Goal: Task Accomplishment & Management: Manage account settings

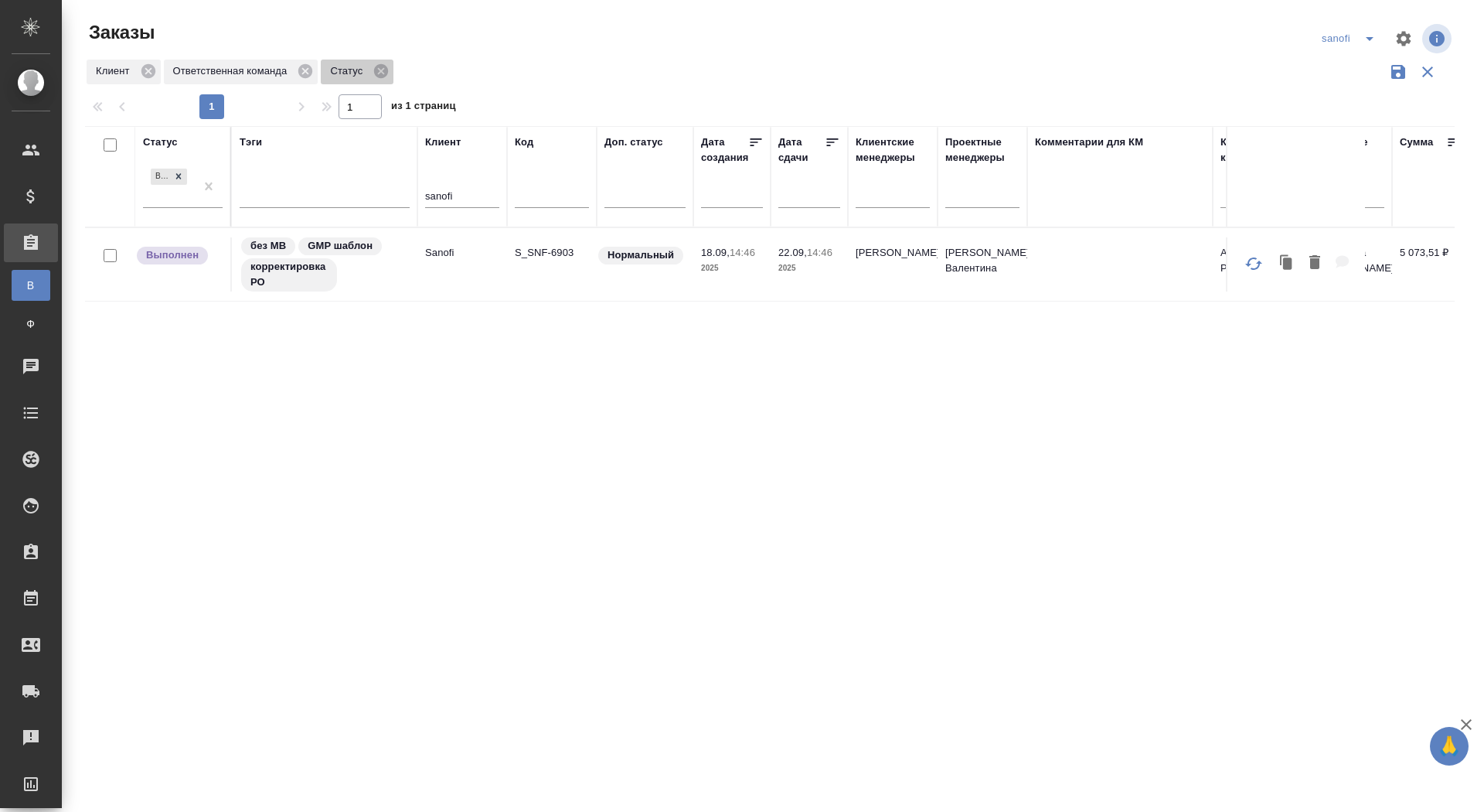
click at [389, 70] on icon at bounding box center [382, 71] width 17 height 17
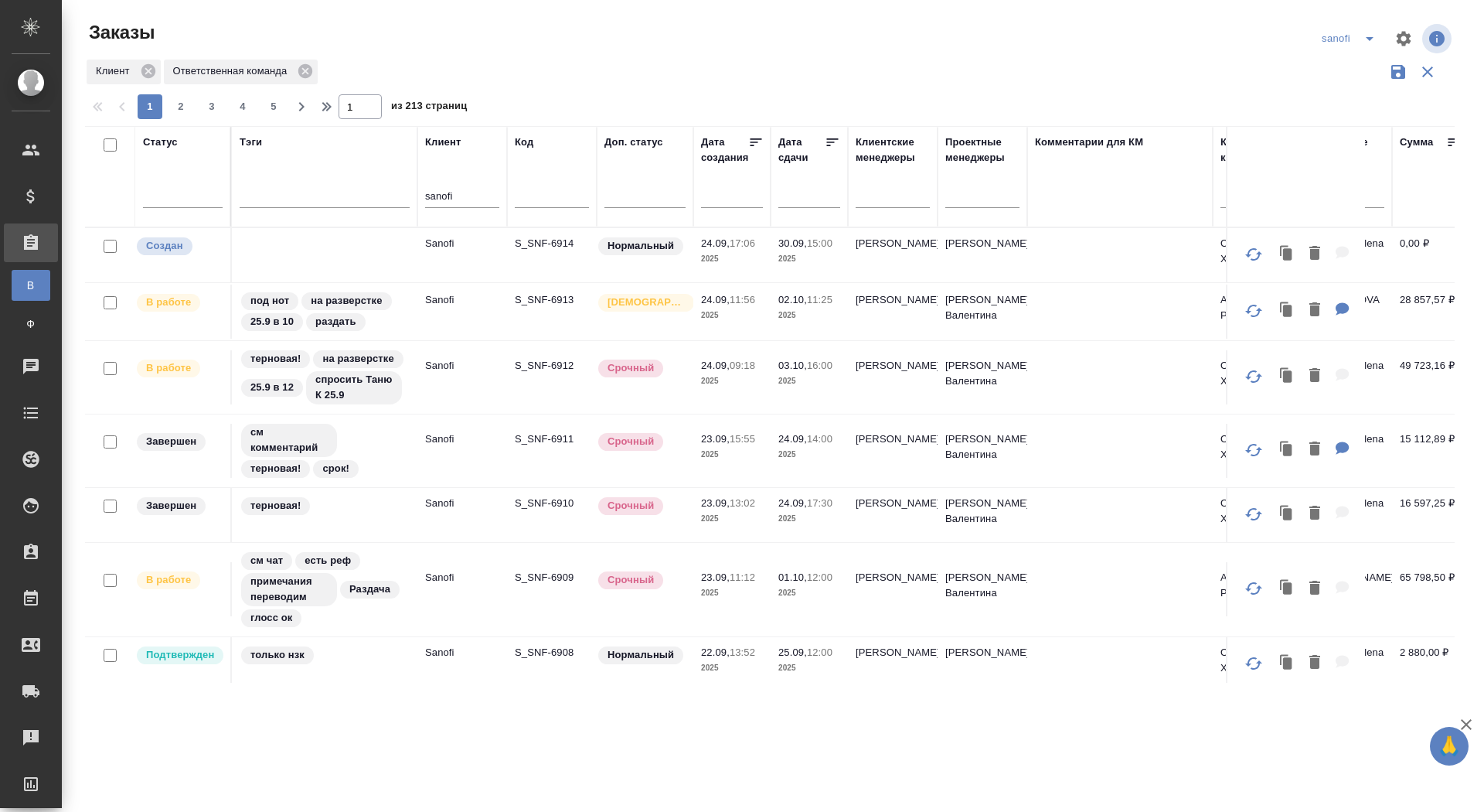
click at [559, 236] on p "S_SNF-6914" at bounding box center [551, 243] width 74 height 16
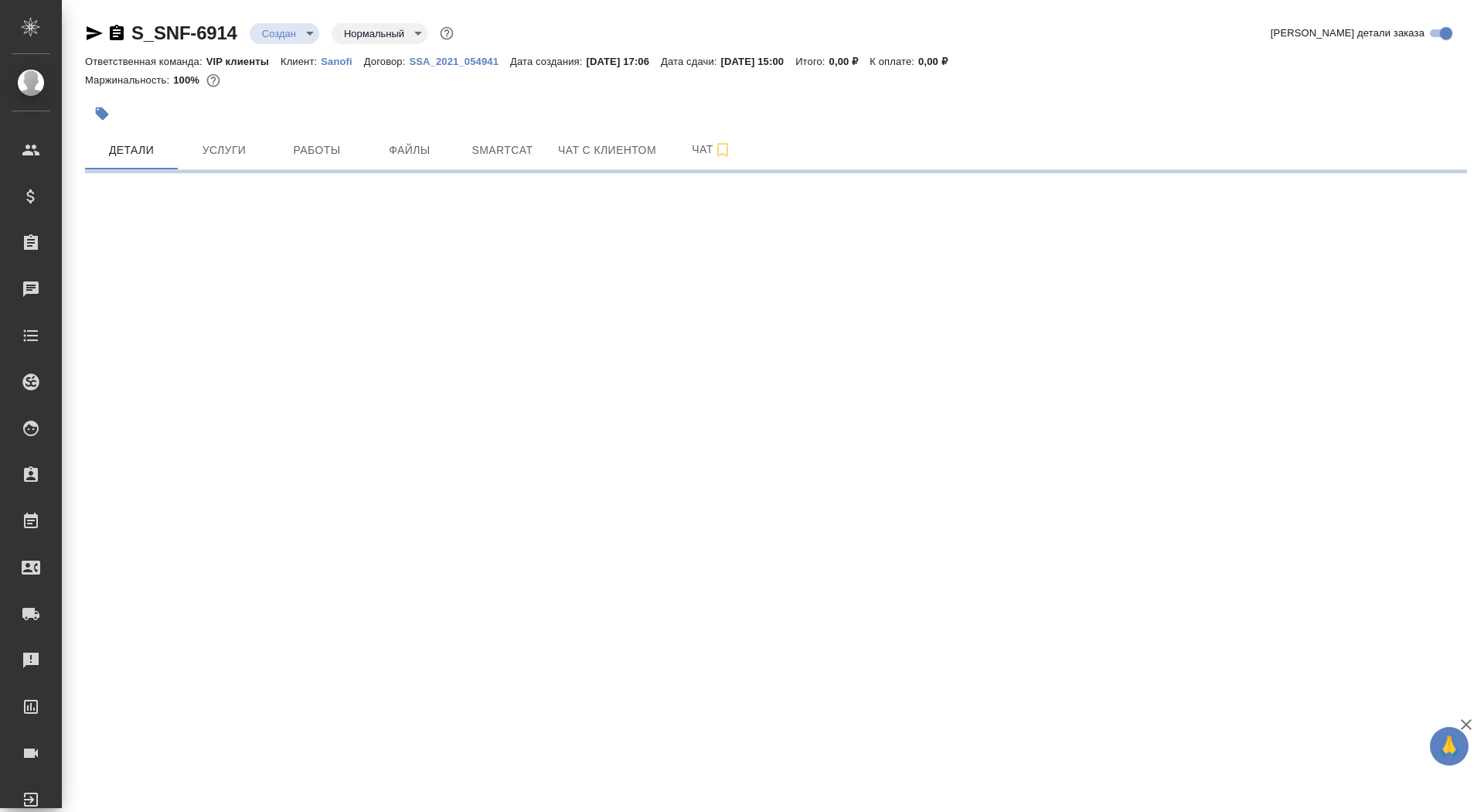
select select "RU"
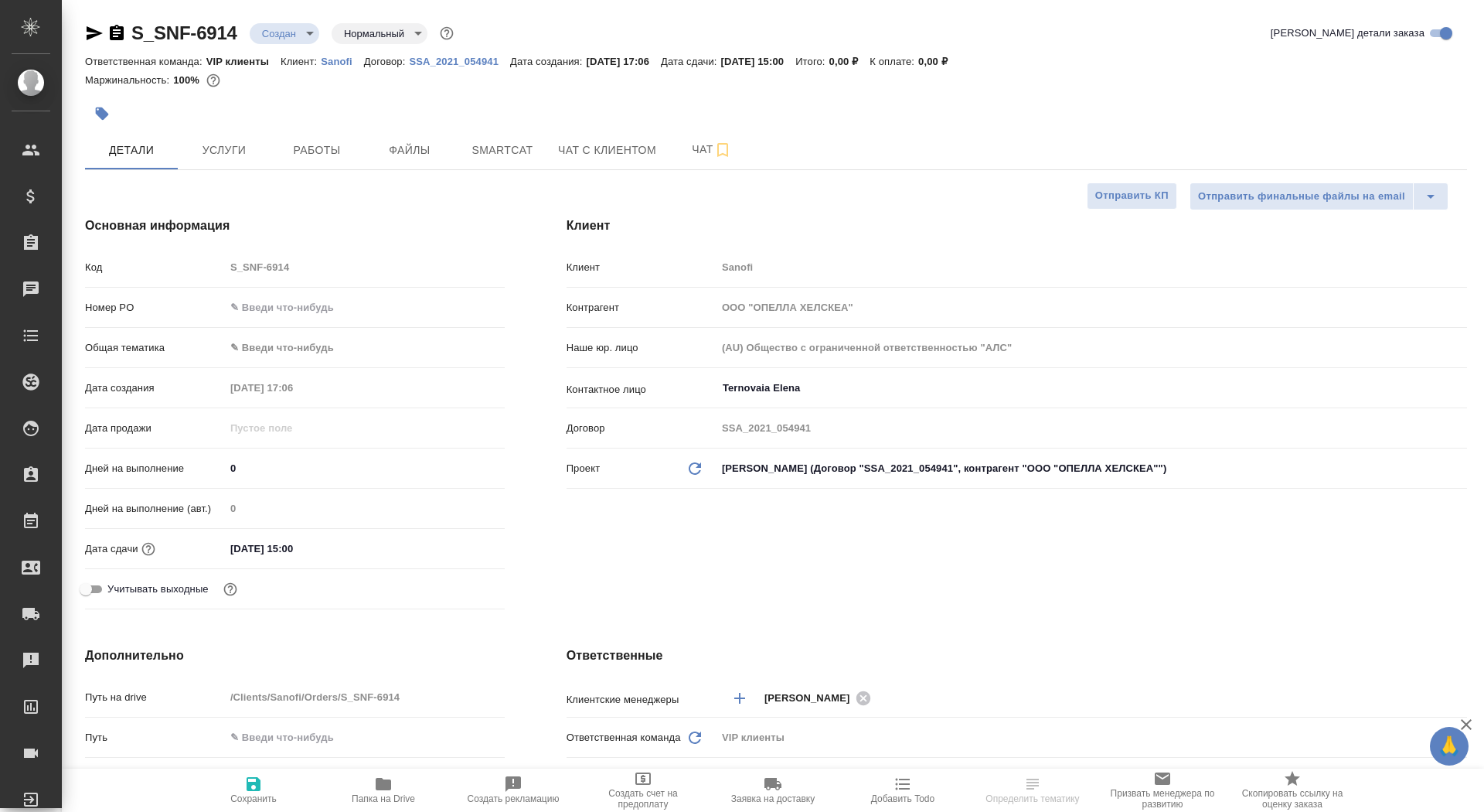
type textarea "x"
drag, startPoint x: 253, startPoint y: 476, endPoint x: 193, endPoint y: 476, distance: 60.0
click at [193, 476] on div "Дней на выполнение 0" at bounding box center [295, 468] width 420 height 27
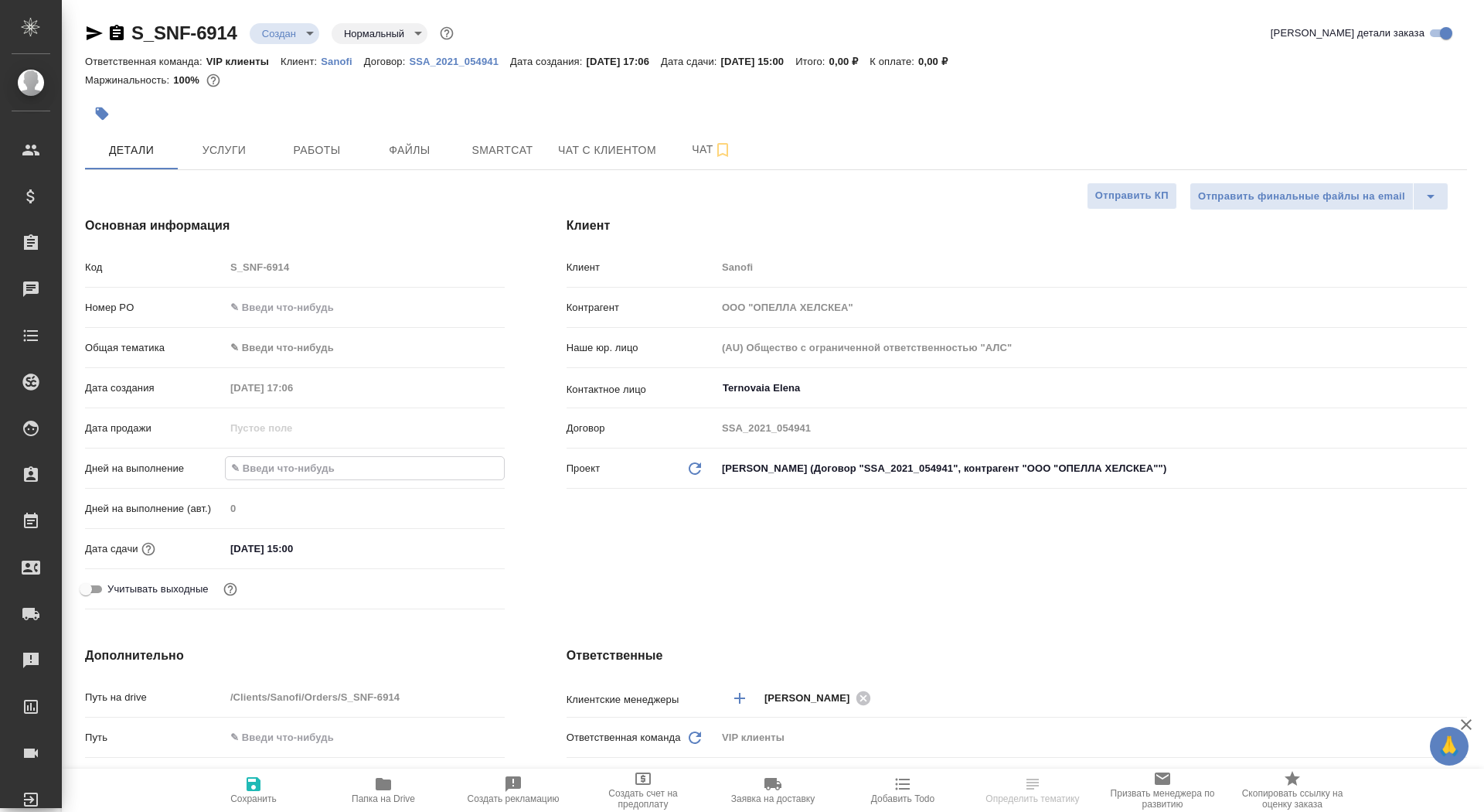
type textarea "x"
type input "6"
type textarea "x"
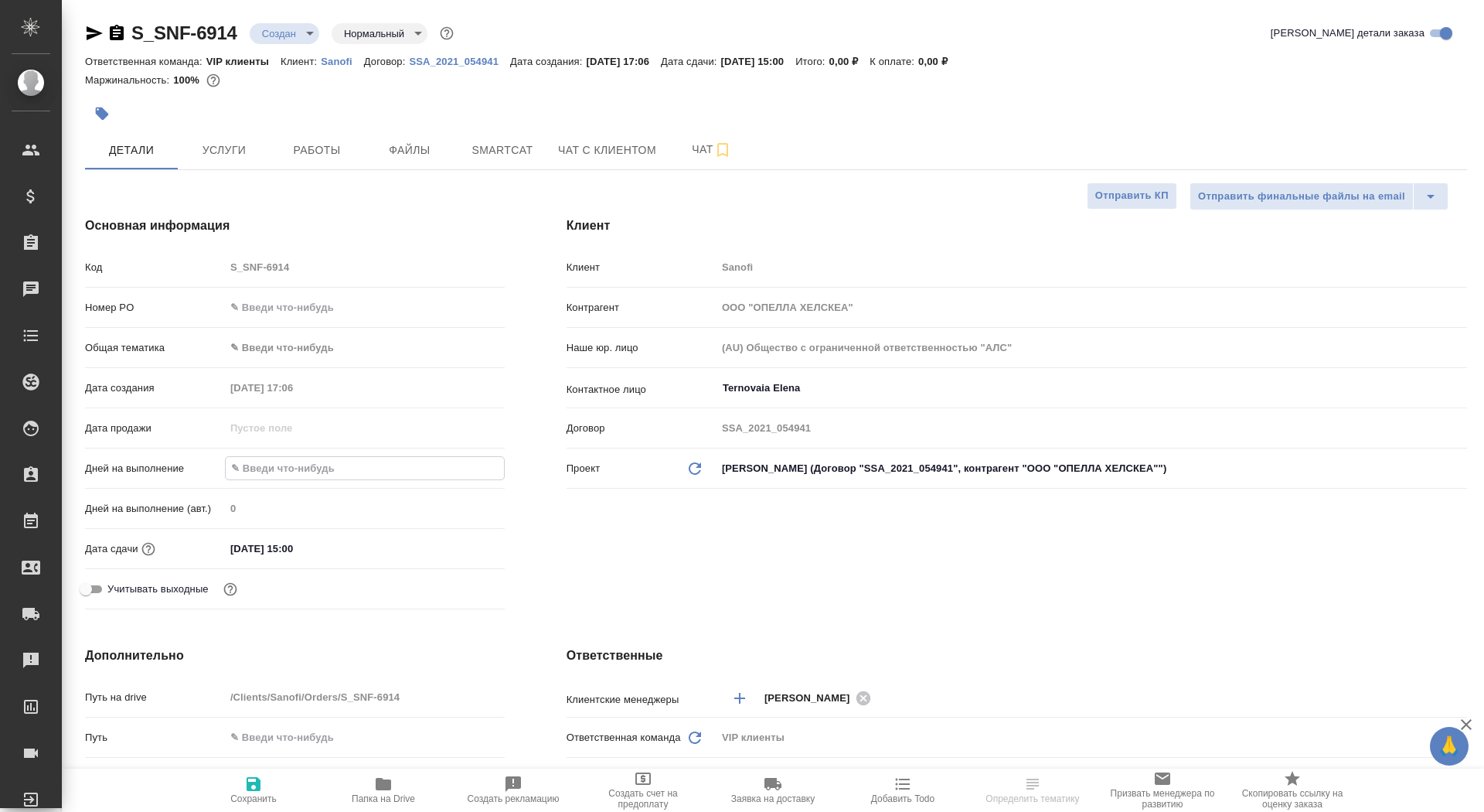
type textarea "x"
type input "6"
click at [256, 801] on span "Сохранить" at bounding box center [253, 798] width 46 height 10
type textarea "x"
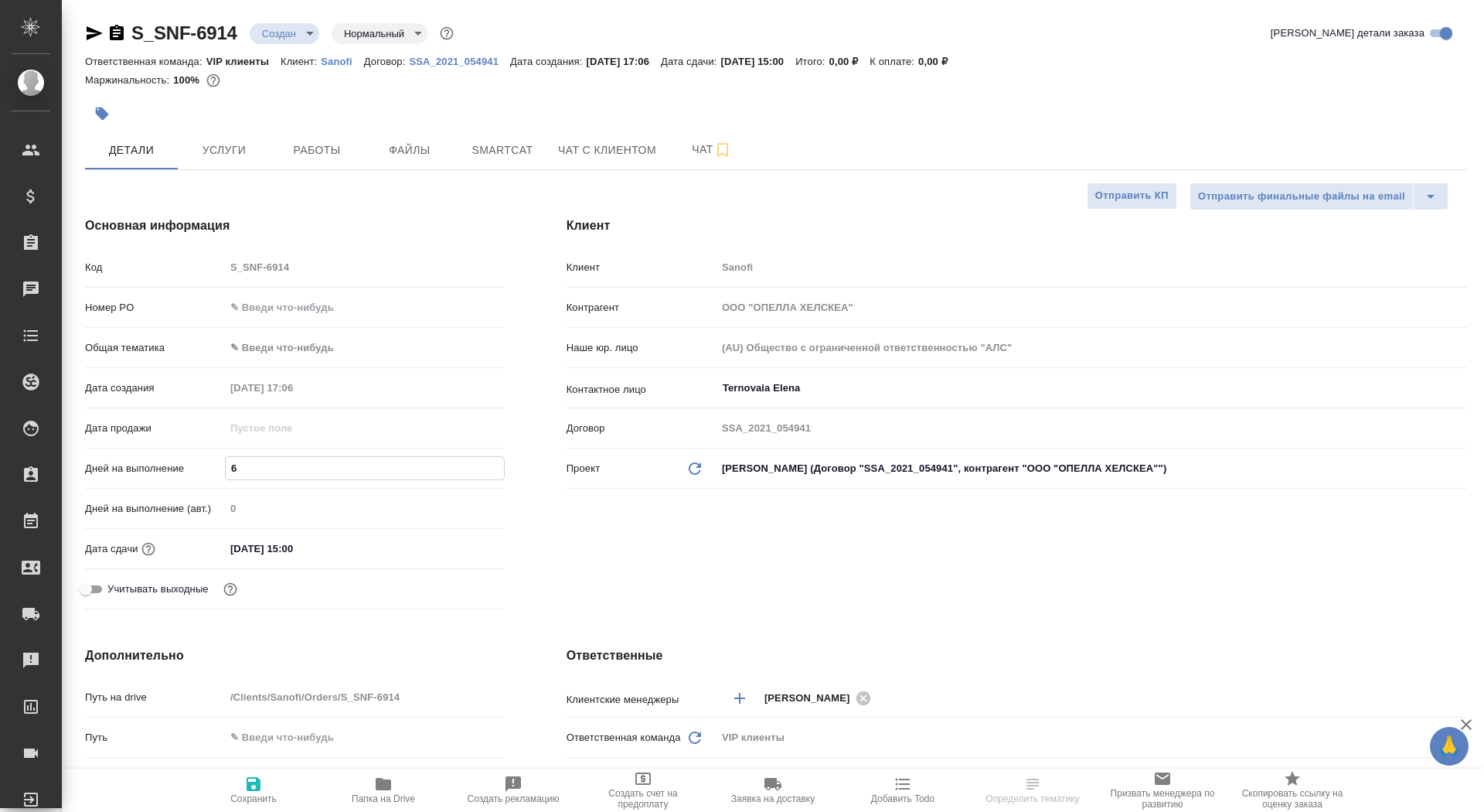
type textarea "x"
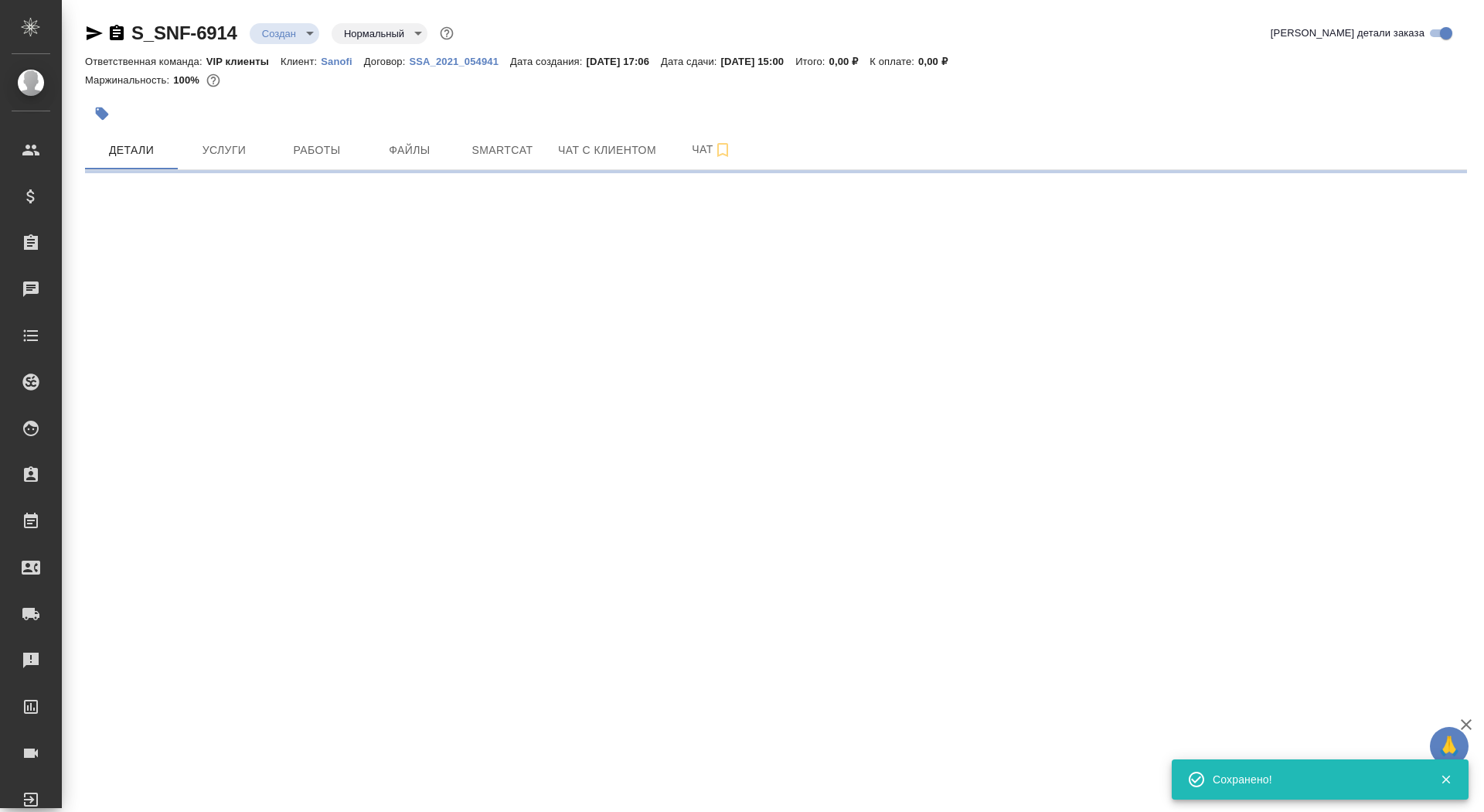
select select "RU"
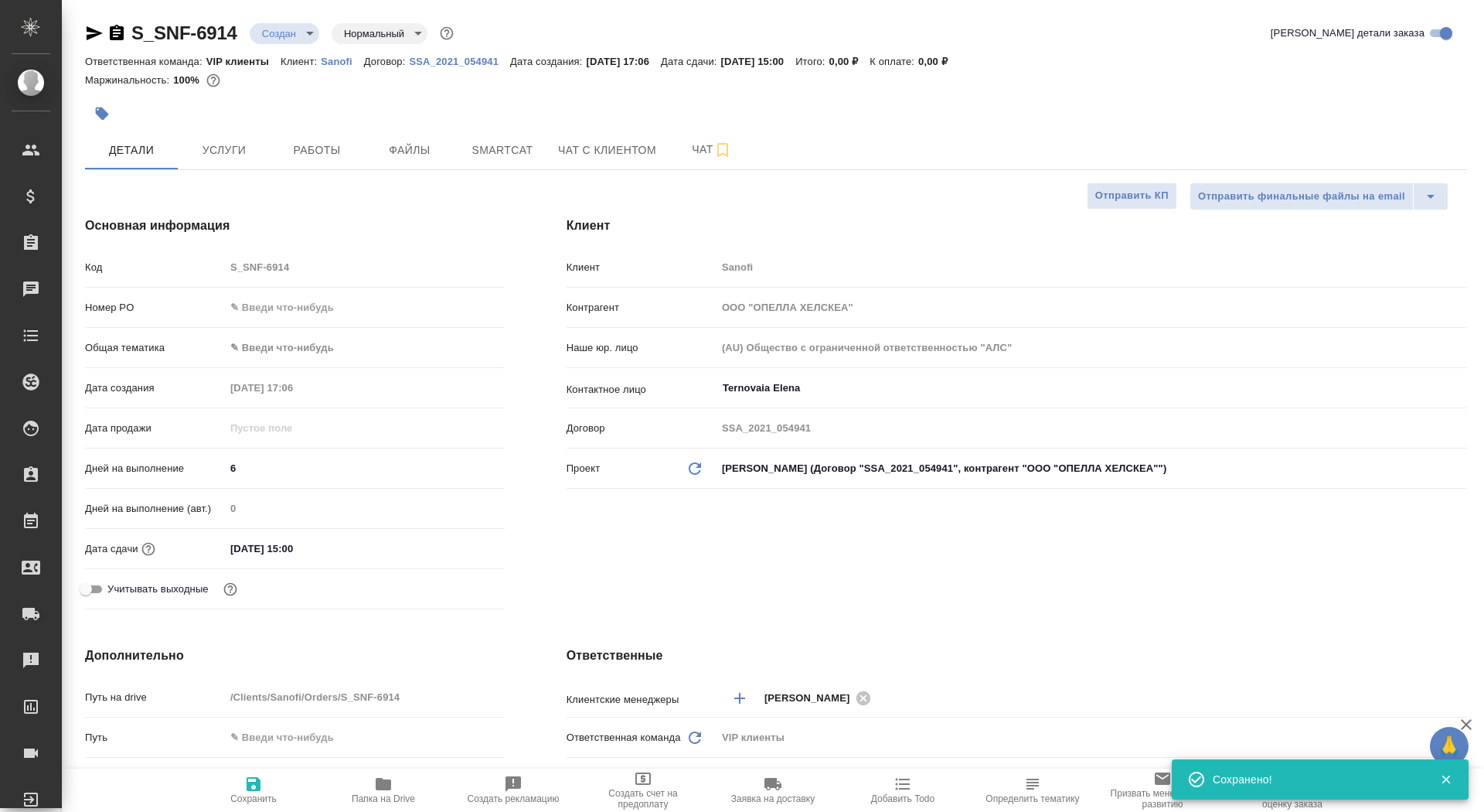
type textarea "x"
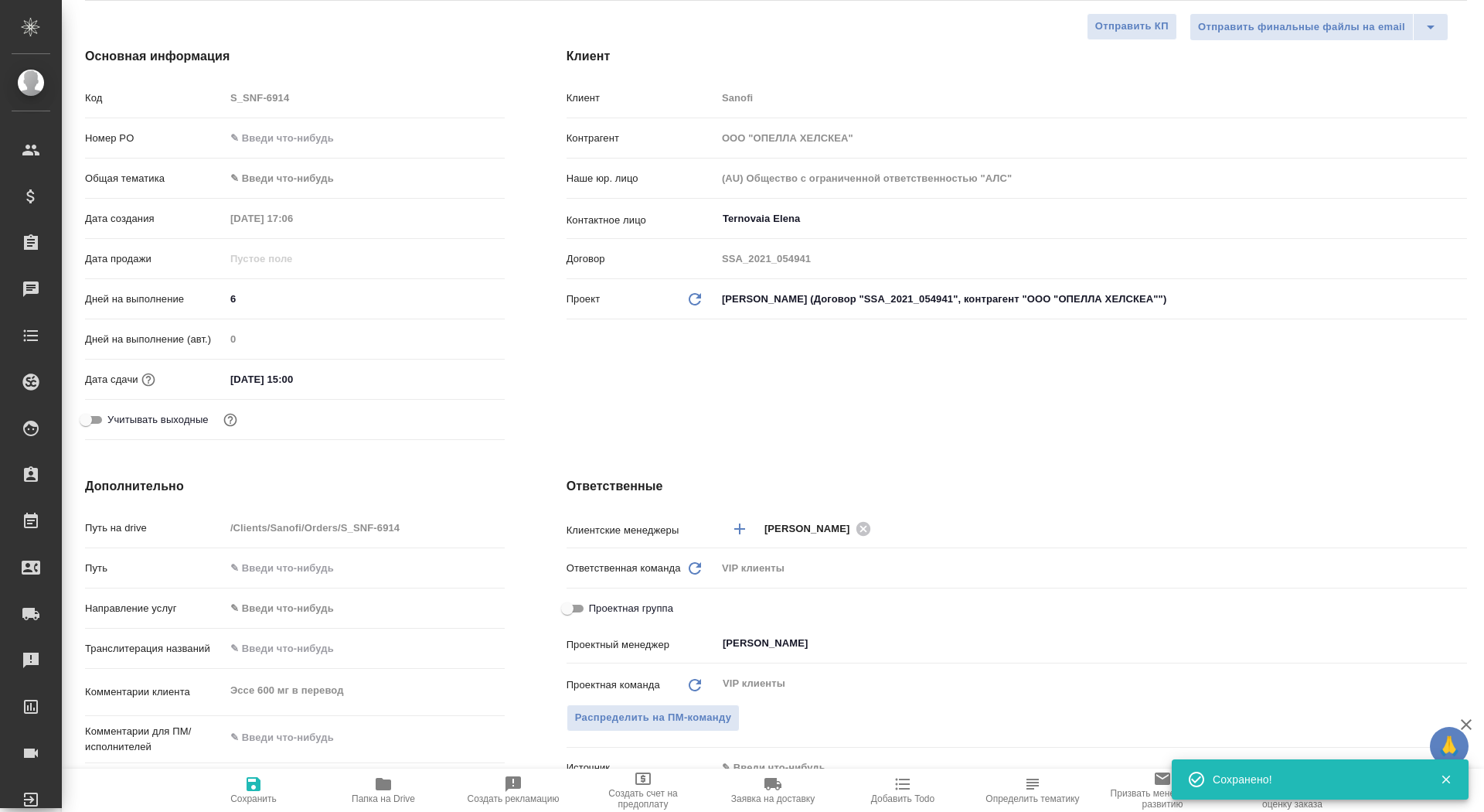
scroll to position [469, 0]
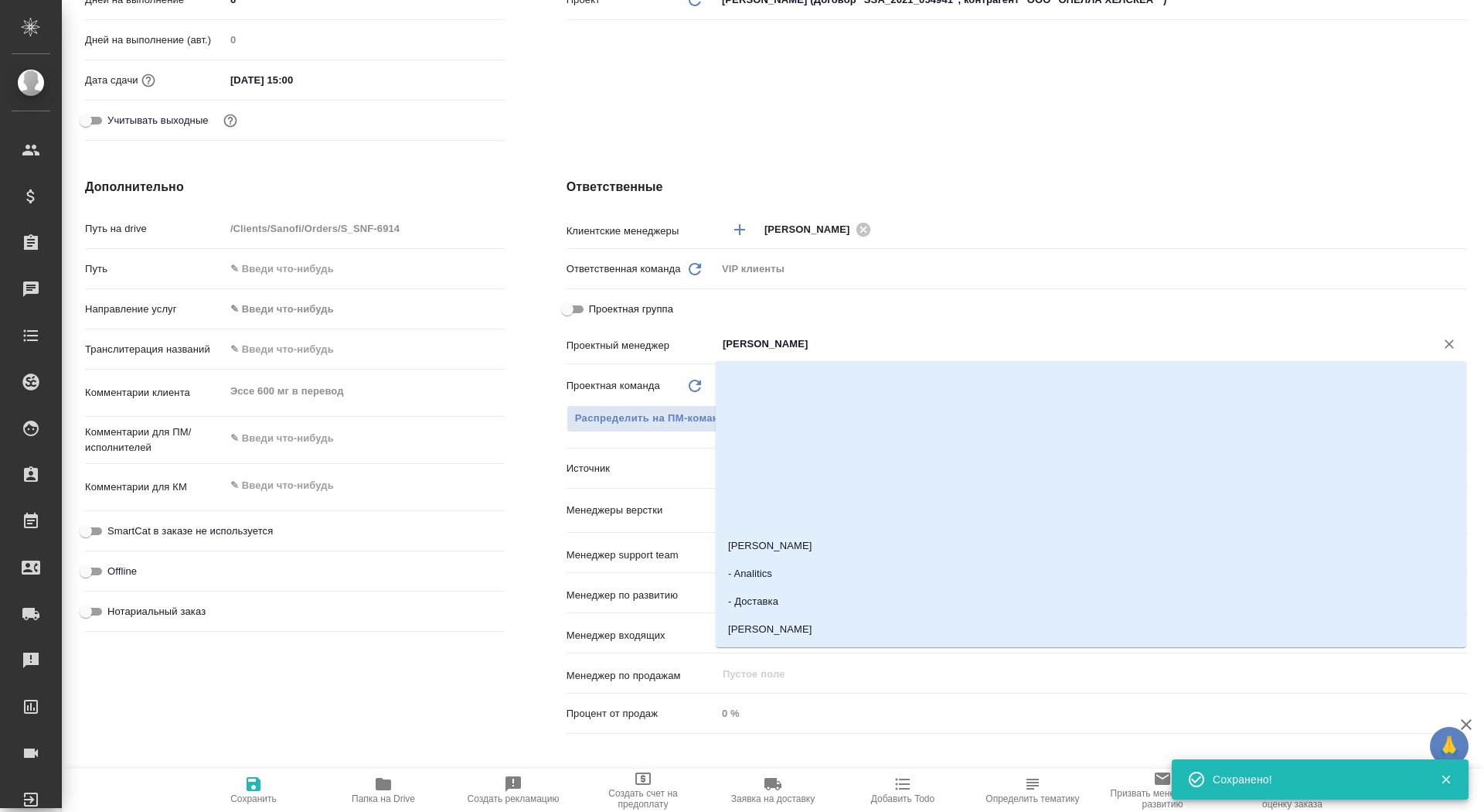
click at [791, 343] on input "Сайдашева Диляра" at bounding box center [1066, 343] width 689 height 18
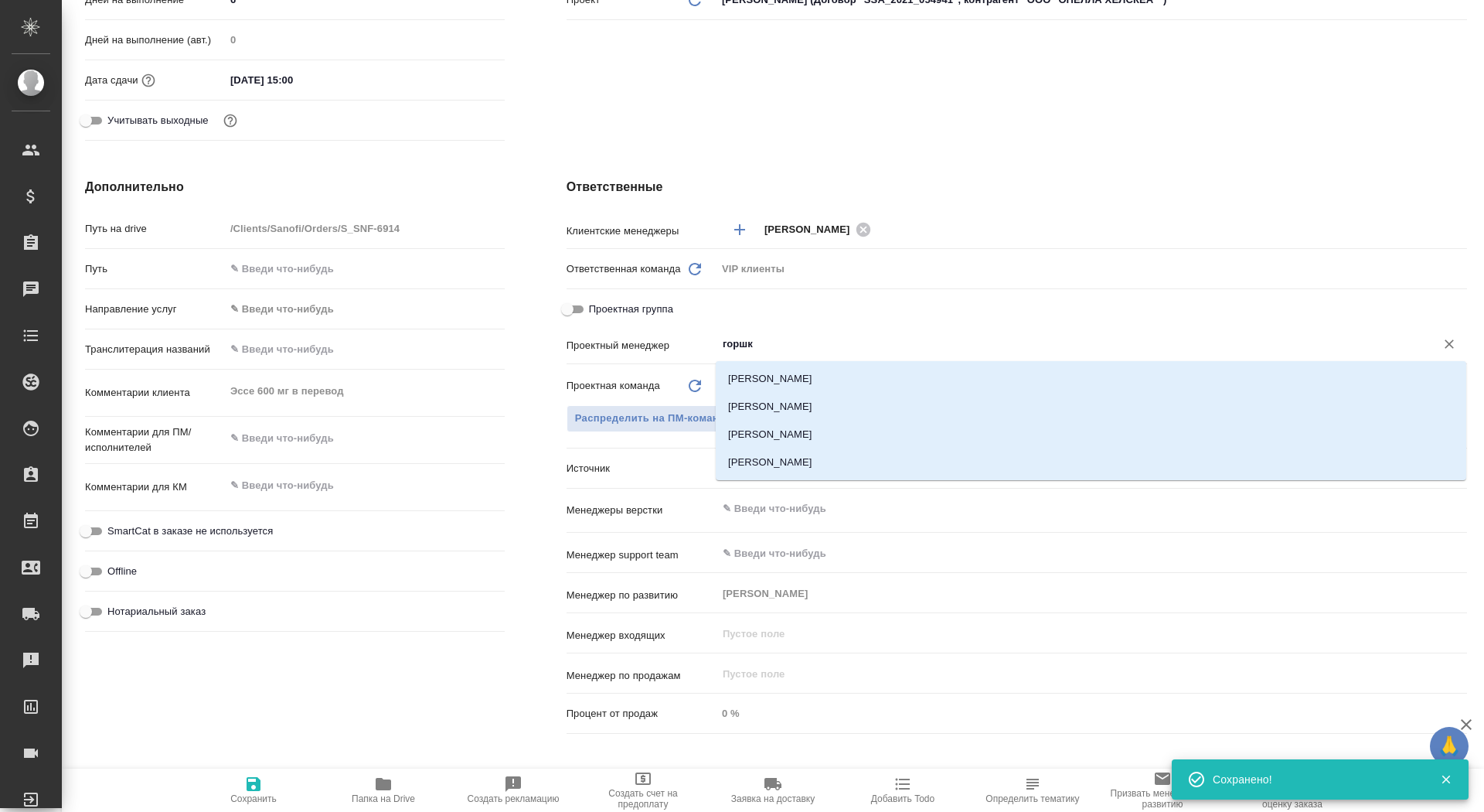
type input "горшко"
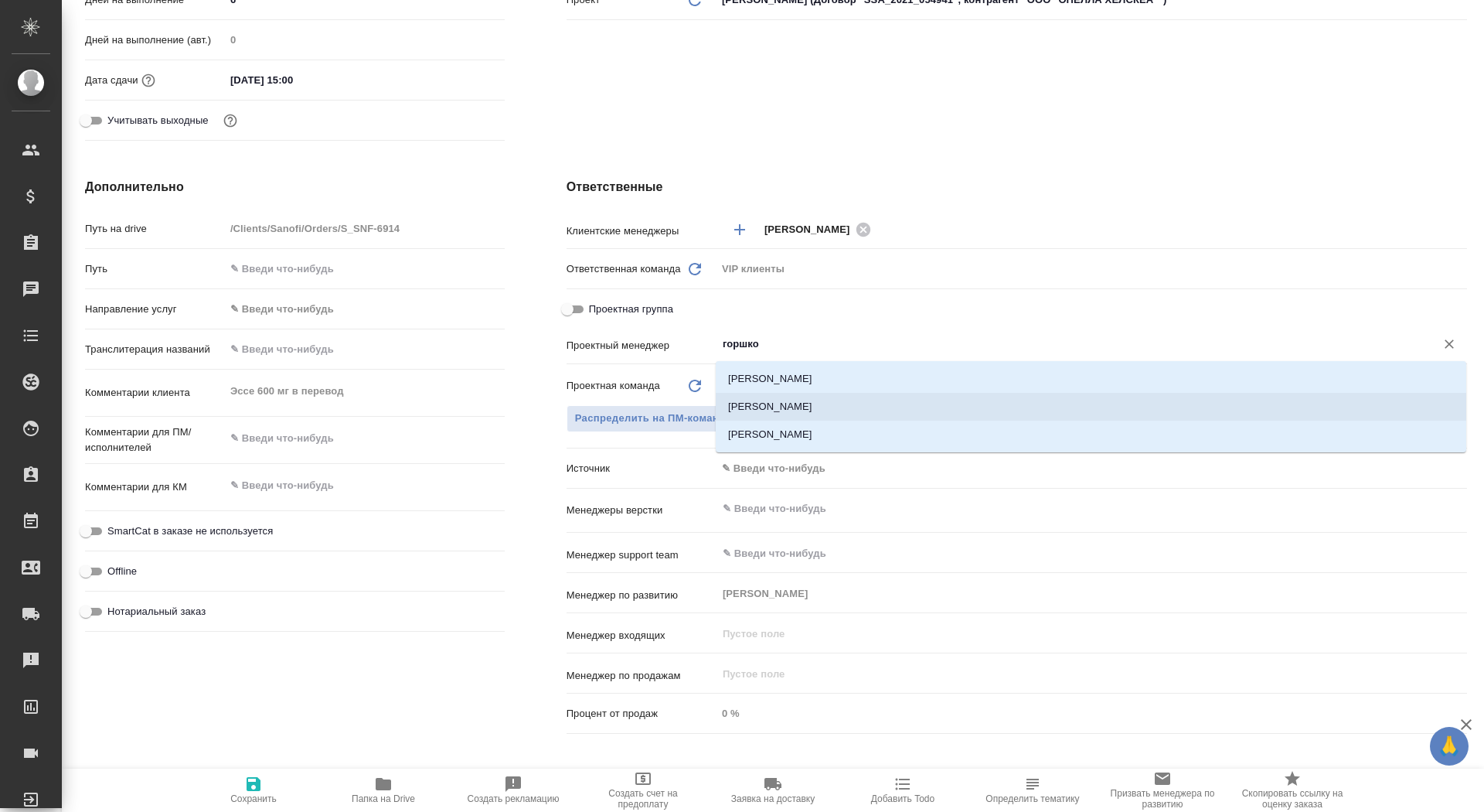
click at [797, 406] on li "Горшкова Валентина" at bounding box center [1091, 407] width 751 height 28
type textarea "x"
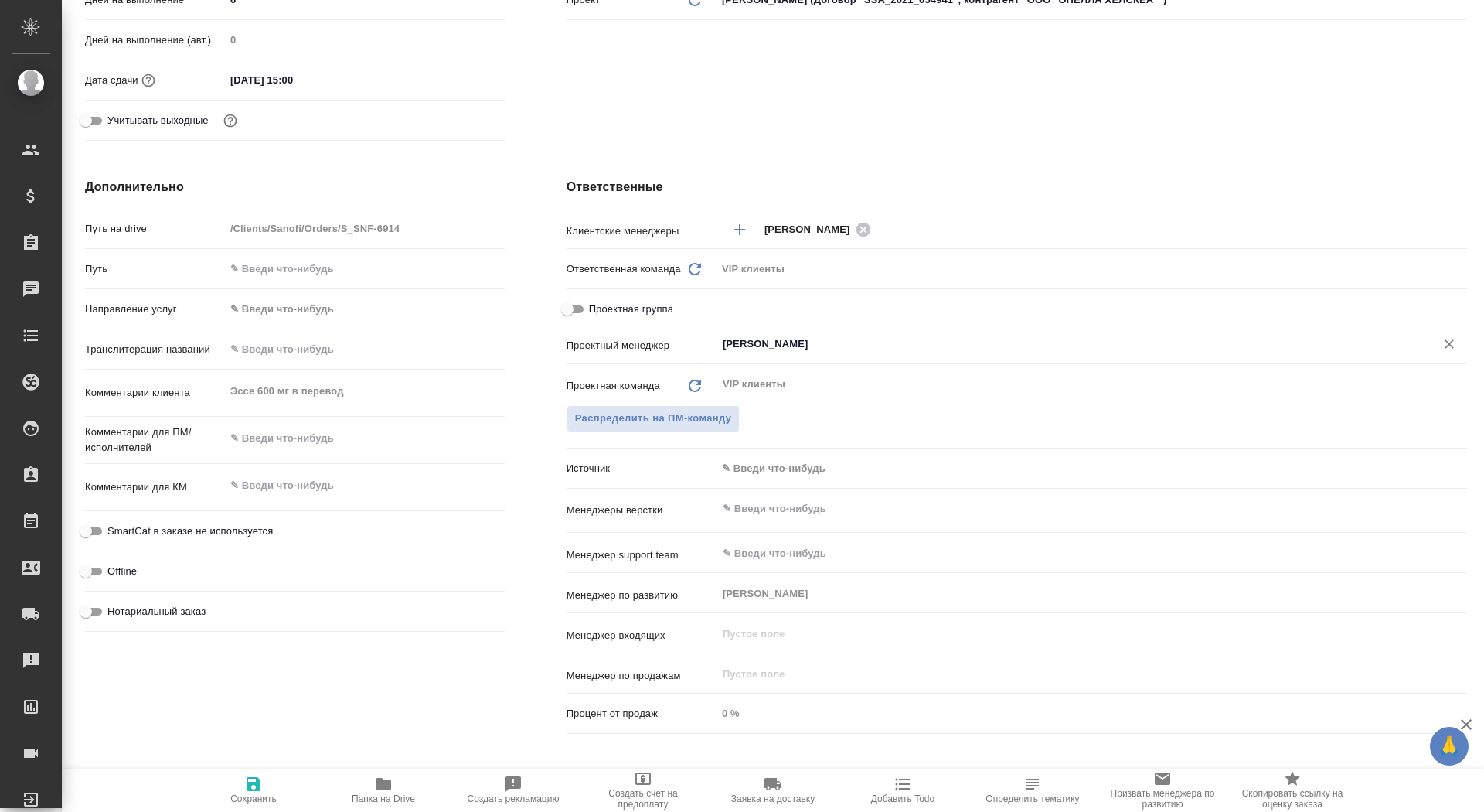
type input "Горшкова Валентина"
click at [265, 795] on span "Сохранить" at bounding box center [253, 798] width 46 height 10
type textarea "x"
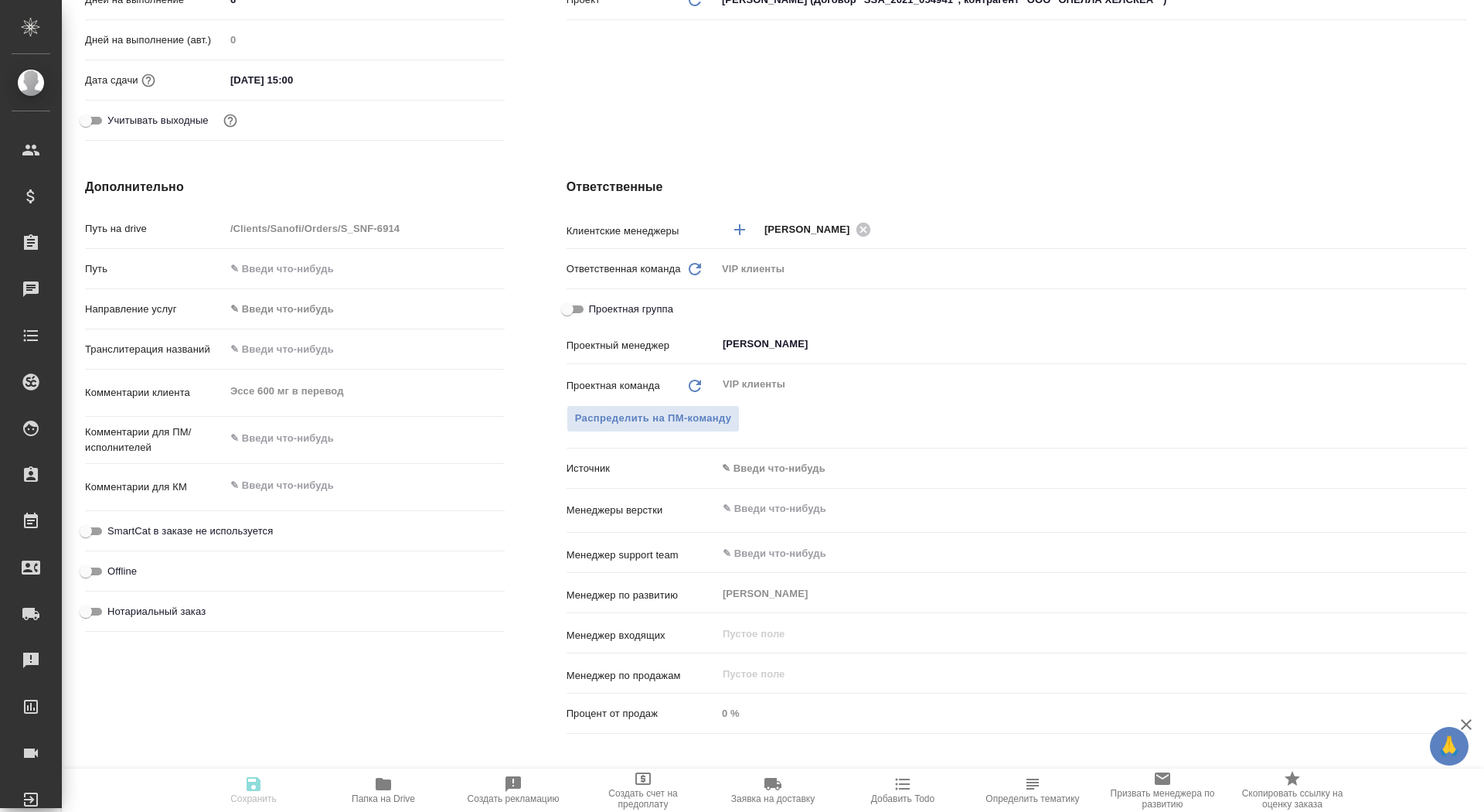
type textarea "x"
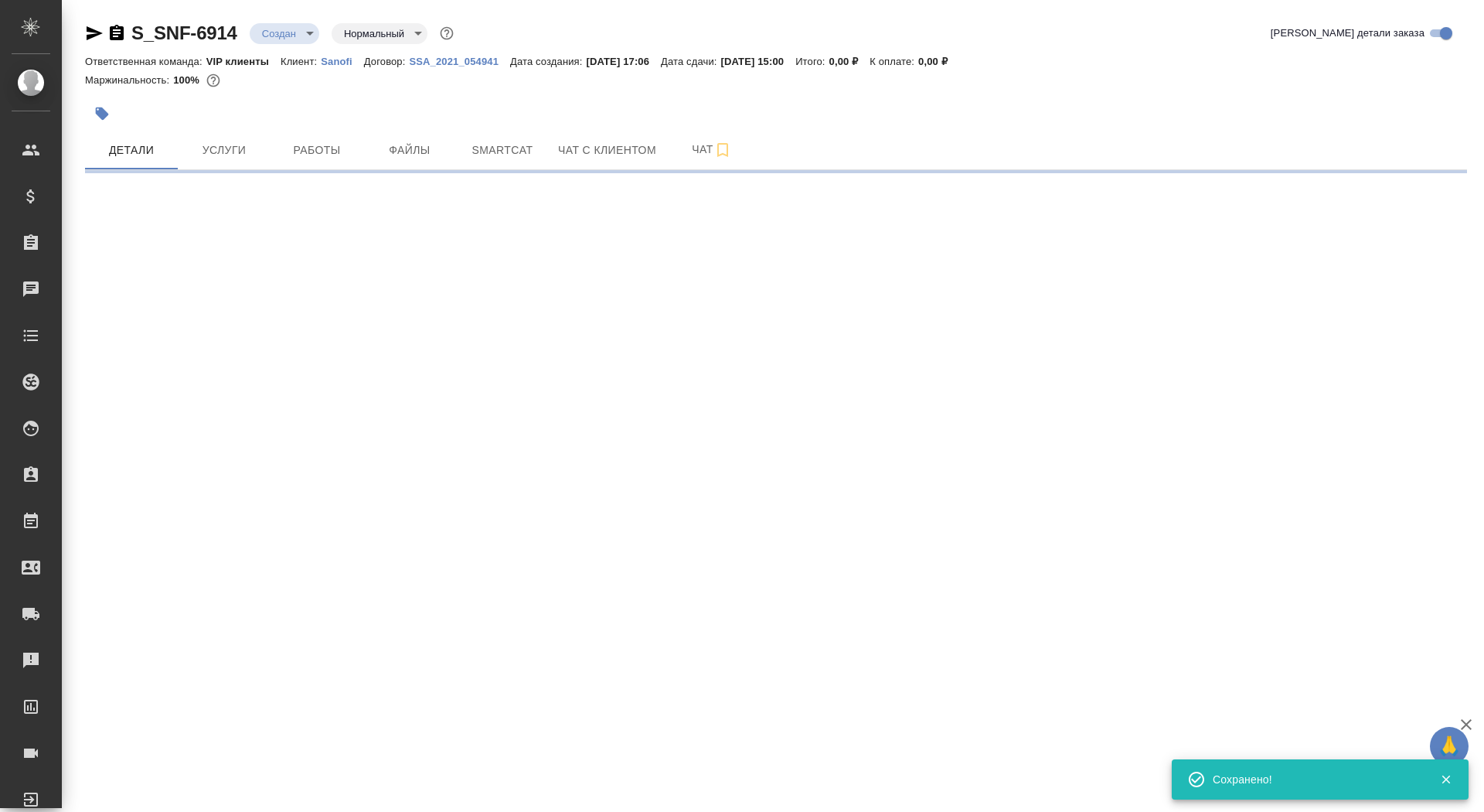
scroll to position [0, 0]
select select "RU"
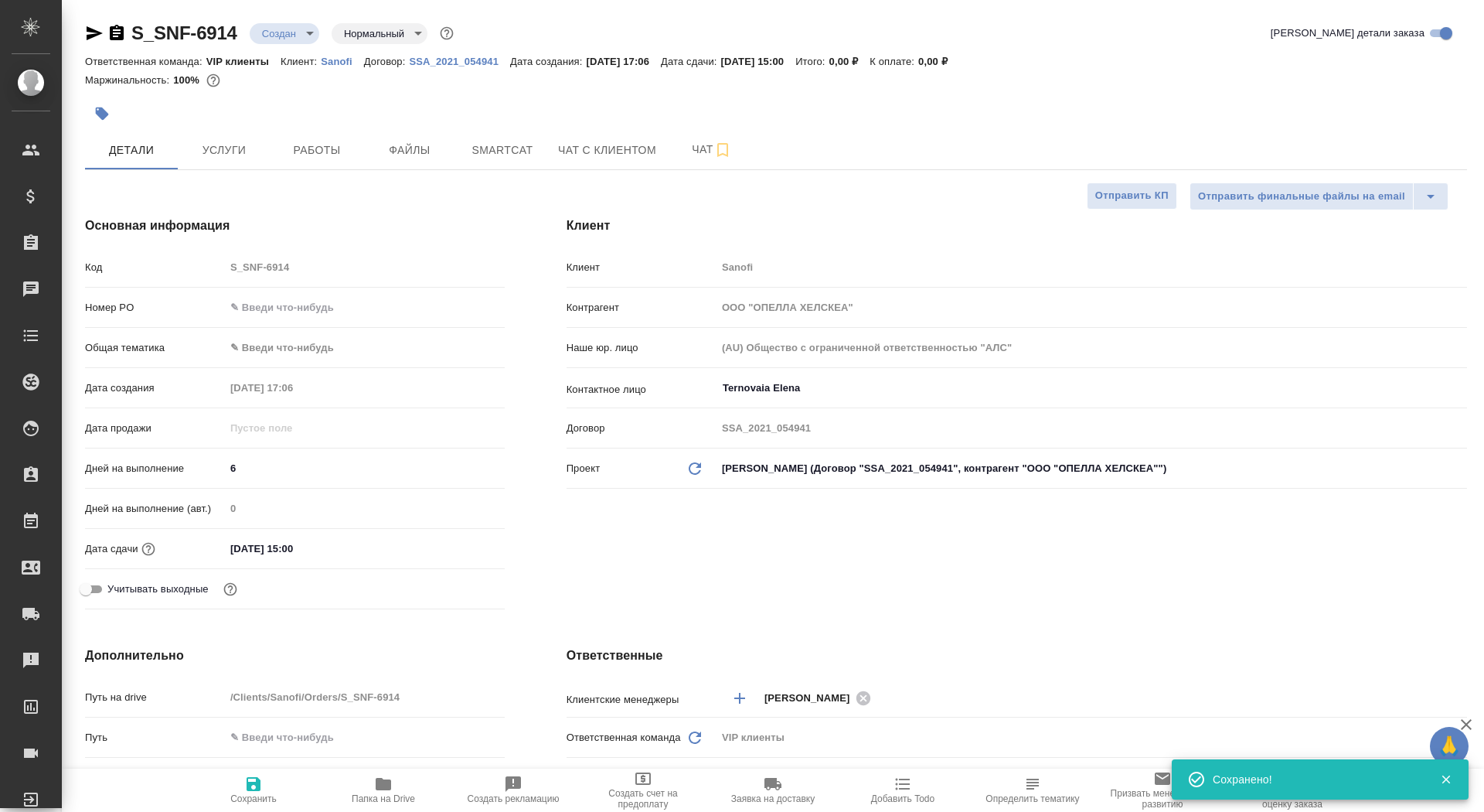
type textarea "x"
click at [360, 798] on span "Папка на Drive" at bounding box center [383, 798] width 63 height 10
type textarea "x"
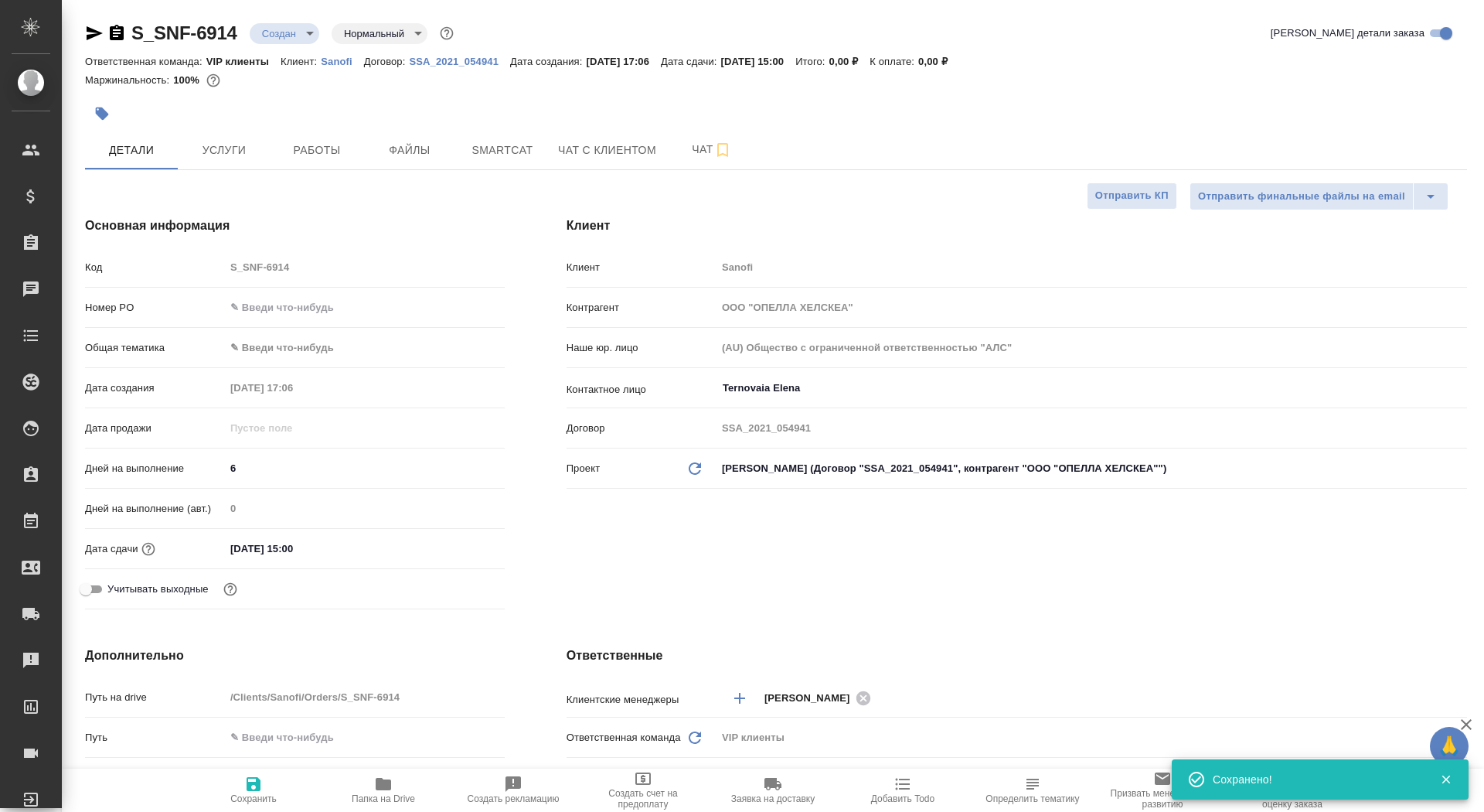
type textarea "x"
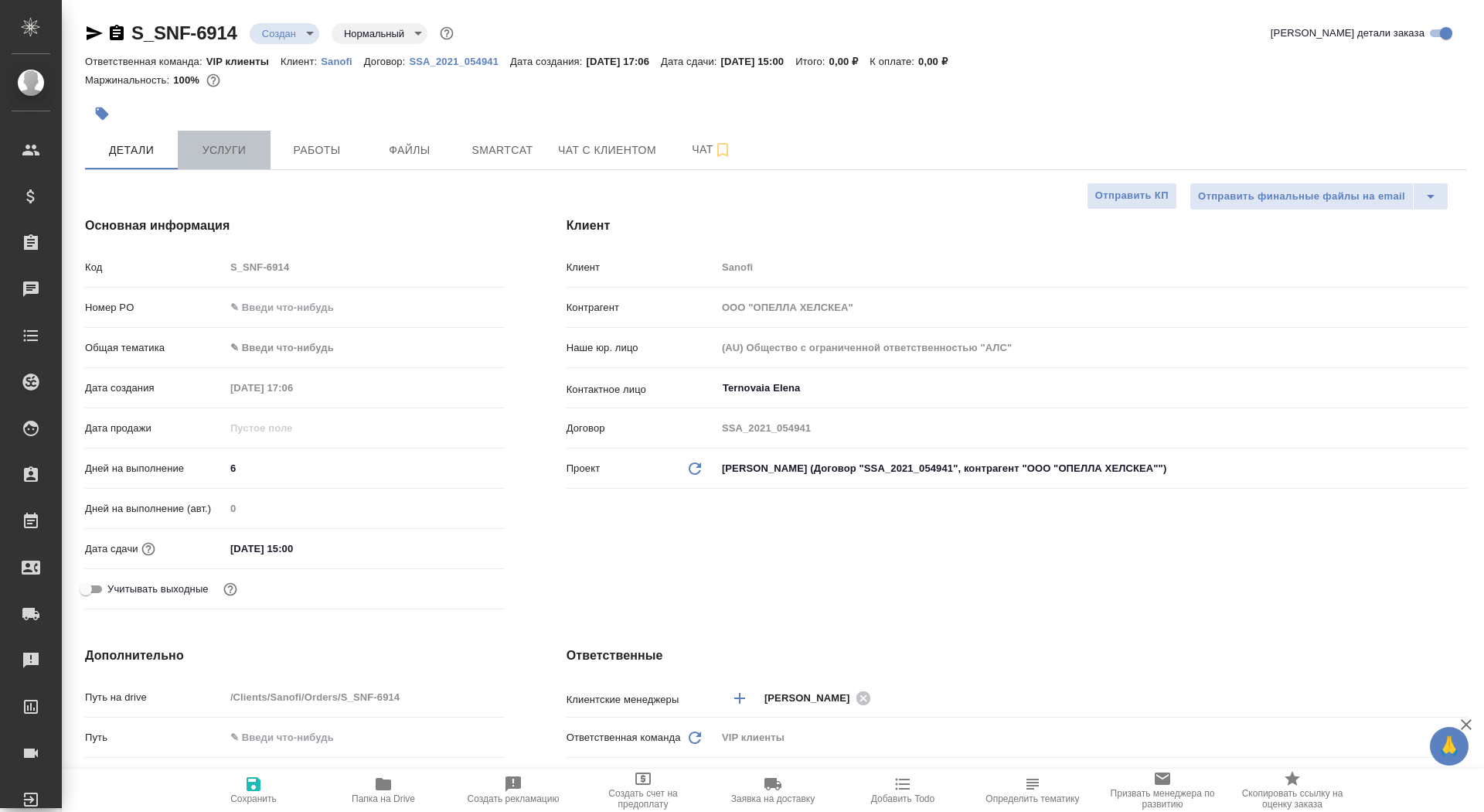
click at [241, 151] on span "Услуги" at bounding box center [223, 150] width 74 height 19
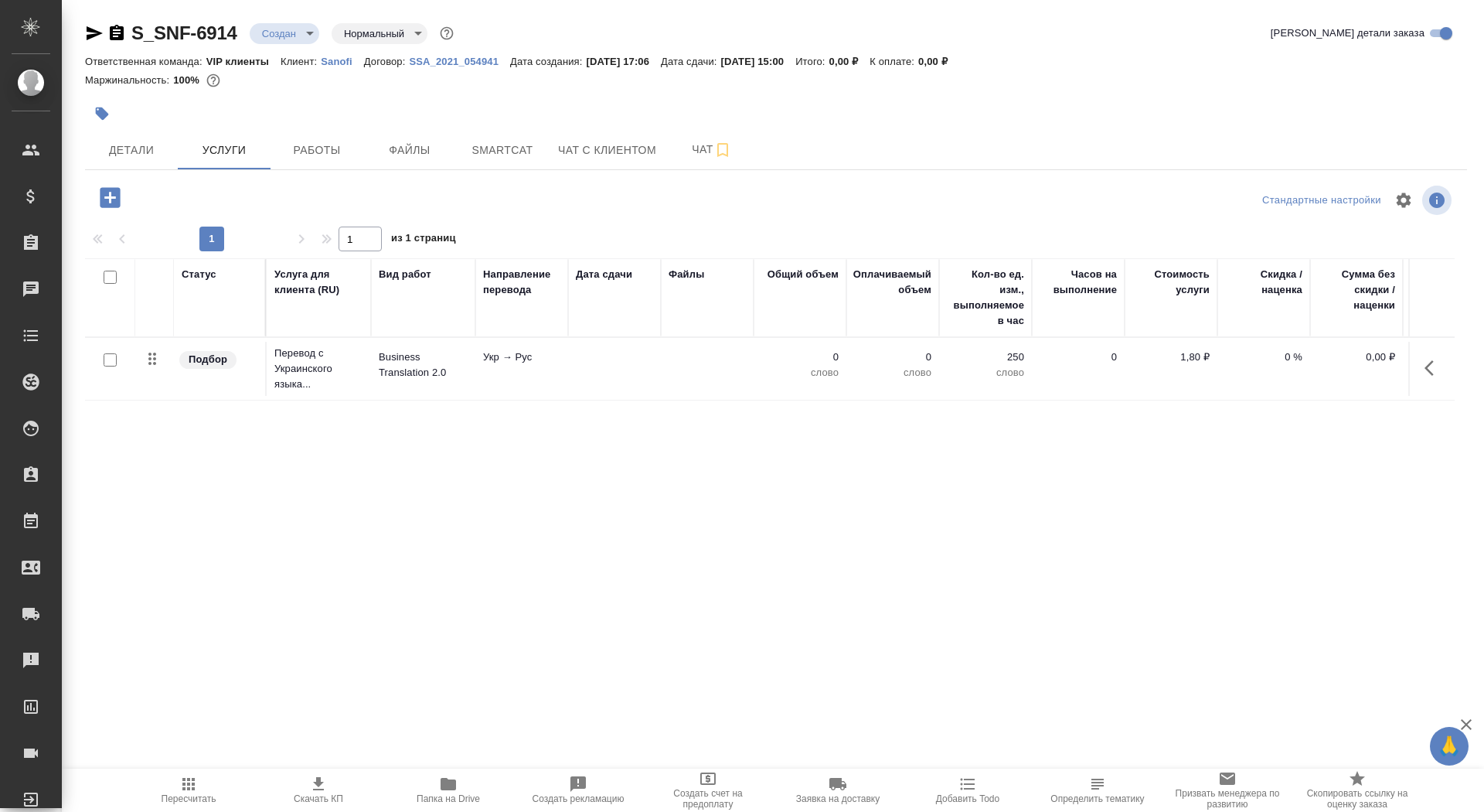
click at [113, 363] on input "checkbox" at bounding box center [110, 359] width 13 height 13
checkbox input "true"
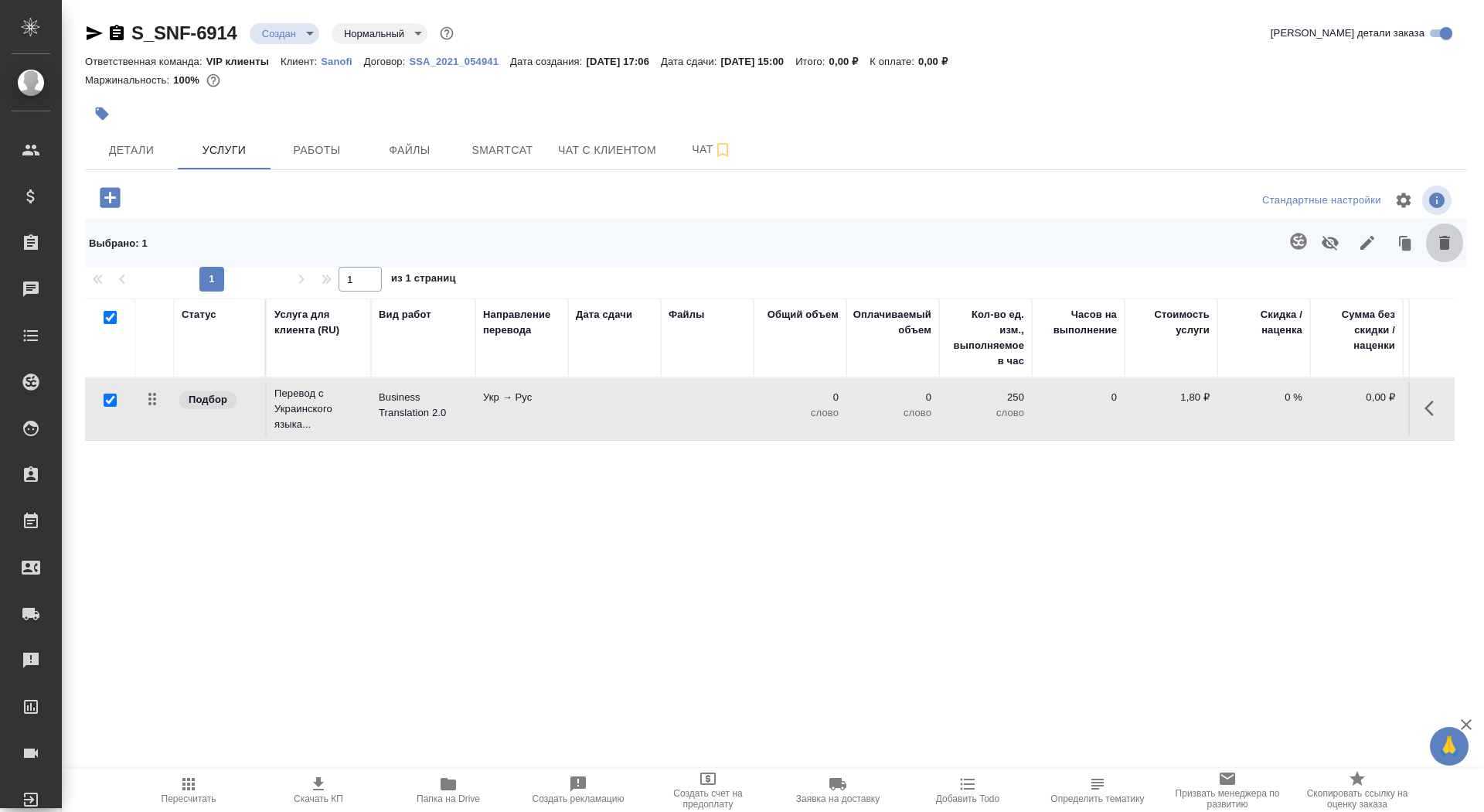
click at [1449, 249] on icon "button" at bounding box center [1444, 243] width 18 height 18
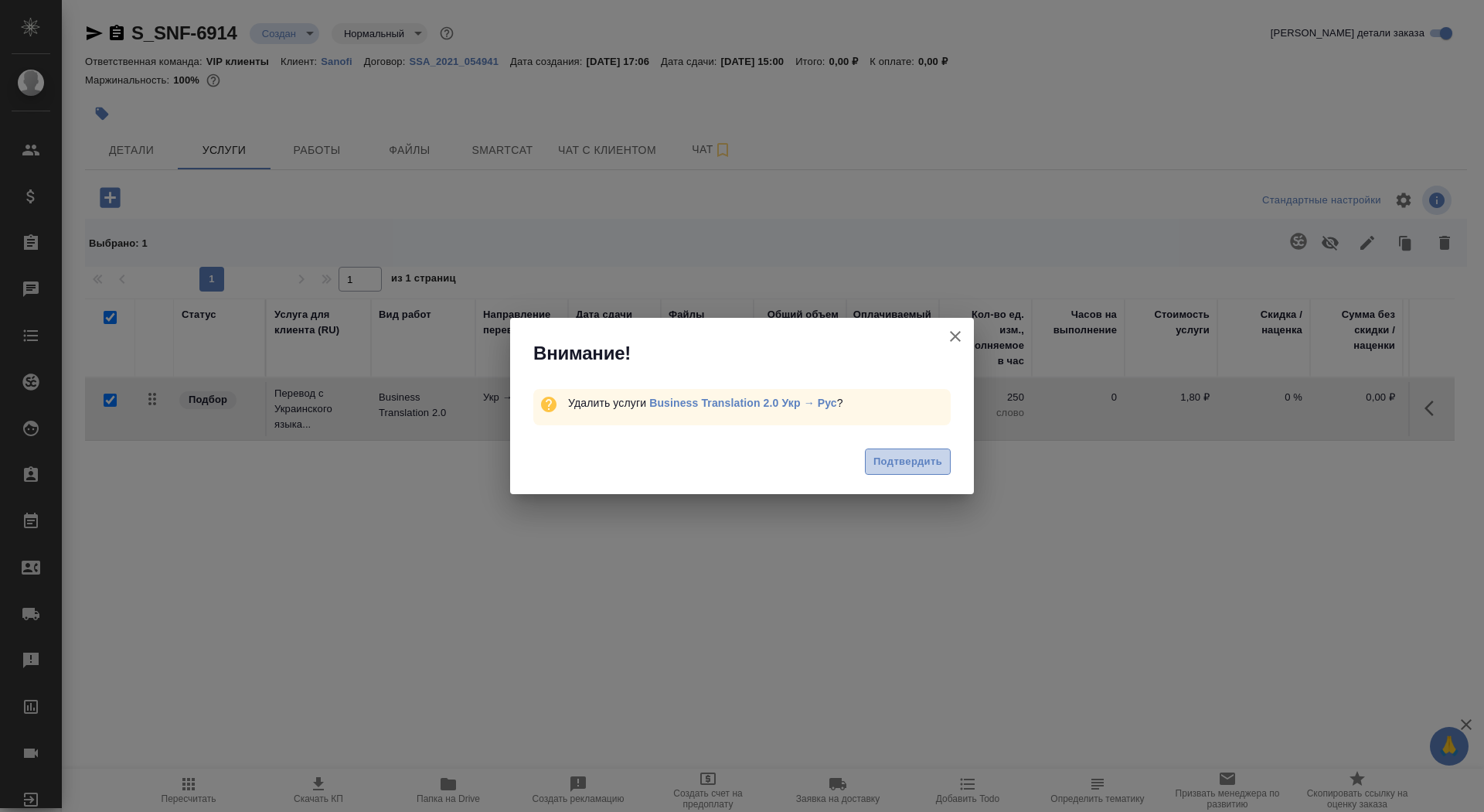
click at [908, 459] on span "Подтвердить" at bounding box center [908, 462] width 69 height 17
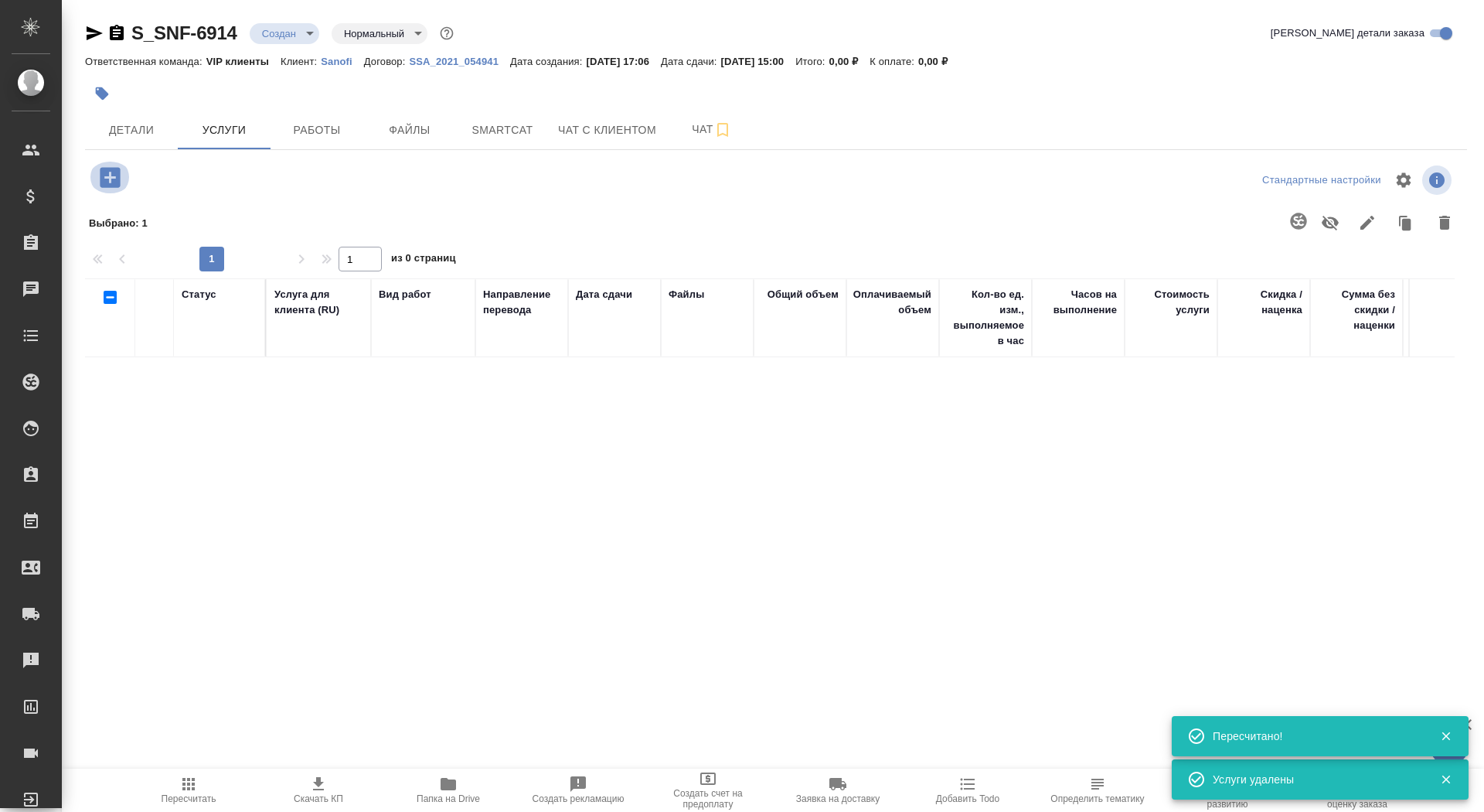
click at [117, 180] on icon "button" at bounding box center [110, 176] width 20 height 20
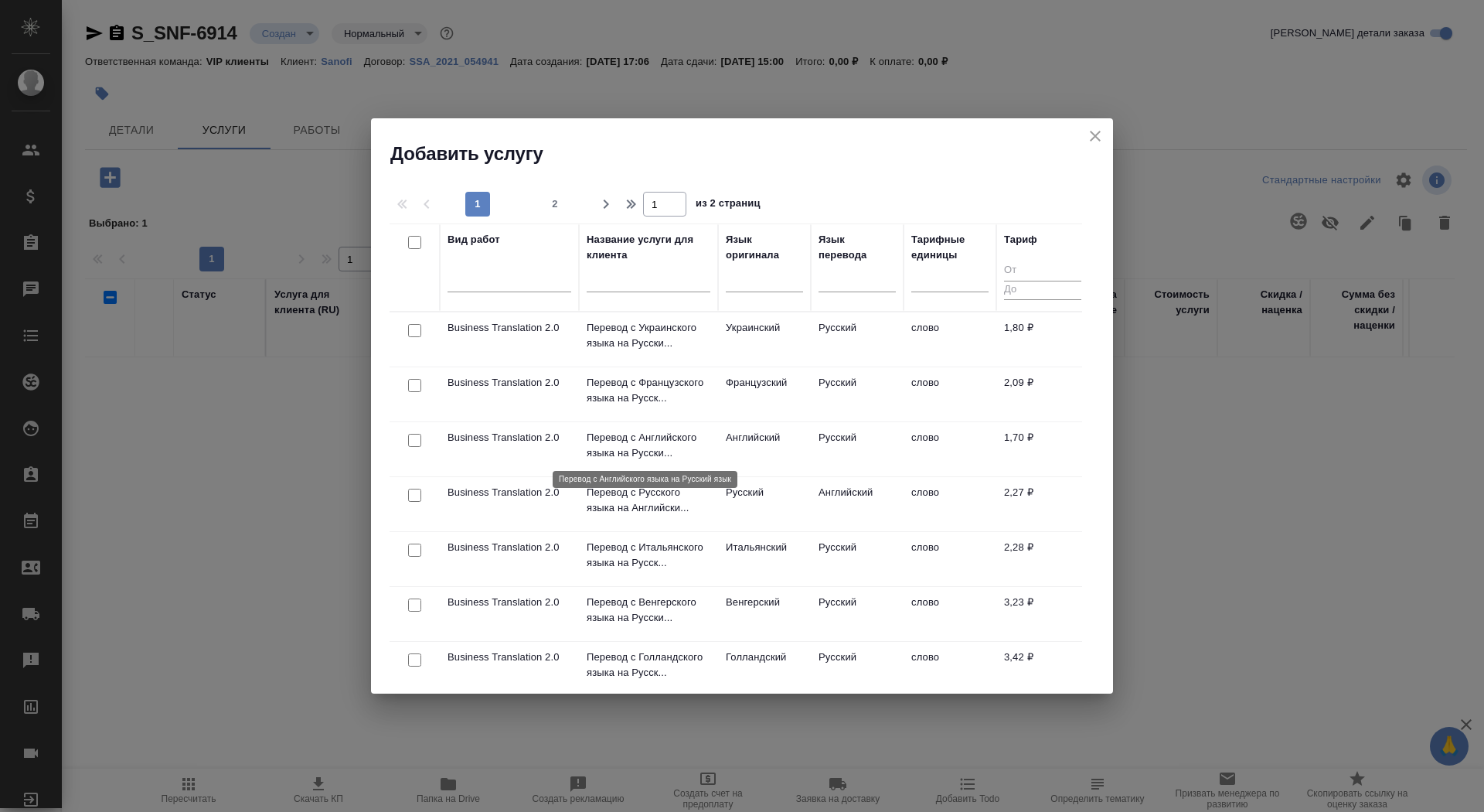
click at [658, 431] on p "Перевод с Английского языка на Русски..." at bounding box center [649, 445] width 123 height 31
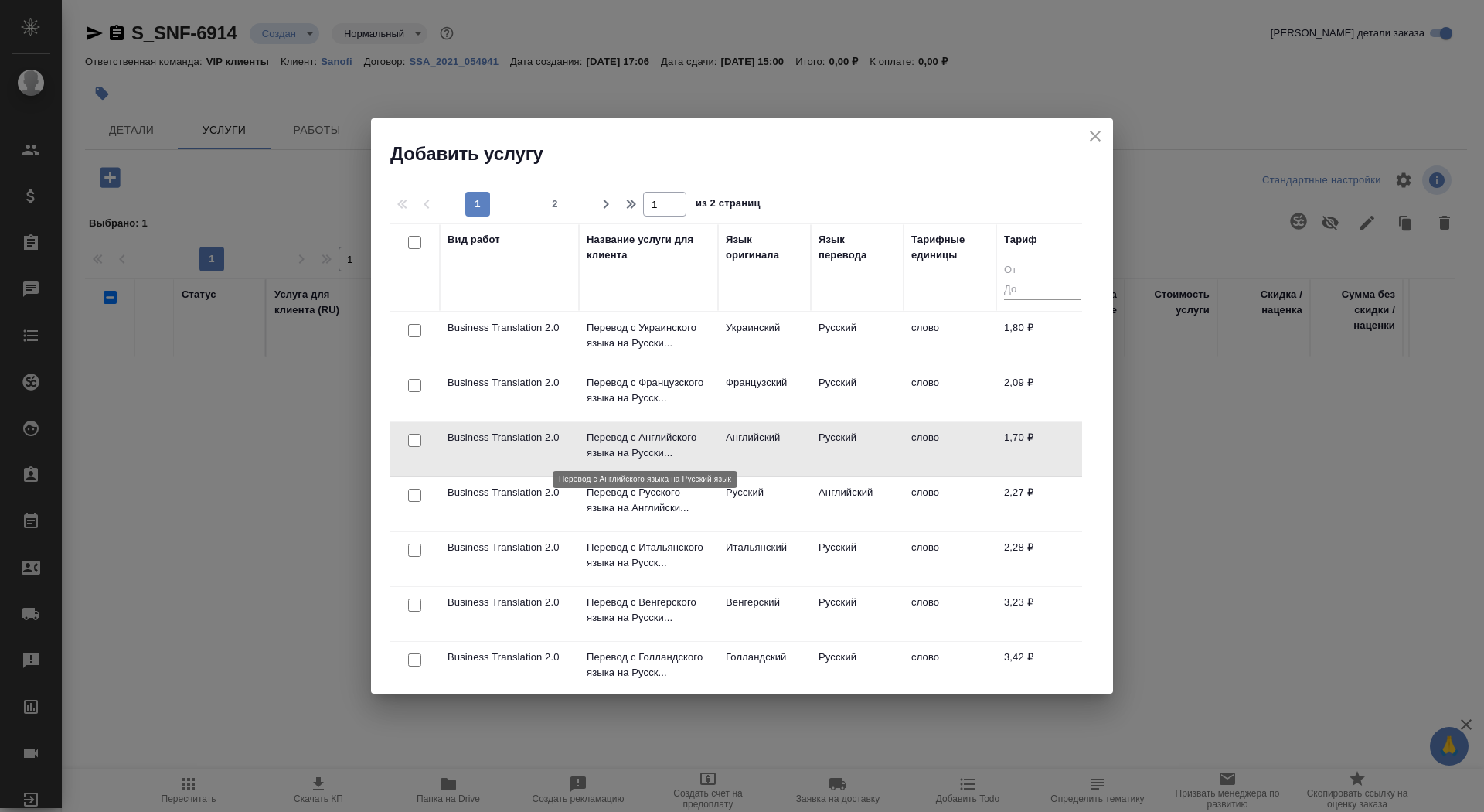
click at [658, 431] on p "Перевод с Английского языка на Русски..." at bounding box center [649, 445] width 123 height 31
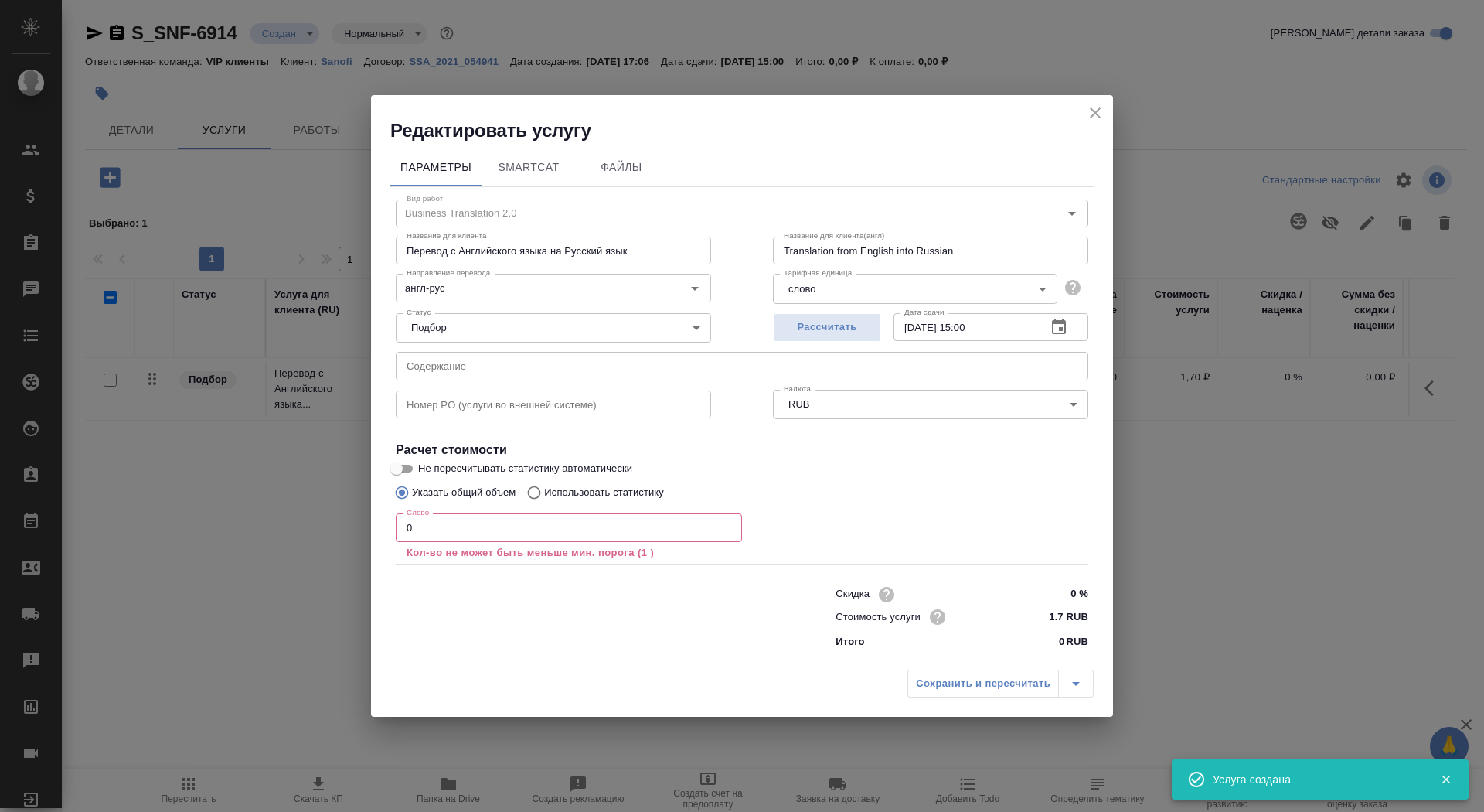
click at [529, 540] on input "0" at bounding box center [569, 527] width 346 height 28
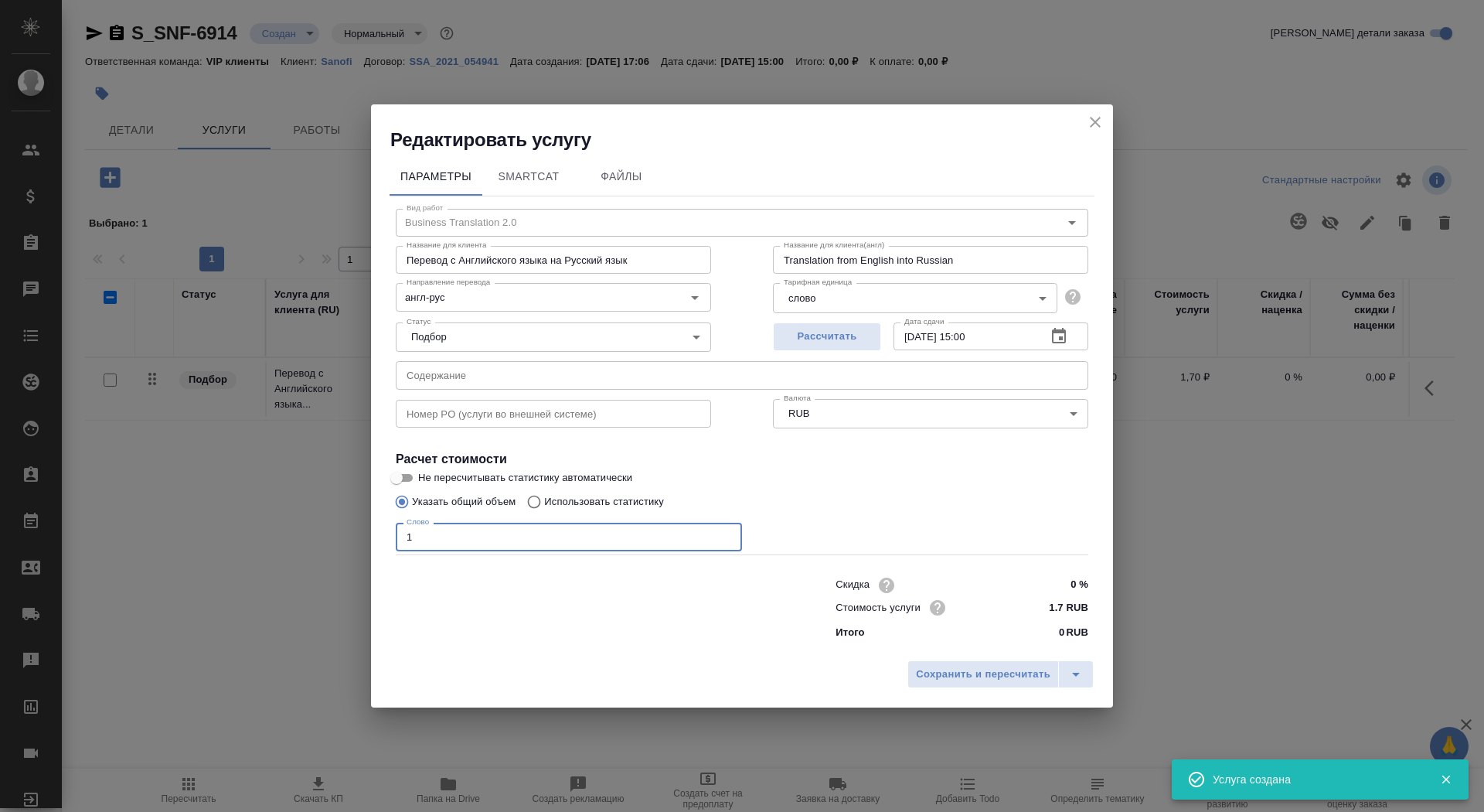
type input "1"
click at [416, 483] on input "Не пересчитывать статистику автоматически" at bounding box center [396, 477] width 56 height 18
checkbox input "true"
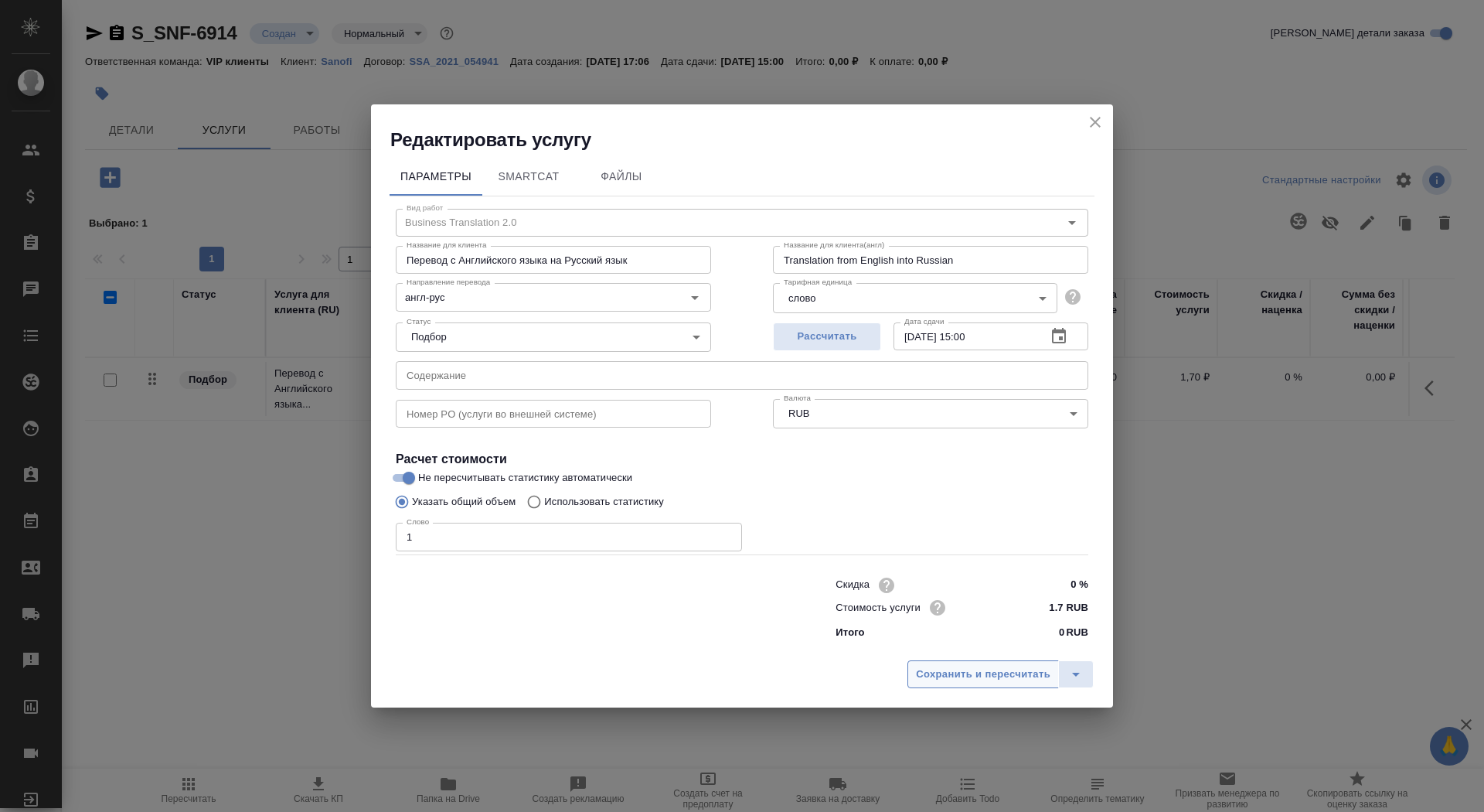
click at [968, 677] on span "Сохранить и пересчитать" at bounding box center [983, 675] width 135 height 17
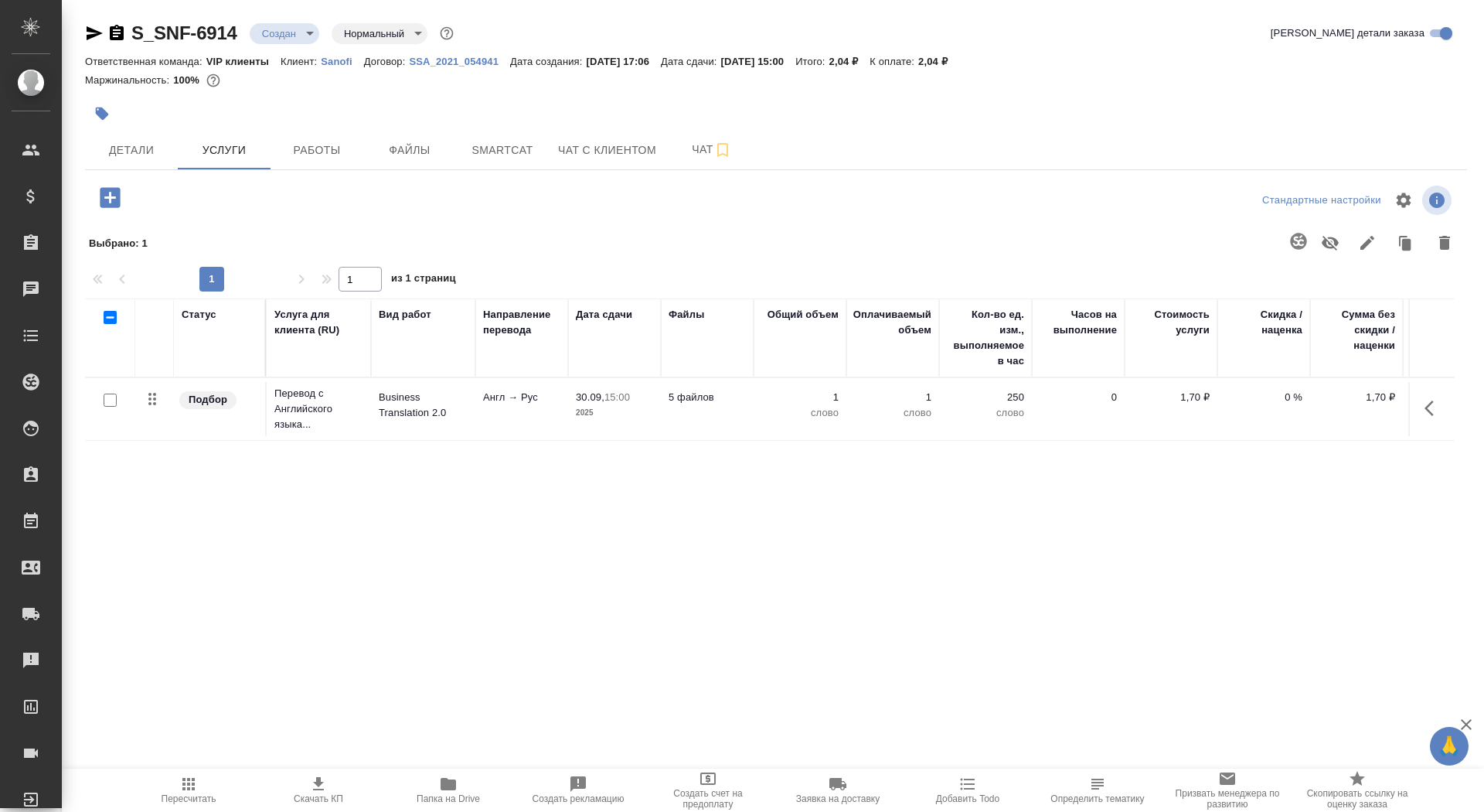
click at [108, 401] on input "checkbox" at bounding box center [110, 400] width 13 height 13
checkbox input "true"
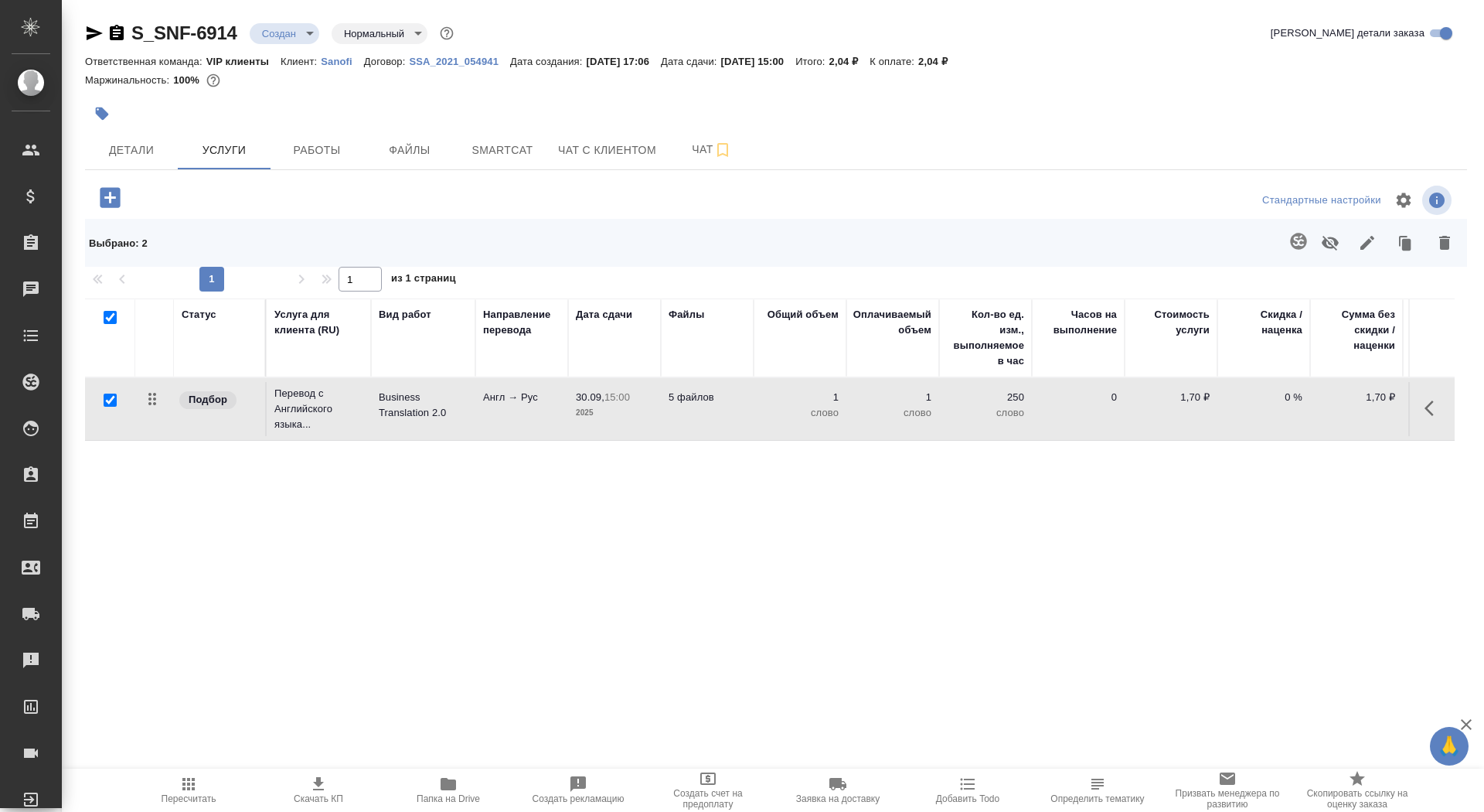
click at [1295, 240] on icon "button" at bounding box center [1298, 241] width 18 height 18
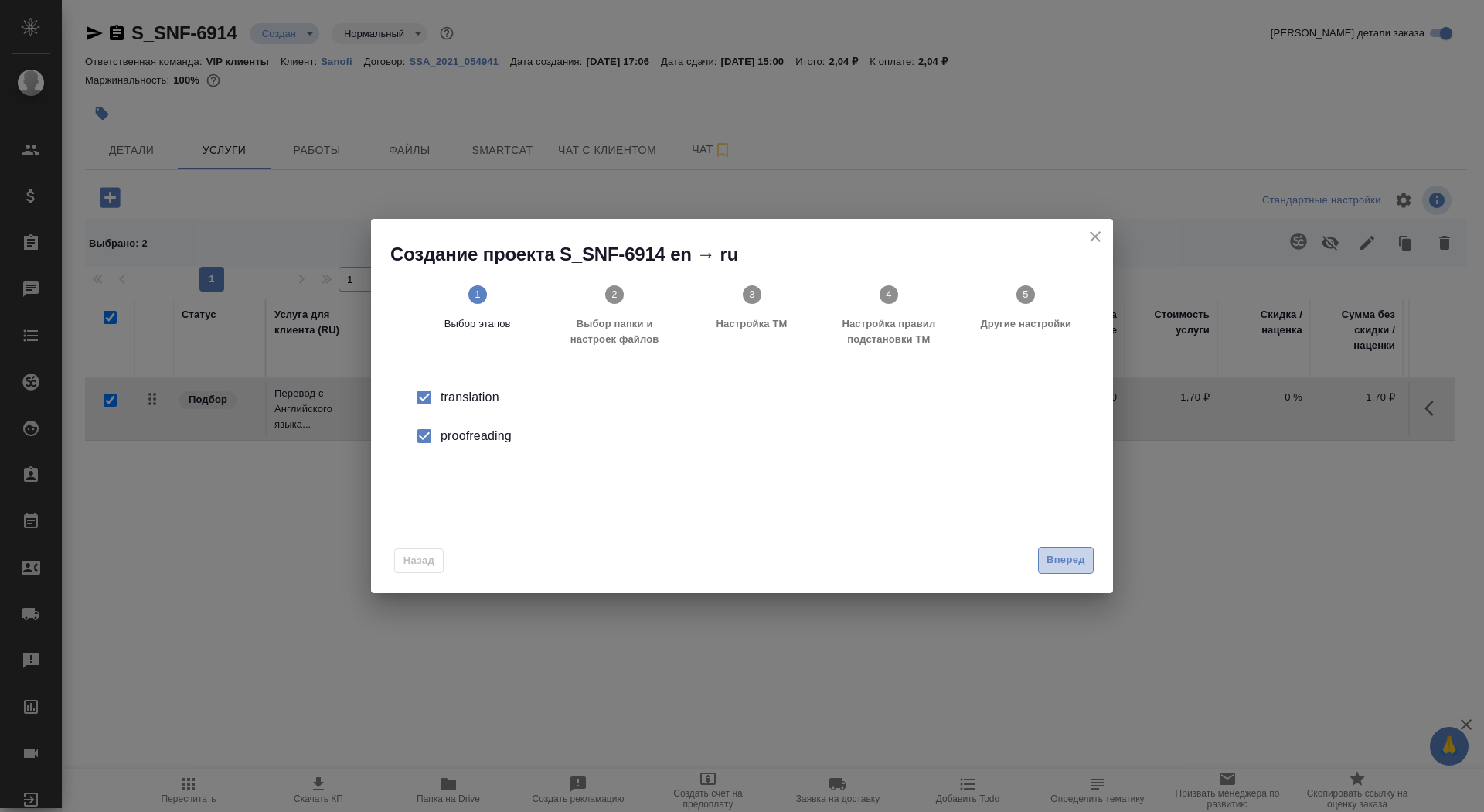
click at [1062, 556] on span "Вперед" at bounding box center [1066, 560] width 38 height 17
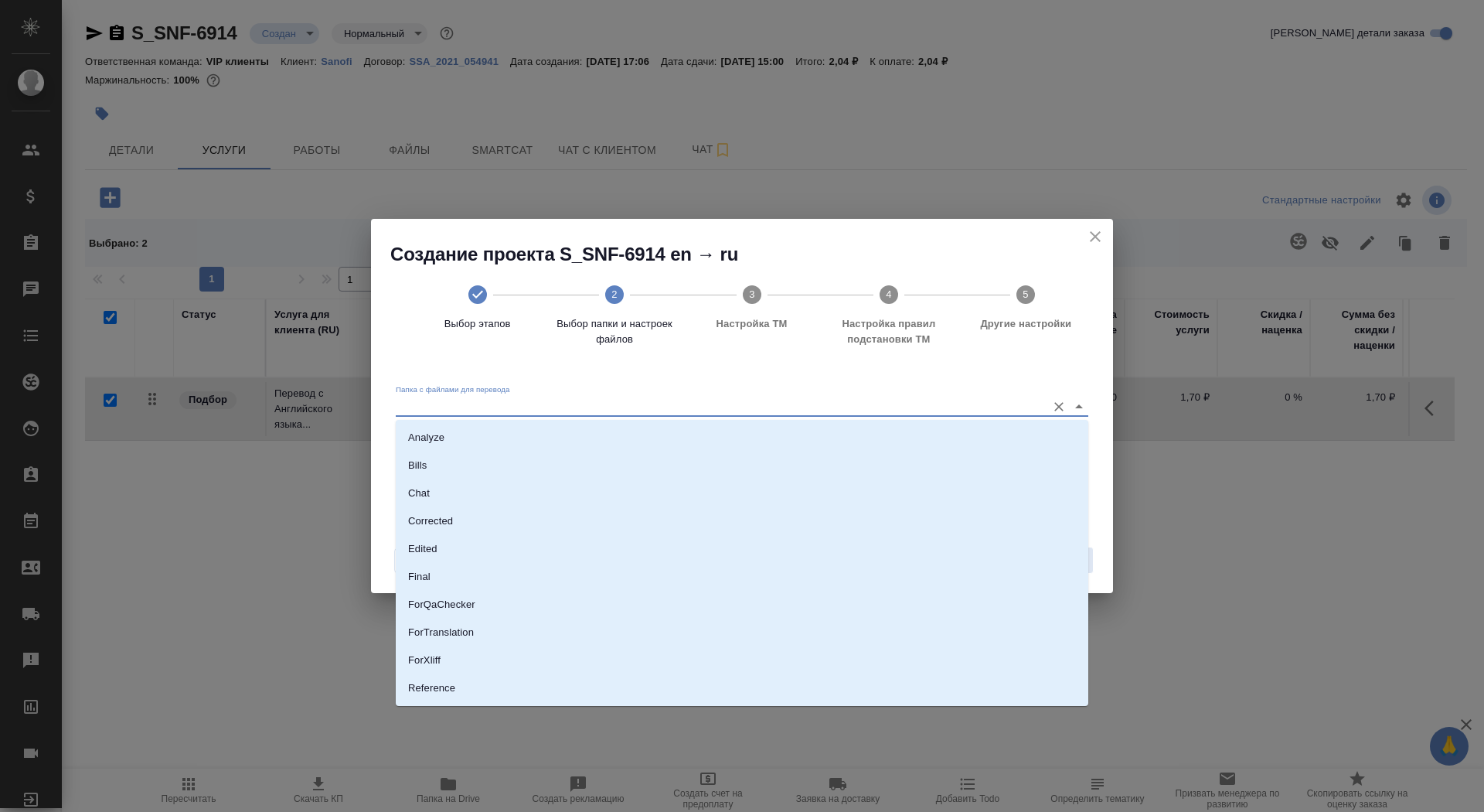
click at [871, 403] on input "Папка с файлами для перевода" at bounding box center [717, 405] width 643 height 18
click at [829, 634] on li "Source" at bounding box center [742, 636] width 693 height 28
type input "Source"
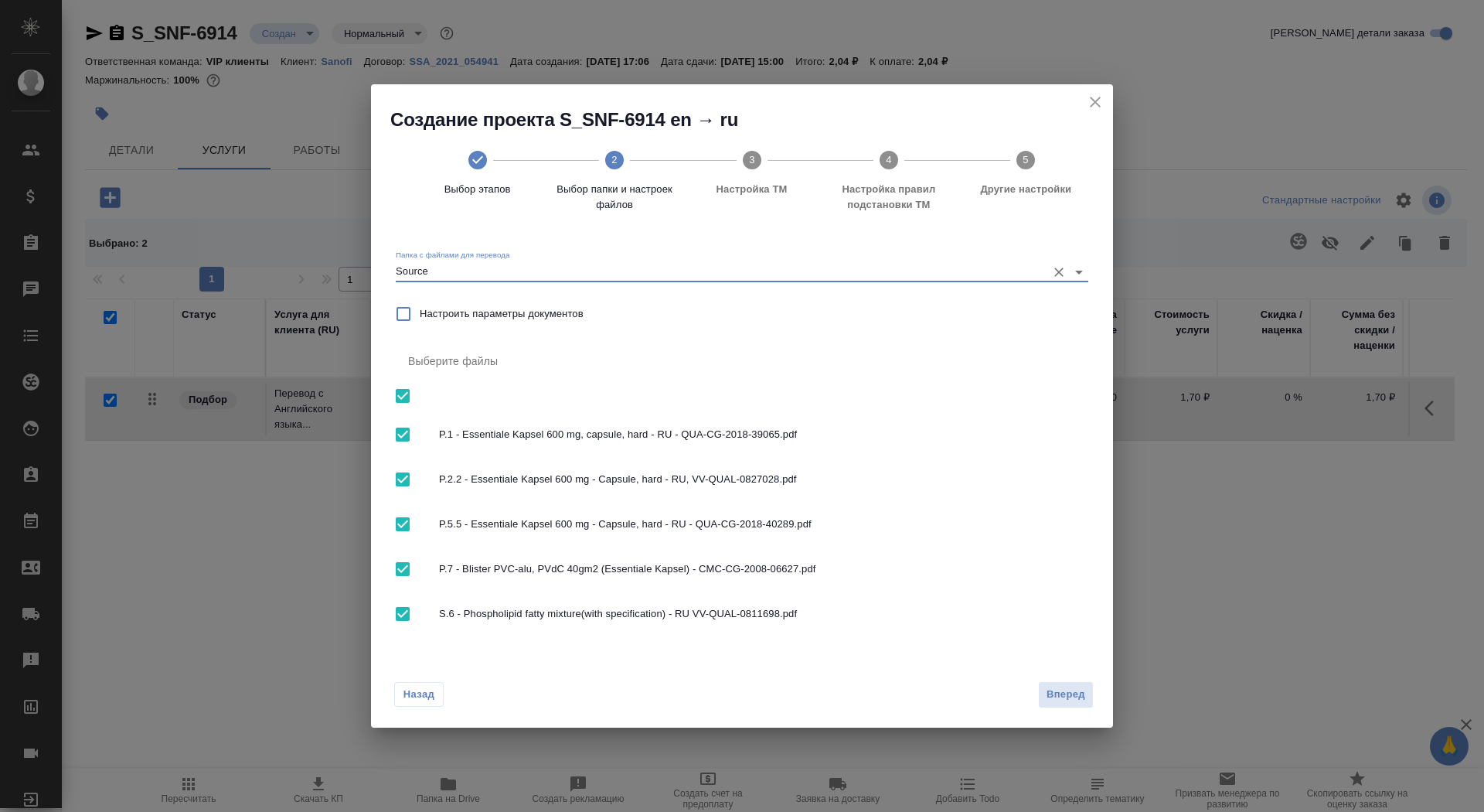
click at [402, 527] on input "checkbox" at bounding box center [403, 523] width 32 height 32
checkbox input "false"
click at [404, 467] on input "checkbox" at bounding box center [403, 479] width 32 height 32
checkbox input "false"
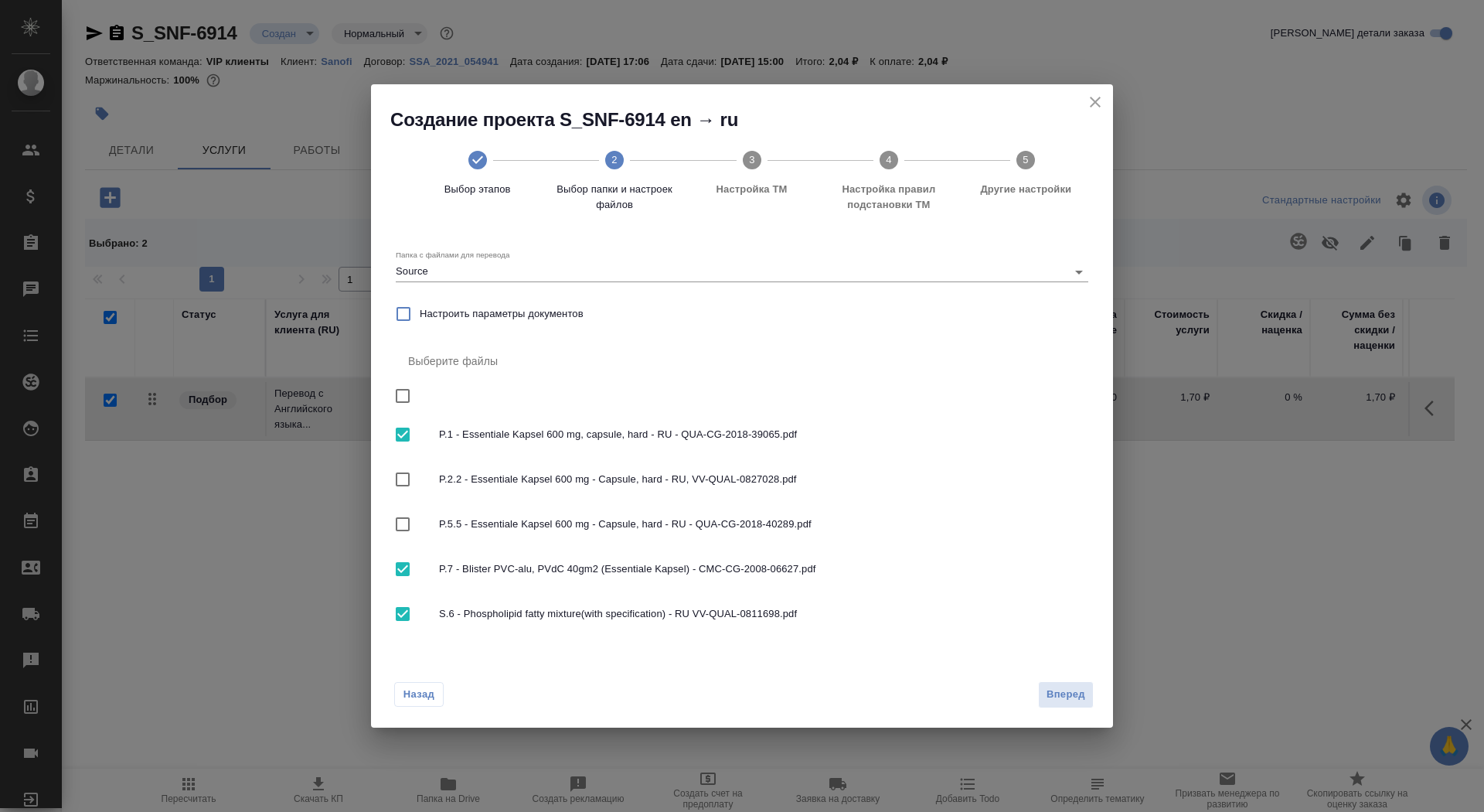
click at [403, 429] on input "checkbox" at bounding box center [403, 434] width 32 height 32
checkbox input "false"
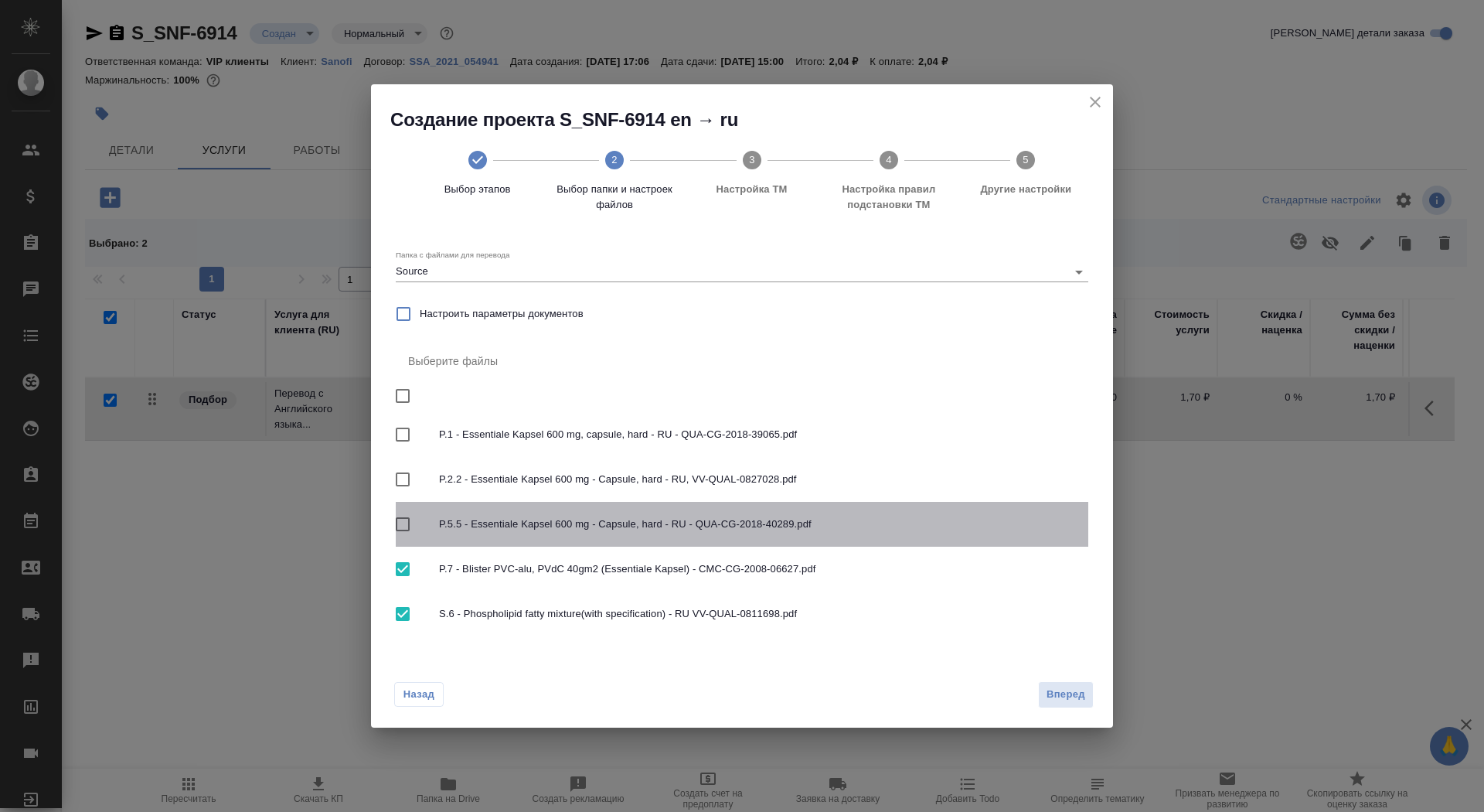
click at [392, 523] on input "checkbox" at bounding box center [403, 523] width 32 height 32
checkbox input "true"
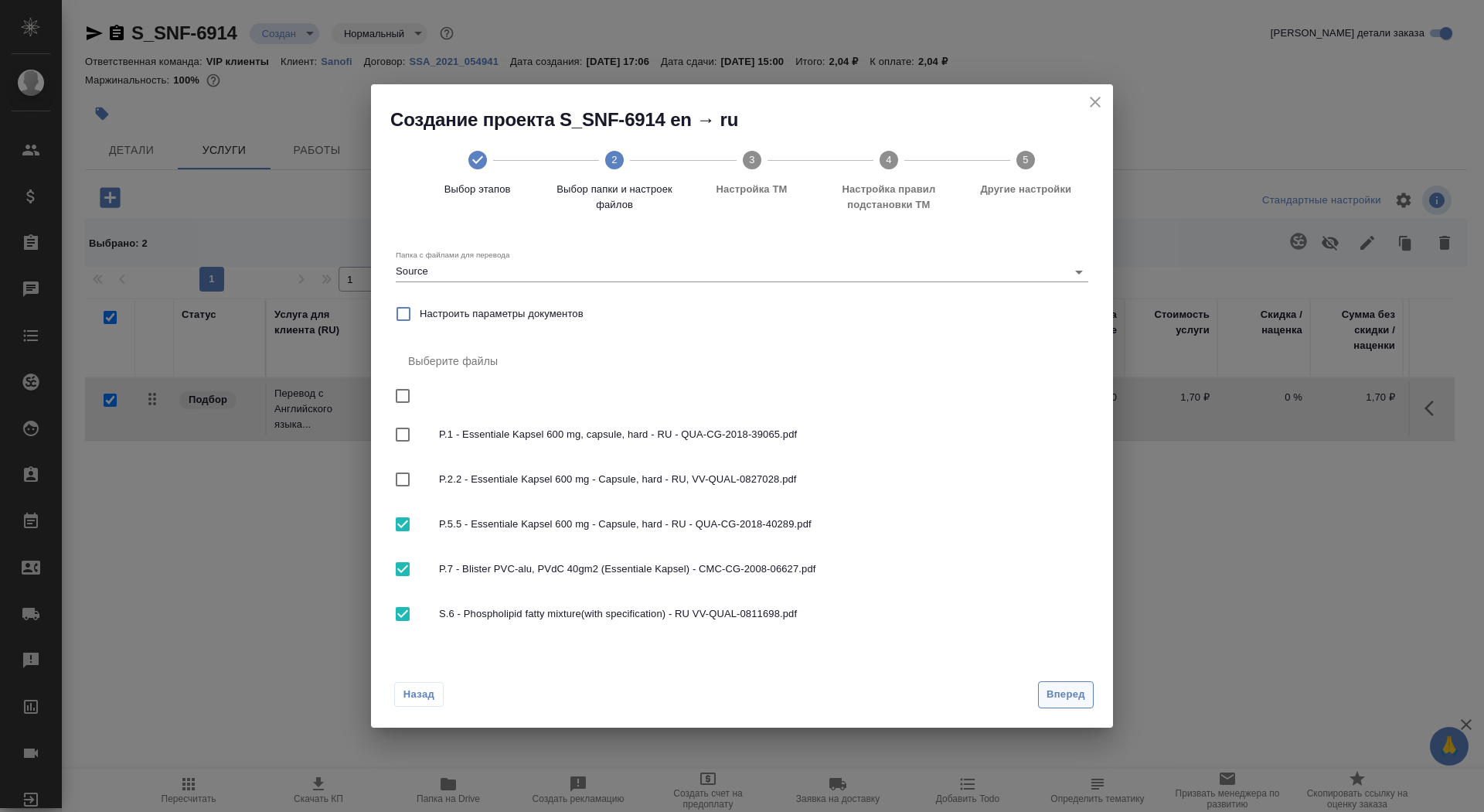
click at [1072, 684] on button "Вперед" at bounding box center [1066, 694] width 56 height 27
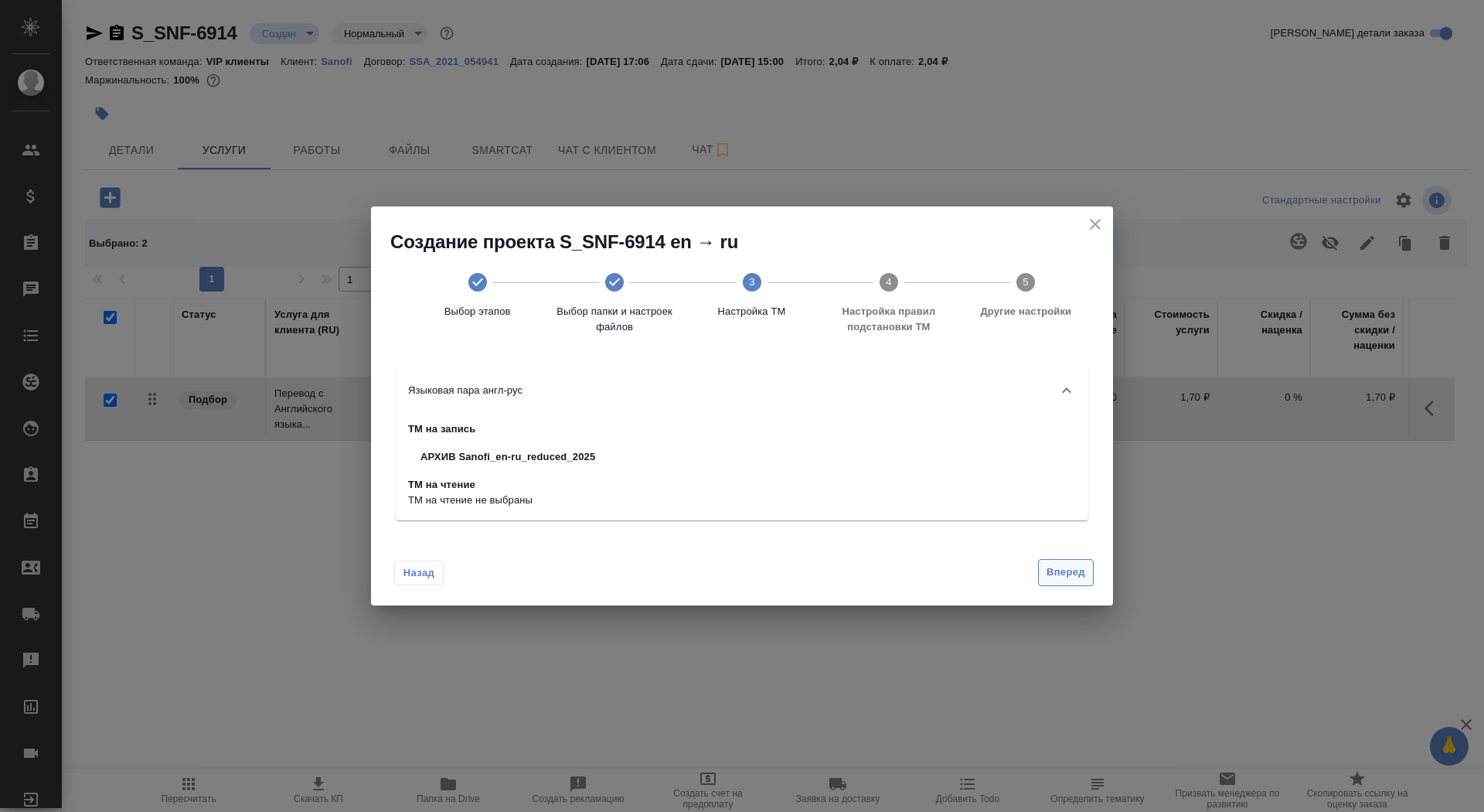
click at [1053, 577] on span "Вперед" at bounding box center [1066, 572] width 38 height 17
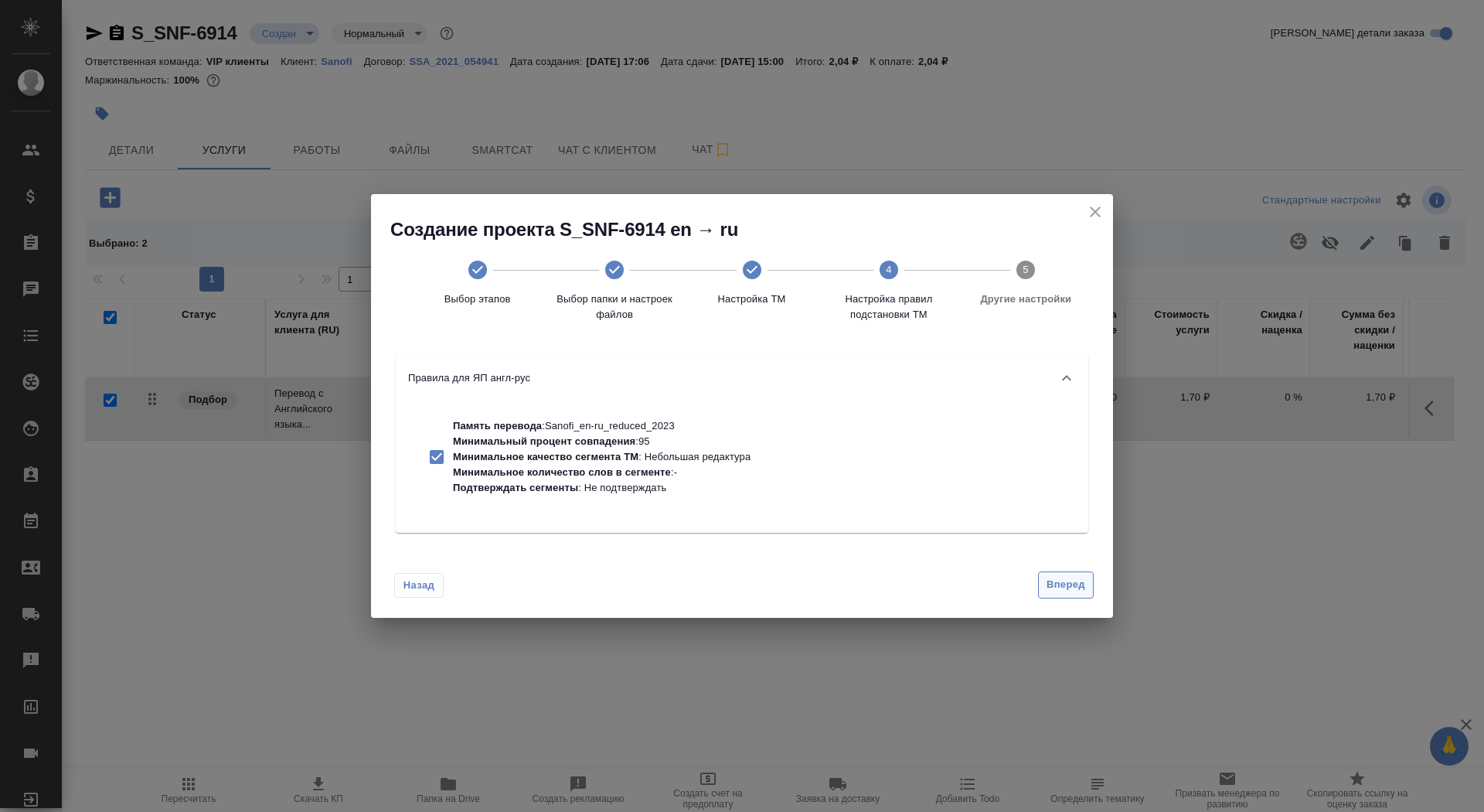
click at [1053, 583] on span "Вперед" at bounding box center [1066, 585] width 38 height 17
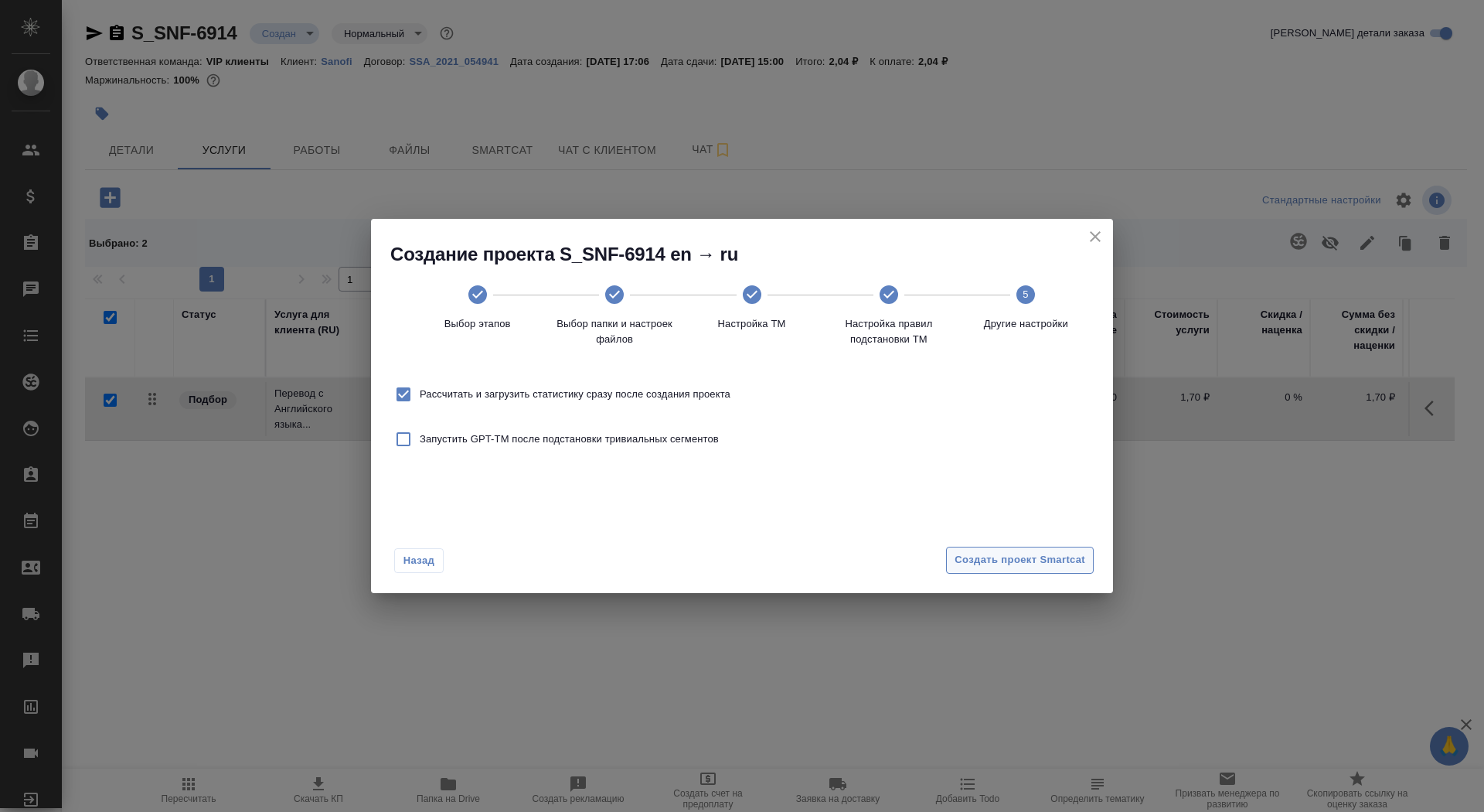
click at [1046, 562] on span "Создать проект Smartcat" at bounding box center [1020, 560] width 130 height 17
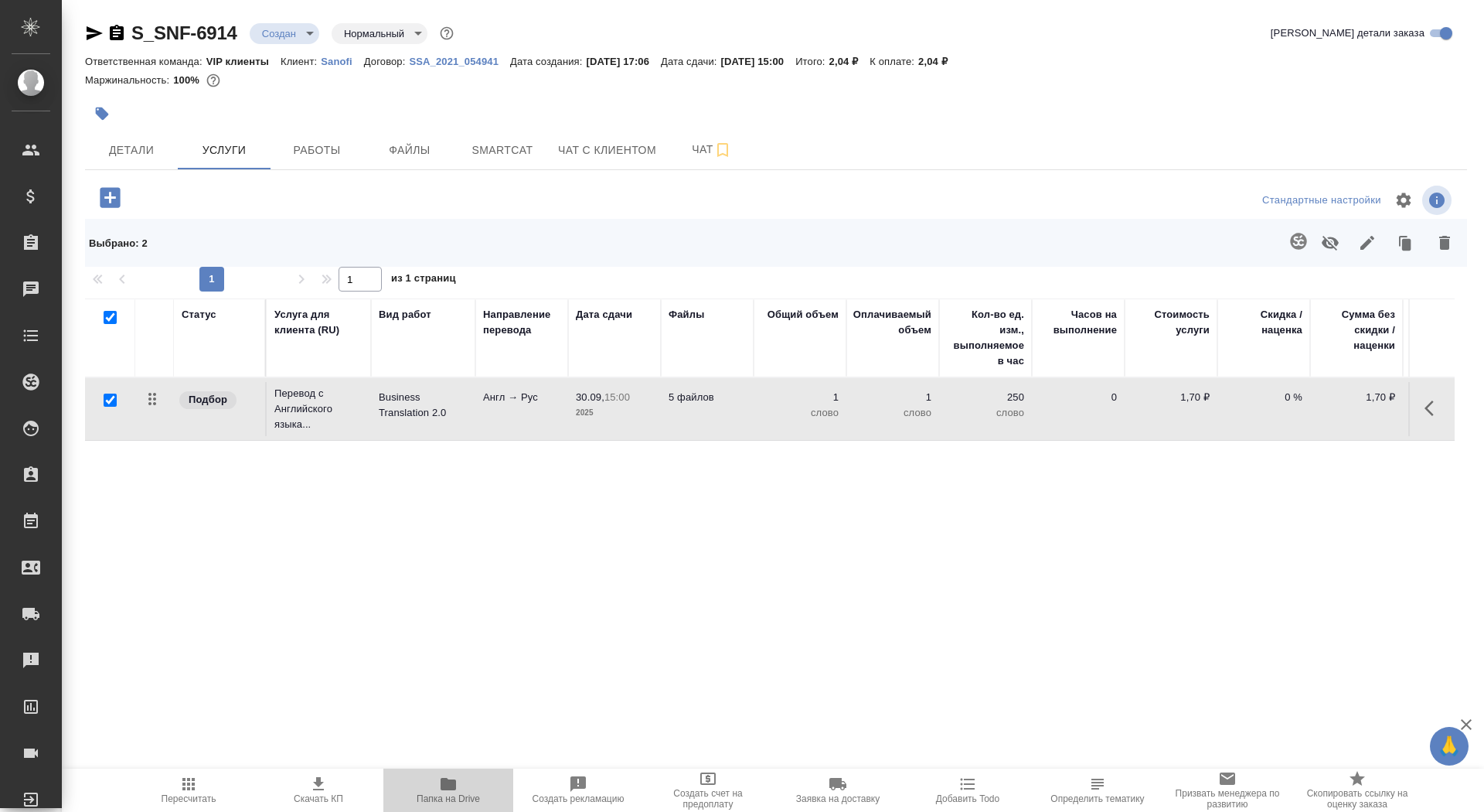
click at [449, 803] on button "Папка на Drive" at bounding box center [448, 790] width 130 height 43
click at [123, 197] on icon "button" at bounding box center [110, 197] width 27 height 27
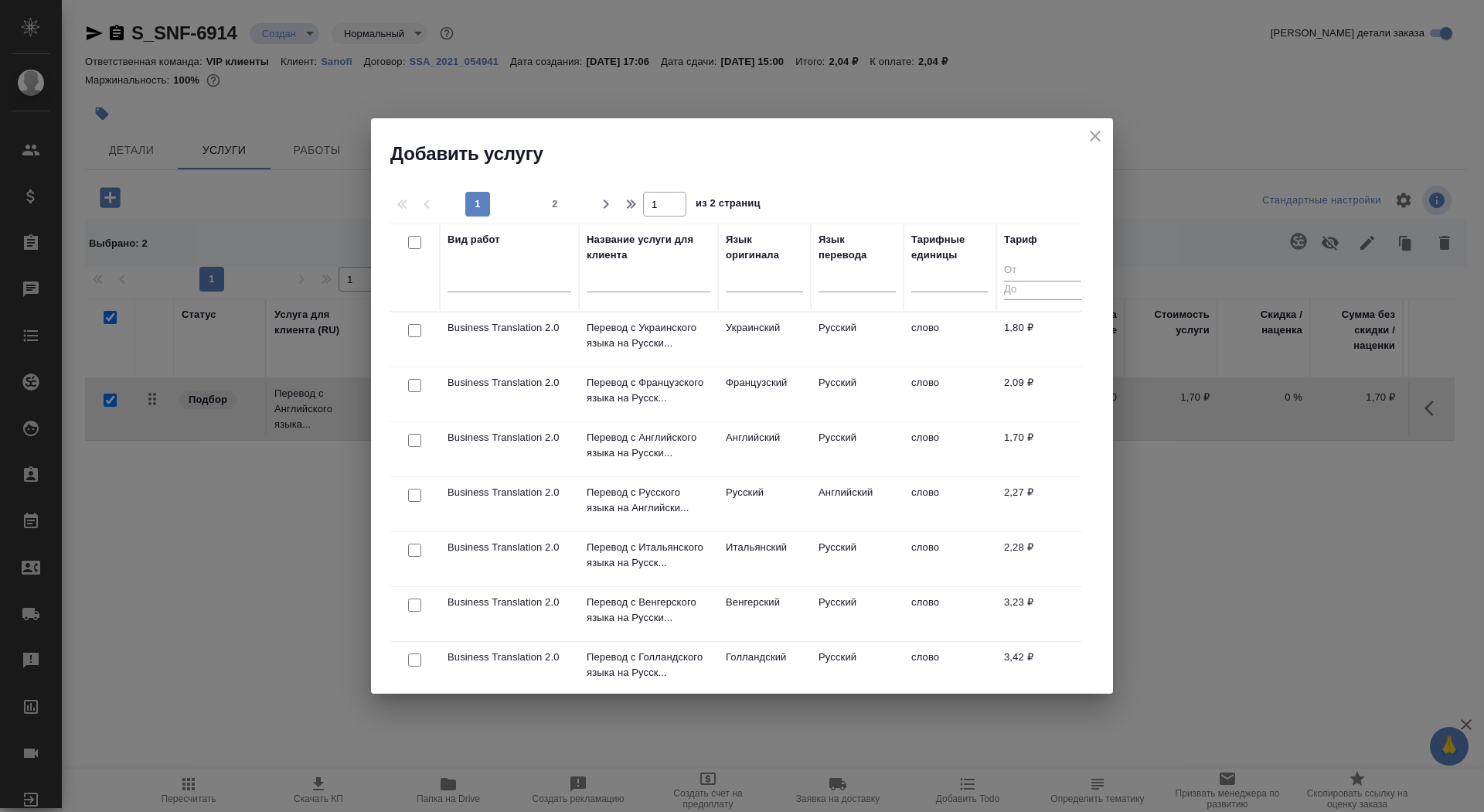
click at [634, 286] on input "text" at bounding box center [649, 283] width 123 height 19
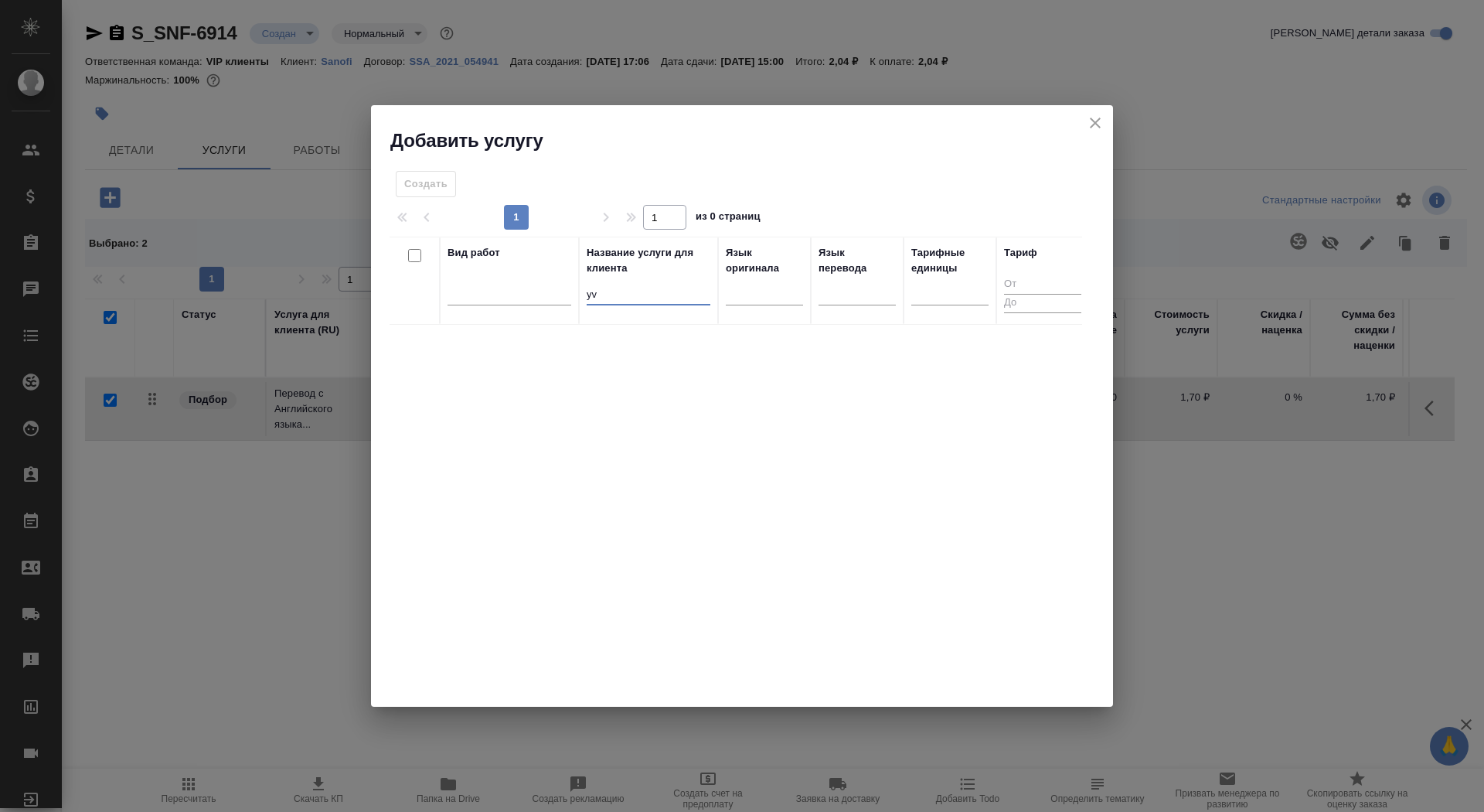
type input "y"
type input "неме"
click at [670, 346] on p "Перевод с Немецкого языка на Русский ..." at bounding box center [649, 349] width 123 height 31
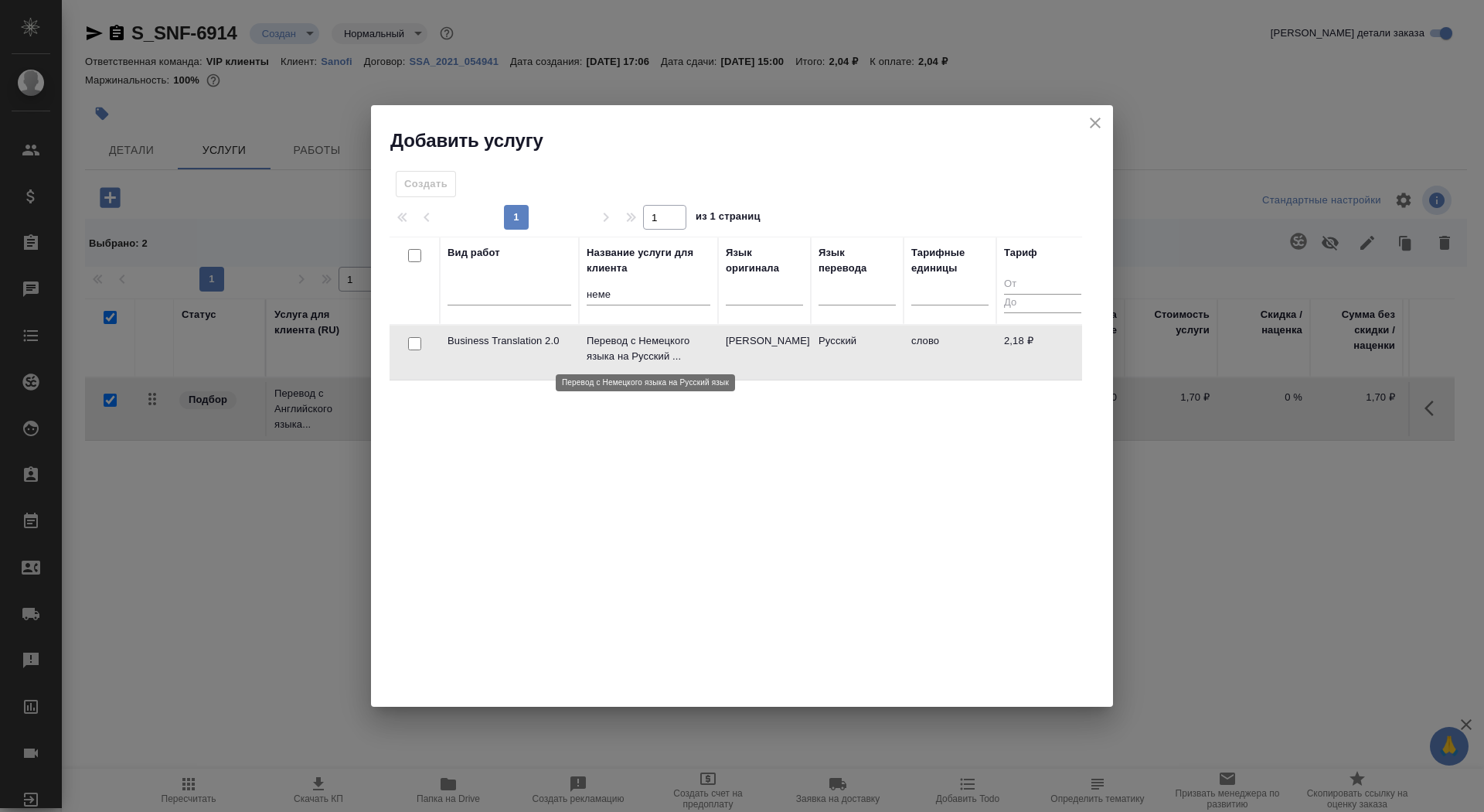
click at [670, 346] on p "Перевод с Немецкого языка на Русский ..." at bounding box center [649, 349] width 123 height 31
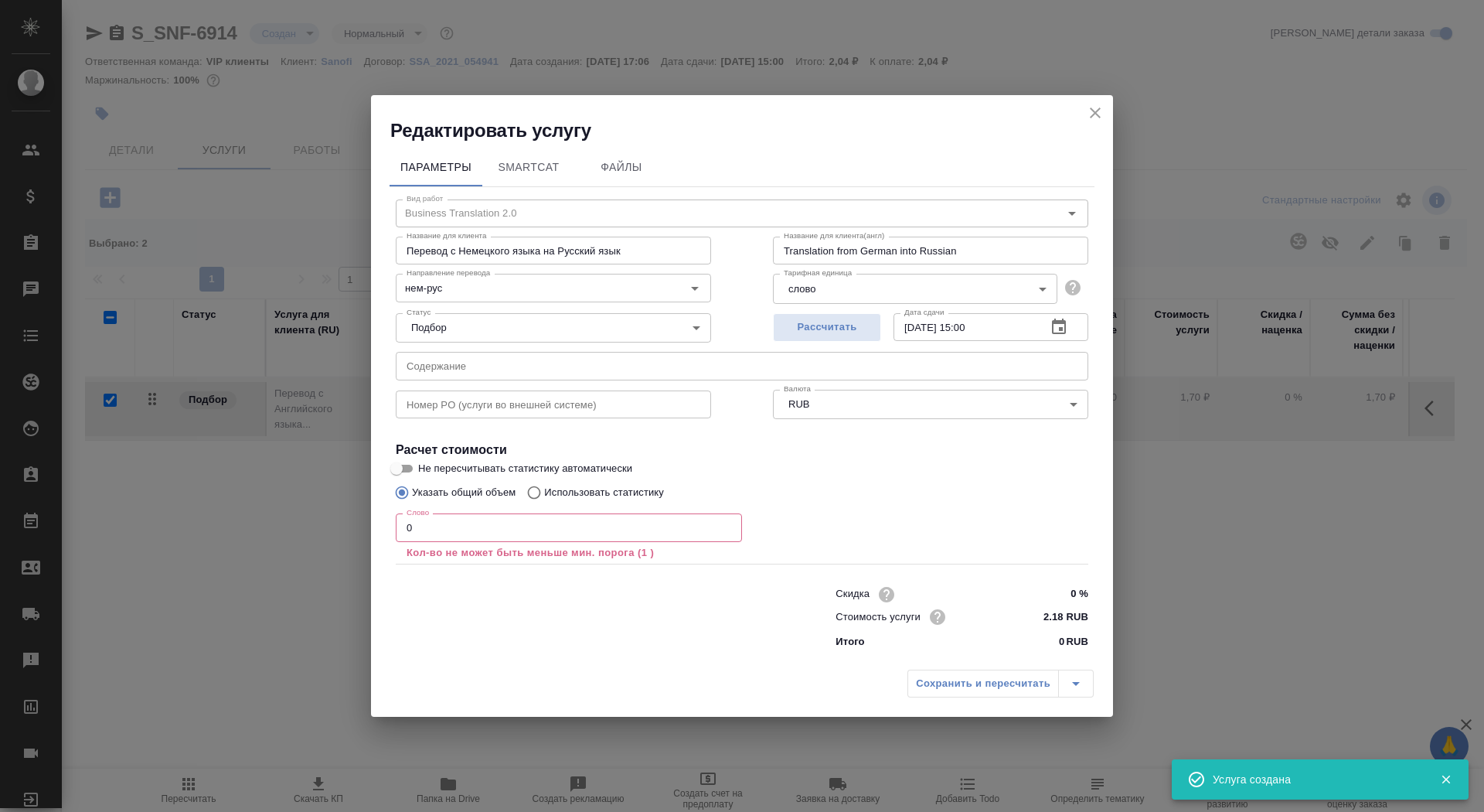
checkbox input "false"
click at [536, 528] on input "0" at bounding box center [569, 527] width 346 height 28
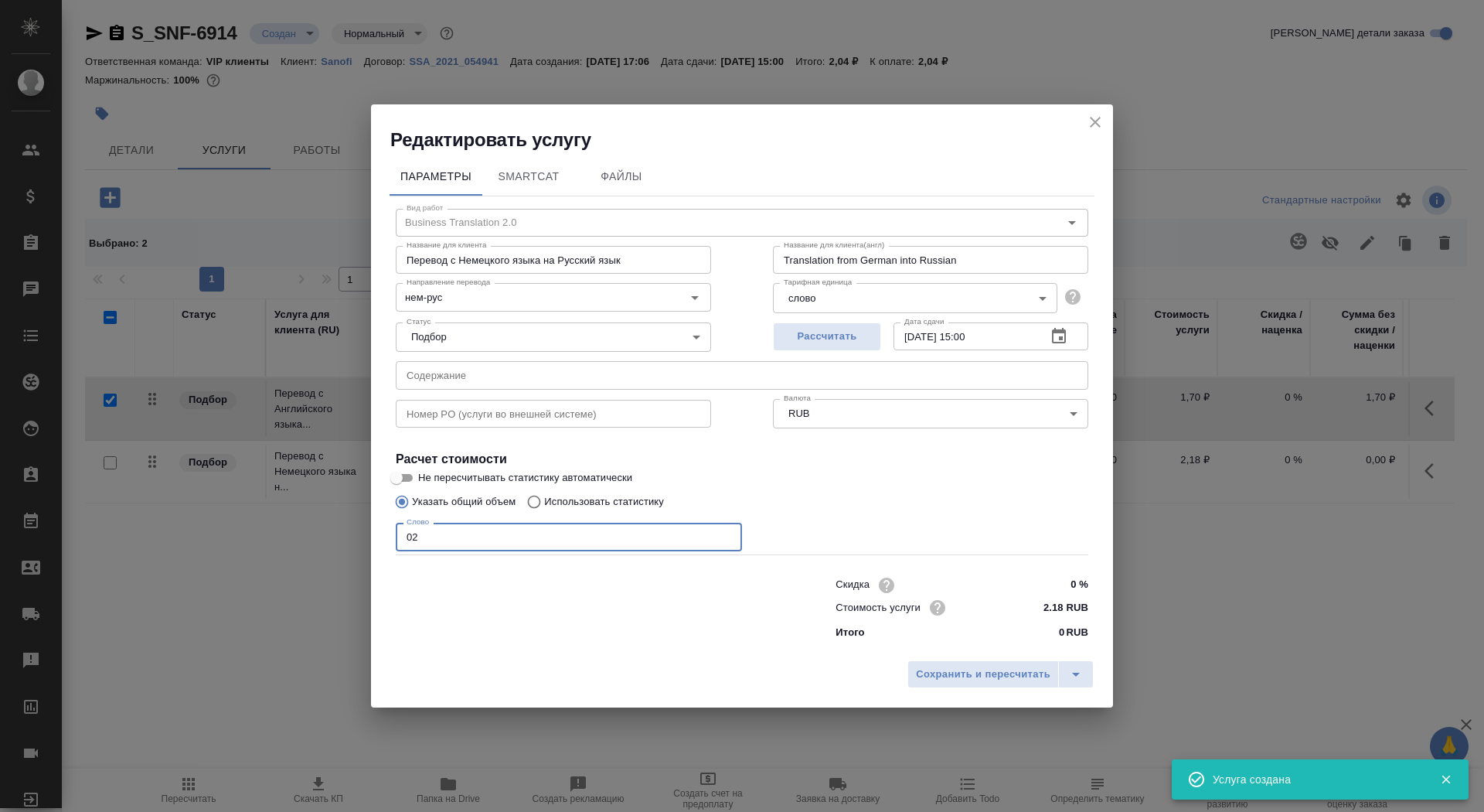
type input "02"
click at [400, 474] on input "Не пересчитывать статистику автоматически" at bounding box center [396, 477] width 56 height 18
checkbox input "true"
click at [1013, 675] on span "Сохранить и пересчитать" at bounding box center [983, 675] width 135 height 17
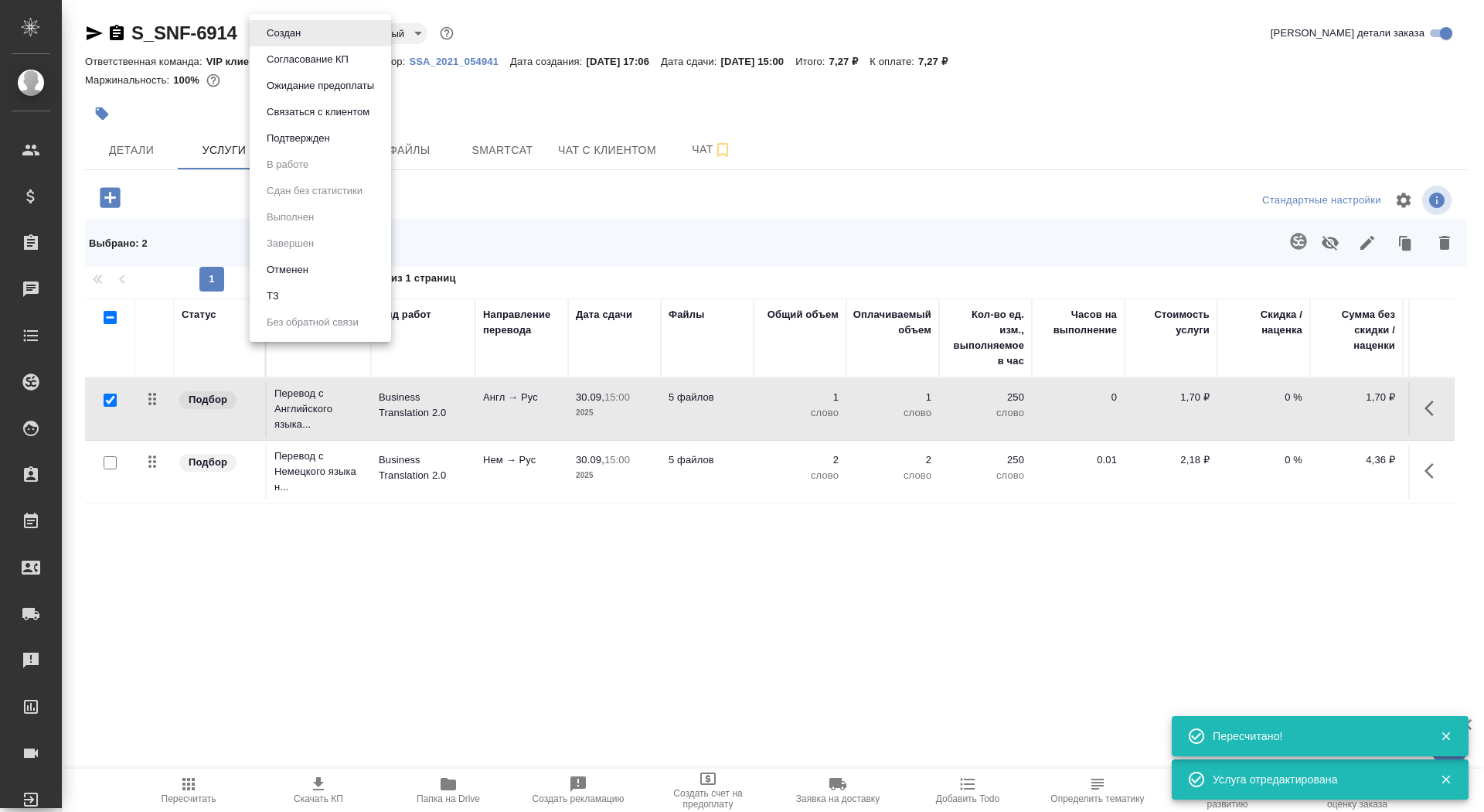
click at [282, 24] on body "🙏 .cls-1 fill:#fff; AWATERA Saydasheva Dilyara Клиенты Спецификации Заказы 0 Ча…" at bounding box center [742, 406] width 1484 height 812
click at [309, 300] on li "ТЗ" at bounding box center [320, 296] width 142 height 26
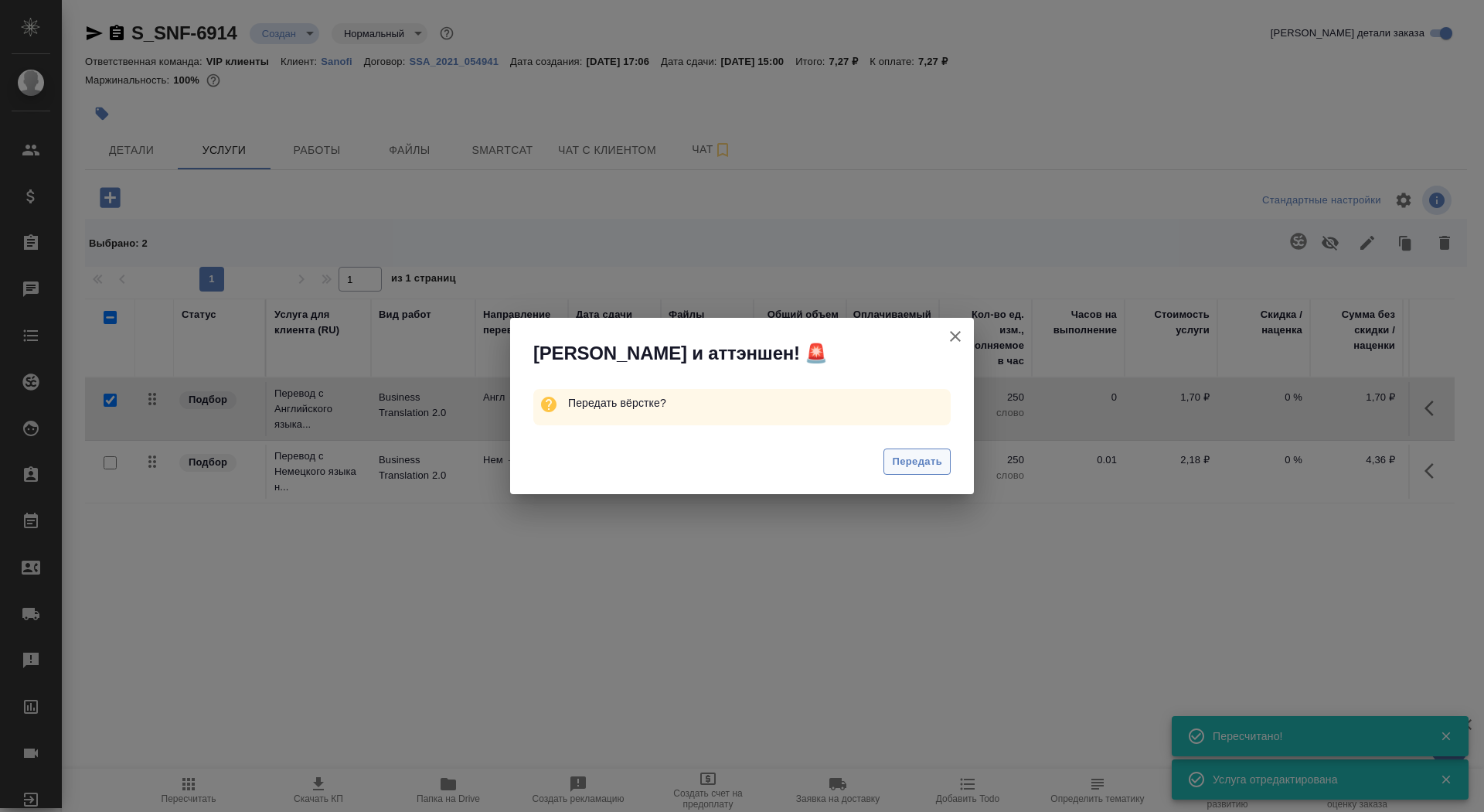
click at [907, 455] on span "Передать" at bounding box center [917, 462] width 50 height 17
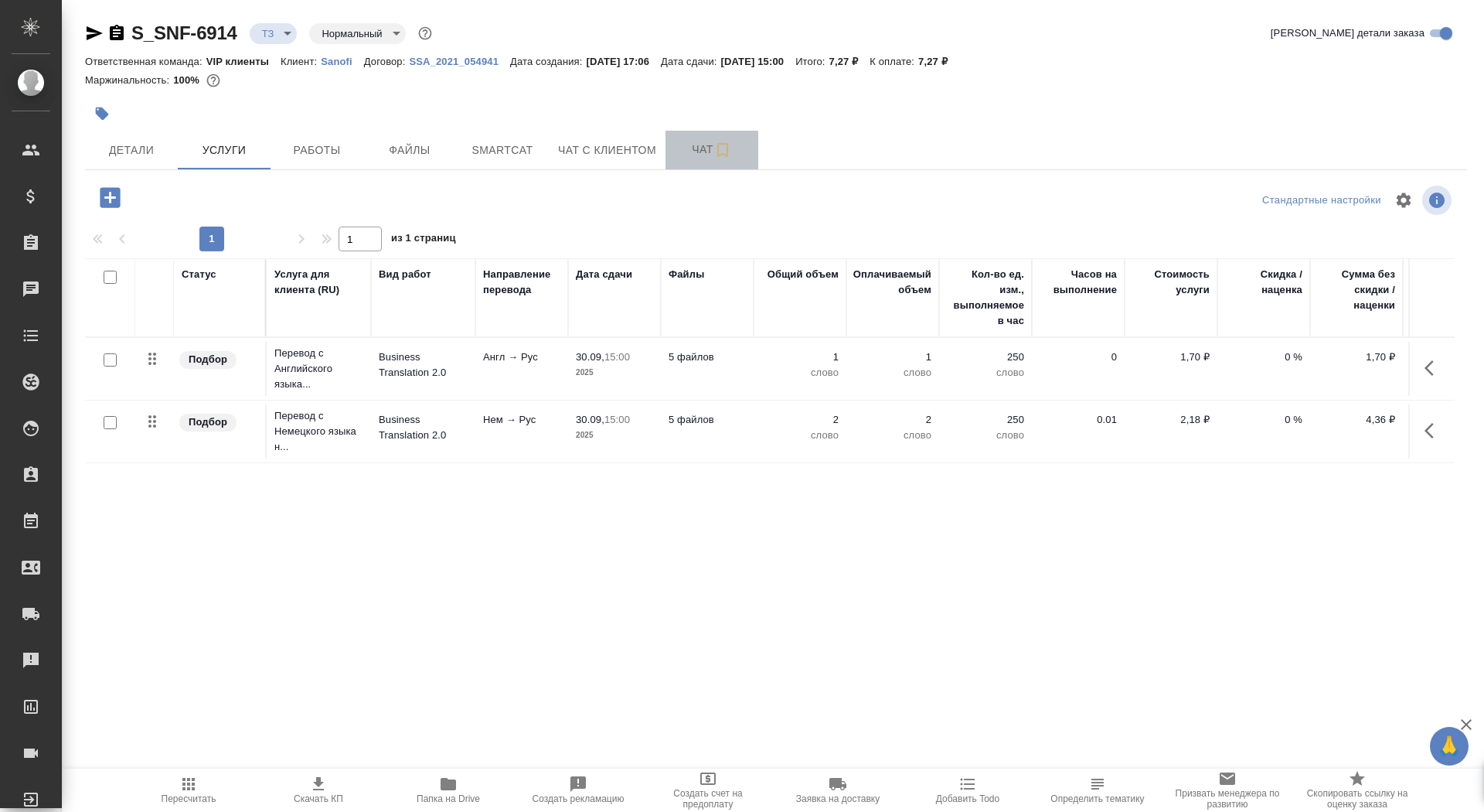
click at [692, 149] on span "Чат" at bounding box center [711, 150] width 74 height 19
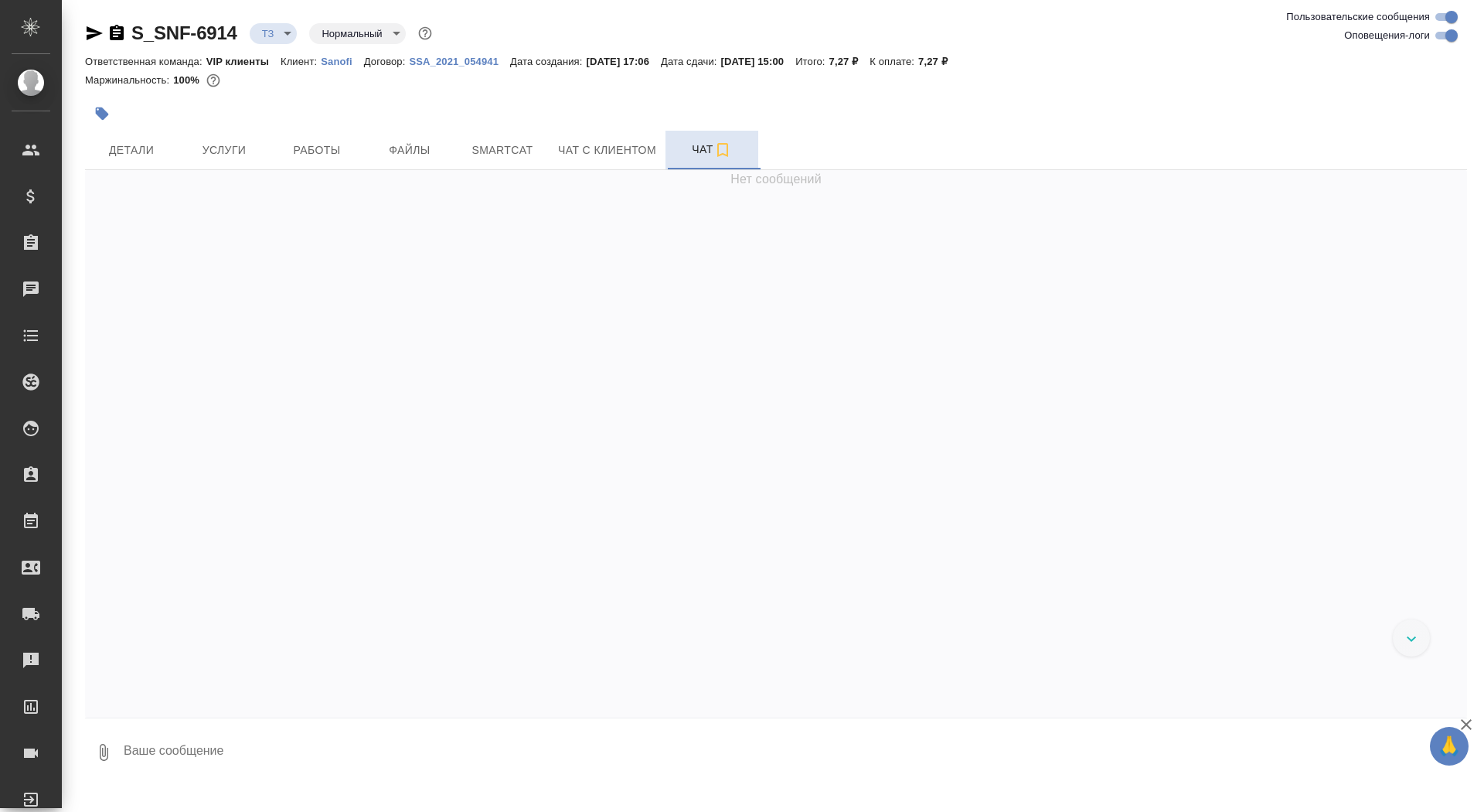
scroll to position [329, 0]
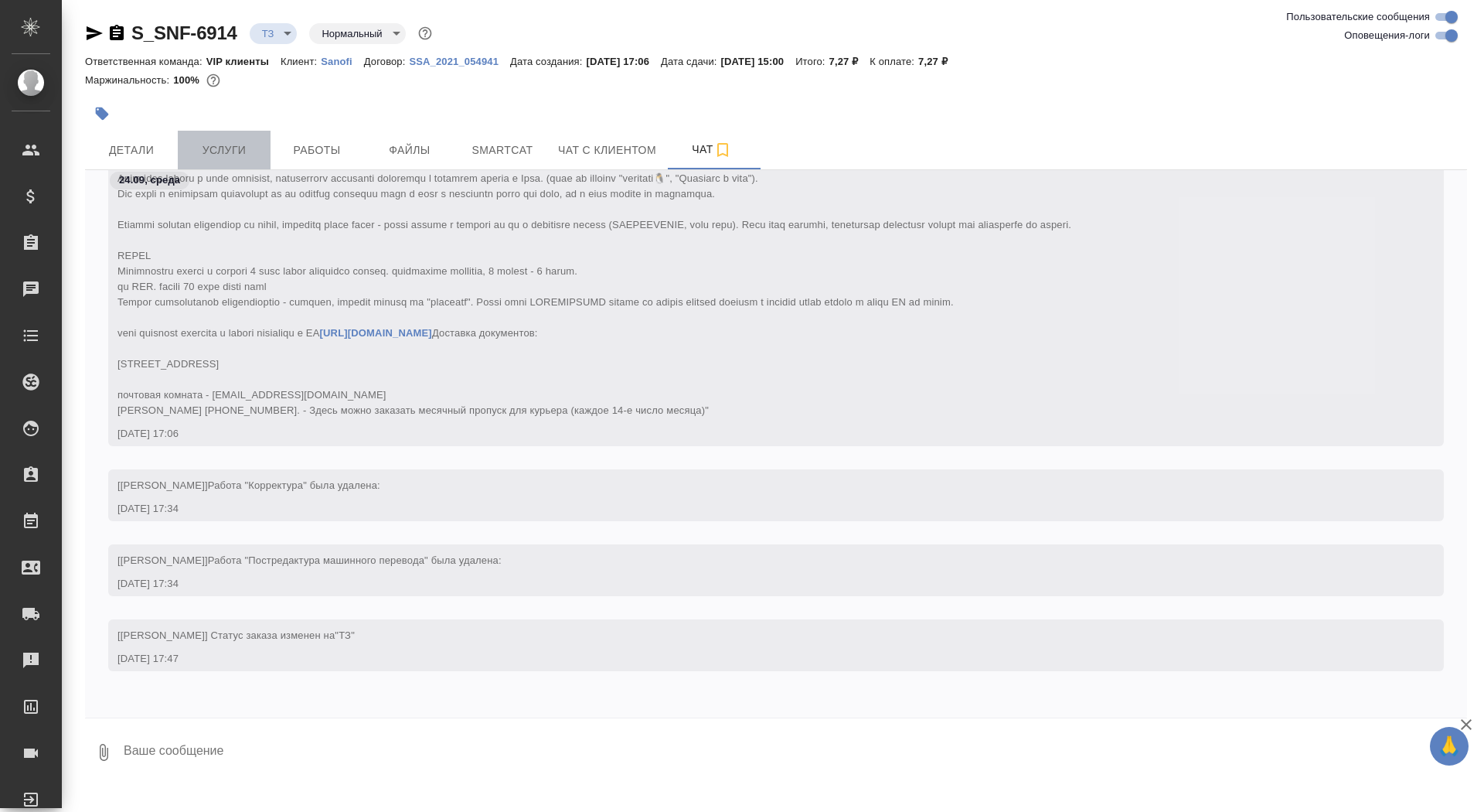
click at [211, 150] on span "Услуги" at bounding box center [223, 150] width 74 height 19
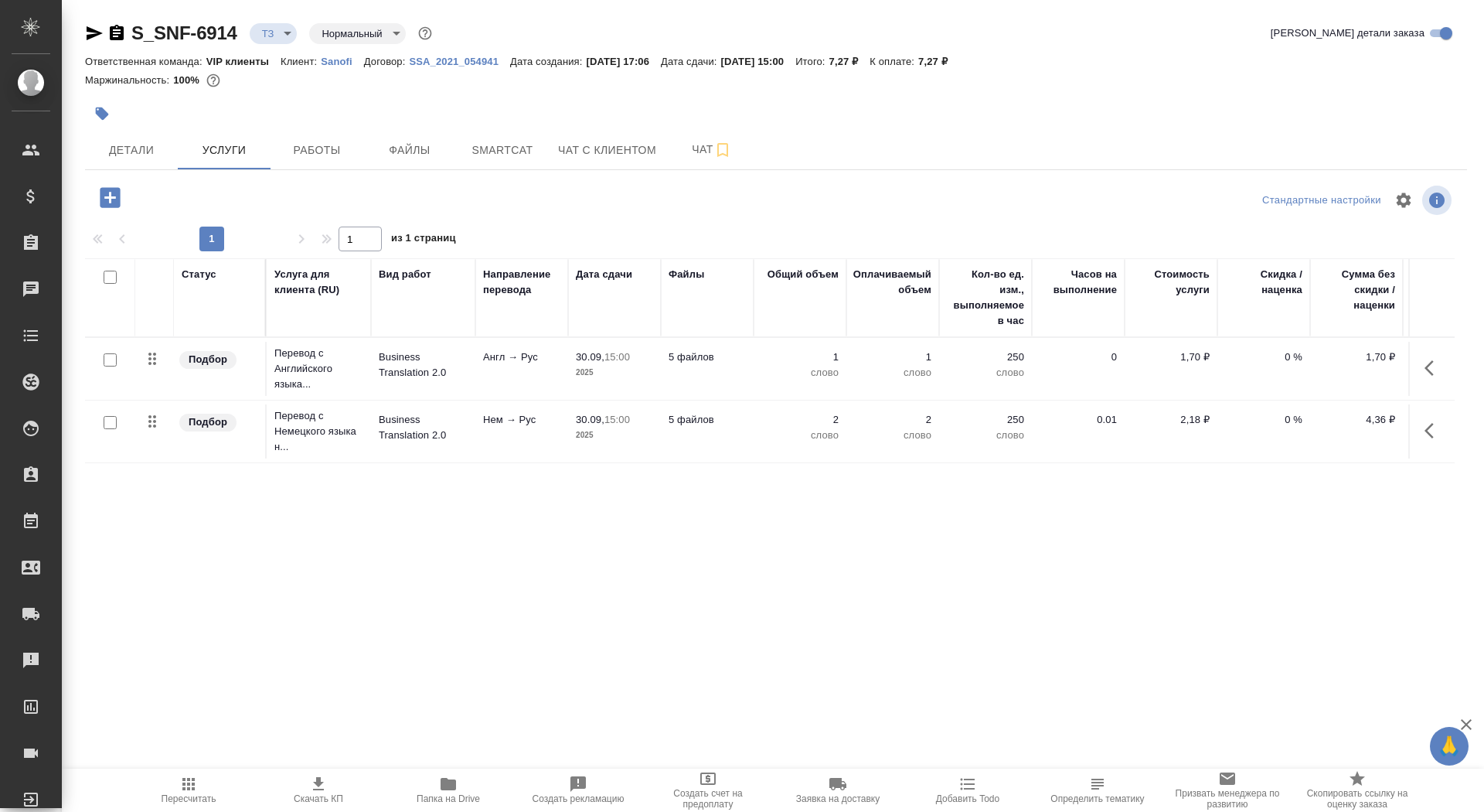
click at [114, 421] on input "checkbox" at bounding box center [110, 422] width 13 height 13
checkbox input "true"
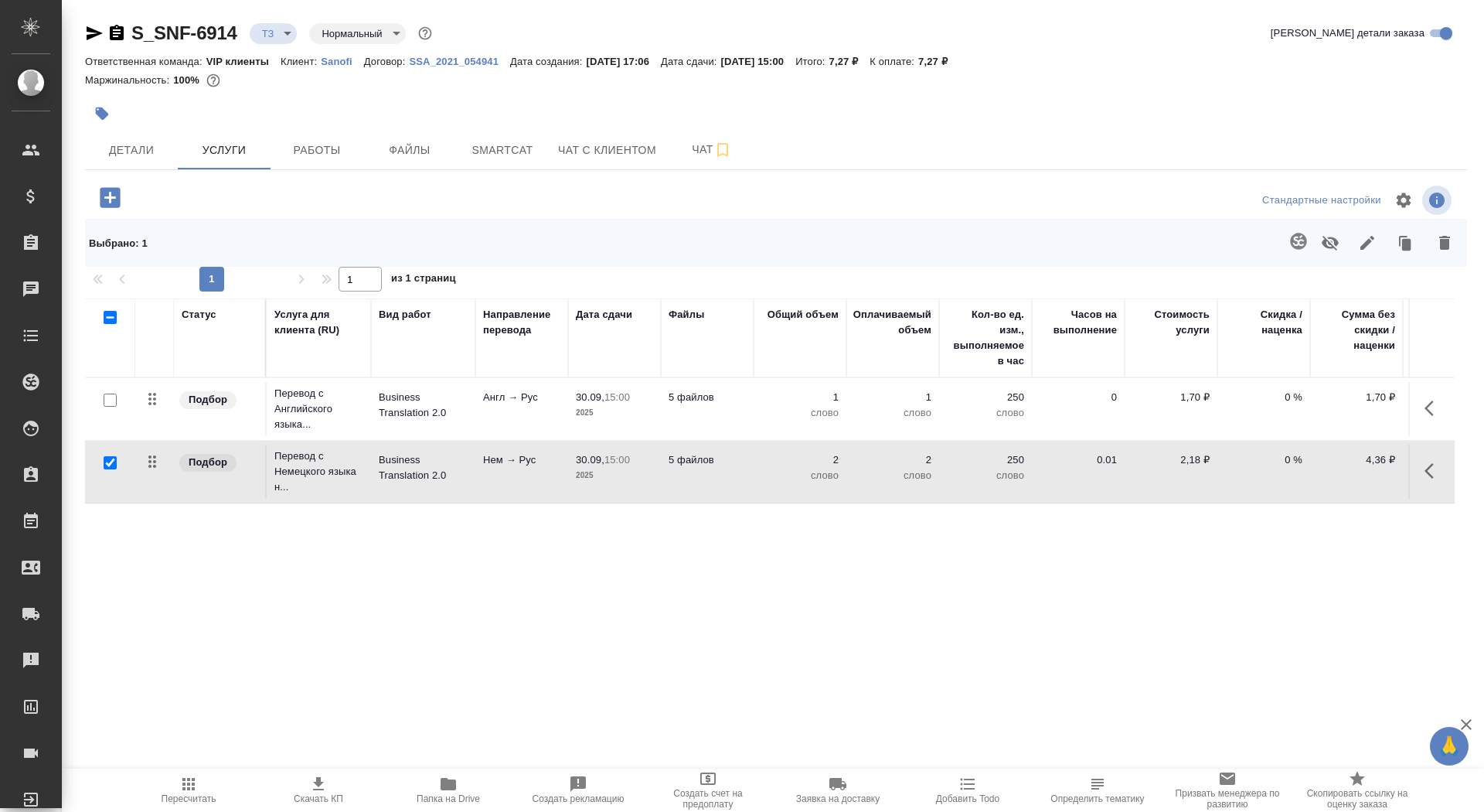
click at [1293, 243] on icon "button" at bounding box center [1298, 241] width 18 height 18
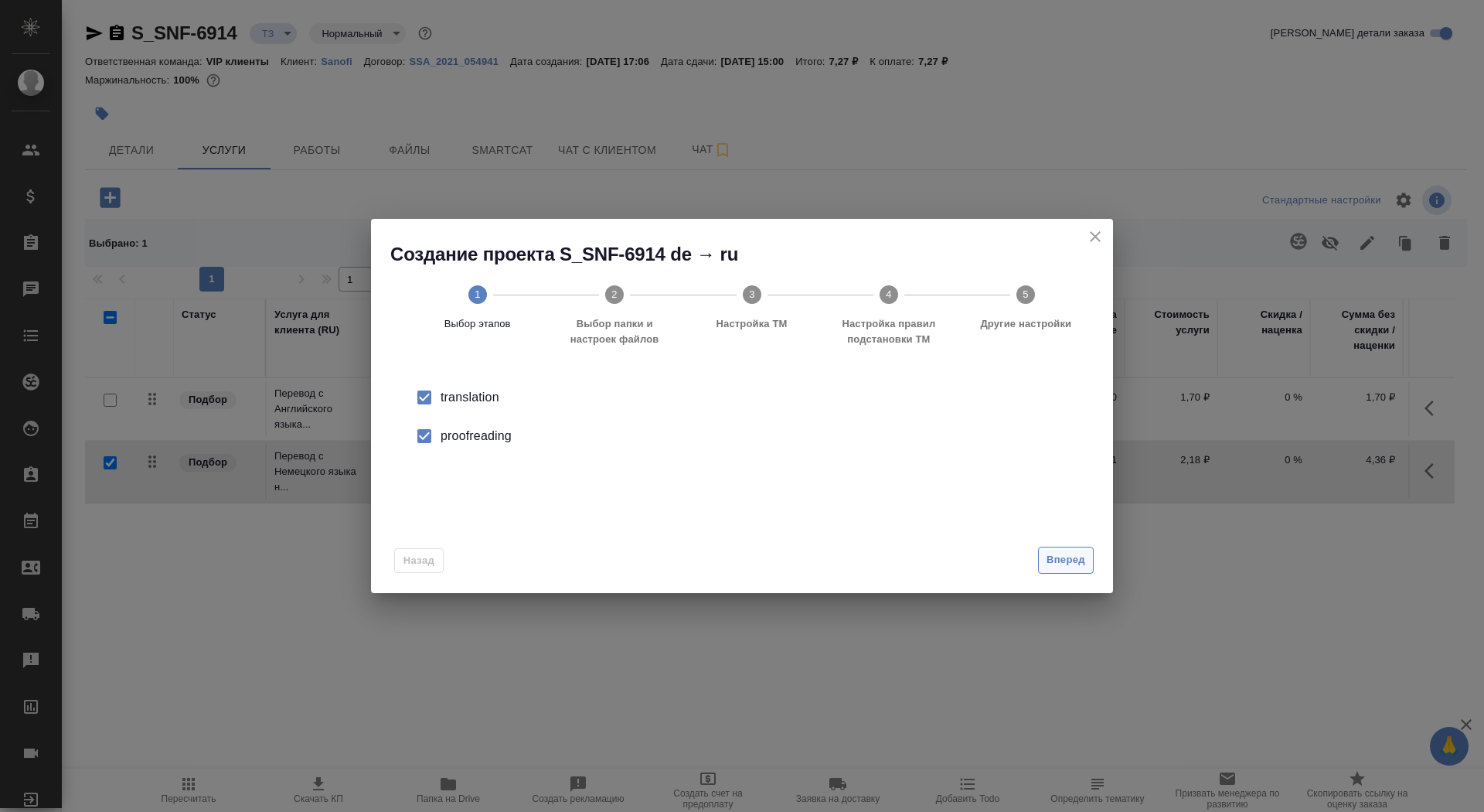
click at [1047, 562] on span "Вперед" at bounding box center [1066, 560] width 38 height 17
click at [839, 397] on input "Папка с файлами для перевода" at bounding box center [717, 405] width 643 height 18
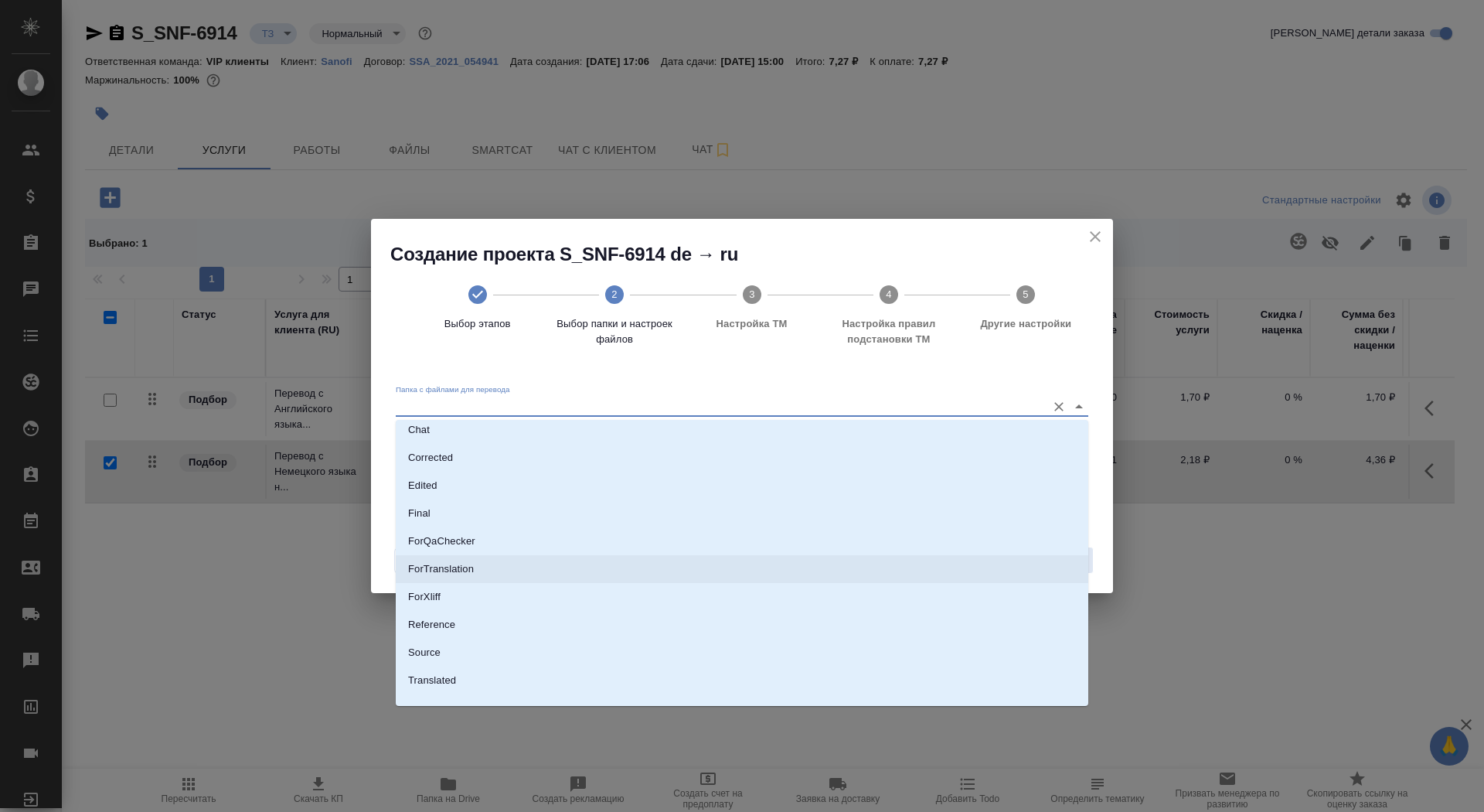
scroll to position [80, 0]
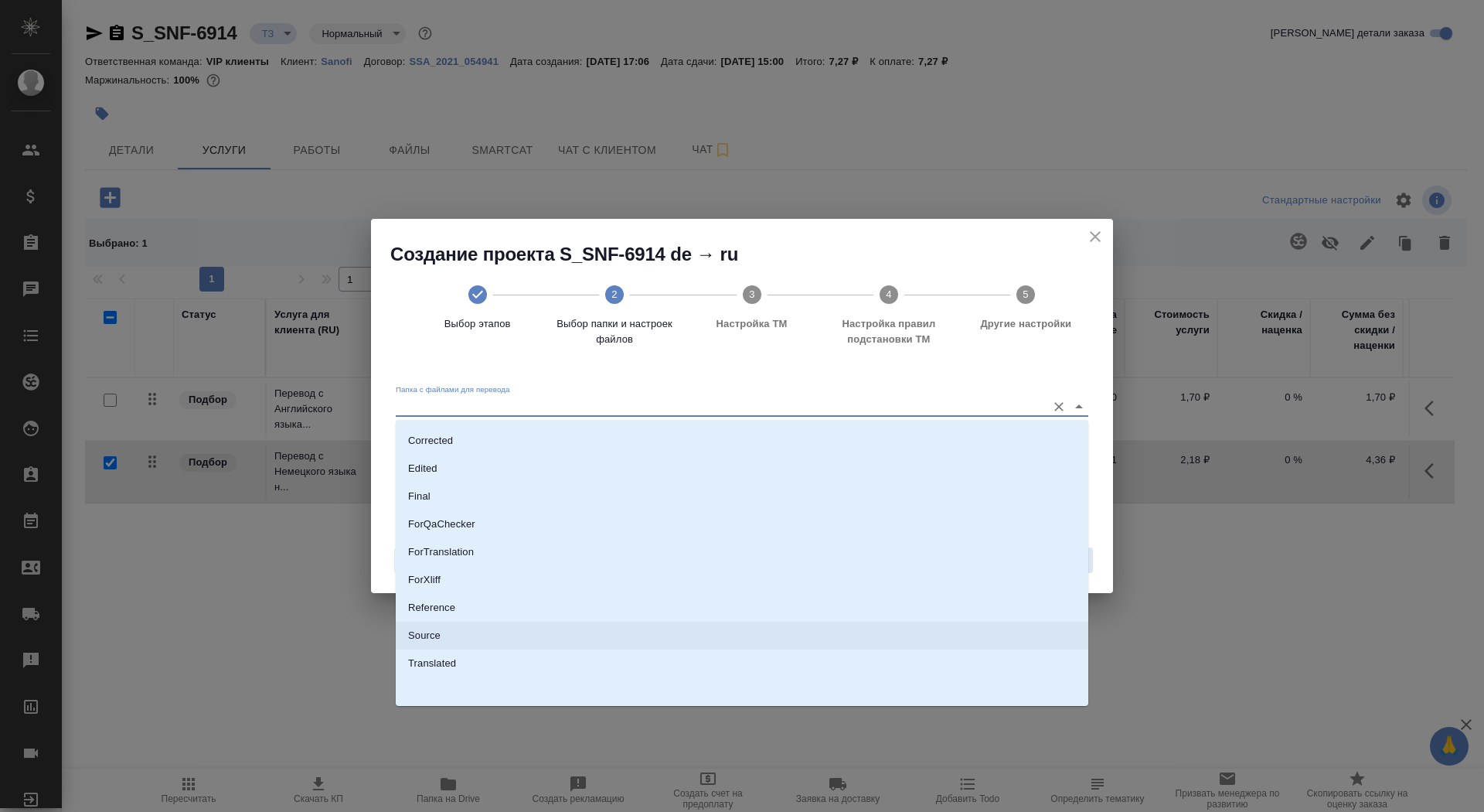
click at [736, 636] on li "Source" at bounding box center [742, 636] width 693 height 28
type input "Source"
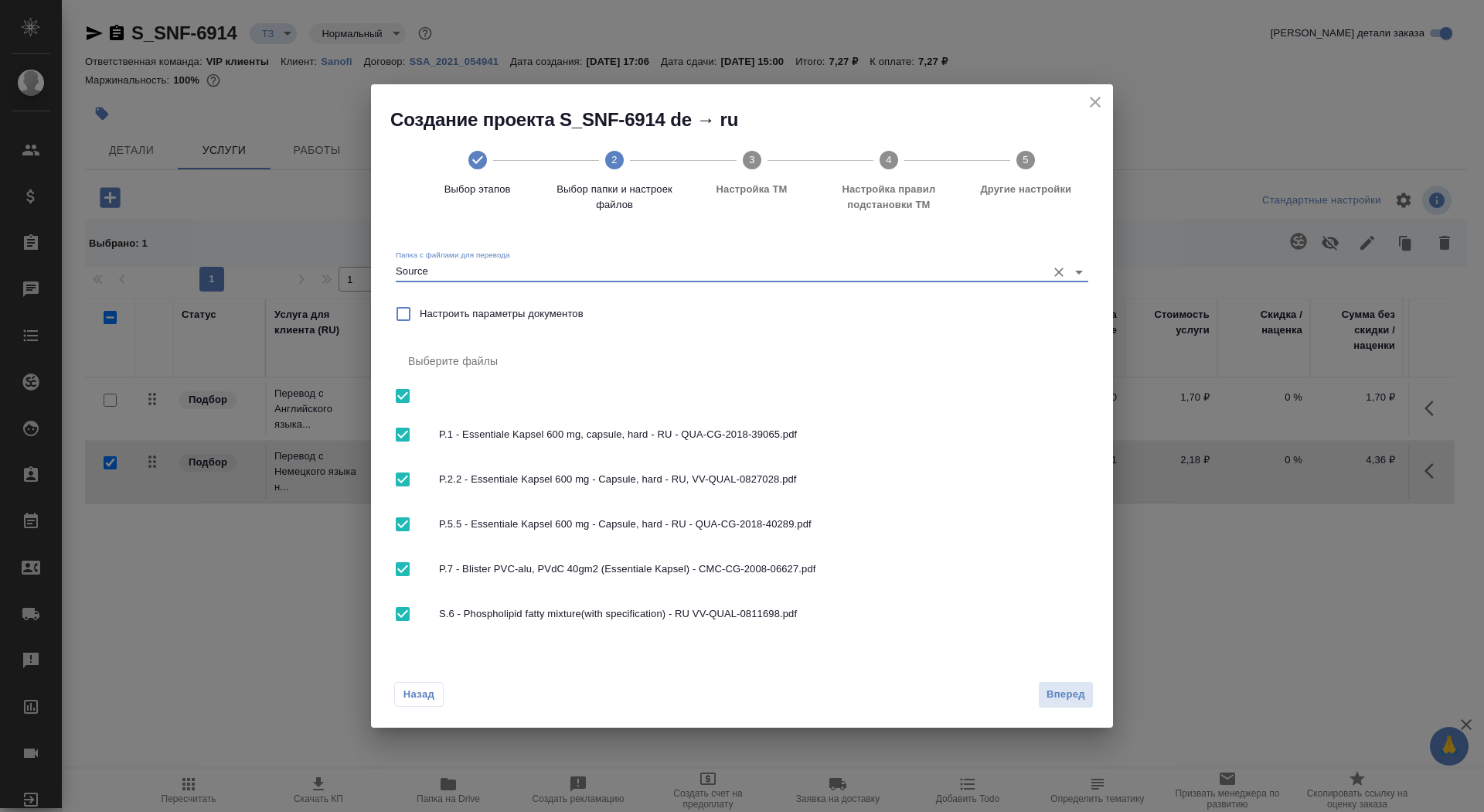
click at [667, 597] on div "S.6 - Phospholipid fatty mixture(with specification) - RU VV-QUAL-0811698.pdf" at bounding box center [742, 614] width 693 height 45
checkbox input "false"
click at [398, 395] on input "checkbox" at bounding box center [403, 396] width 32 height 32
checkbox input "true"
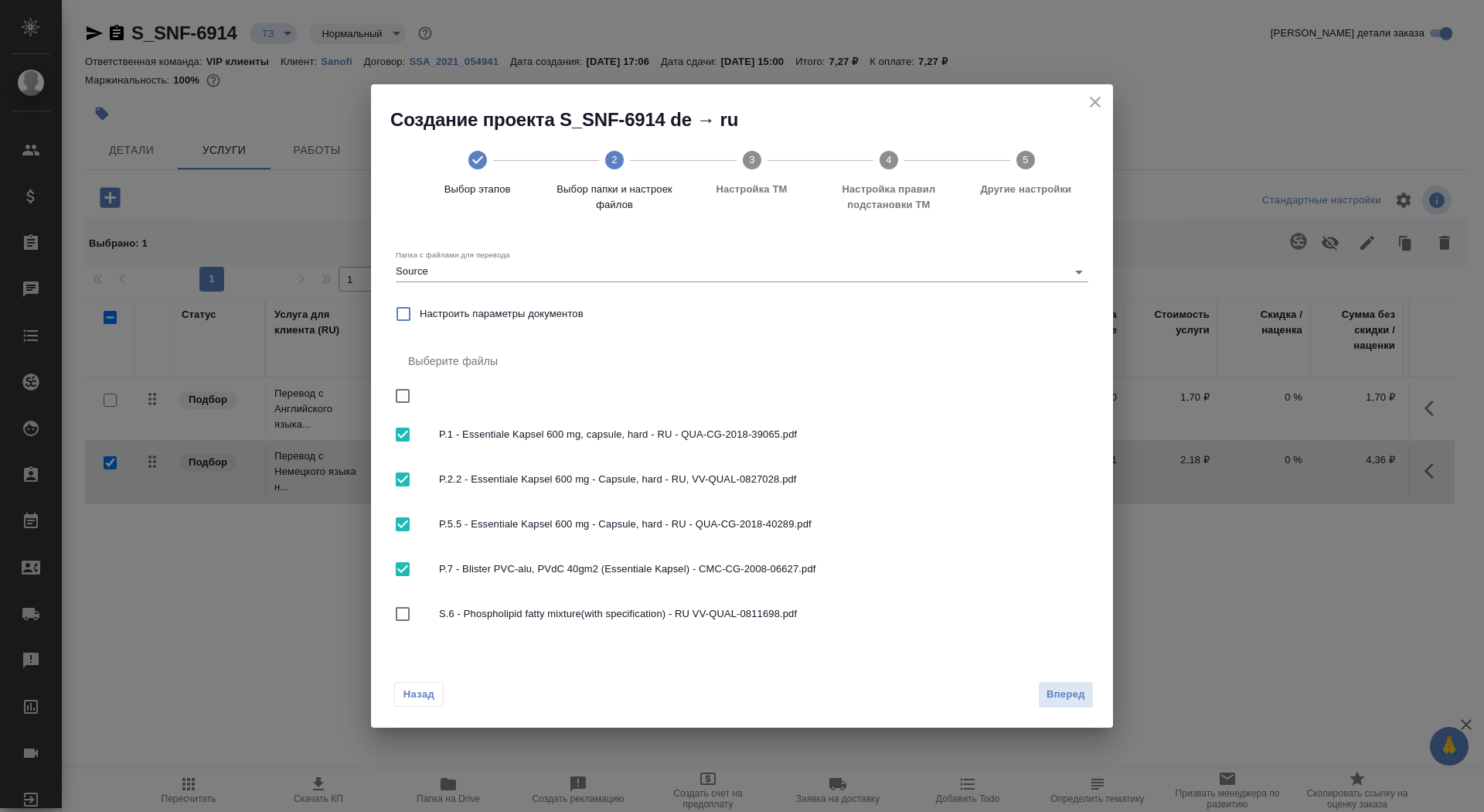
checkbox input "true"
click at [403, 394] on input "checkbox" at bounding box center [403, 396] width 32 height 32
checkbox input "false"
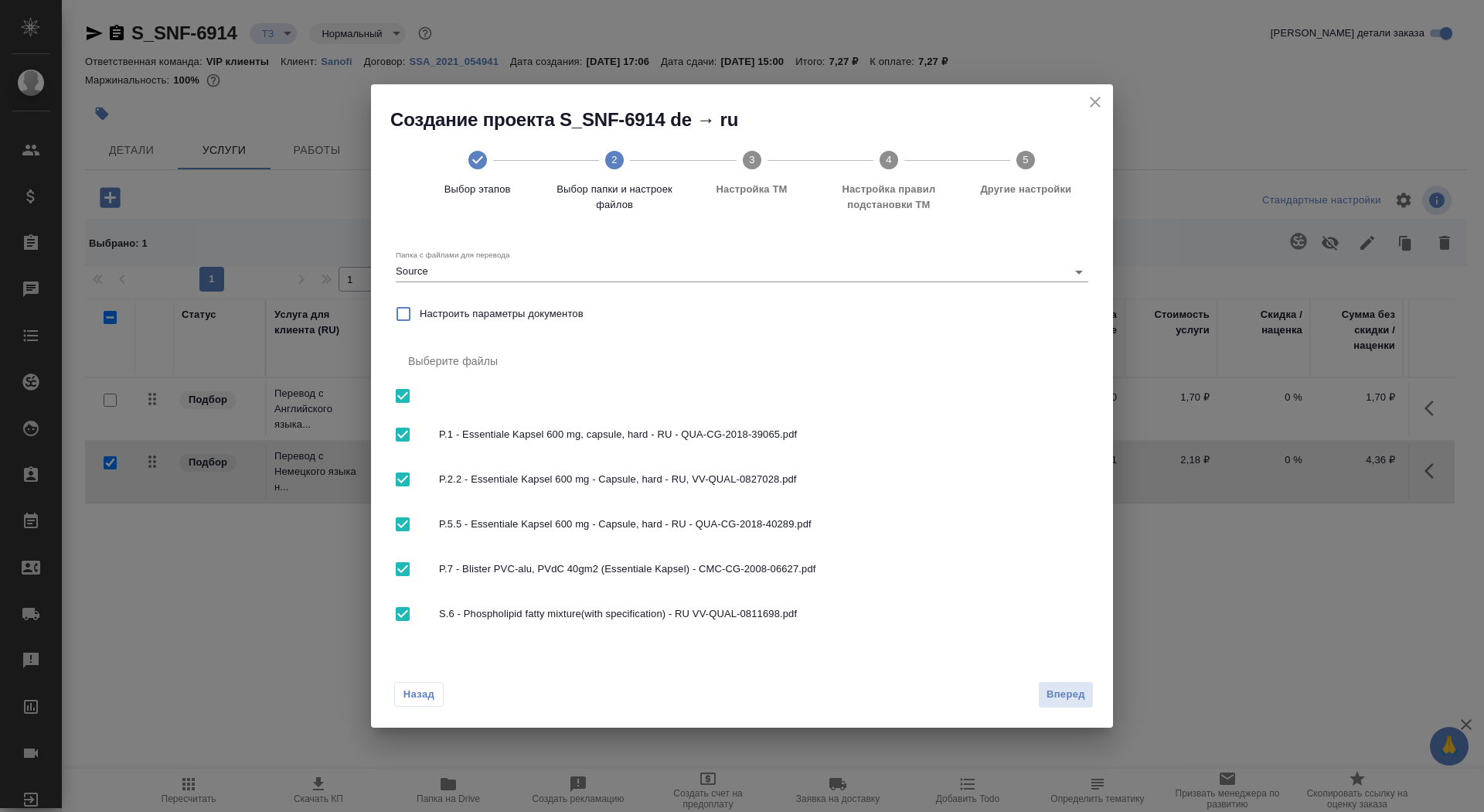
checkbox input "false"
click at [396, 626] on input "checkbox" at bounding box center [403, 613] width 32 height 32
checkbox input "true"
click at [1065, 688] on span "Вперед" at bounding box center [1066, 695] width 38 height 17
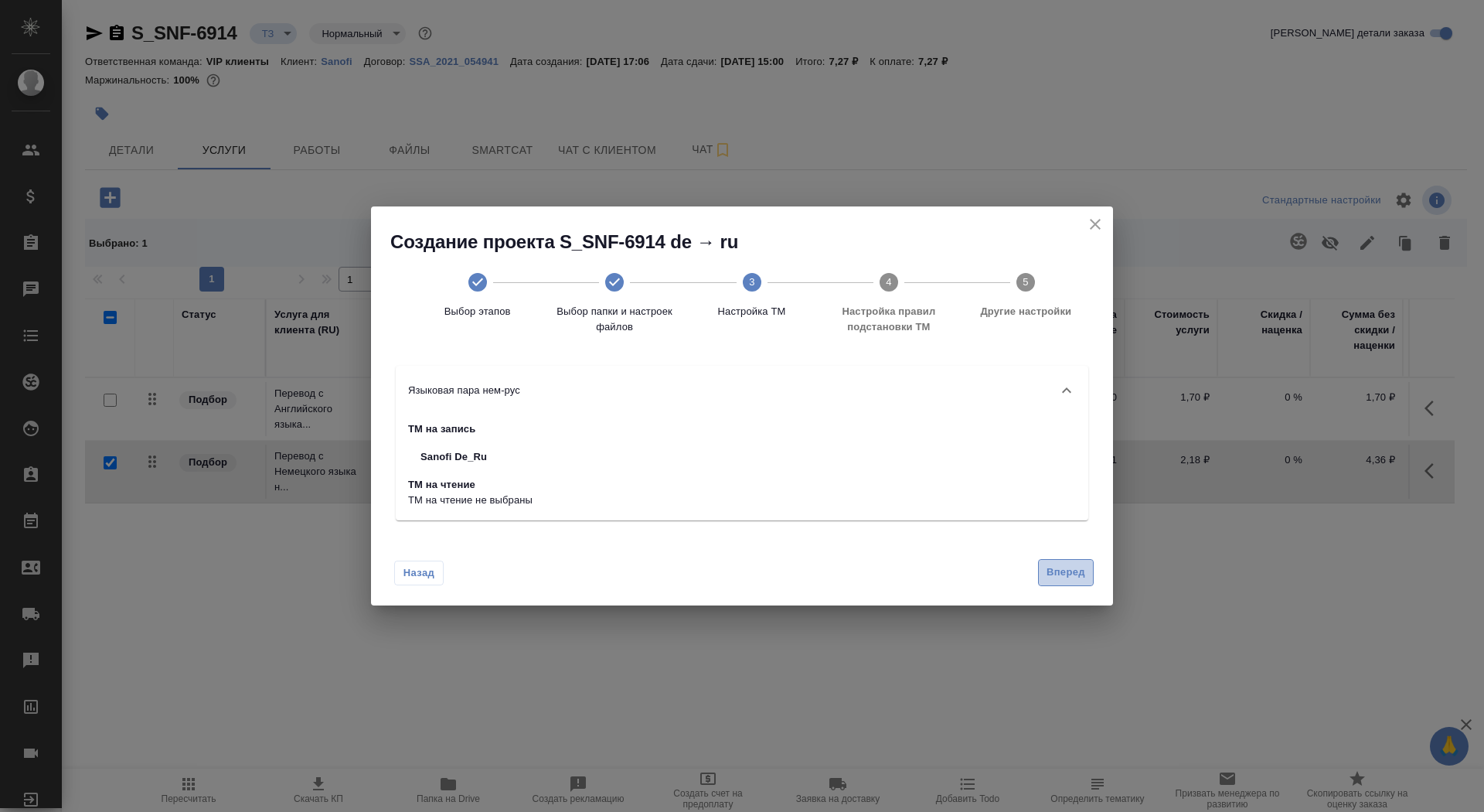
click at [1049, 576] on span "Вперед" at bounding box center [1066, 572] width 38 height 17
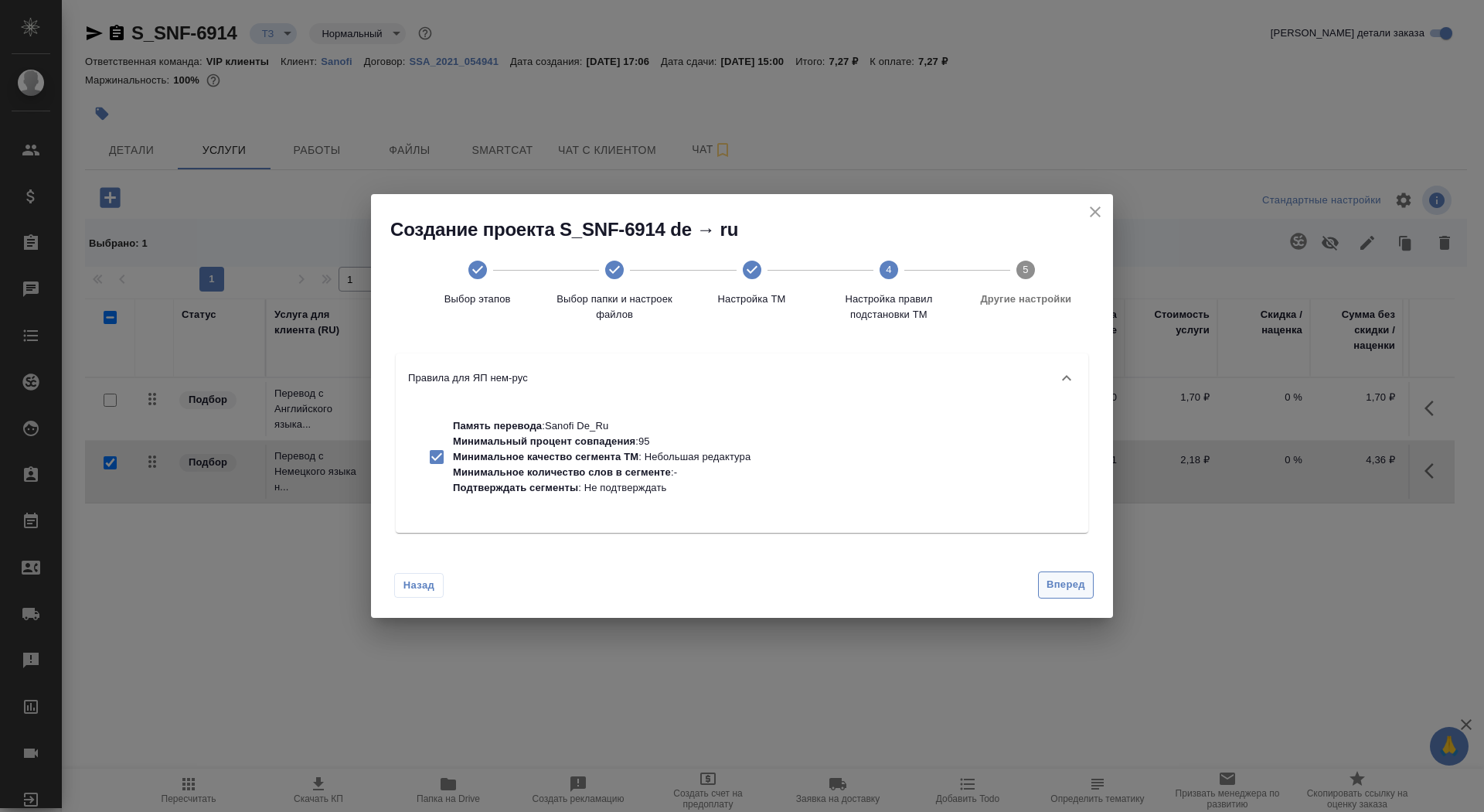
click at [1054, 595] on button "Вперед" at bounding box center [1066, 584] width 56 height 27
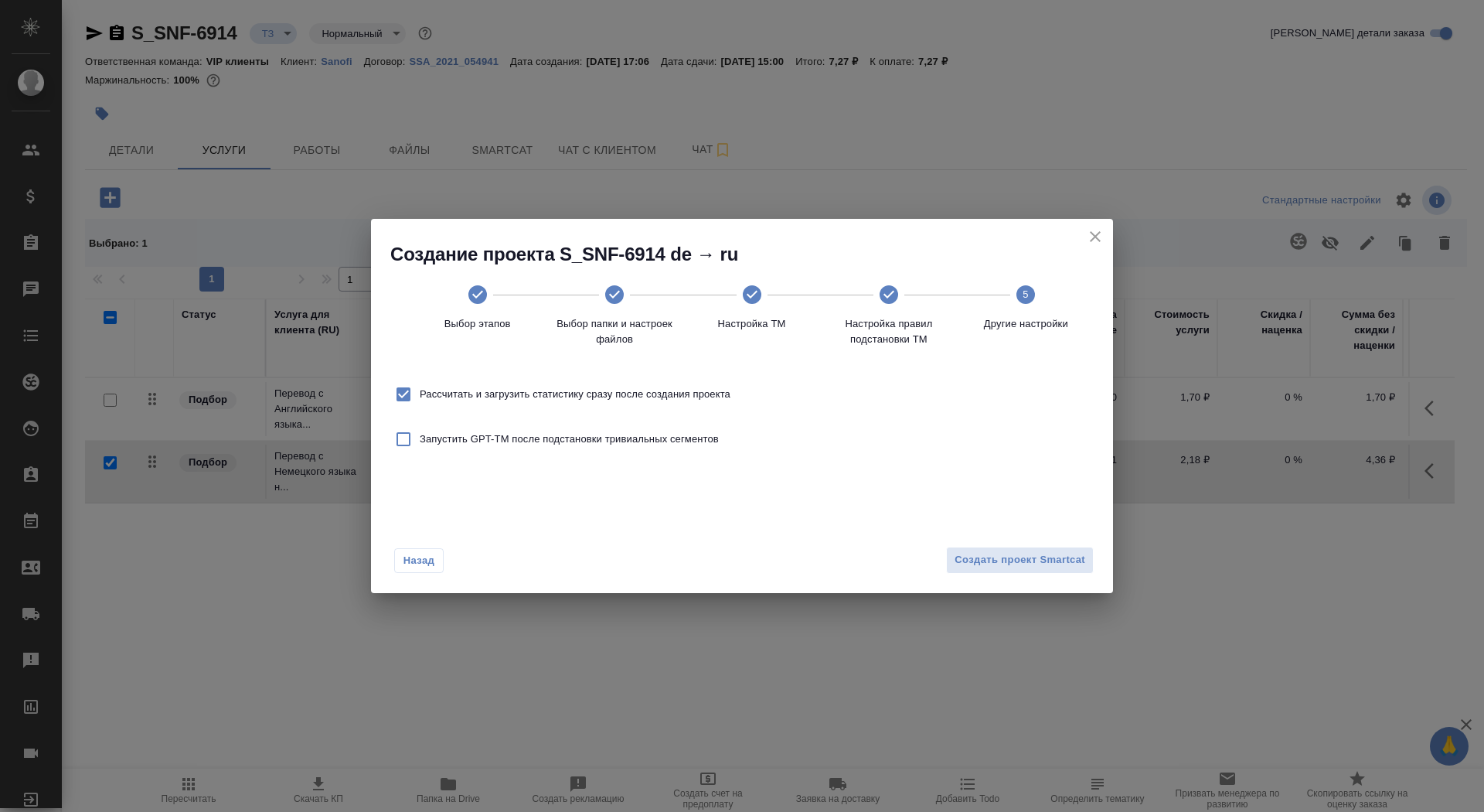
click at [1041, 542] on div "Назад Создать проект Smartcat" at bounding box center [742, 556] width 742 height 73
click at [1041, 559] on span "Создать проект Smartcat" at bounding box center [1020, 560] width 130 height 17
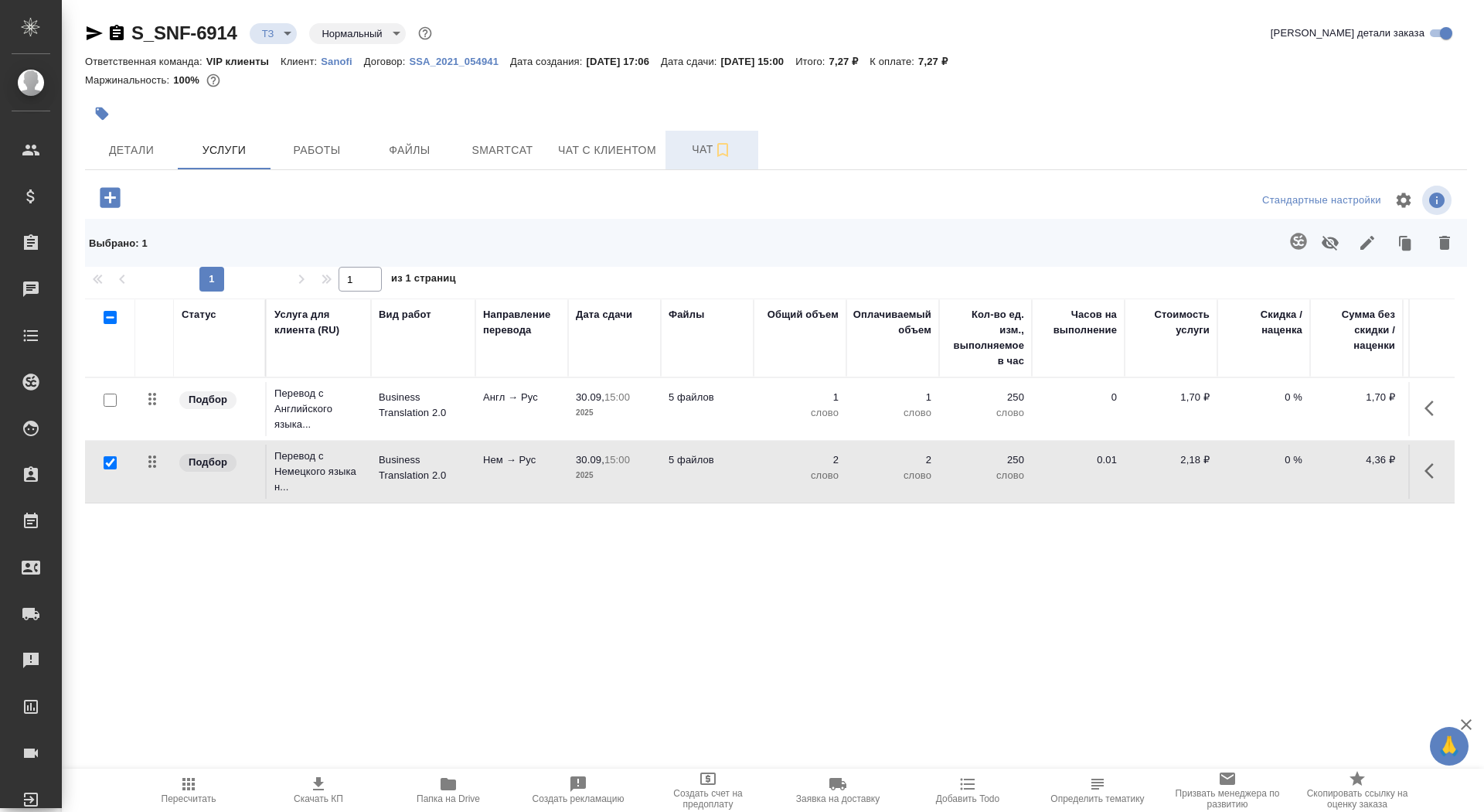
click at [702, 147] on span "Чат" at bounding box center [711, 150] width 74 height 19
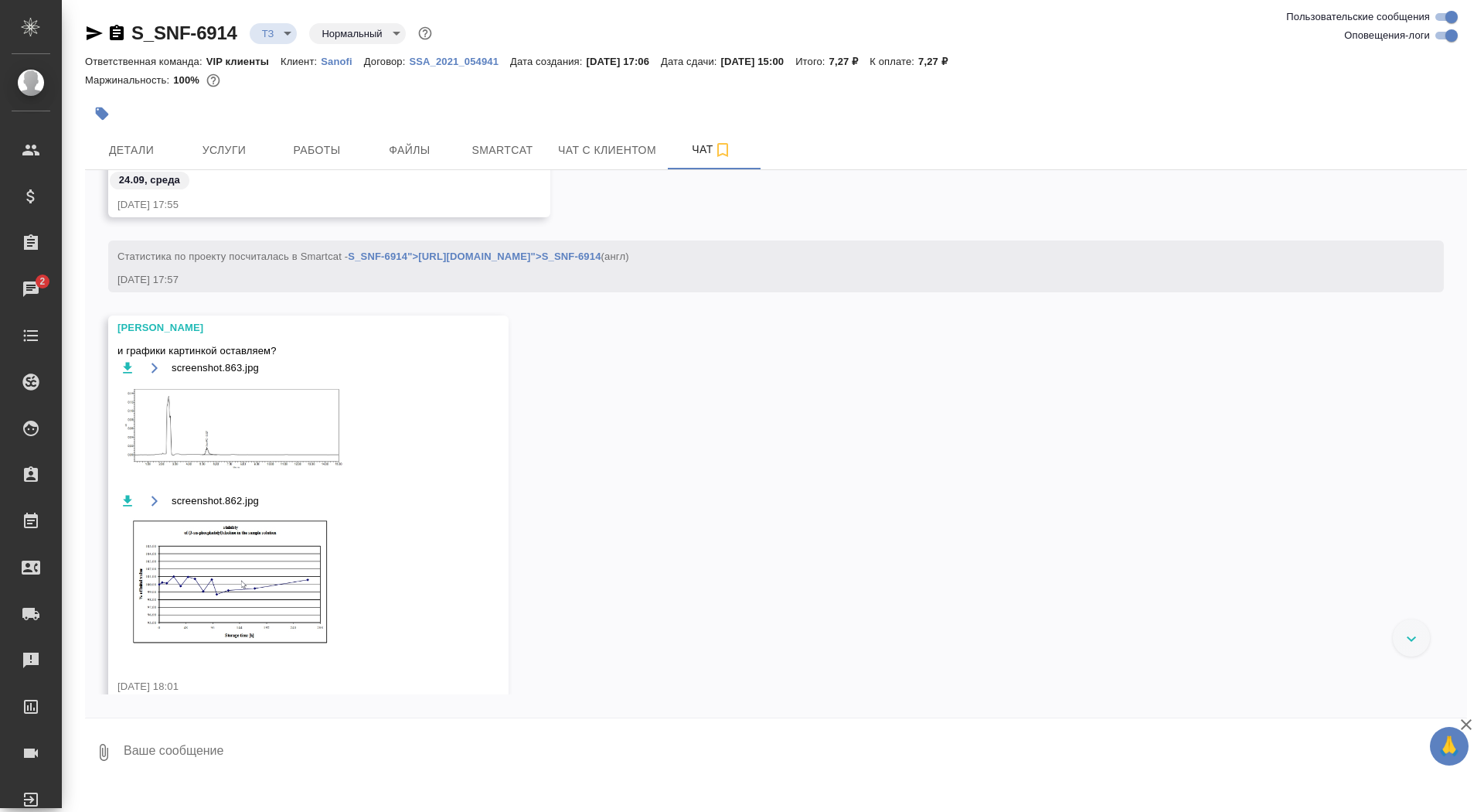
scroll to position [1456, 0]
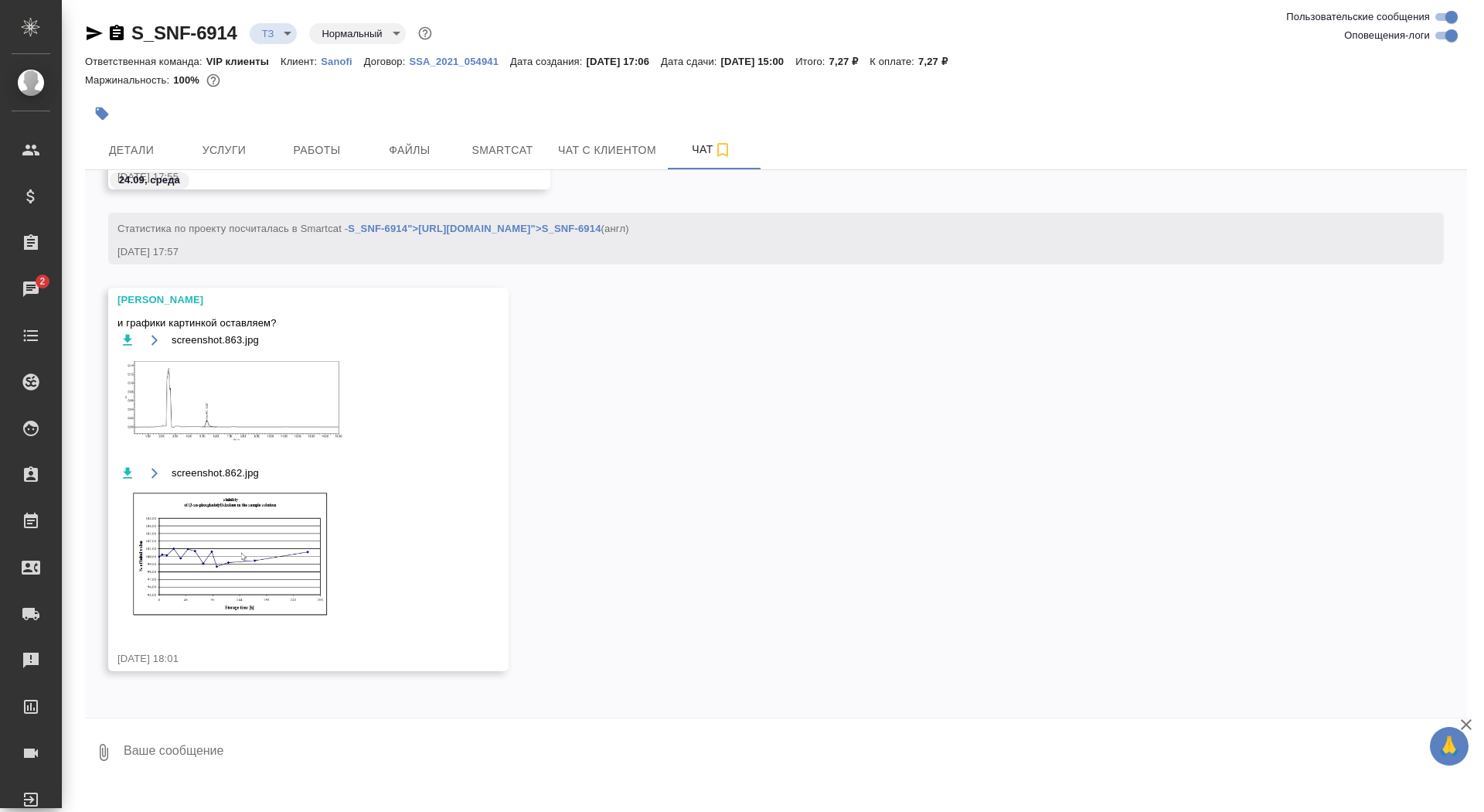
click at [233, 776] on textarea at bounding box center [795, 752] width 1345 height 52
type textarea "нет, по возможности переводим все"
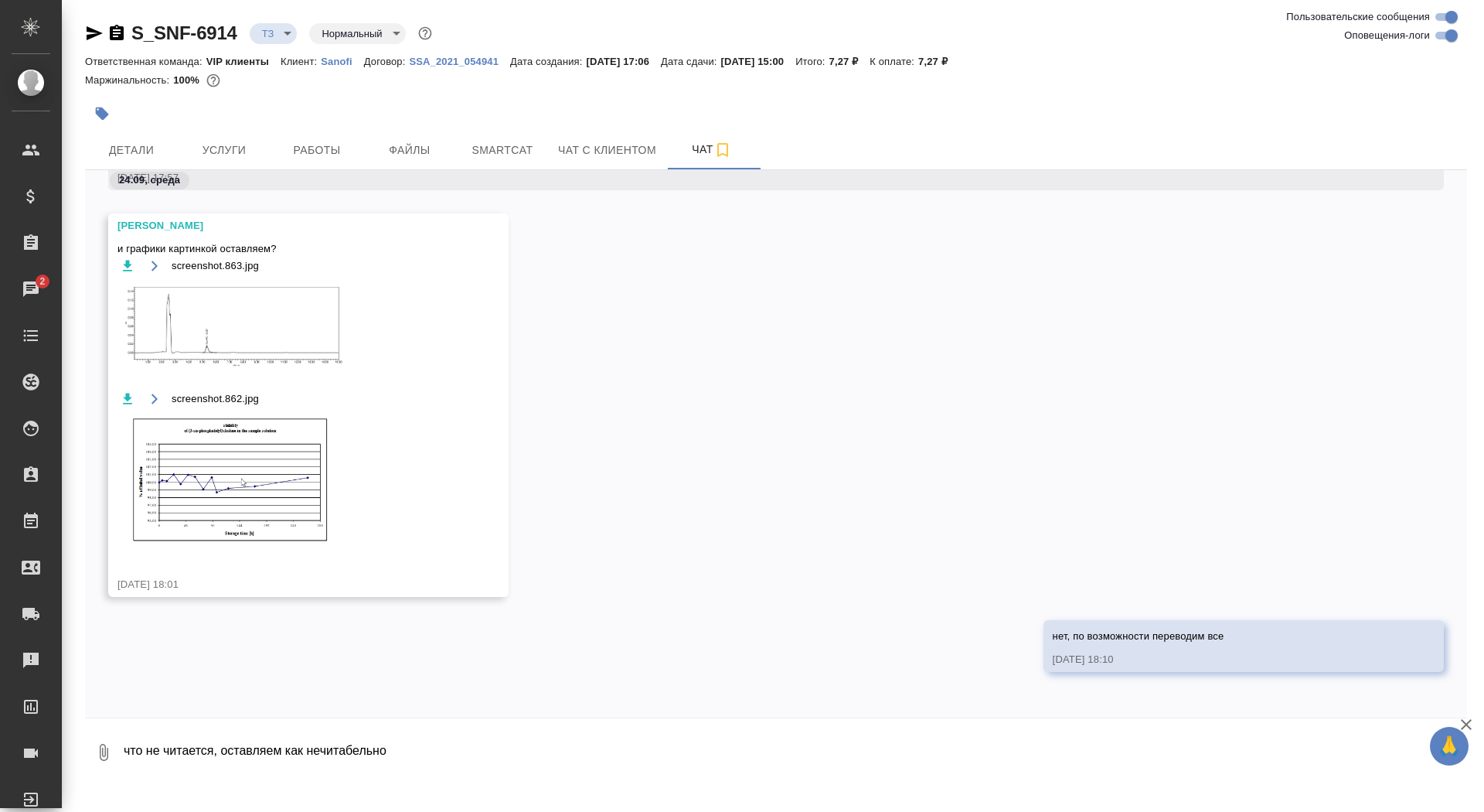
type textarea "что не читается, оставляем как нечитабельно"
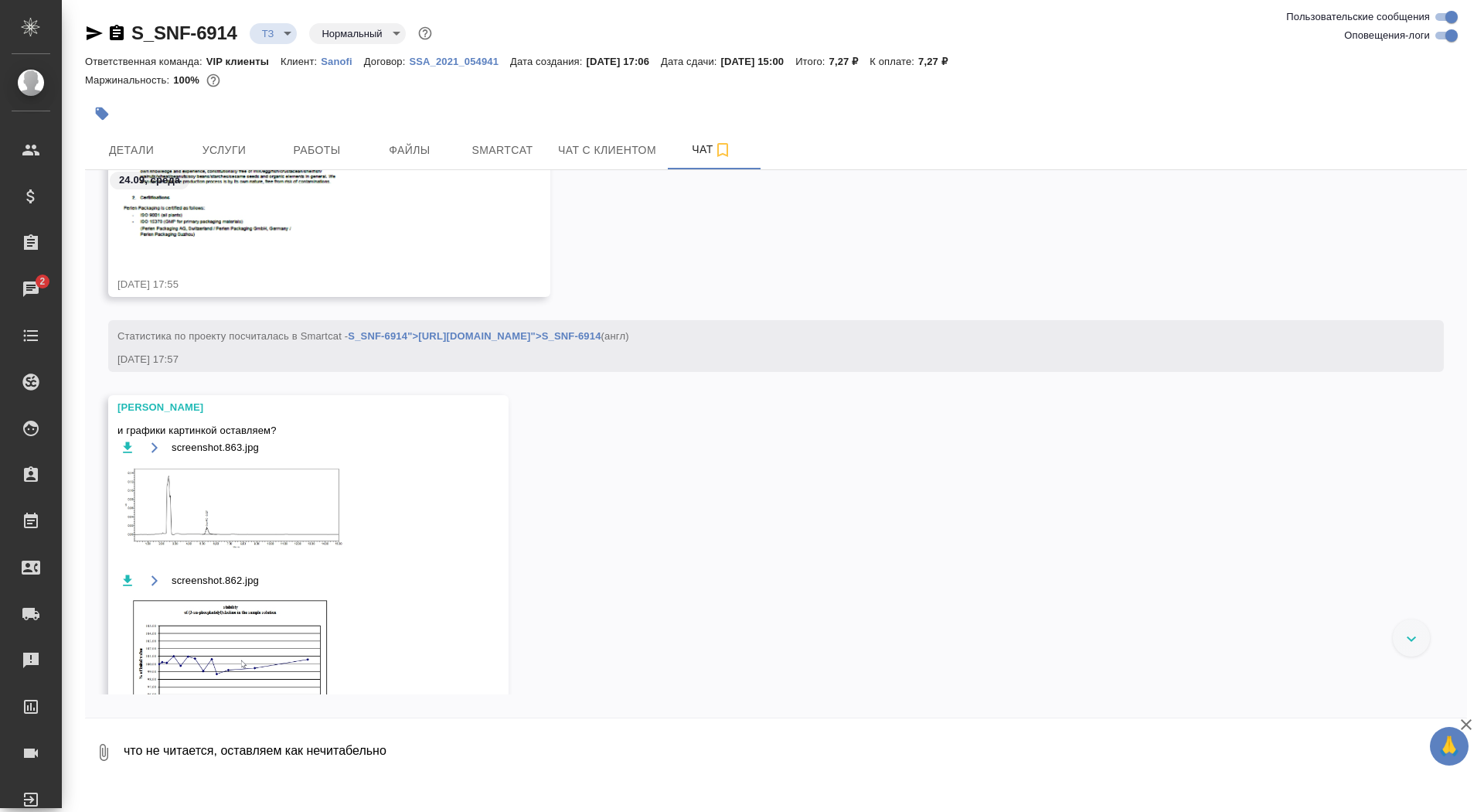
scroll to position [1607, 0]
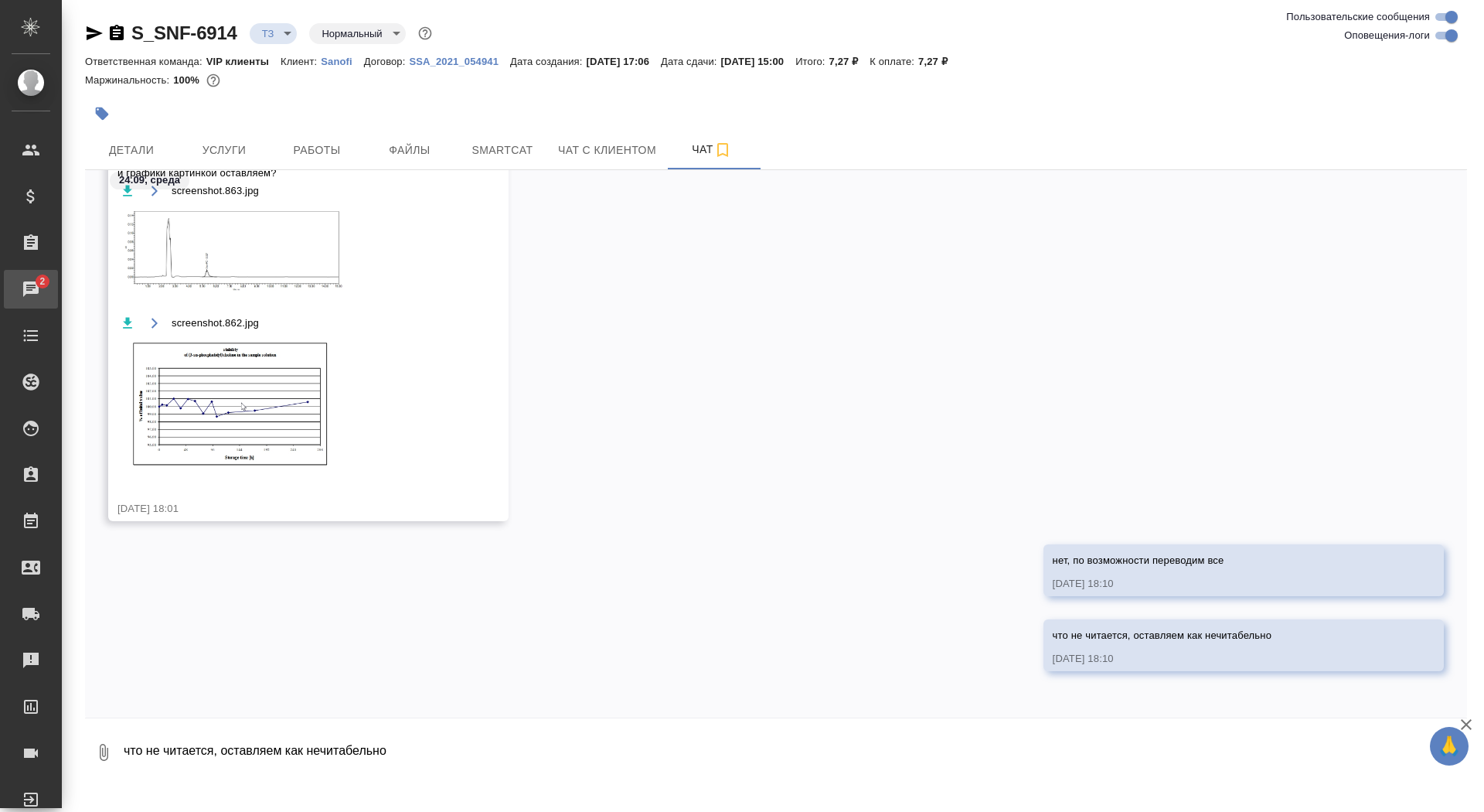
click at [23, 283] on div "Чаты" at bounding box center [11, 289] width 38 height 23
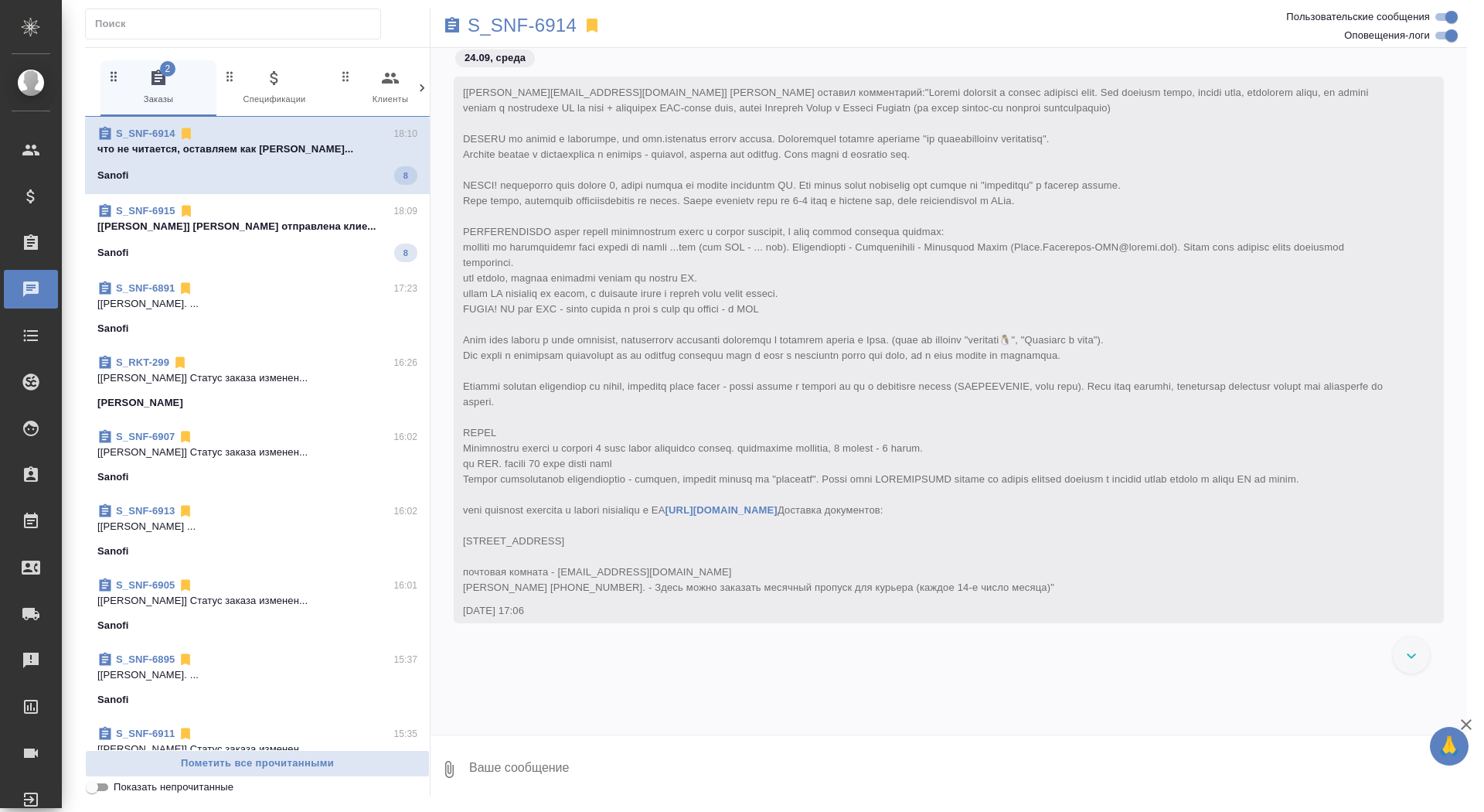
scroll to position [4667, 0]
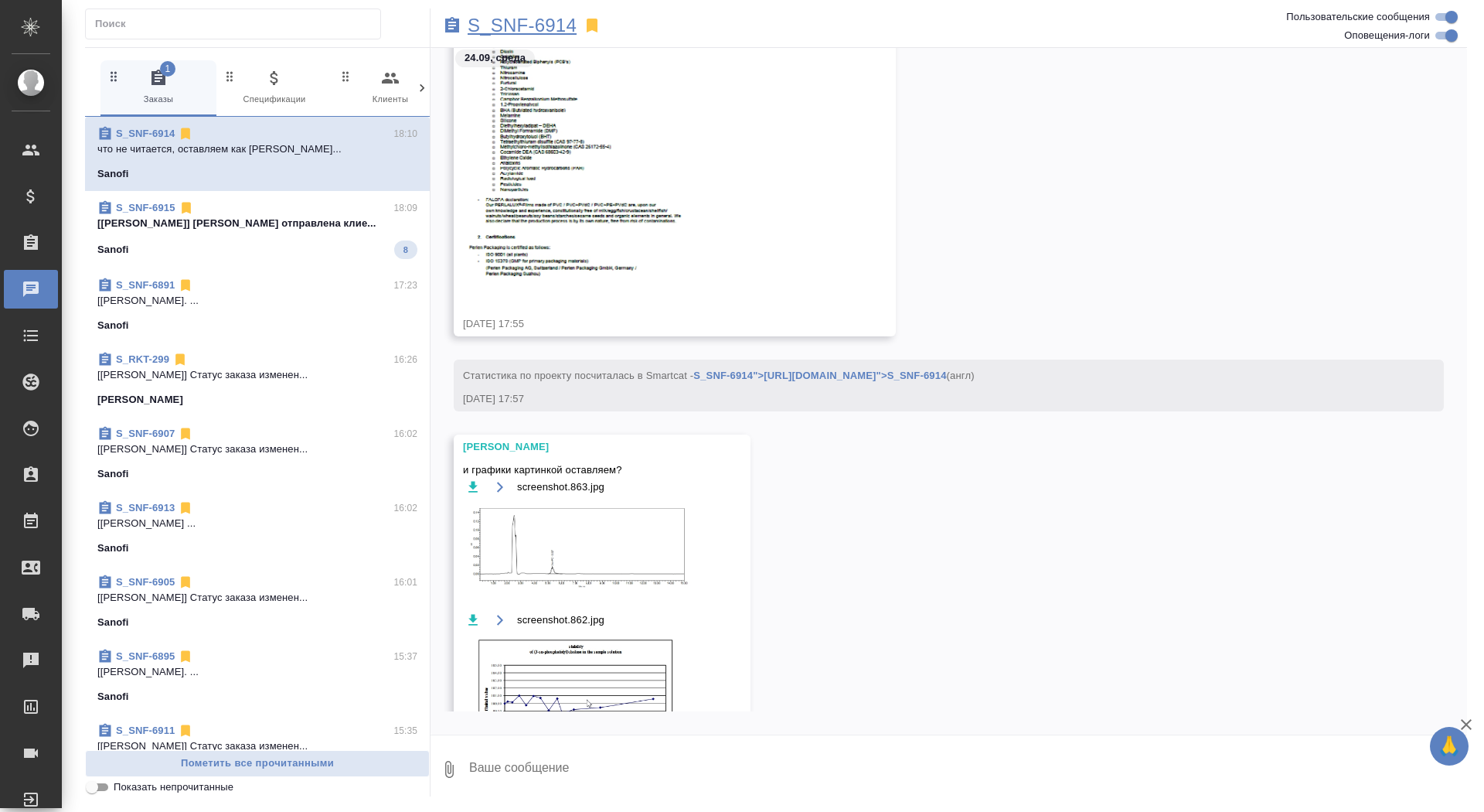
click at [537, 19] on p "S_SNF-6914" at bounding box center [522, 25] width 109 height 16
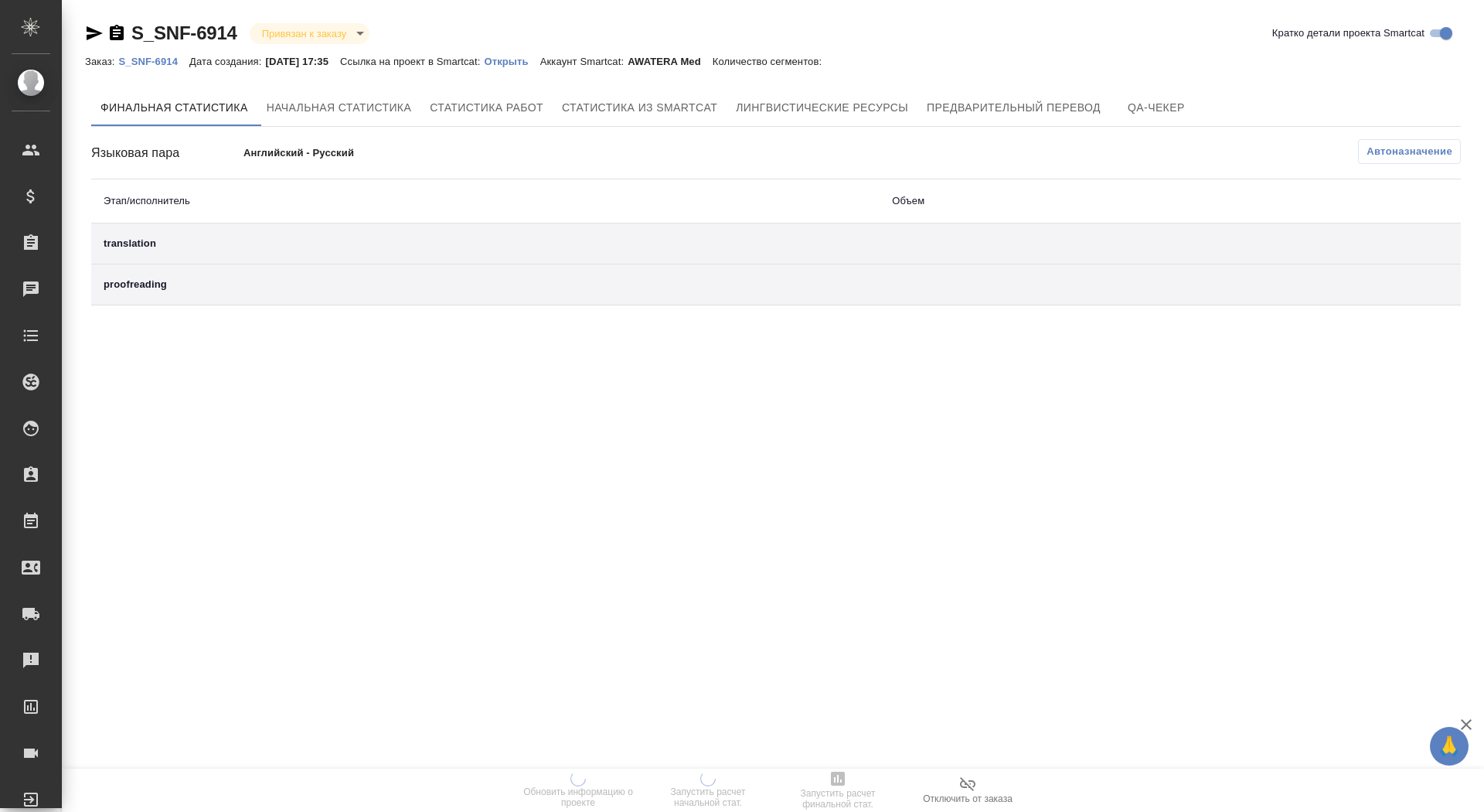
click at [527, 61] on p "Открыть" at bounding box center [512, 61] width 56 height 11
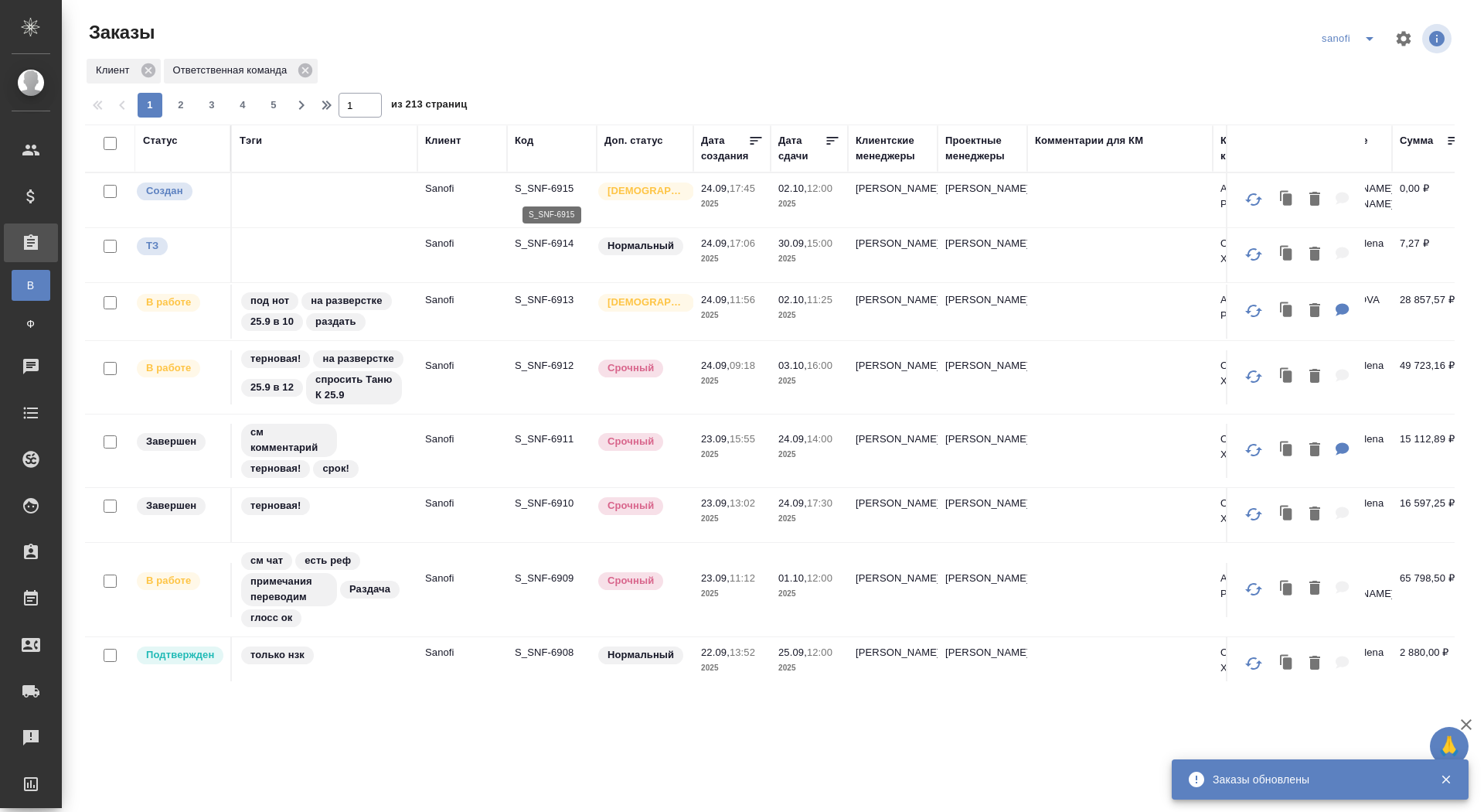
click at [540, 189] on p "S_SNF-6915" at bounding box center [551, 189] width 74 height 16
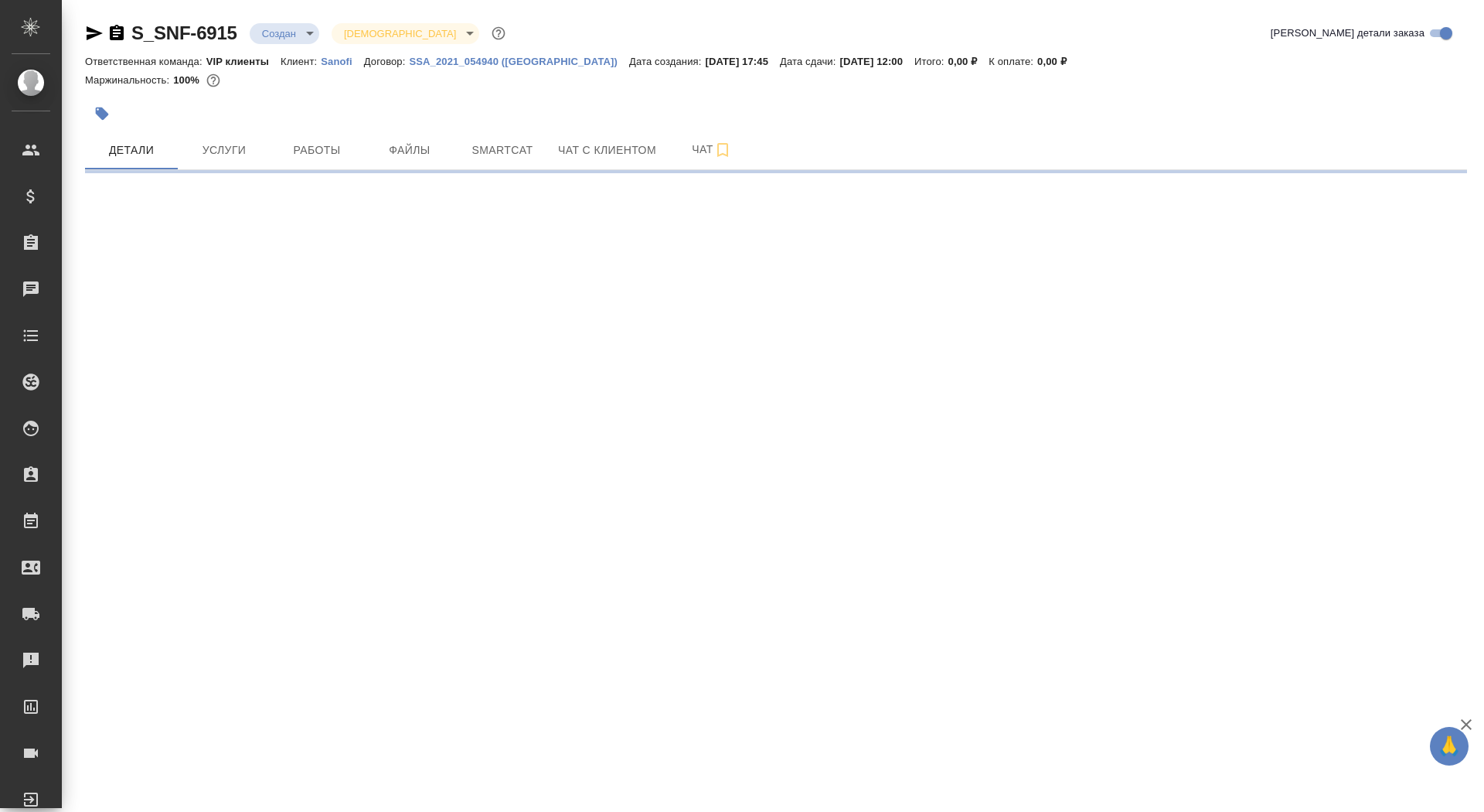
select select "RU"
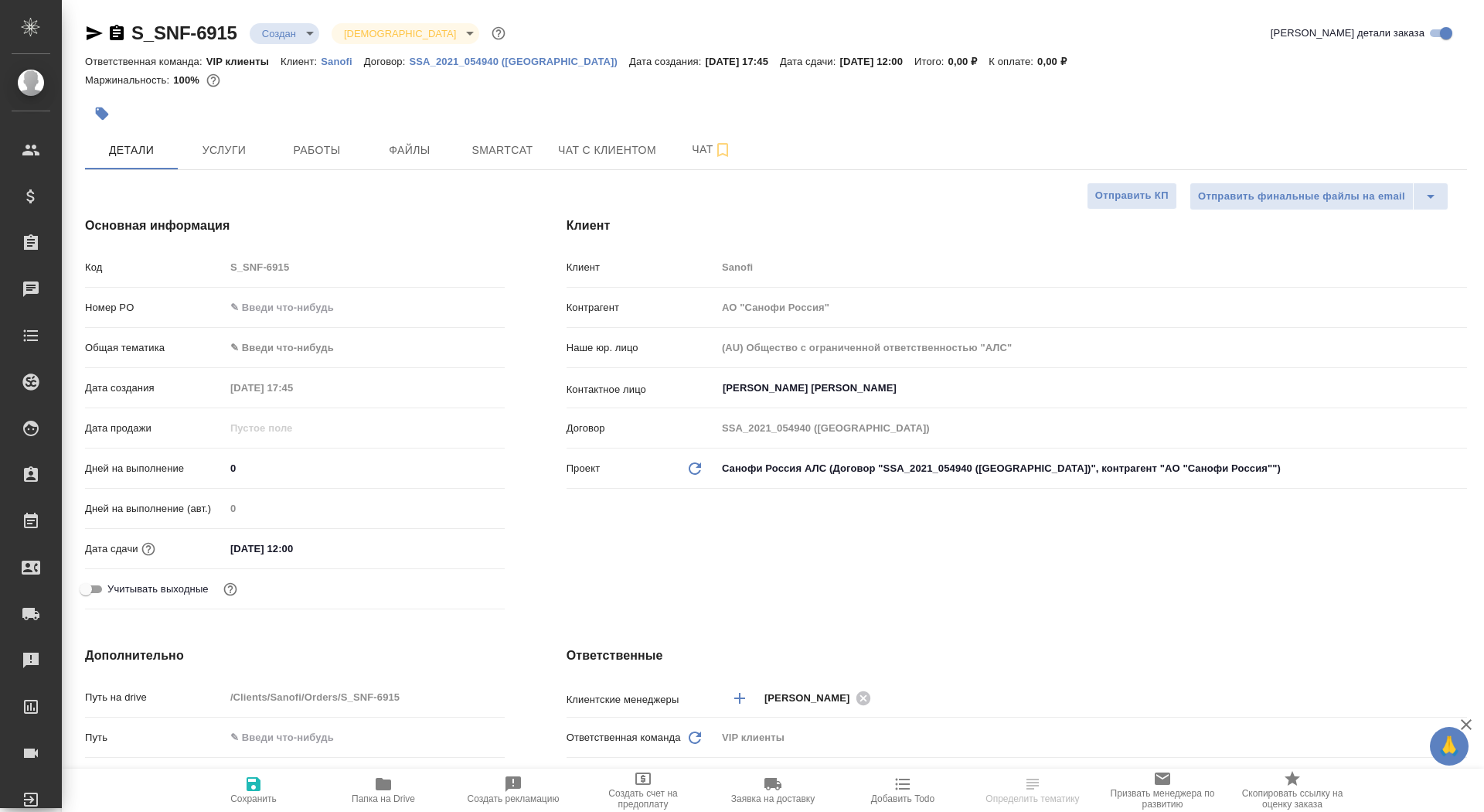
type textarea "x"
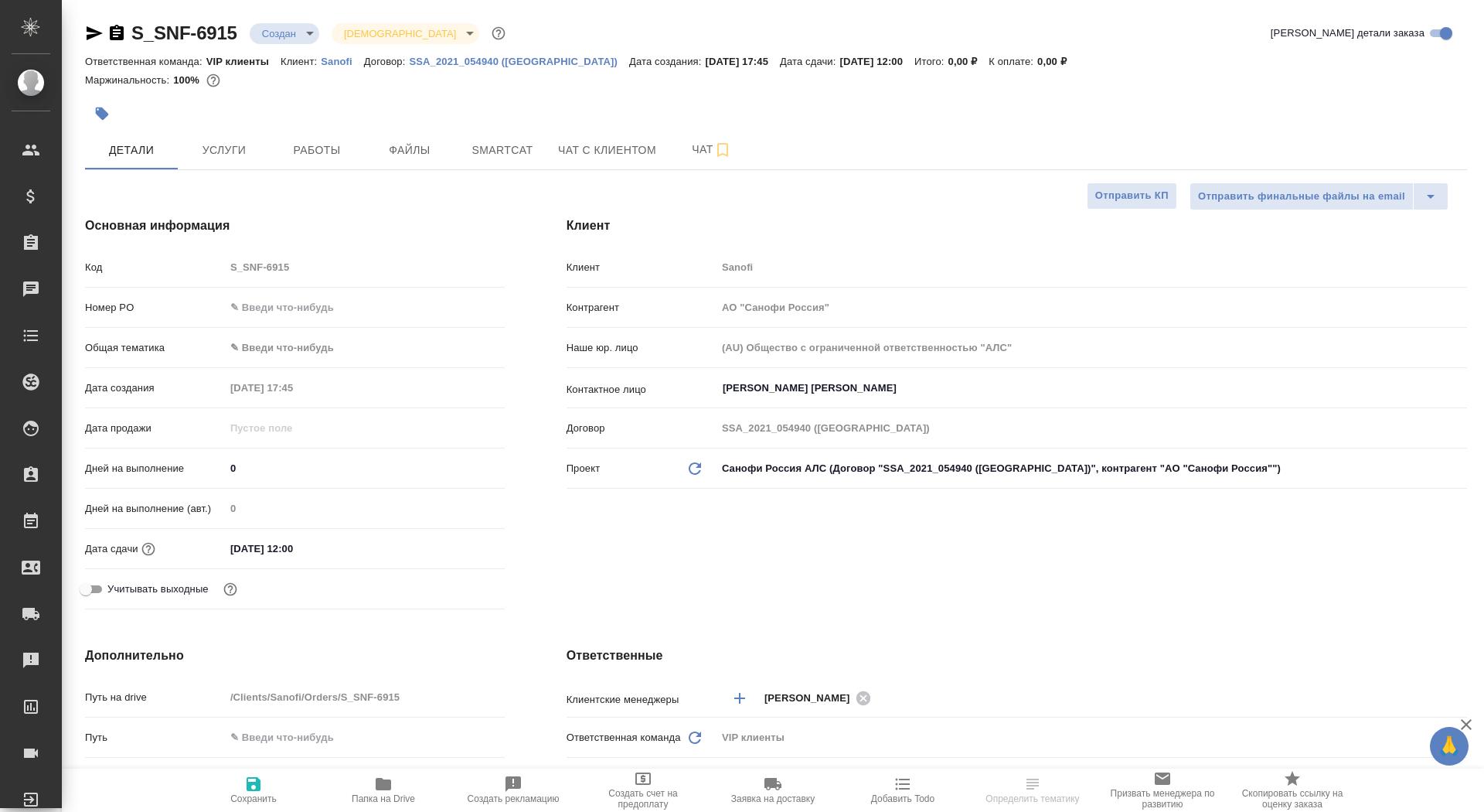
type textarea "x"
drag, startPoint x: 255, startPoint y: 468, endPoint x: 210, endPoint y: 468, distance: 45.0
click at [210, 468] on div "Дней на выполнение 0" at bounding box center [295, 468] width 420 height 27
type input "6"
type textarea "x"
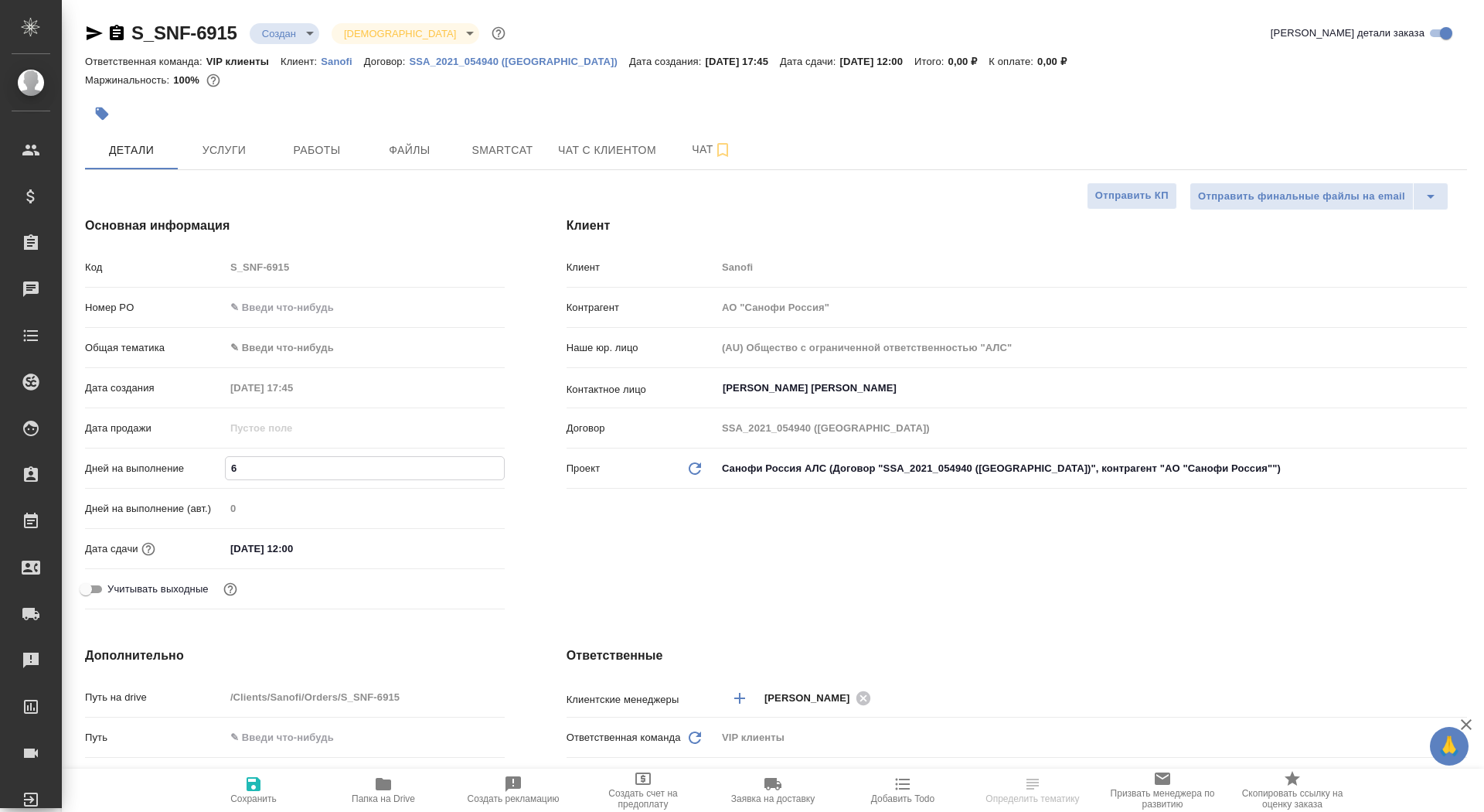
type textarea "x"
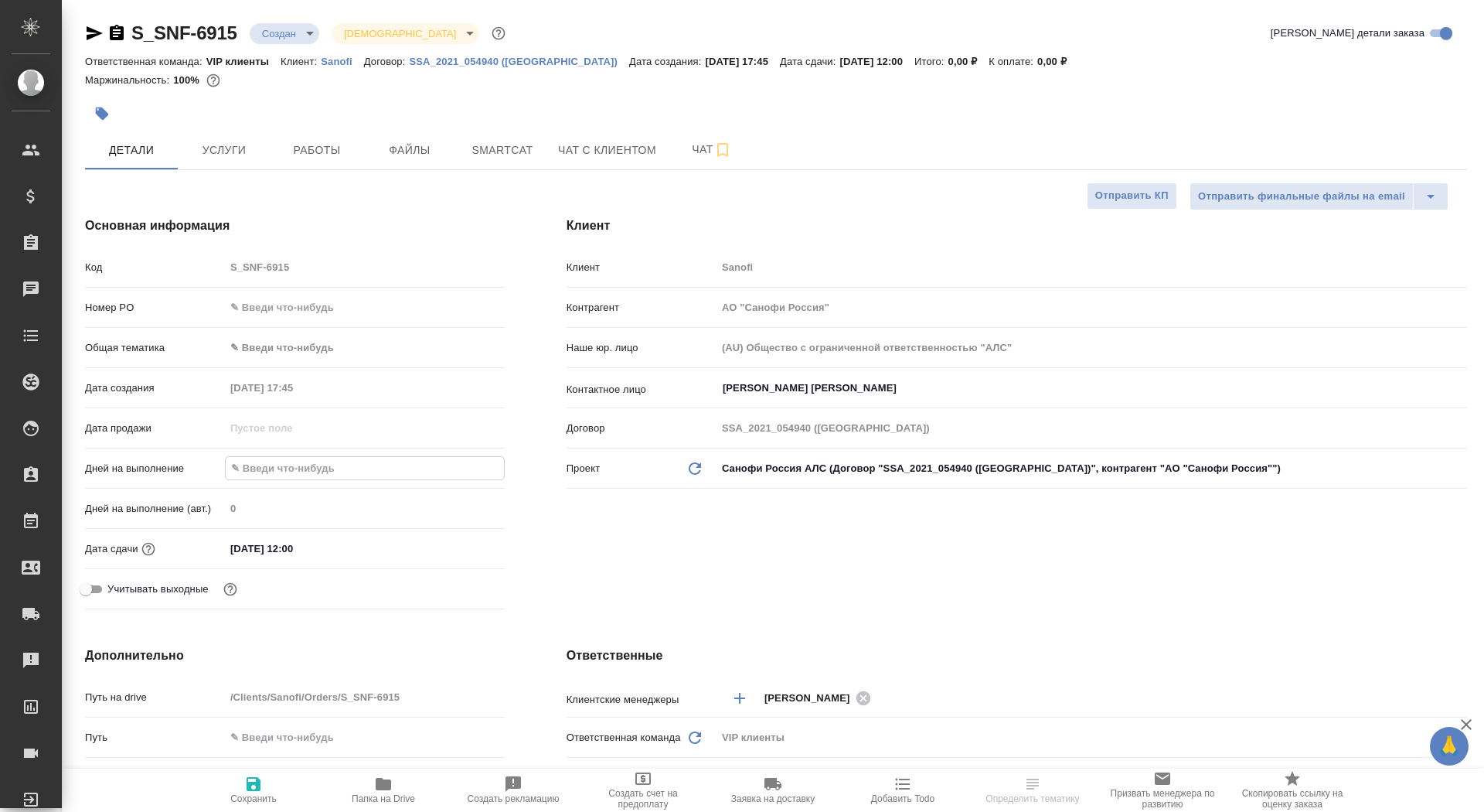
type input "7"
type textarea "x"
type input "7"
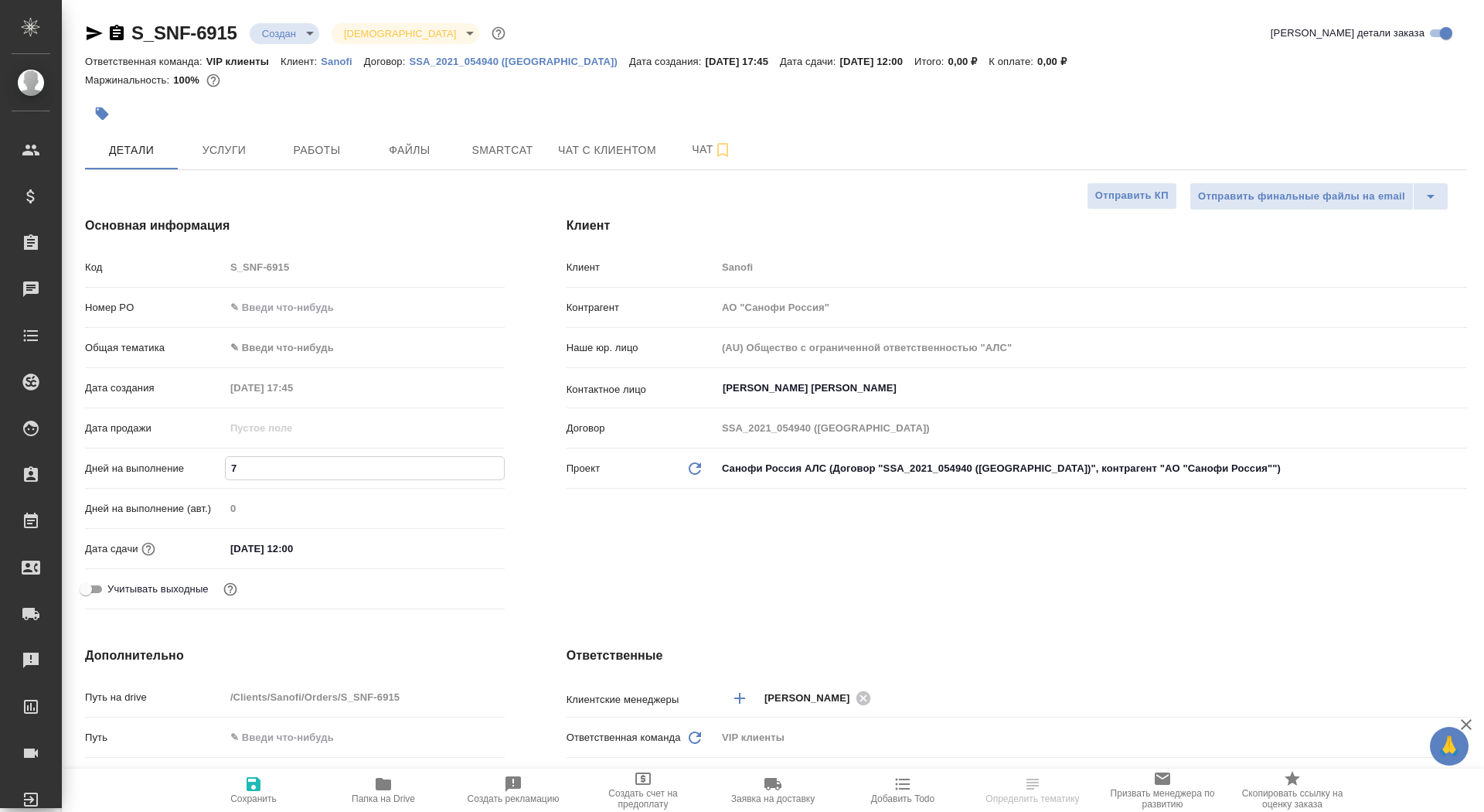
click at [244, 800] on span "Сохранить" at bounding box center [253, 798] width 46 height 10
type textarea "x"
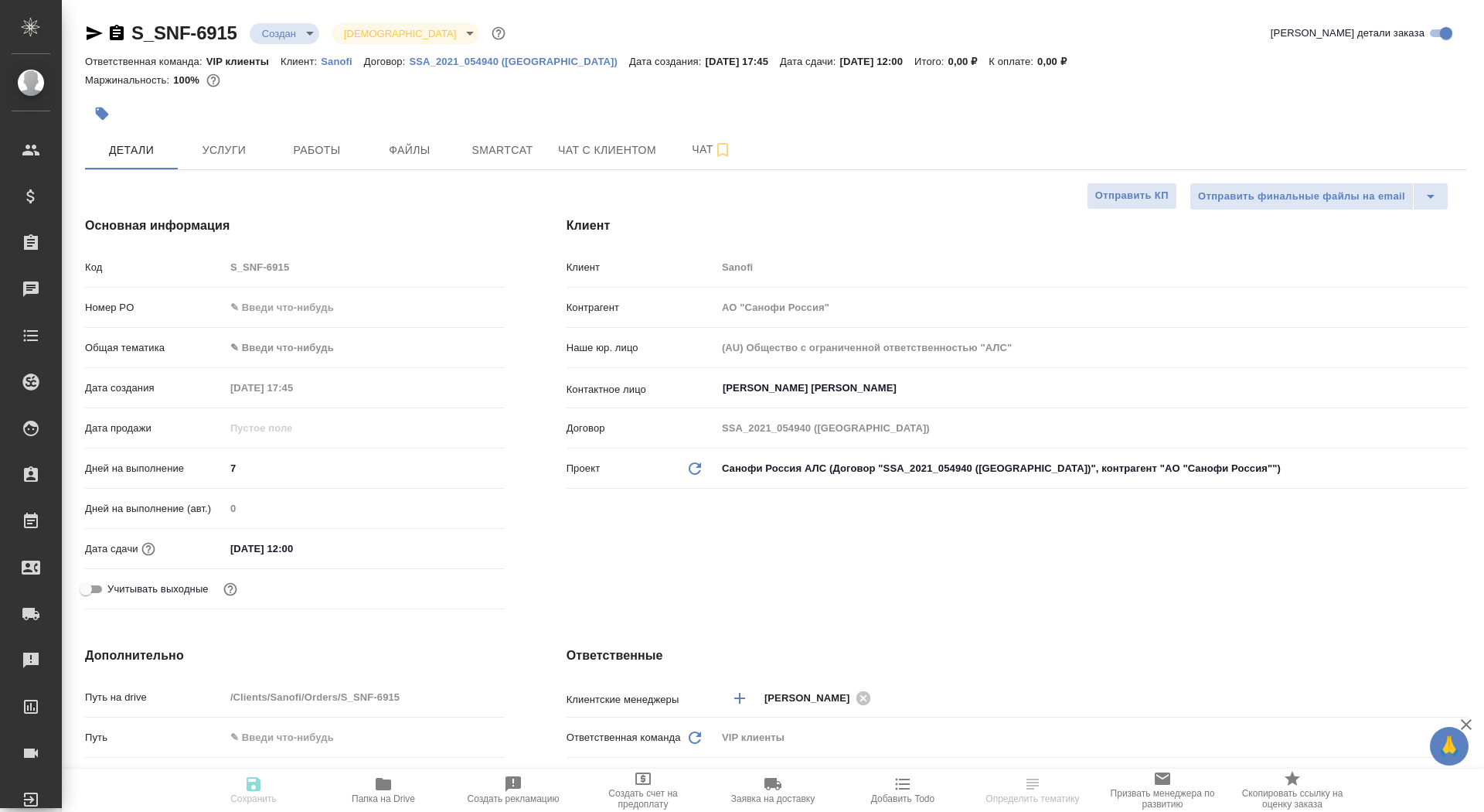
type textarea "x"
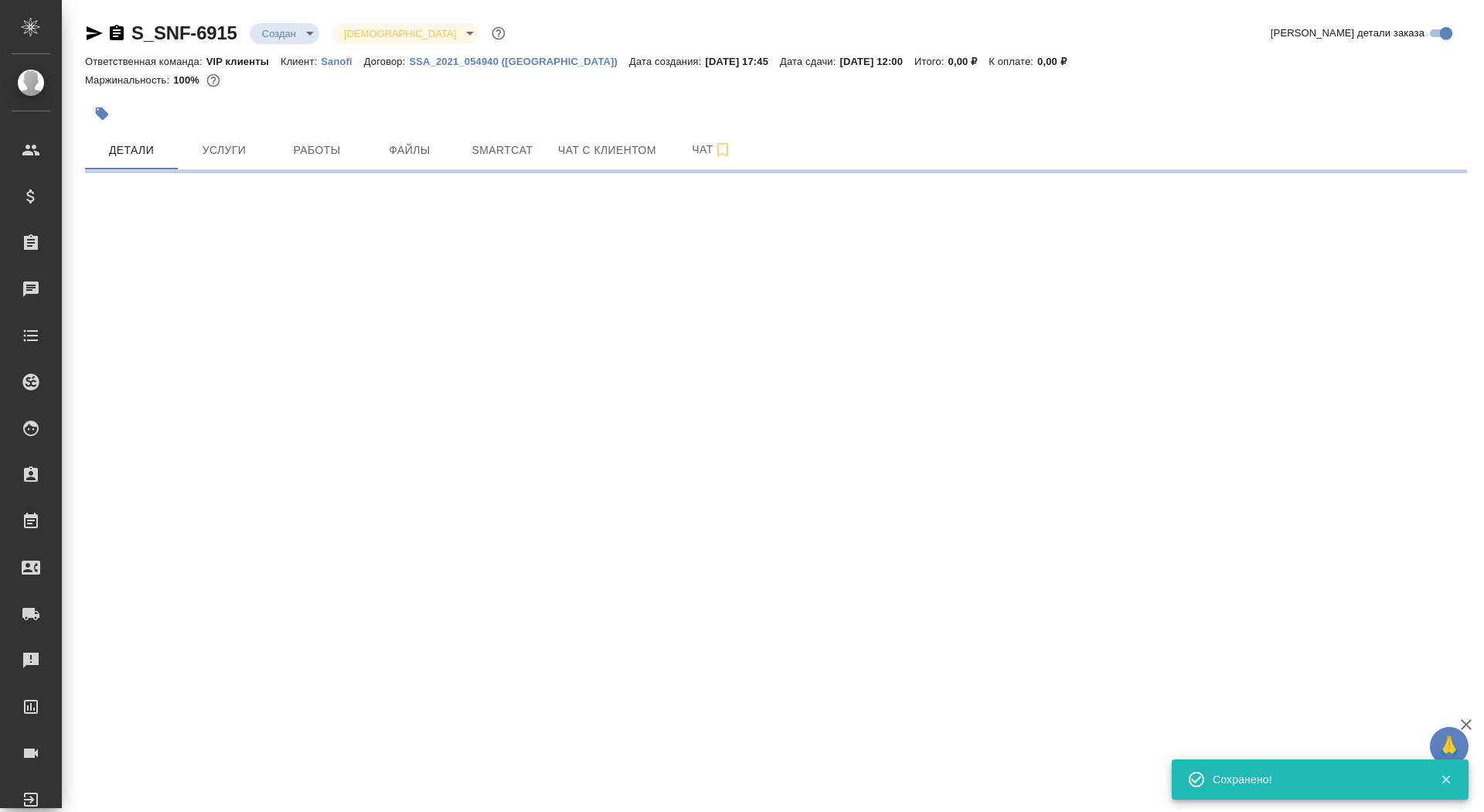
select select "RU"
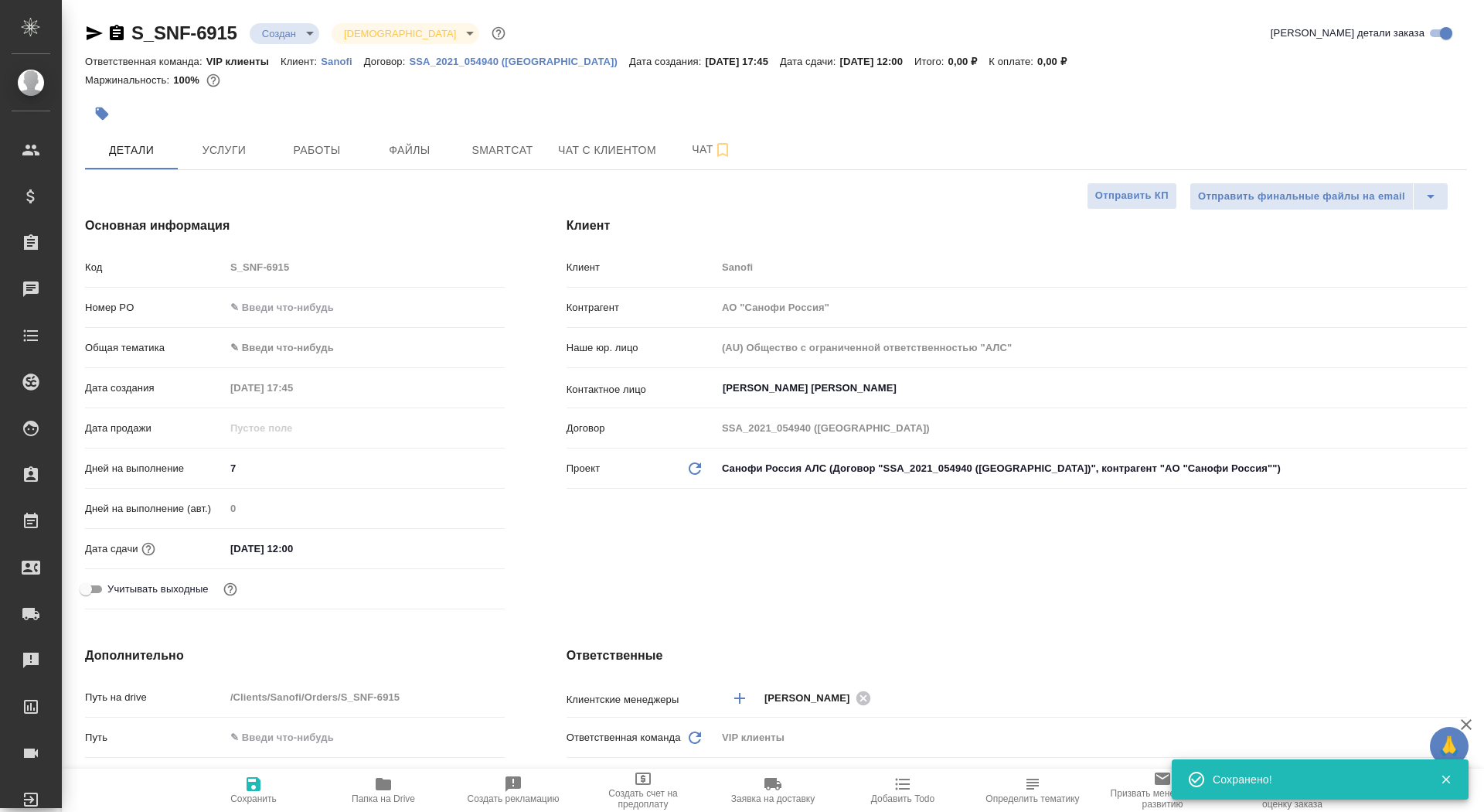
type textarea "x"
click at [695, 136] on button "Чат" at bounding box center [712, 150] width 93 height 38
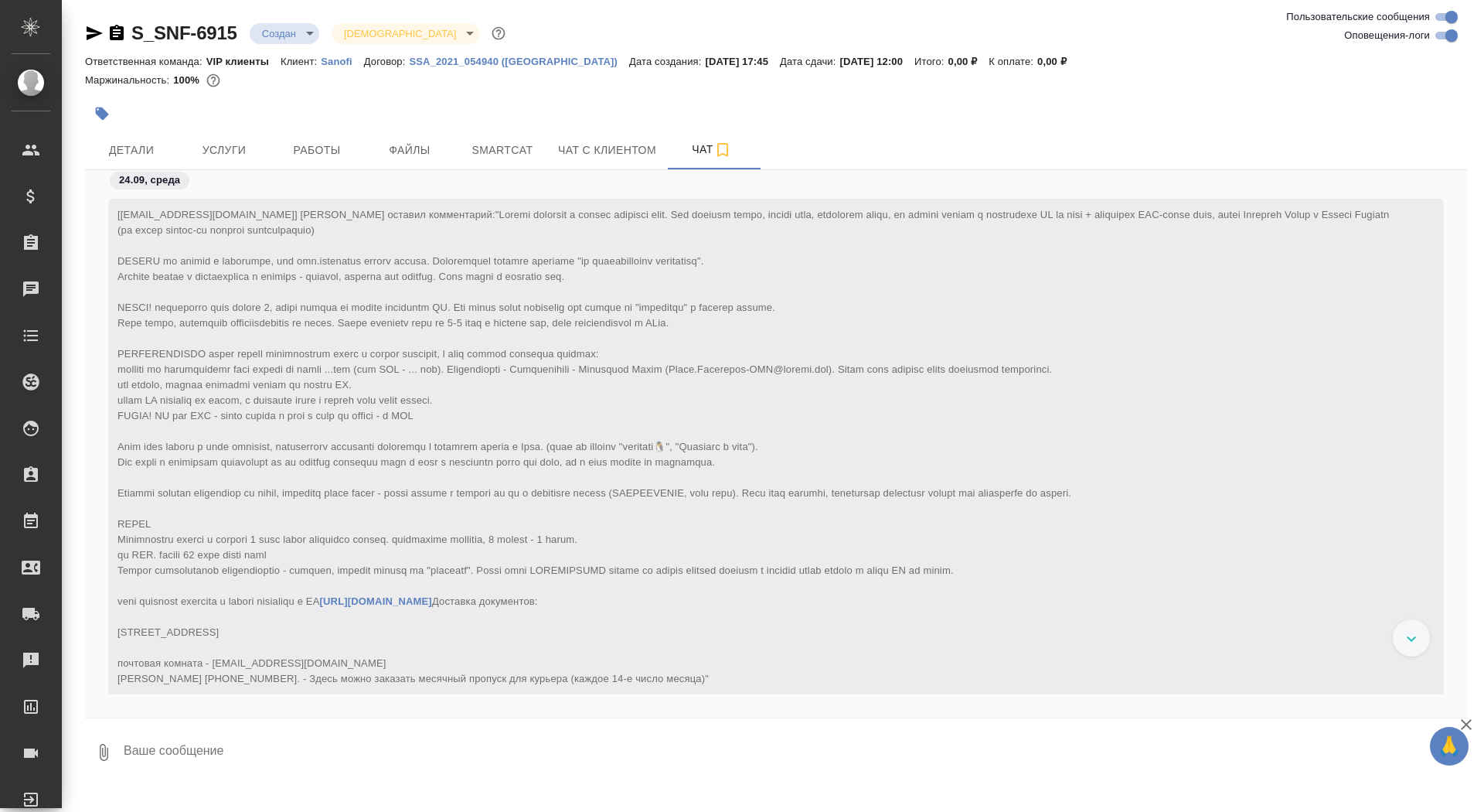
scroll to position [105, 0]
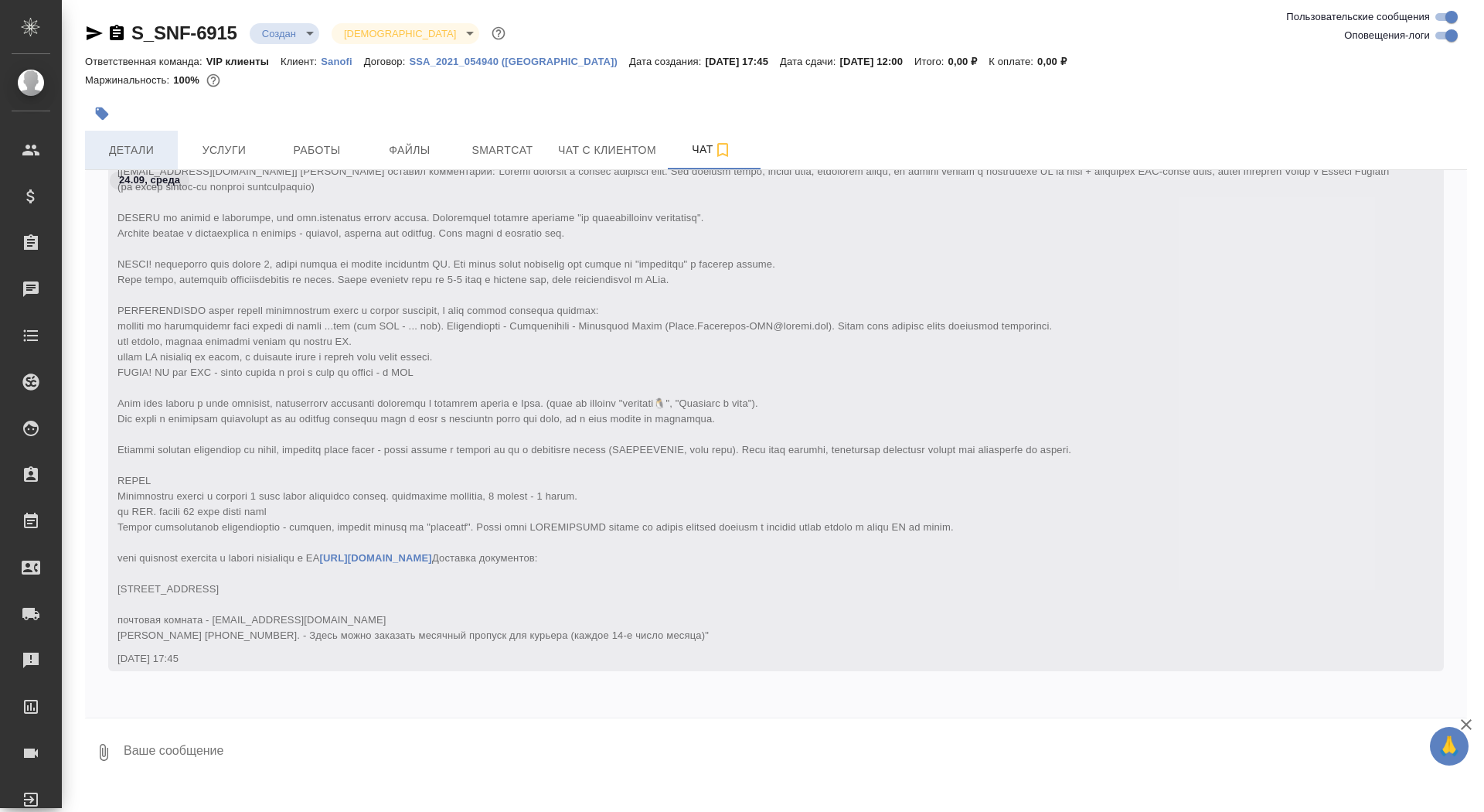
click at [137, 146] on span "Детали" at bounding box center [130, 150] width 74 height 19
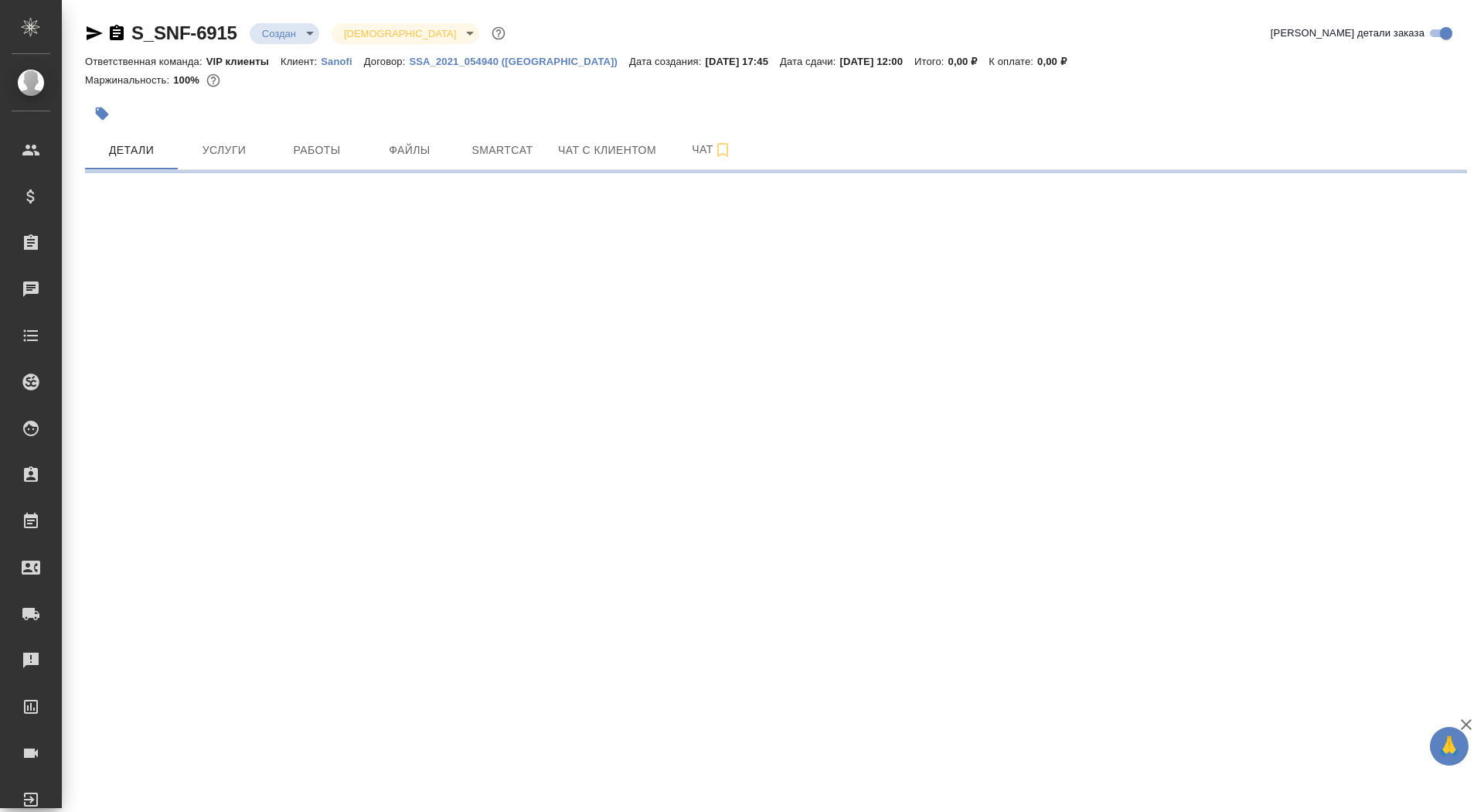
select select "RU"
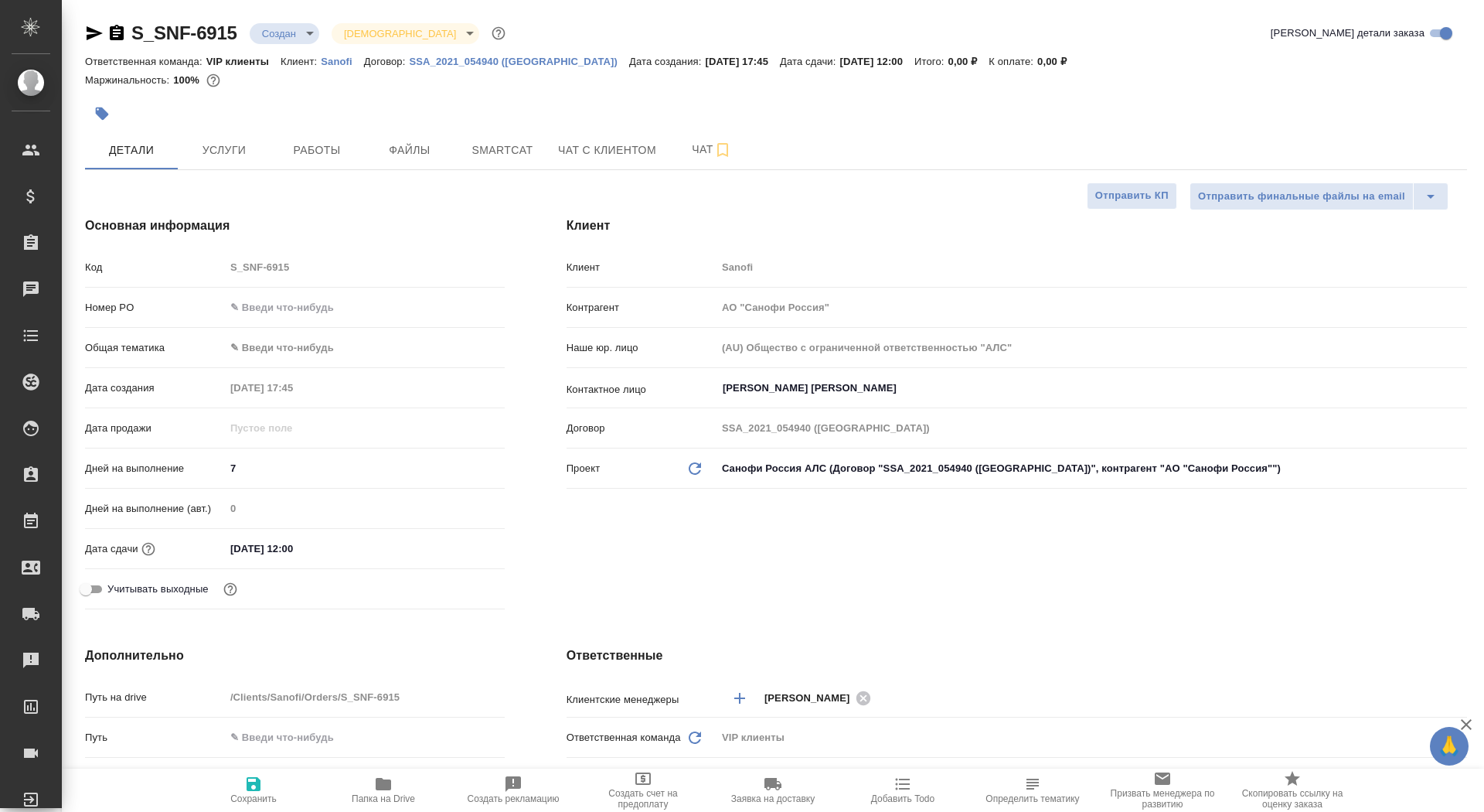
type textarea "x"
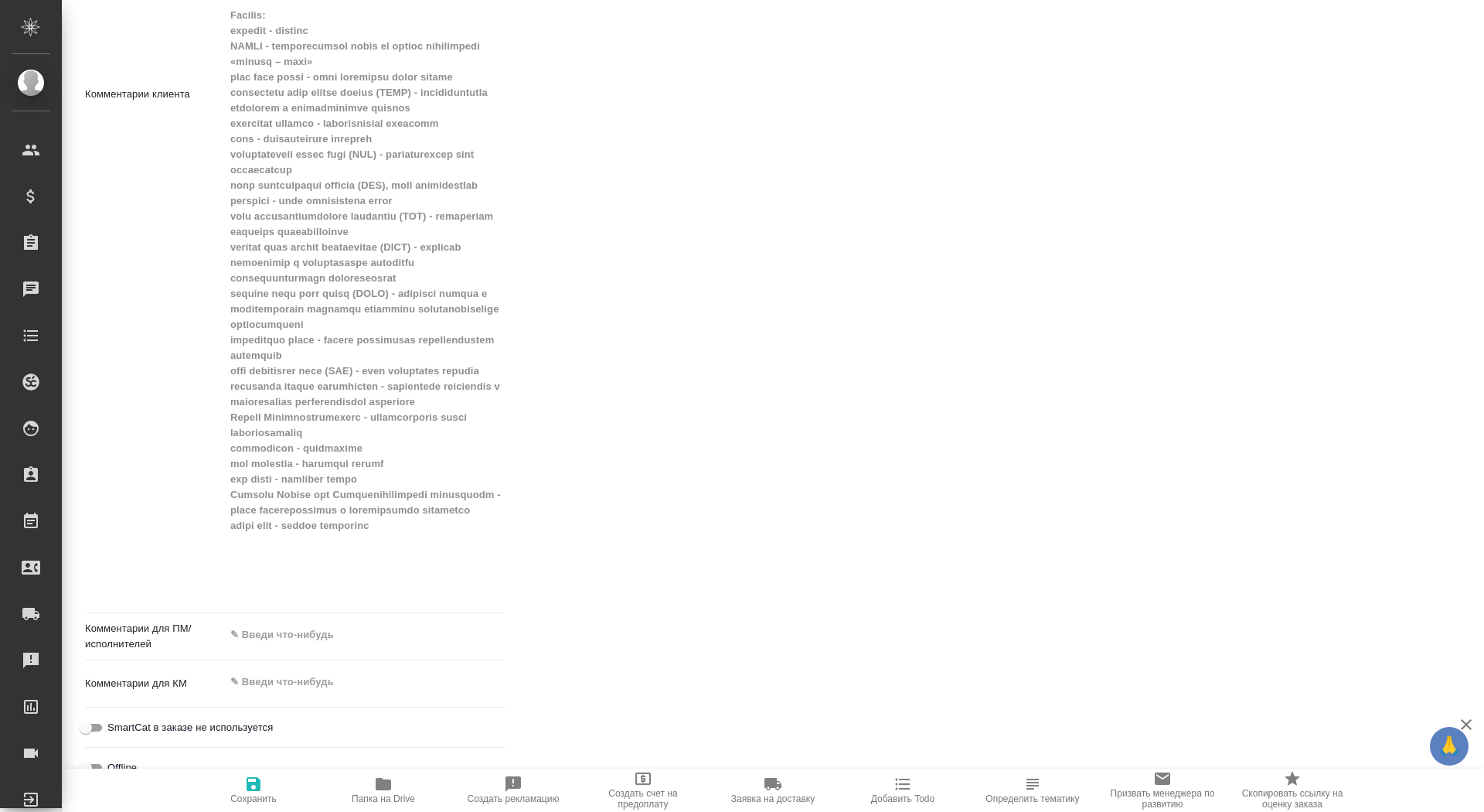
scroll to position [1285, 0]
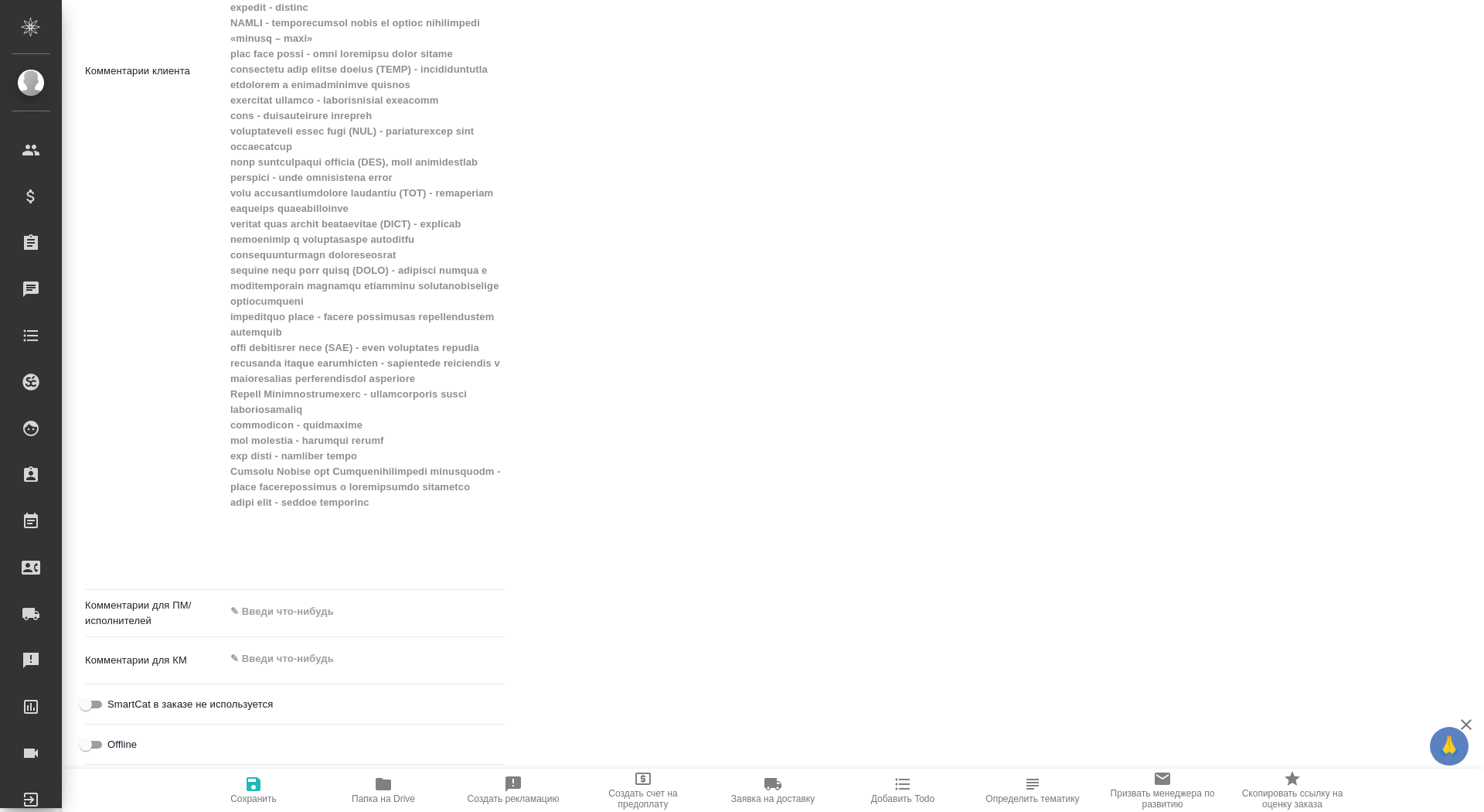
click at [395, 583] on div "Комментарии клиента x" at bounding box center [295, 77] width 420 height 1037
type textarea "x"
click at [407, 603] on textarea at bounding box center [365, 611] width 280 height 26
paste textarea "Выделенный жёлтым текст переводить и оставлять в итоговой версии перевода не ну…"
type textarea "Выделенный жёлтым текст переводить и оставлять в итоговой версии перевода не ну…"
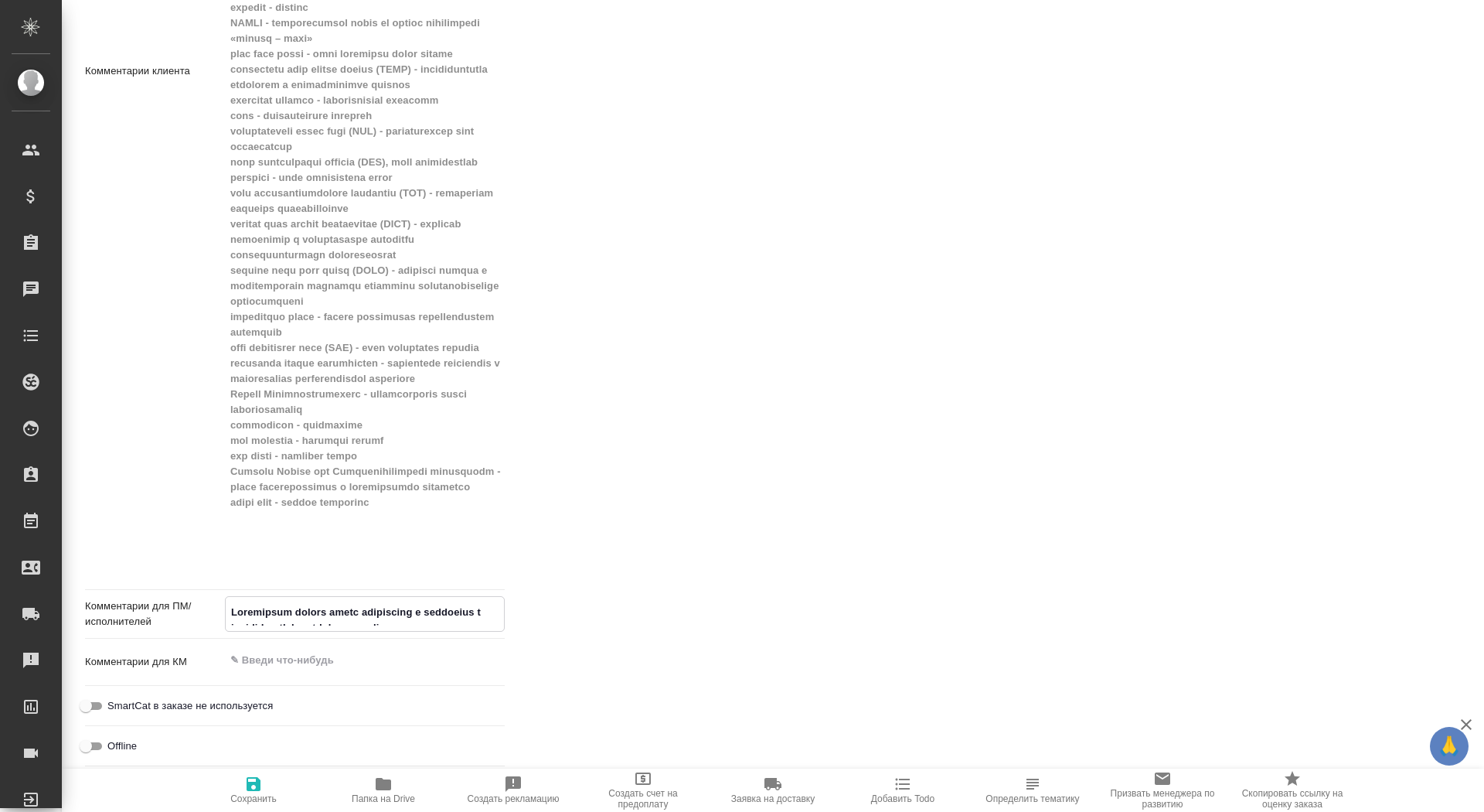
type textarea "x"
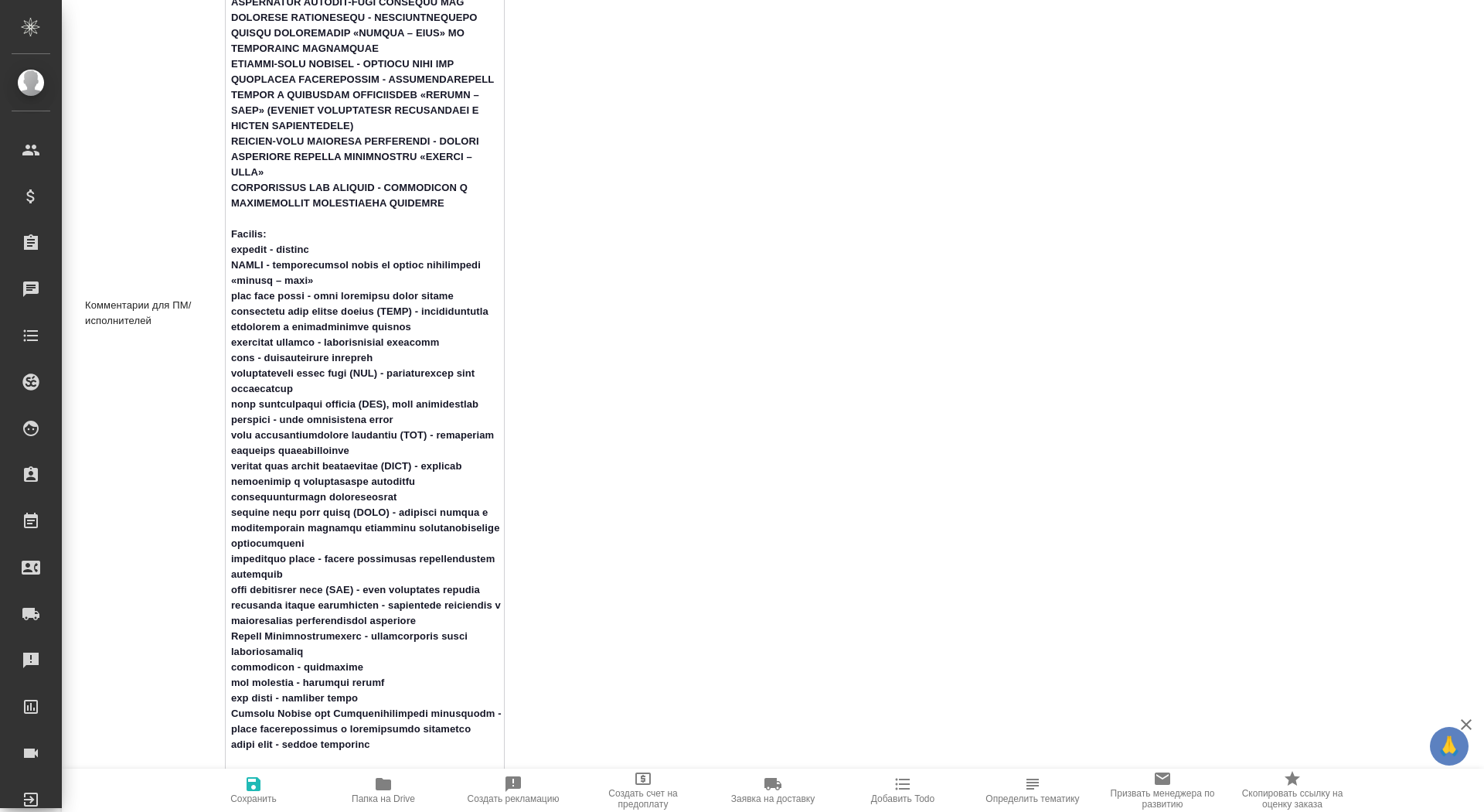
type textarea "Выделенный жёлтым текст переводить и оставлять в итоговой версии перевода не ну…"
type textarea "x"
click at [257, 782] on icon "button" at bounding box center [254, 784] width 14 height 14
type textarea "x"
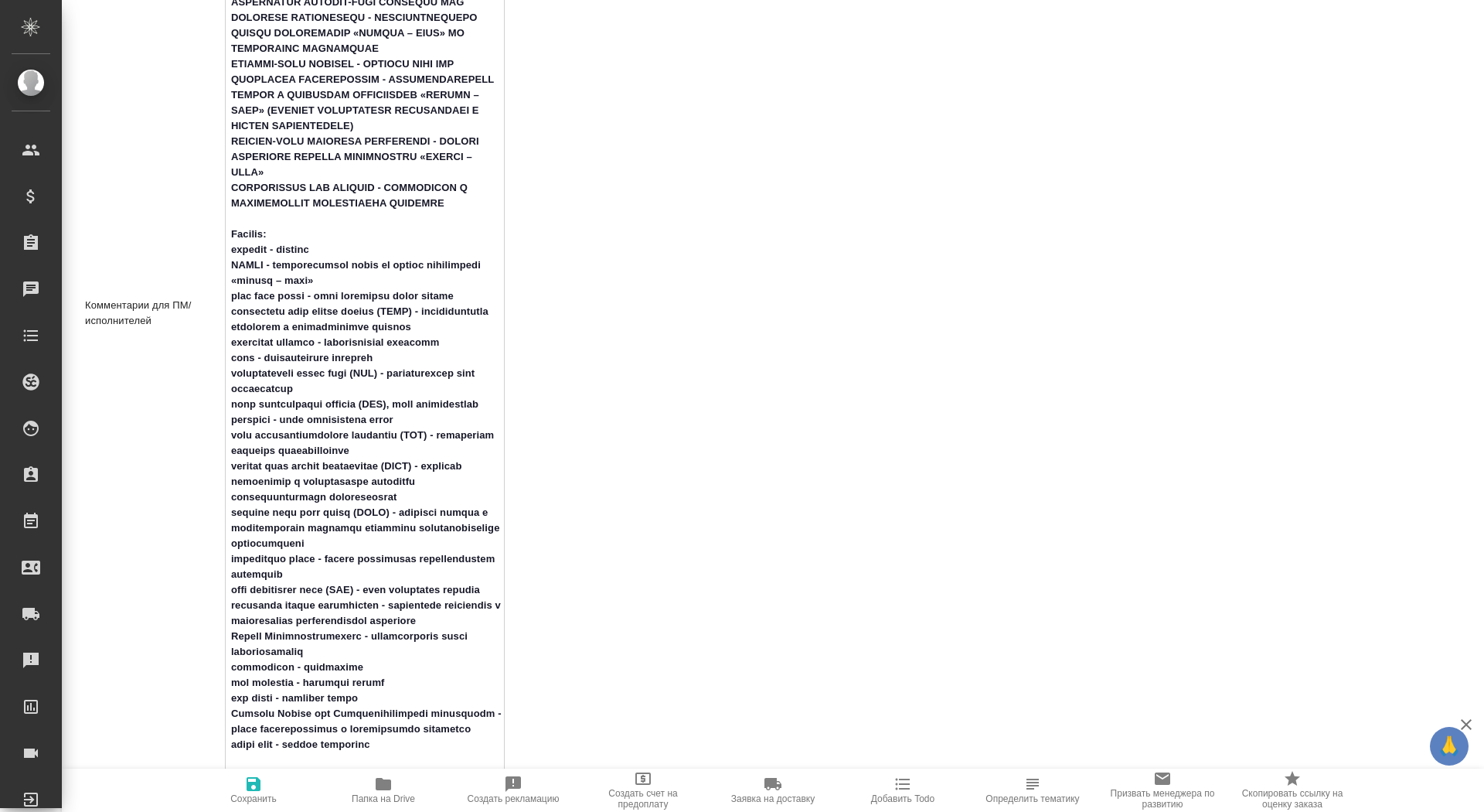
type textarea "x"
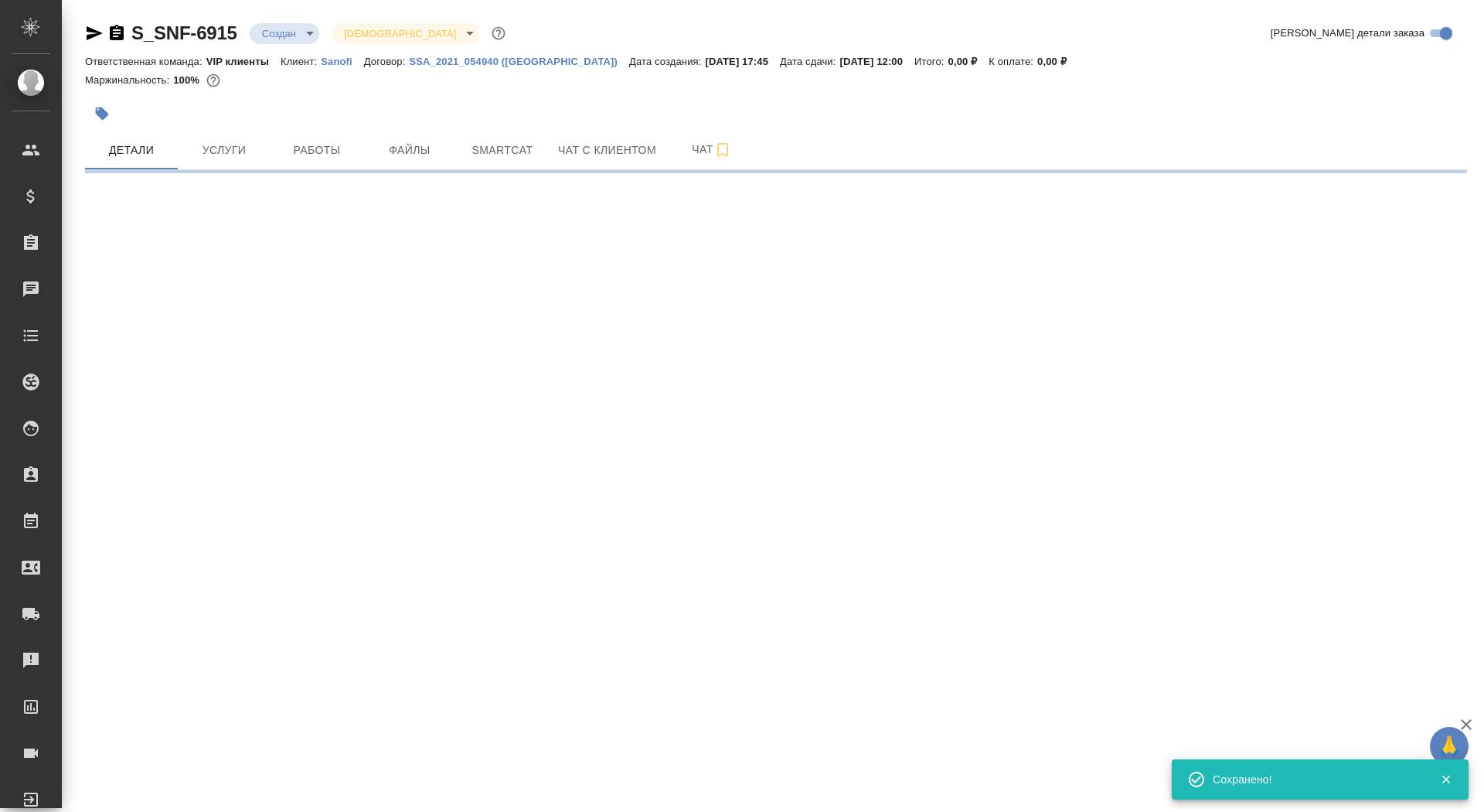
scroll to position [0, 0]
select select "RU"
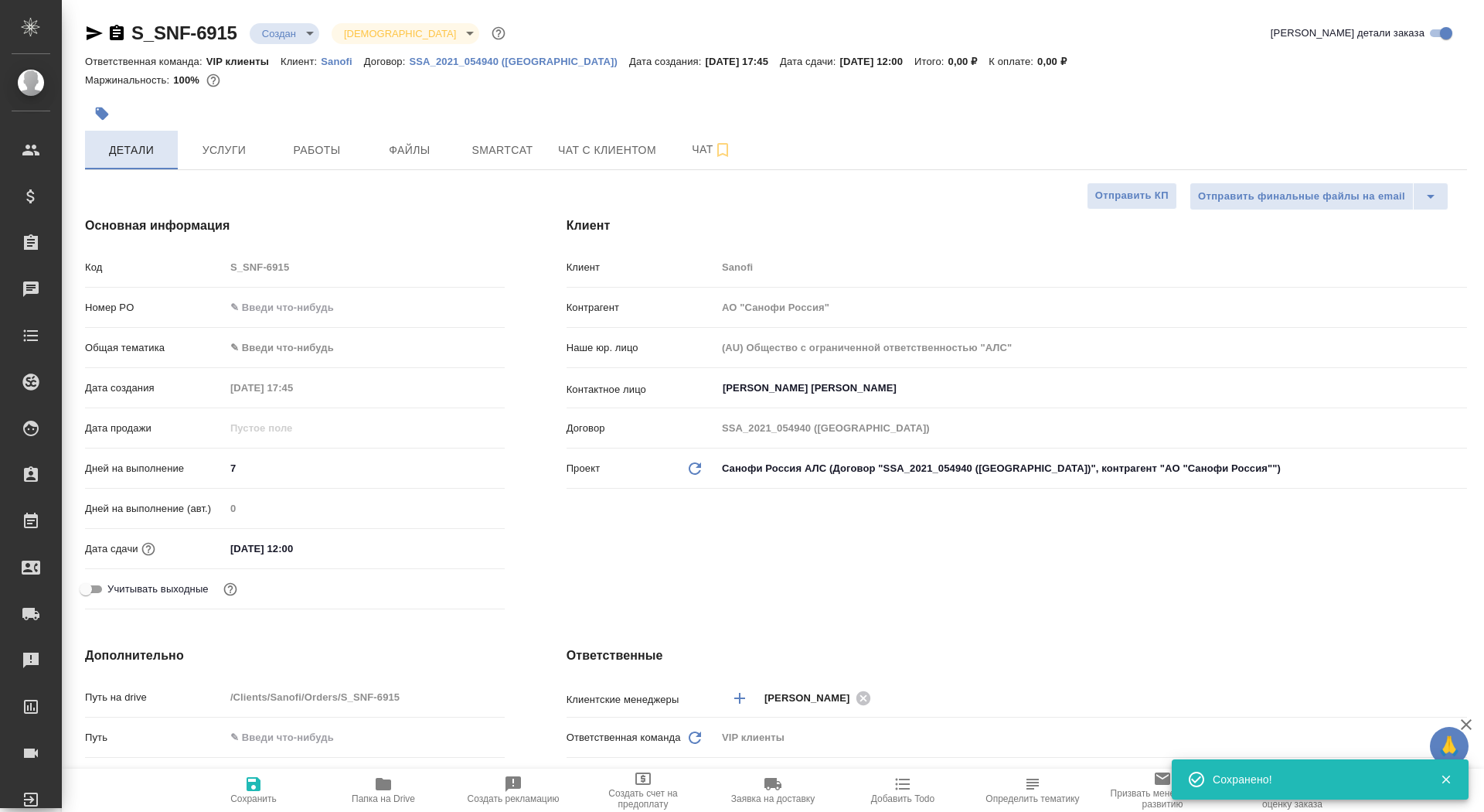
type textarea "x"
click at [101, 99] on button "button" at bounding box center [102, 113] width 34 height 34
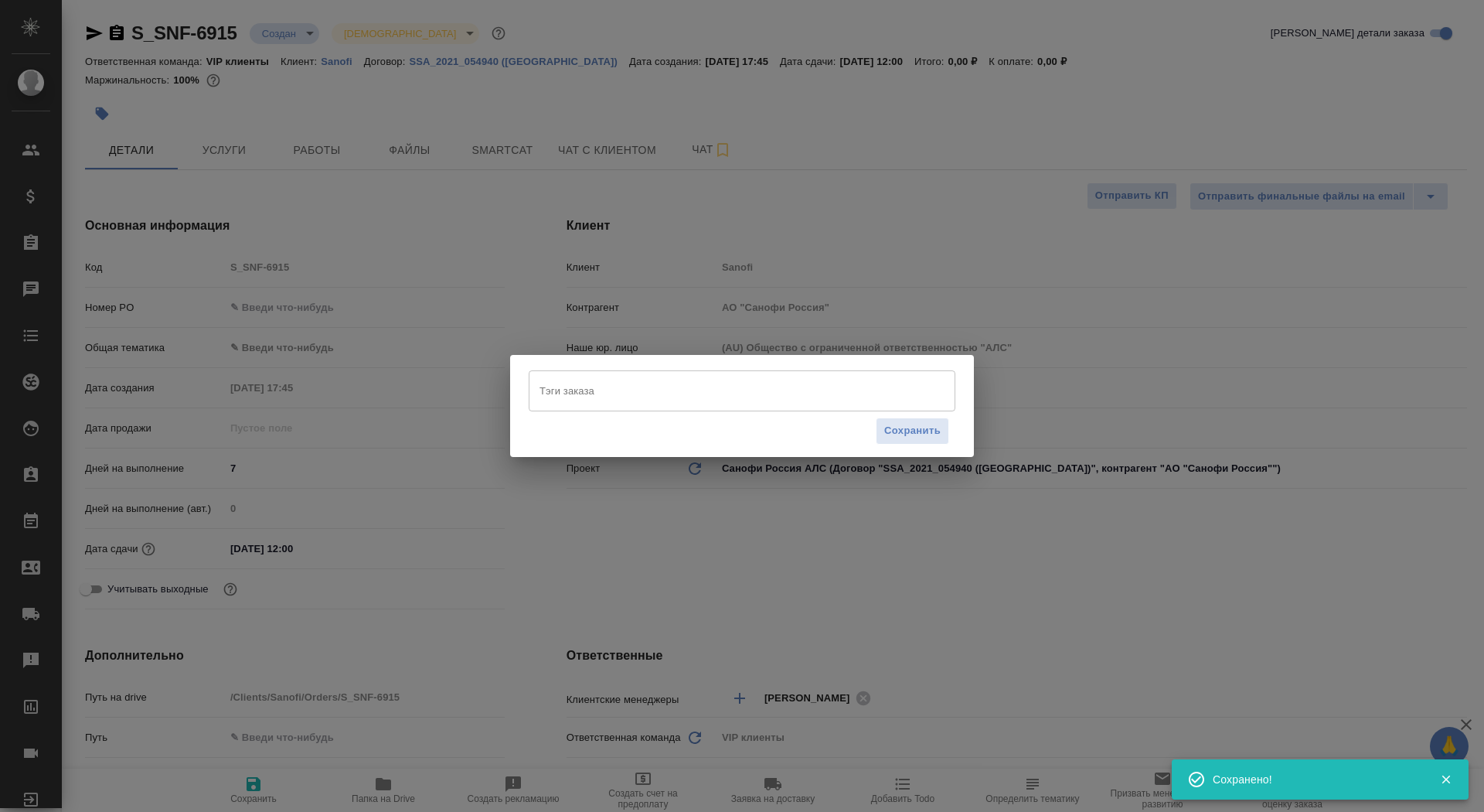
click at [595, 396] on input "Тэги заказа" at bounding box center [727, 390] width 383 height 26
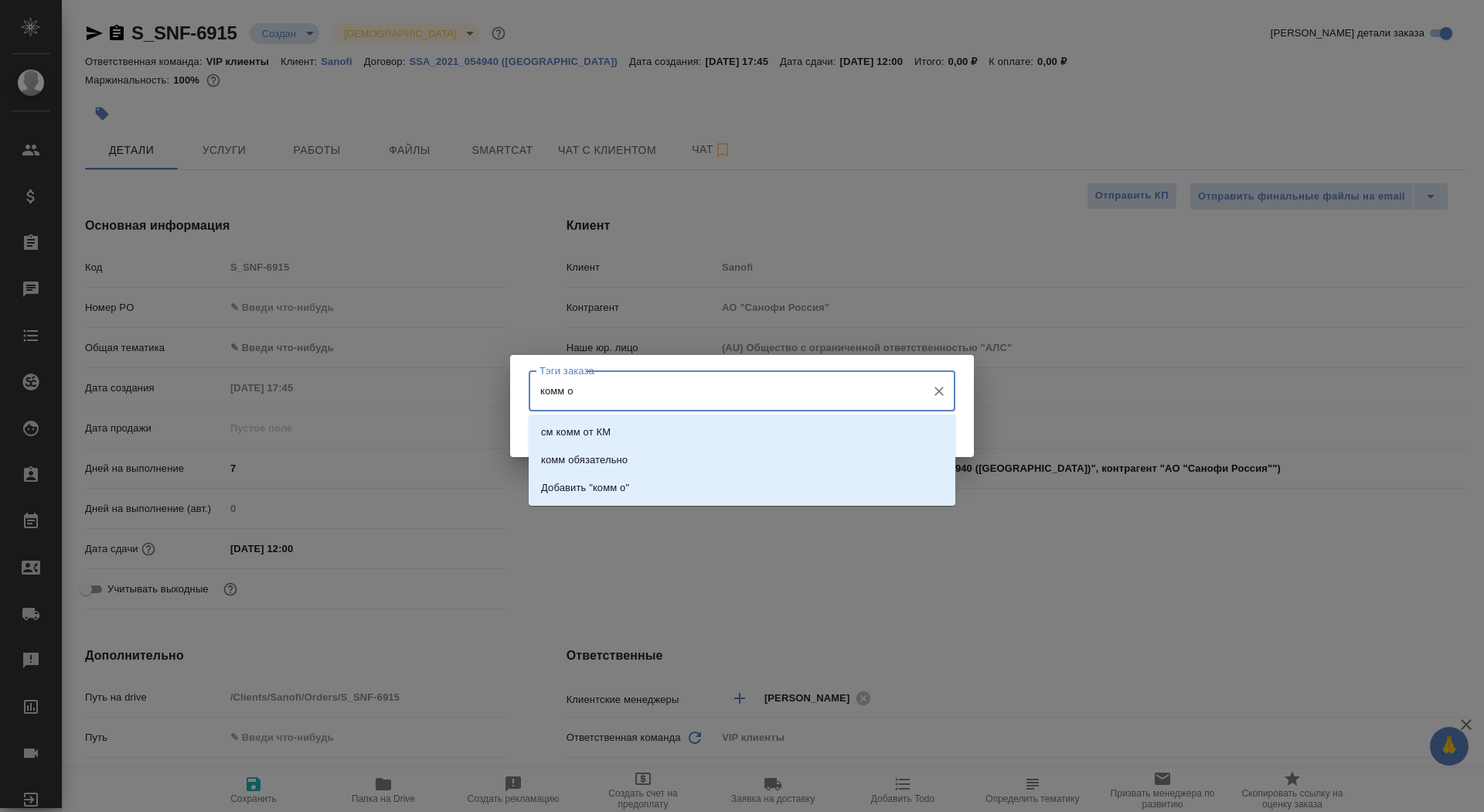
type input "комм об"
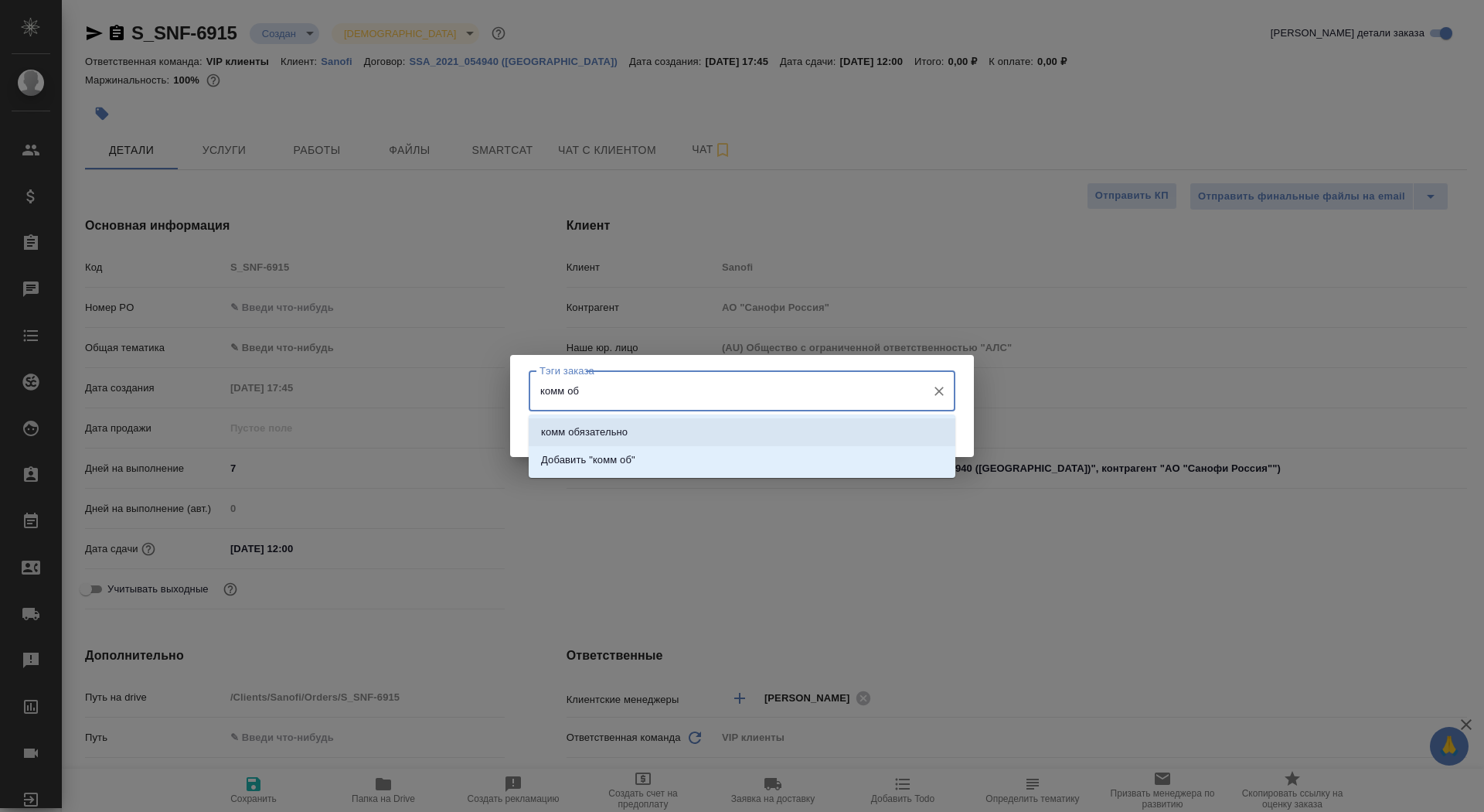
click at [670, 428] on li "комм обязательно" at bounding box center [742, 432] width 427 height 28
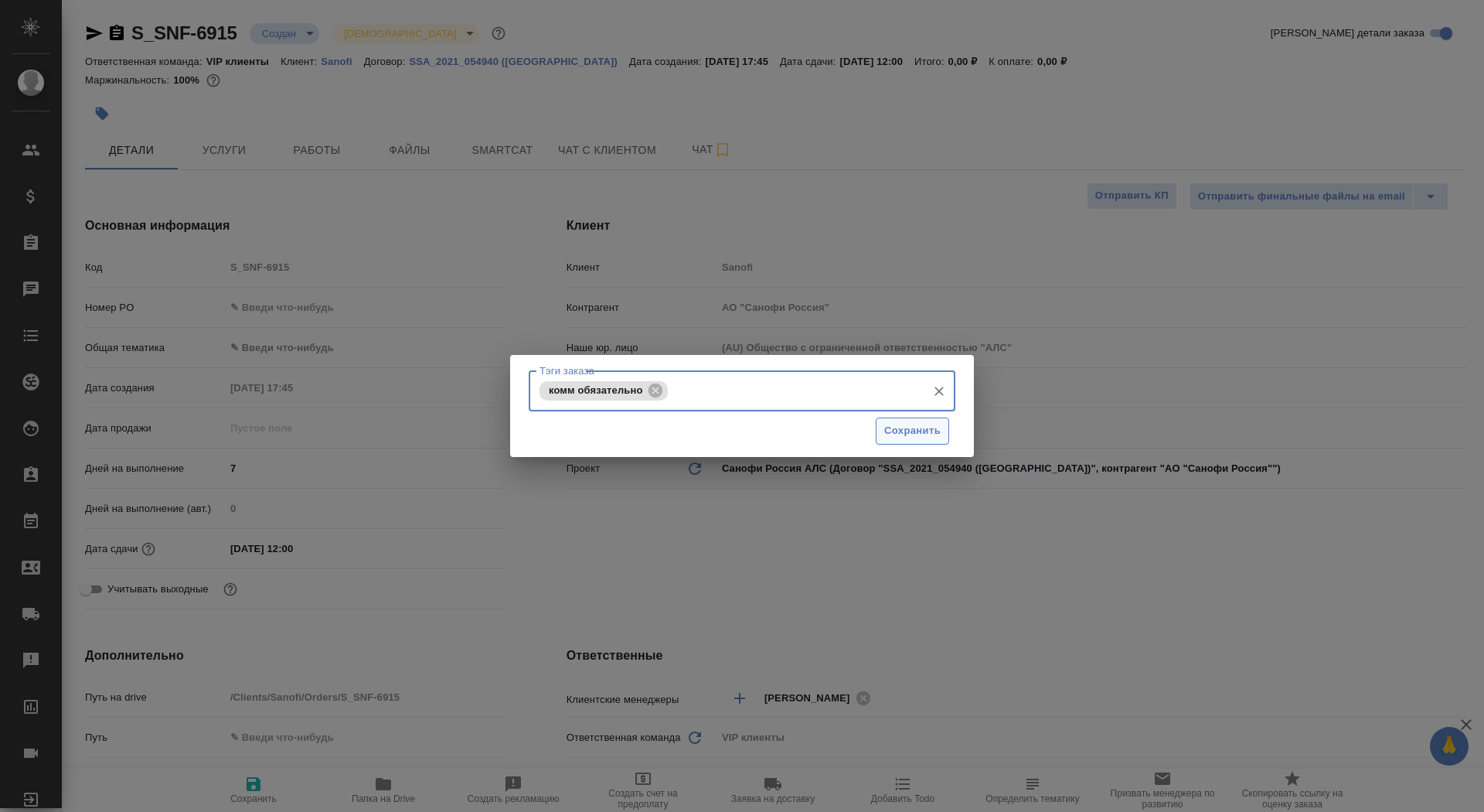
click at [922, 425] on span "Сохранить" at bounding box center [912, 431] width 57 height 17
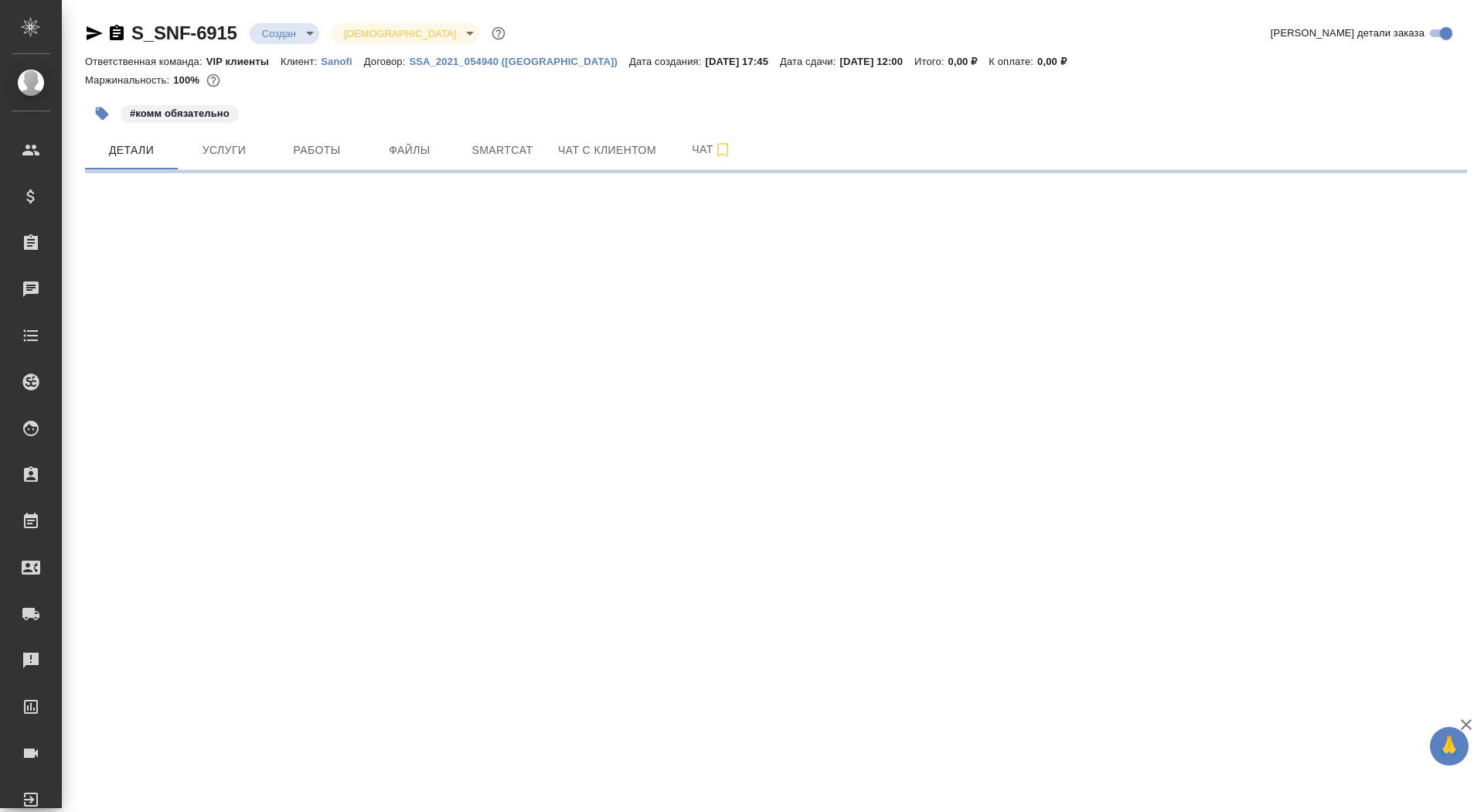
select select "RU"
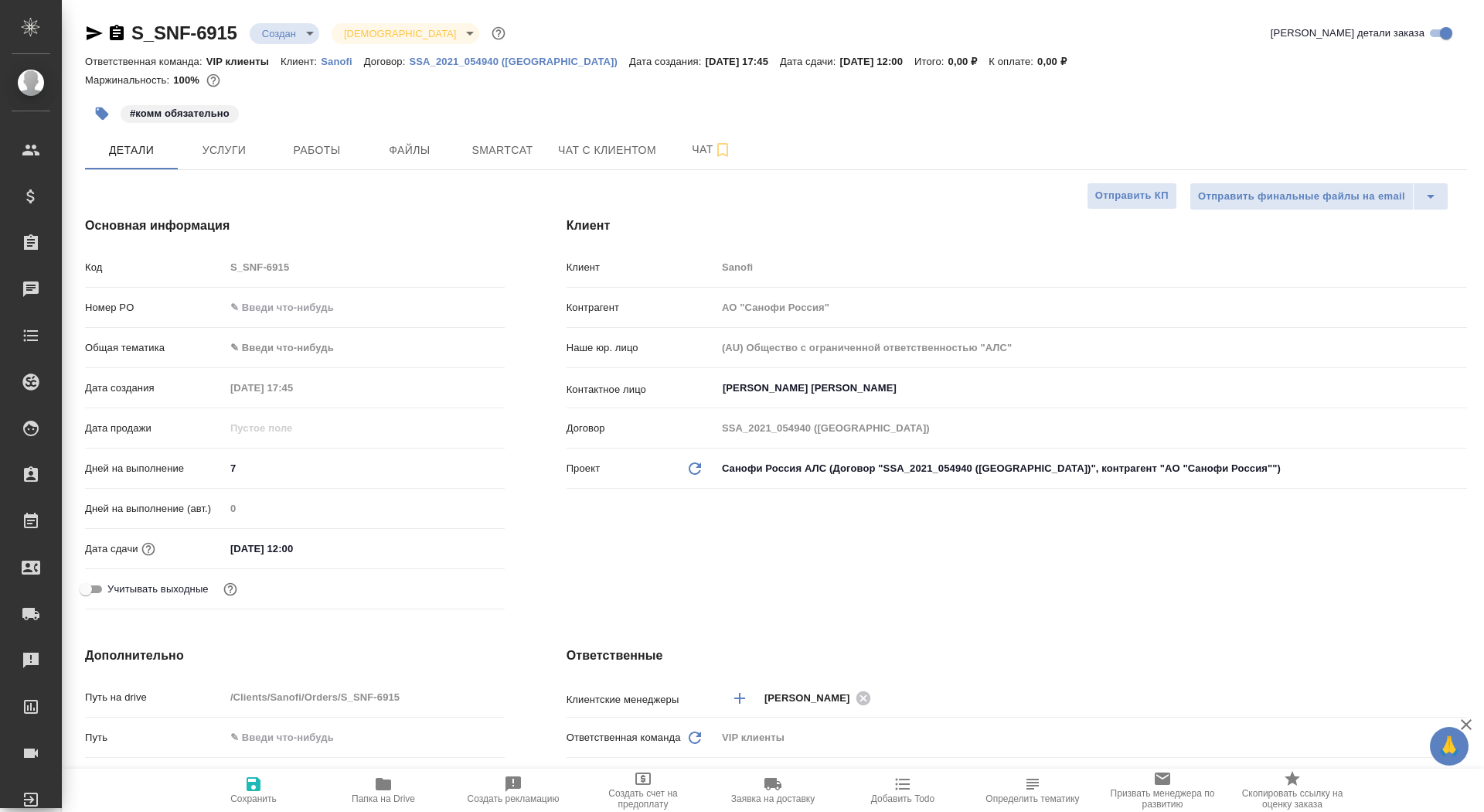
type textarea "x"
click at [387, 786] on icon "button" at bounding box center [383, 784] width 16 height 12
type textarea "x"
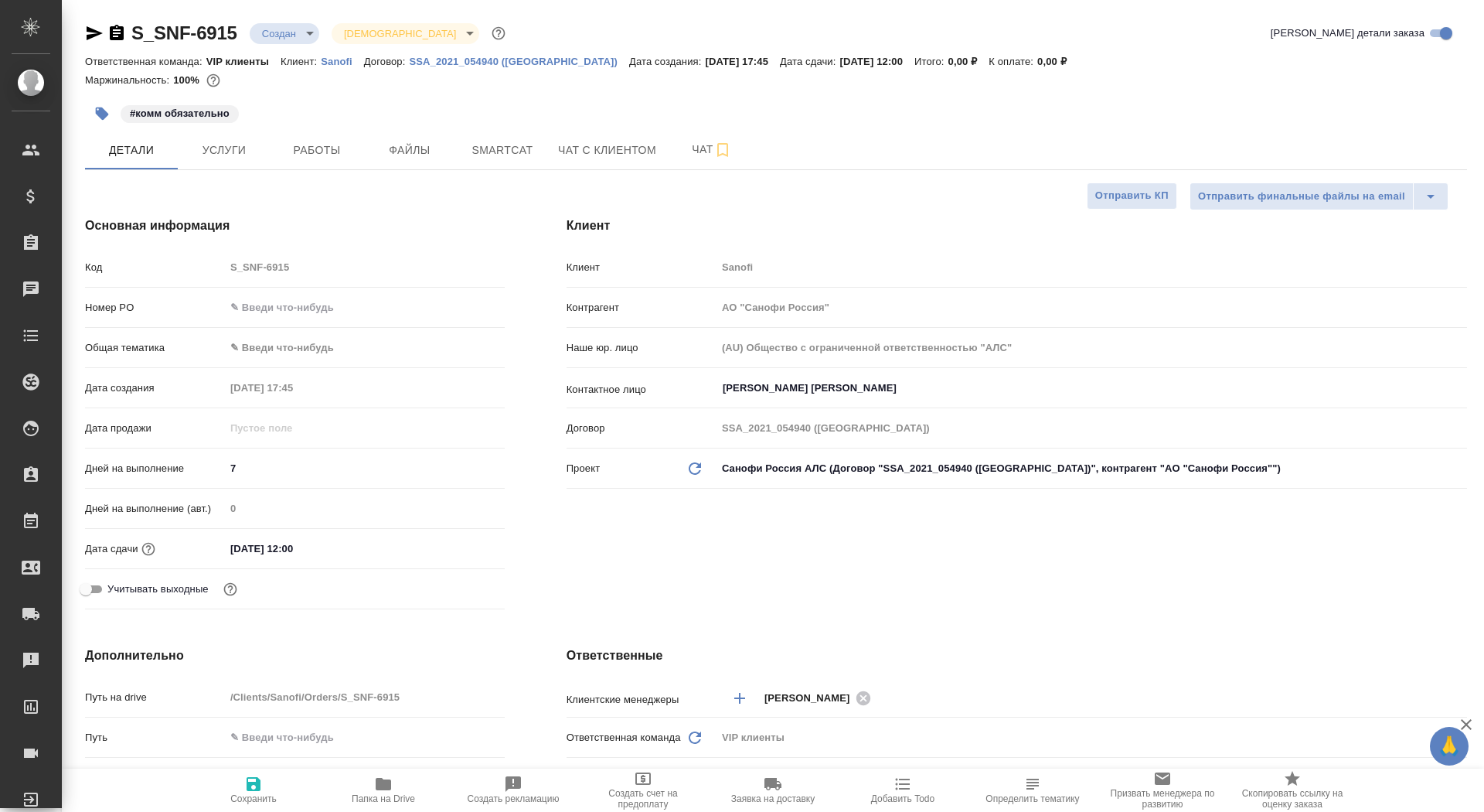
type textarea "x"
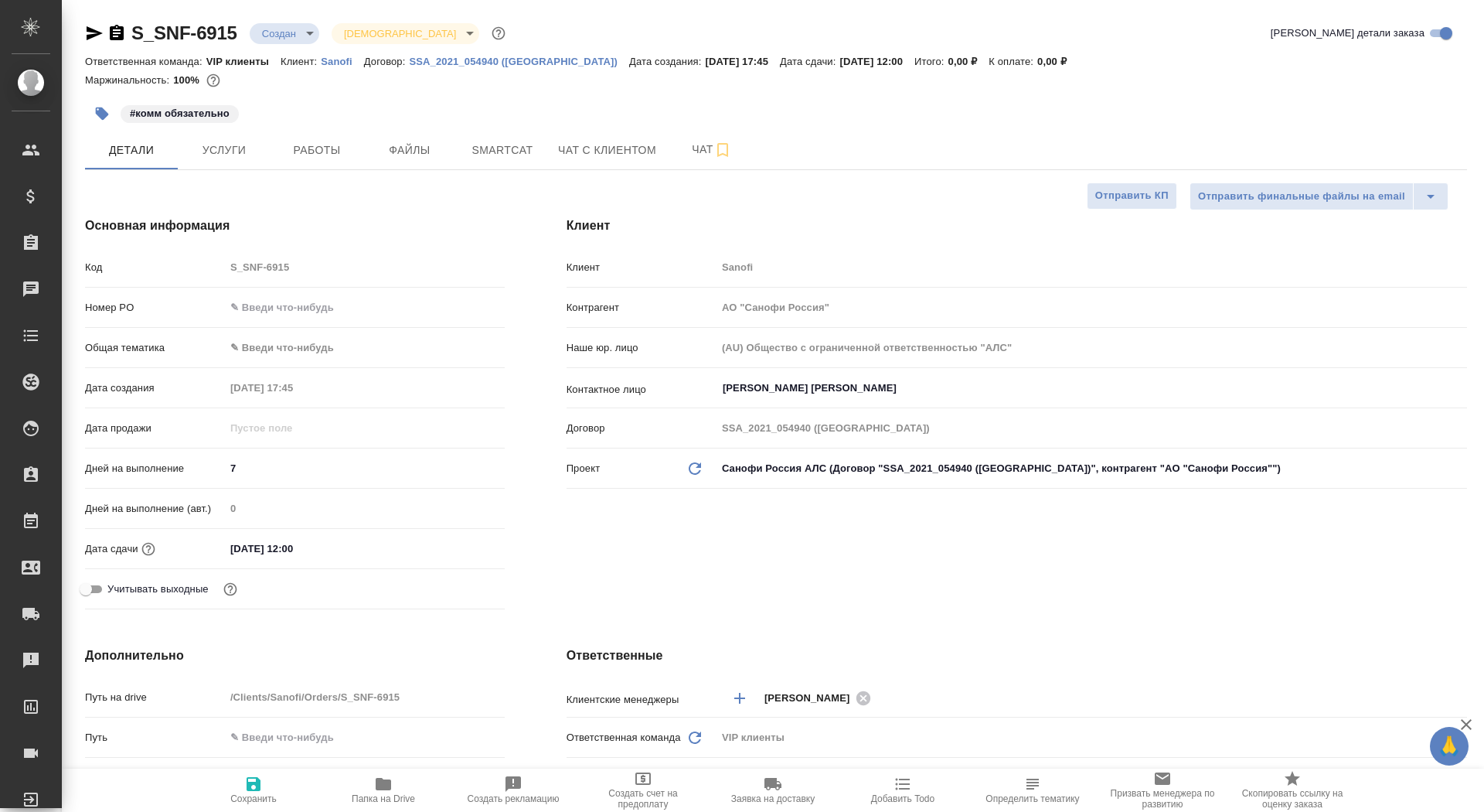
type textarea "x"
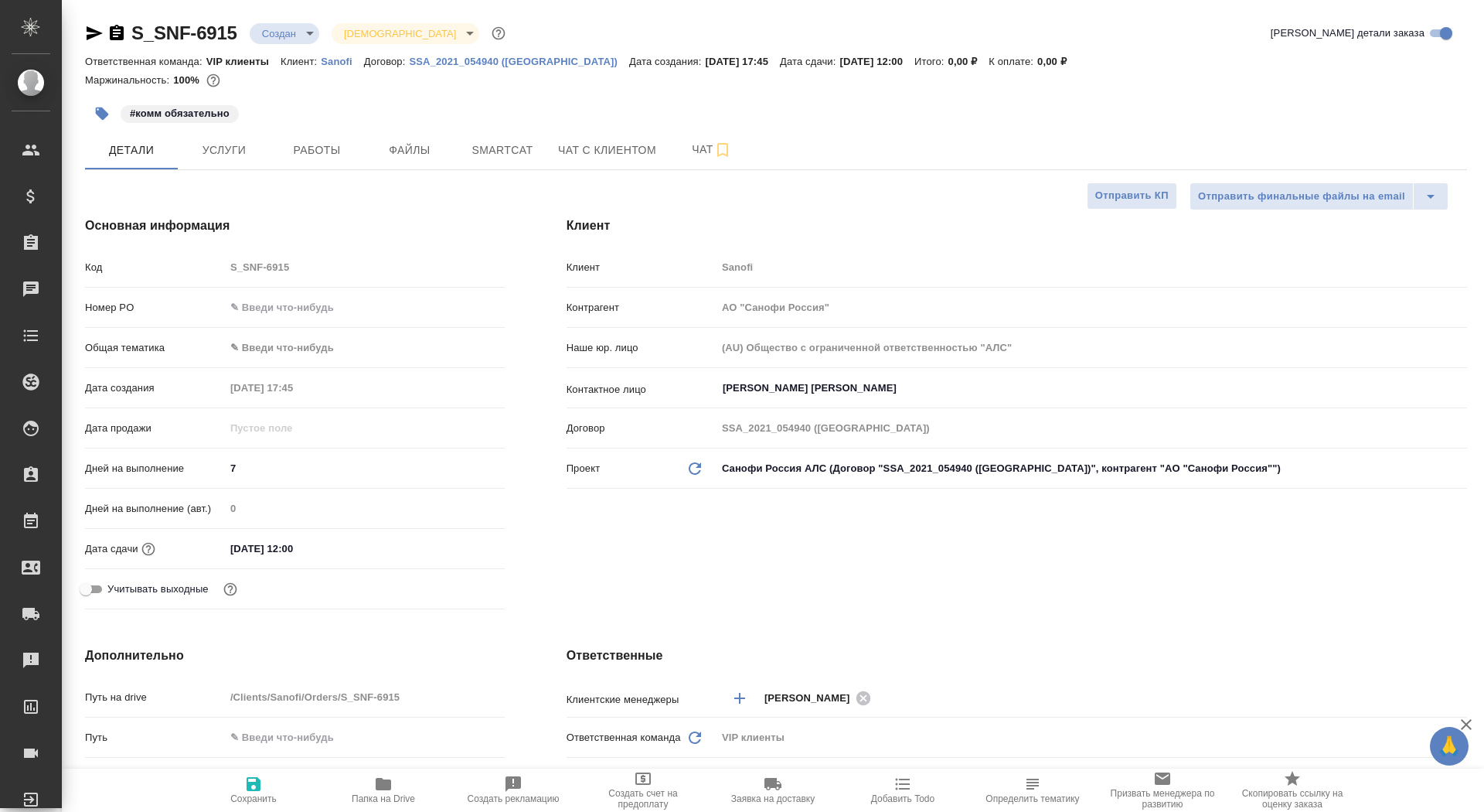
type textarea "x"
click at [239, 143] on span "Услуги" at bounding box center [223, 150] width 74 height 19
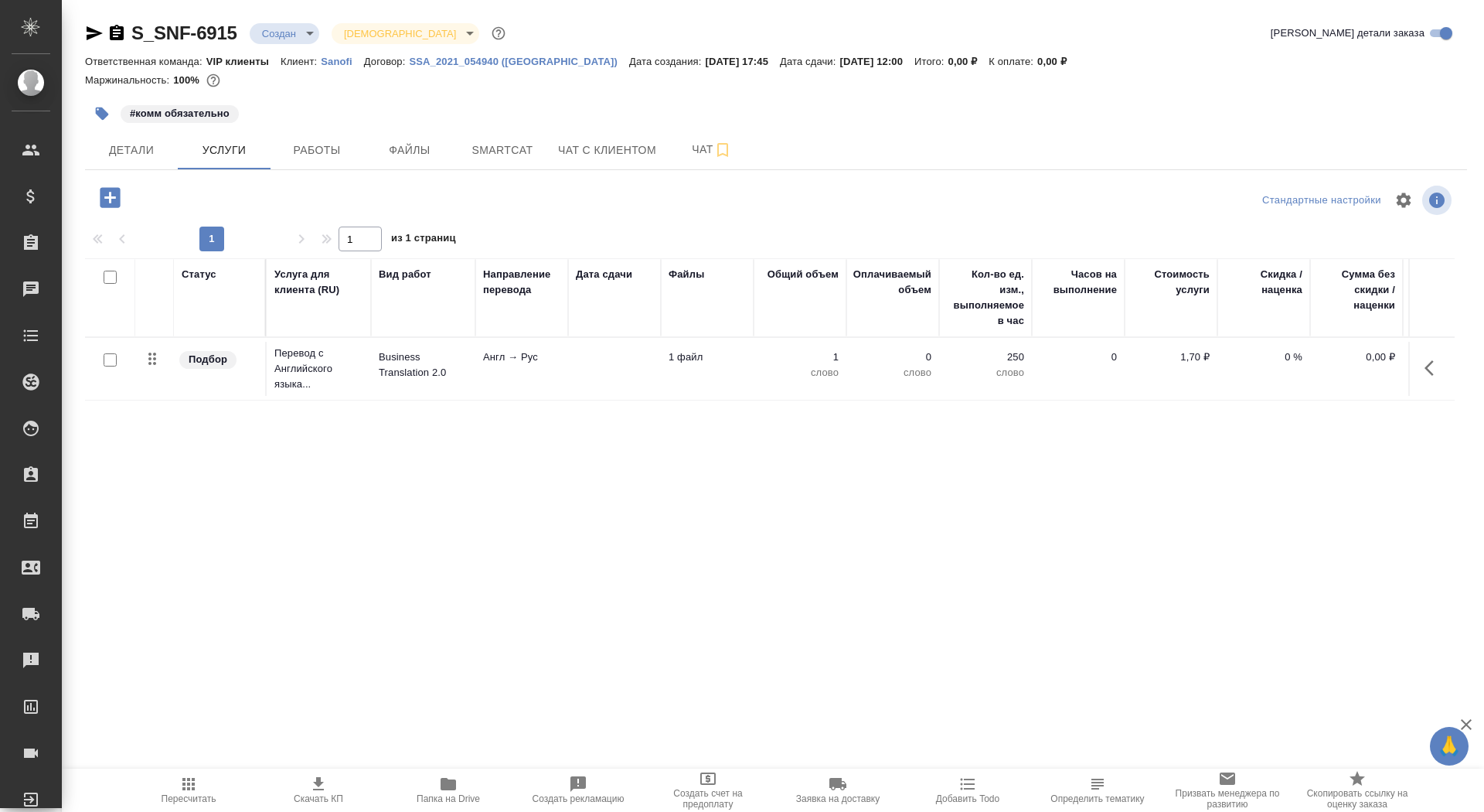
click at [525, 374] on td "Англ → Рус" at bounding box center [522, 369] width 93 height 54
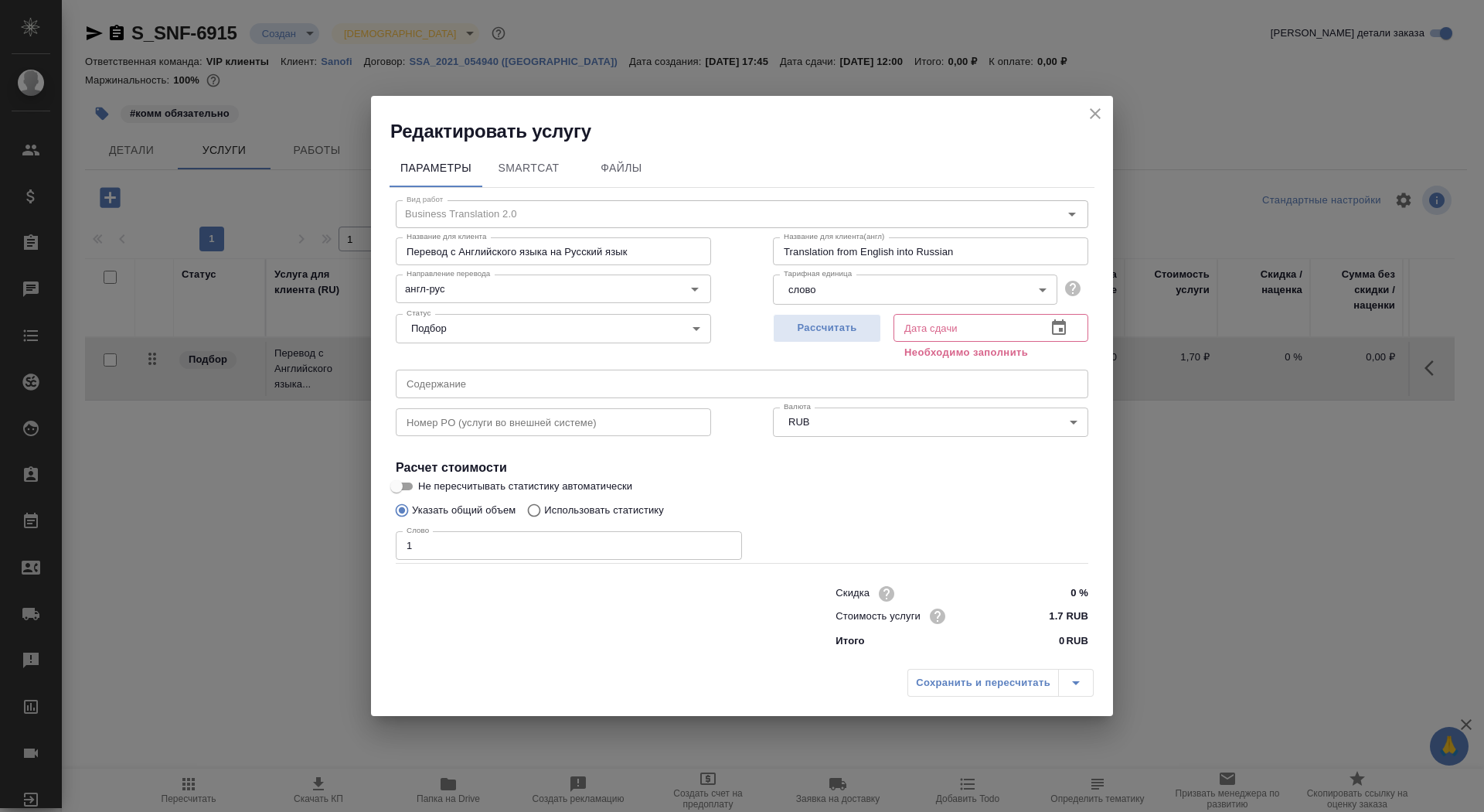
click at [807, 348] on div "Рассчитать" at bounding box center [827, 336] width 109 height 56
click at [806, 339] on button "Рассчитать" at bounding box center [827, 328] width 109 height 29
type input "02.10.2025 12:00"
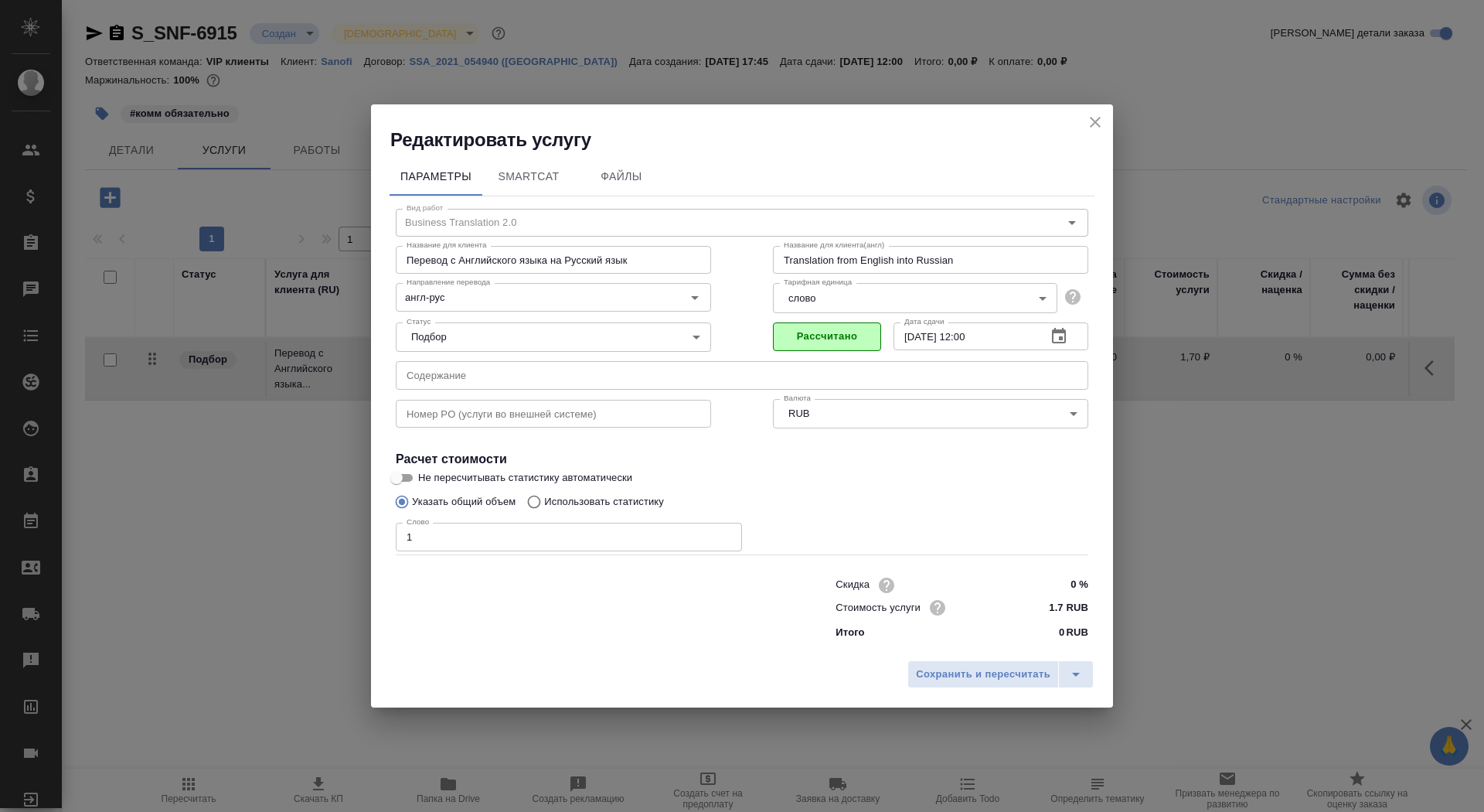
click at [465, 538] on input "1" at bounding box center [569, 536] width 346 height 28
click at [419, 493] on label "Указать общий объем" at bounding box center [452, 502] width 129 height 30
click at [412, 493] on input "Указать общий объем" at bounding box center [400, 502] width 24 height 30
click at [411, 479] on input "Не пересчитывать статистику автоматически" at bounding box center [396, 477] width 56 height 18
checkbox input "true"
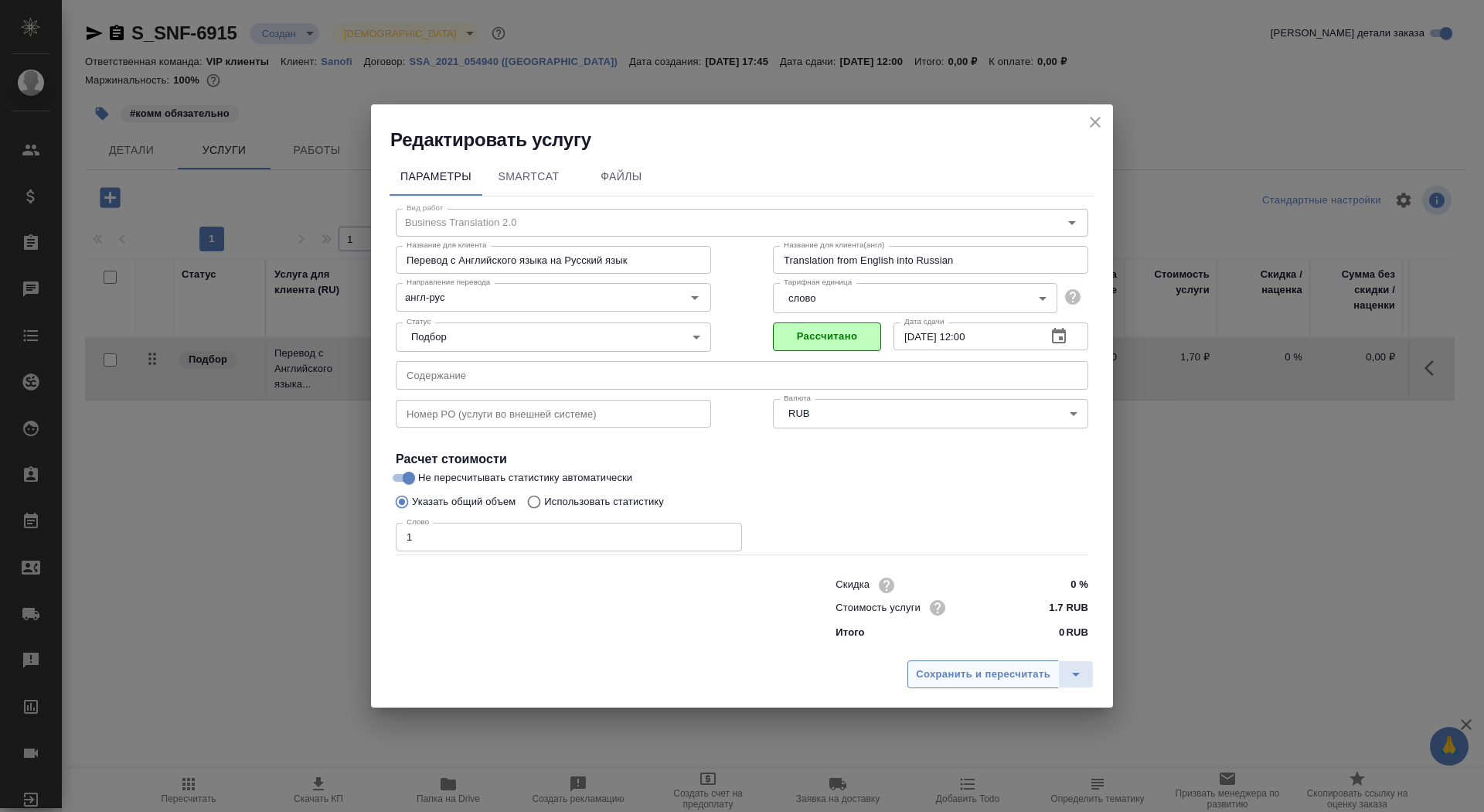
click at [931, 673] on span "Сохранить и пересчитать" at bounding box center [983, 675] width 135 height 17
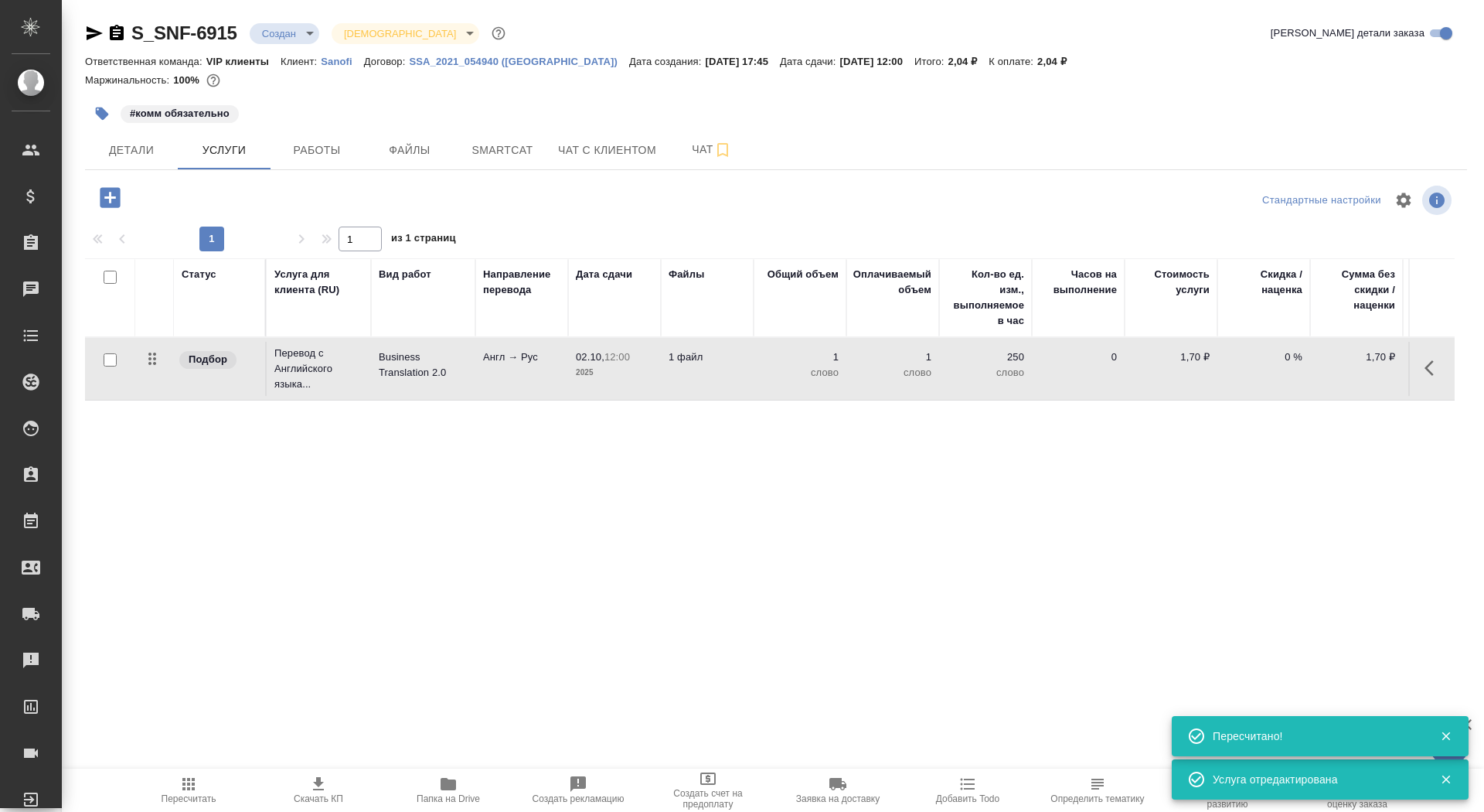
click at [105, 360] on input "checkbox" at bounding box center [110, 359] width 13 height 13
checkbox input "true"
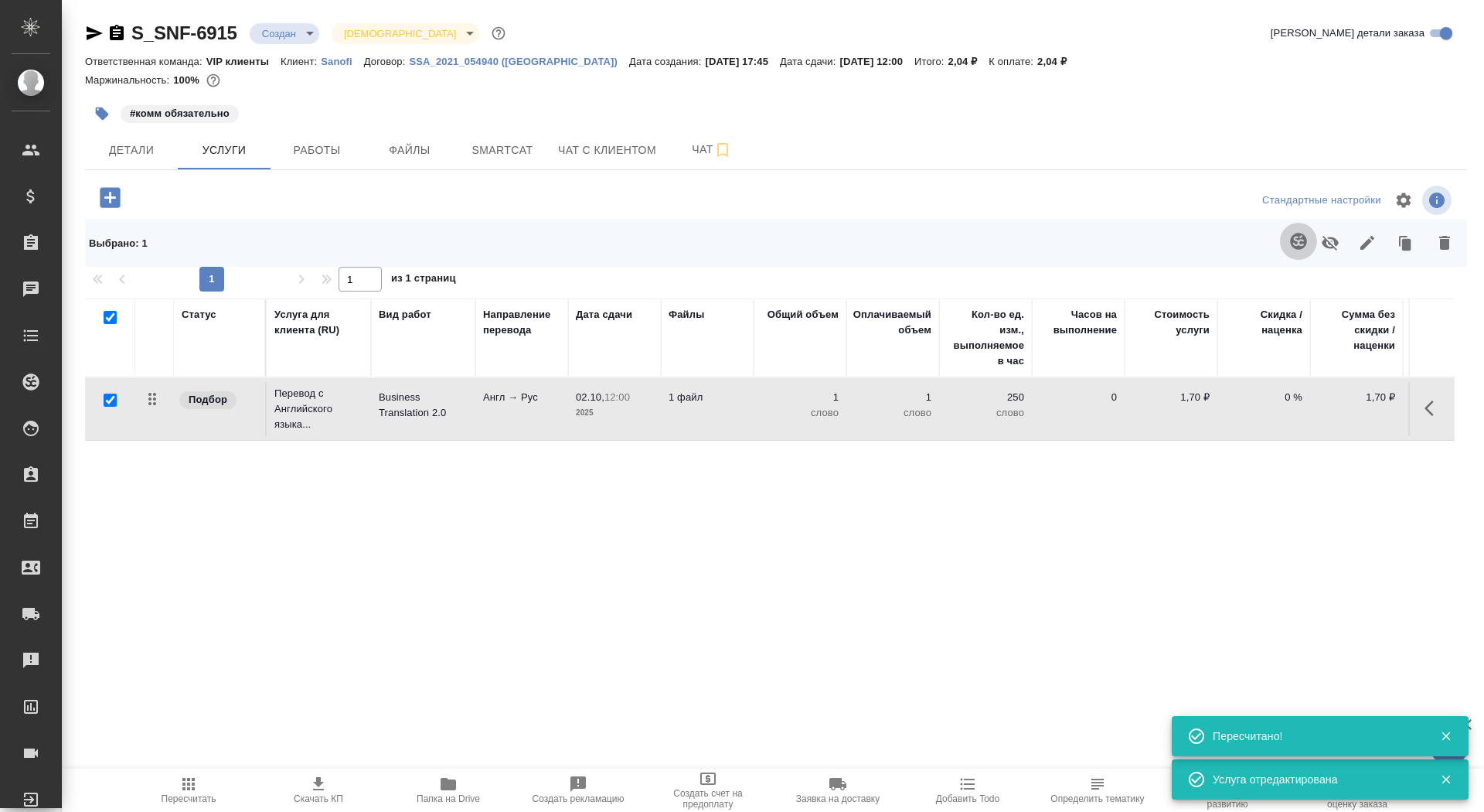
click at [1294, 248] on icon "button" at bounding box center [1298, 241] width 18 height 18
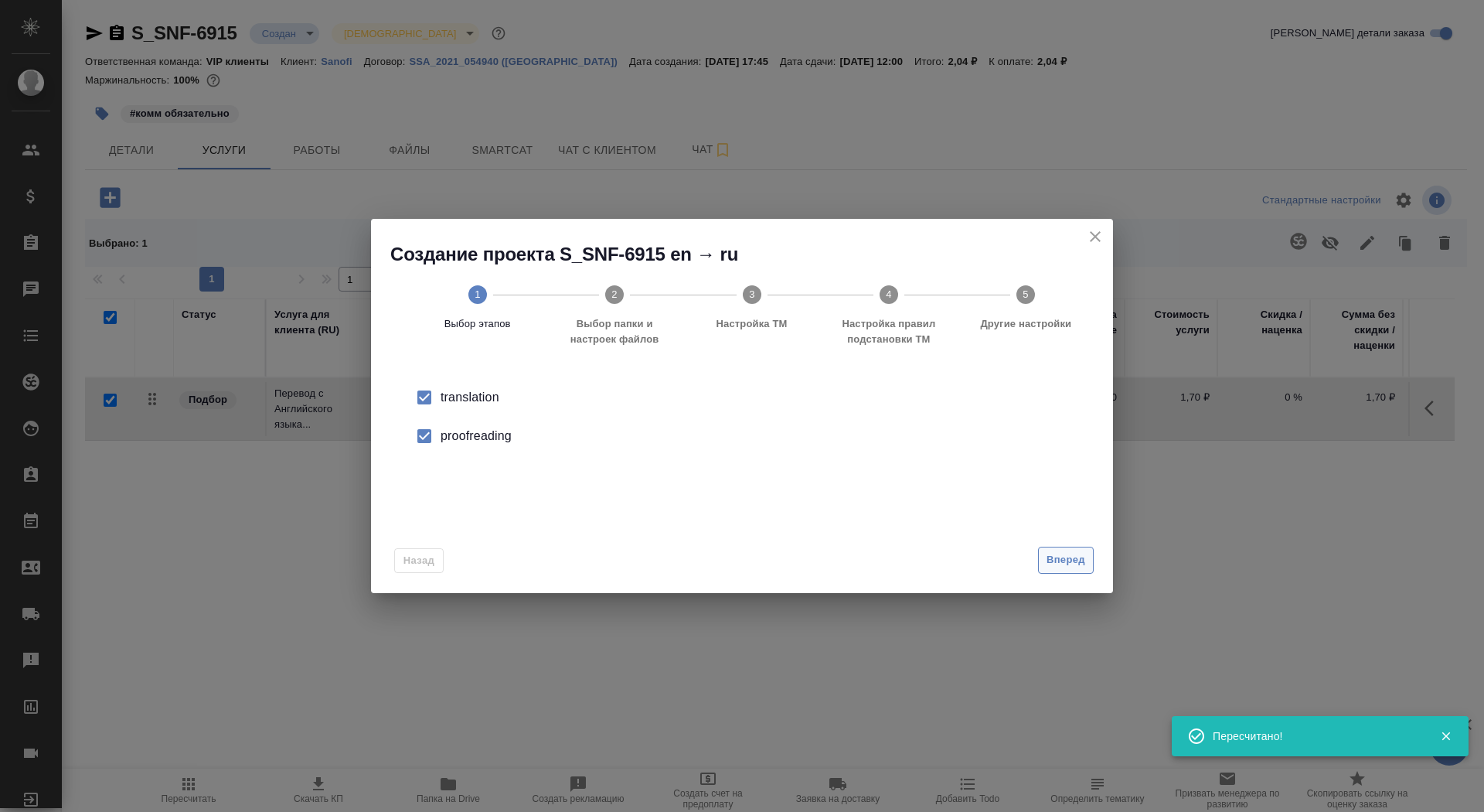
click at [1055, 560] on span "Вперед" at bounding box center [1066, 560] width 38 height 17
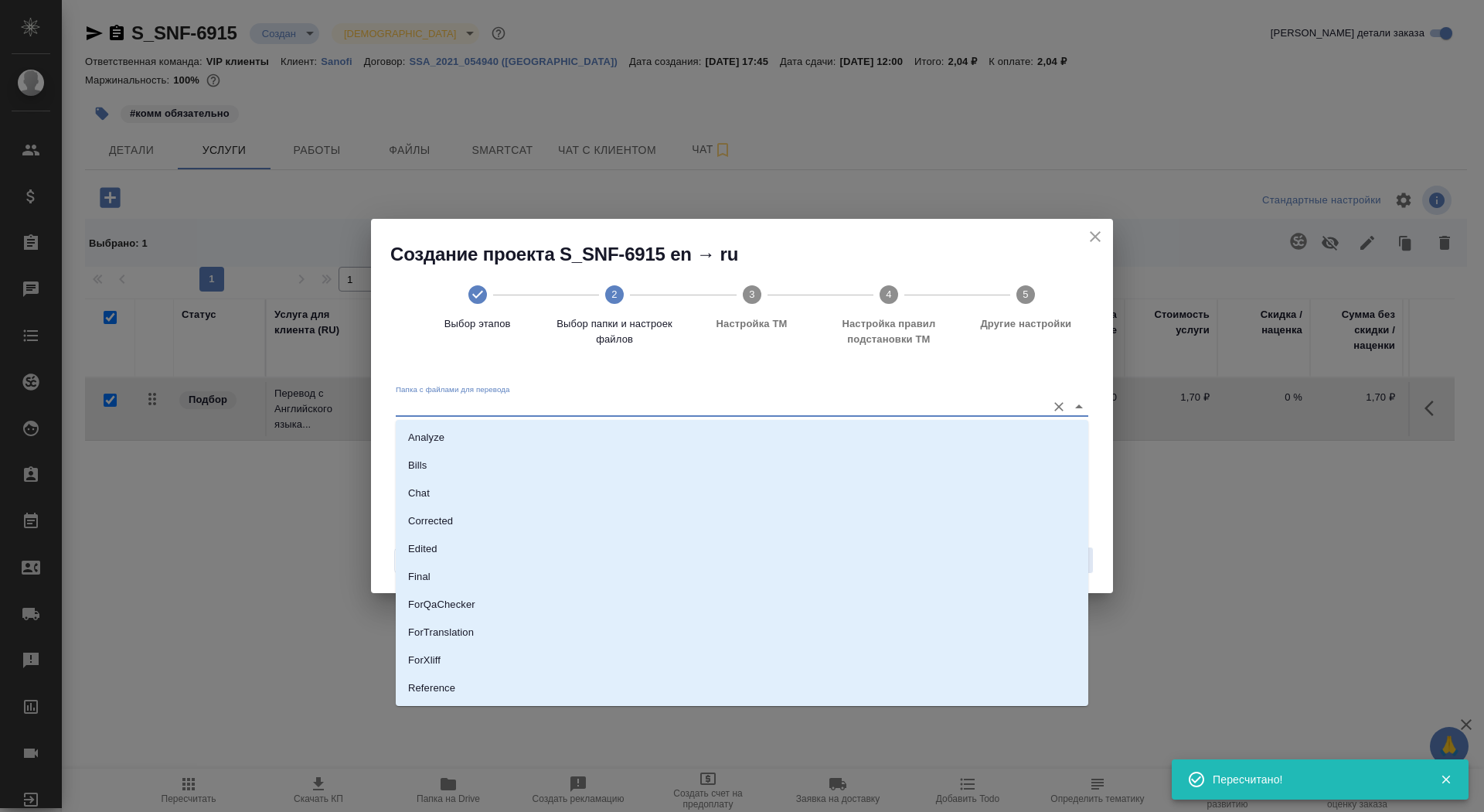
click at [845, 403] on input "Папка с файлами для перевода" at bounding box center [717, 405] width 643 height 18
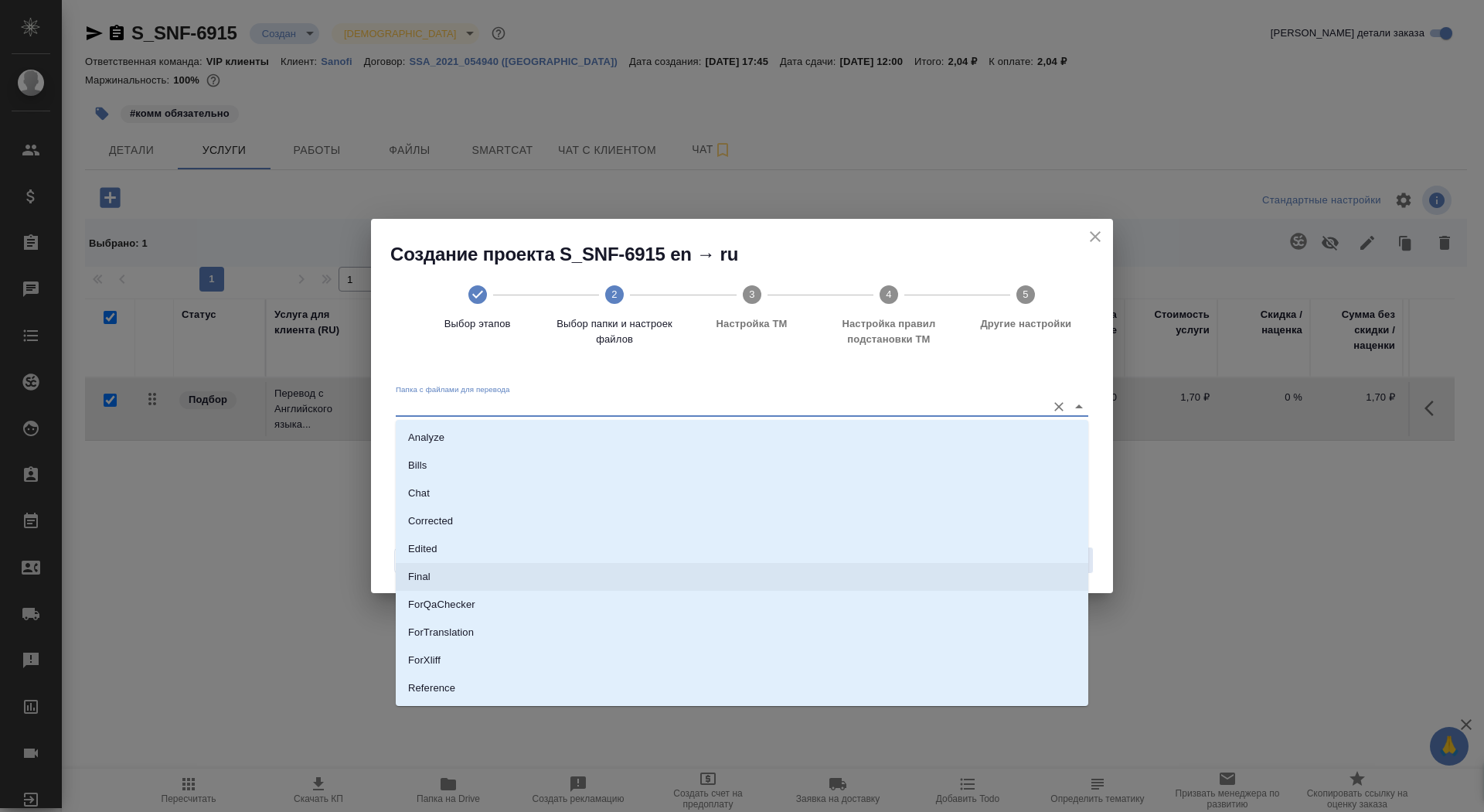
scroll to position [80, 0]
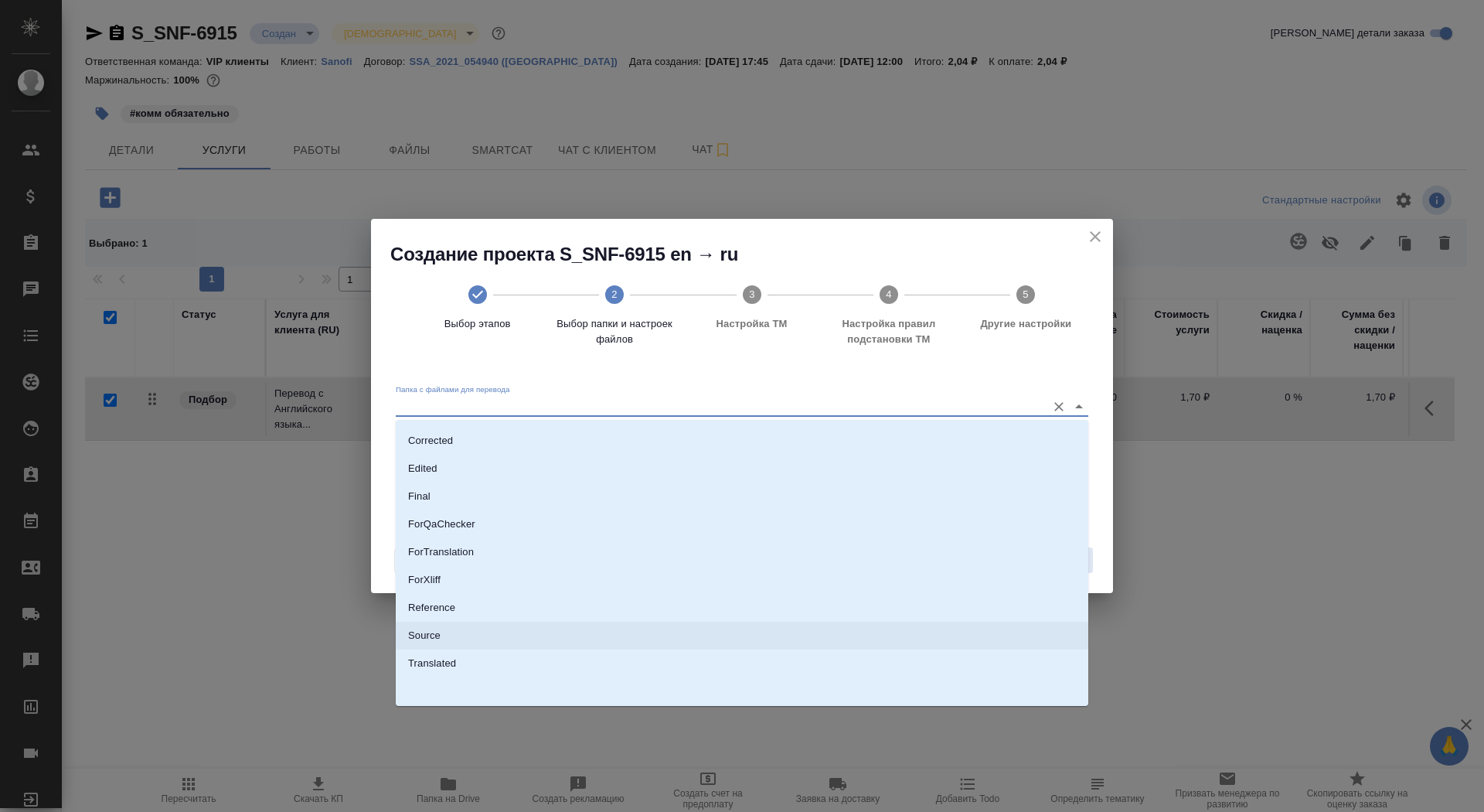
click at [785, 638] on li "Source" at bounding box center [742, 636] width 693 height 28
type input "Source"
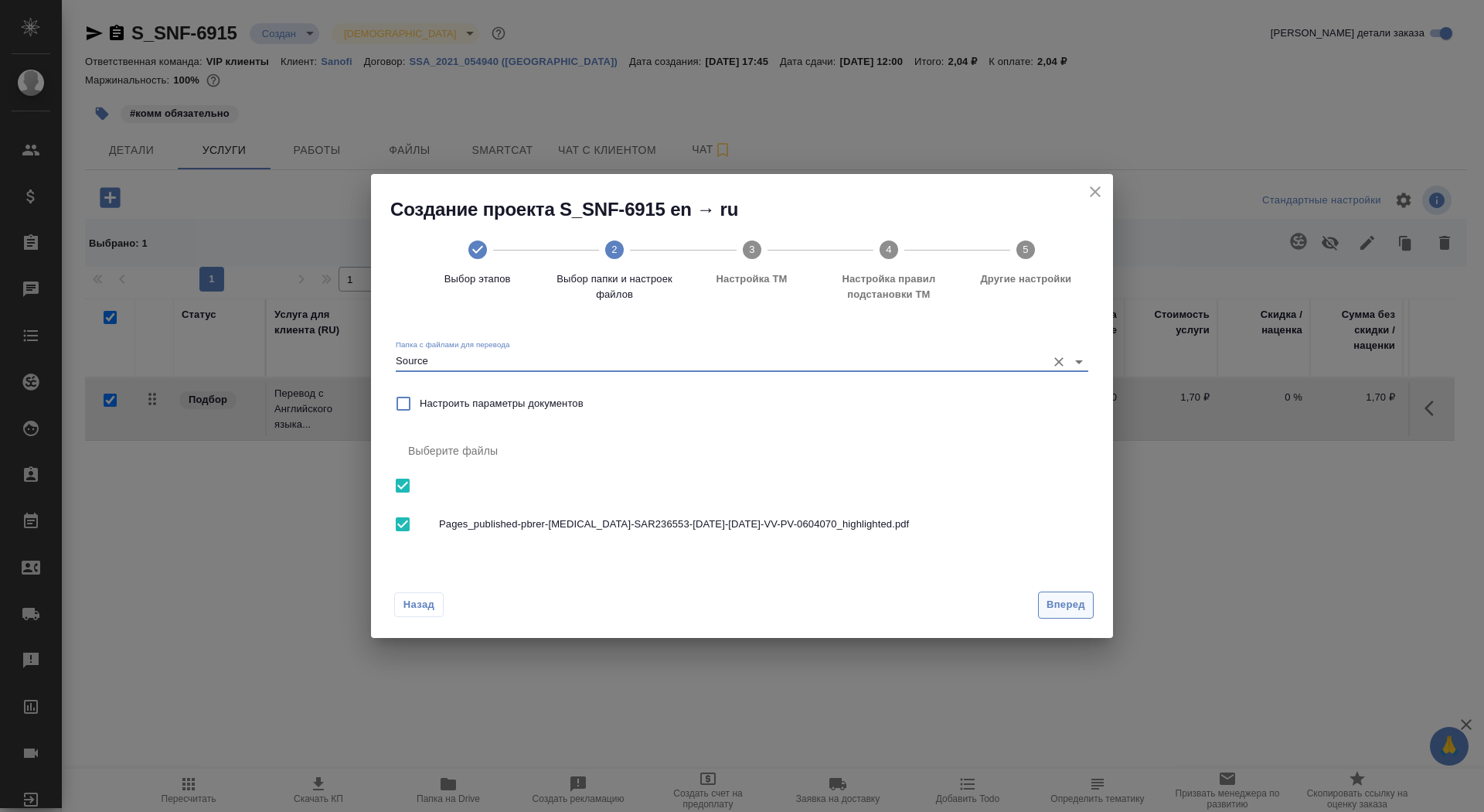
click at [1078, 603] on span "Вперед" at bounding box center [1066, 605] width 38 height 17
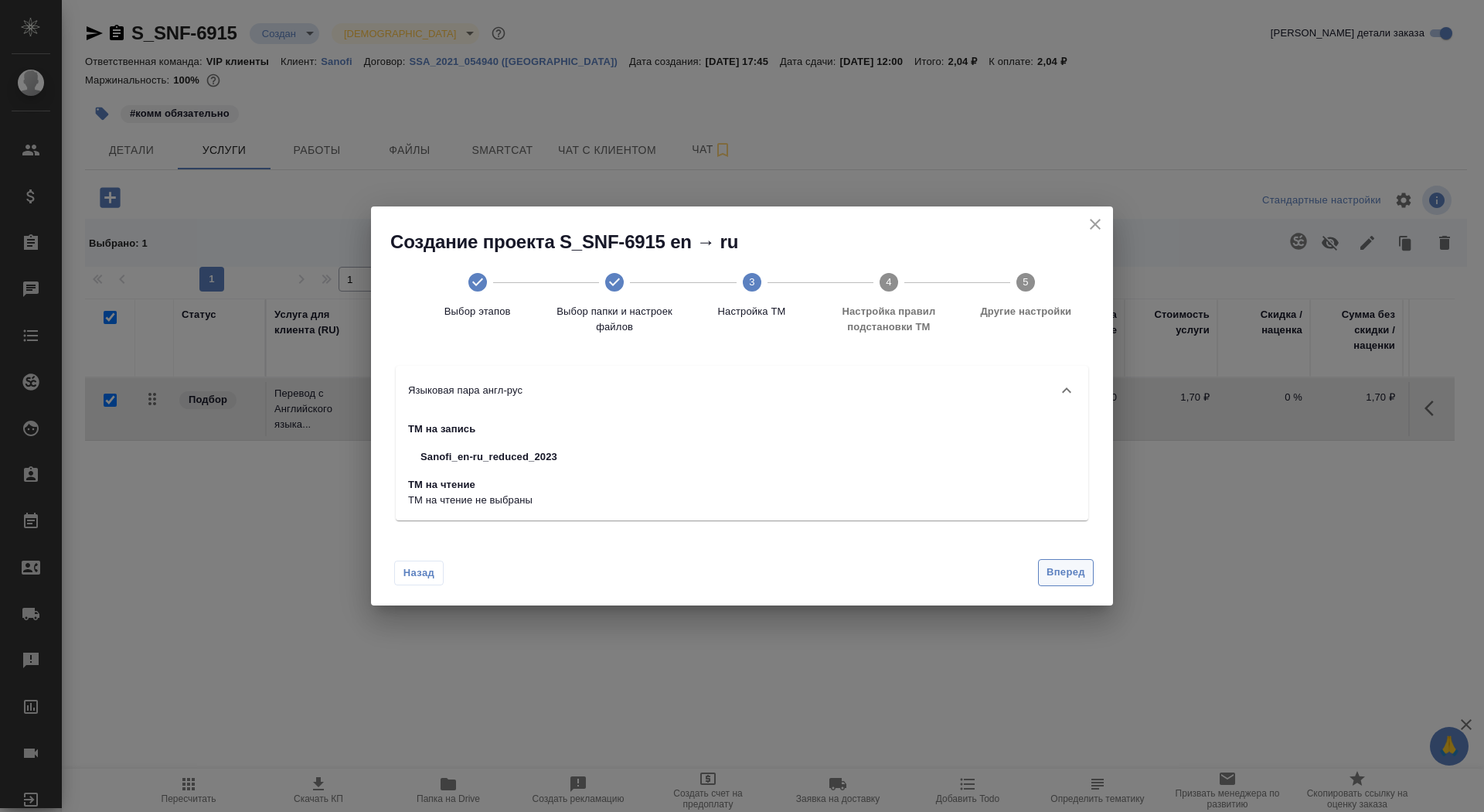
click at [1066, 569] on span "Вперед" at bounding box center [1066, 572] width 38 height 17
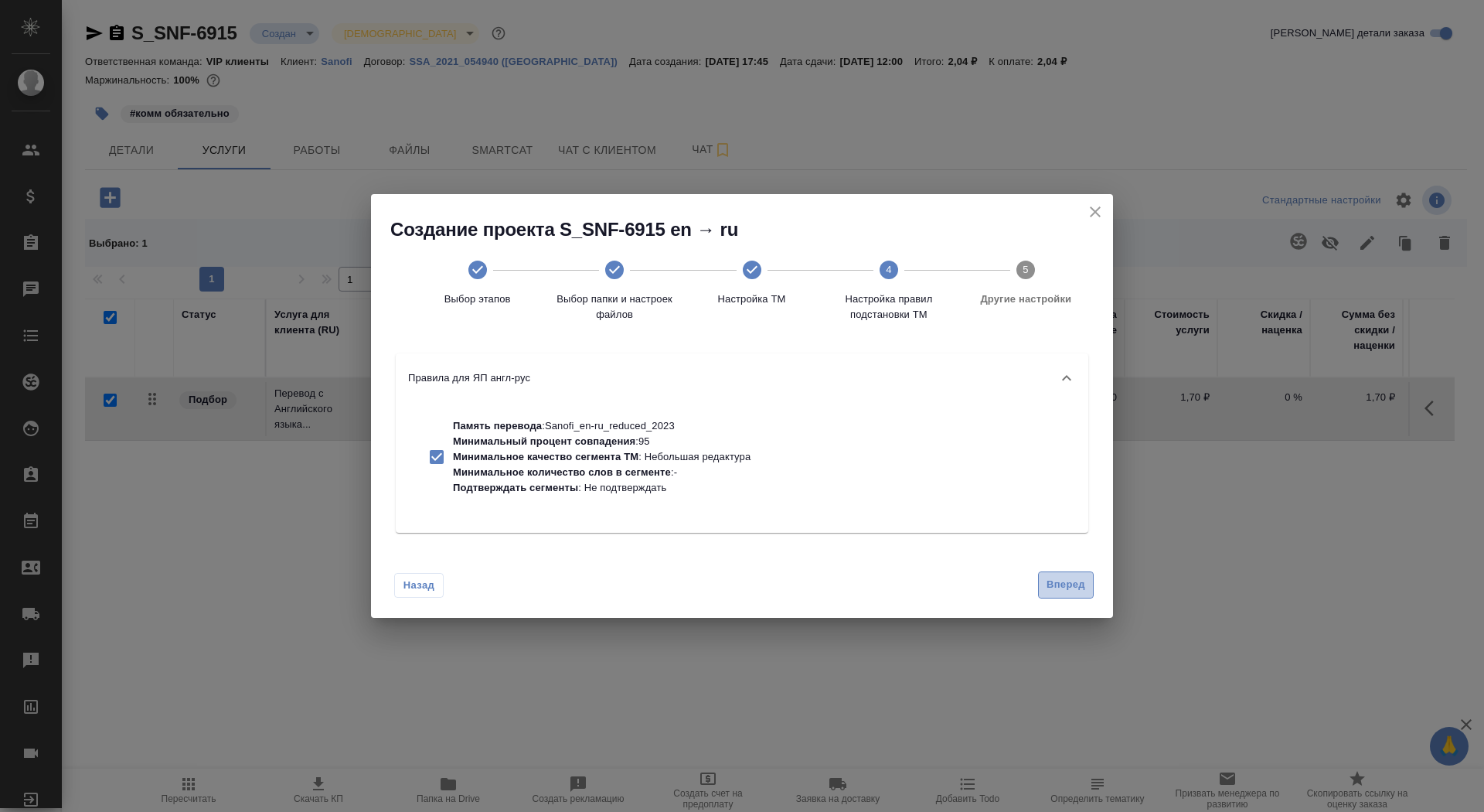
click at [1066, 576] on span "Вперед" at bounding box center [1066, 585] width 38 height 17
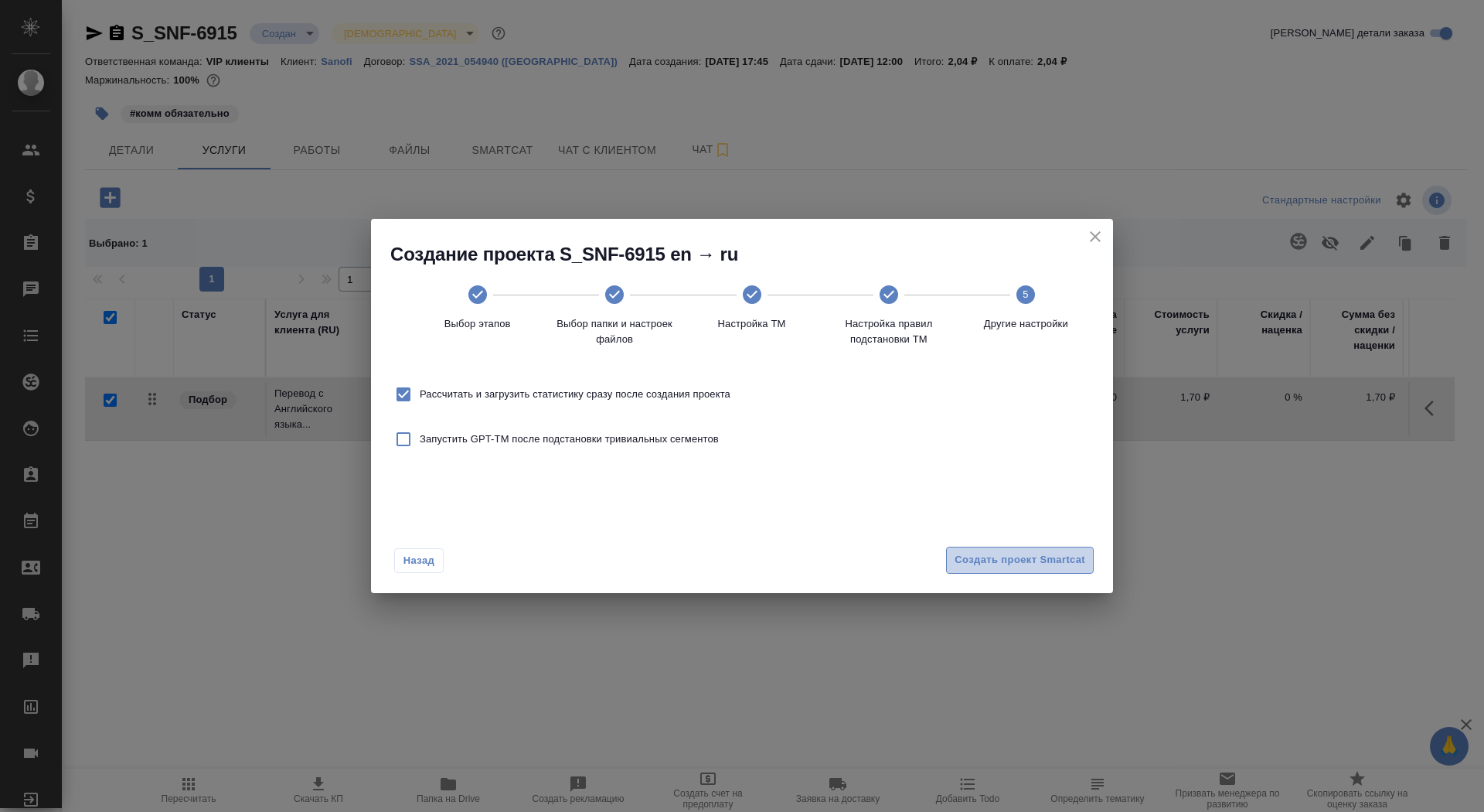
click at [1054, 553] on span "Создать проект Smartcat" at bounding box center [1020, 560] width 130 height 17
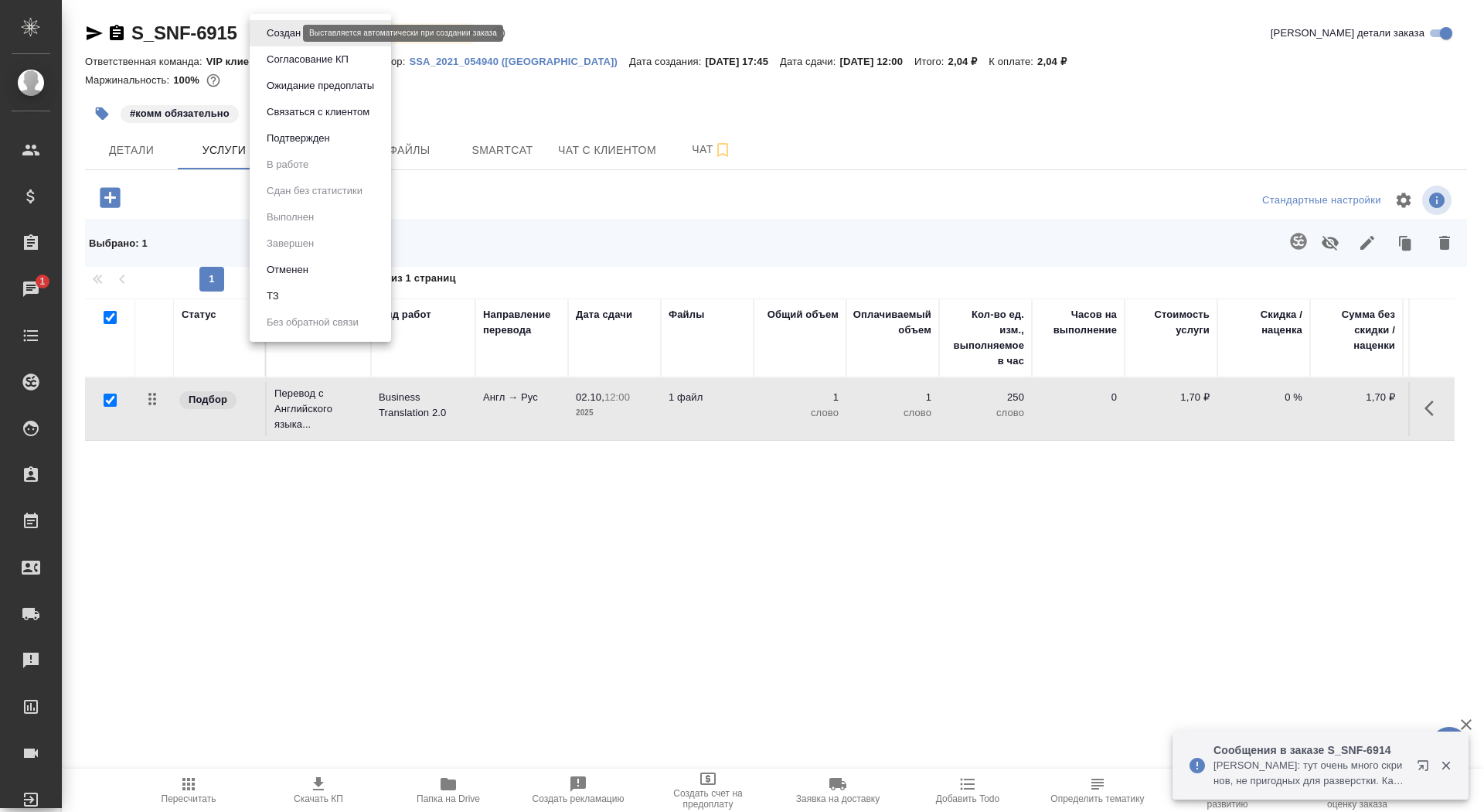
click at [283, 31] on body "🙏 .cls-1 fill:#fff; AWATERA Saydasheva Dilyara Клиенты Спецификации Заказы 1 Ча…" at bounding box center [742, 406] width 1484 height 812
click at [329, 294] on li "ТЗ" at bounding box center [320, 296] width 142 height 26
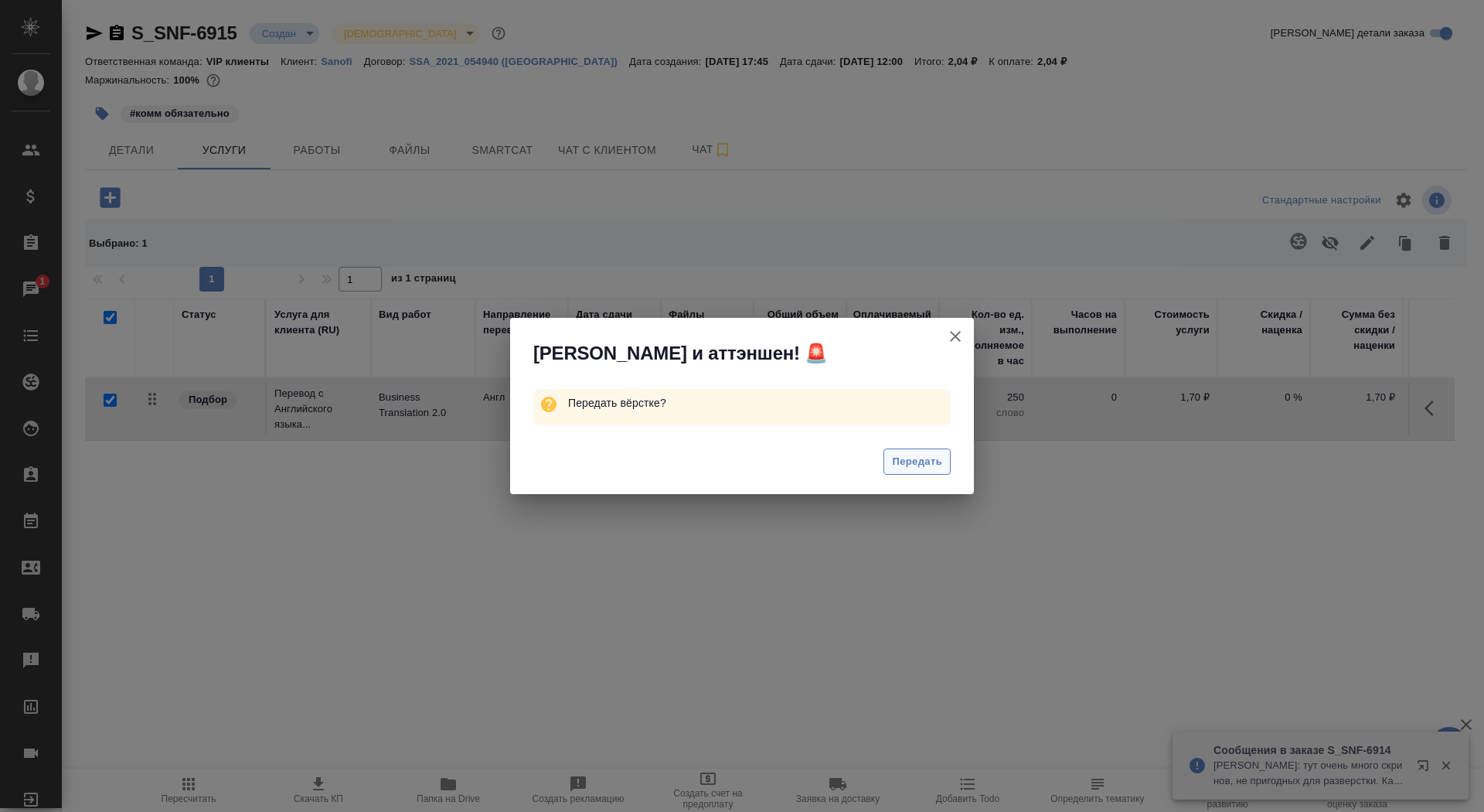
click at [947, 453] on button "Передать" at bounding box center [916, 462] width 67 height 27
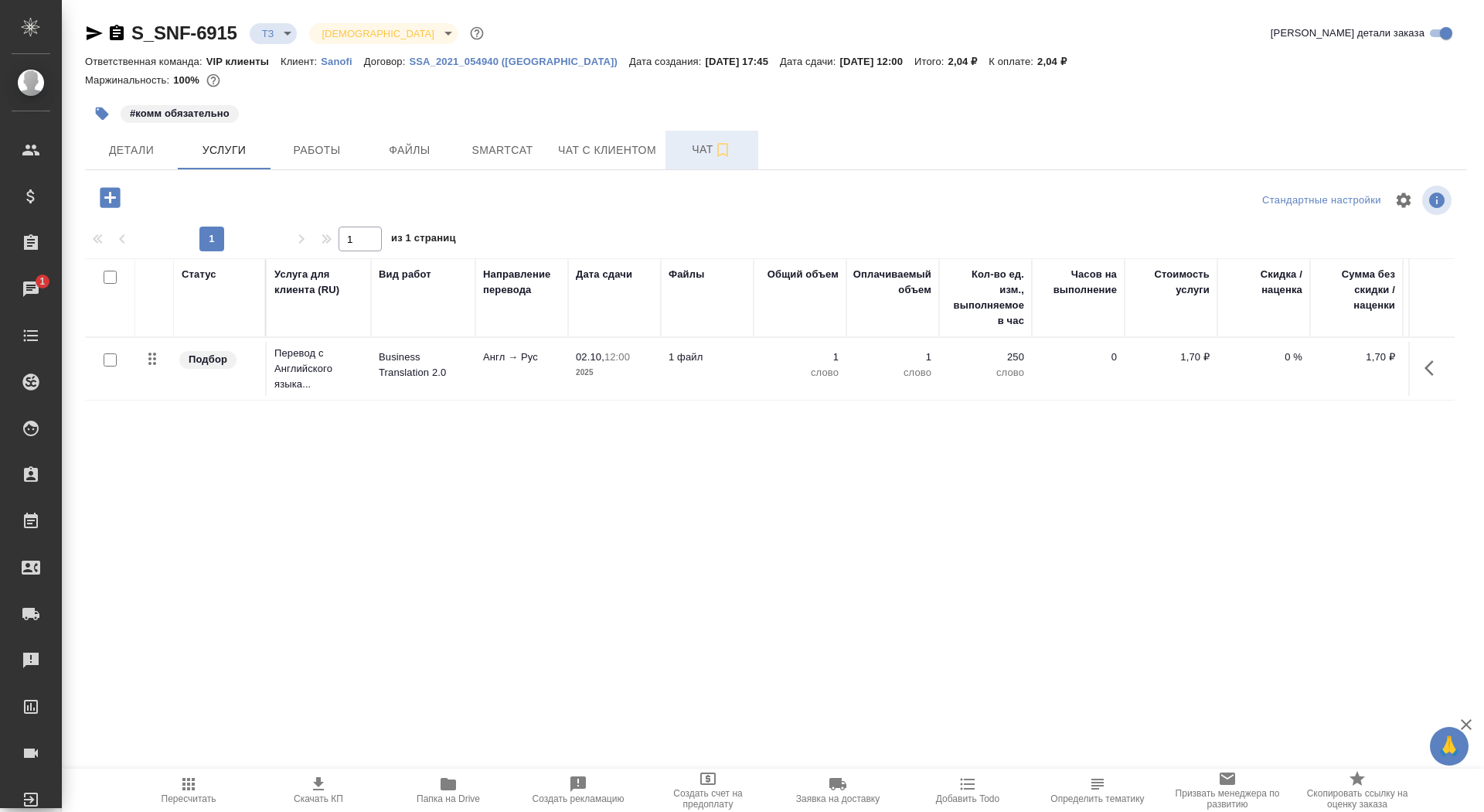
click at [673, 157] on button "Чат" at bounding box center [712, 150] width 93 height 38
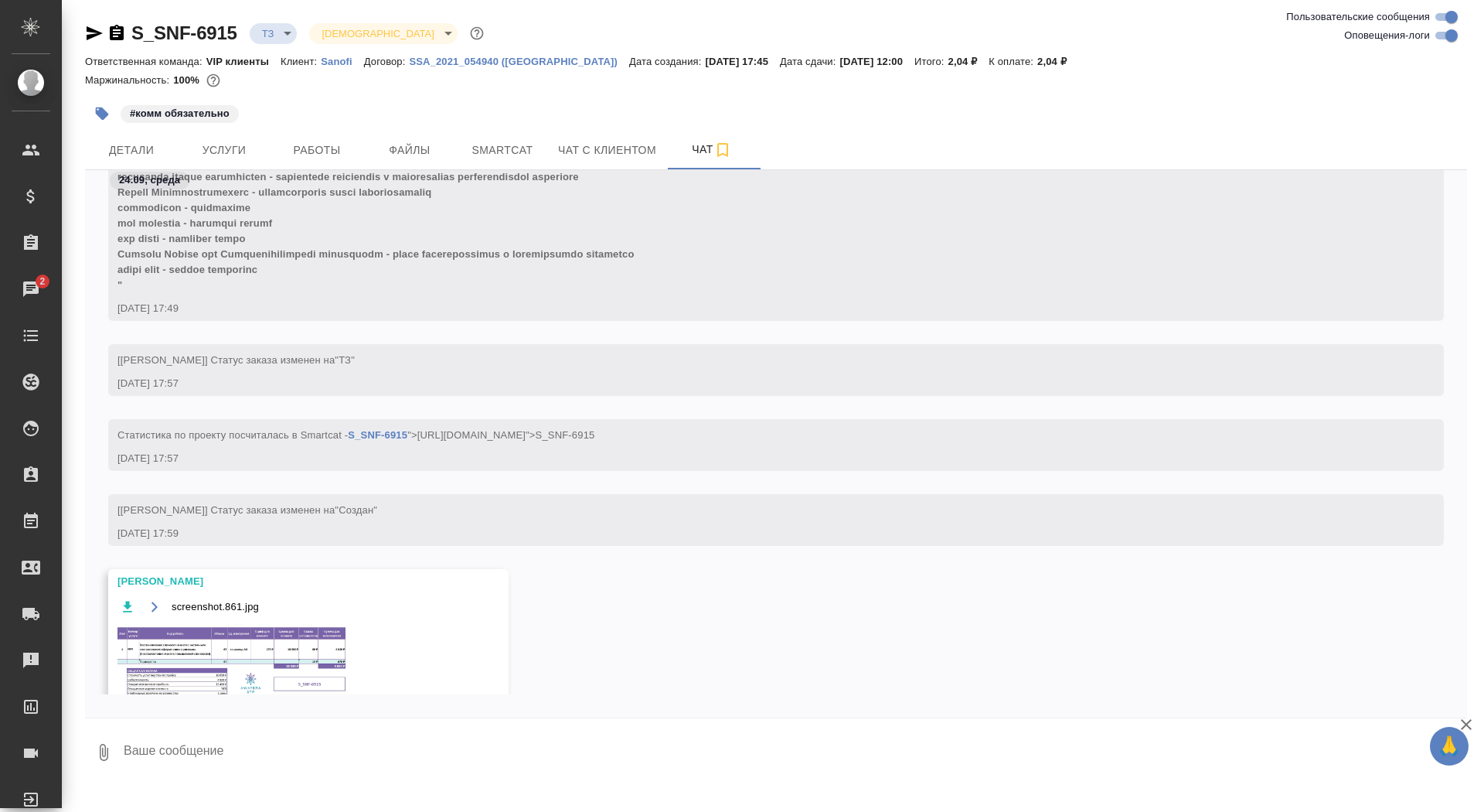
scroll to position [1178, 0]
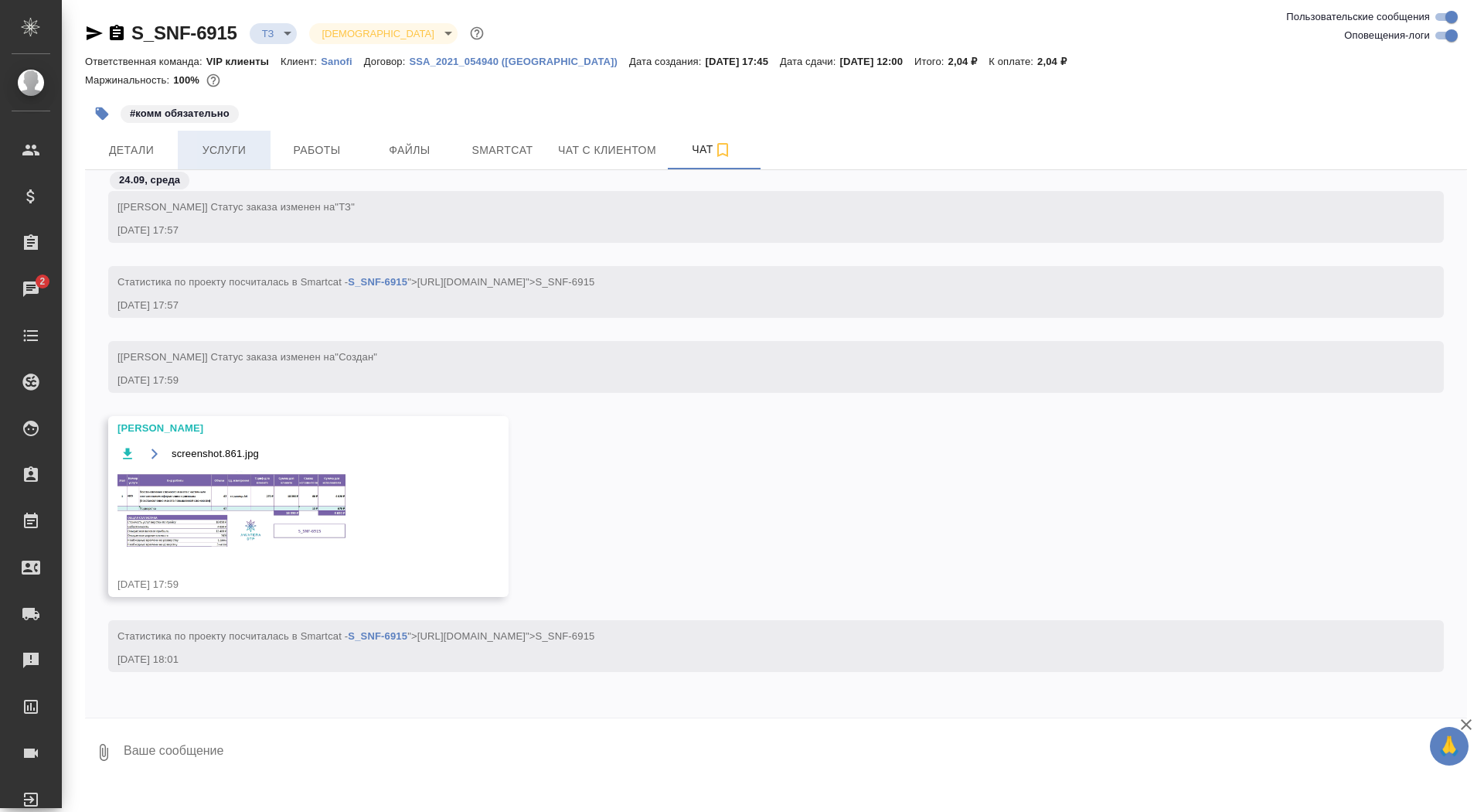
click at [230, 156] on span "Услуги" at bounding box center [223, 150] width 74 height 19
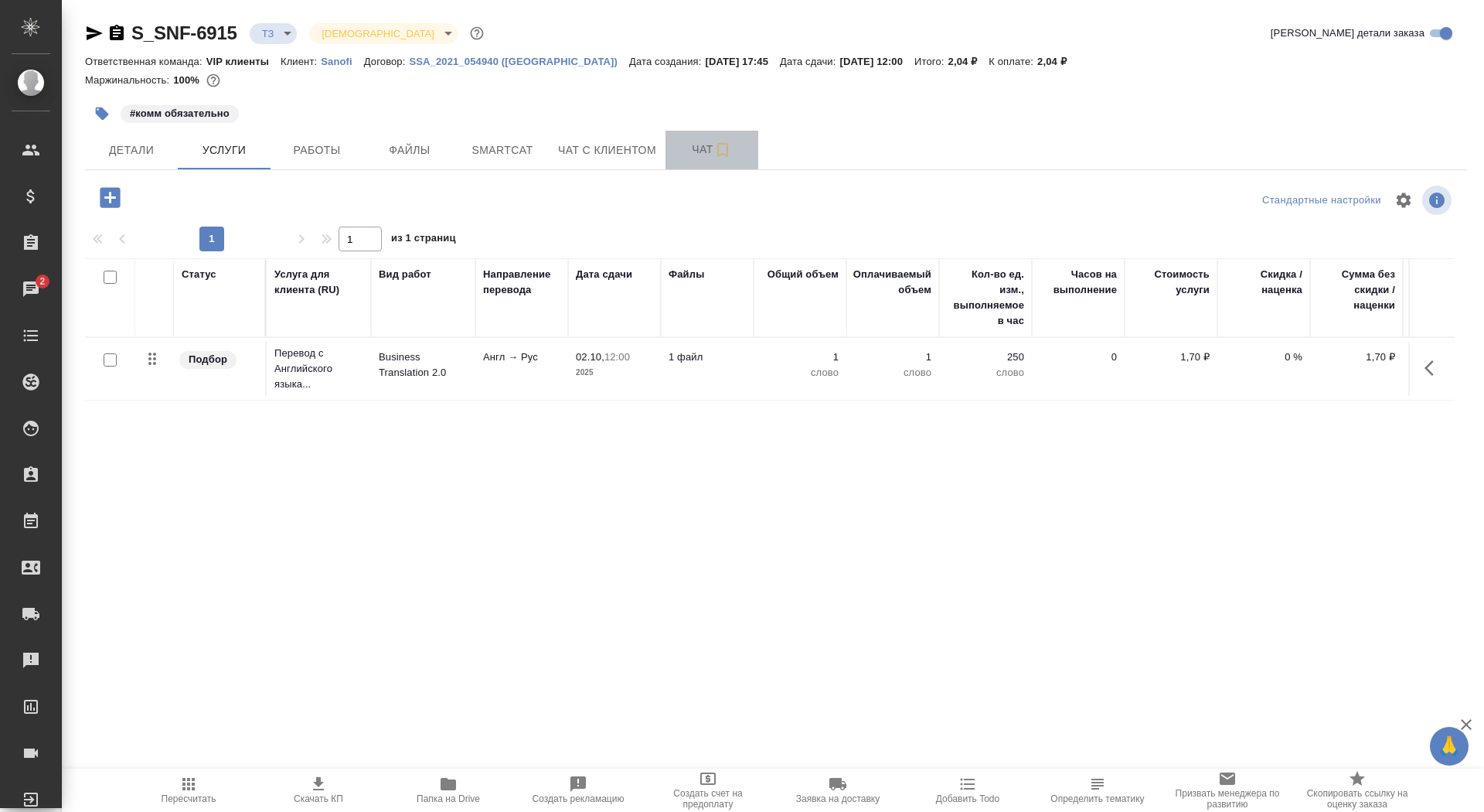
click at [683, 148] on span "Чат" at bounding box center [711, 150] width 74 height 19
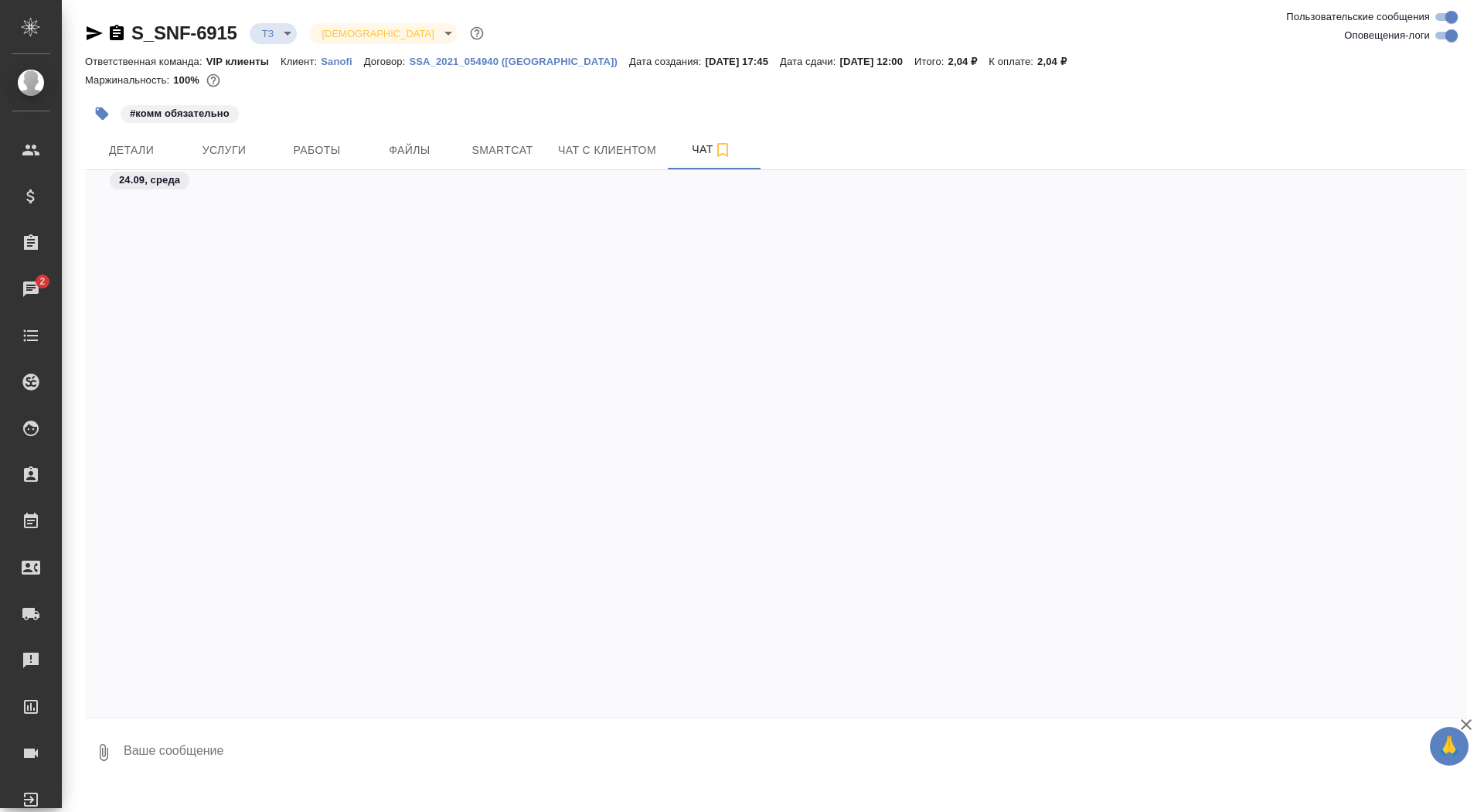
scroll to position [1178, 0]
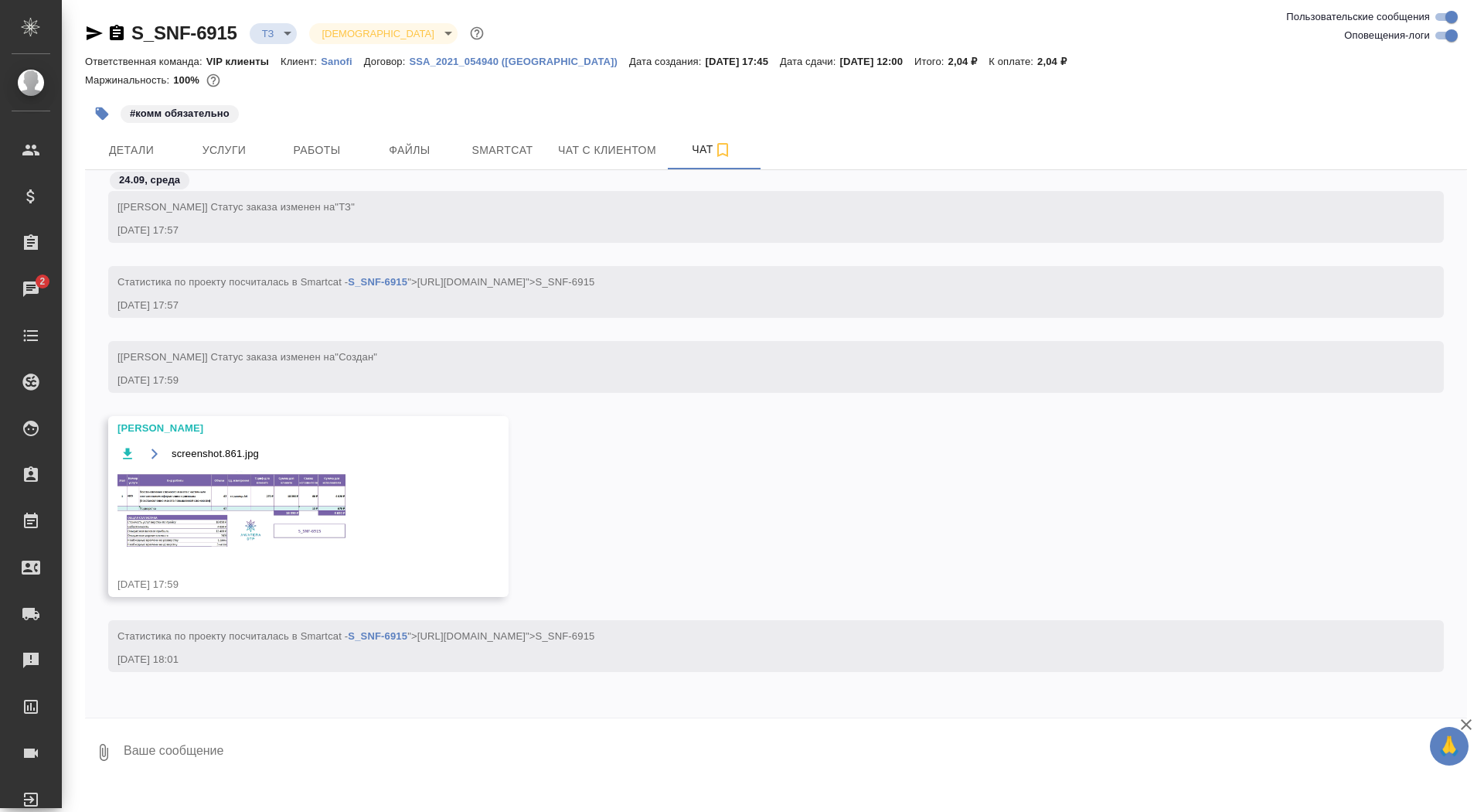
click at [296, 524] on img at bounding box center [233, 510] width 232 height 79
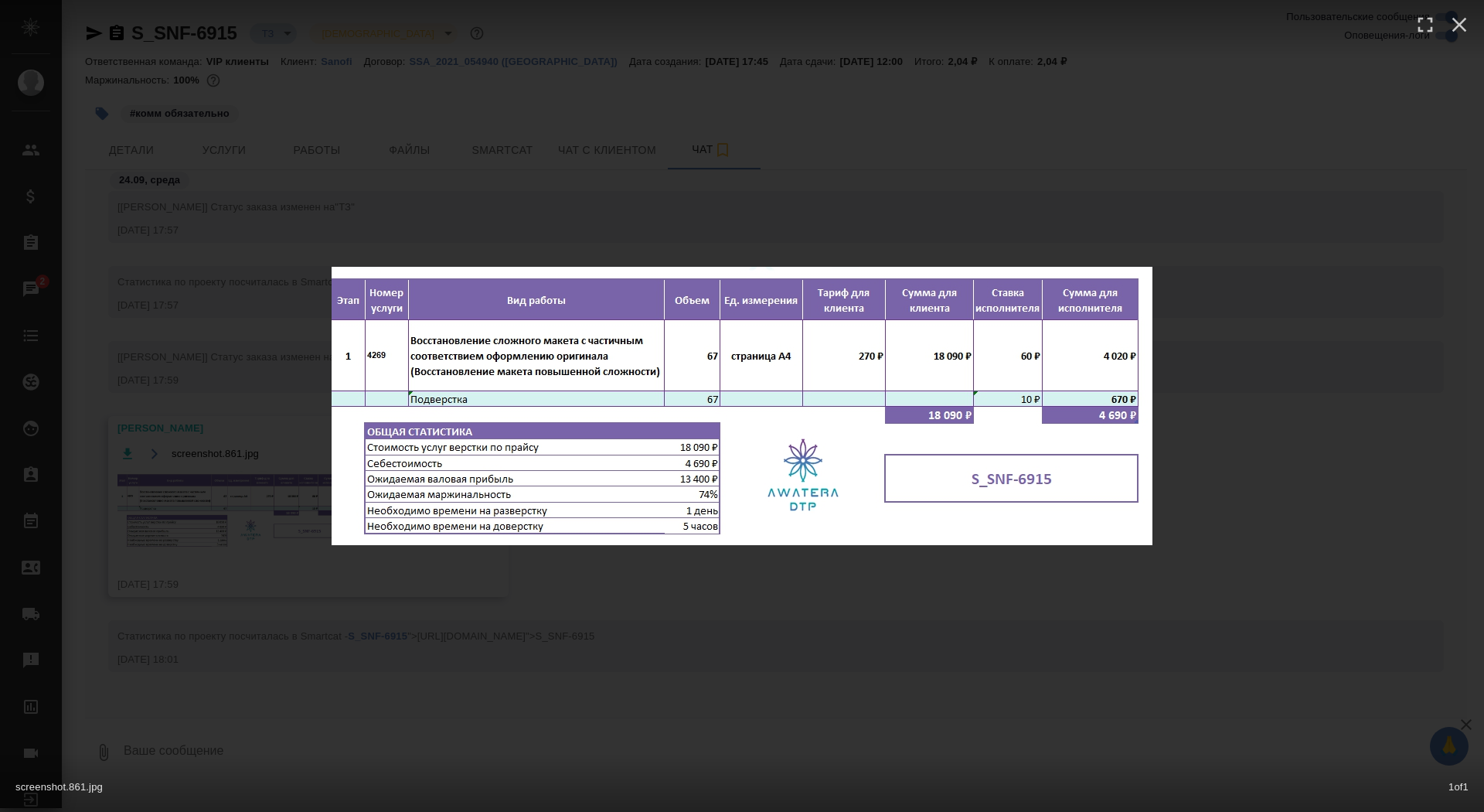
click at [243, 520] on div "screenshot.861.jpg 1 of 1" at bounding box center [742, 406] width 1484 height 812
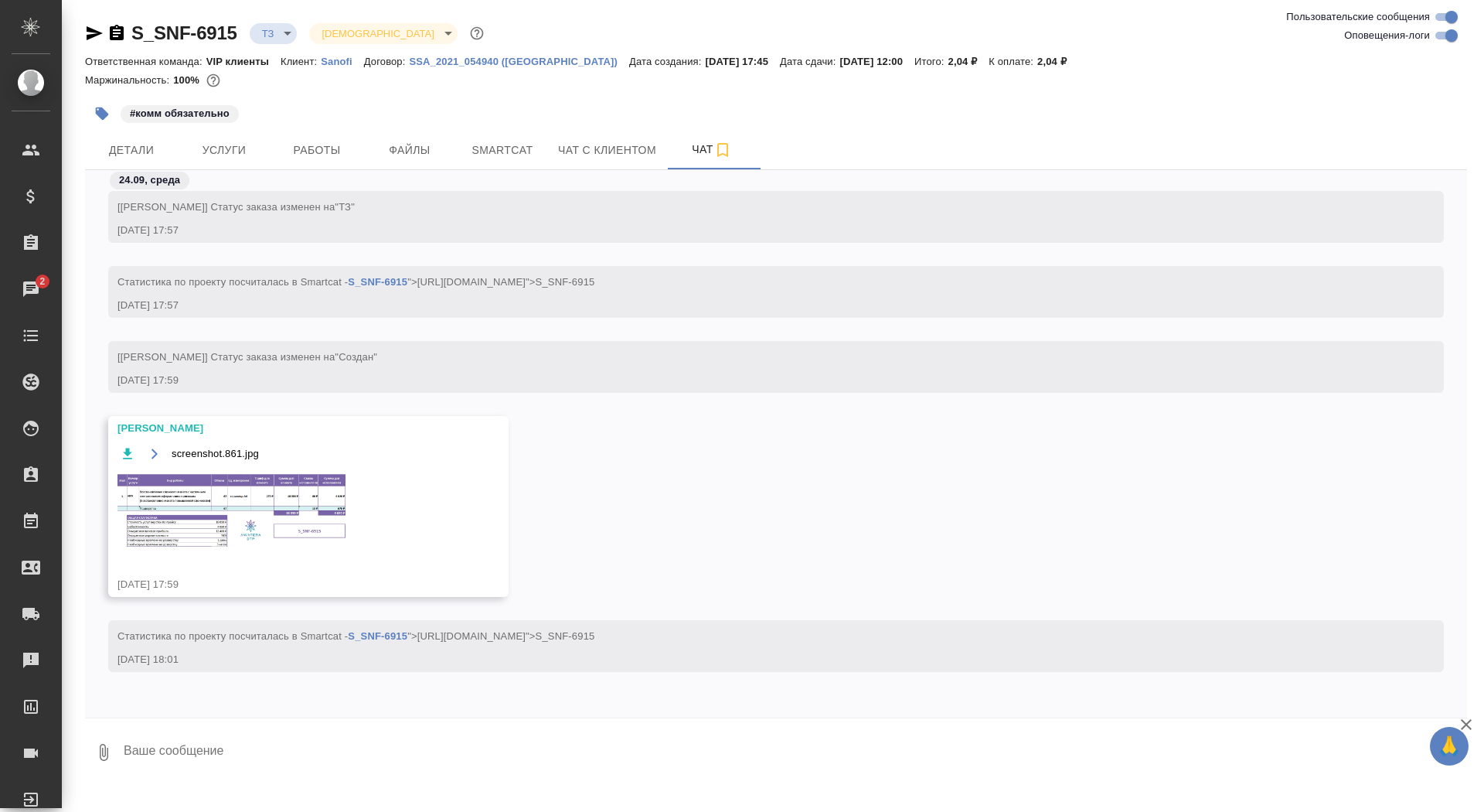
click at [347, 729] on textarea at bounding box center [795, 752] width 1345 height 52
type textarea "спасибочки"
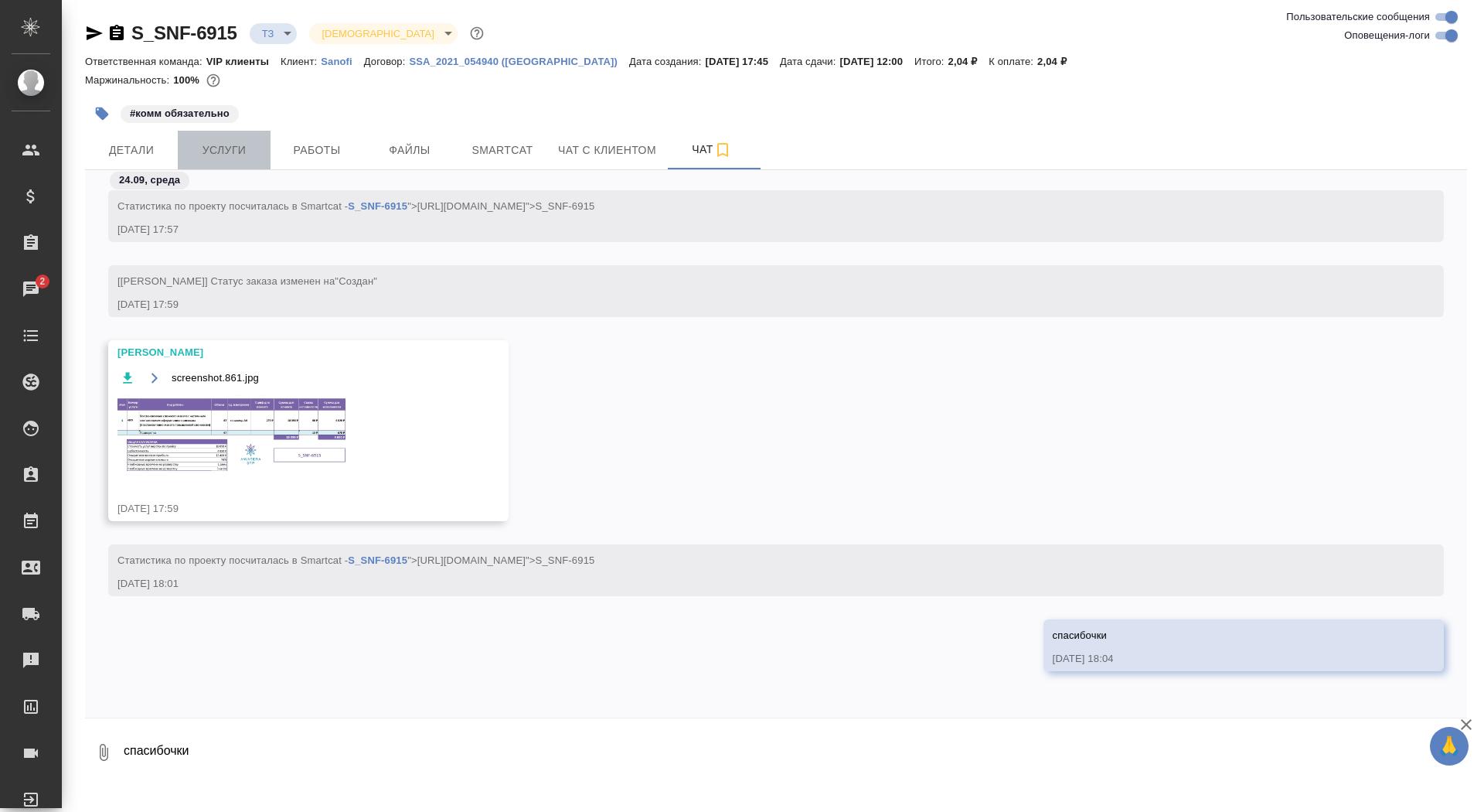
click at [232, 160] on button "Услуги" at bounding box center [224, 150] width 93 height 38
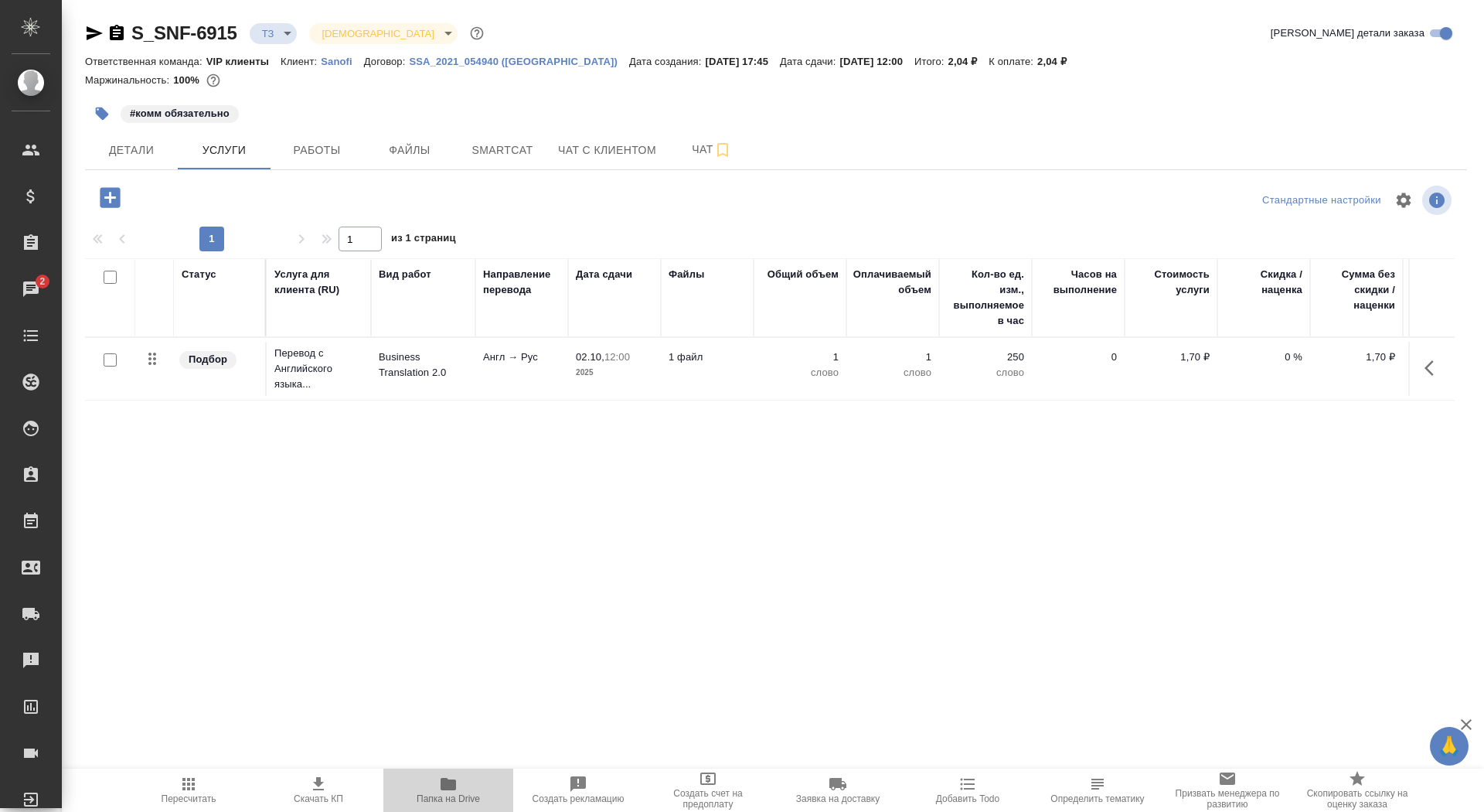
click at [435, 789] on span "Папка на Drive" at bounding box center [449, 789] width 111 height 30
click at [708, 122] on div "#комм обязательно" at bounding box center [546, 113] width 922 height 34
click at [698, 140] on button "Чат" at bounding box center [712, 150] width 93 height 38
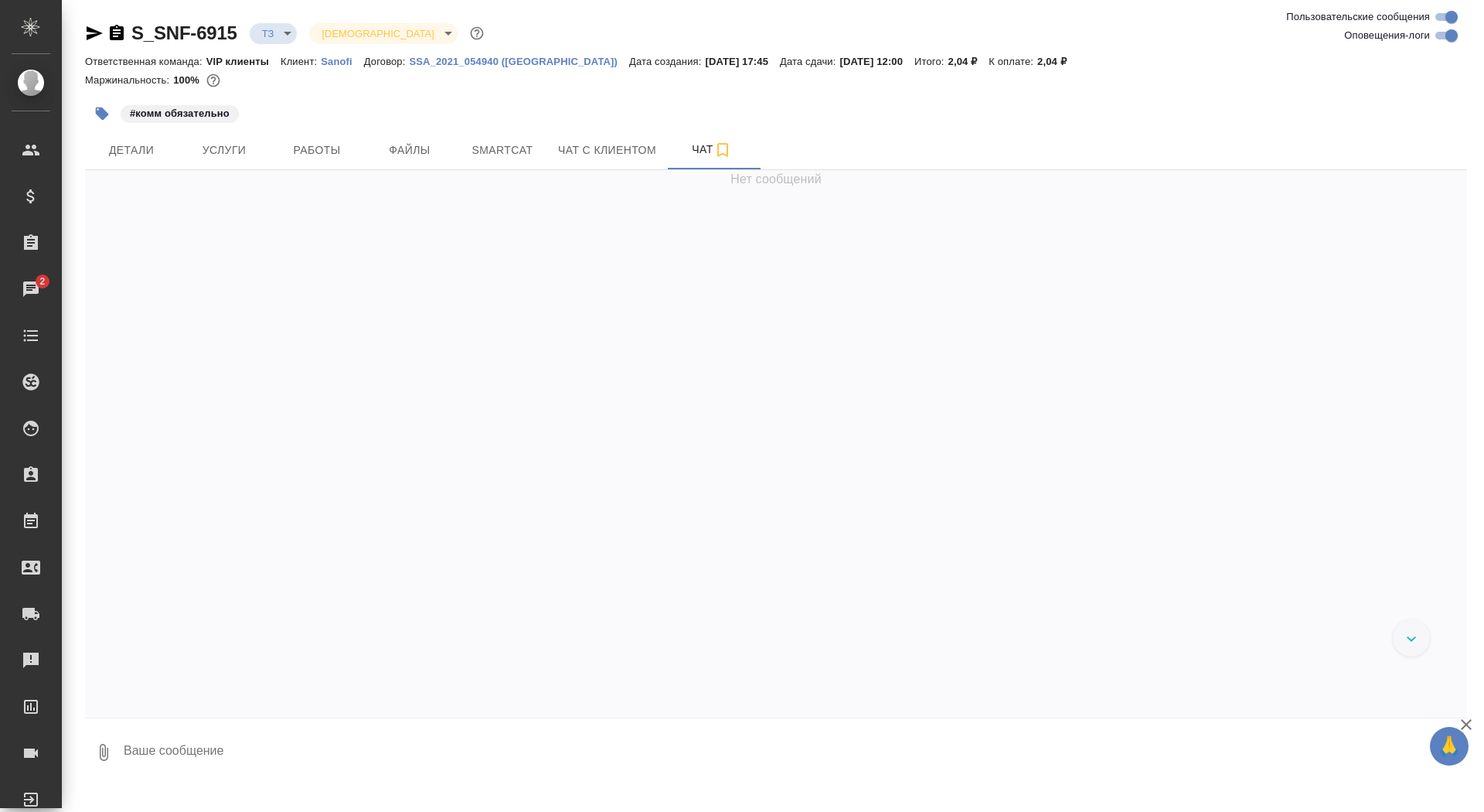
scroll to position [1285, 0]
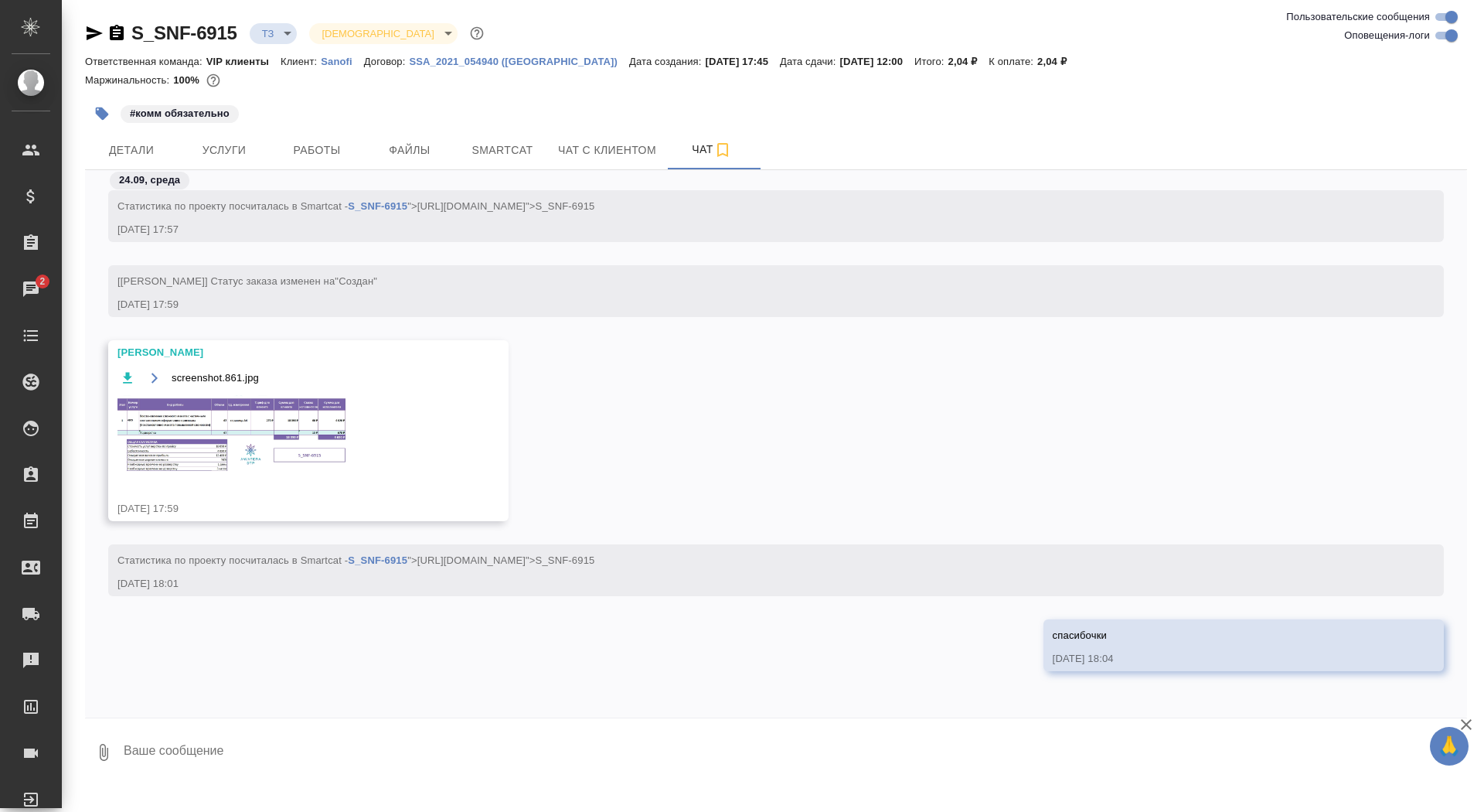
click at [198, 754] on textarea at bounding box center [795, 752] width 1345 height 52
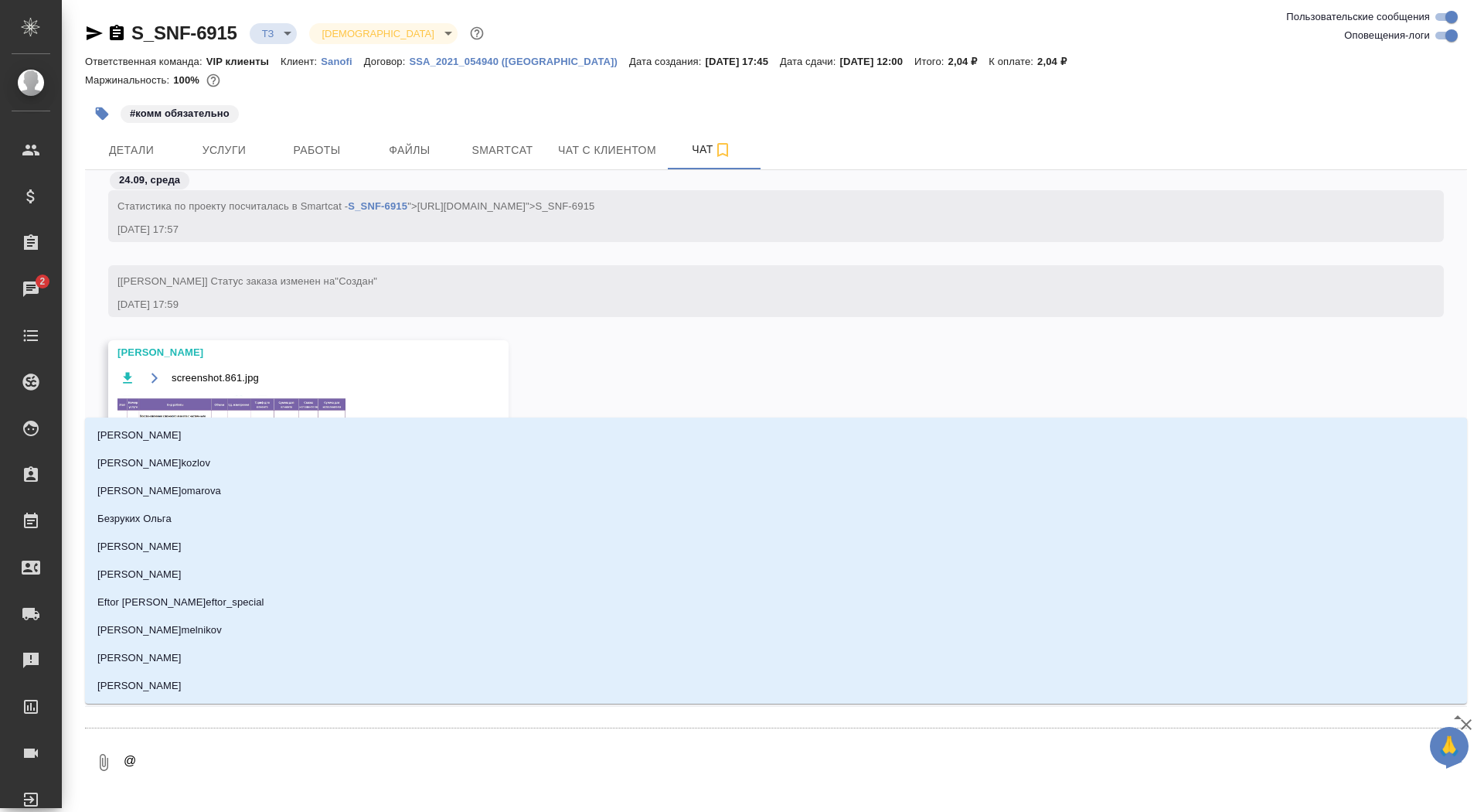
type textarea "@а"
type input "а"
type textarea "@ар"
type input "ар"
type textarea "@арс"
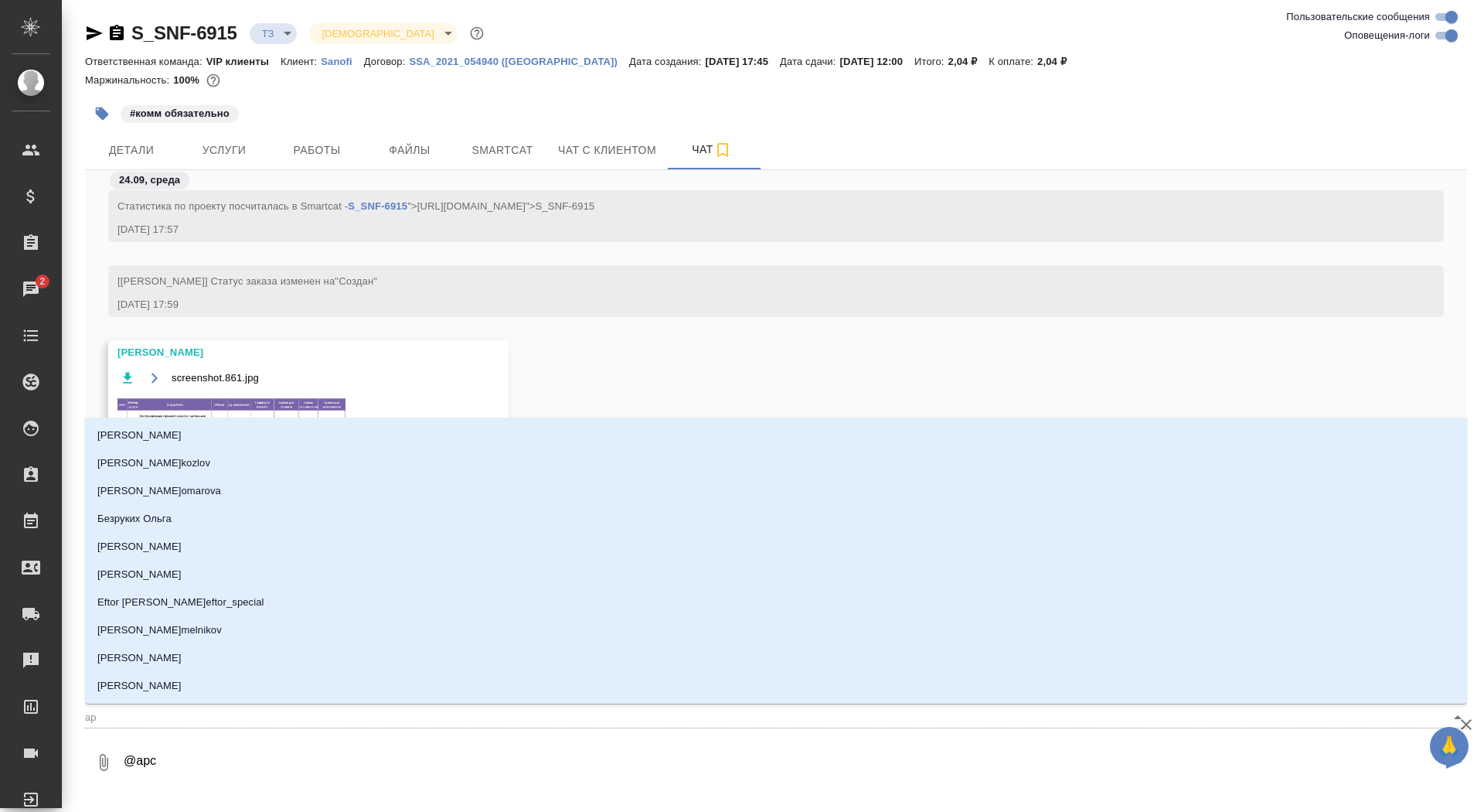
type input "арс"
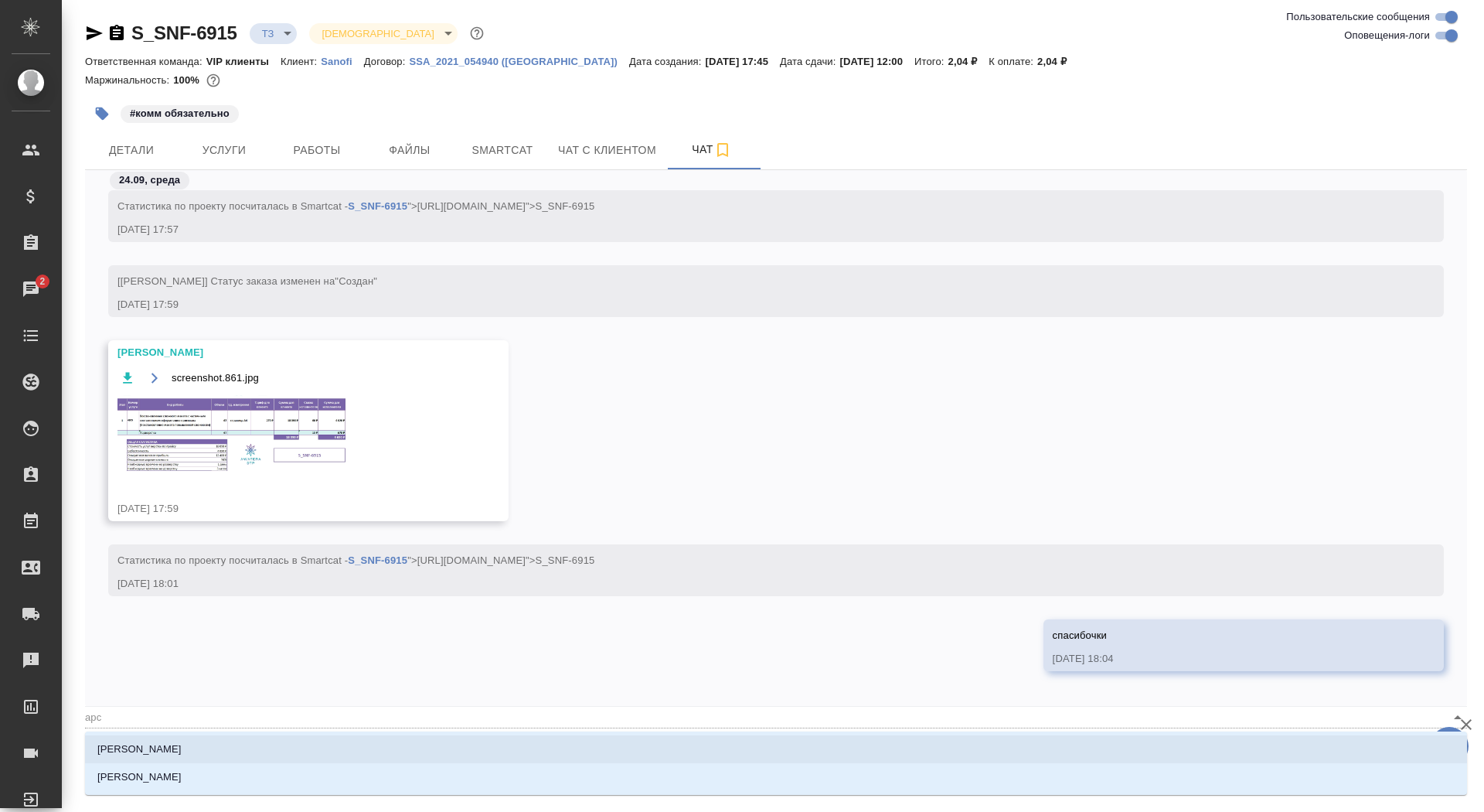
click at [192, 747] on li "[PERSON_NAME]" at bounding box center [776, 749] width 1382 height 28
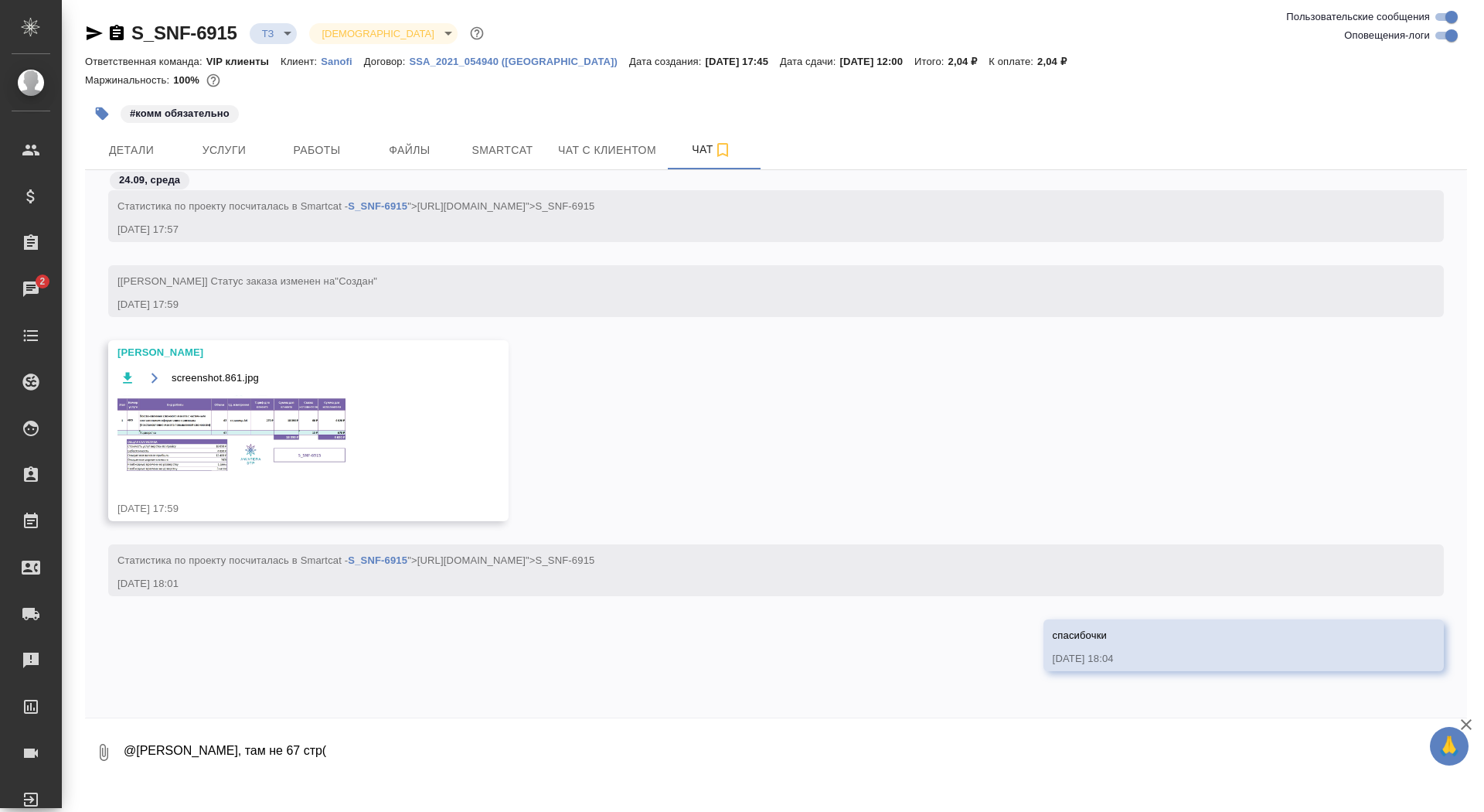
type textarea "@Арсеньева Вера Вера, там не 67 стр("
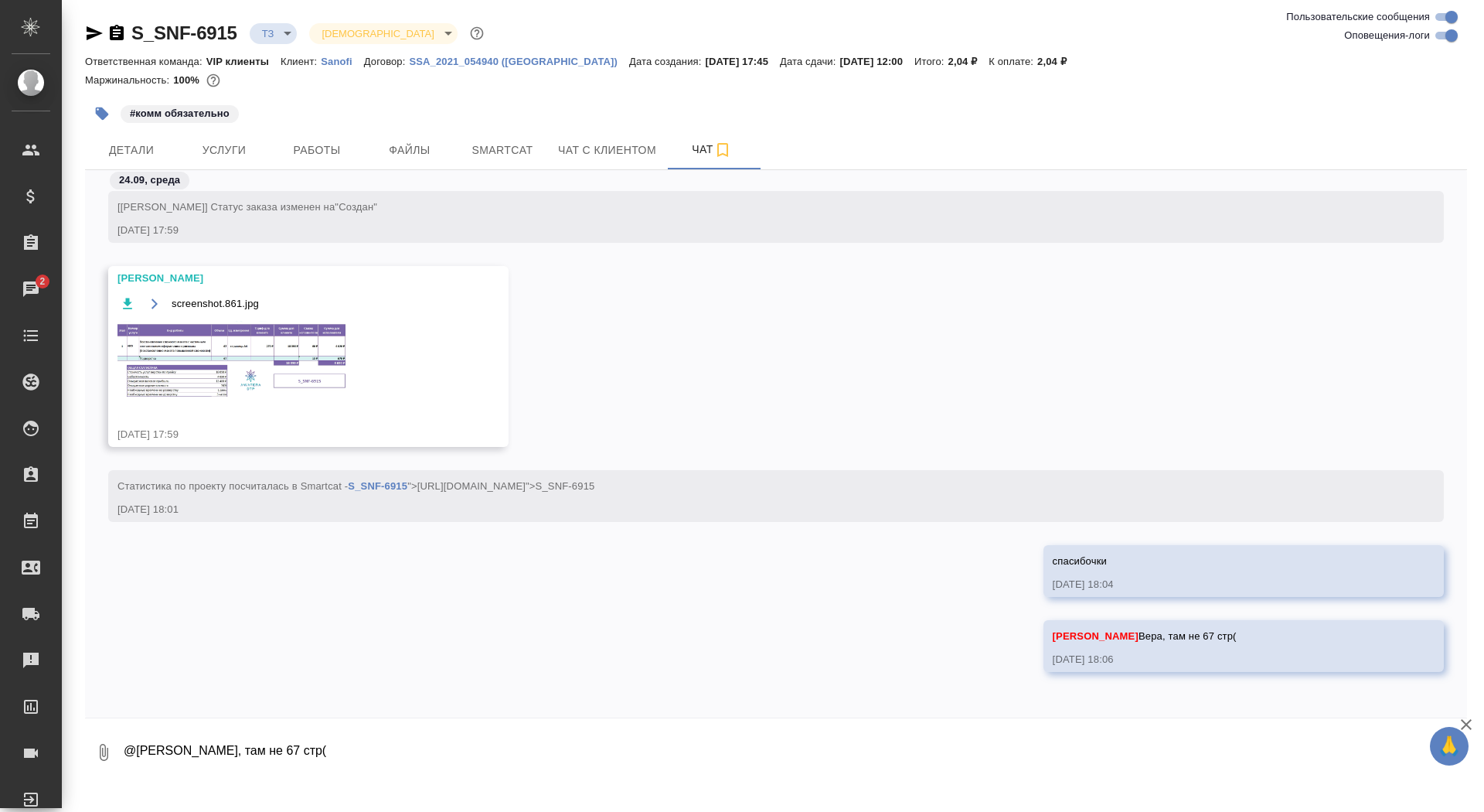
click at [210, 373] on img at bounding box center [233, 360] width 232 height 79
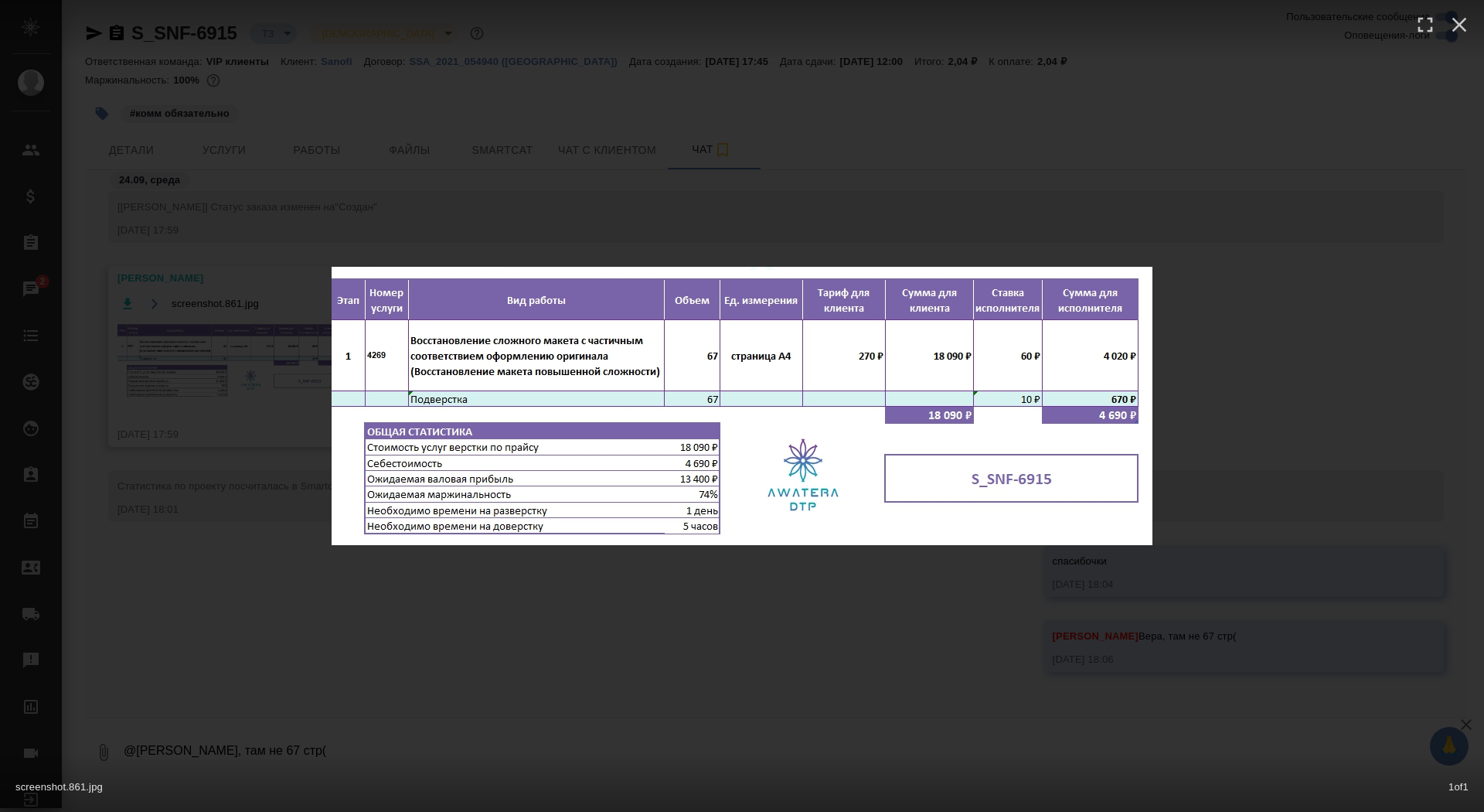
click at [423, 168] on div "screenshot.861.jpg 1 of 1" at bounding box center [742, 406] width 1484 height 812
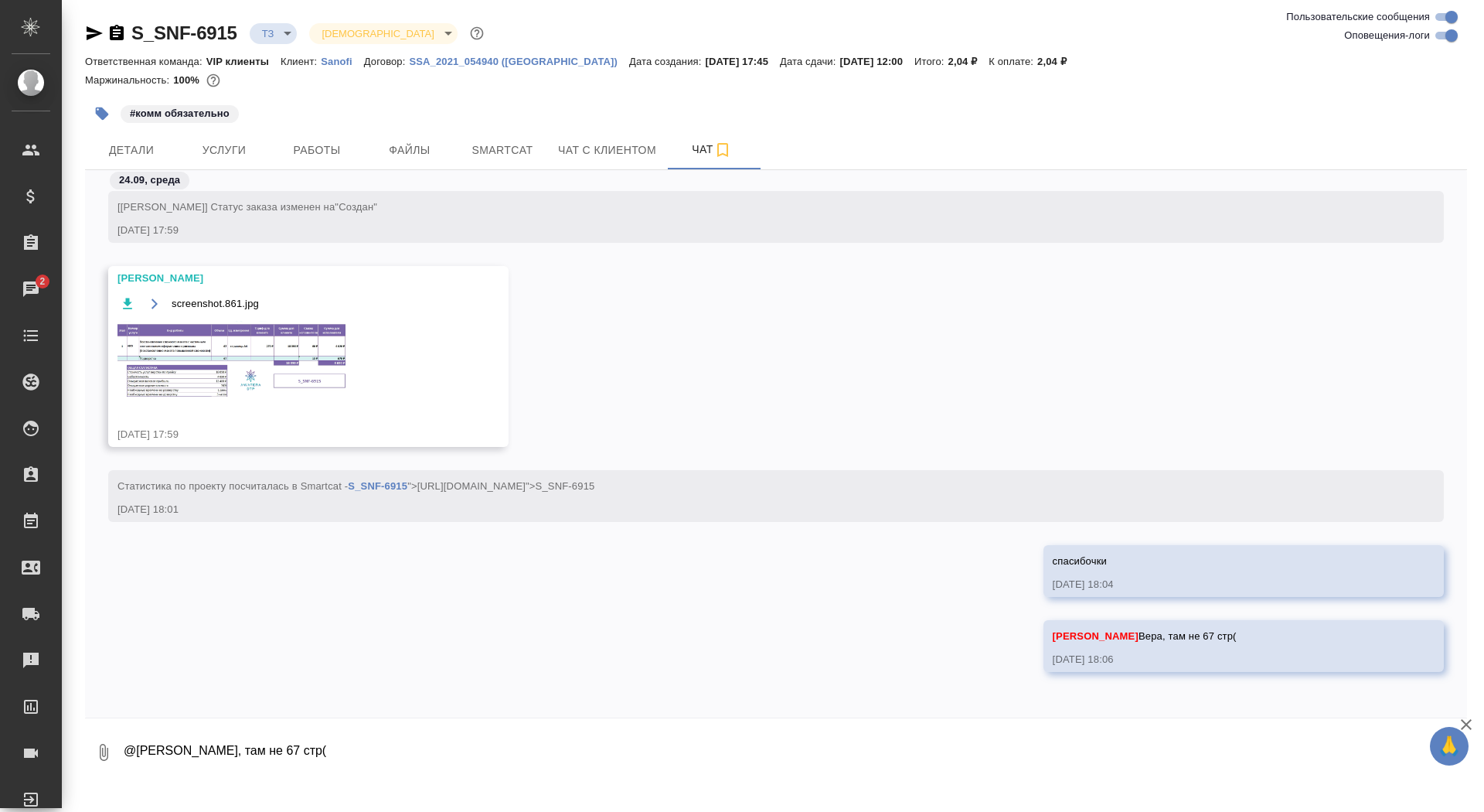
click at [195, 172] on div "24.09, среда" at bounding box center [776, 184] width 1382 height 29
click at [214, 149] on span "Услуги" at bounding box center [223, 150] width 74 height 19
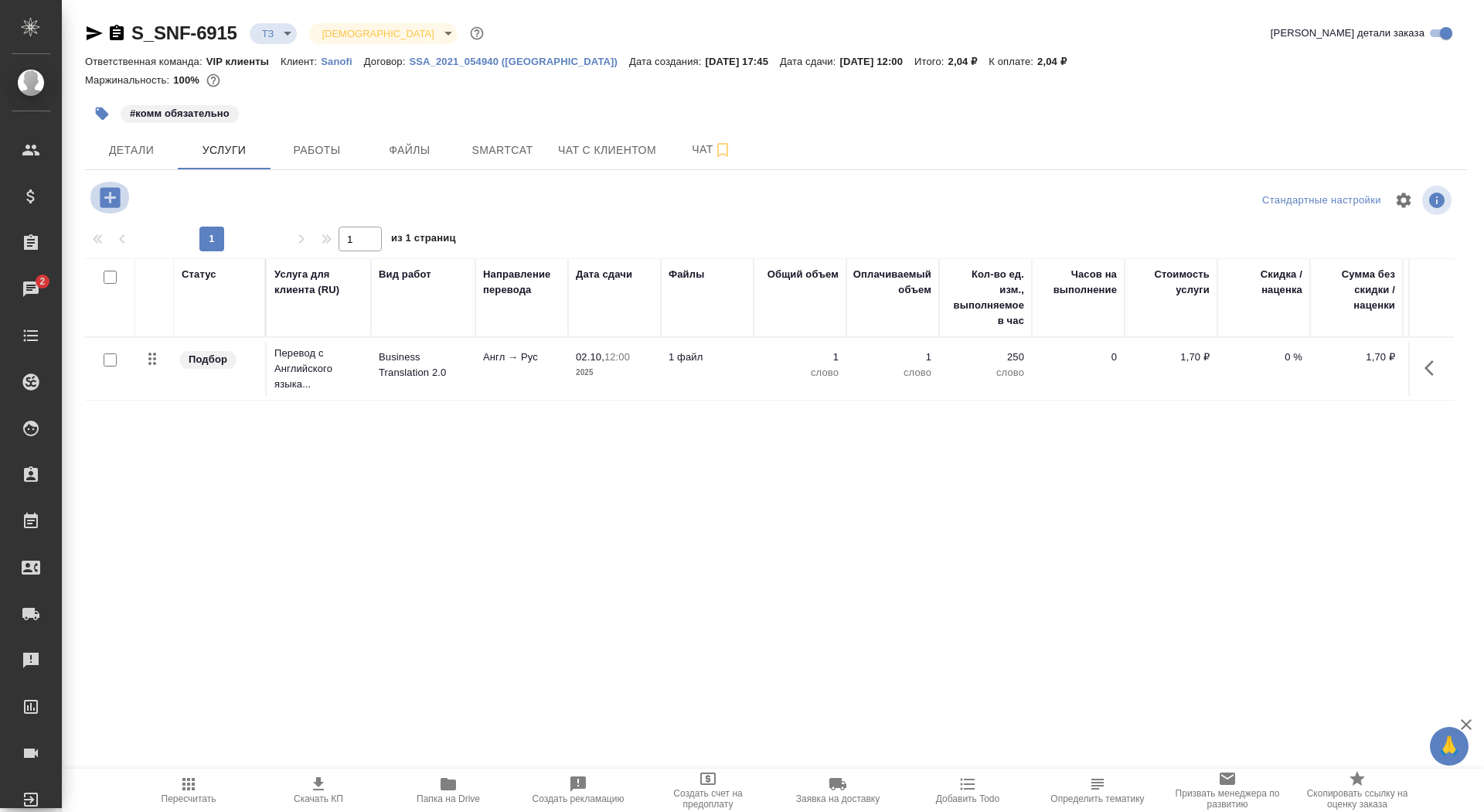
click at [110, 196] on icon "button" at bounding box center [110, 197] width 27 height 27
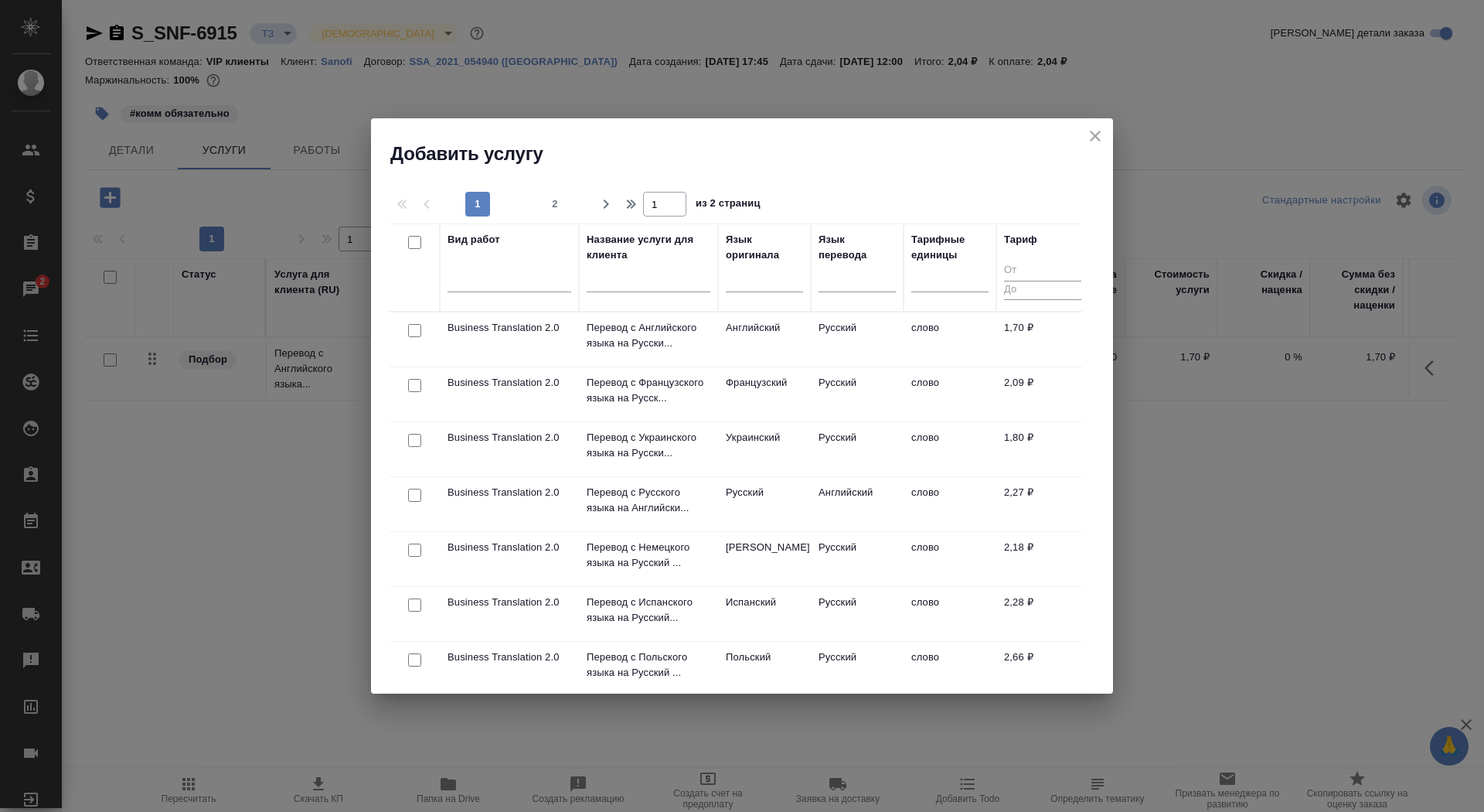
click at [652, 271] on div at bounding box center [649, 284] width 123 height 38
click at [652, 287] on input "text" at bounding box center [649, 283] width 123 height 19
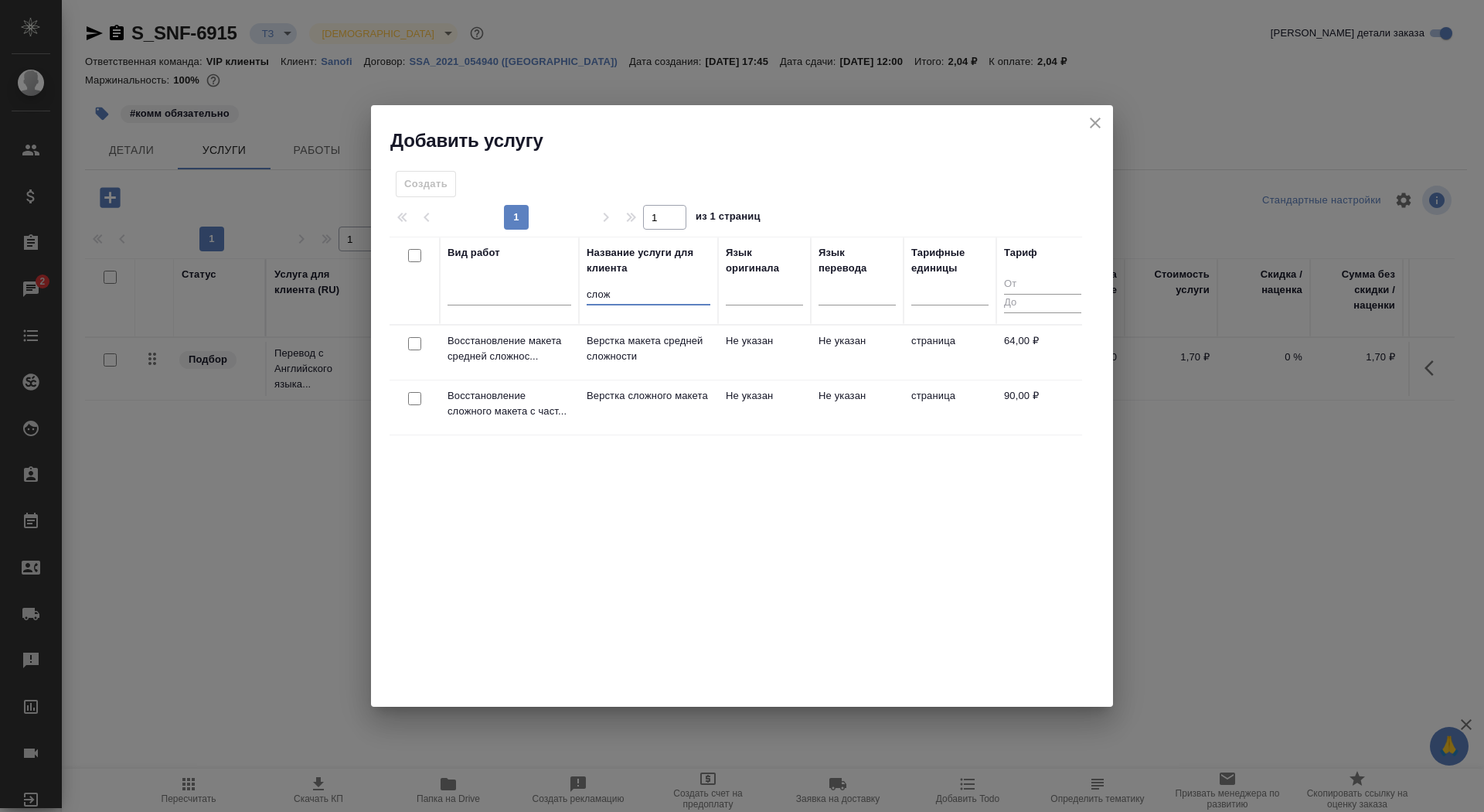
type input "слож"
click at [589, 403] on p "Верстка сложного макета" at bounding box center [649, 396] width 123 height 16
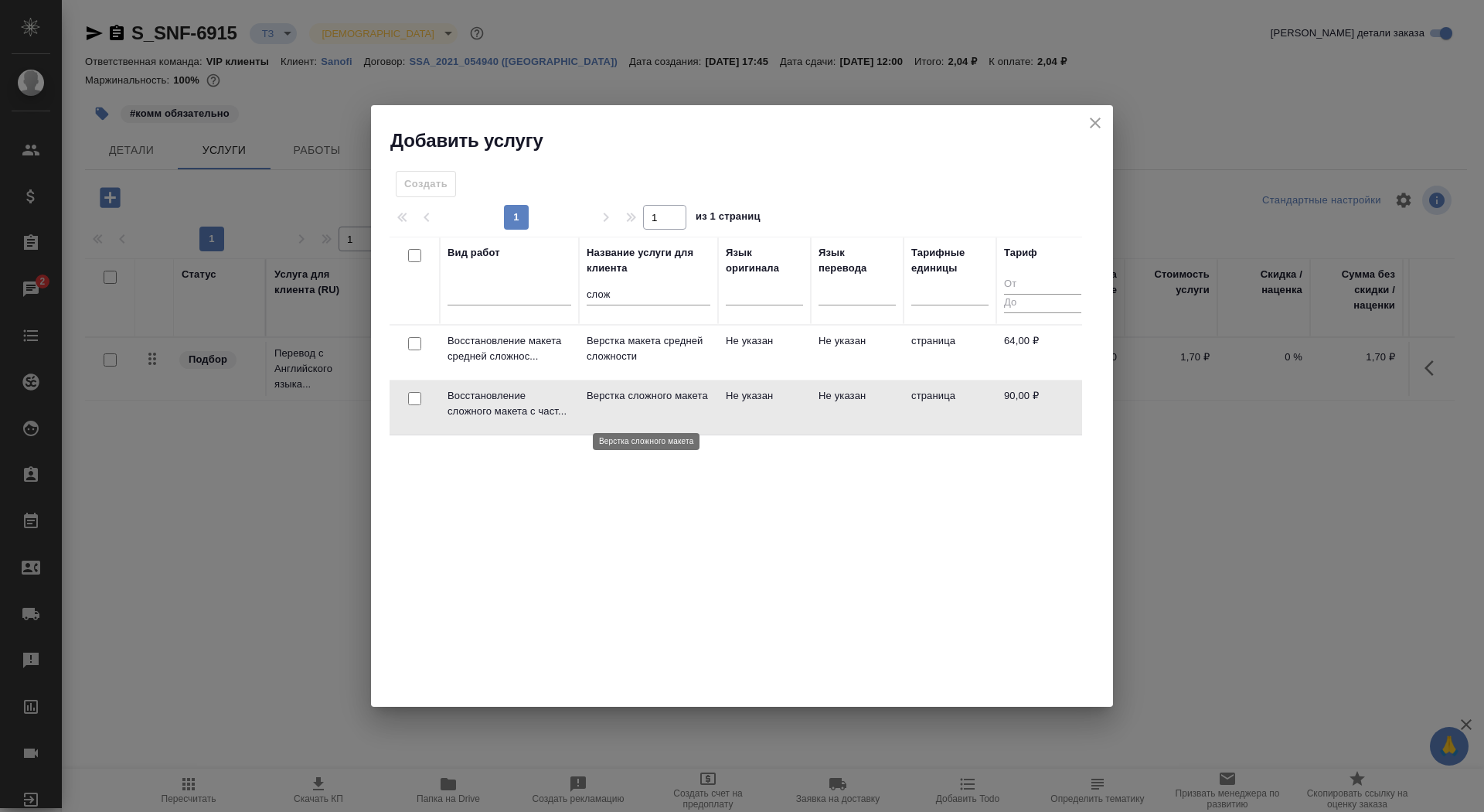
click at [589, 403] on p "Верстка сложного макета" at bounding box center [649, 396] width 123 height 16
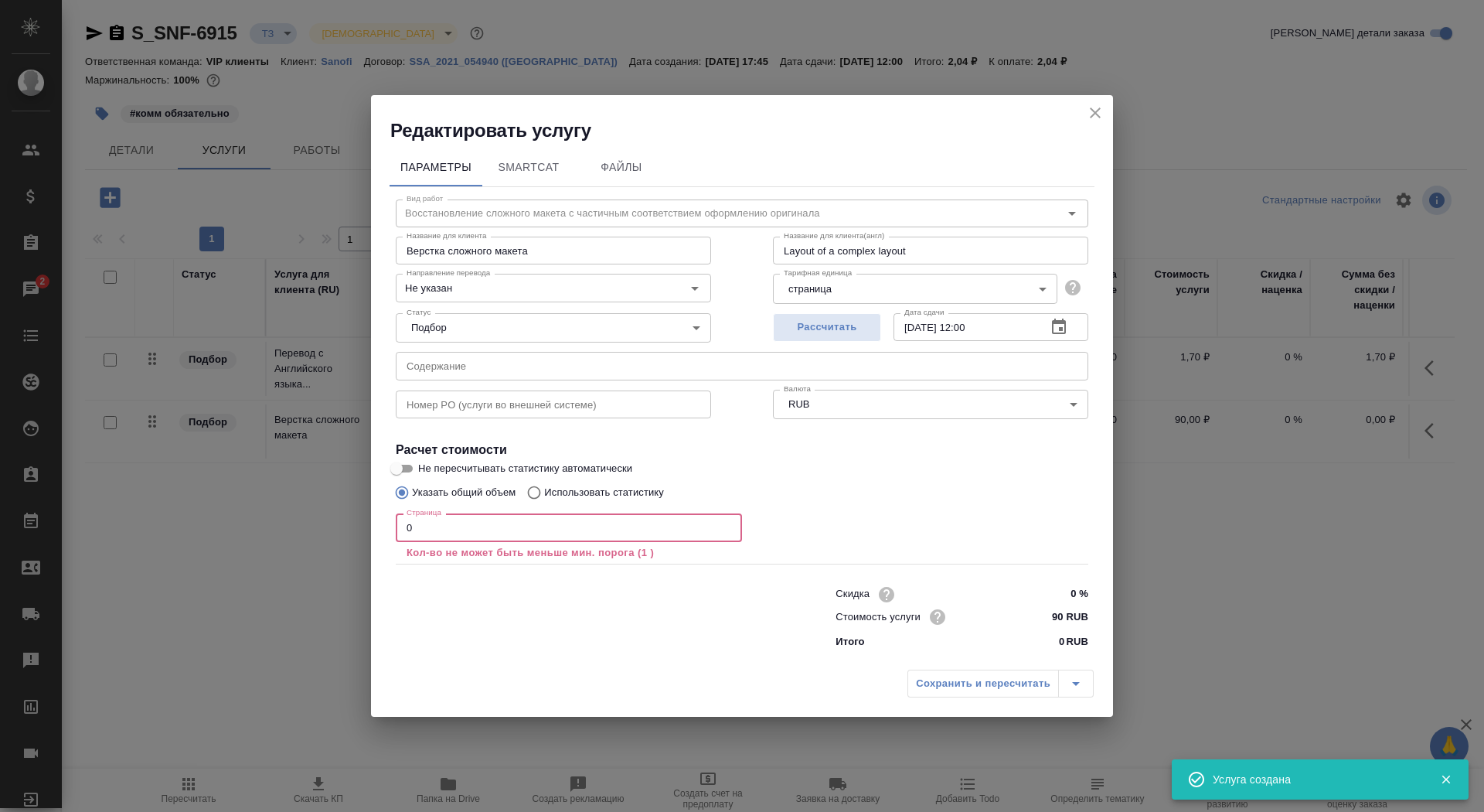
click at [485, 535] on input "0" at bounding box center [569, 527] width 346 height 28
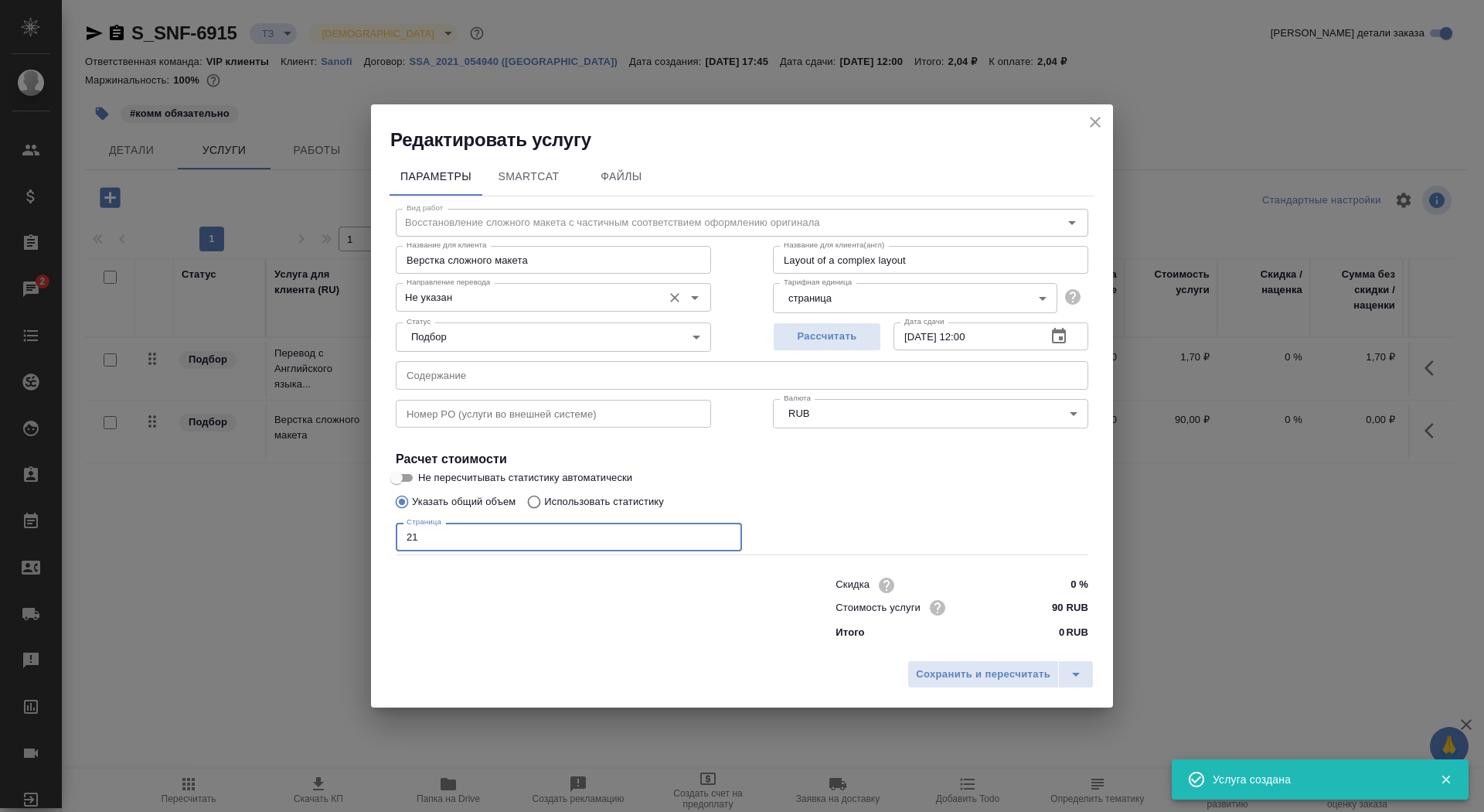
type input "21"
click at [522, 298] on input "Не указан" at bounding box center [528, 296] width 255 height 18
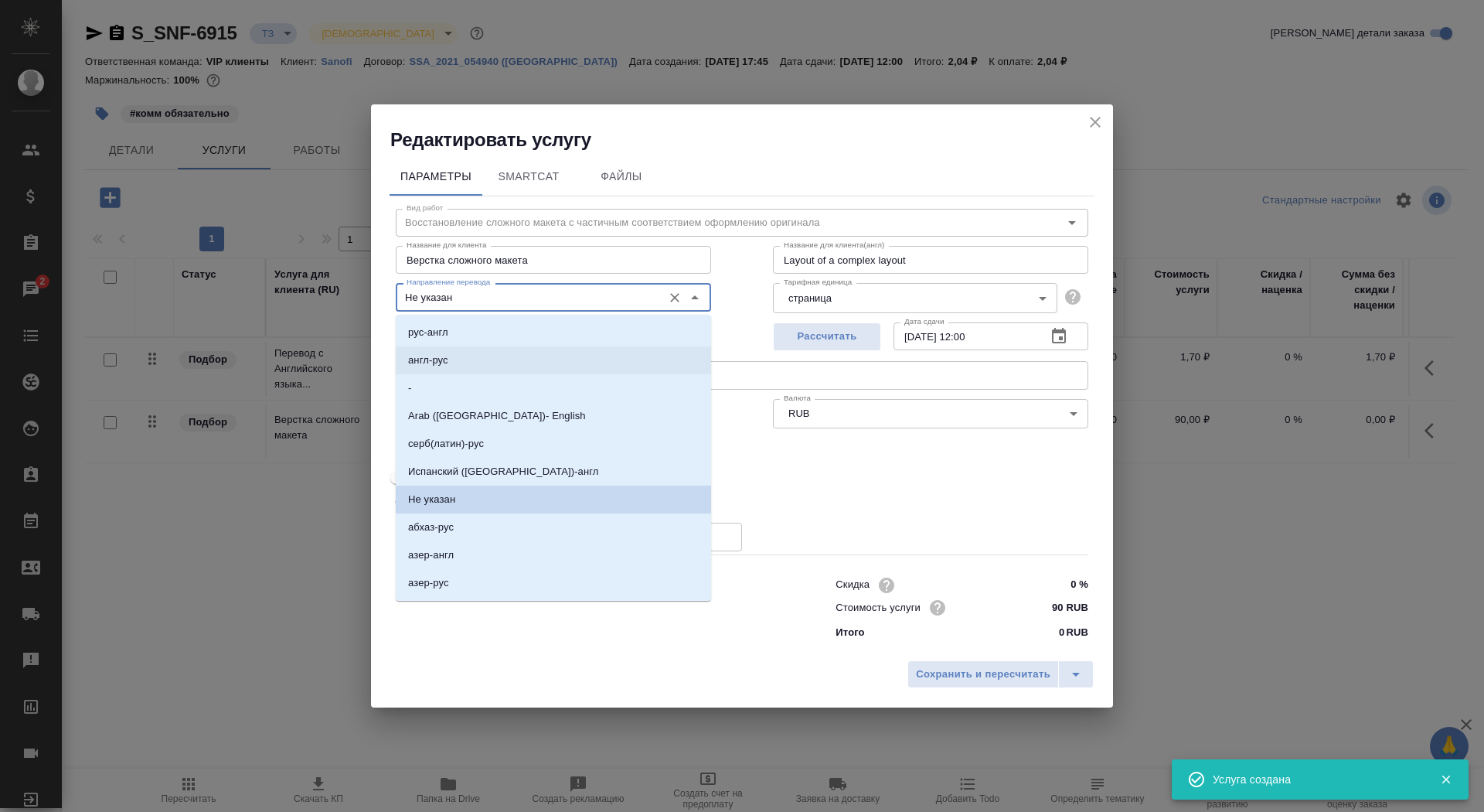
click at [502, 363] on li "англ-рус" at bounding box center [553, 360] width 316 height 28
type input "англ-рус"
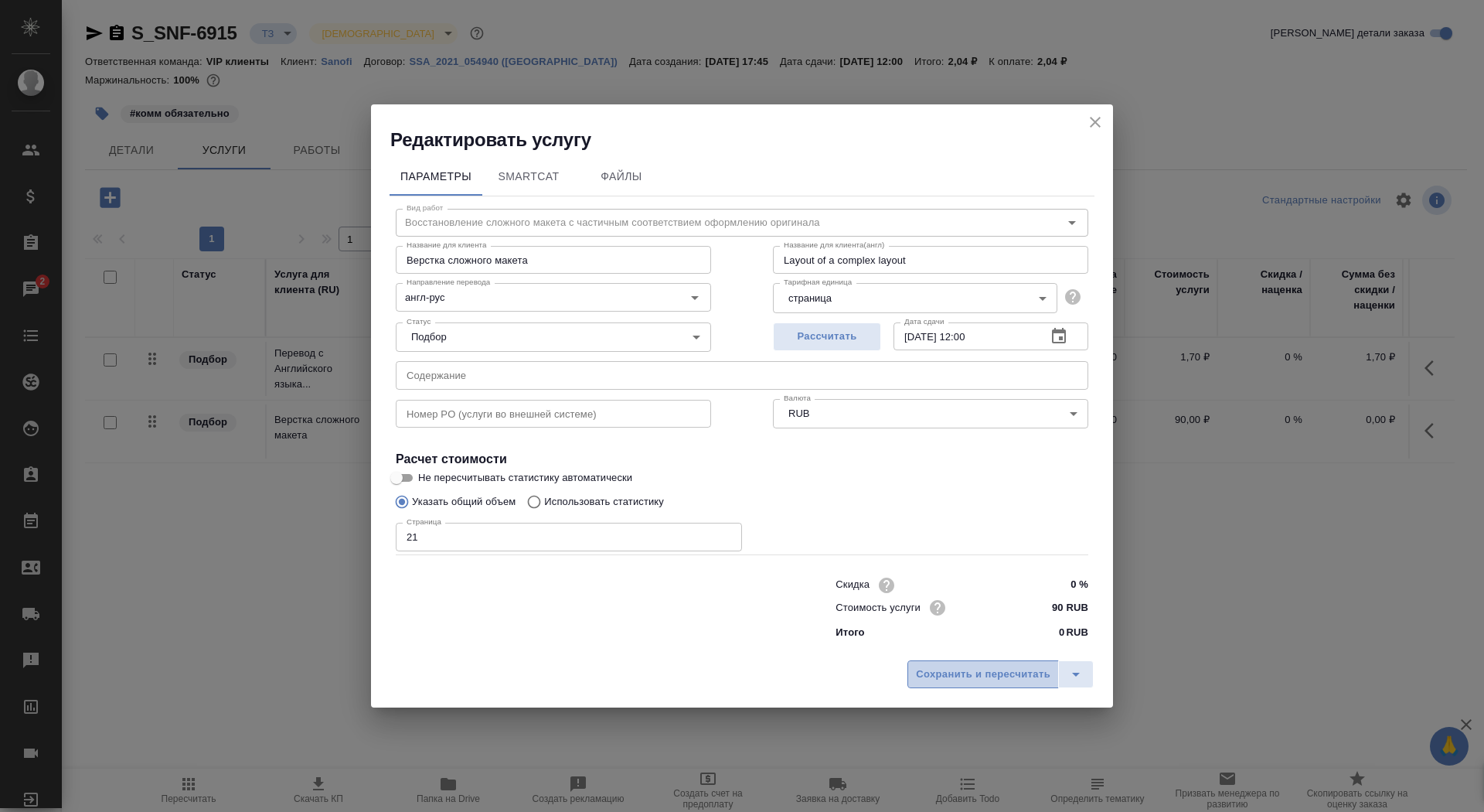
click at [923, 680] on span "Сохранить и пересчитать" at bounding box center [983, 675] width 135 height 17
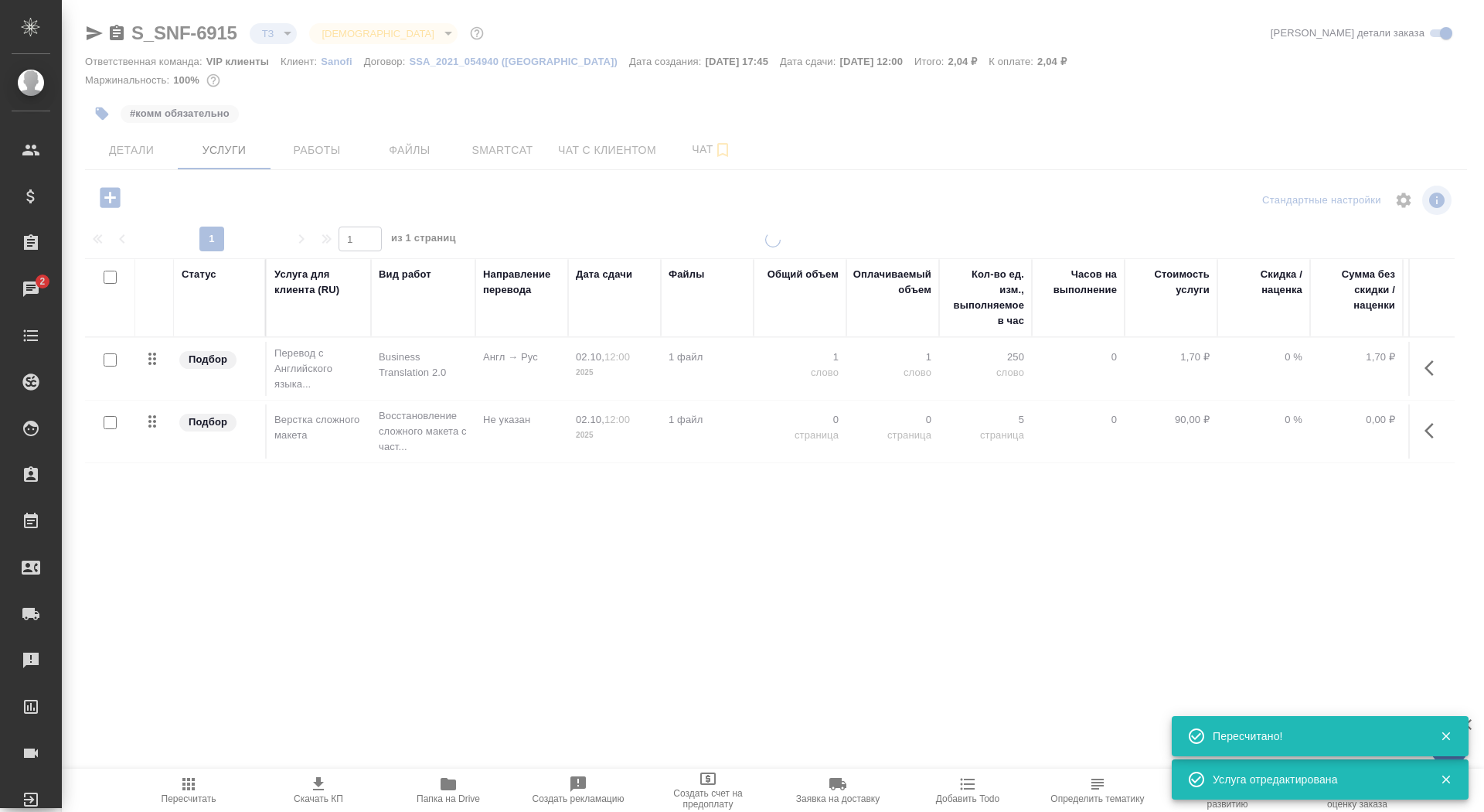
type input "new"
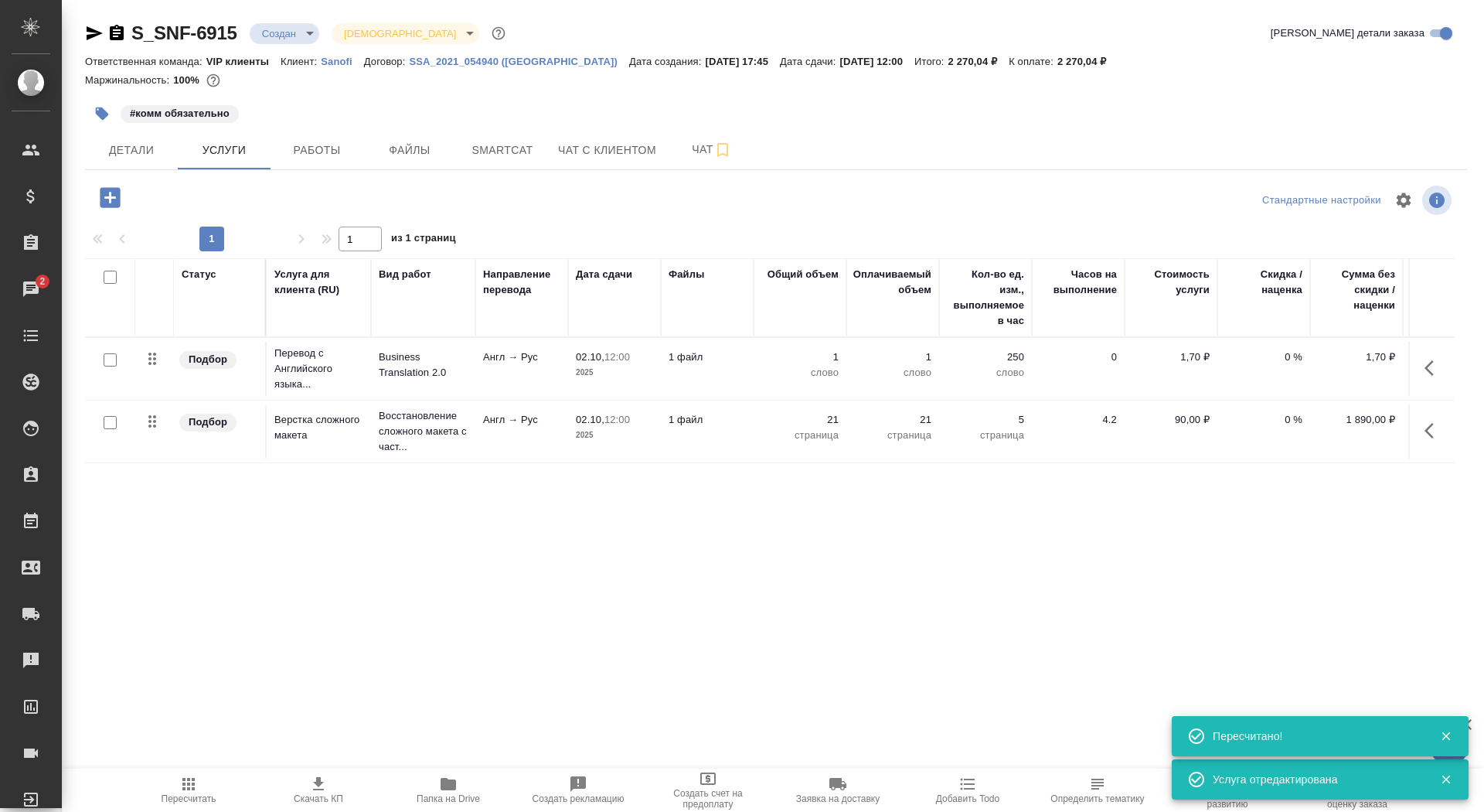
click at [729, 360] on p "1 файл" at bounding box center [707, 357] width 77 height 16
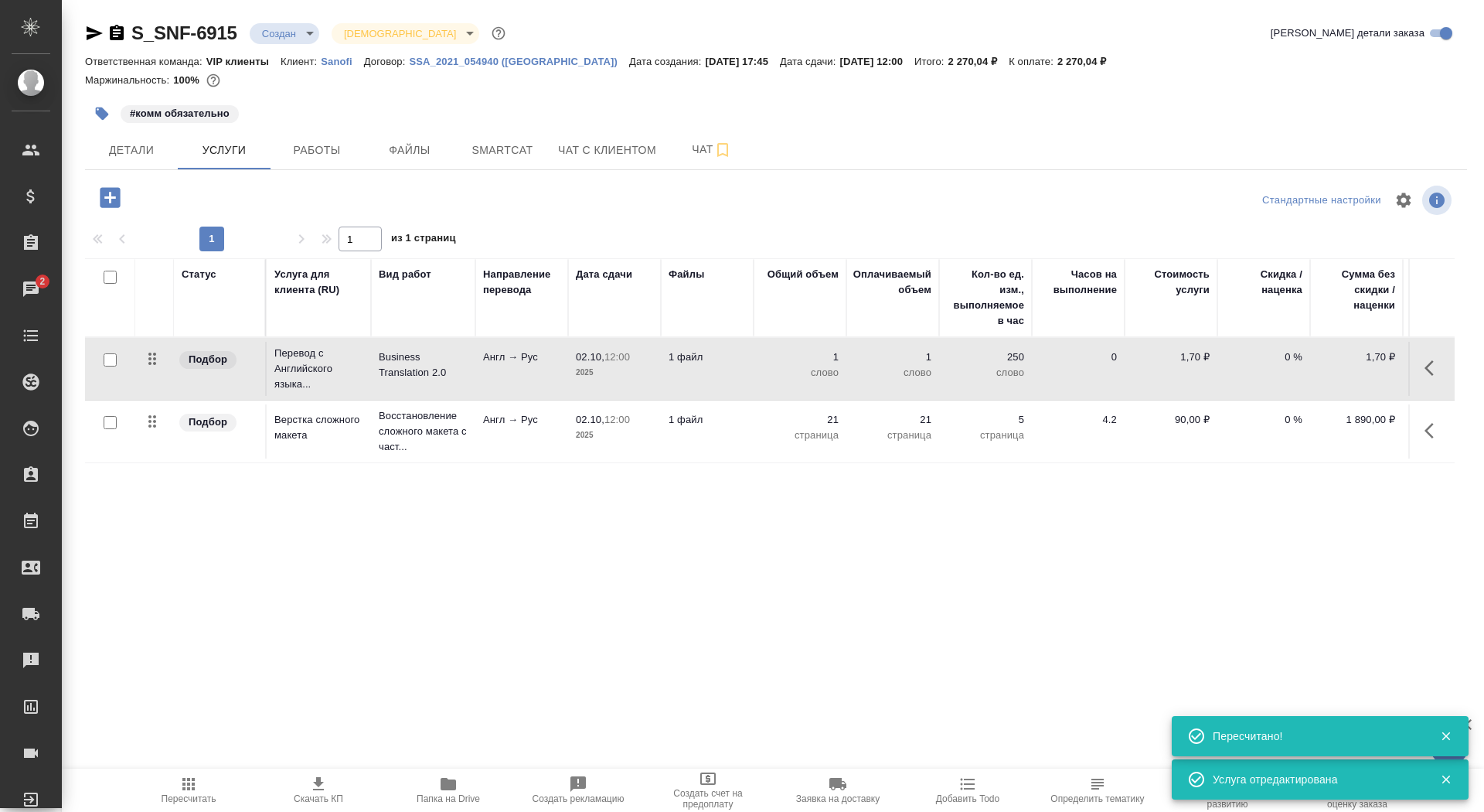
click at [729, 360] on p "1 файл" at bounding box center [707, 357] width 77 height 16
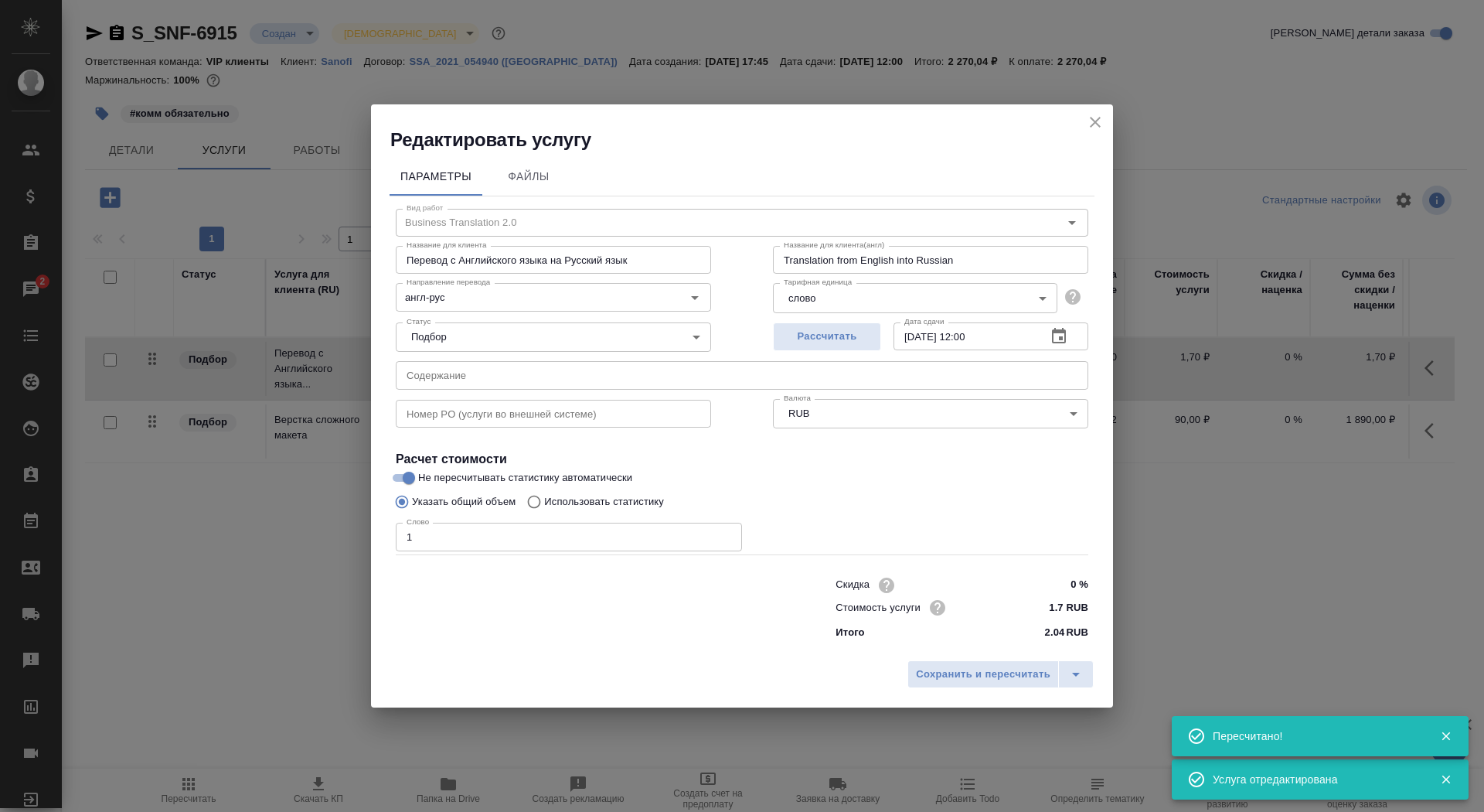
click at [729, 360] on div "Статус Подбор none Статус" at bounding box center [554, 336] width 377 height 101
click at [613, 501] on p "Использовать статистику" at bounding box center [604, 502] width 120 height 16
click at [544, 501] on input "Использовать статистику" at bounding box center [532, 502] width 24 height 30
radio input "true"
radio input "false"
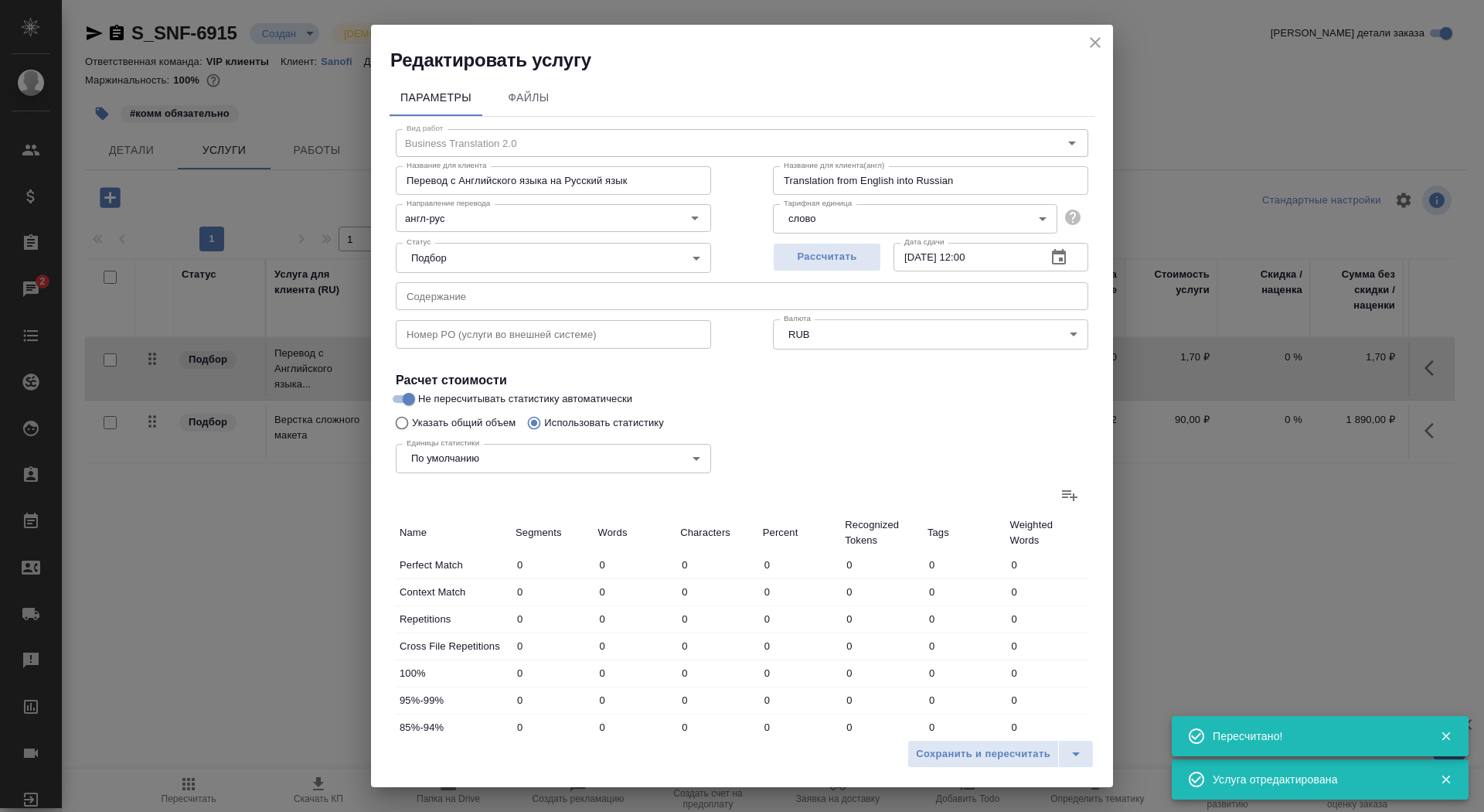
click at [1100, 491] on div "Параметры Файлы Вид работ Business Translation 2.0 Вид работ Название для клиен…" at bounding box center [742, 403] width 742 height 660
click at [1072, 491] on icon at bounding box center [1069, 494] width 18 height 18
click at [0, 0] on input "file" at bounding box center [0, 0] width 0 height 0
click at [1072, 487] on icon at bounding box center [1069, 494] width 18 height 18
click at [0, 0] on input "file" at bounding box center [0, 0] width 0 height 0
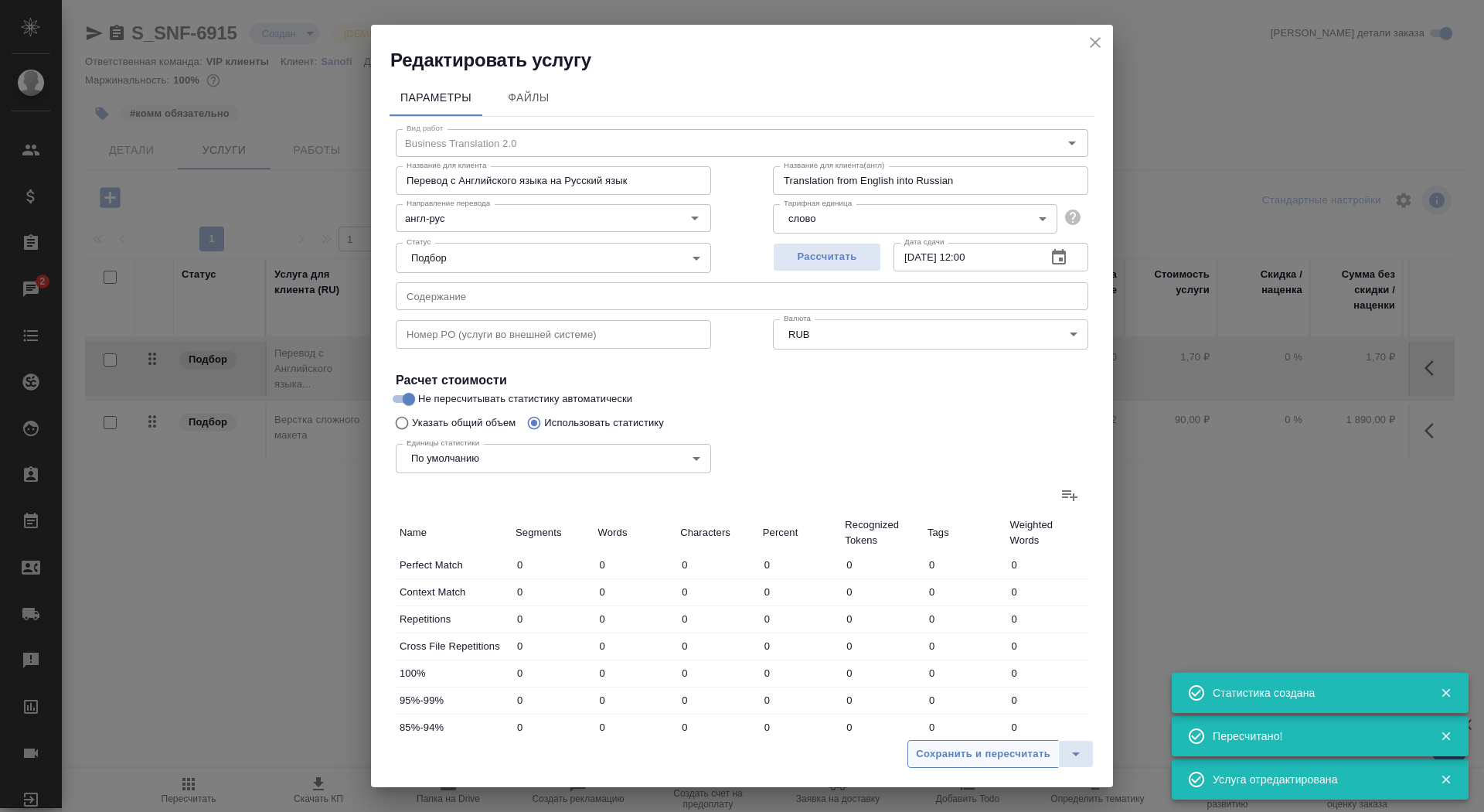
type input "151"
type input "1623"
type input "11444"
type input "44"
type input "176"
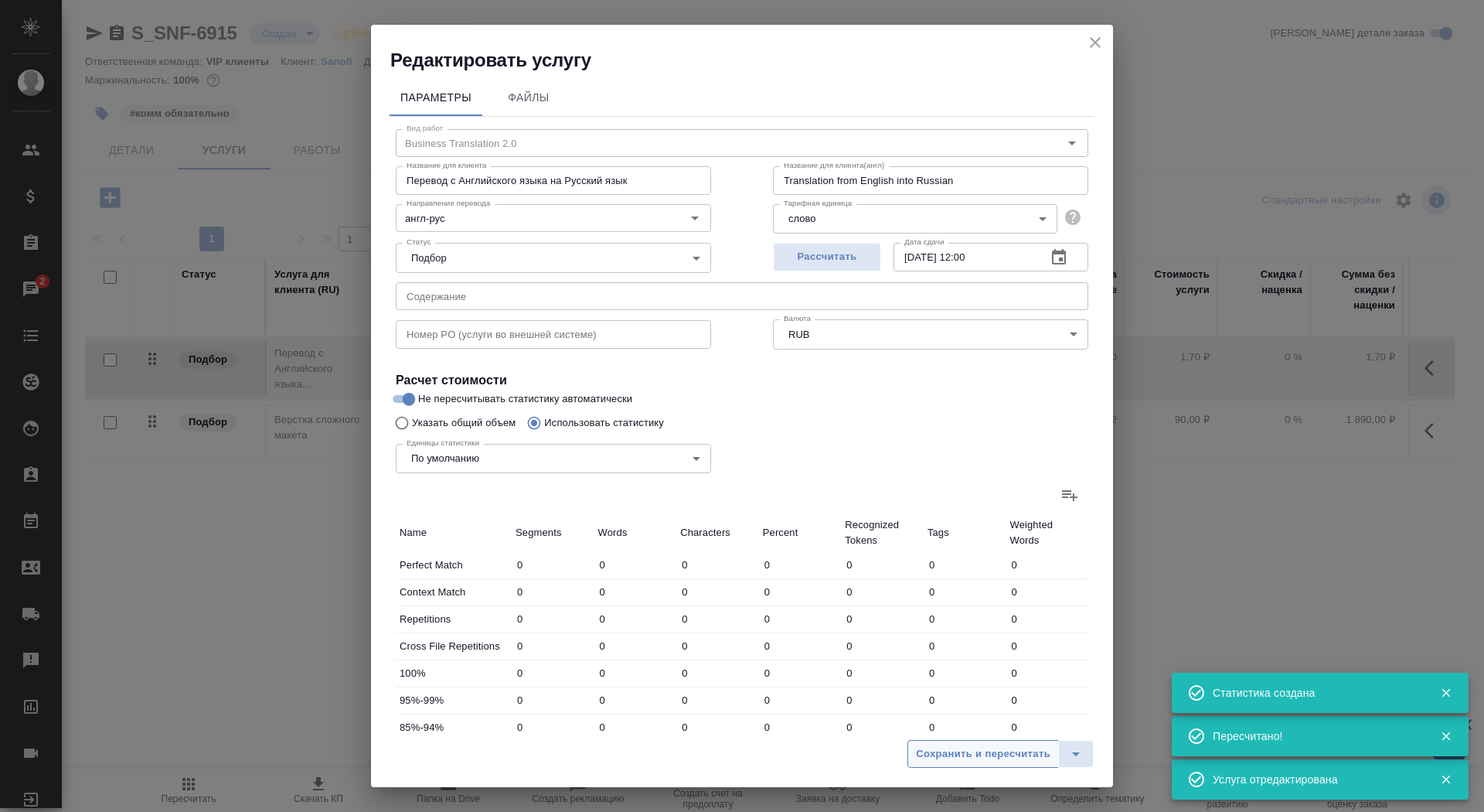
type input "1056"
type input "81"
type input "539"
type input "3377"
type input "39"
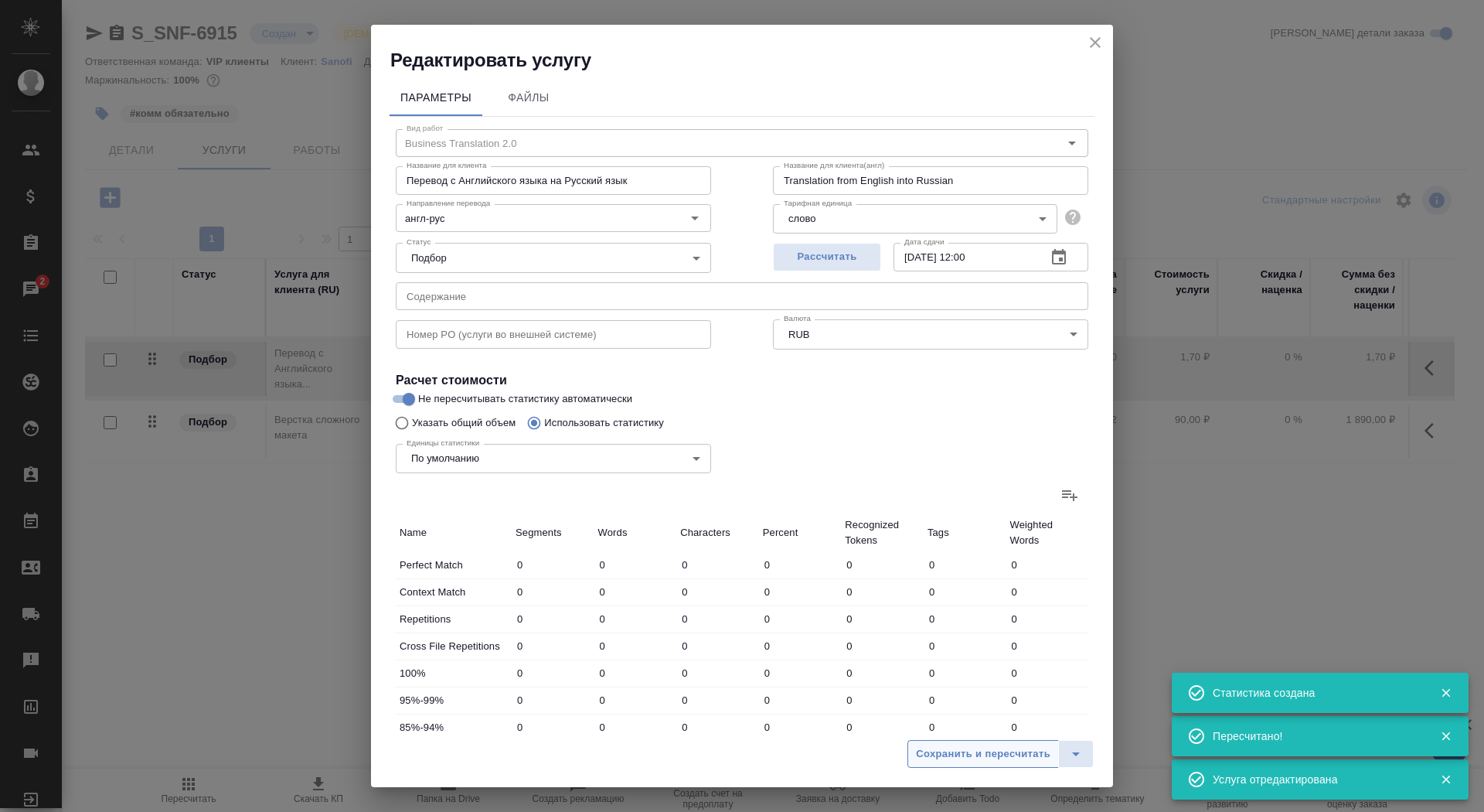
type input "1022"
type input "6577"
type input "37"
type input "993"
type input "6203"
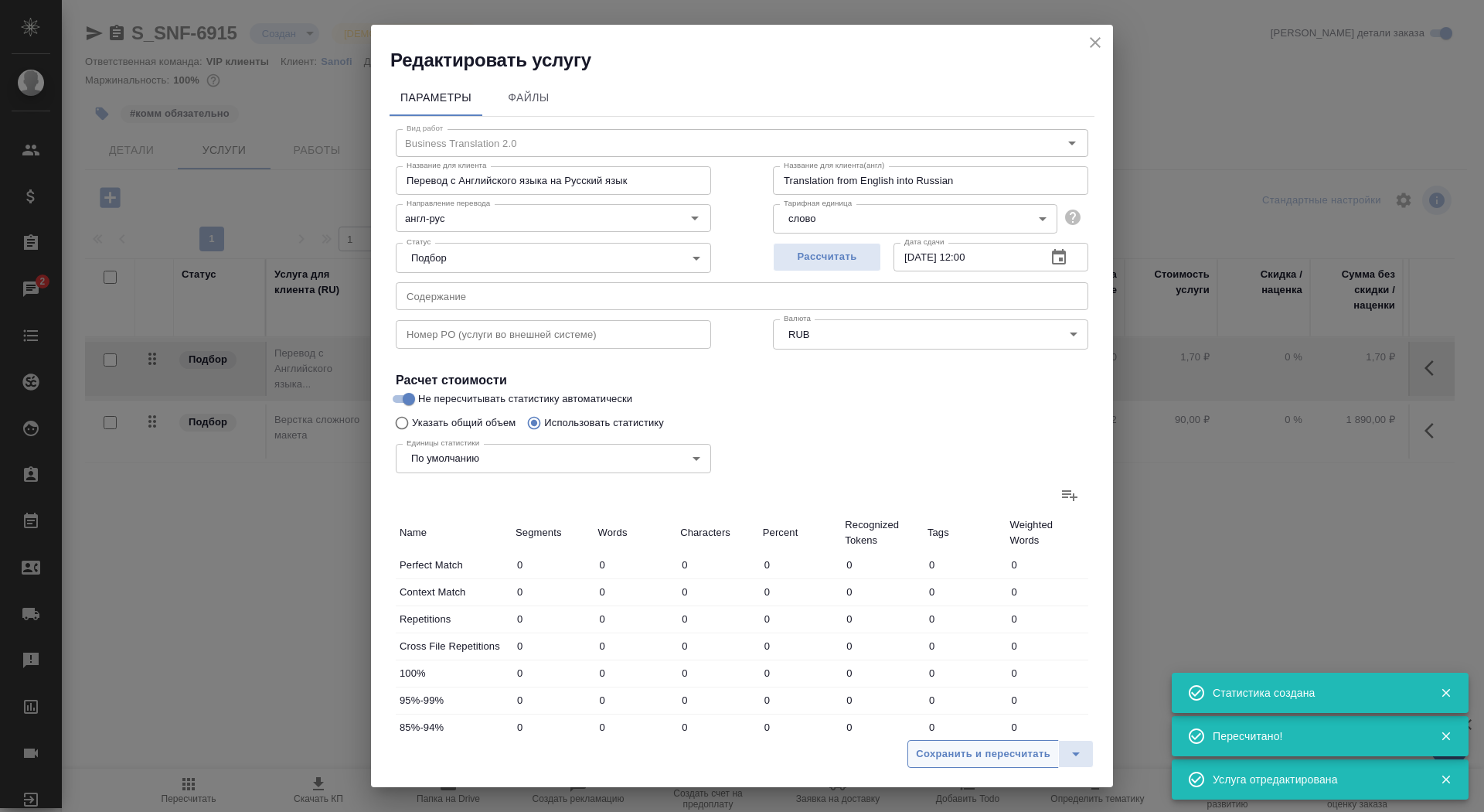
type input "41"
type input "962"
type input "6237"
type input "191"
type input "3874"
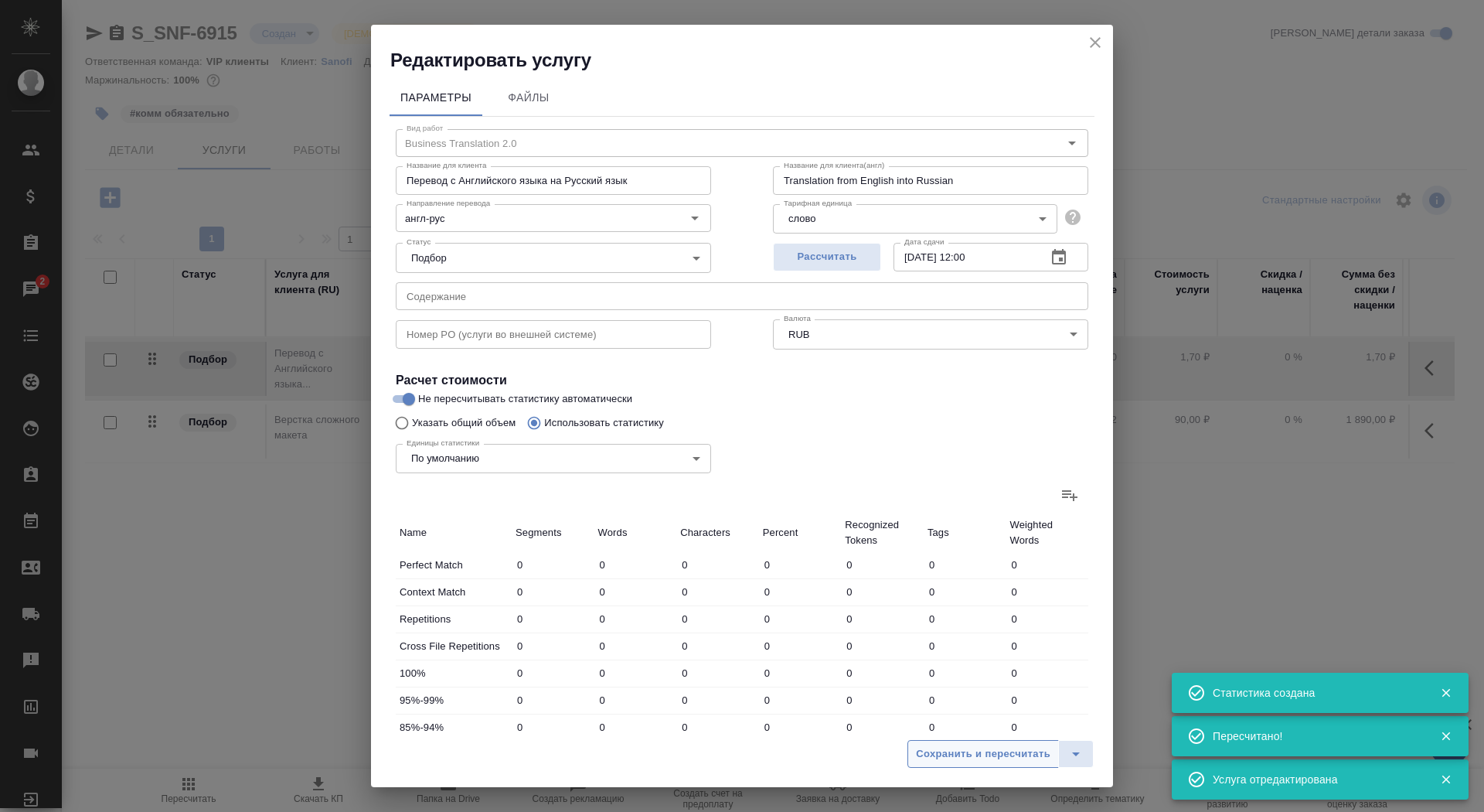
type input "25552"
type input "537"
type input "9011"
type input "59389"
type input "581"
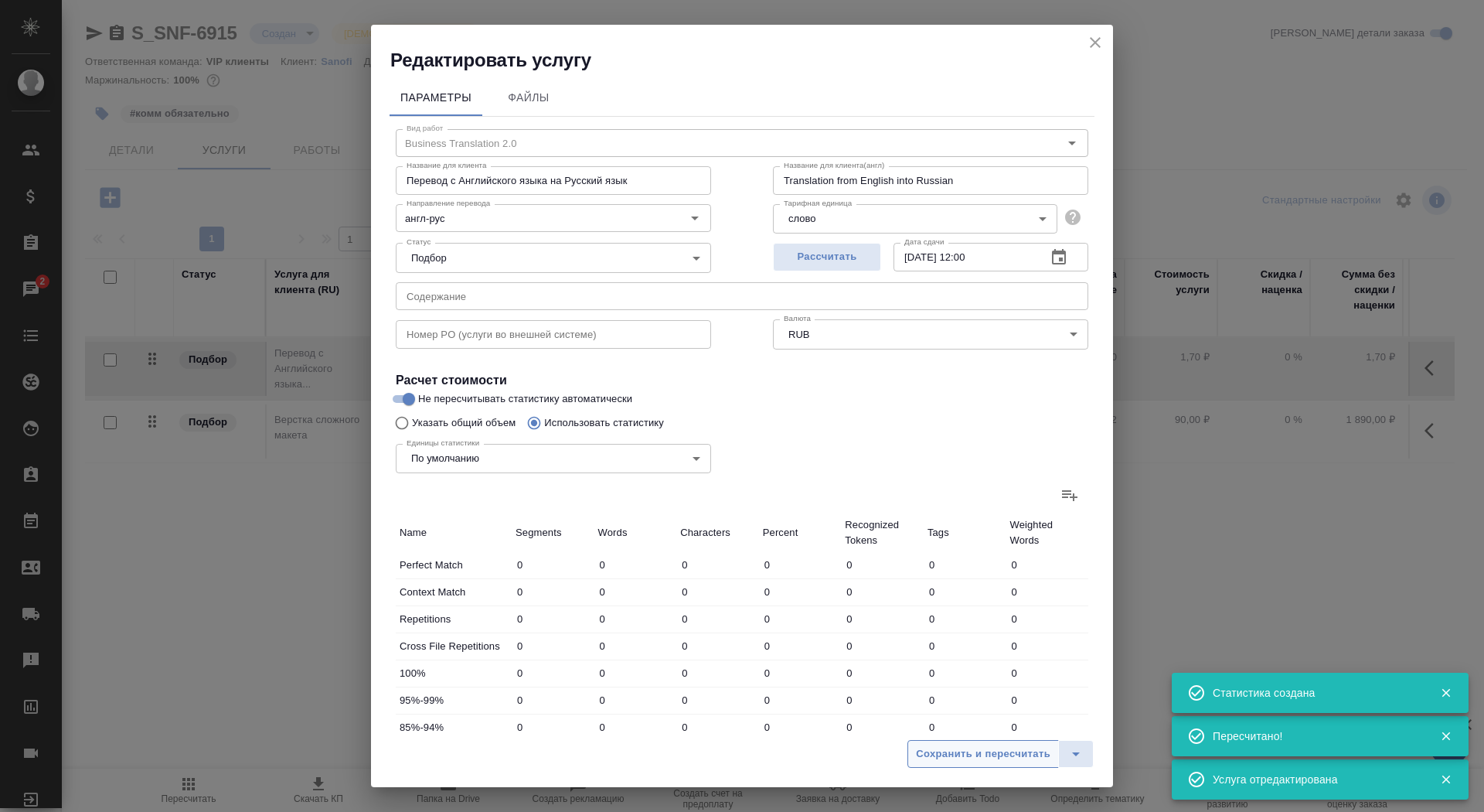
type input "9187"
type input "60445"
click at [912, 750] on button "Сохранить и пересчитать" at bounding box center [983, 754] width 151 height 28
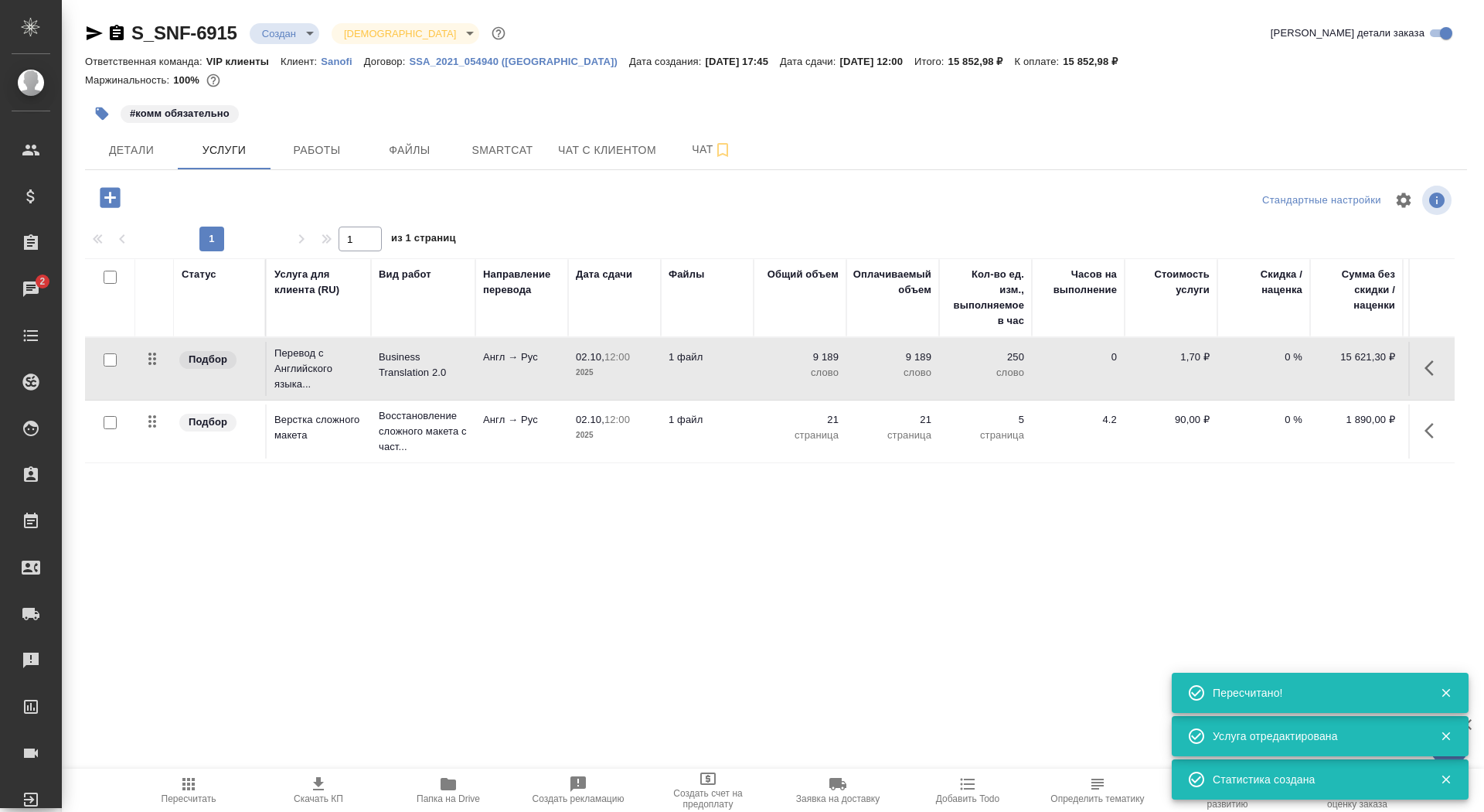
click at [586, 369] on p "2025" at bounding box center [615, 373] width 77 height 16
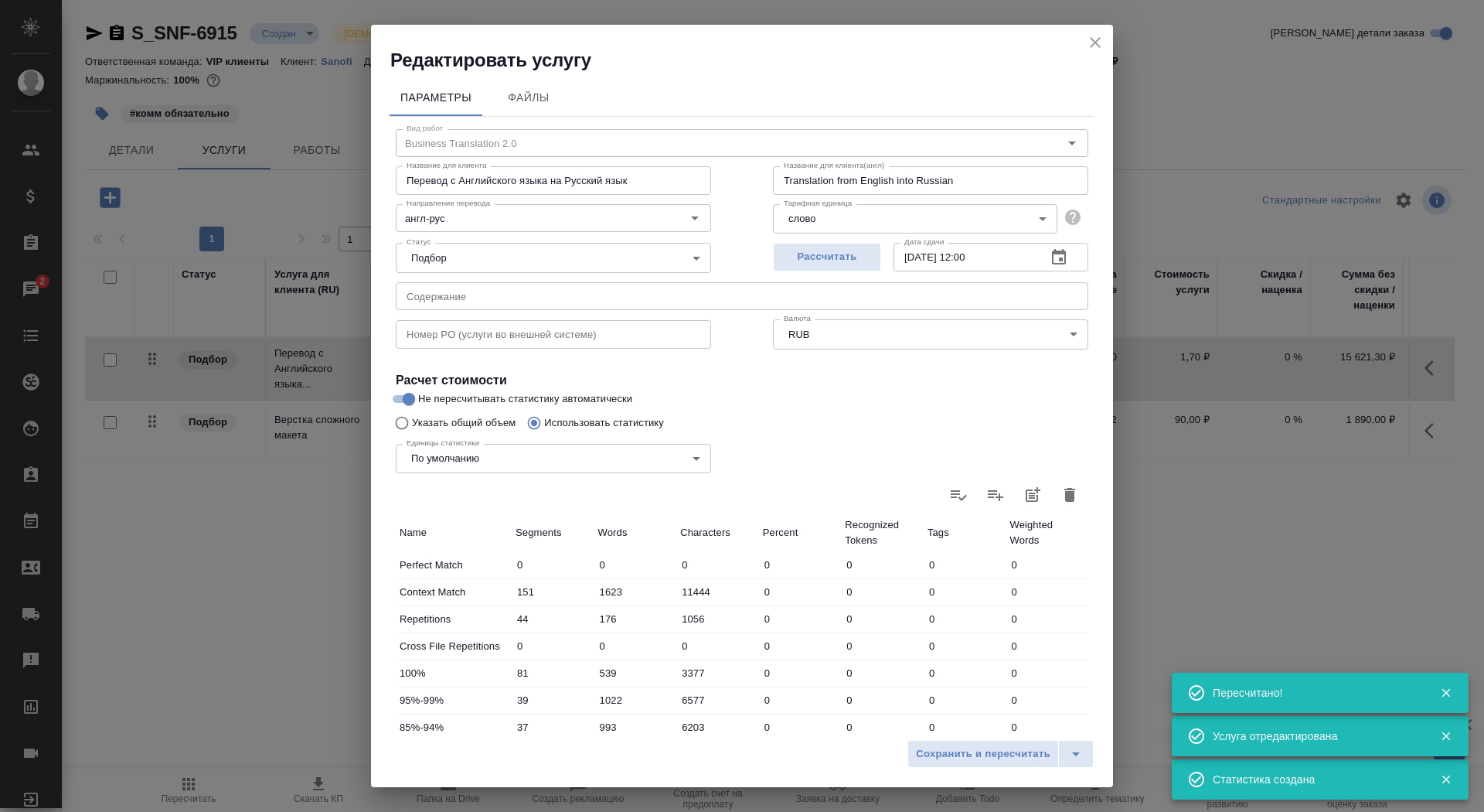
scroll to position [240, 0]
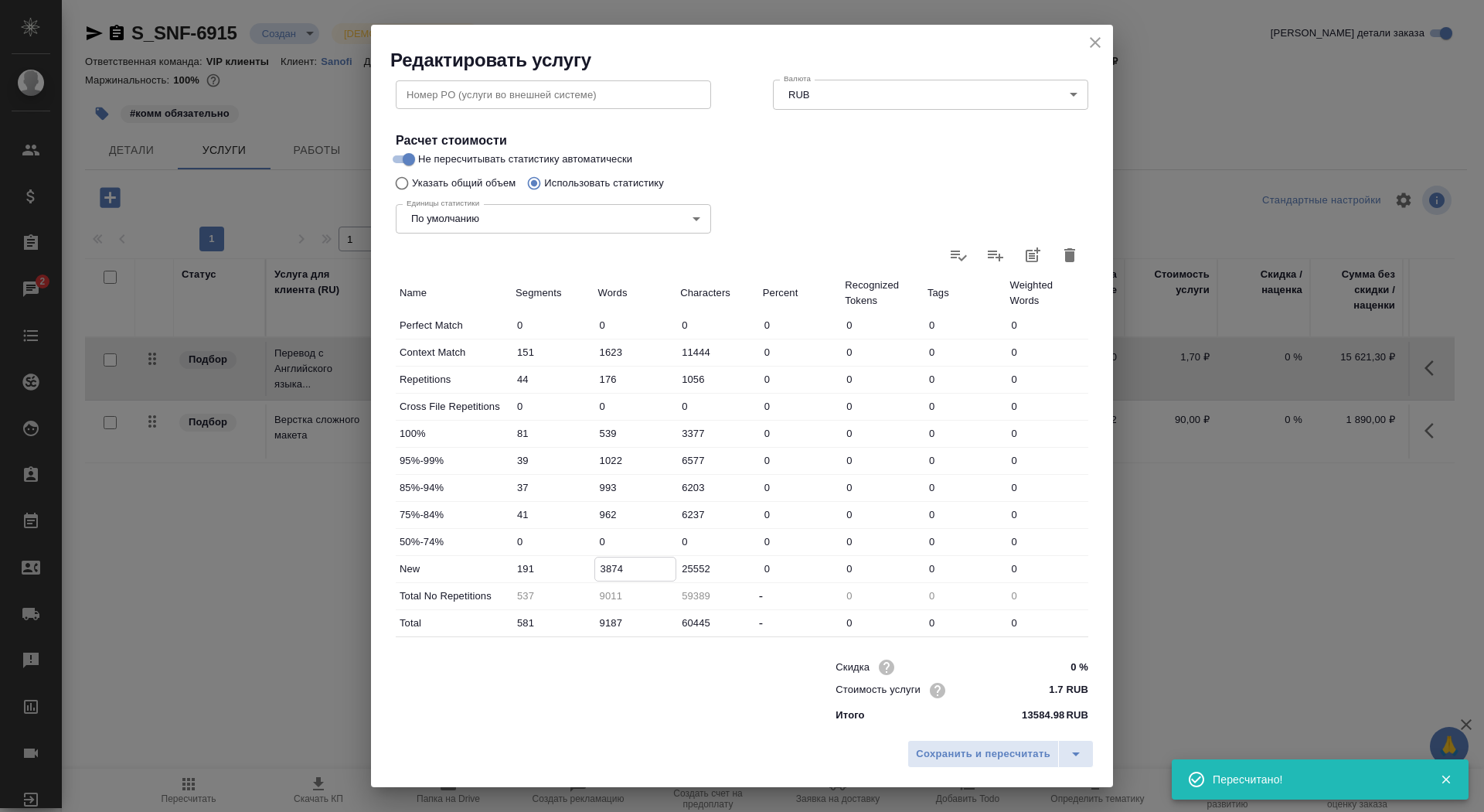
click at [600, 568] on input "3874" at bounding box center [636, 569] width 81 height 23
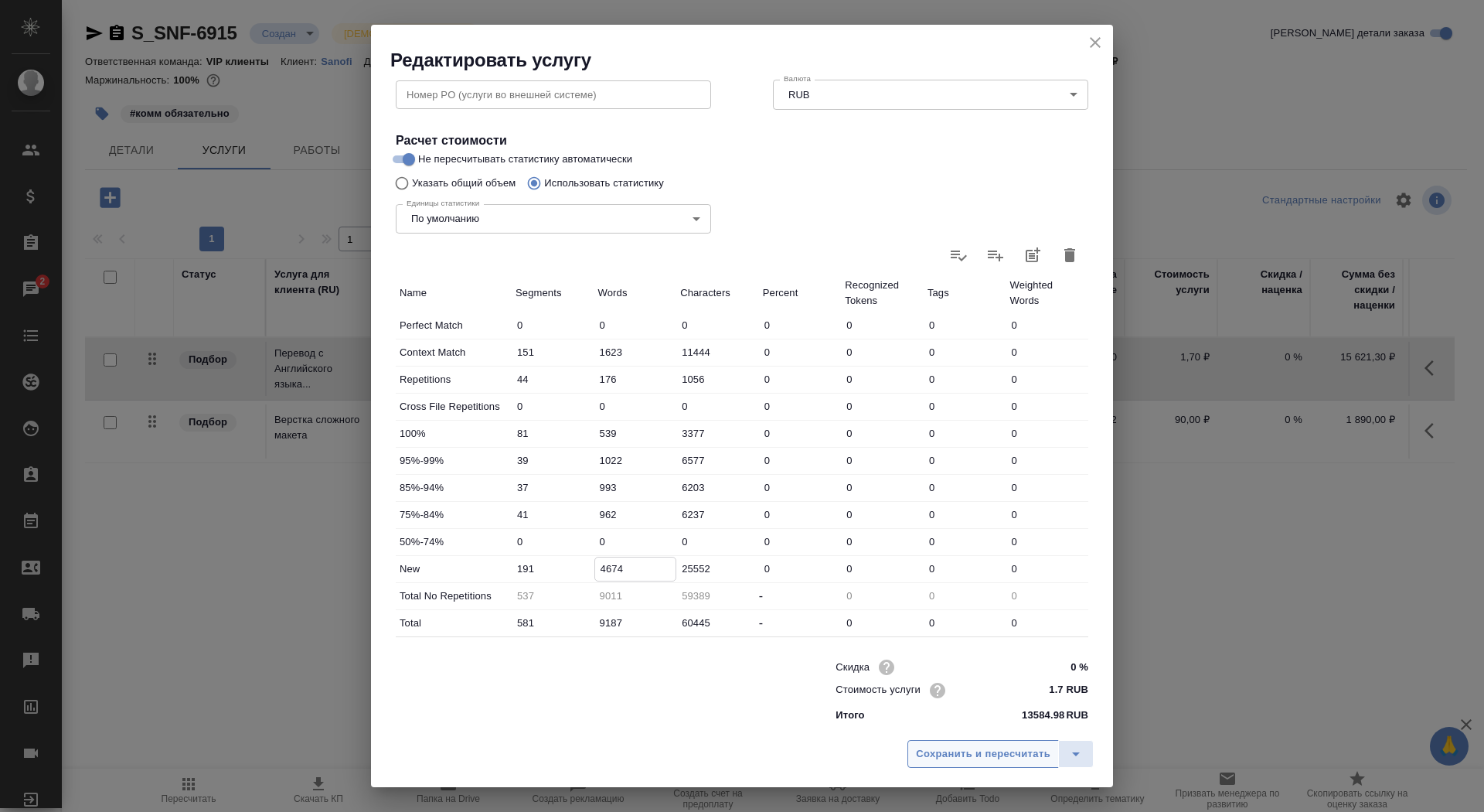
type input "4674"
click at [958, 749] on span "Сохранить и пересчитать" at bounding box center [983, 754] width 135 height 17
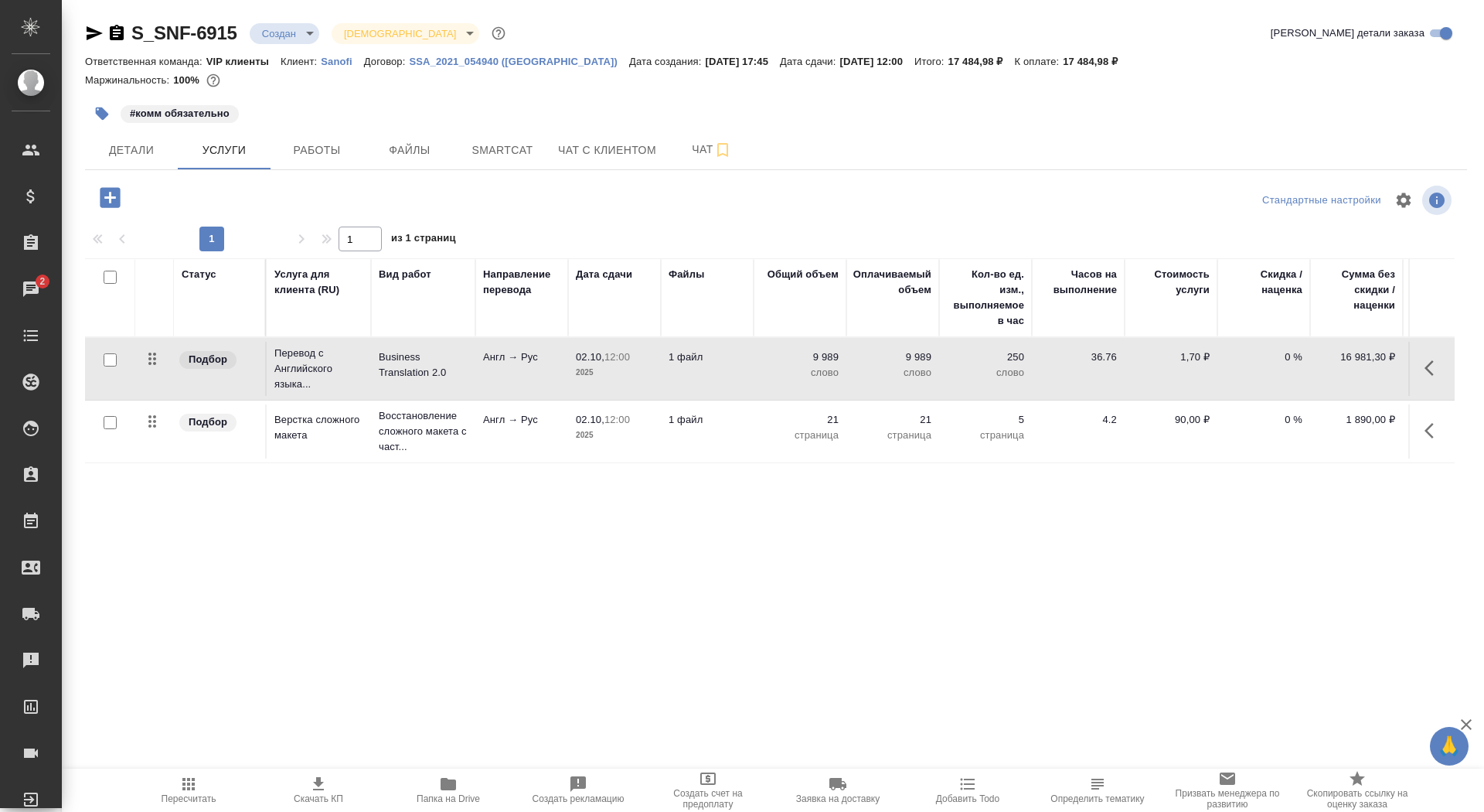
click at [319, 783] on icon "button" at bounding box center [318, 783] width 10 height 13
click at [133, 144] on span "Детали" at bounding box center [130, 150] width 74 height 19
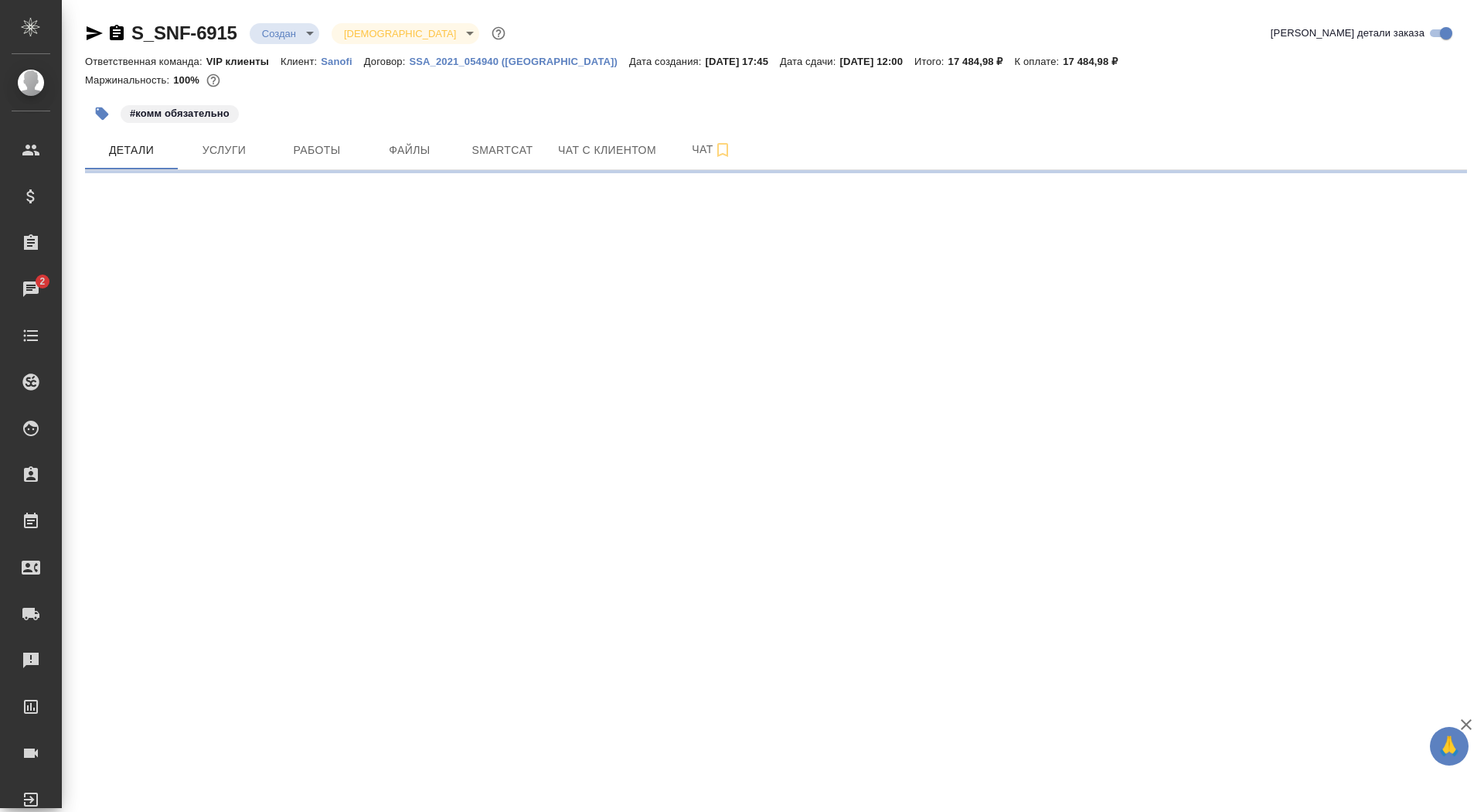
select select "RU"
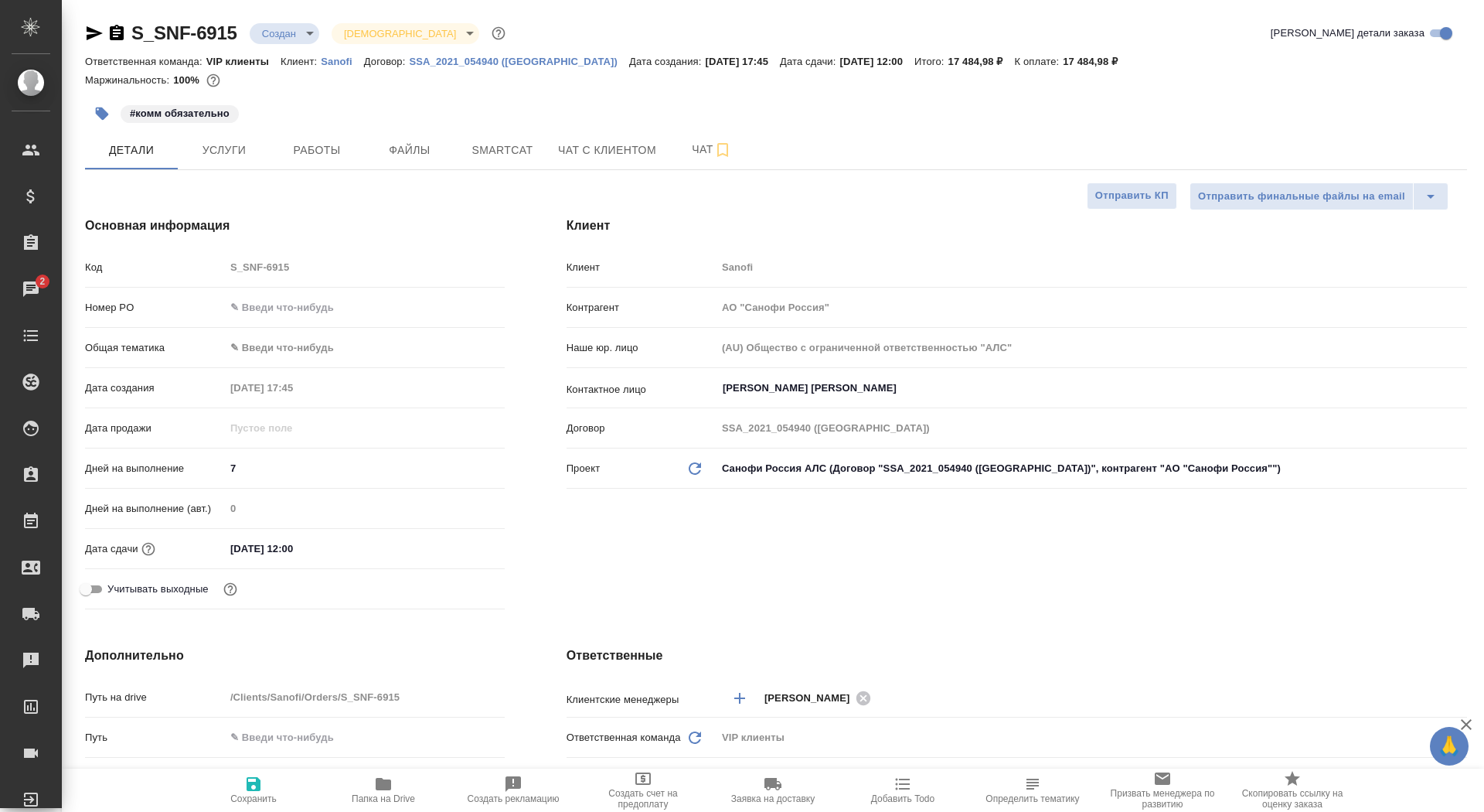
type textarea "x"
click at [222, 802] on span "Сохранить" at bounding box center [254, 789] width 111 height 30
type textarea "x"
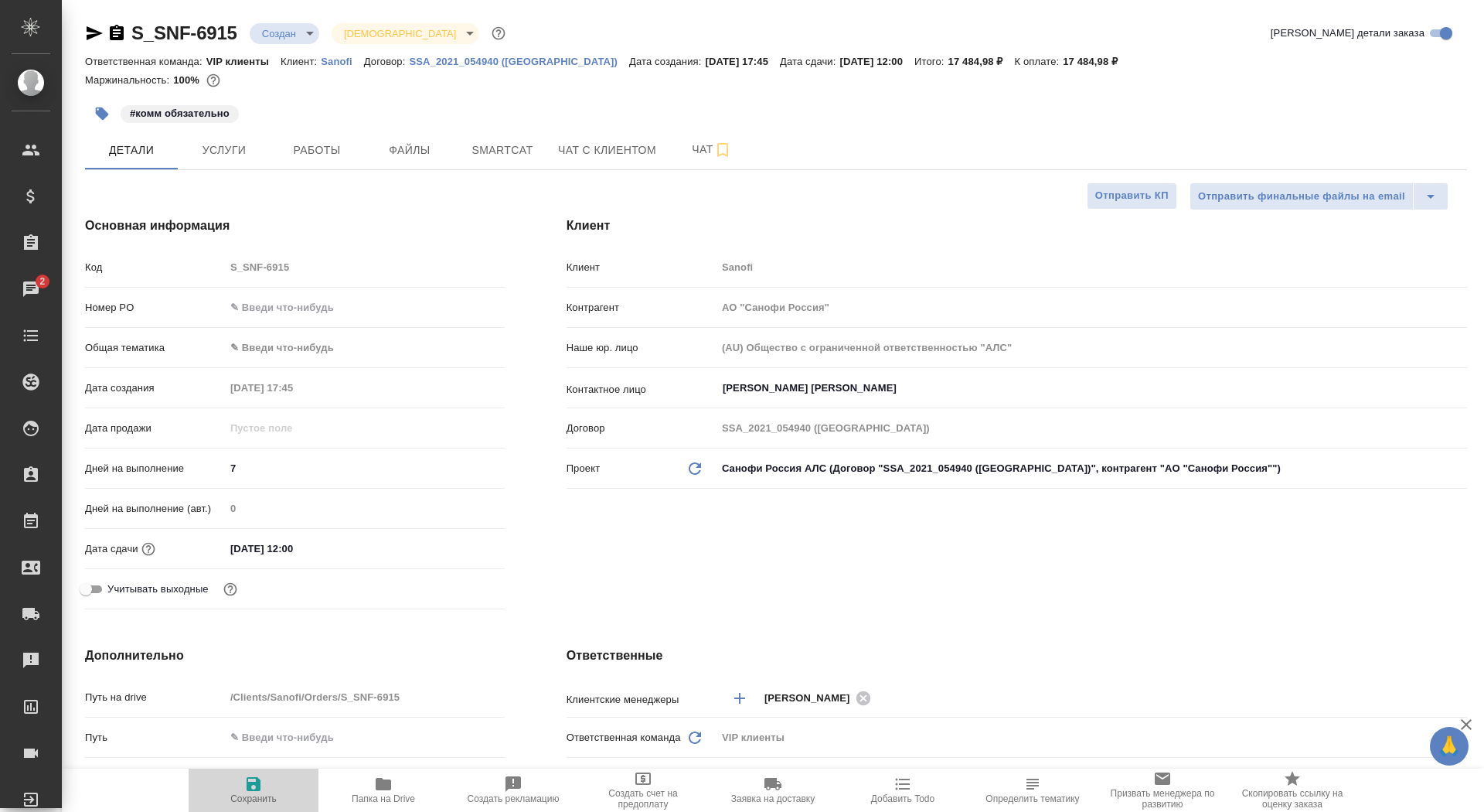
type textarea "x"
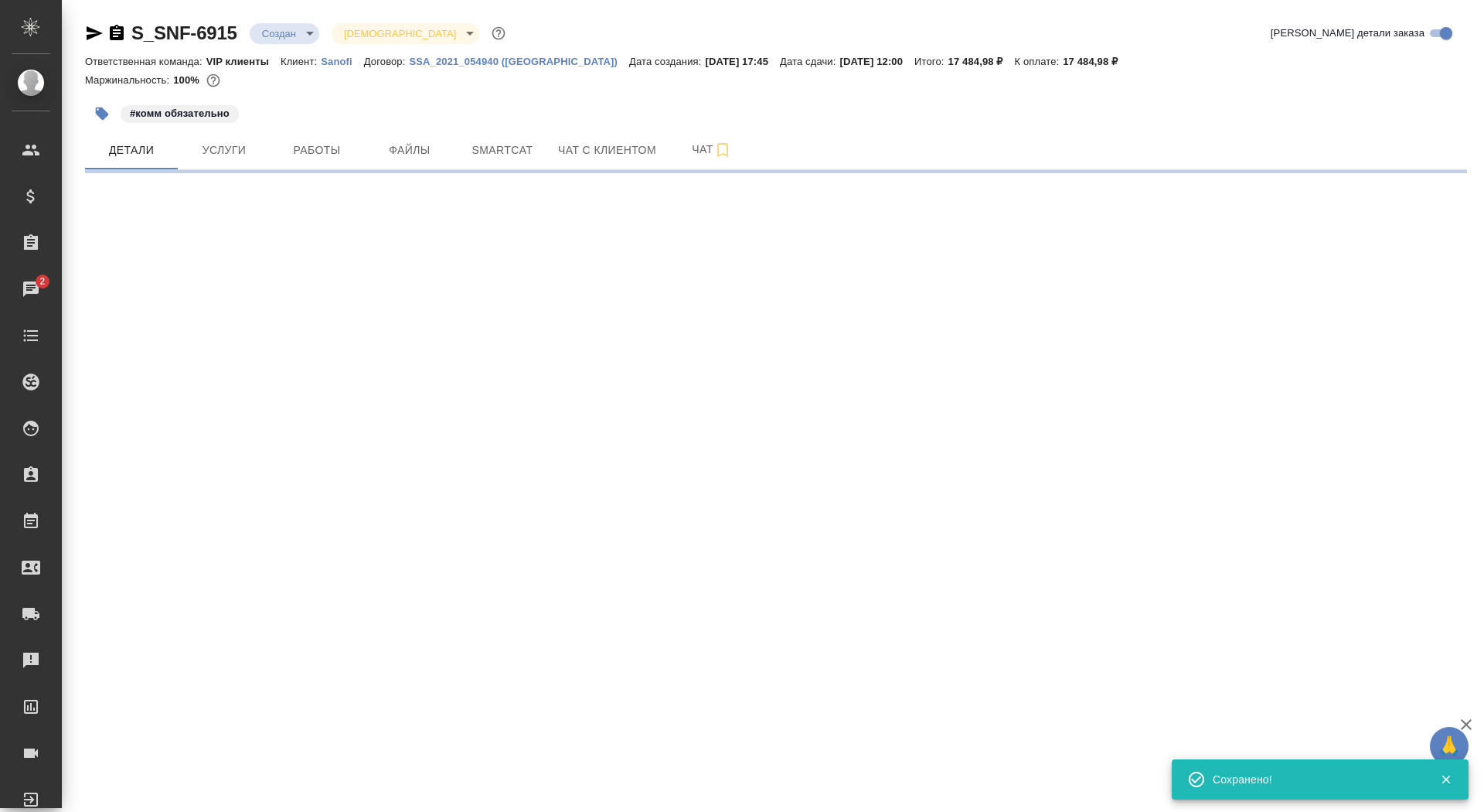
select select "RU"
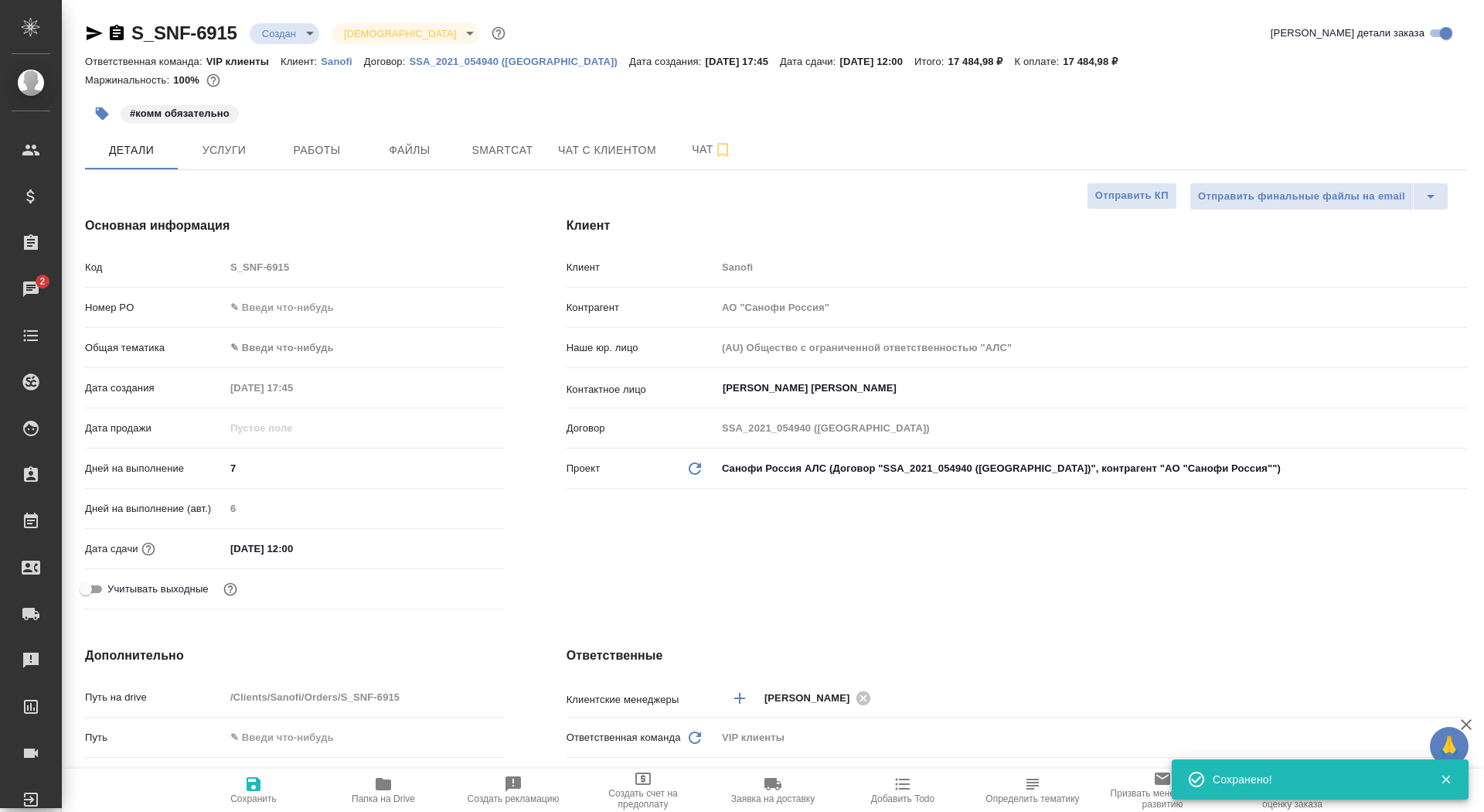
type textarea "x"
click at [224, 804] on button "Сохранить" at bounding box center [253, 790] width 130 height 43
type textarea "x"
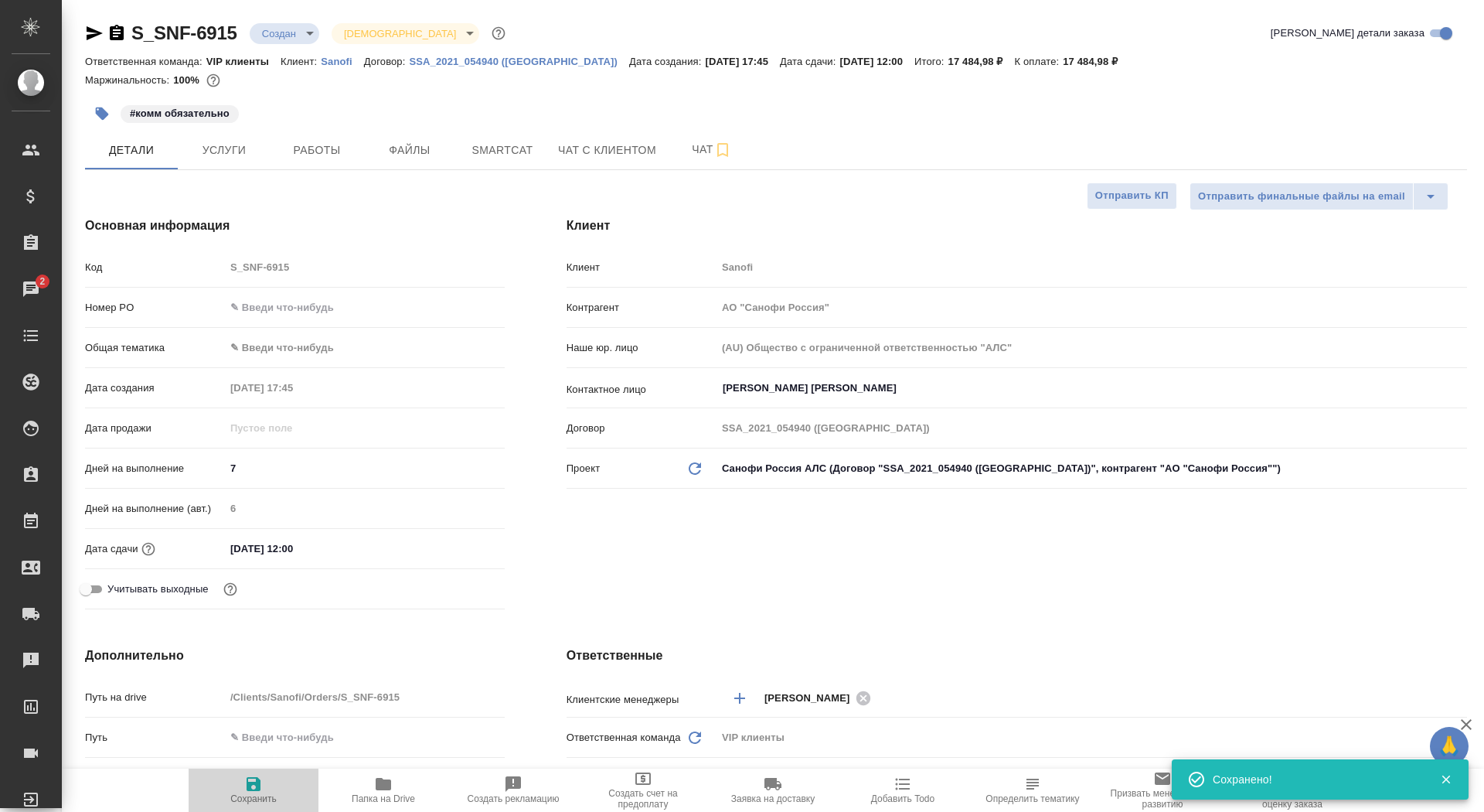
type textarea "x"
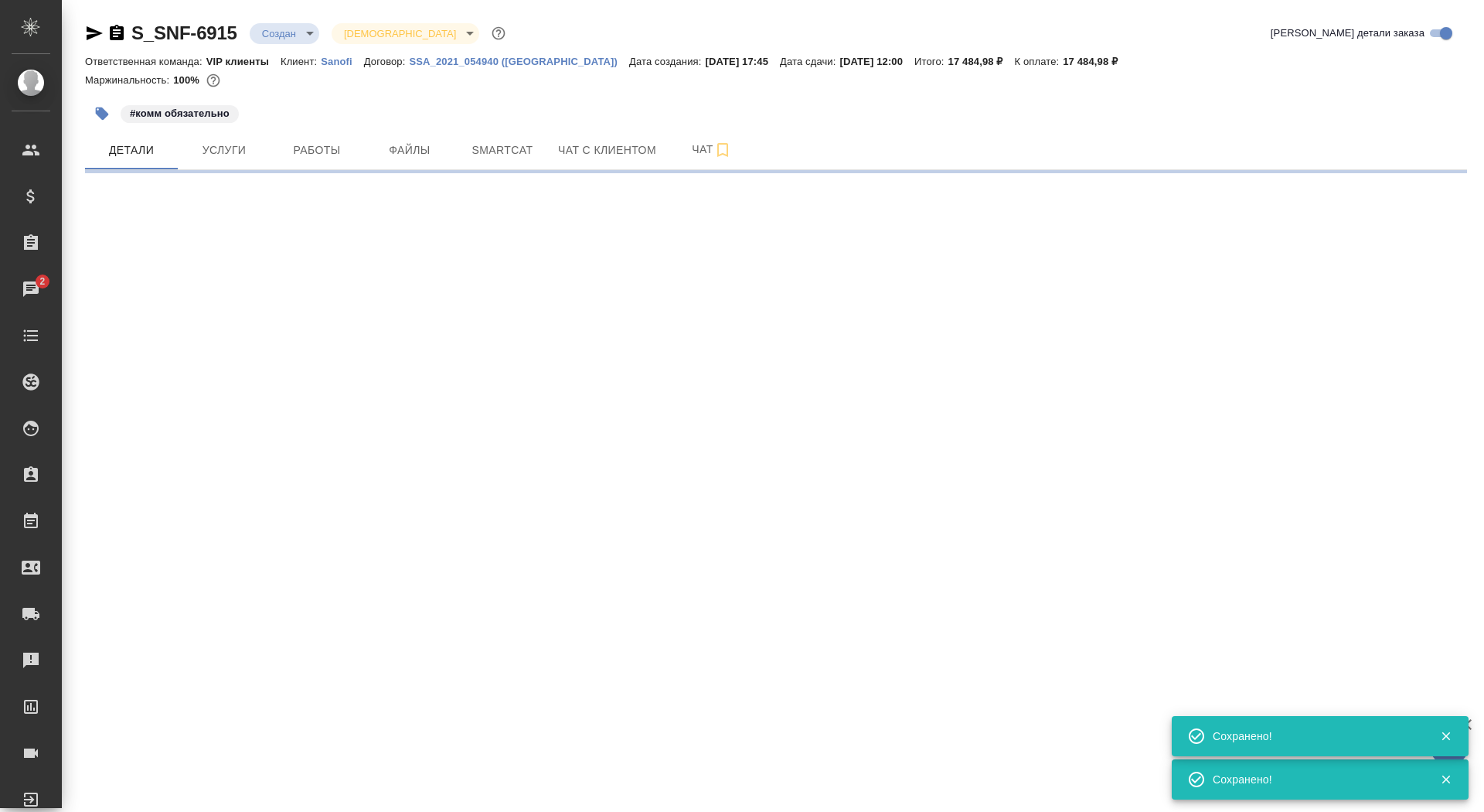
select select "RU"
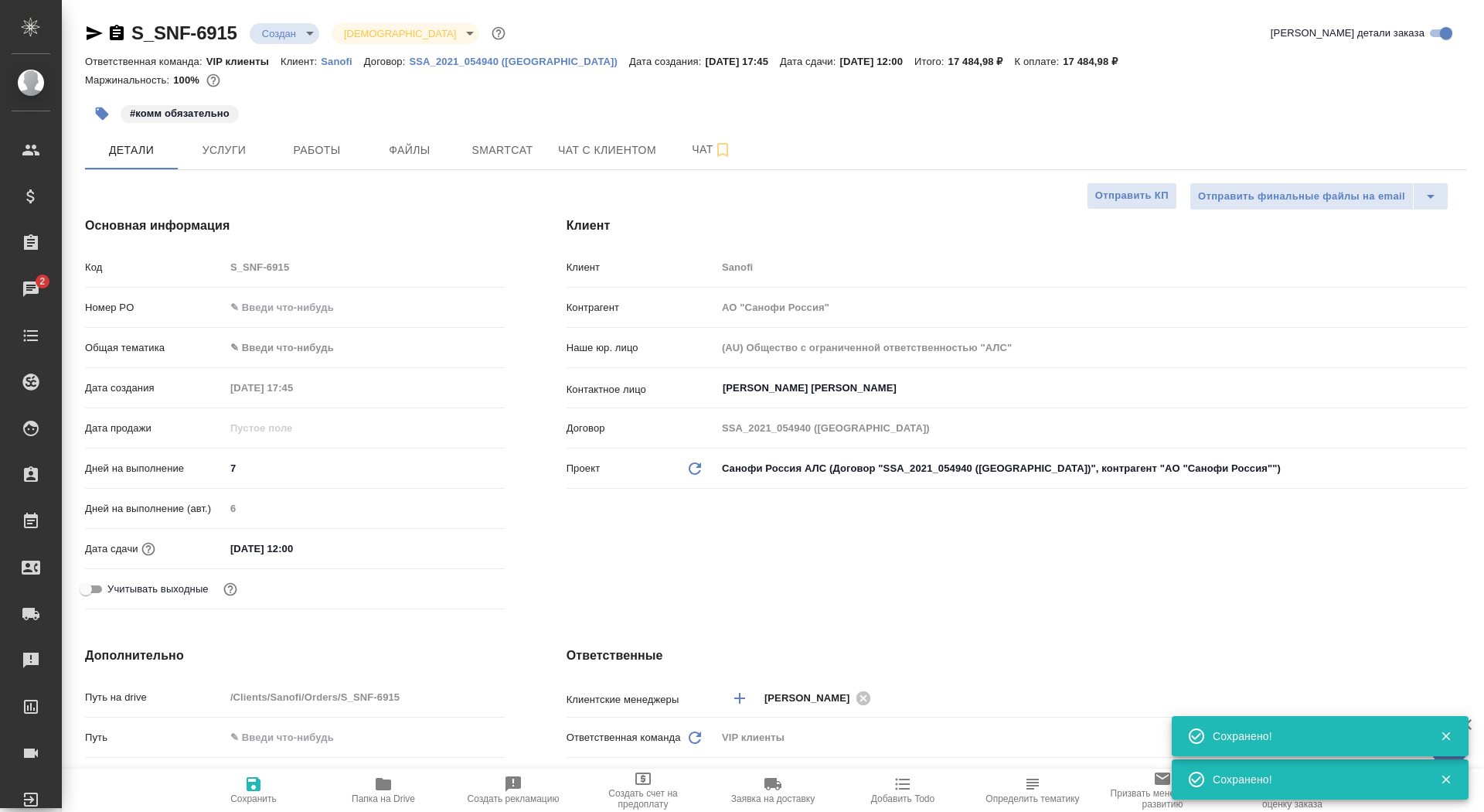
type textarea "x"
click at [1126, 196] on span "Отправить КП" at bounding box center [1132, 196] width 73 height 17
type textarea "x"
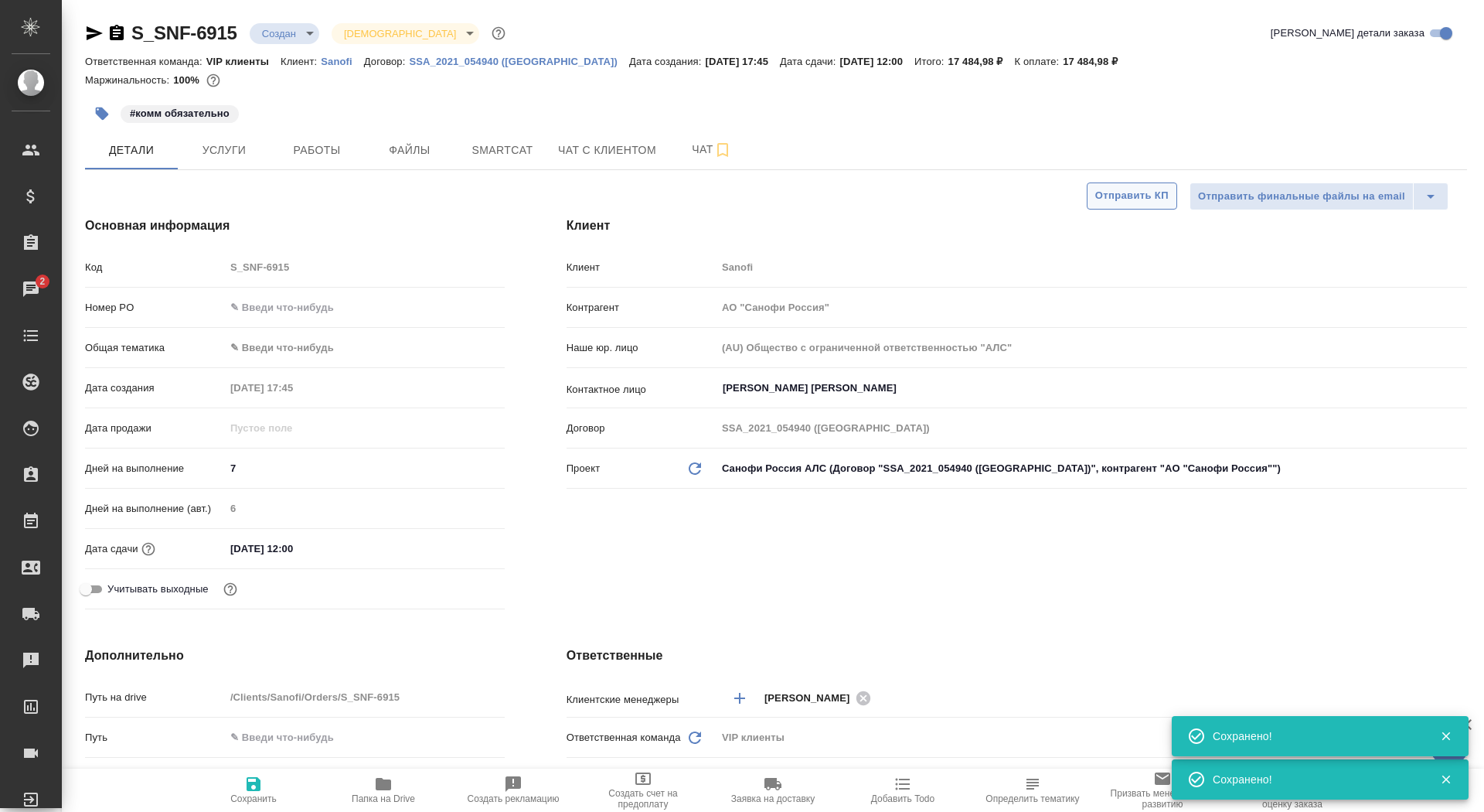
type textarea "x"
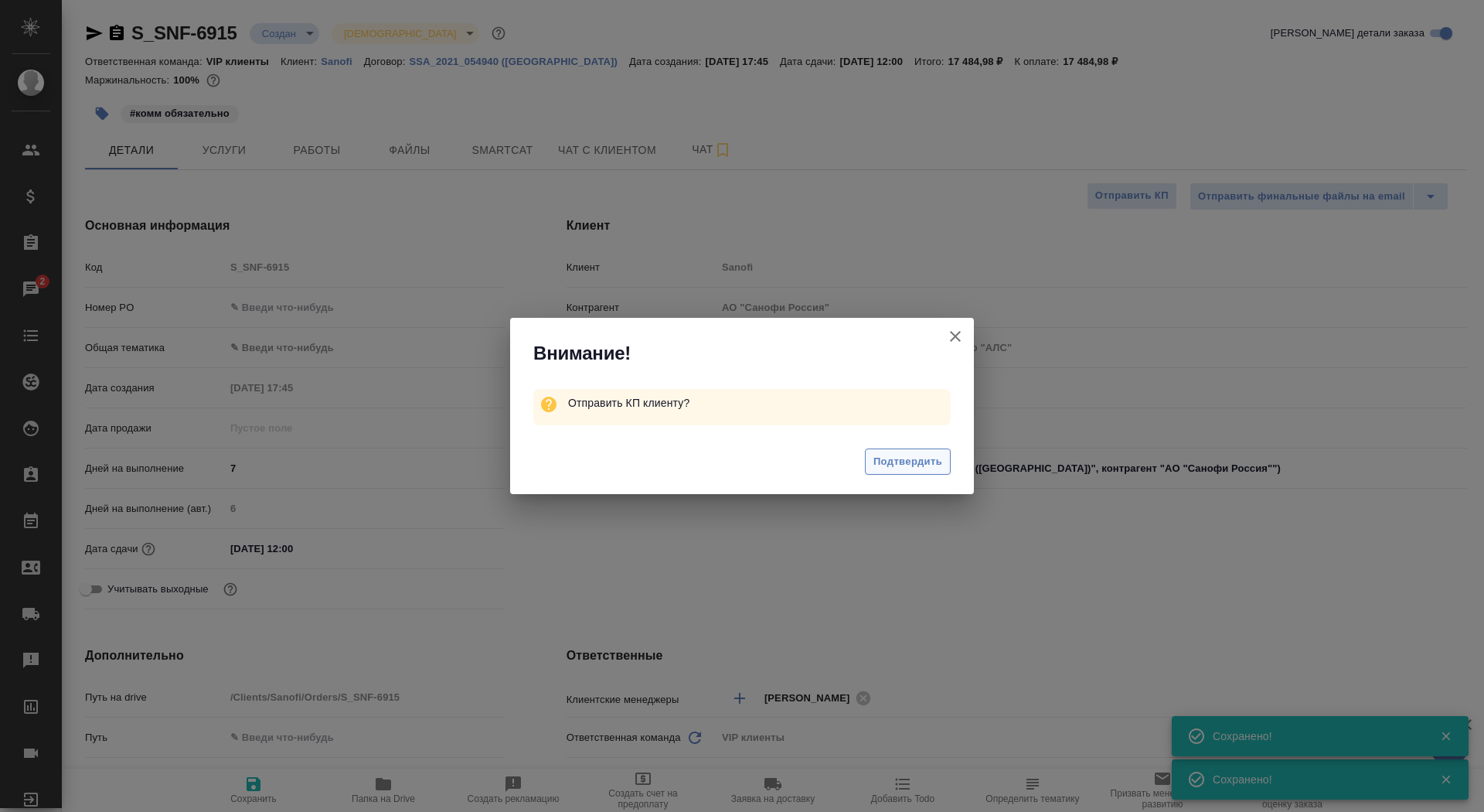
click at [906, 458] on span "Подтвердить" at bounding box center [908, 462] width 69 height 17
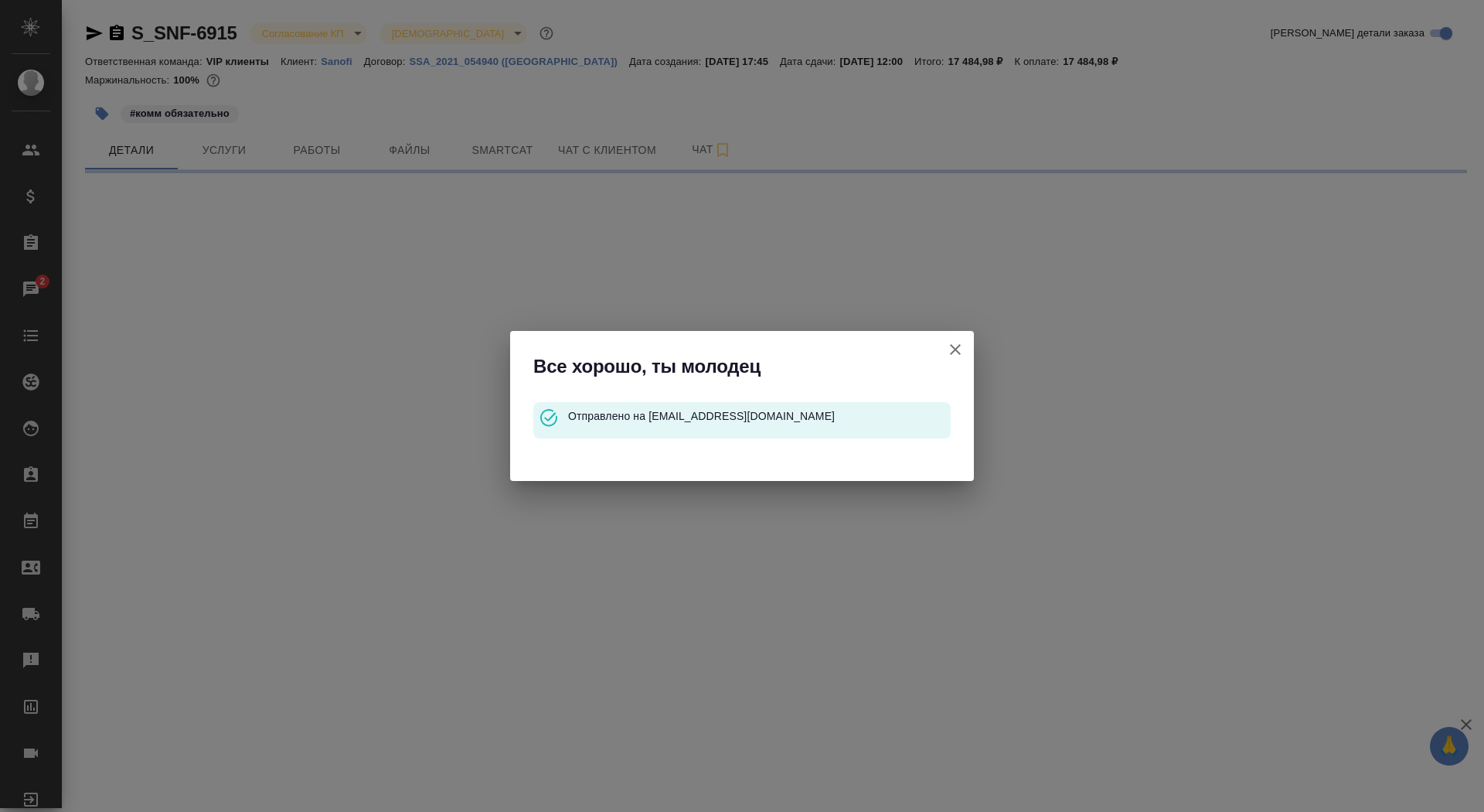
select select "RU"
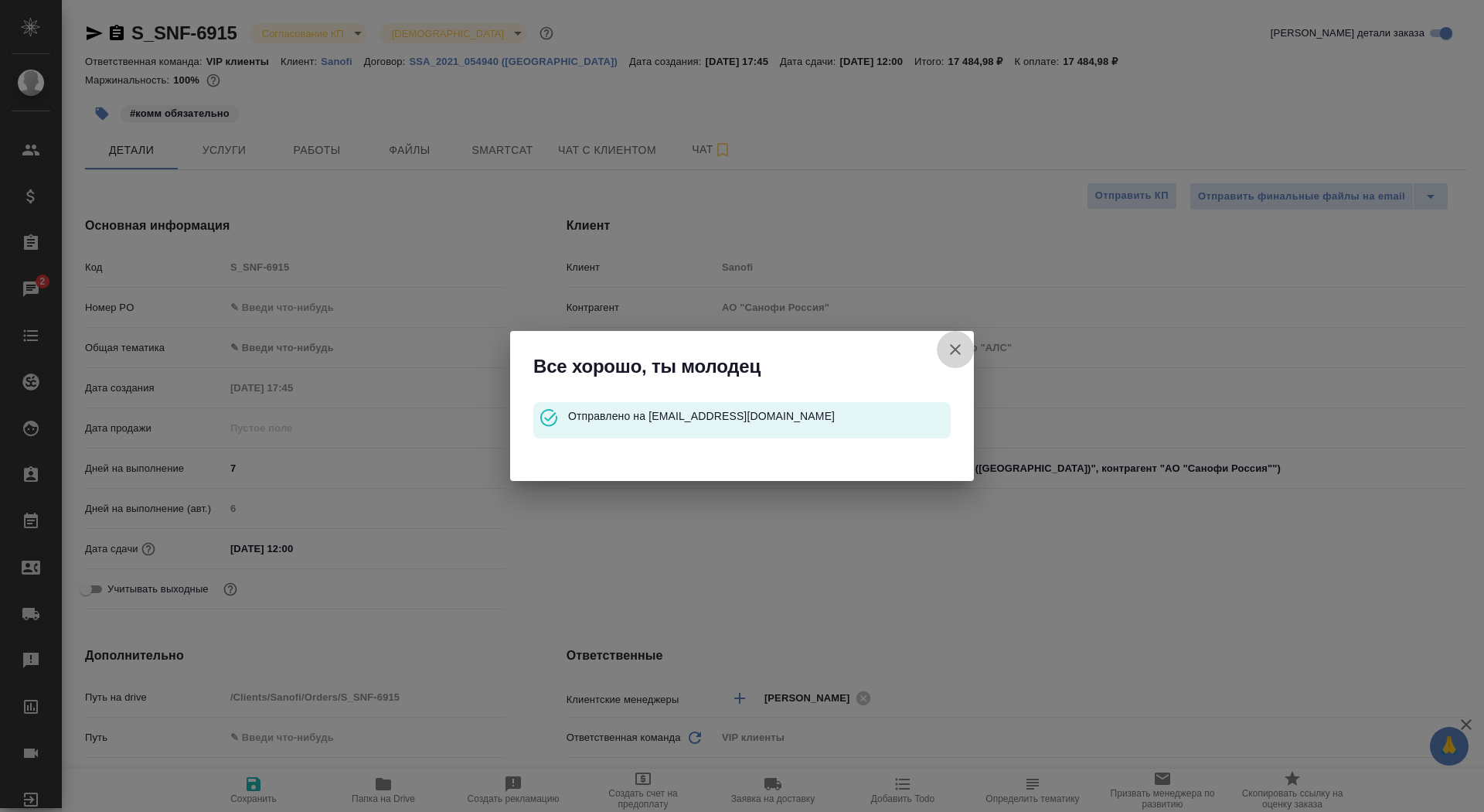
click at [961, 348] on icon "button" at bounding box center [955, 349] width 18 height 18
type textarea "x"
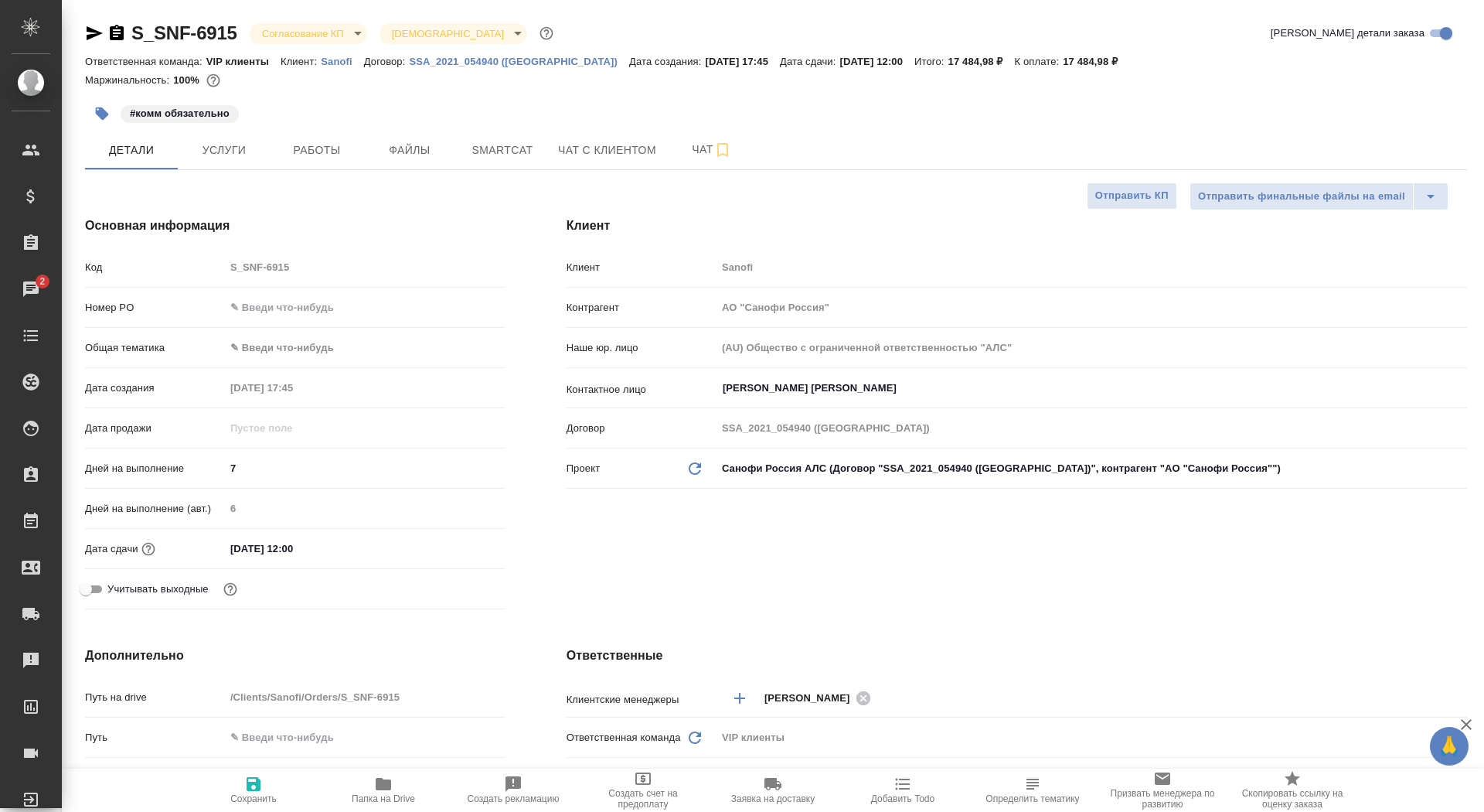
type textarea "x"
click at [678, 143] on span "Чат" at bounding box center [711, 150] width 74 height 19
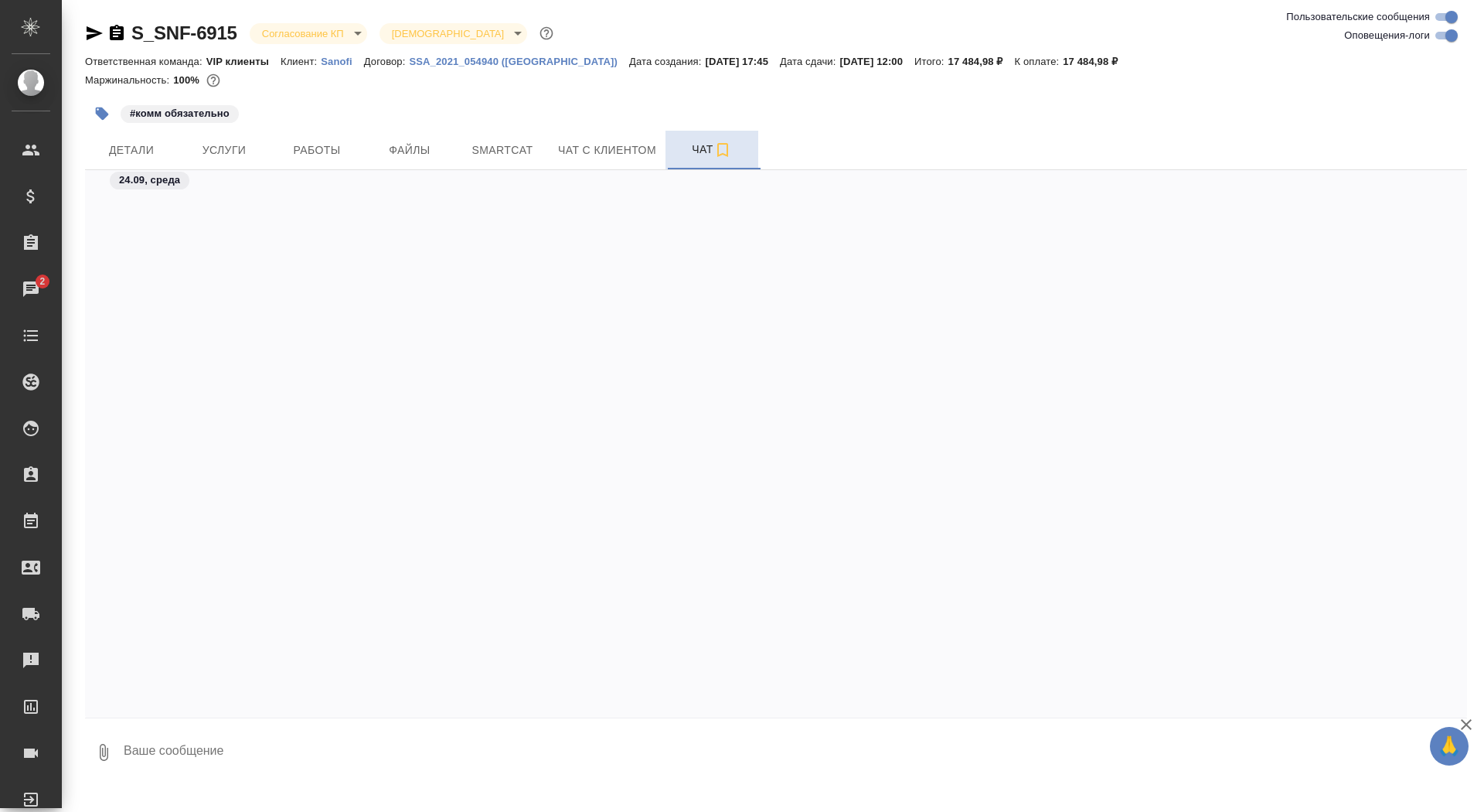
scroll to position [3087, 0]
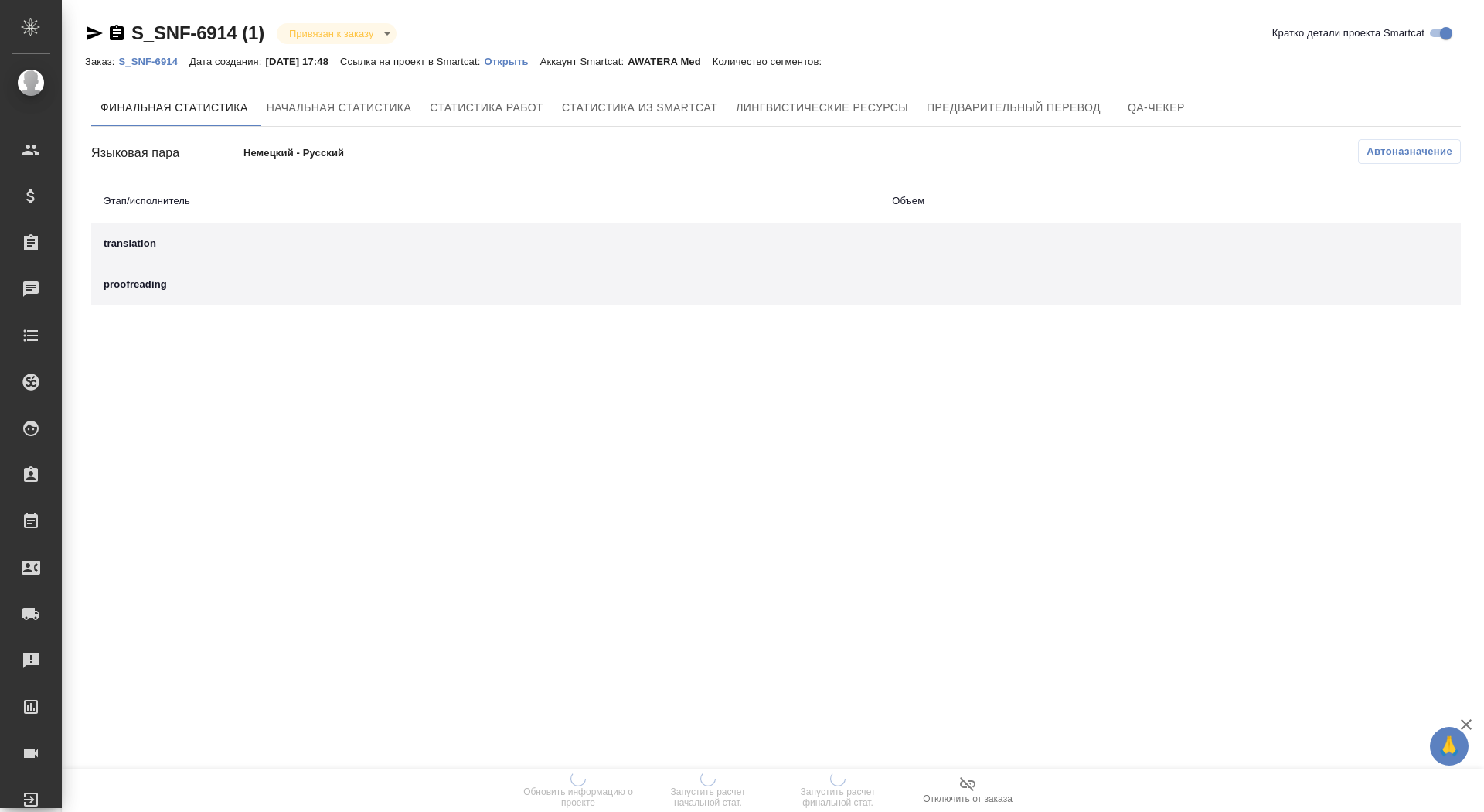
click at [530, 65] on p "Открыть" at bounding box center [512, 61] width 56 height 11
click at [520, 63] on p "Открыть" at bounding box center [512, 61] width 56 height 11
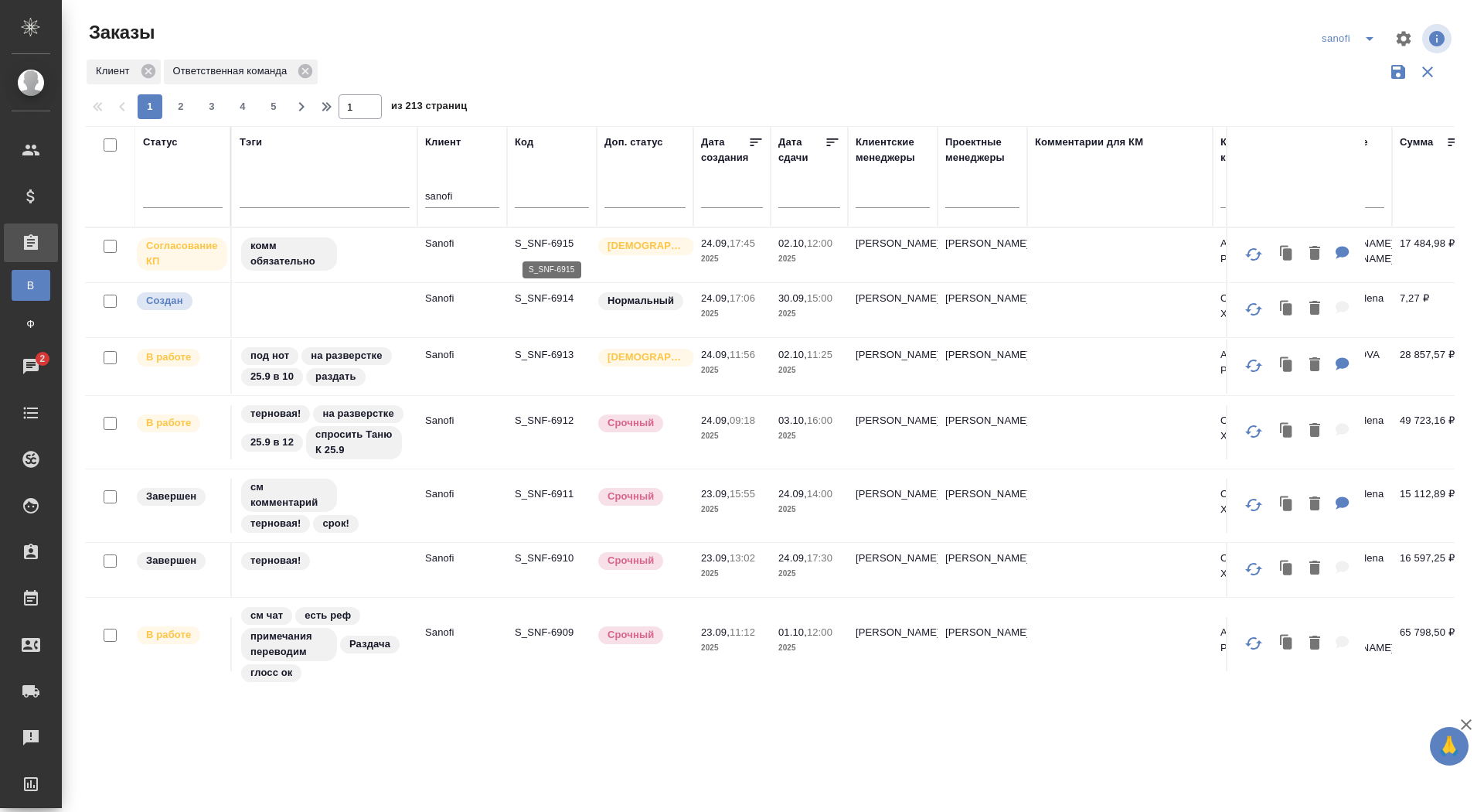
click at [551, 241] on p "S_SNF-6915" at bounding box center [551, 243] width 74 height 16
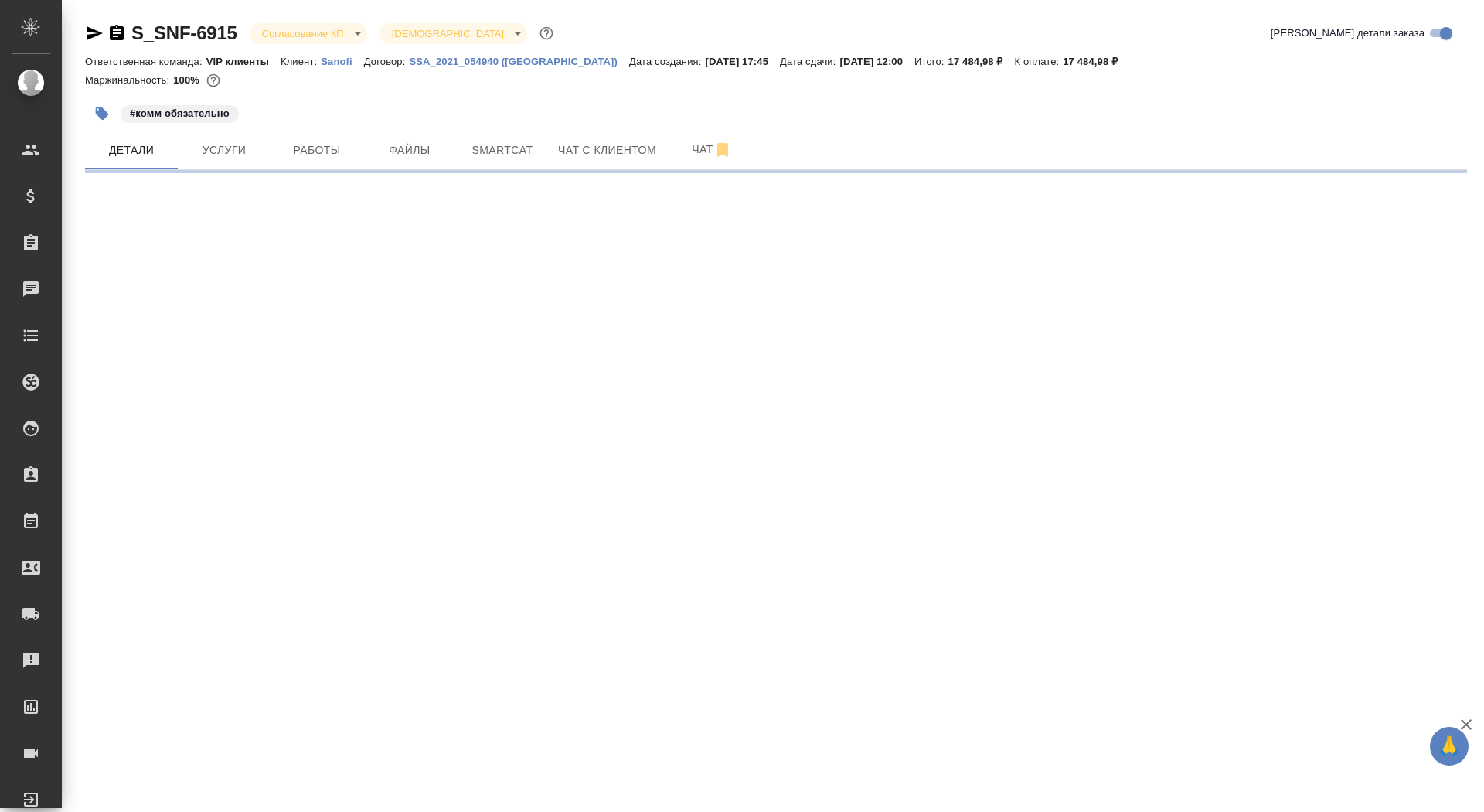
select select "RU"
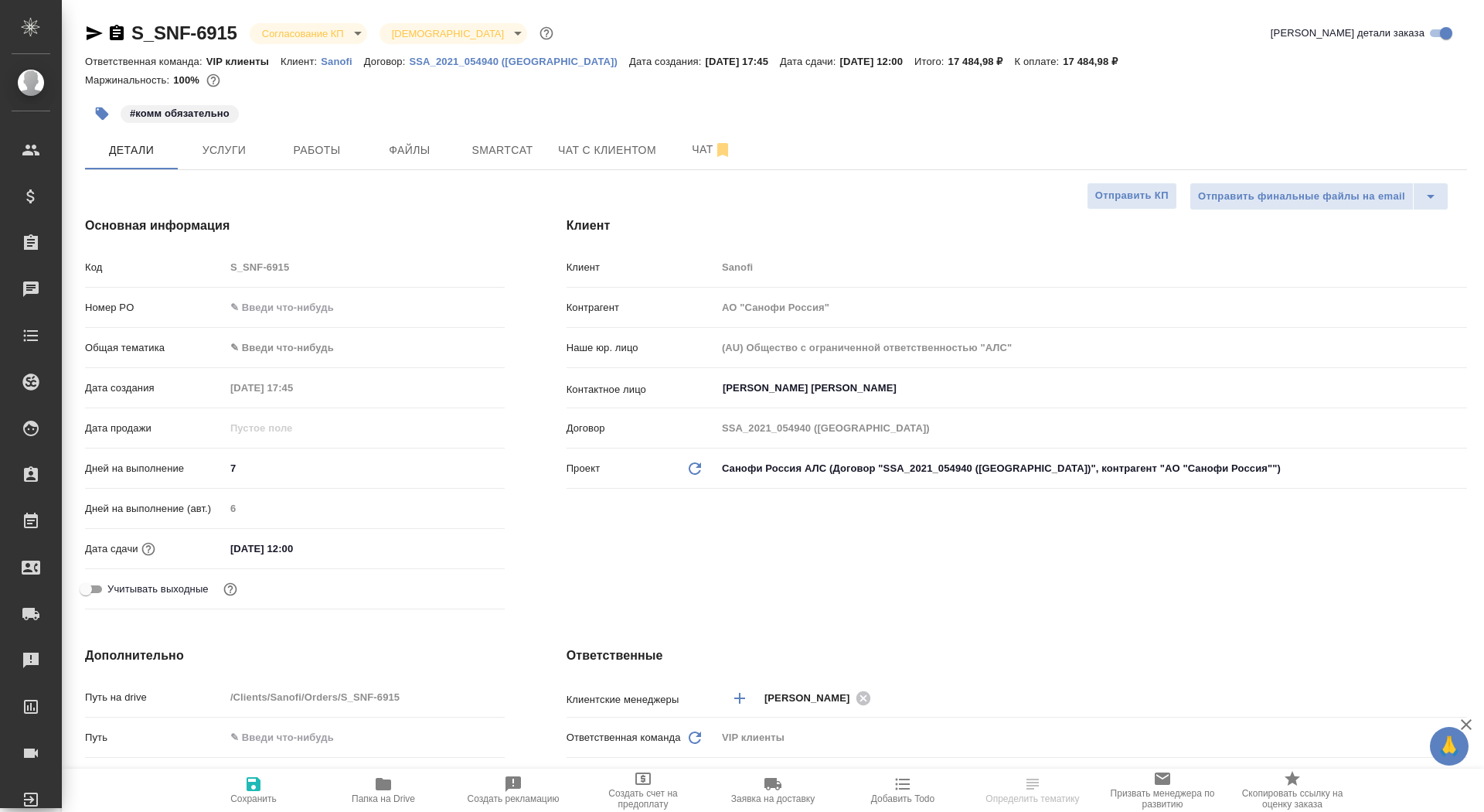
type textarea "x"
click at [117, 31] on icon "button" at bounding box center [116, 32] width 14 height 16
type textarea "x"
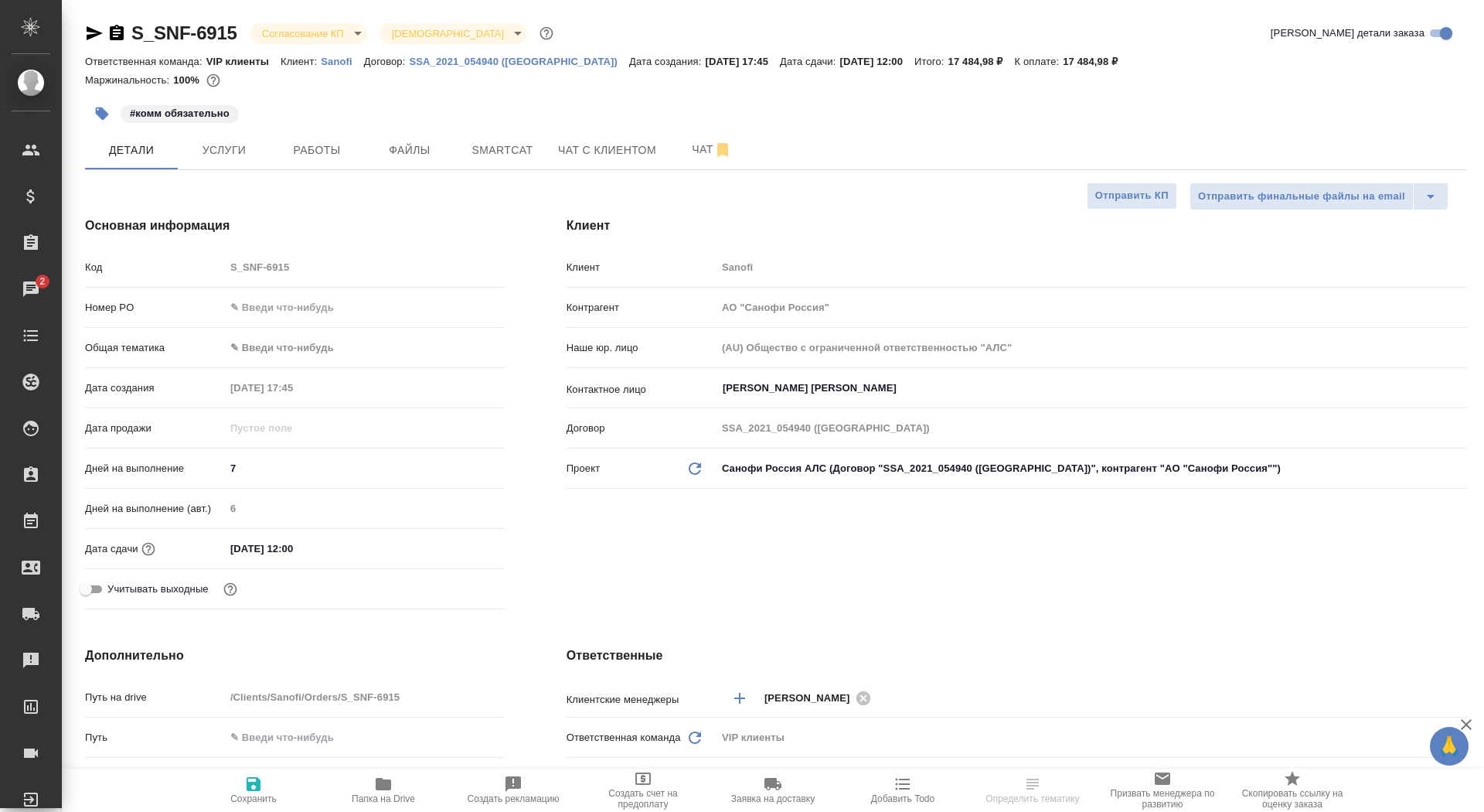
type textarea "x"
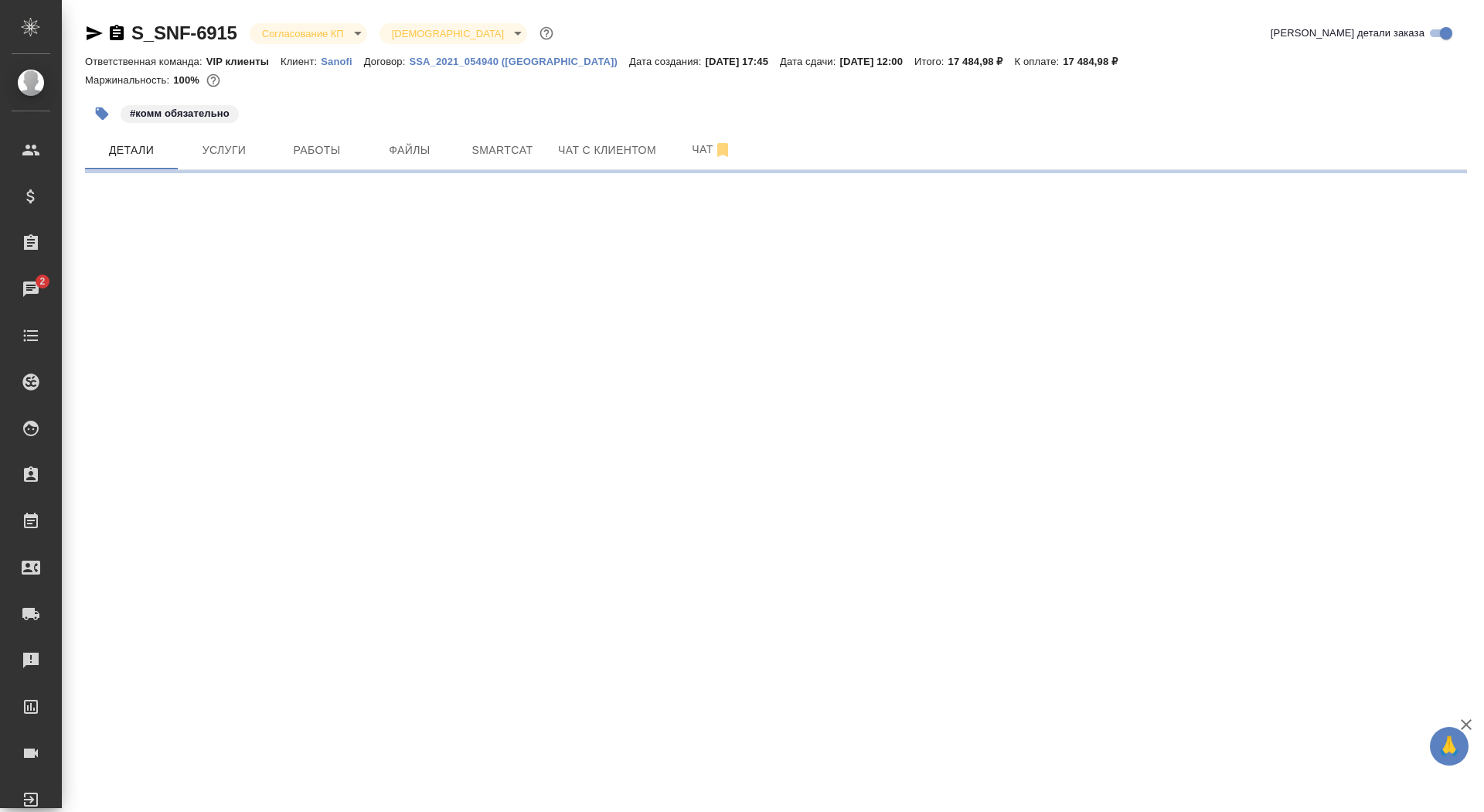
select select "RU"
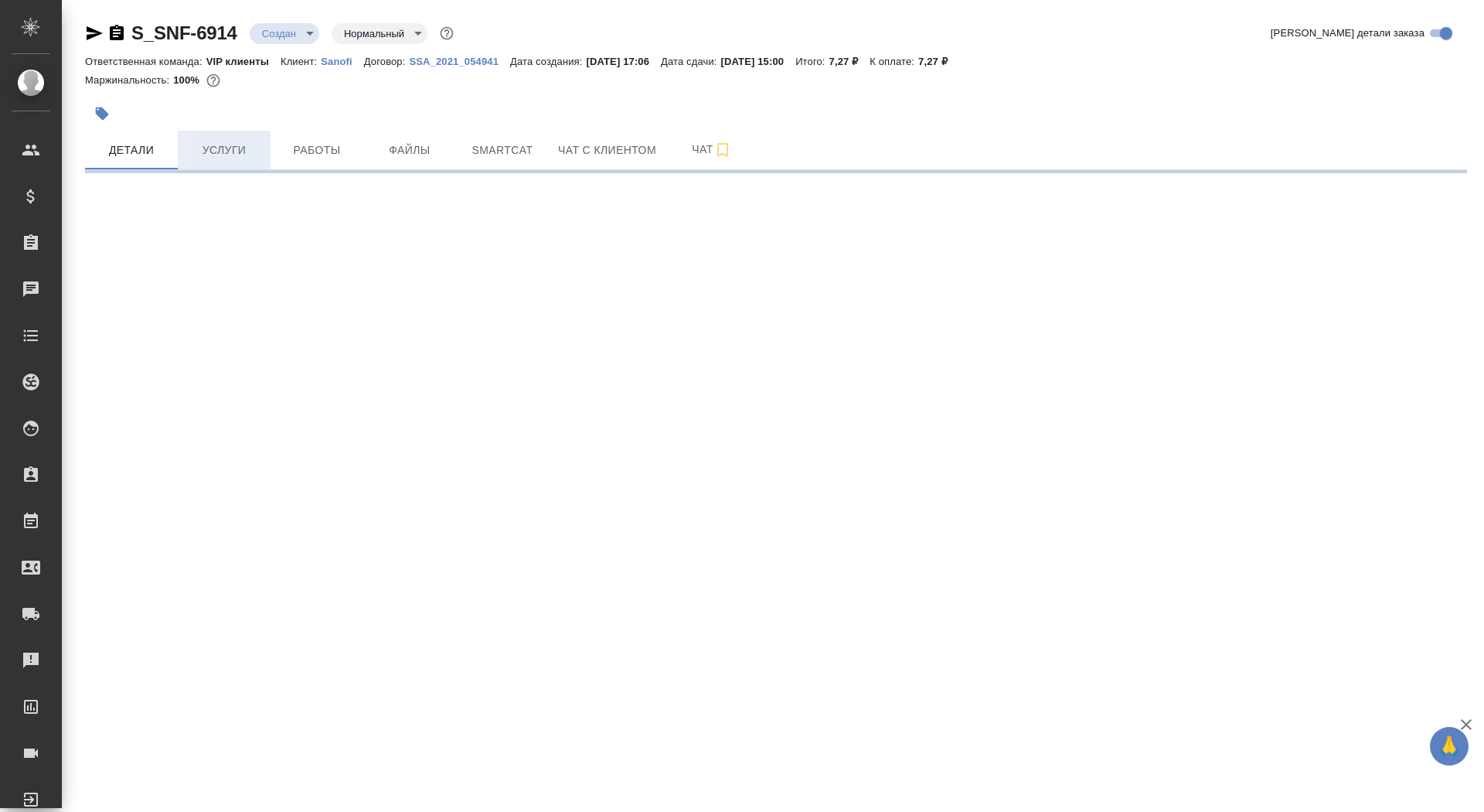
select select "RU"
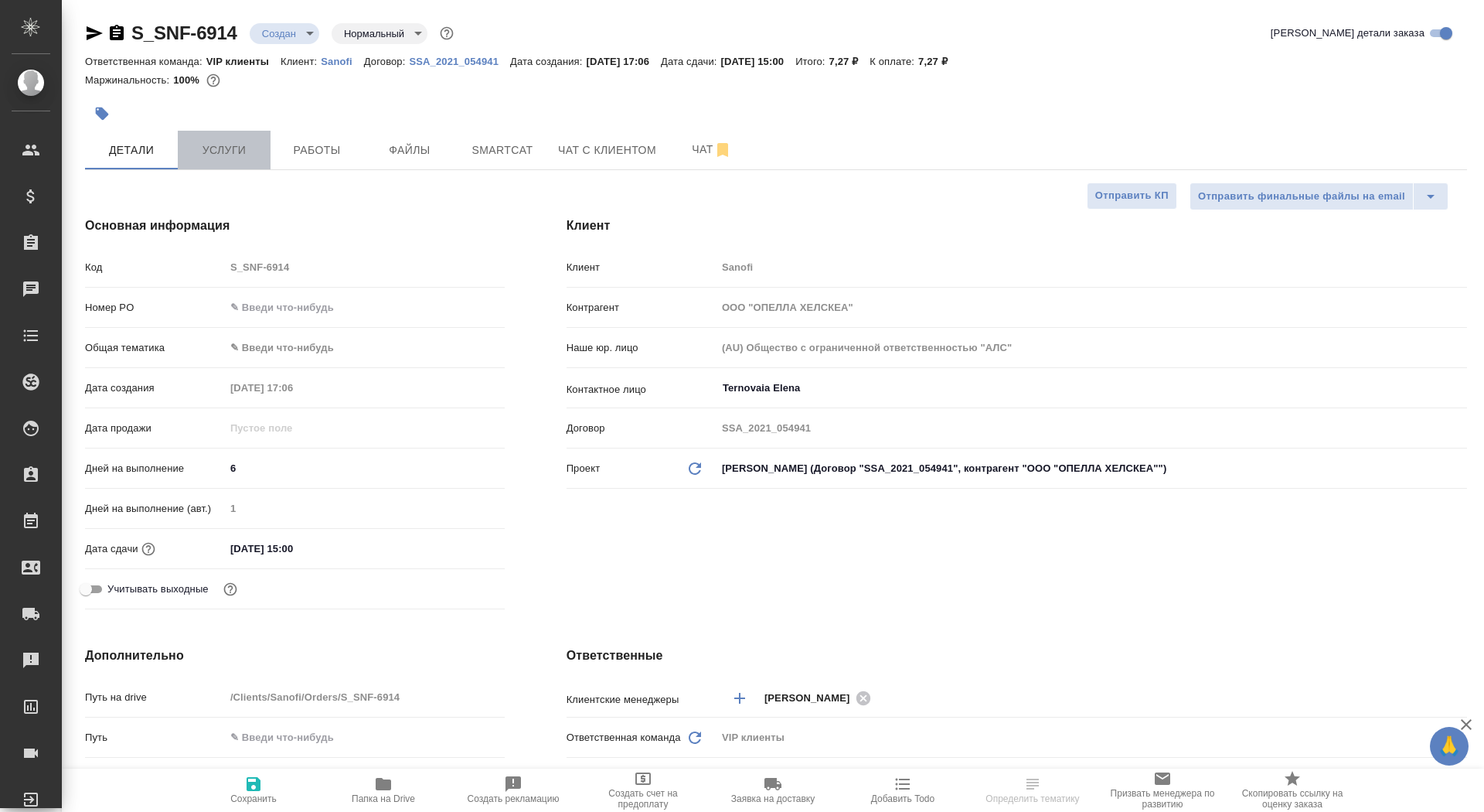
click at [213, 148] on span "Услуги" at bounding box center [223, 150] width 74 height 19
type textarea "x"
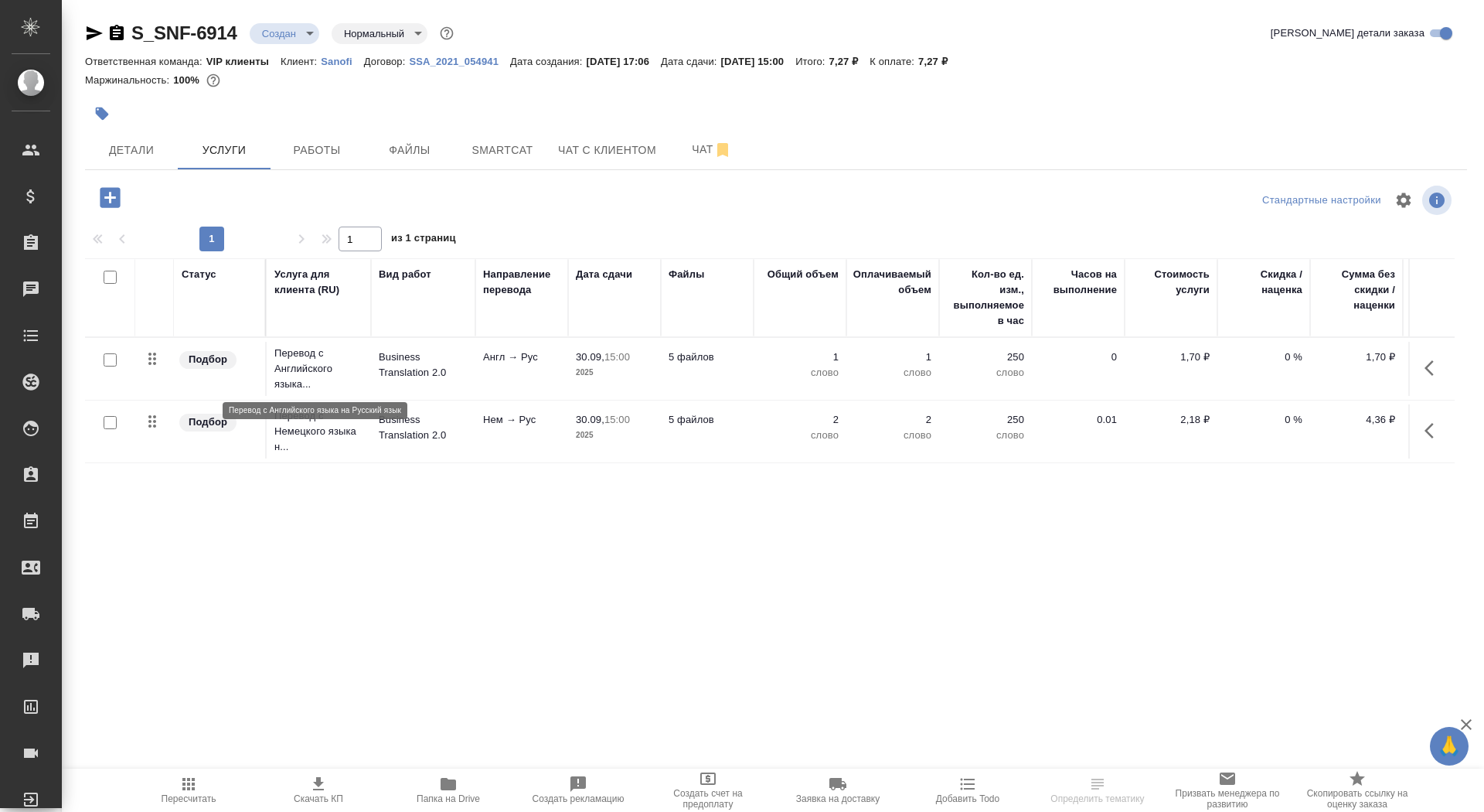
click at [323, 369] on p "Перевод с Английского языка..." at bounding box center [319, 369] width 89 height 46
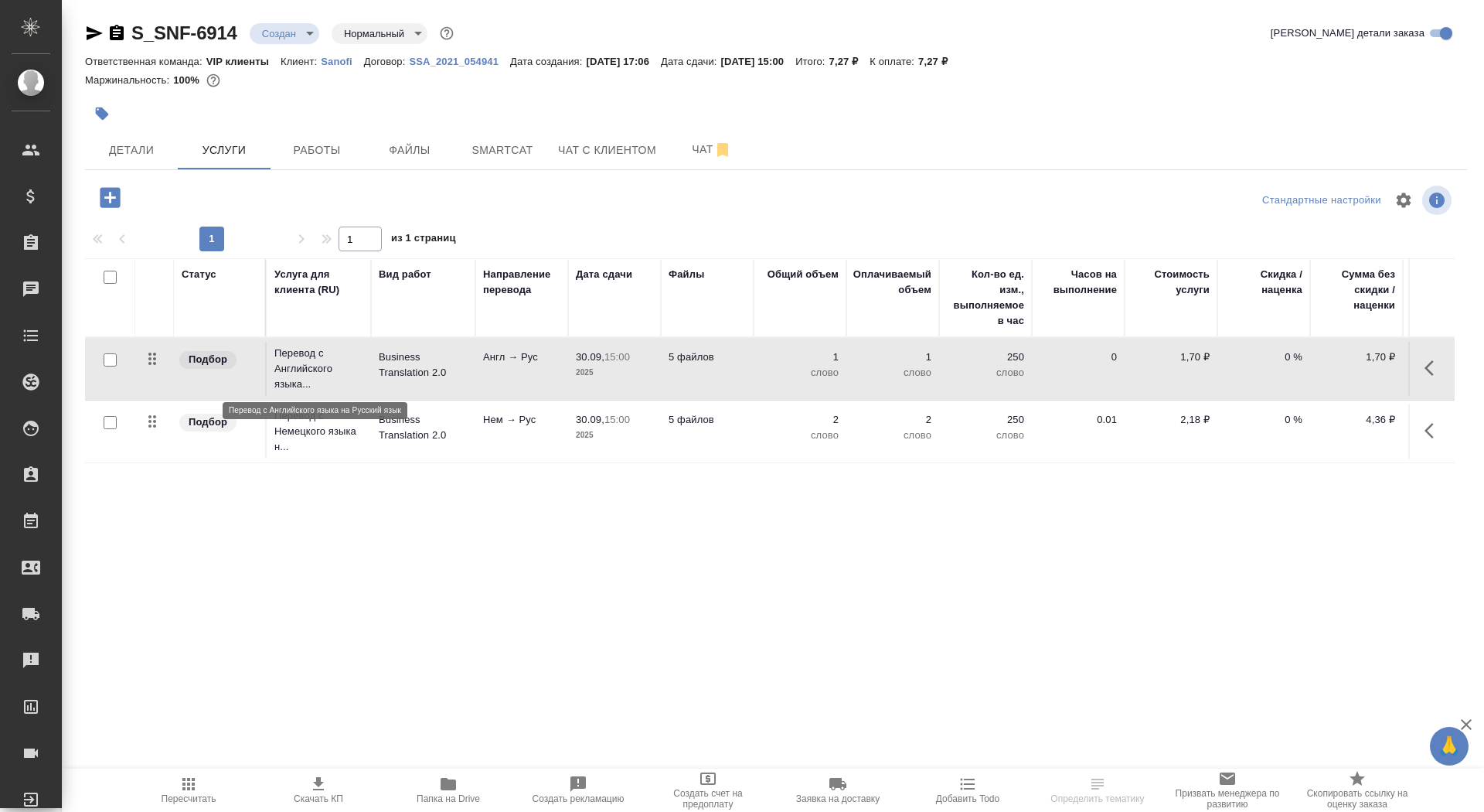
click at [323, 369] on p "Перевод с Английского языка..." at bounding box center [319, 369] width 89 height 46
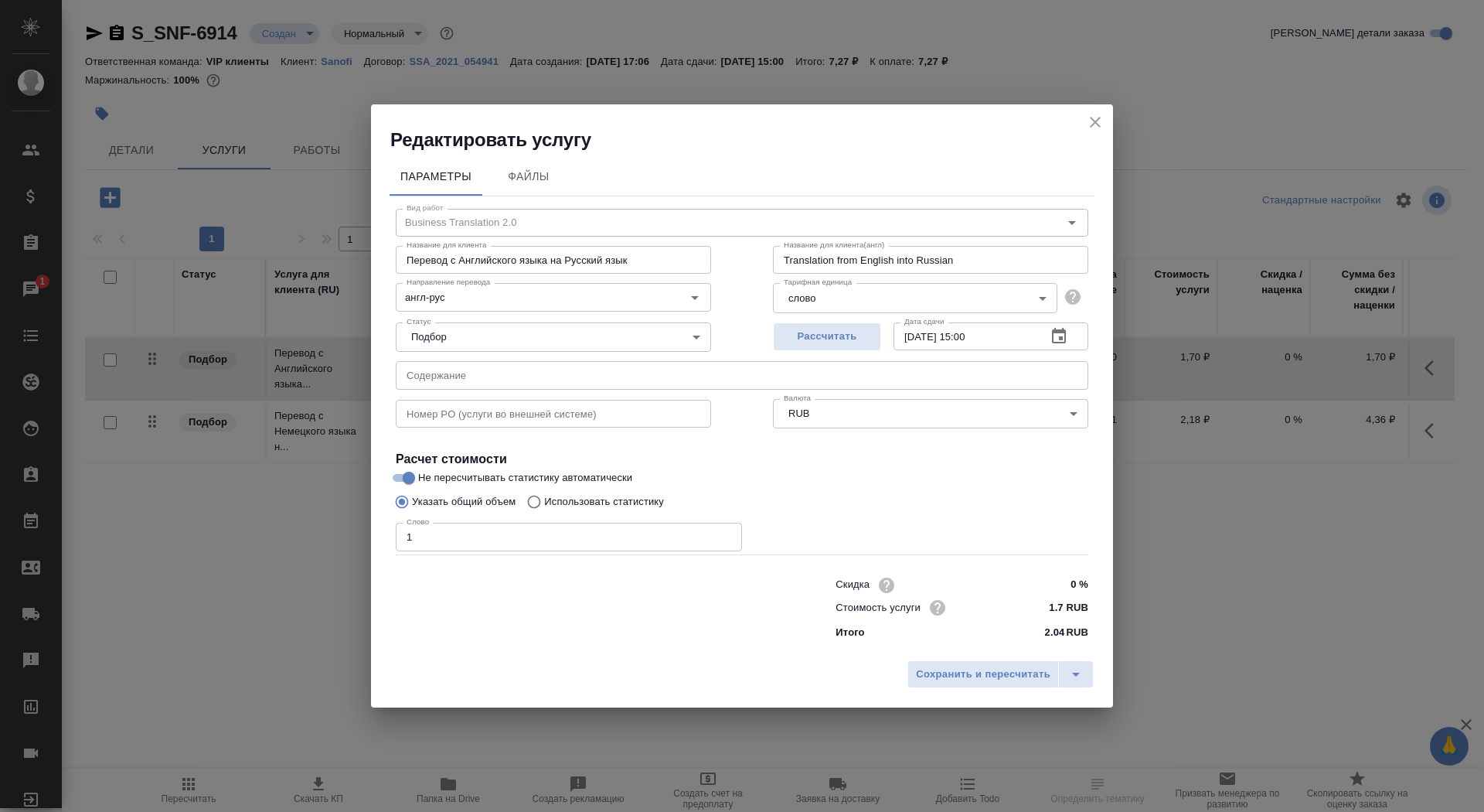
click at [570, 498] on p "Использовать статистику" at bounding box center [604, 502] width 120 height 16
click at [544, 498] on input "Использовать статистику" at bounding box center [532, 502] width 24 height 30
radio input "true"
radio input "false"
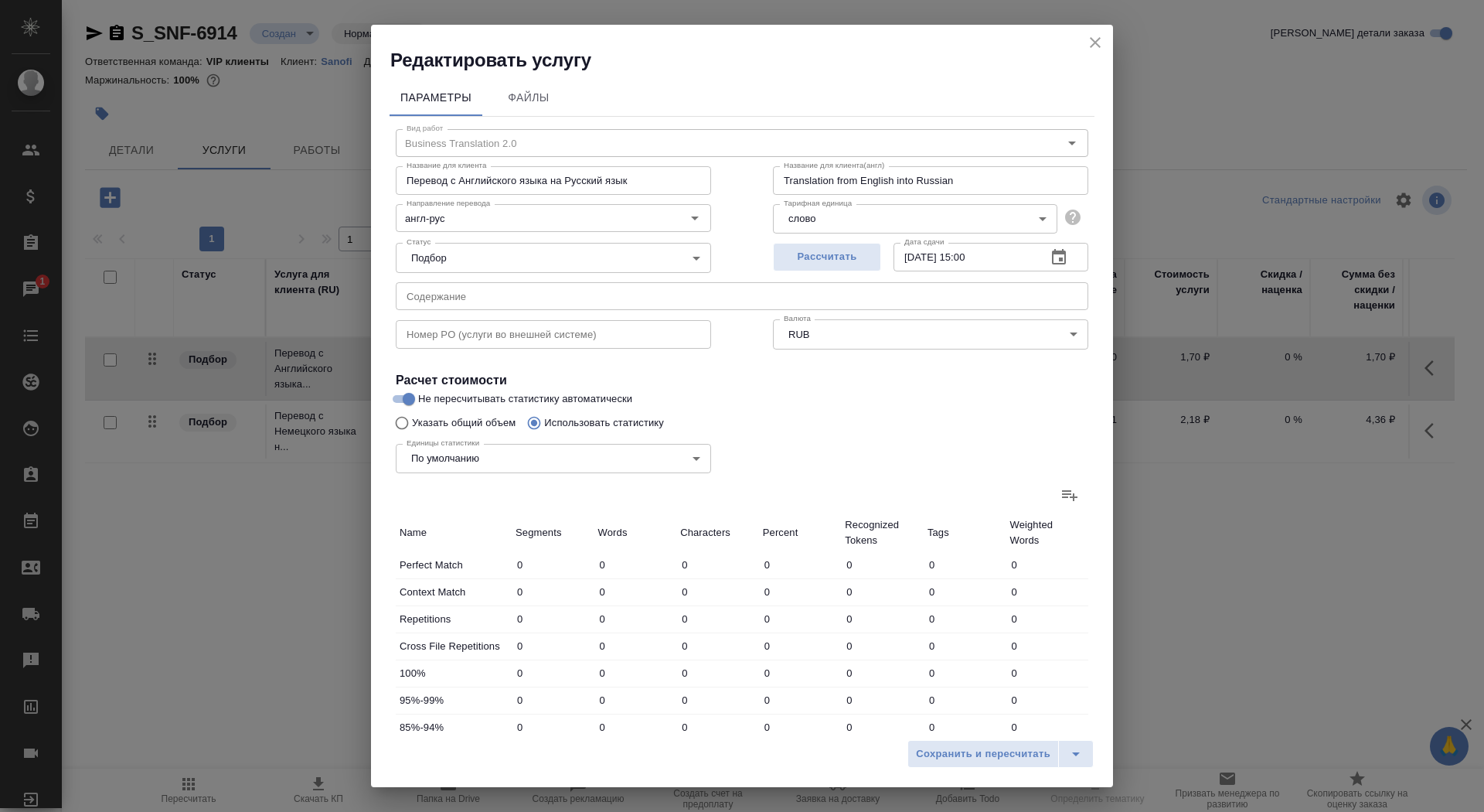
click at [1066, 494] on icon at bounding box center [1070, 496] width 16 height 10
click at [0, 0] on input "file" at bounding box center [0, 0] width 0 height 0
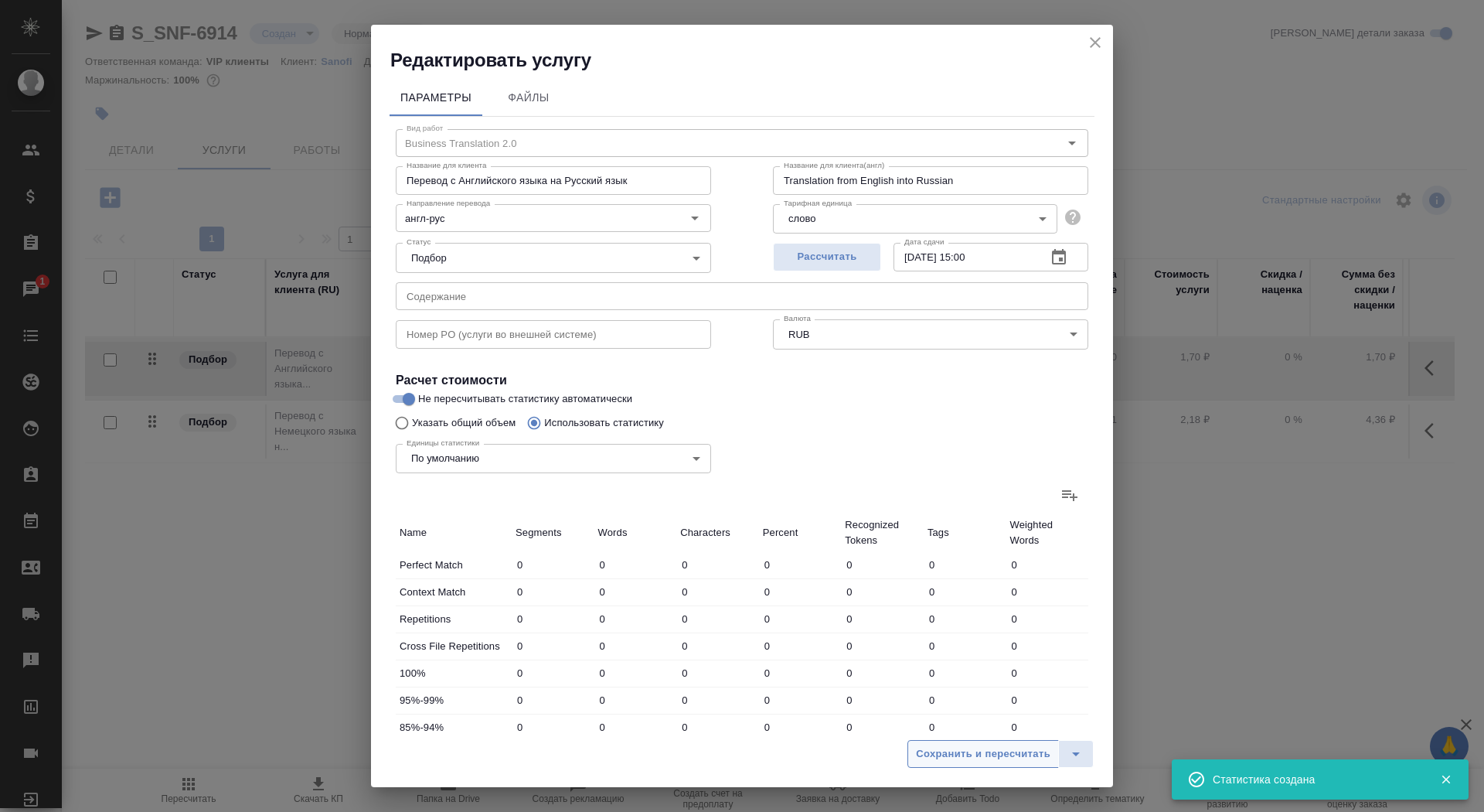
type input "589"
type input "2526"
type input "15715"
type input "322"
type input "2006"
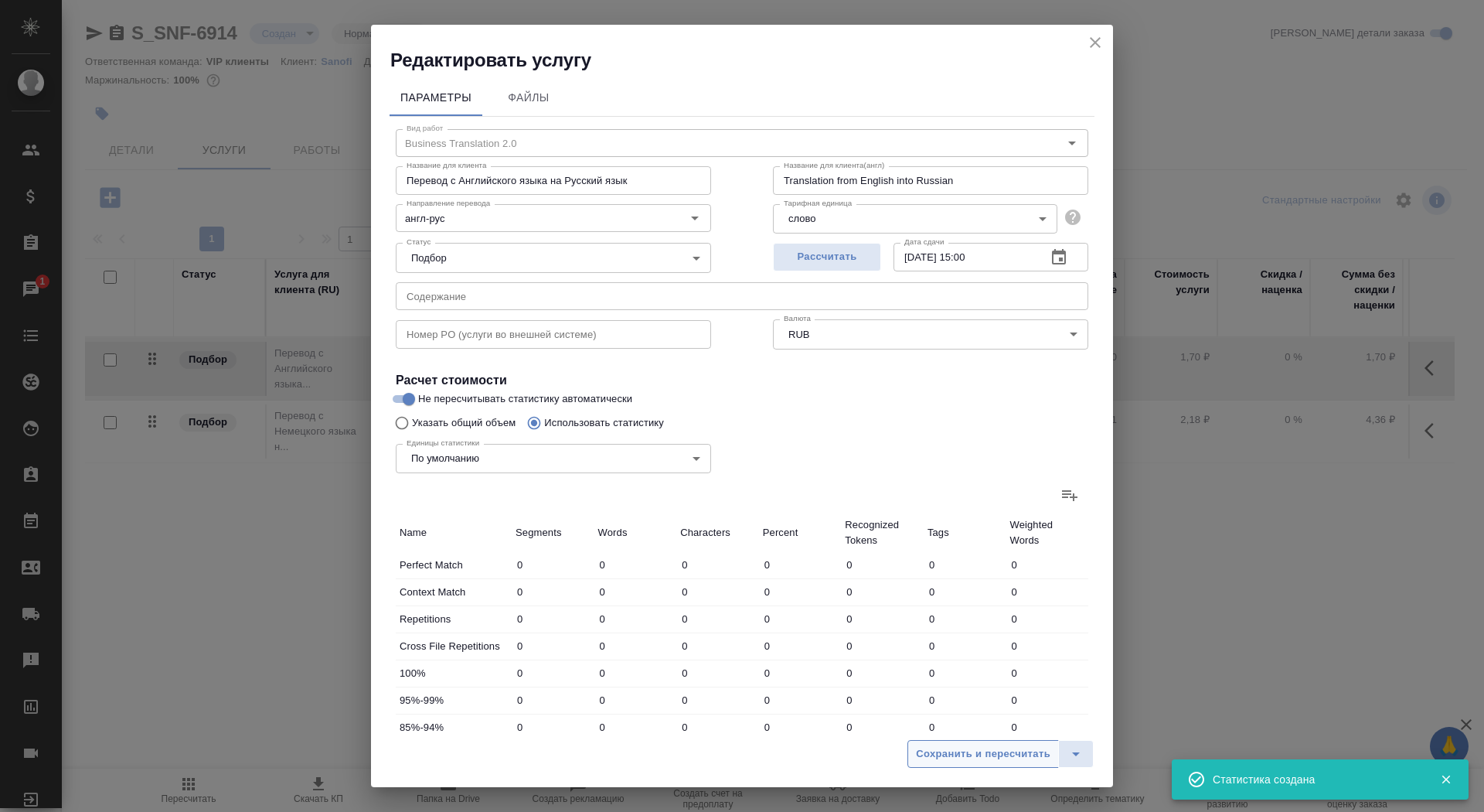
type input "12384"
type input "2"
type input "10"
type input "70"
type input "670"
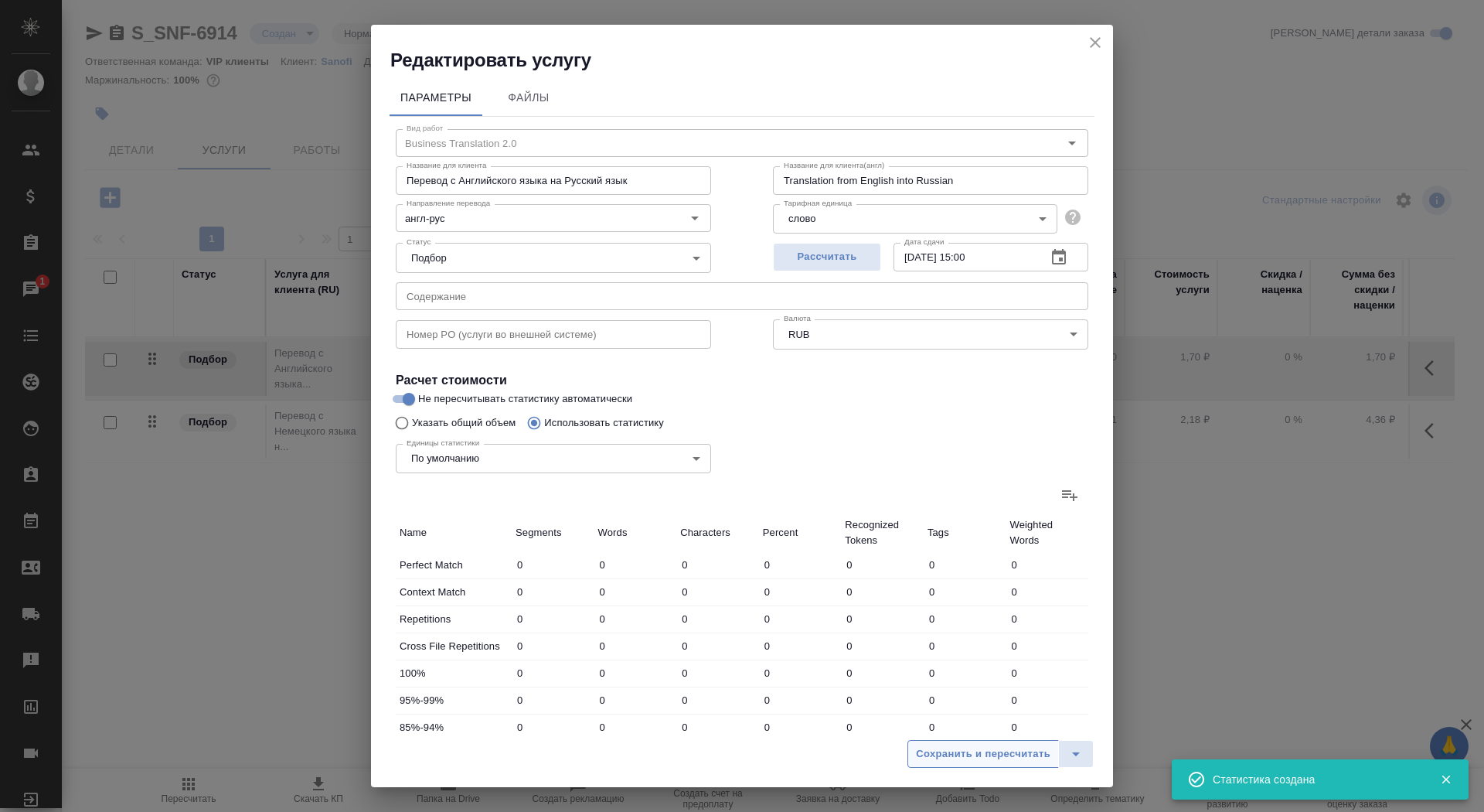
type input "1419"
type input "9216"
type input "127"
type input "632"
type input "4197"
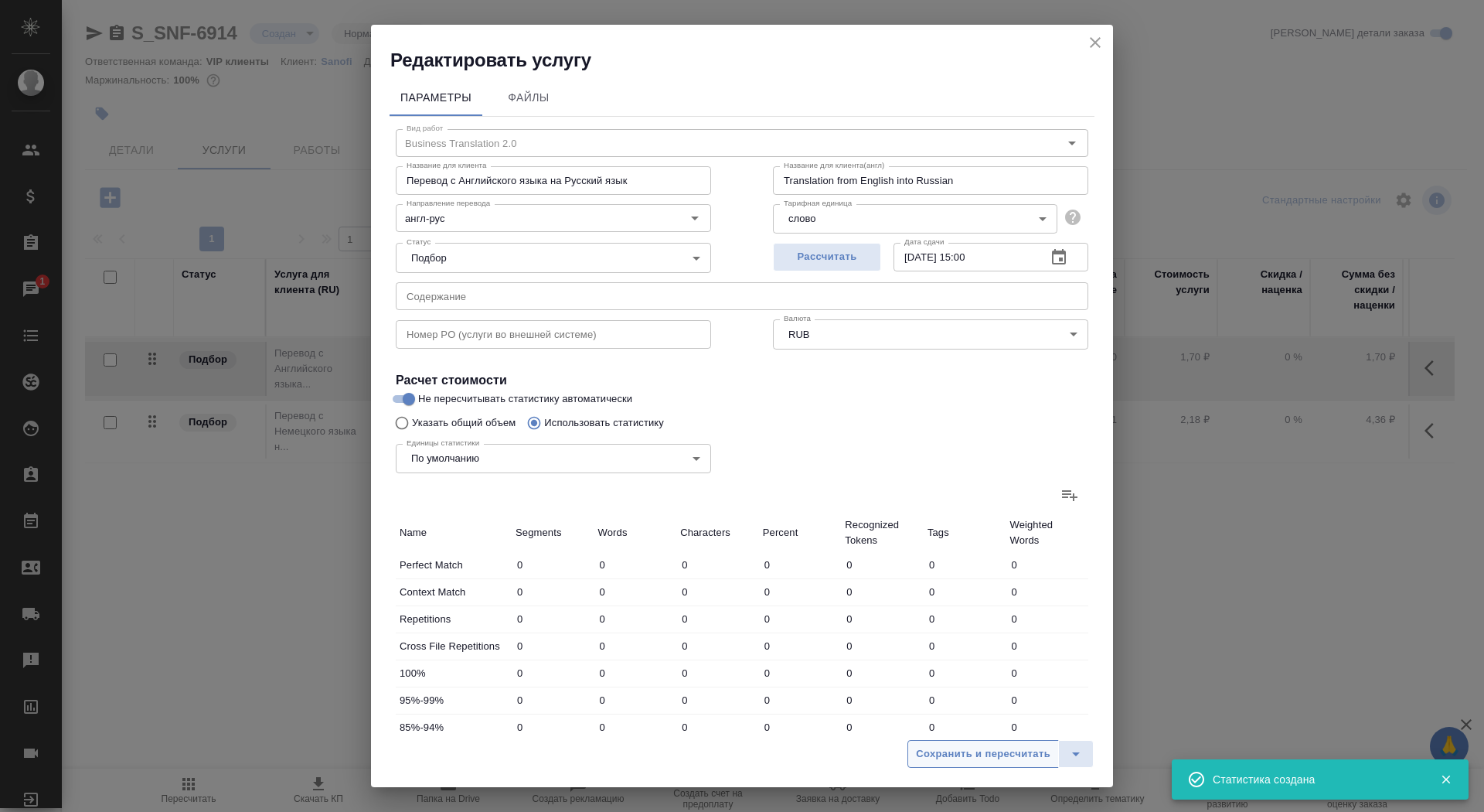
type input "70"
type input "758"
type input "5016"
type input "146"
type input "811"
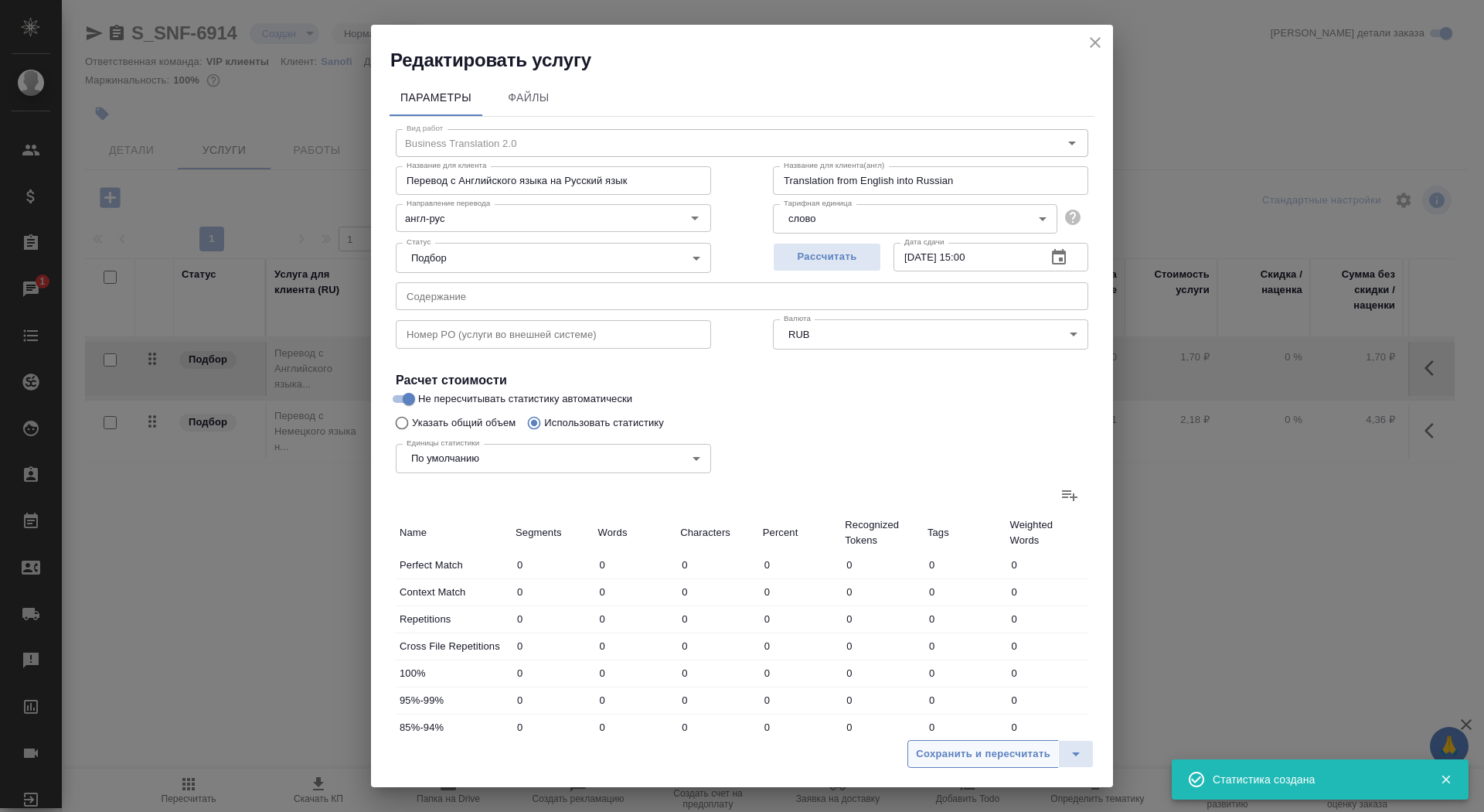
type input "5243"
type input "1247"
type input "12744"
type input "77537"
type input "2844"
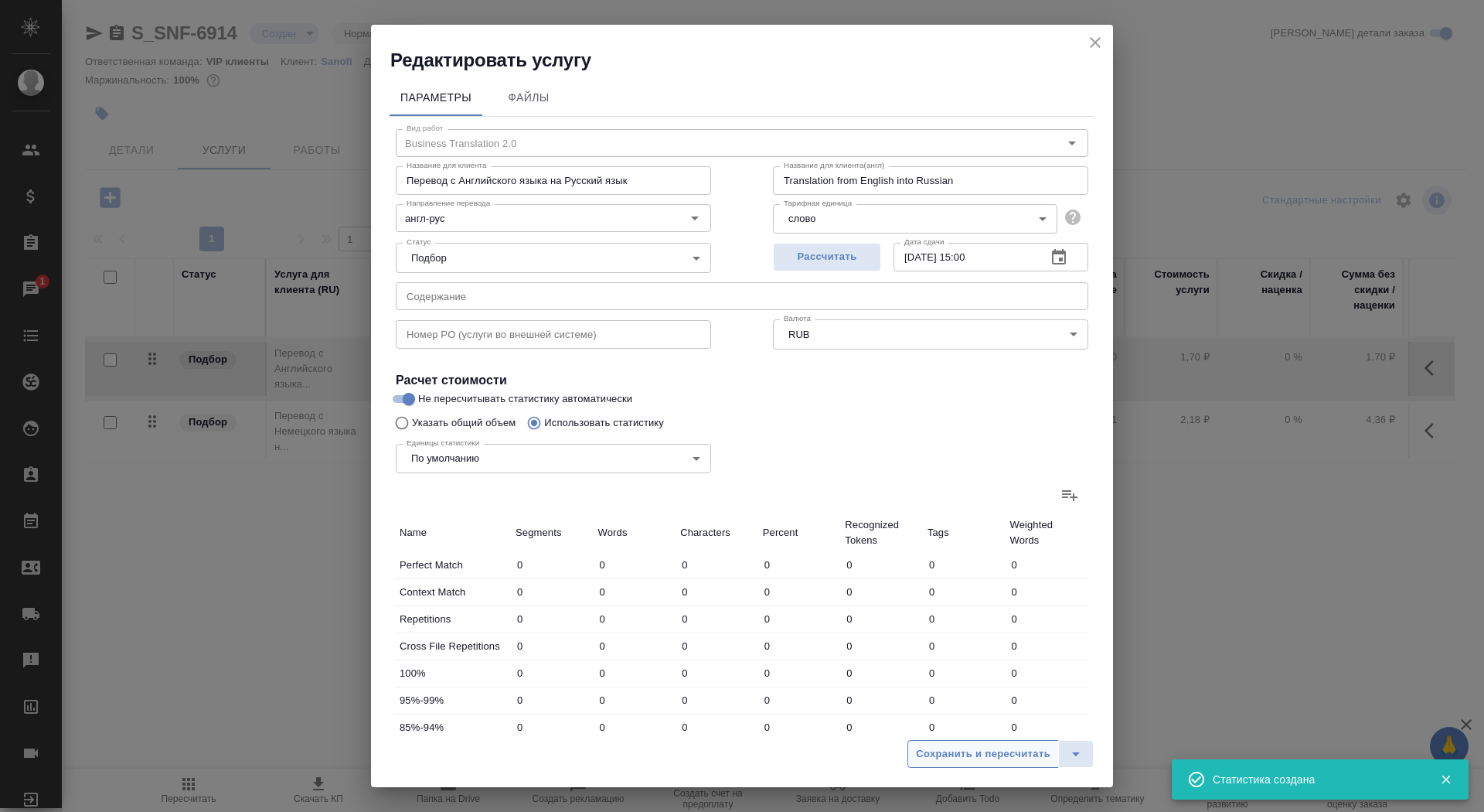
type input "18888"
type input "116922"
type input "3168"
type input "20904"
type input "129376"
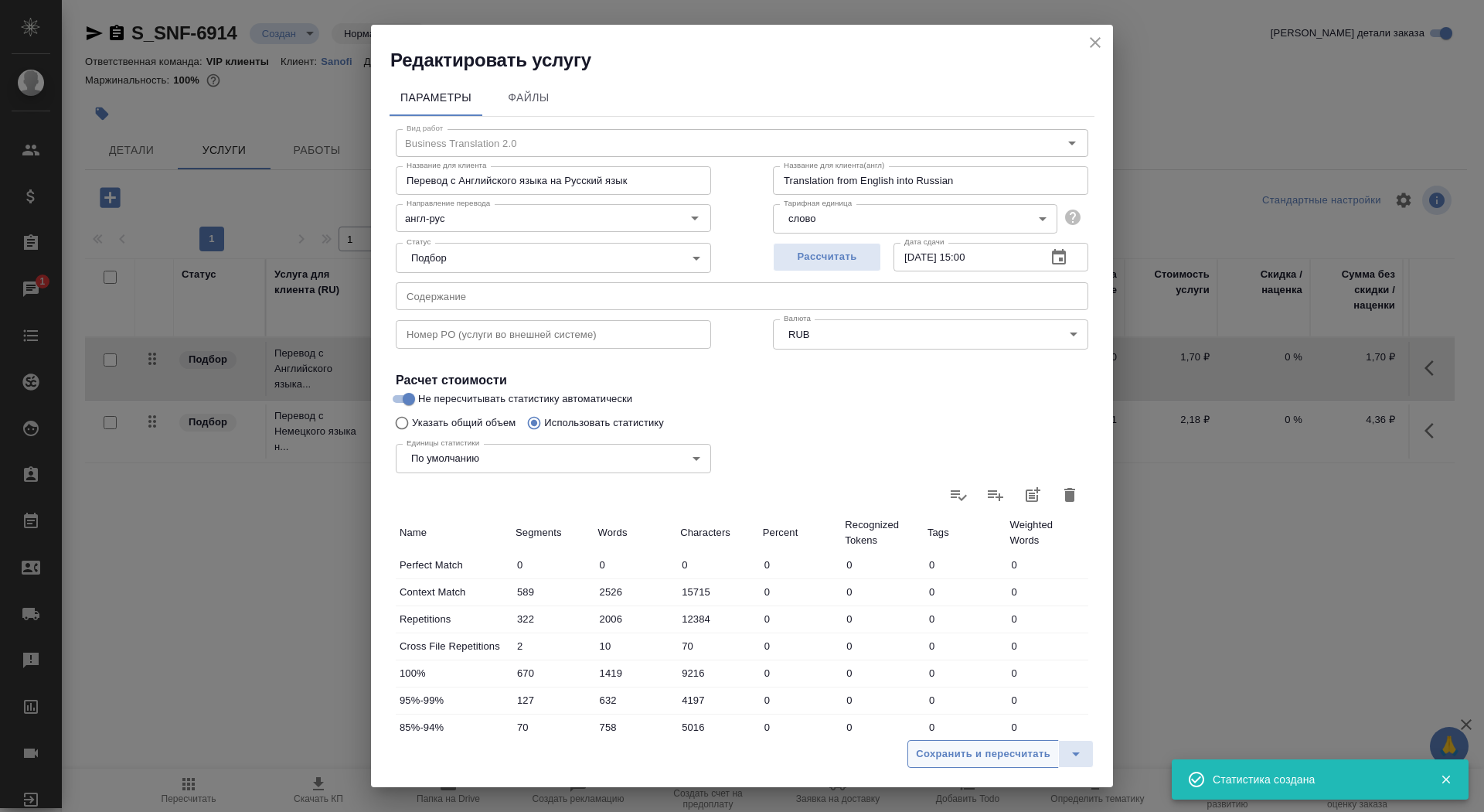
click at [961, 749] on span "Сохранить и пересчитать" at bounding box center [983, 754] width 135 height 17
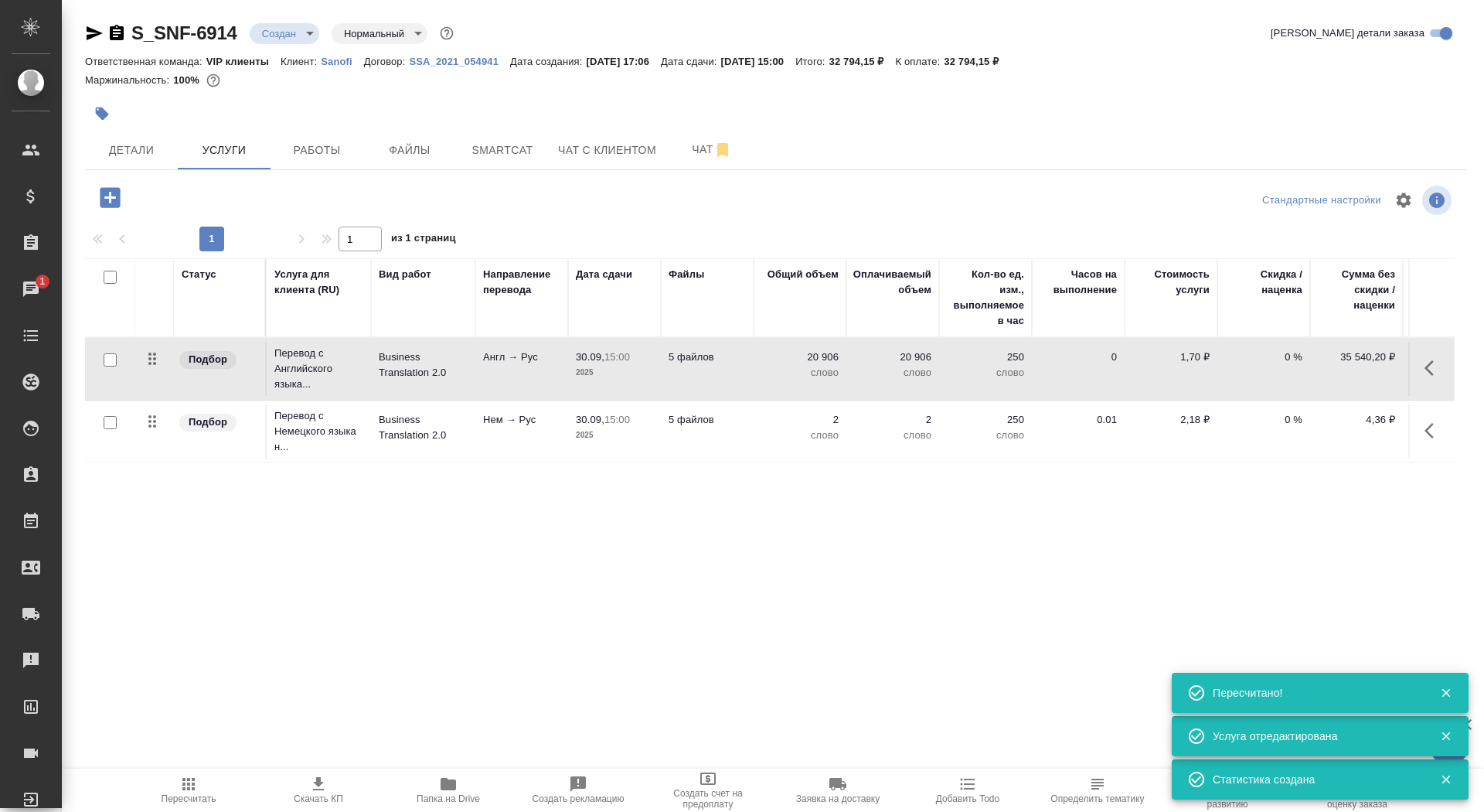
click at [757, 379] on td "20 906 слово" at bounding box center [800, 369] width 93 height 54
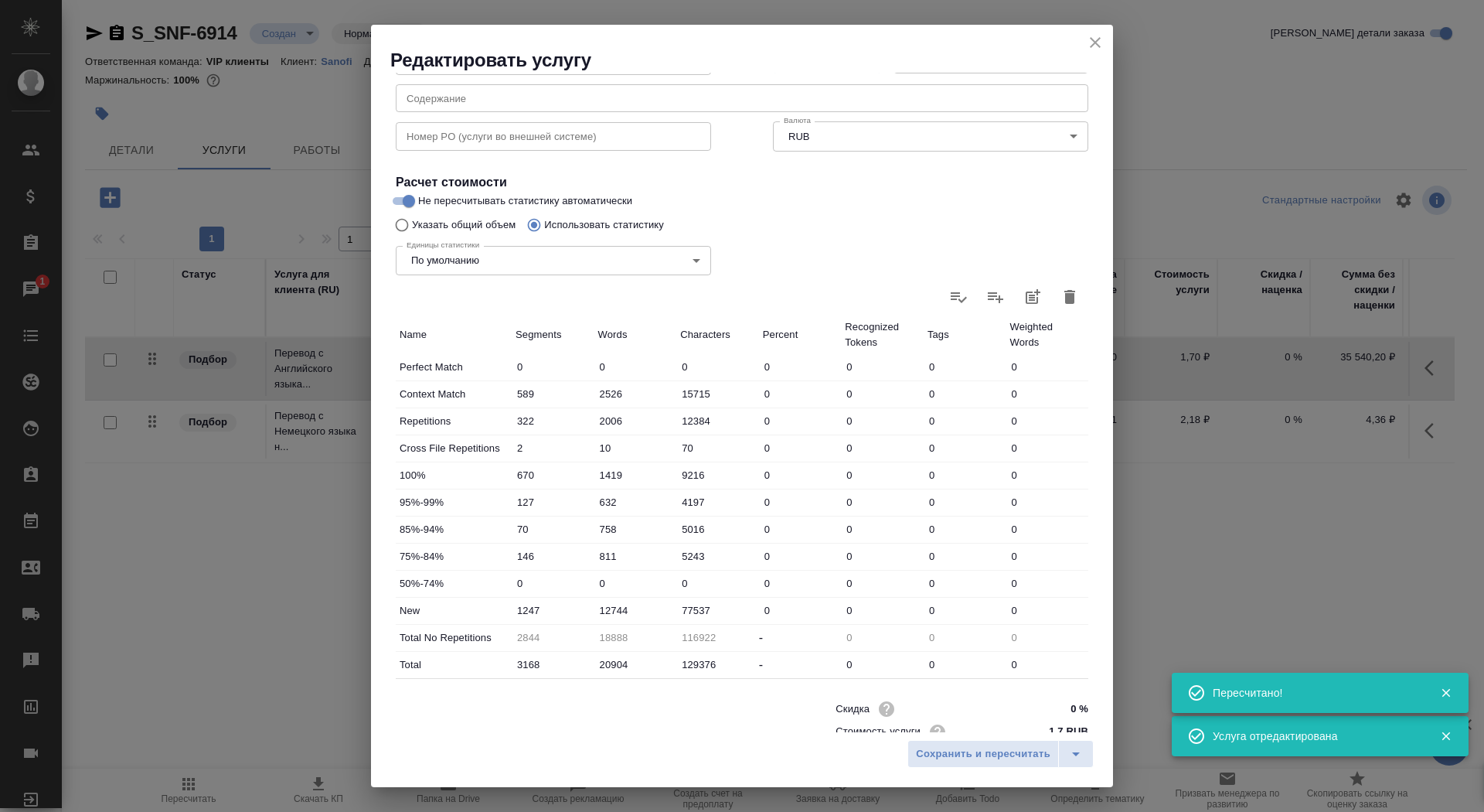
scroll to position [240, 0]
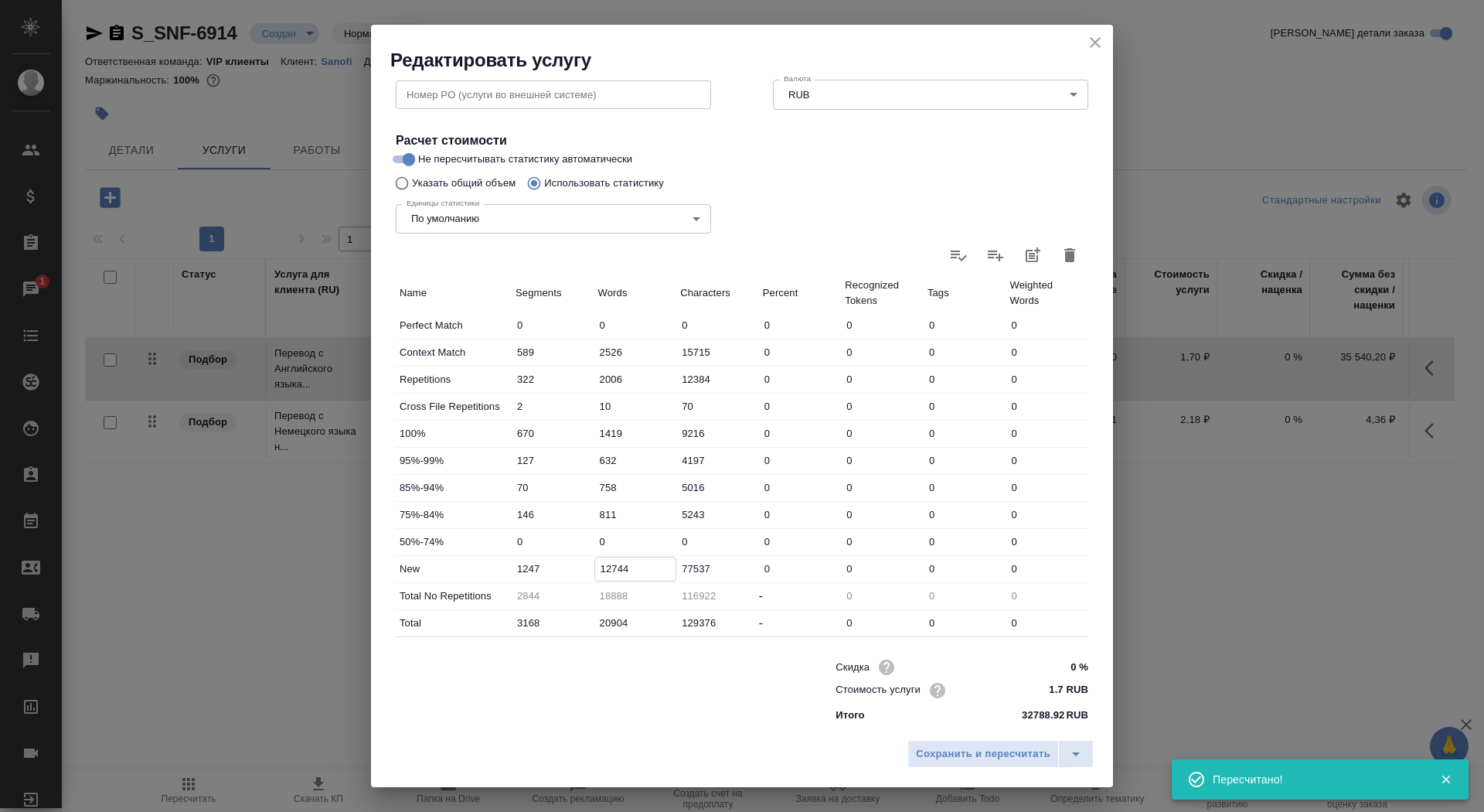
click at [604, 569] on input "12744" at bounding box center [636, 569] width 81 height 23
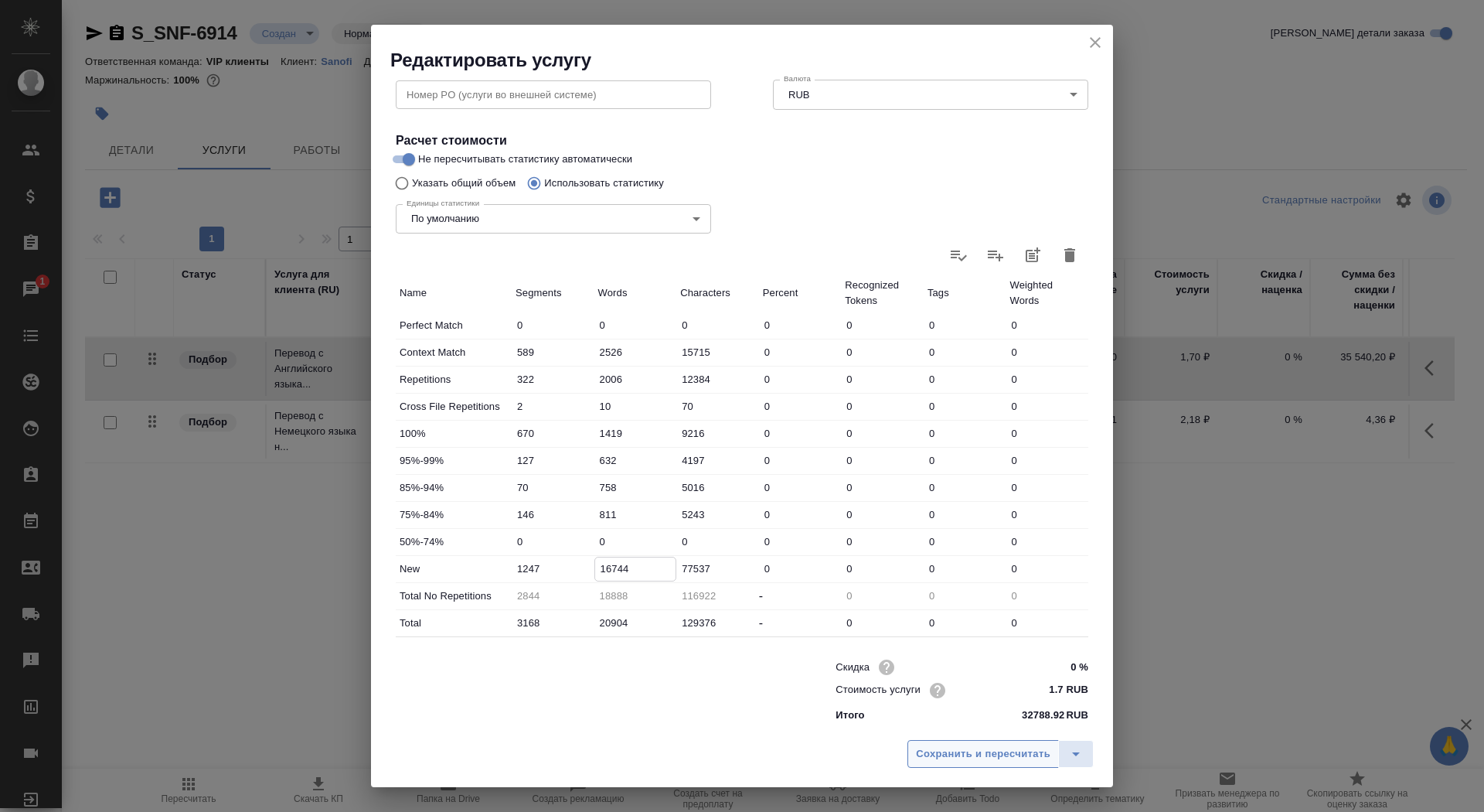
type input "16744"
click at [967, 763] on button "Сохранить и пересчитать" at bounding box center [983, 754] width 151 height 28
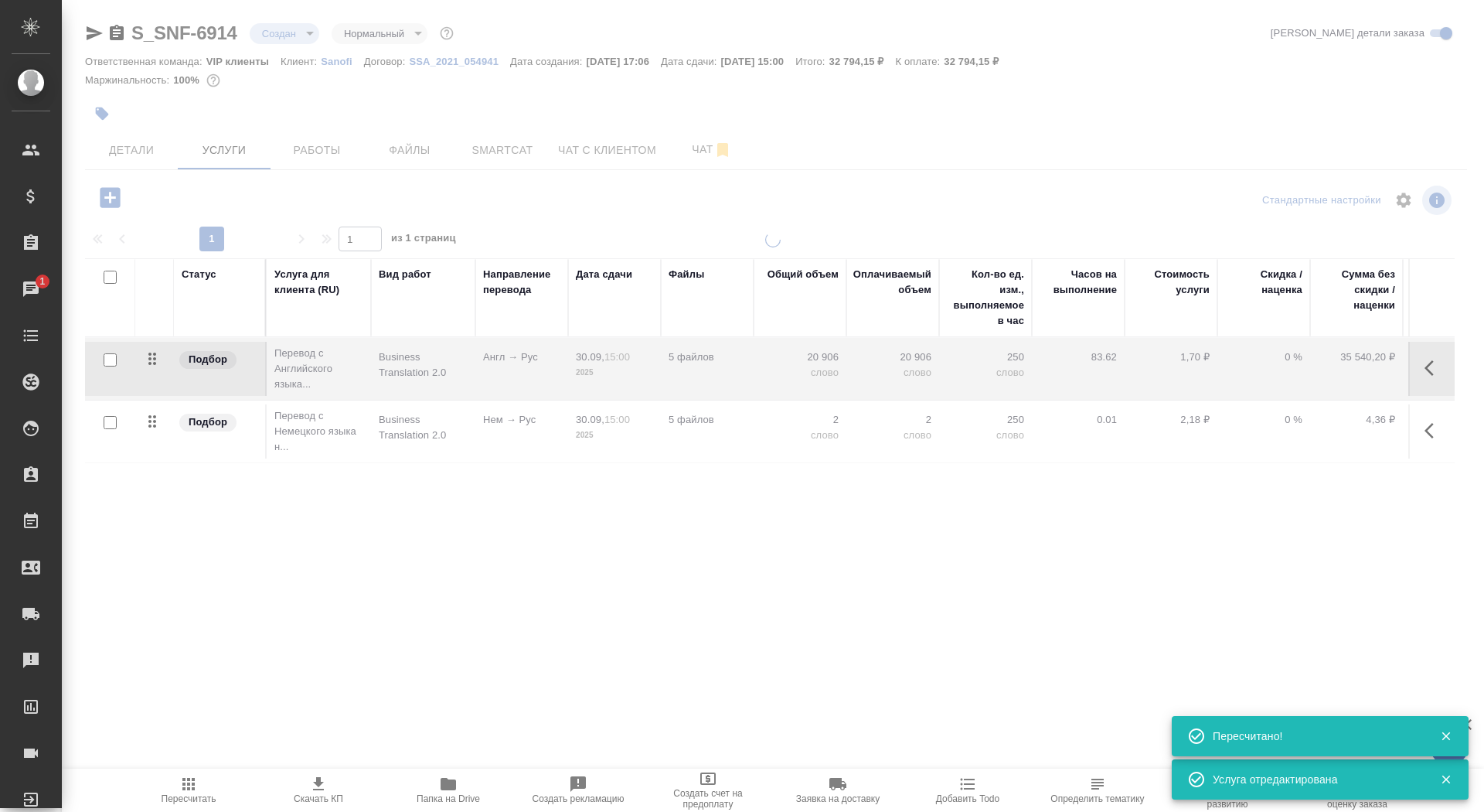
type input "urgent"
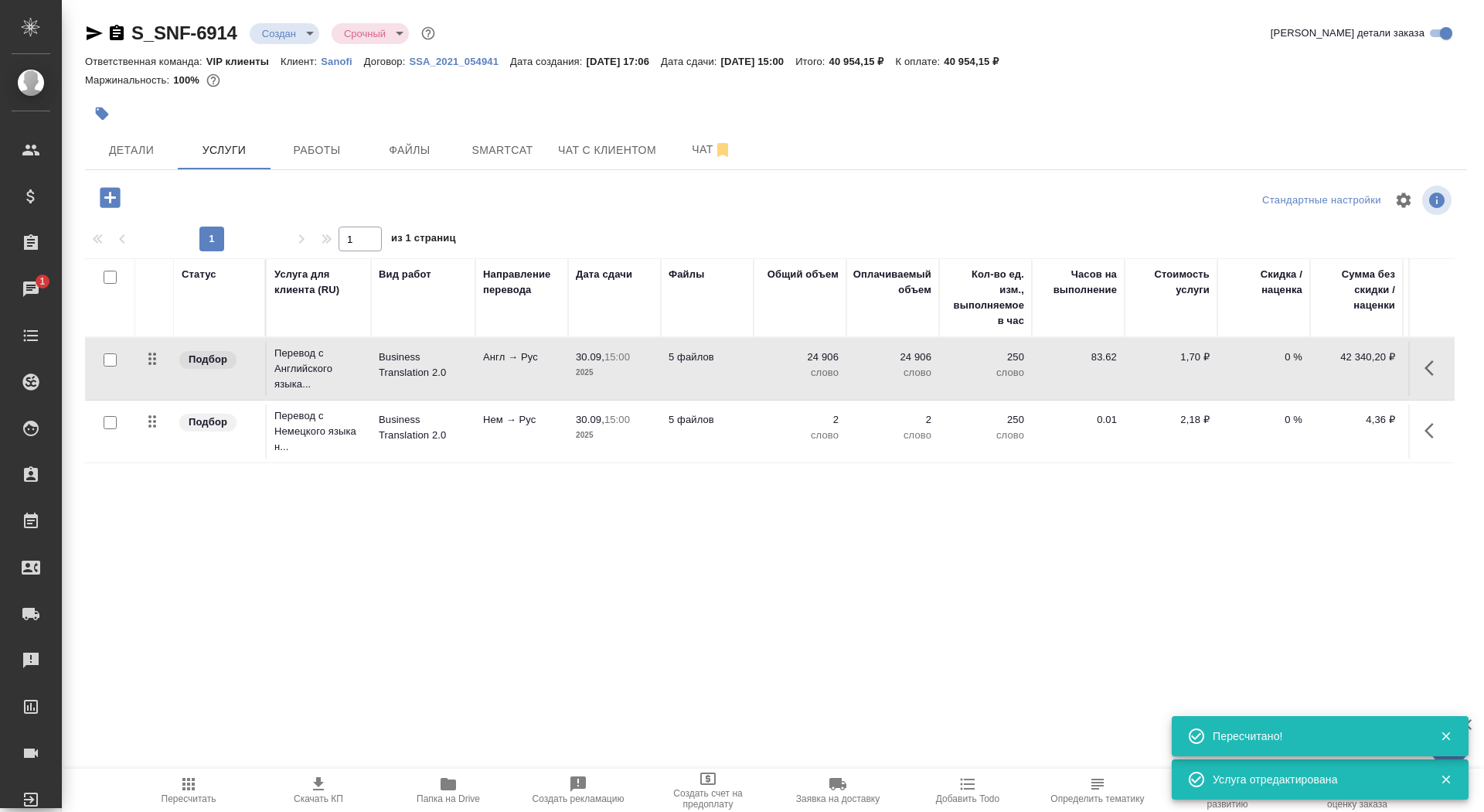
click at [699, 420] on p "5 файлов" at bounding box center [707, 420] width 77 height 16
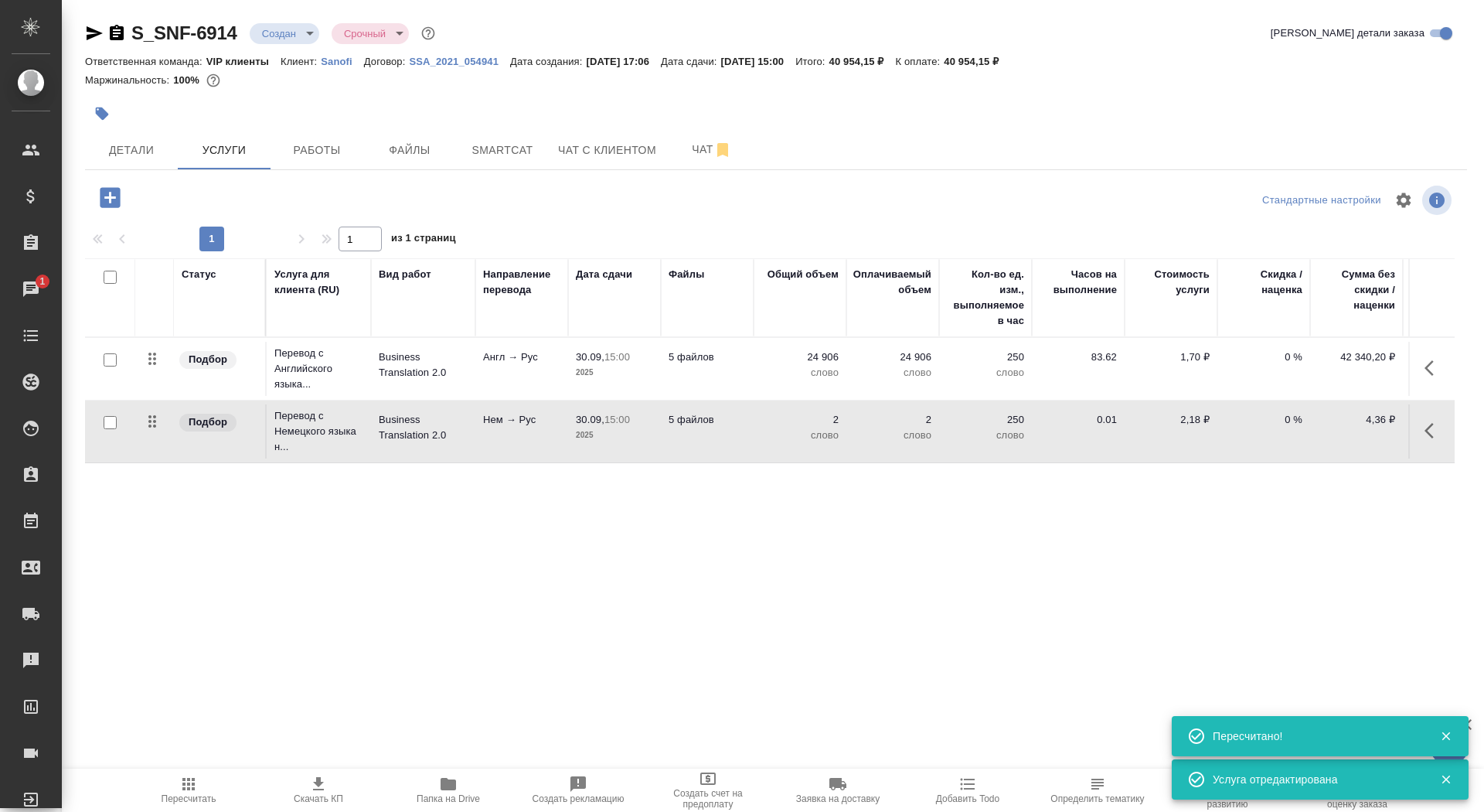
click at [699, 420] on p "5 файлов" at bounding box center [707, 420] width 77 height 16
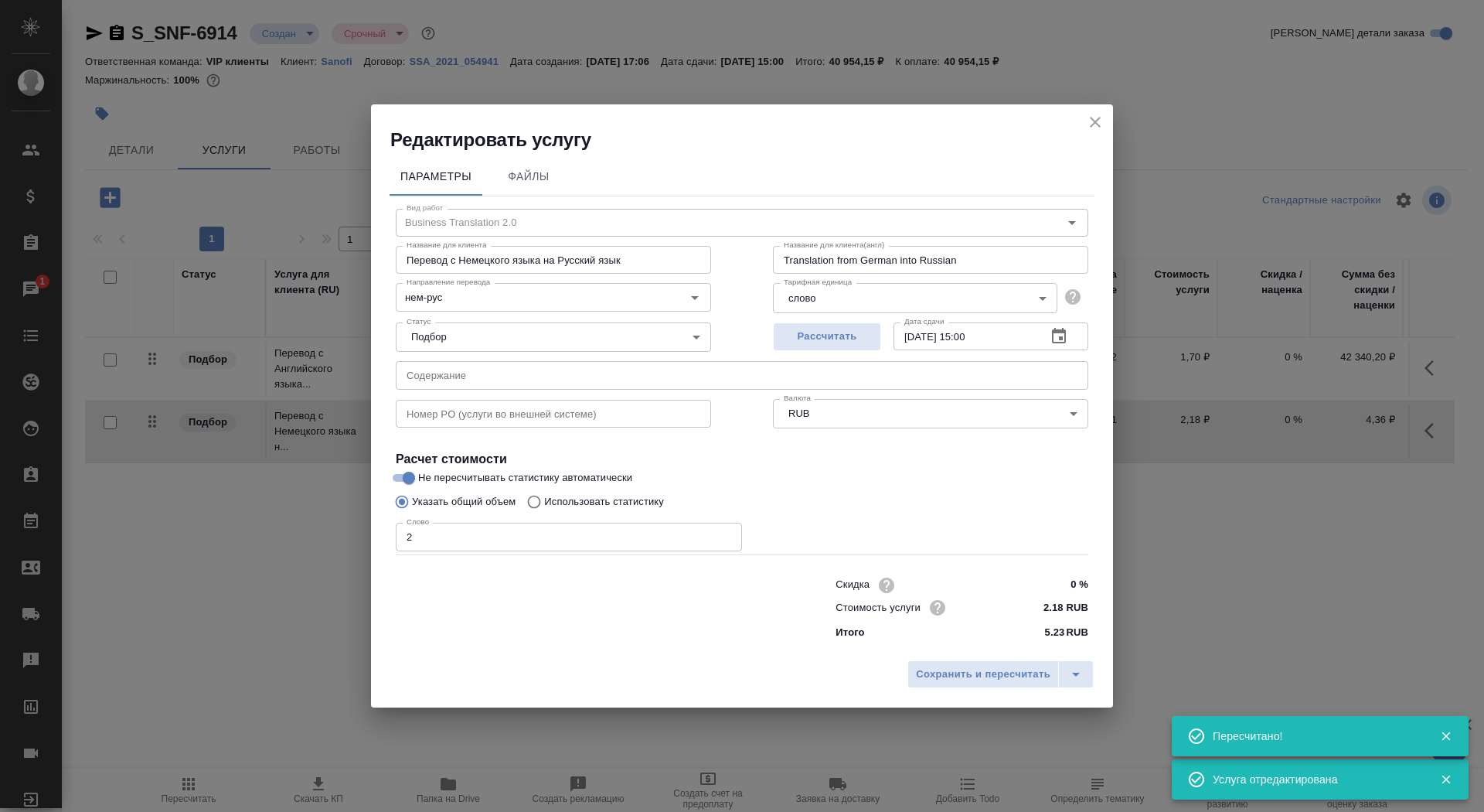
click at [632, 512] on label "Использовать статистику" at bounding box center [592, 502] width 144 height 30
click at [544, 512] on input "Использовать статистику" at bounding box center [532, 502] width 24 height 30
radio input "true"
radio input "false"
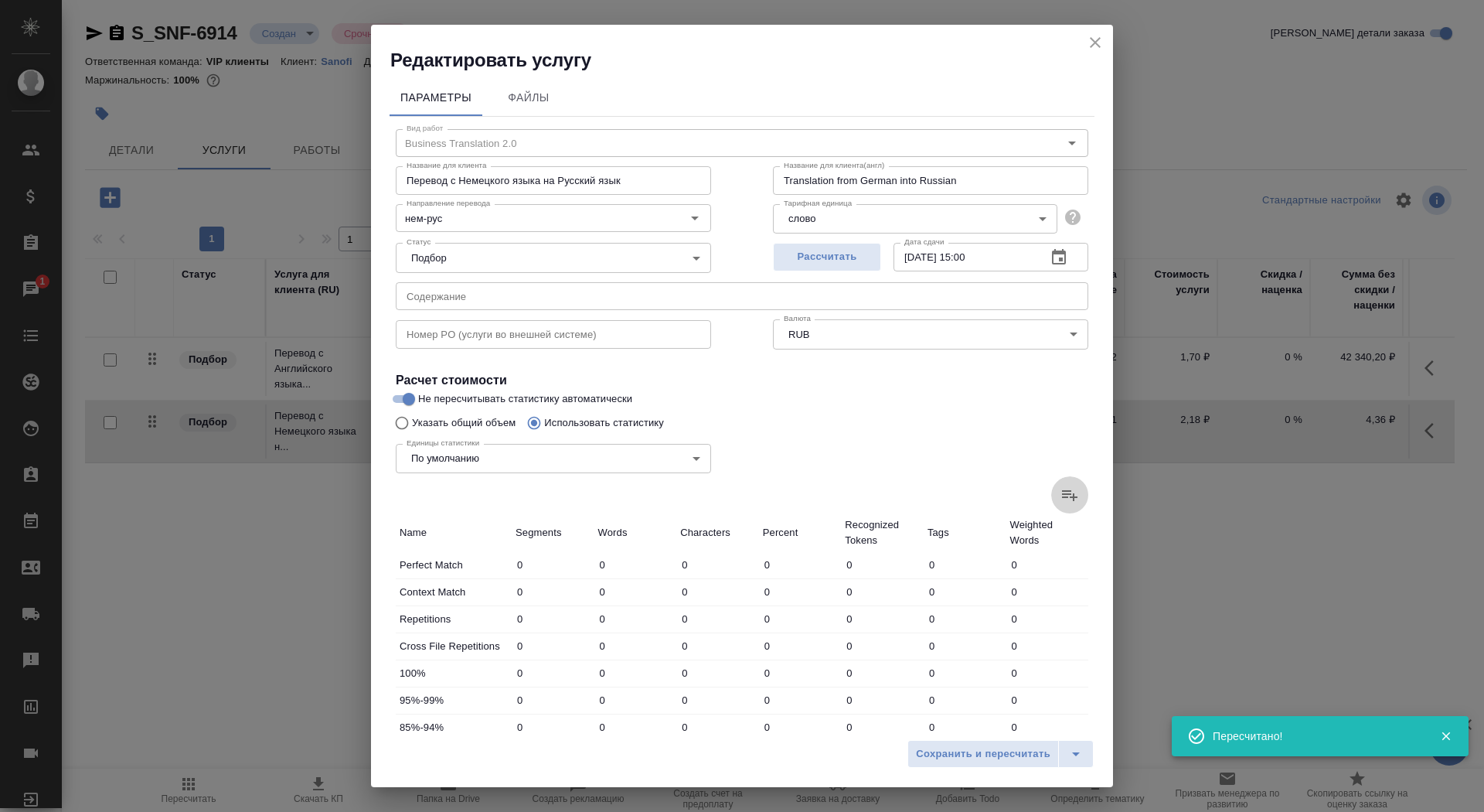
click at [1075, 498] on icon at bounding box center [1069, 494] width 18 height 18
click at [0, 0] on input "file" at bounding box center [0, 0] width 0 height 0
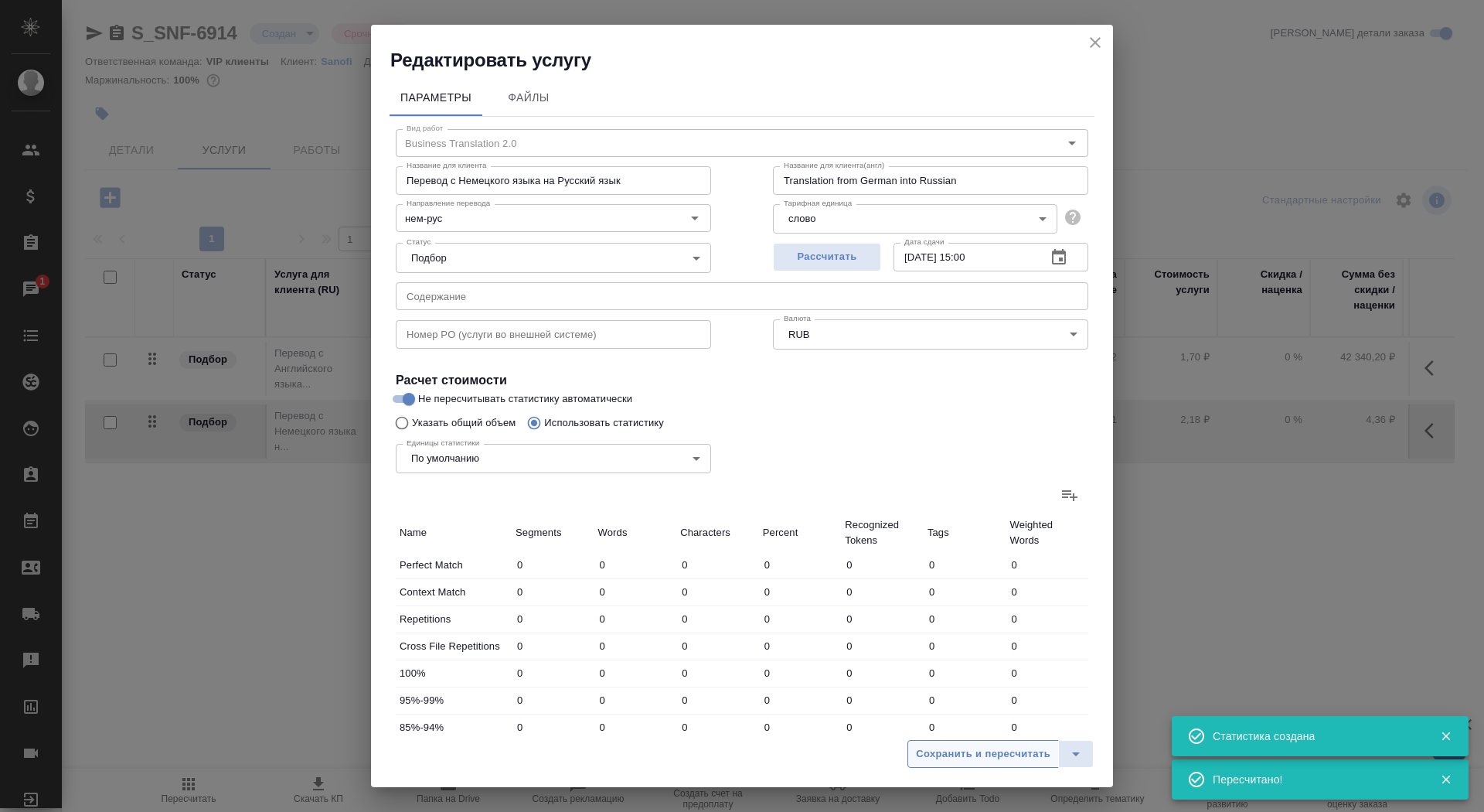
type input "3"
type input "5"
type input "32"
type input "61"
type input "105"
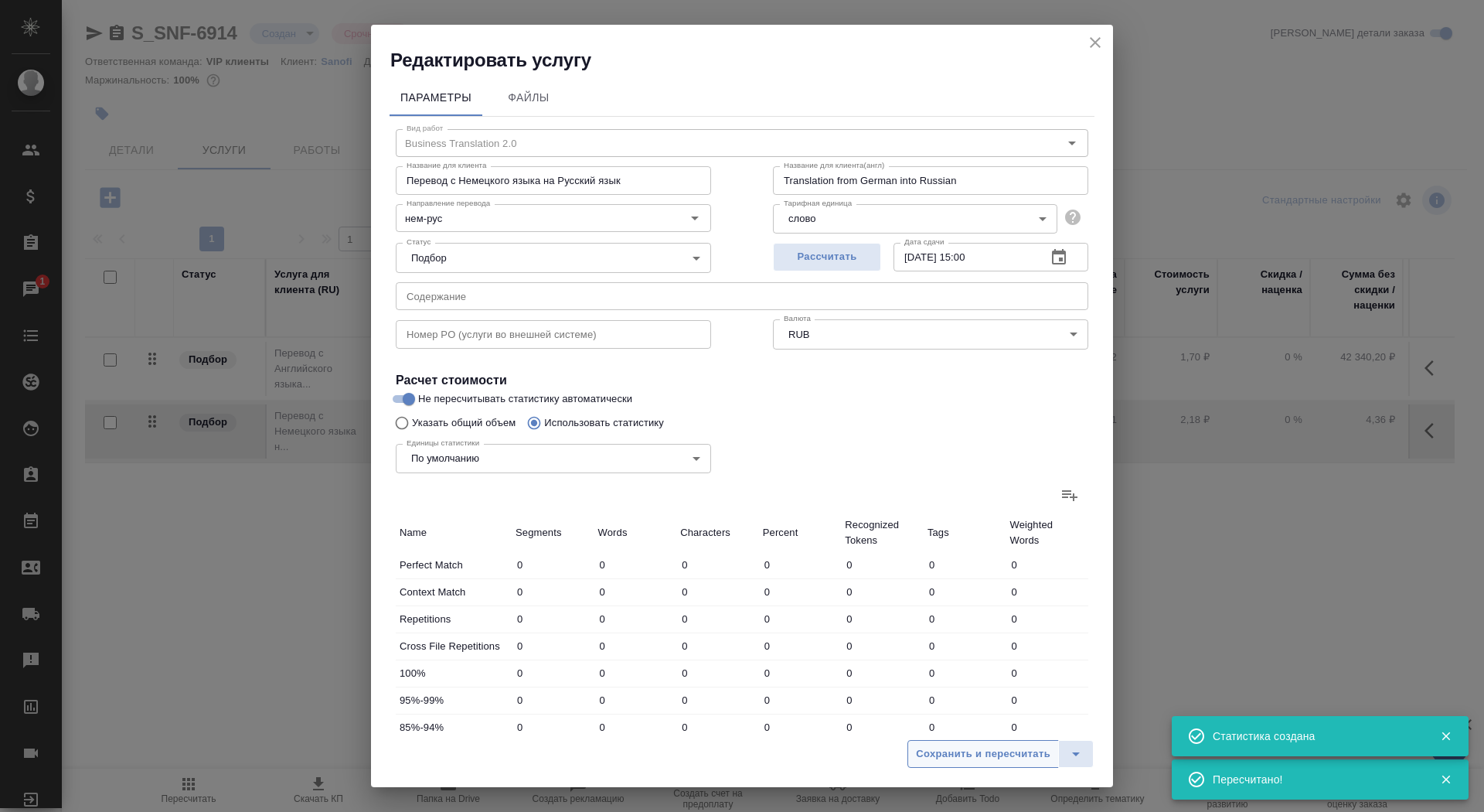
type input "587"
type input "28"
type input "176"
type input "4"
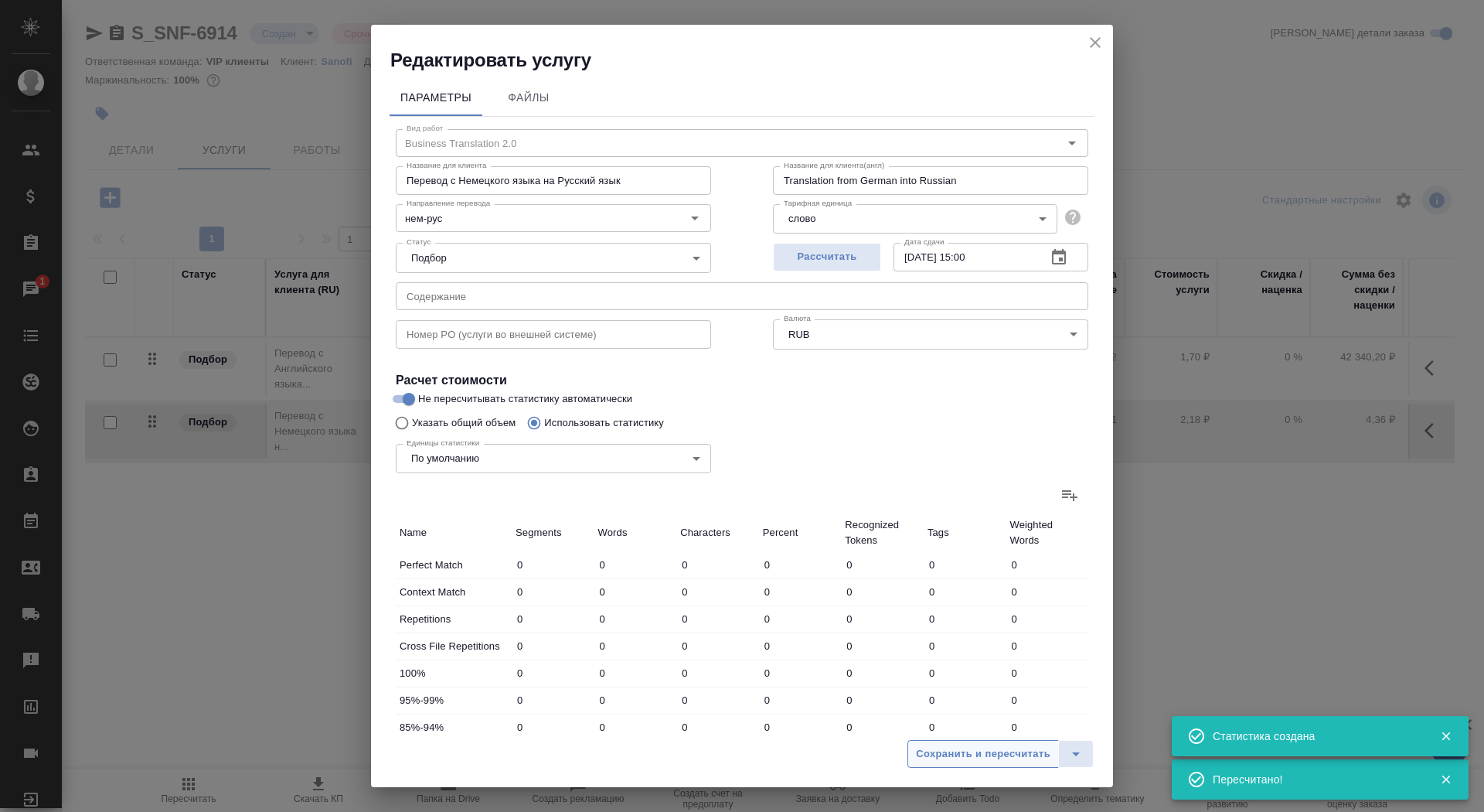
type input "4"
type input "17"
type input "5"
type input "9"
type input "60"
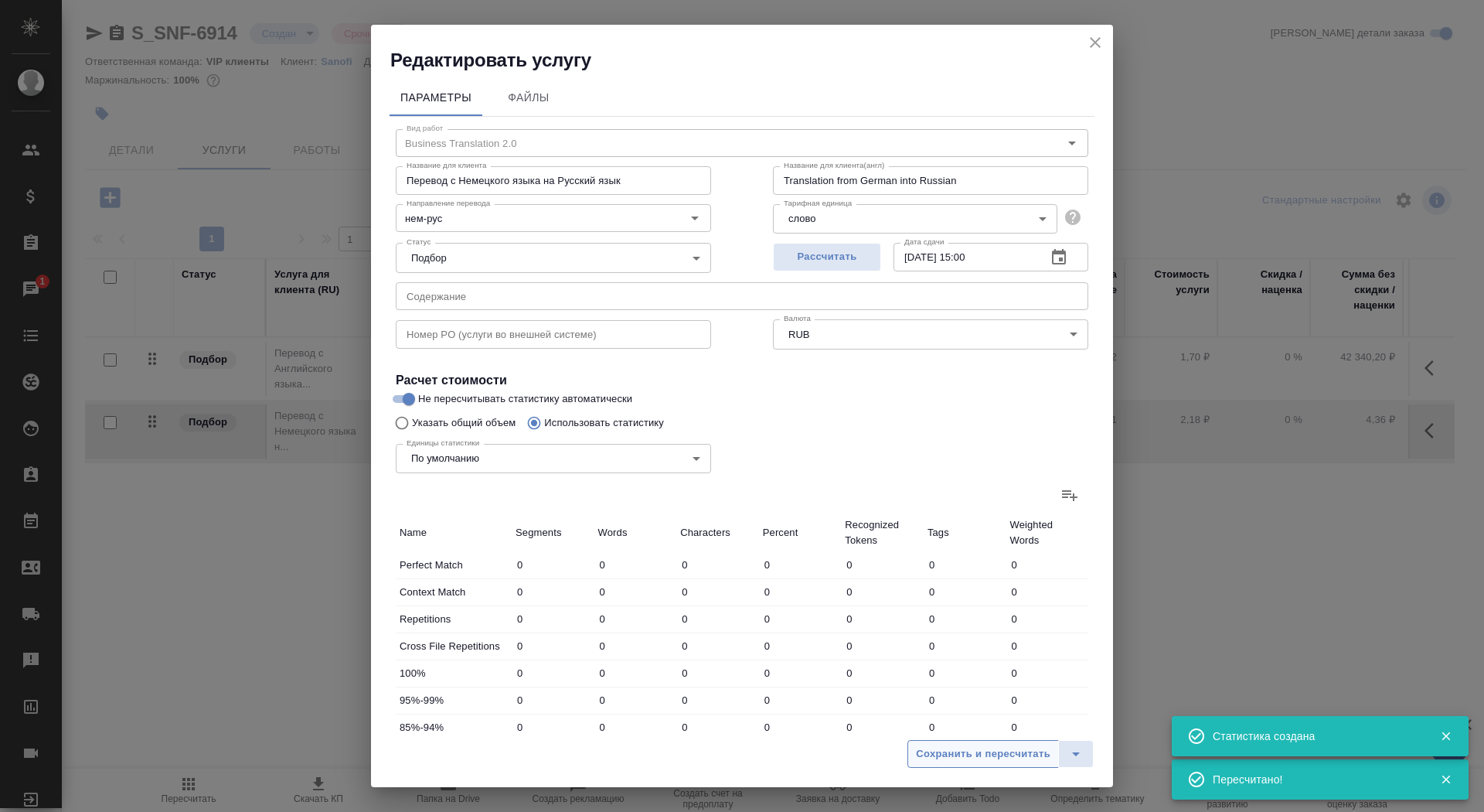
type input "261"
type input "1874"
type input "13513"
type input "298"
type input "1917"
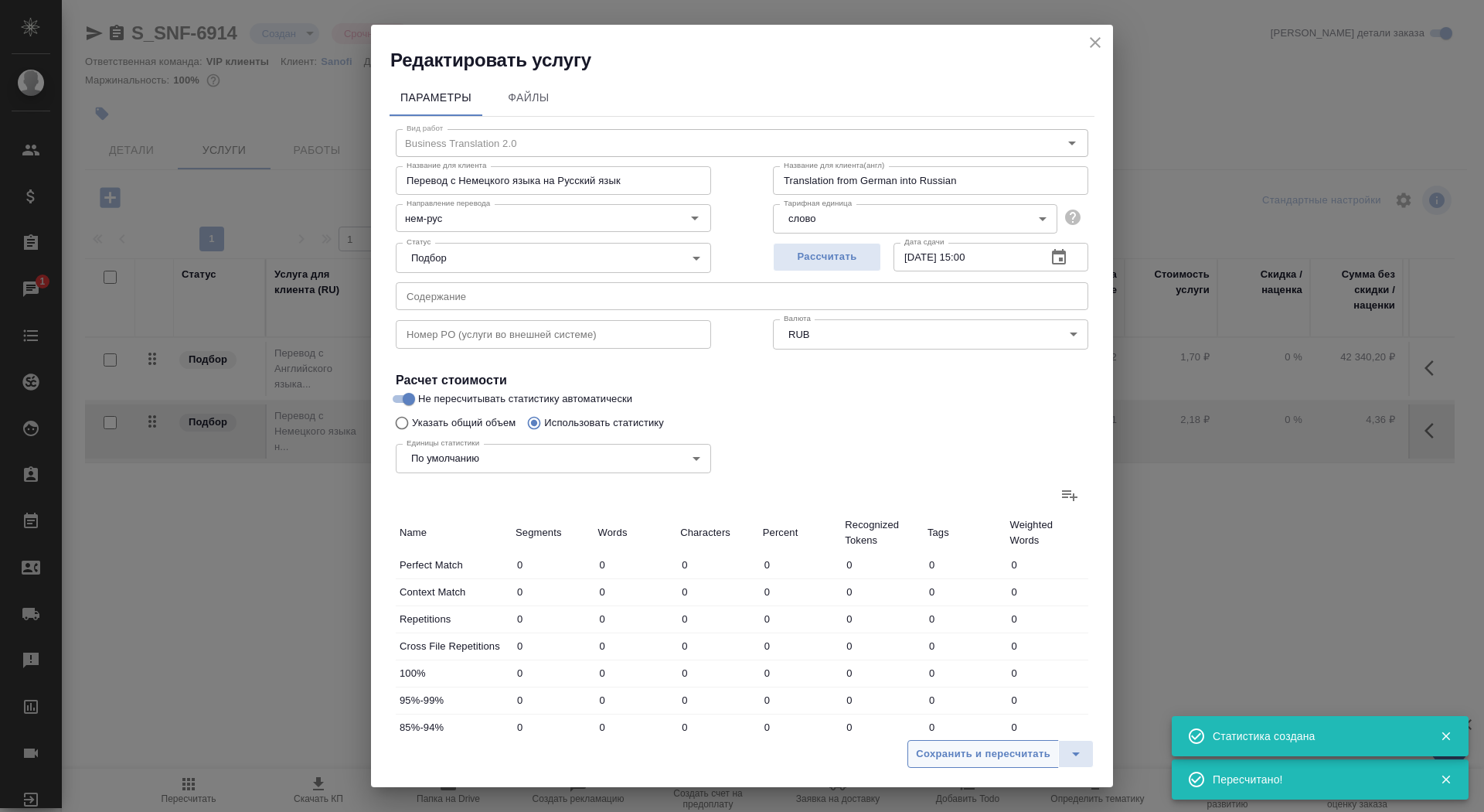
type input "13796"
type input "359"
type input "2022"
type input "14383"
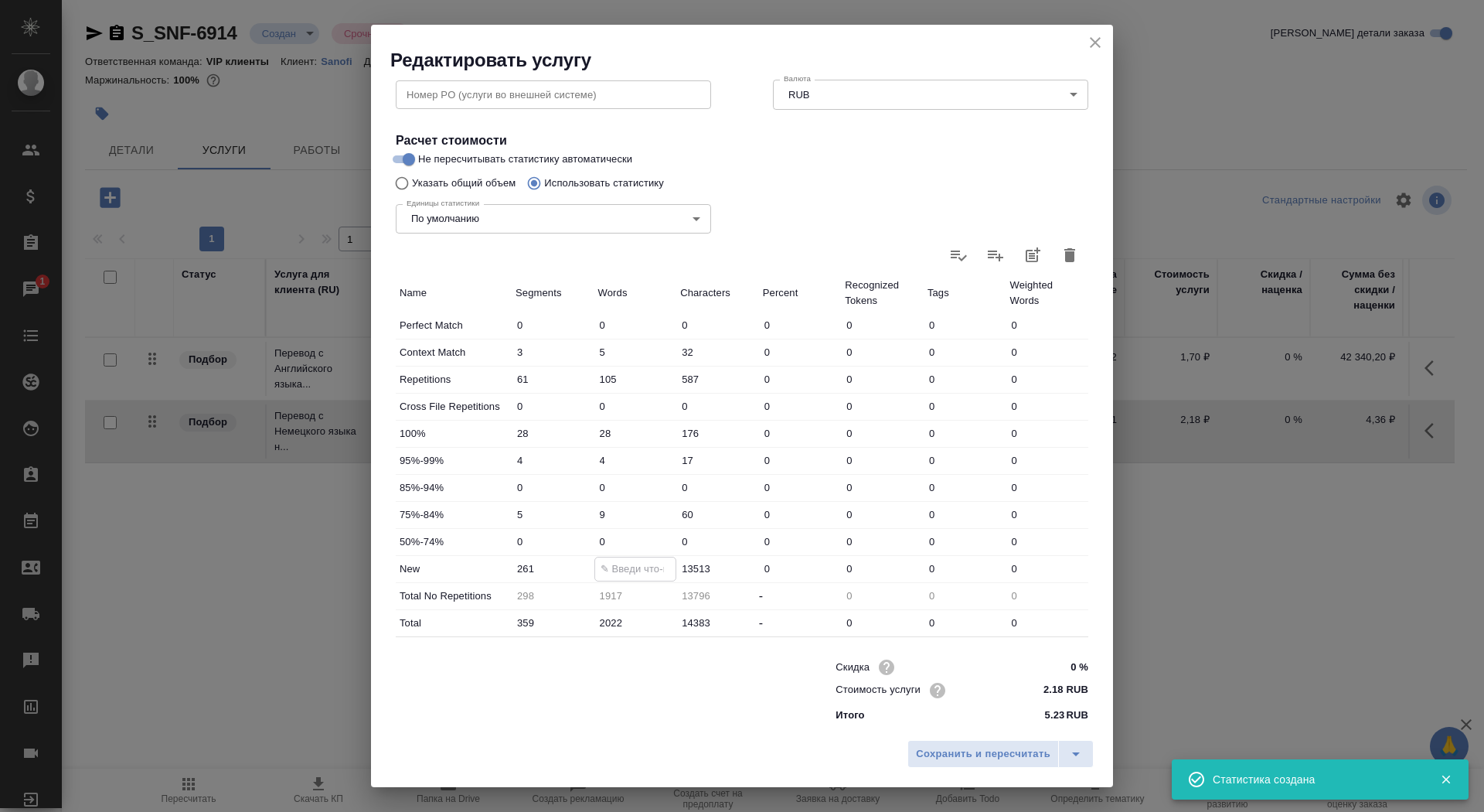
drag, startPoint x: 611, startPoint y: 570, endPoint x: 602, endPoint y: 570, distance: 9.0
click at [602, 570] on input "1874" at bounding box center [636, 569] width 81 height 23
click at [609, 569] on input "1874" at bounding box center [636, 569] width 81 height 23
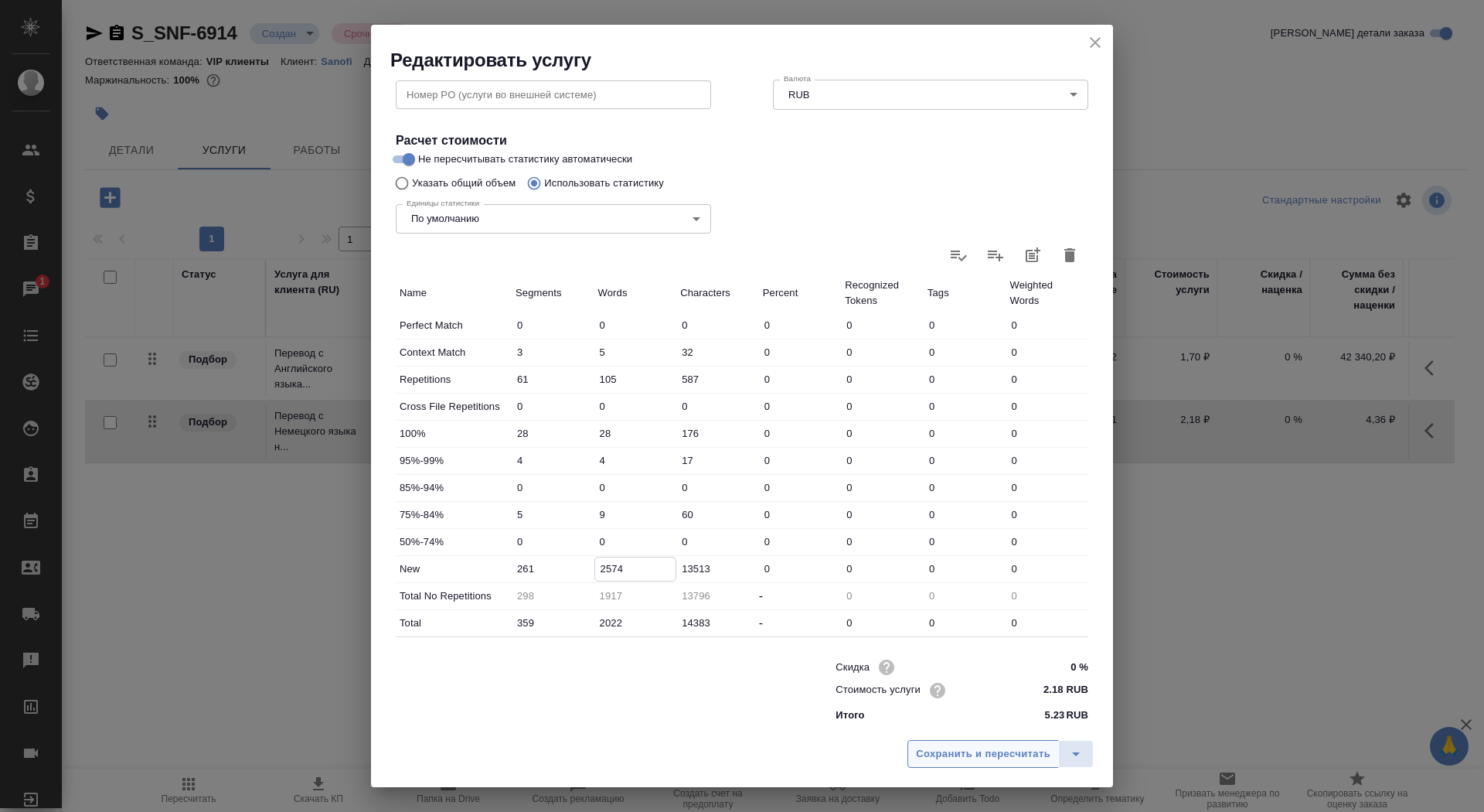
type input "2574"
click at [983, 765] on button "Сохранить и пересчитать" at bounding box center [983, 754] width 151 height 28
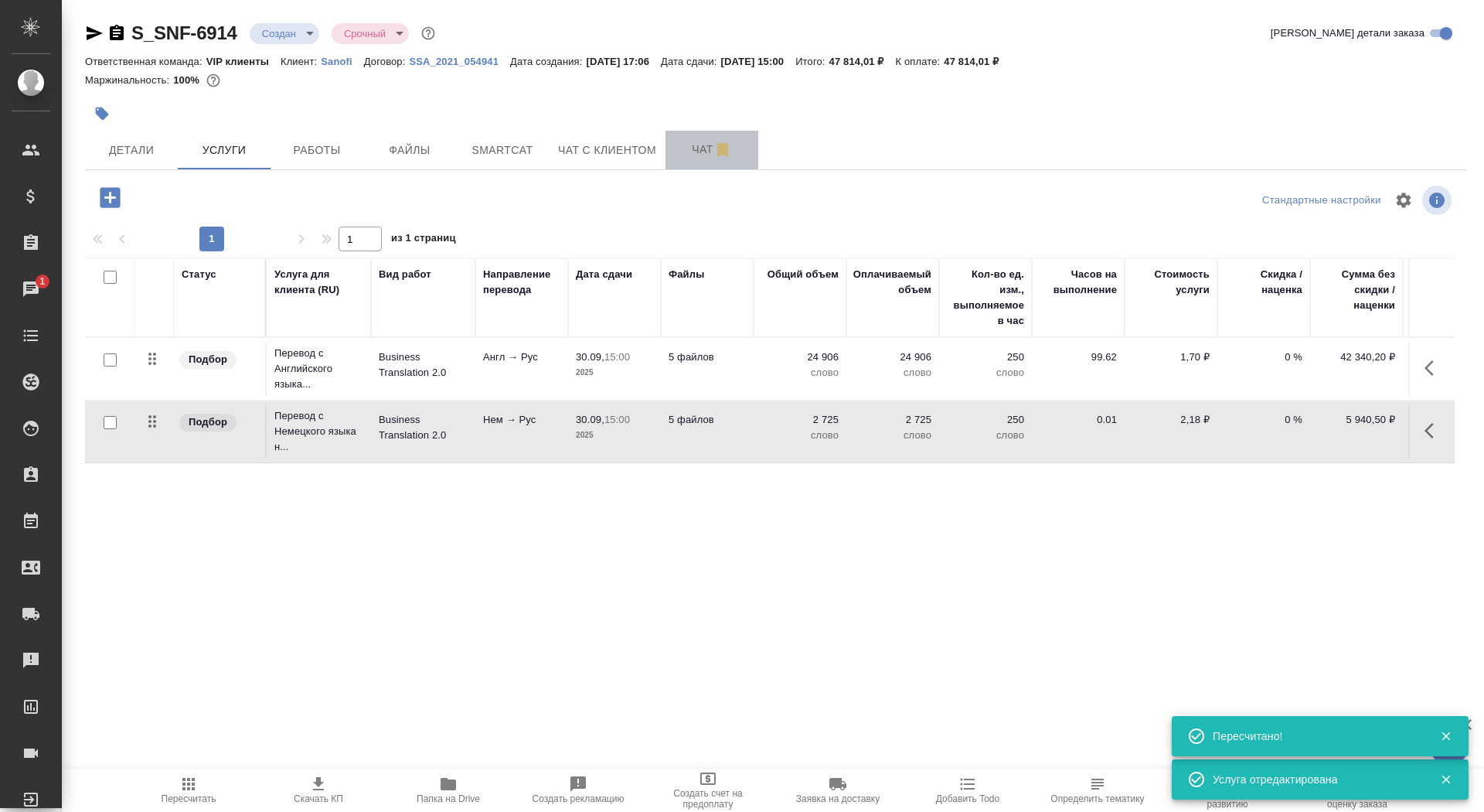
click at [694, 163] on button "Чат" at bounding box center [712, 150] width 93 height 38
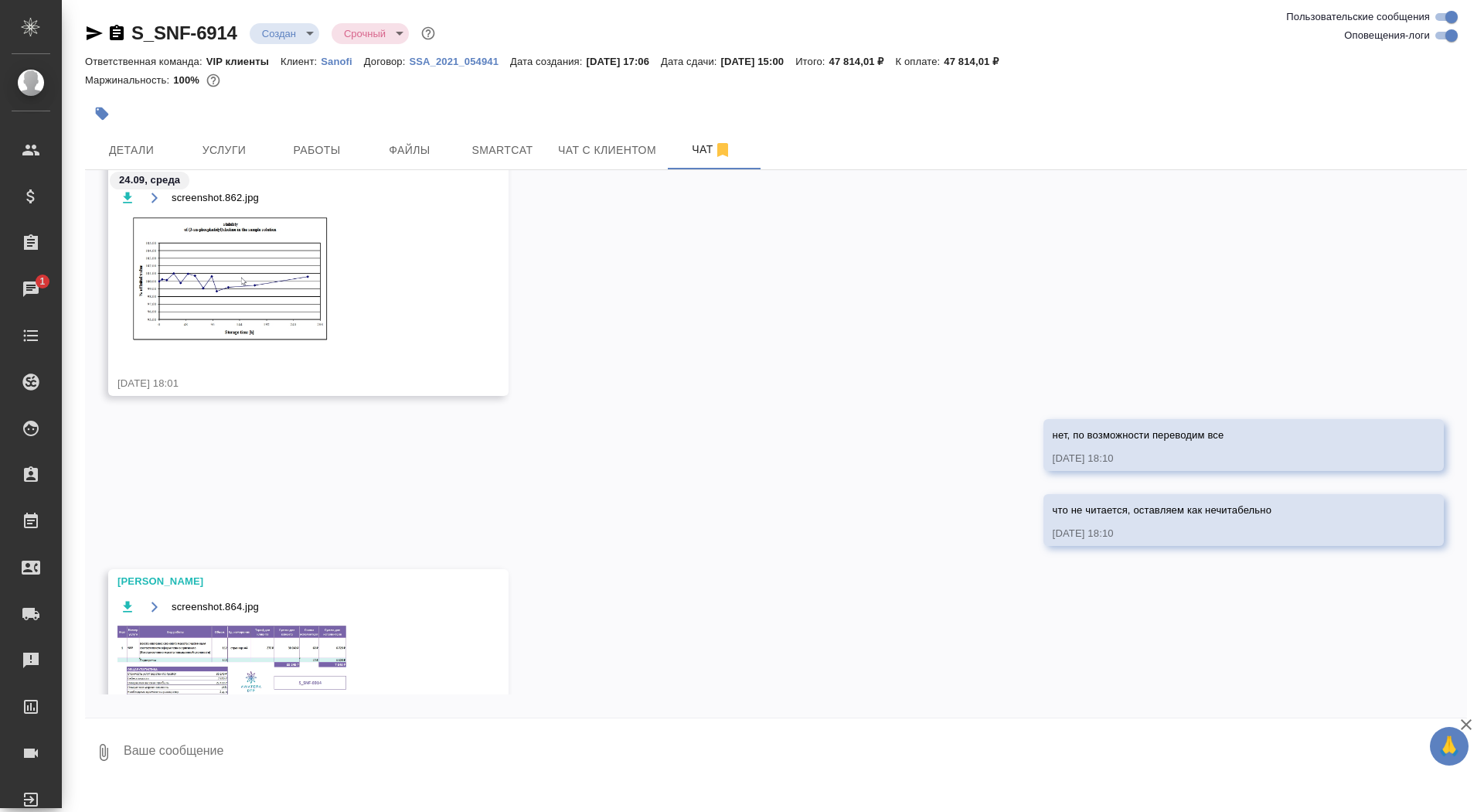
scroll to position [5040, 0]
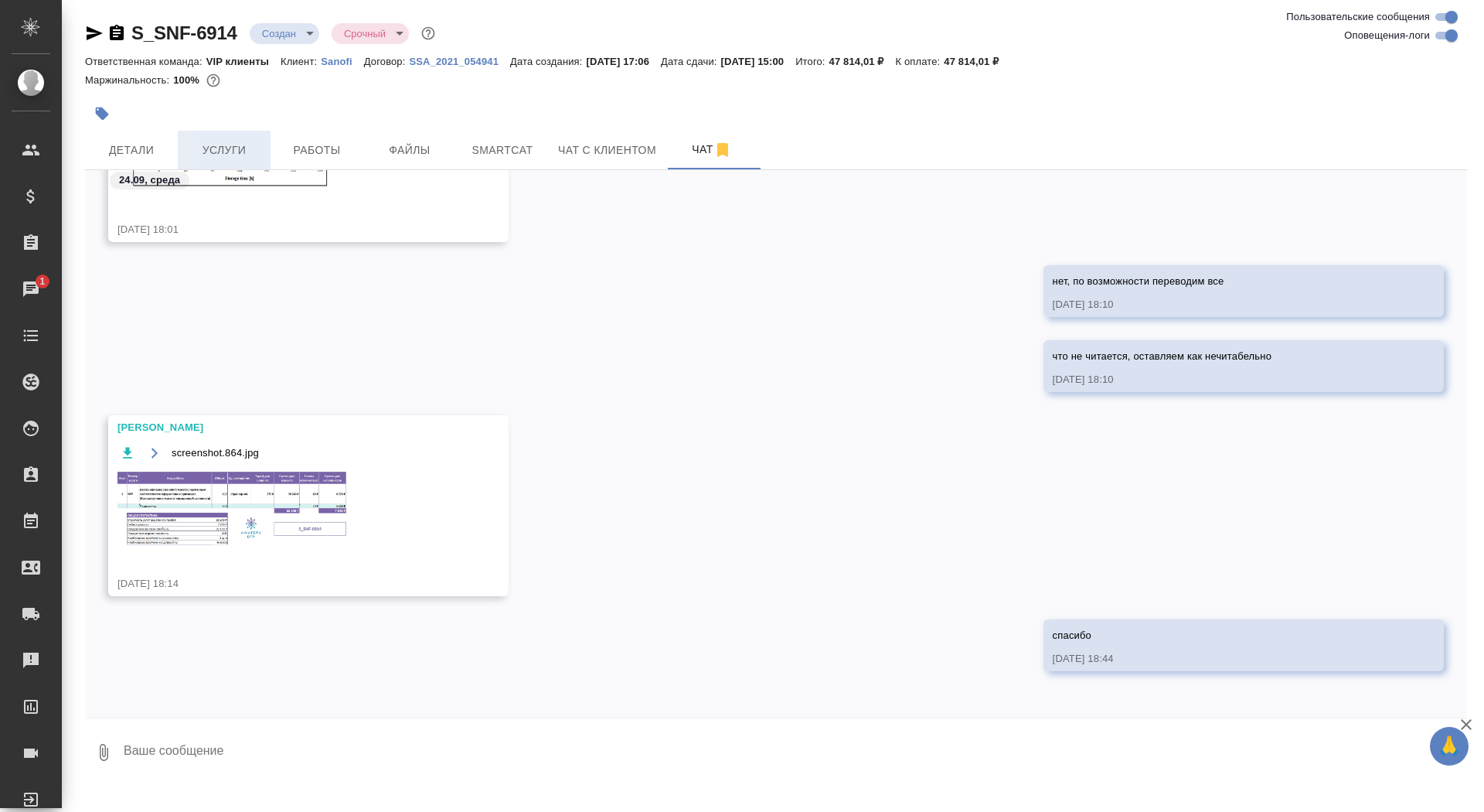
click at [220, 151] on span "Услуги" at bounding box center [223, 150] width 74 height 19
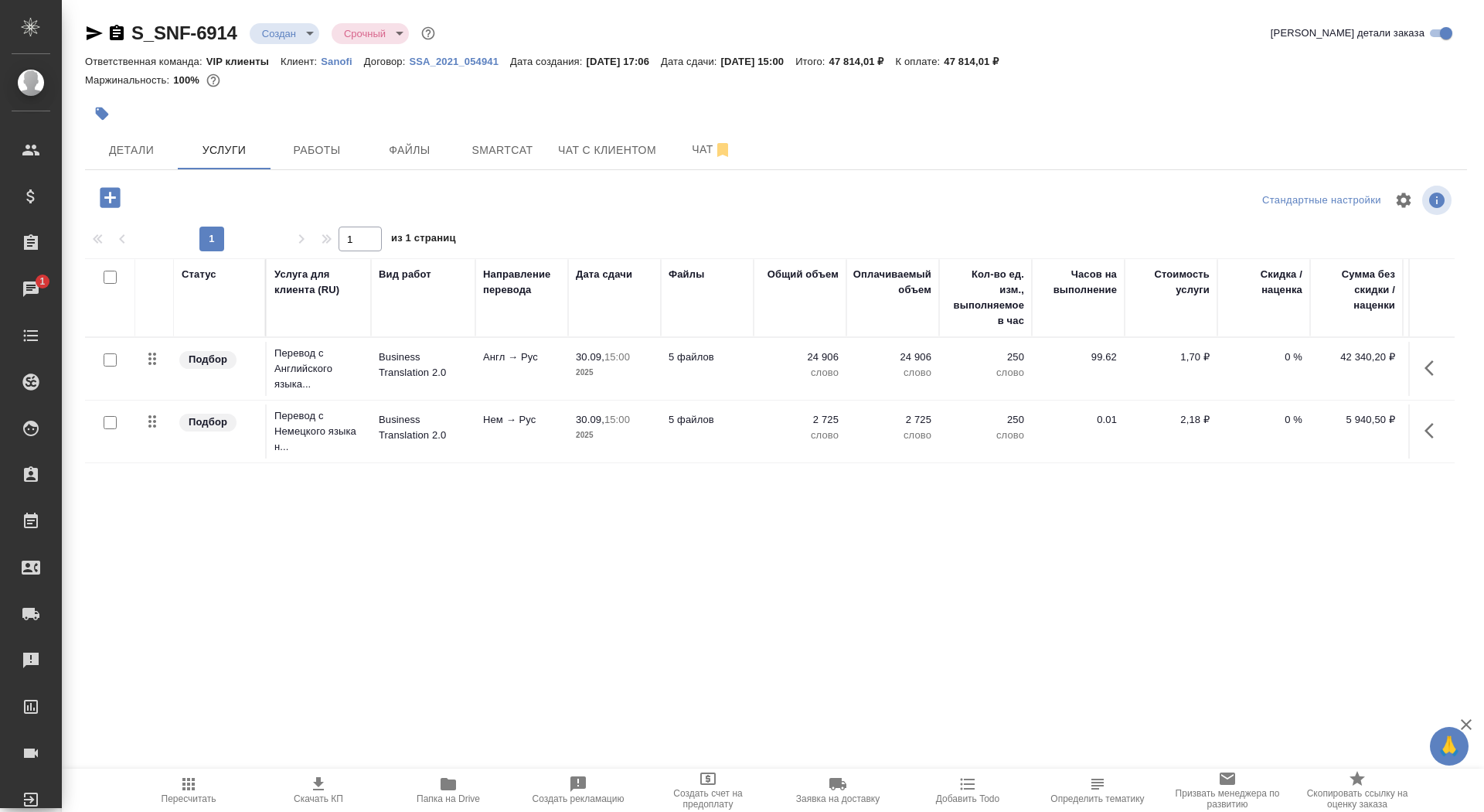
click at [110, 197] on icon "button" at bounding box center [110, 197] width 27 height 27
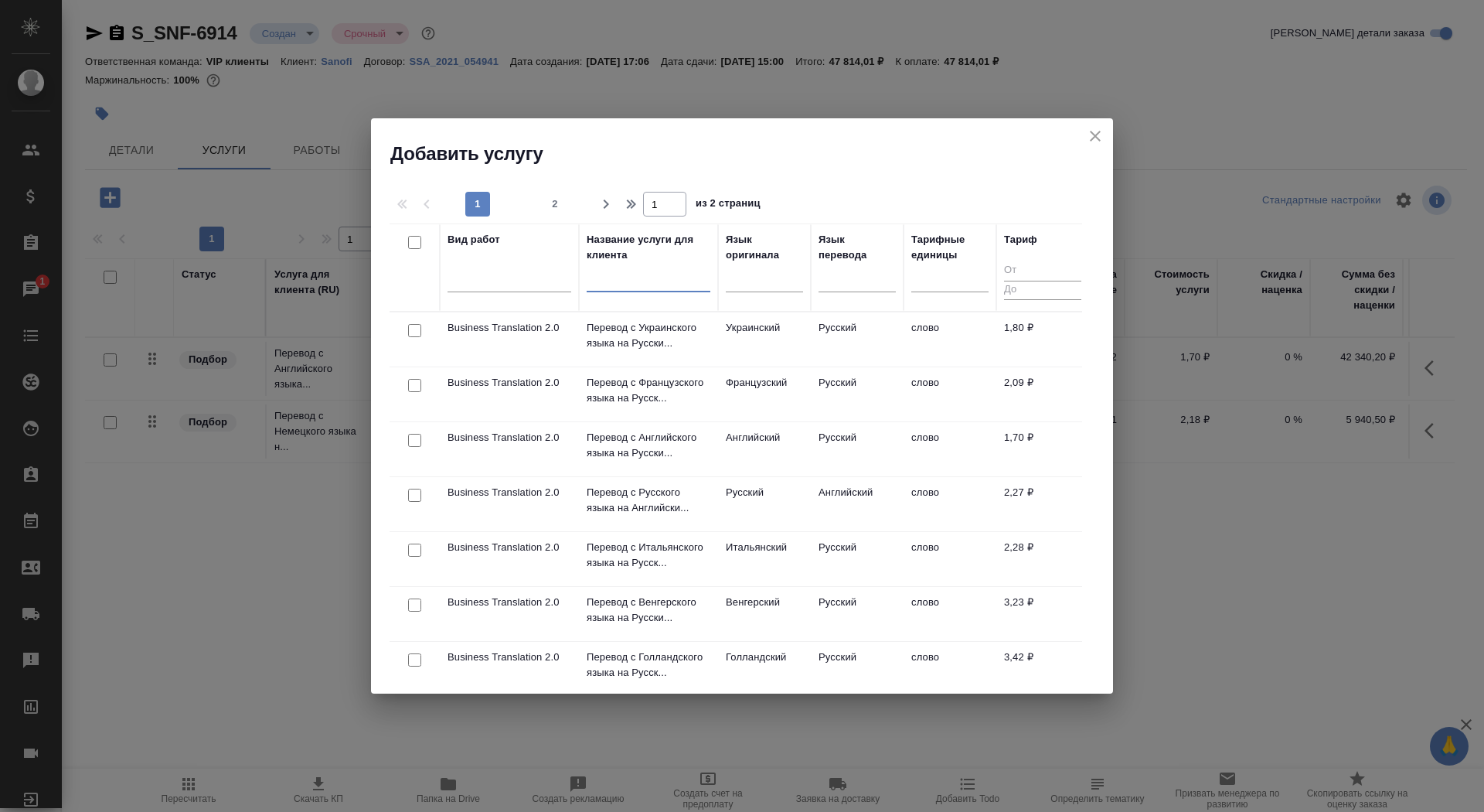
click at [604, 282] on input "text" at bounding box center [649, 283] width 123 height 19
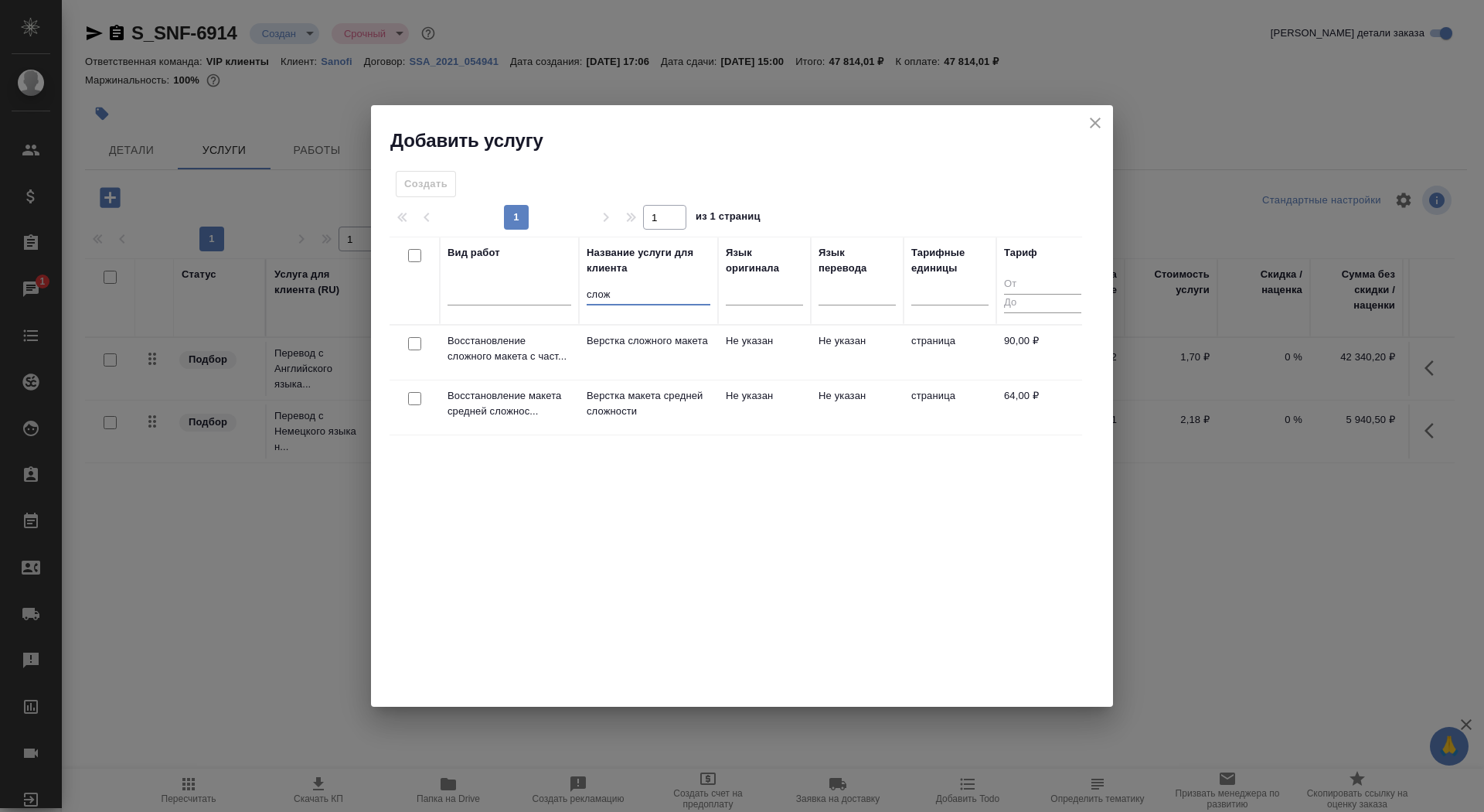
type input "слож"
click at [625, 333] on td "Верстка сложного макета" at bounding box center [649, 352] width 139 height 54
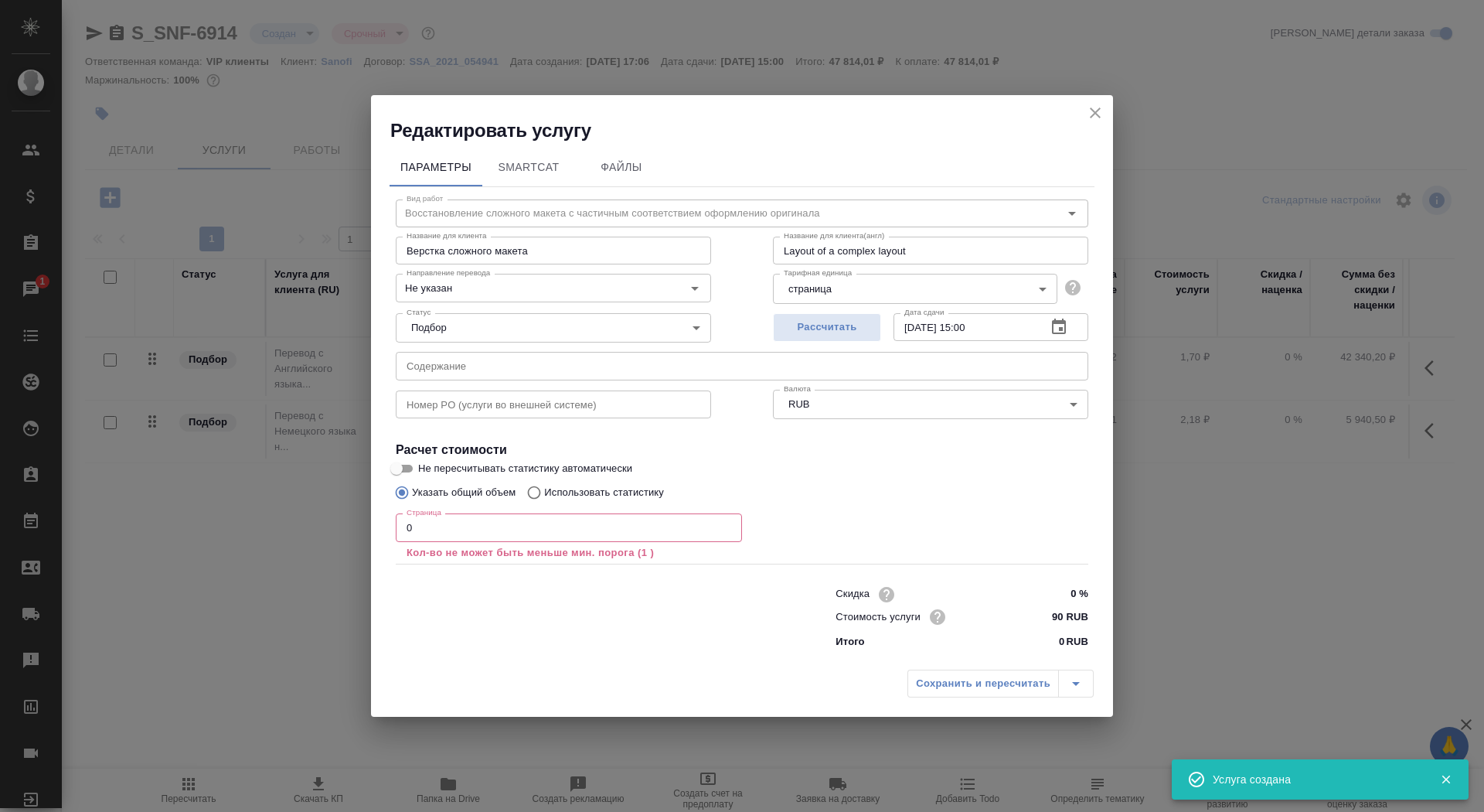
click at [417, 528] on input "0" at bounding box center [569, 527] width 346 height 28
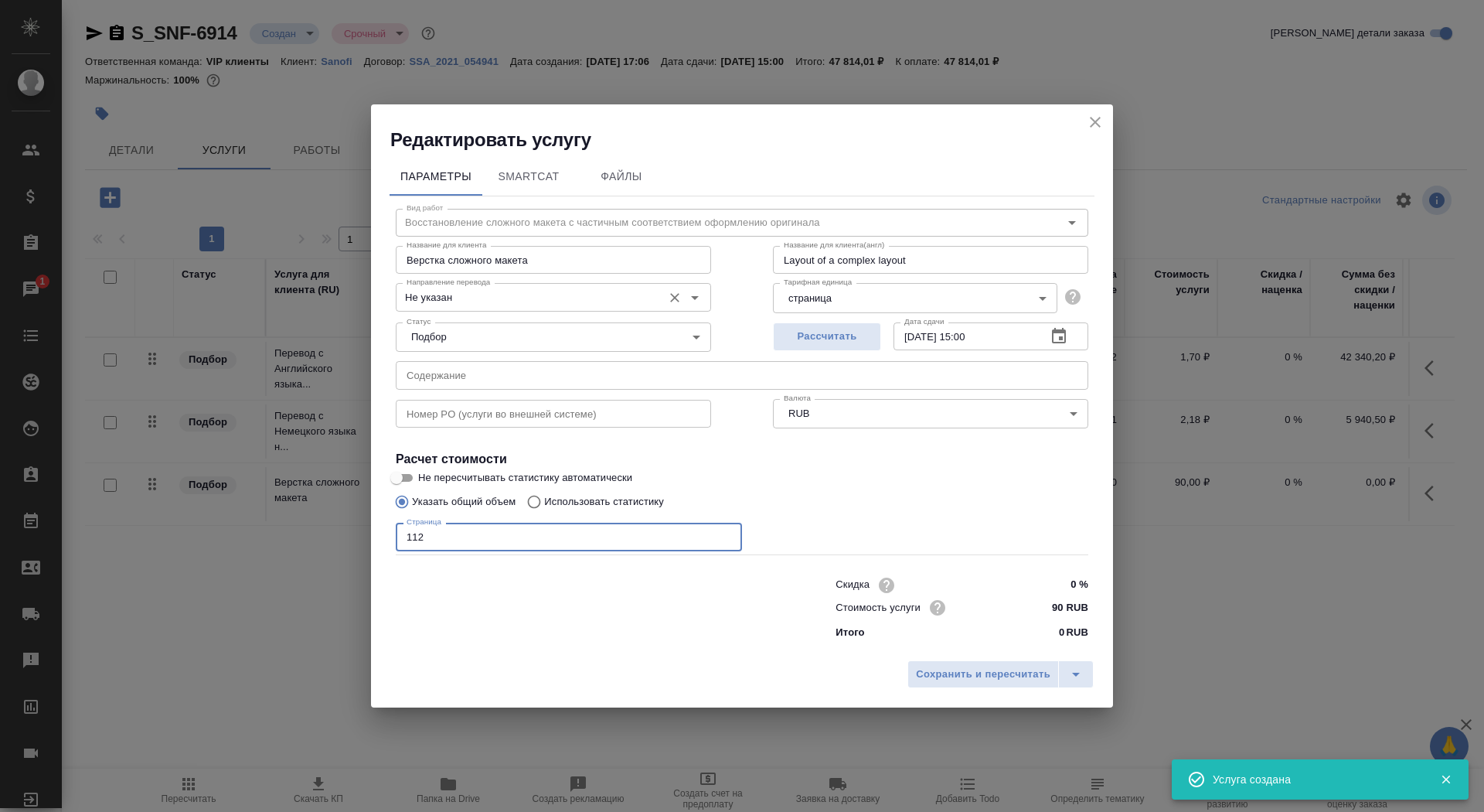
click at [488, 307] on div "Не указан Направление перевода" at bounding box center [553, 296] width 316 height 28
type input "112"
click at [488, 298] on input "Не указан" at bounding box center [528, 296] width 255 height 18
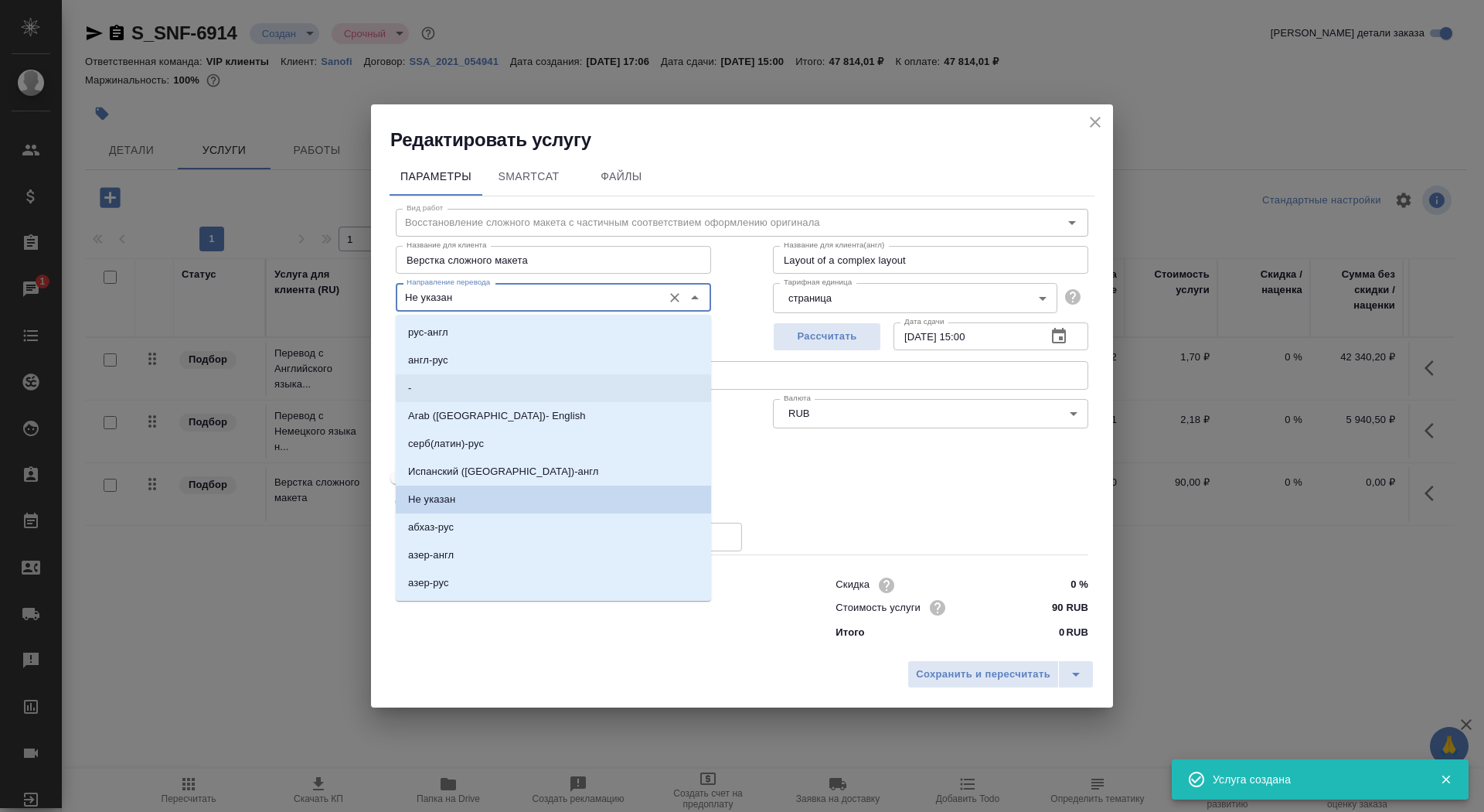
click at [484, 388] on li "-" at bounding box center [553, 388] width 316 height 28
type input "-"
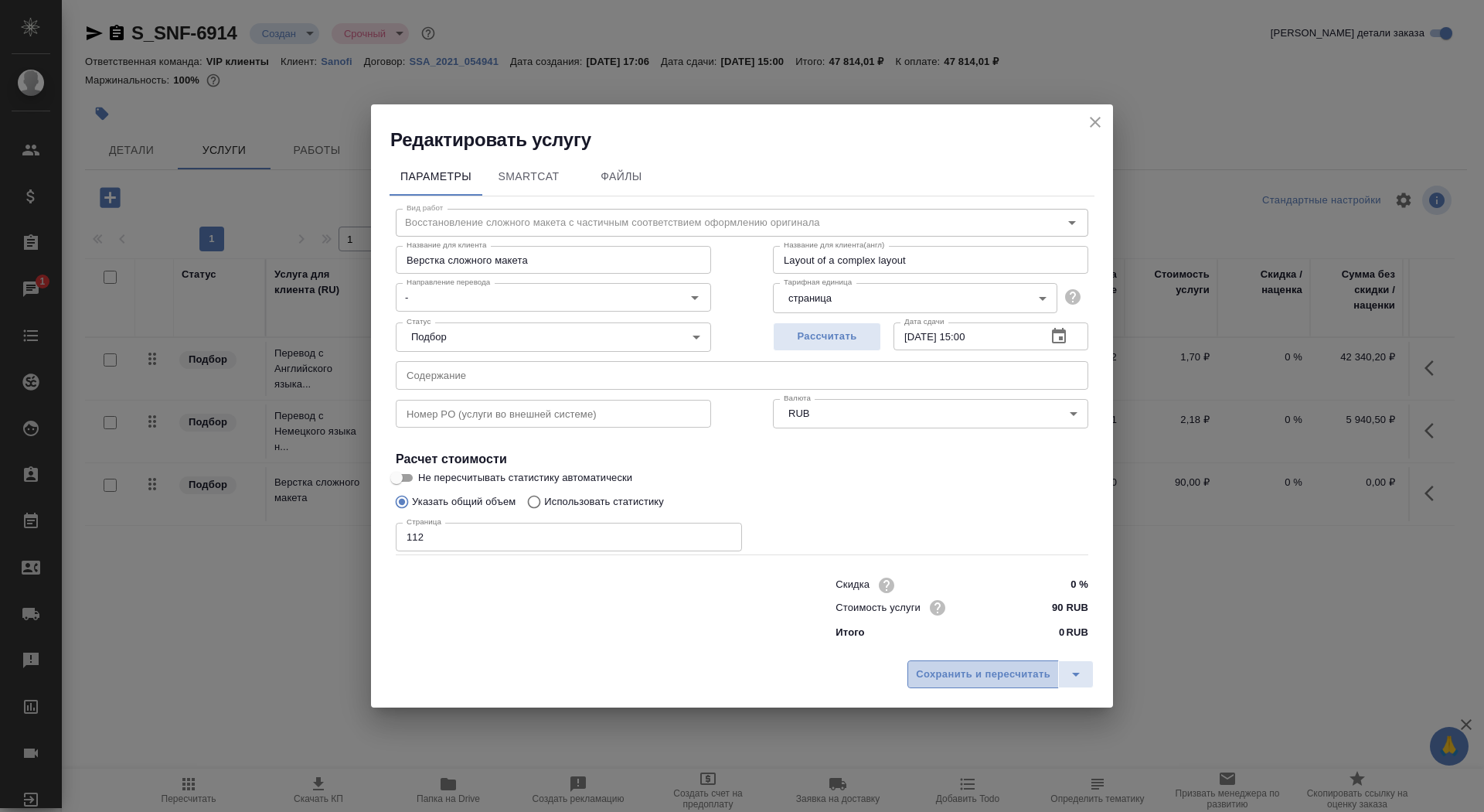
click at [954, 664] on button "Сохранить и пересчитать" at bounding box center [983, 674] width 151 height 28
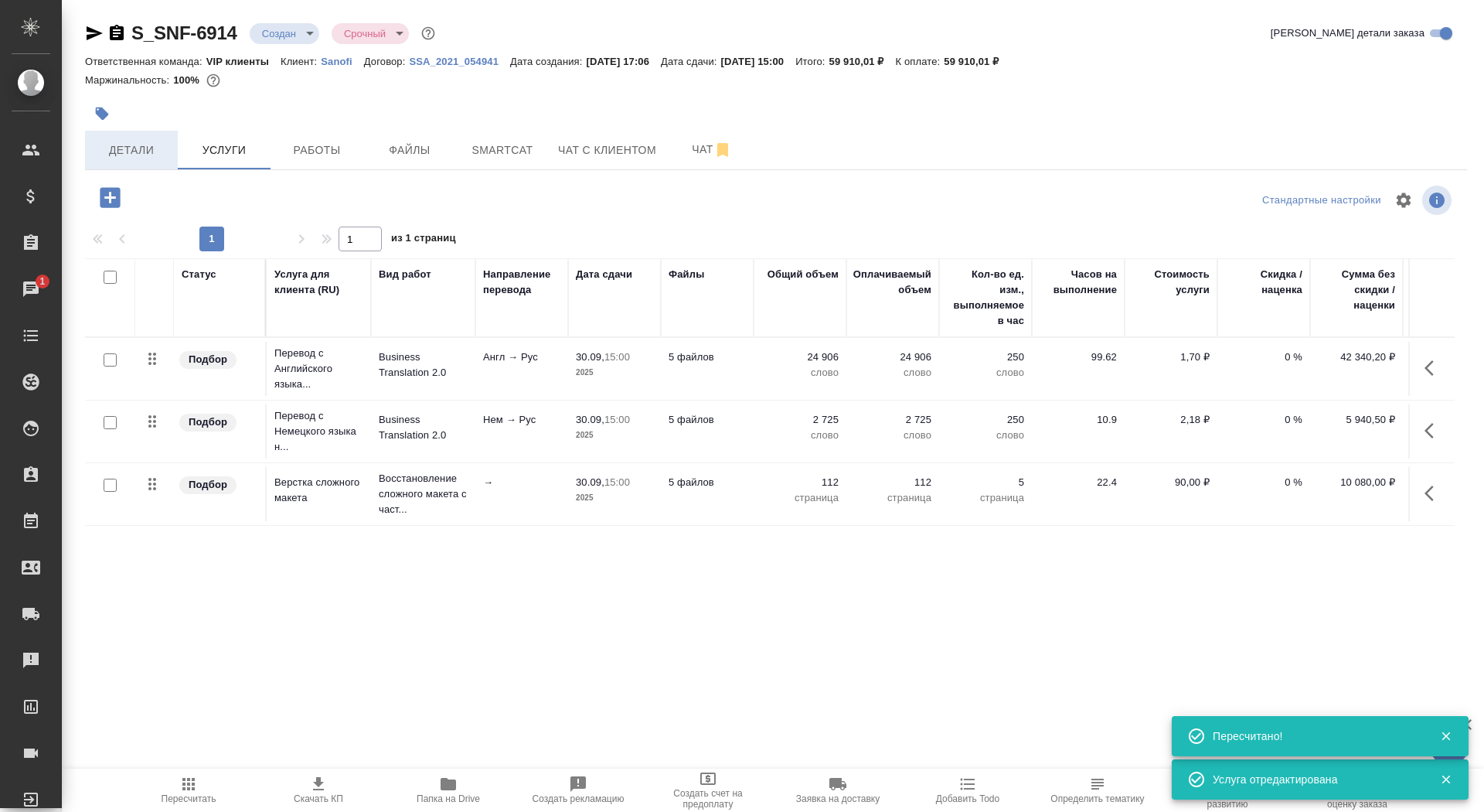
click at [116, 141] on span "Детали" at bounding box center [130, 150] width 74 height 19
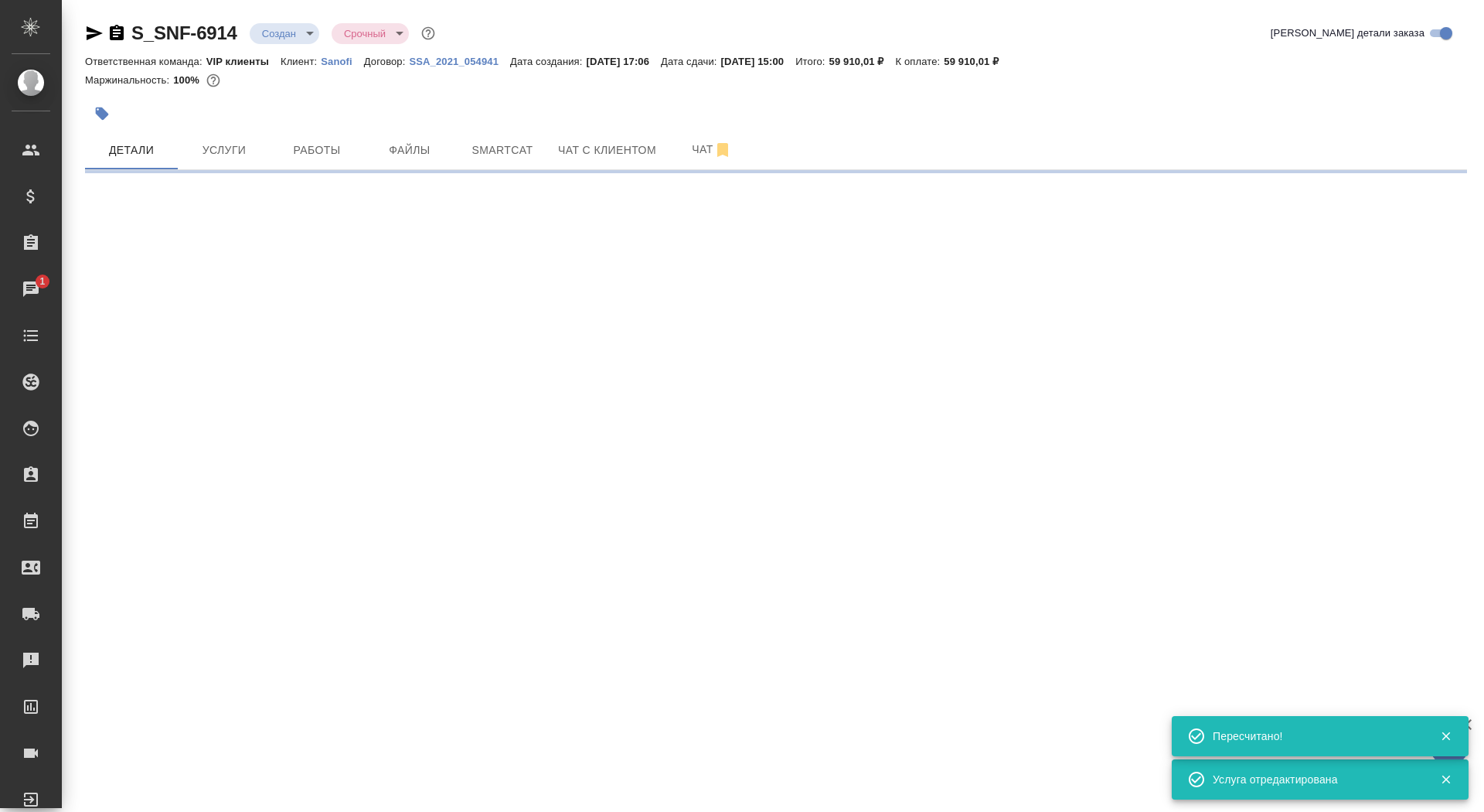
select select "RU"
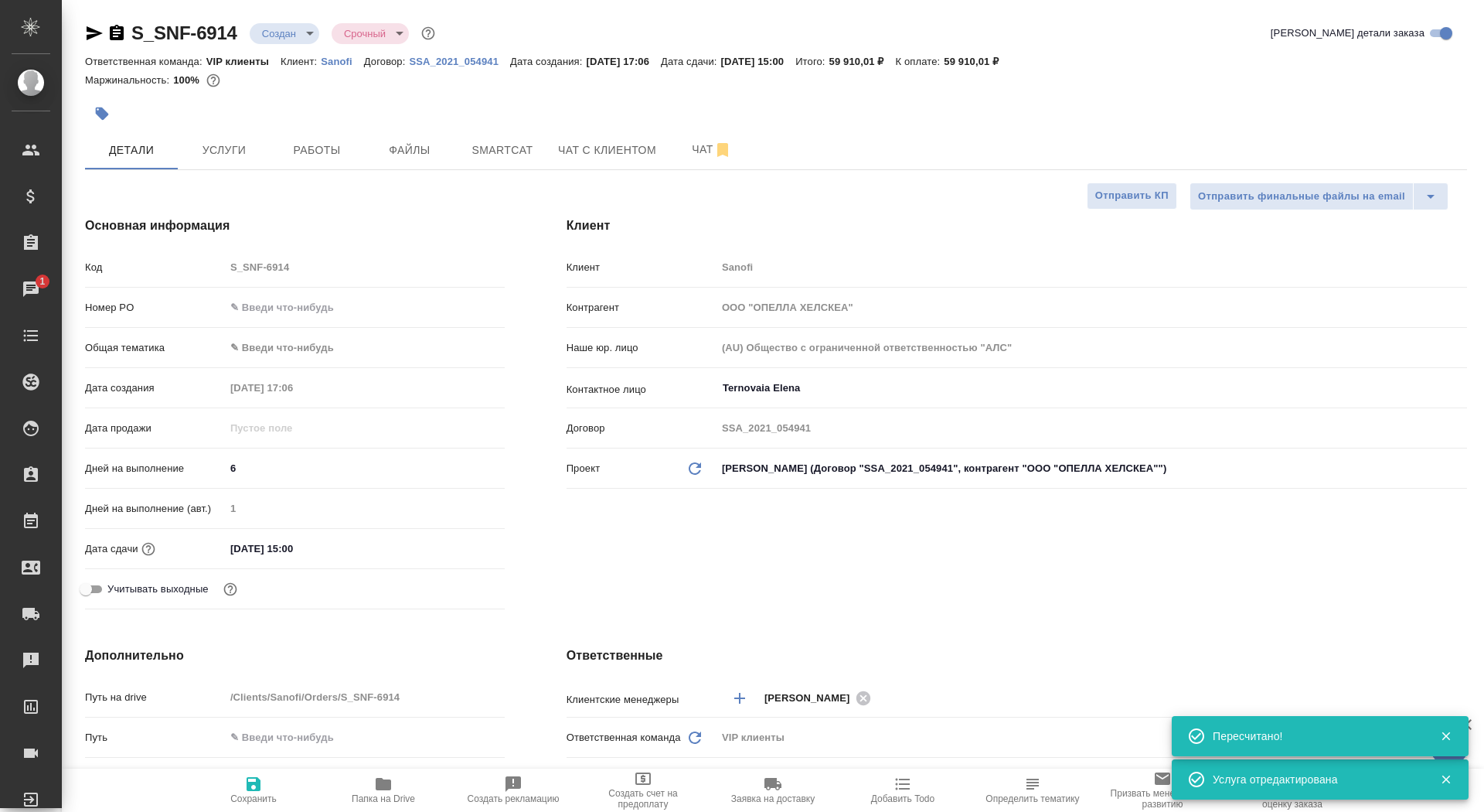
type textarea "x"
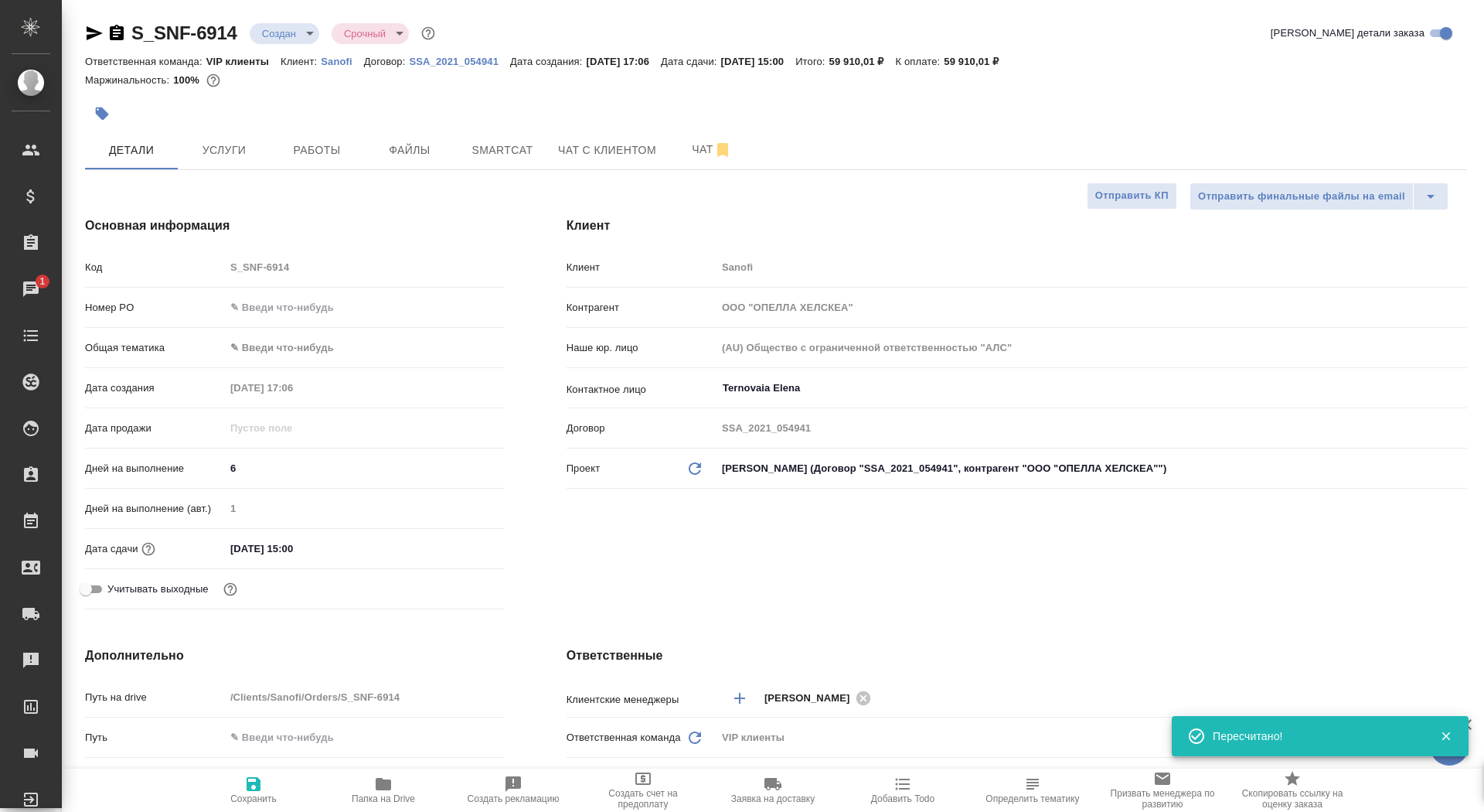
click at [270, 784] on span "Сохранить" at bounding box center [254, 789] width 111 height 30
type textarea "x"
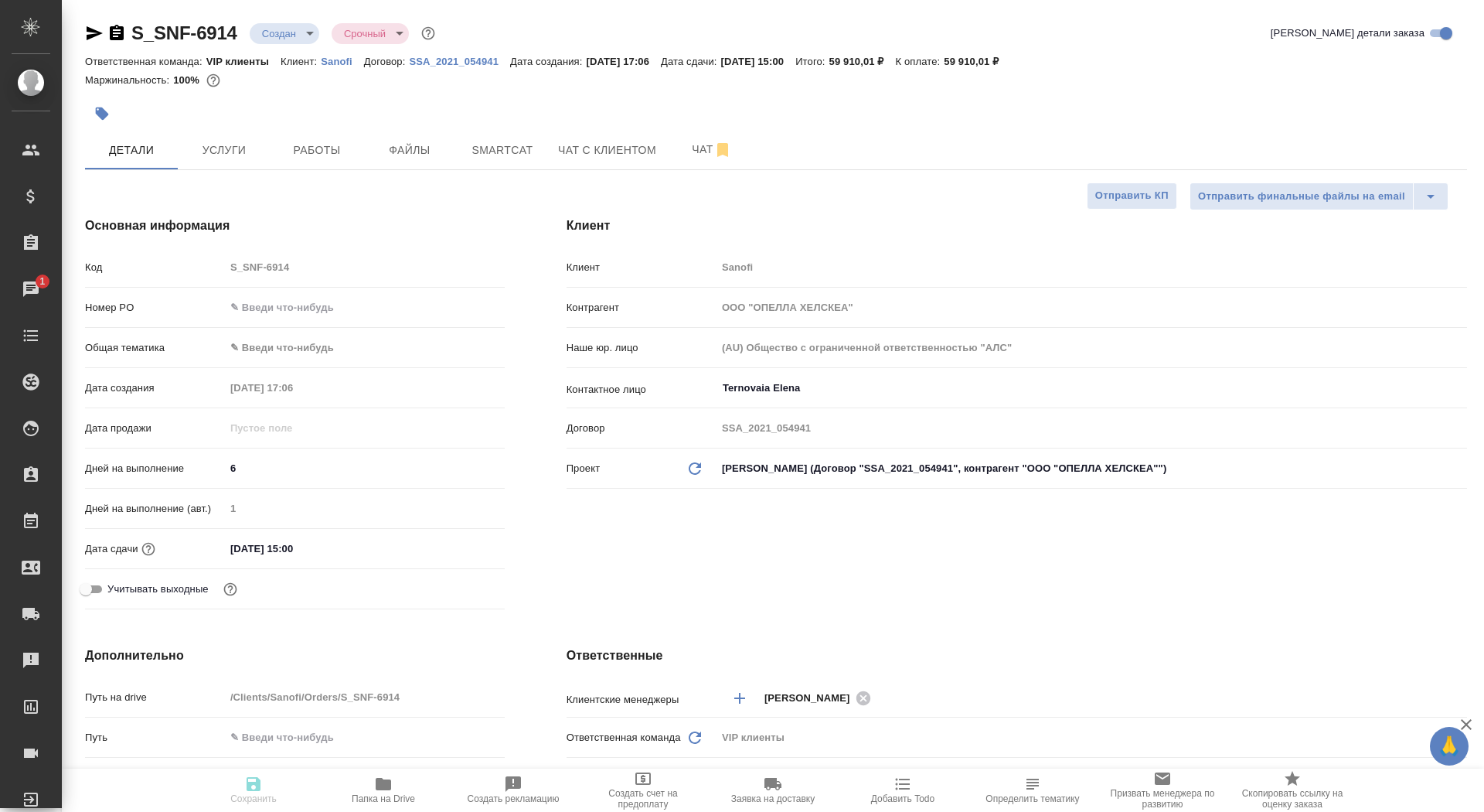
type textarea "x"
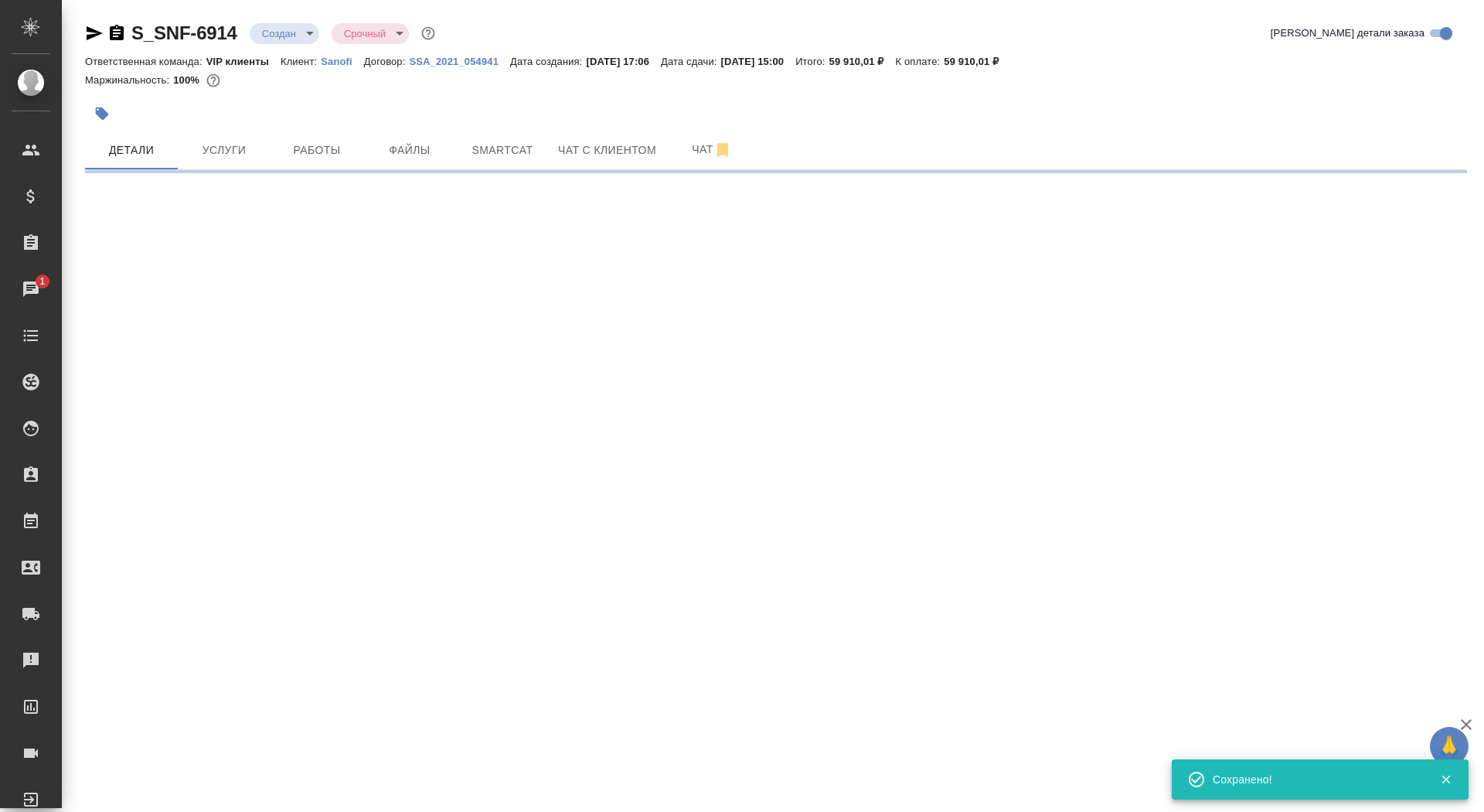
select select "RU"
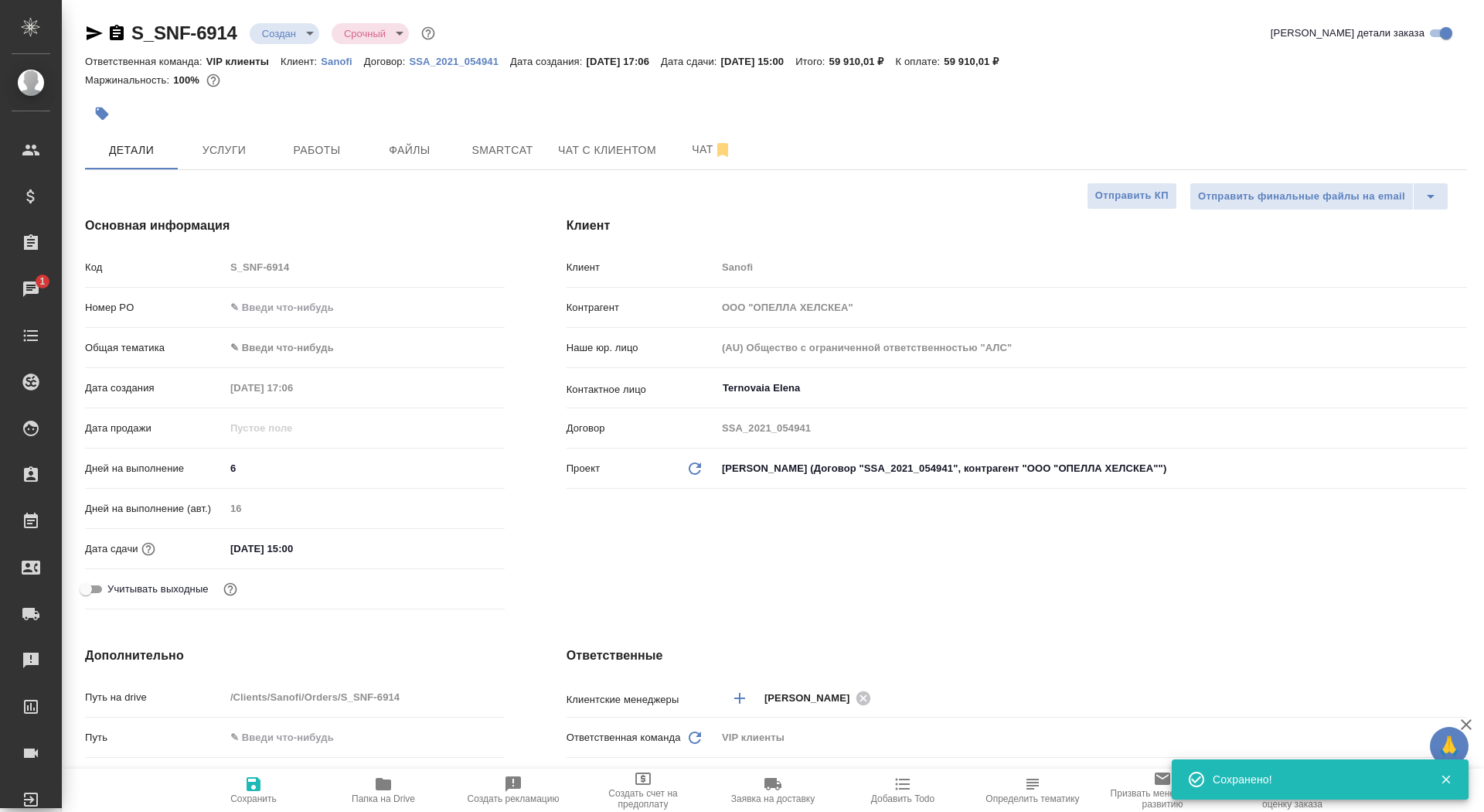
type textarea "x"
click at [1126, 194] on span "Отправить КП" at bounding box center [1132, 196] width 73 height 17
type textarea "x"
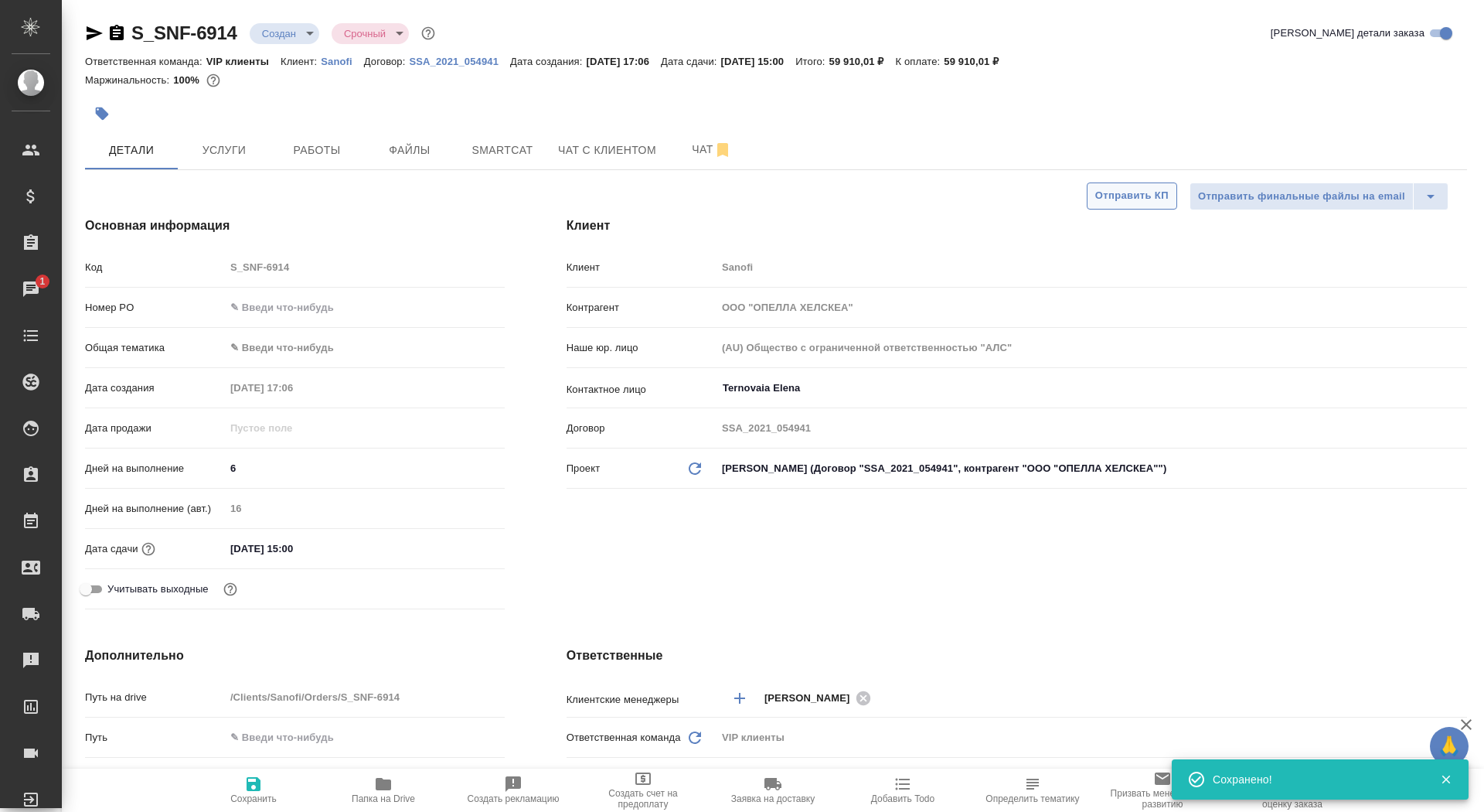
type textarea "x"
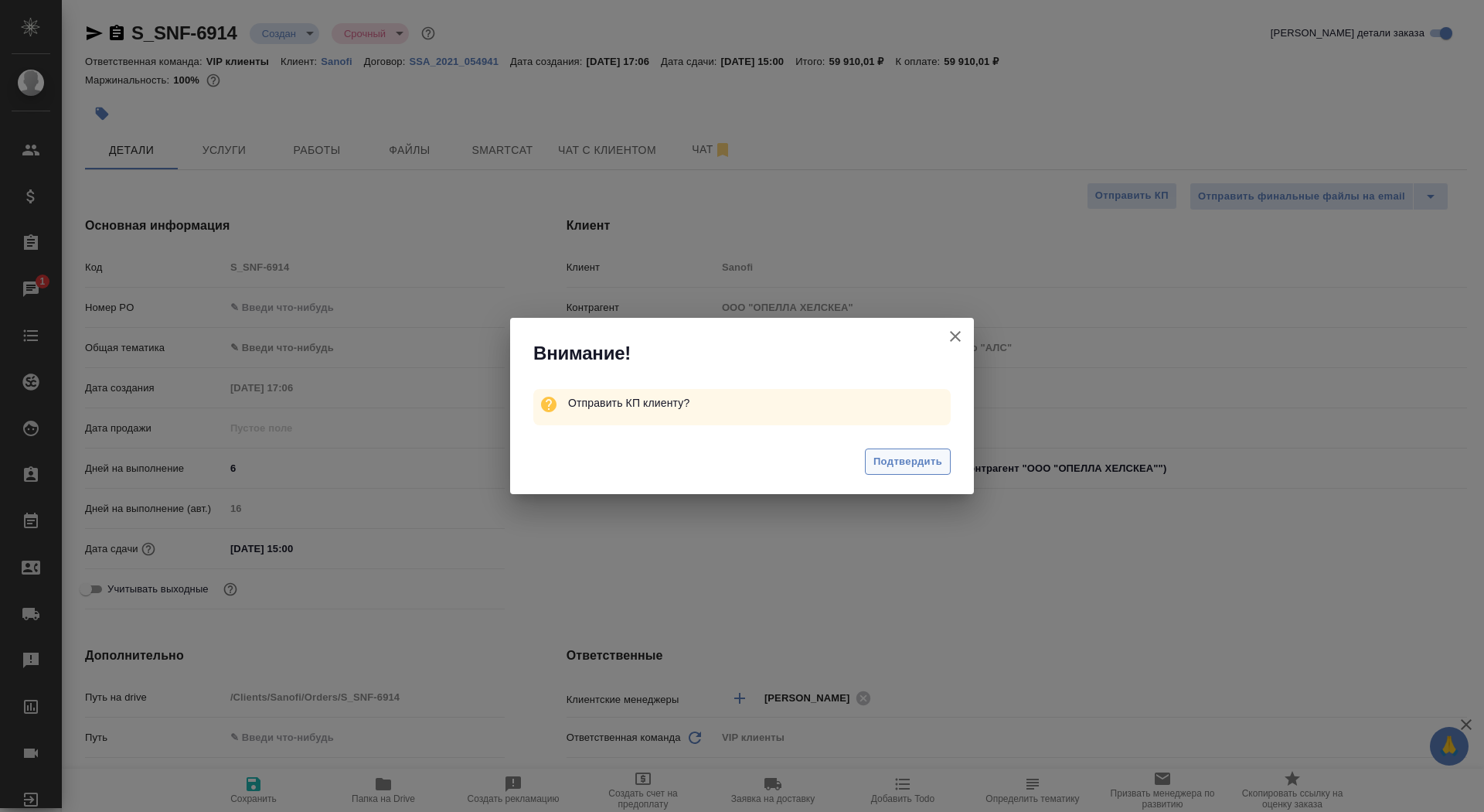
click at [912, 473] on button "Подтвердить" at bounding box center [908, 462] width 86 height 27
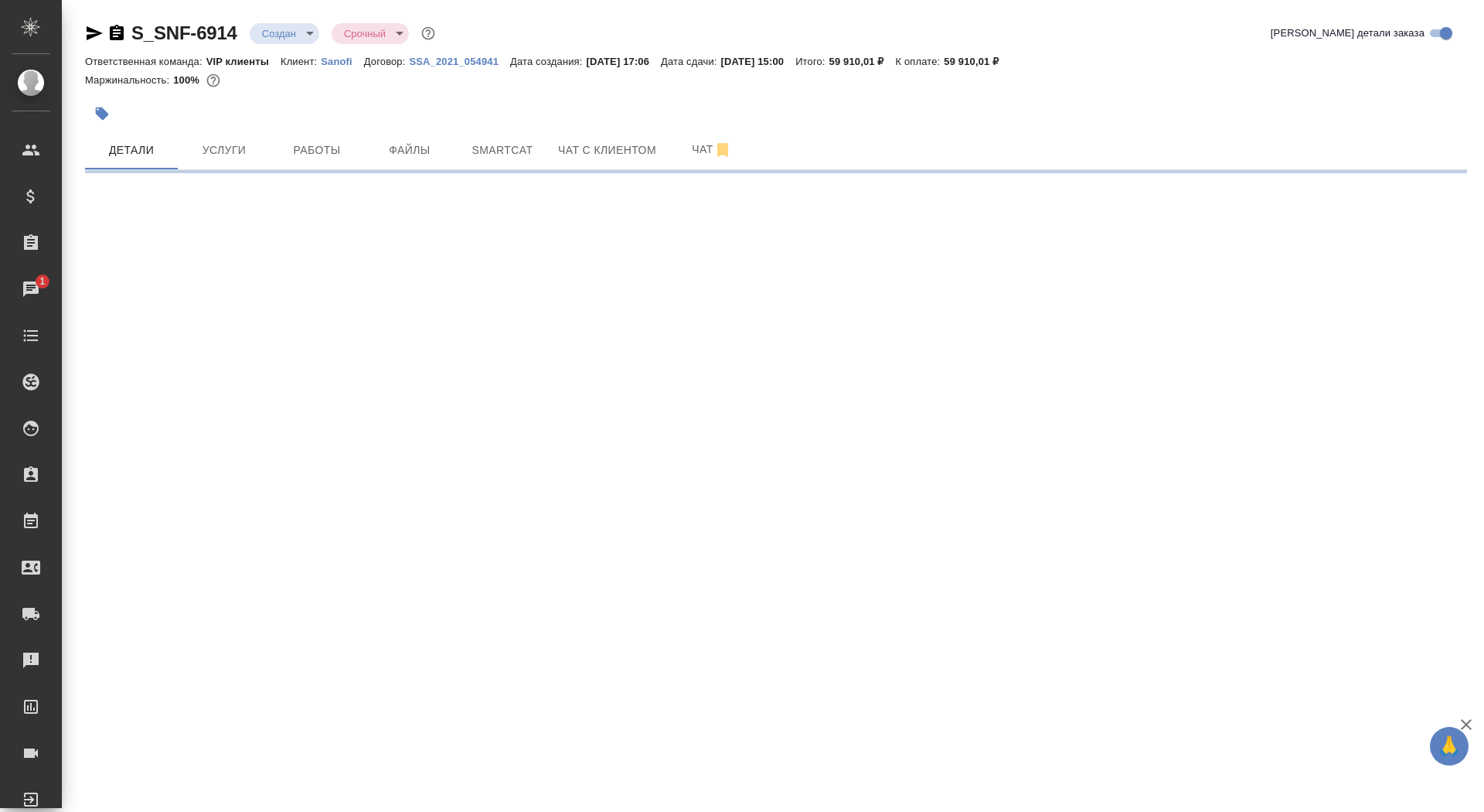
click at [121, 118] on div at bounding box center [546, 113] width 922 height 34
click at [109, 110] on icon "button" at bounding box center [102, 114] width 16 height 16
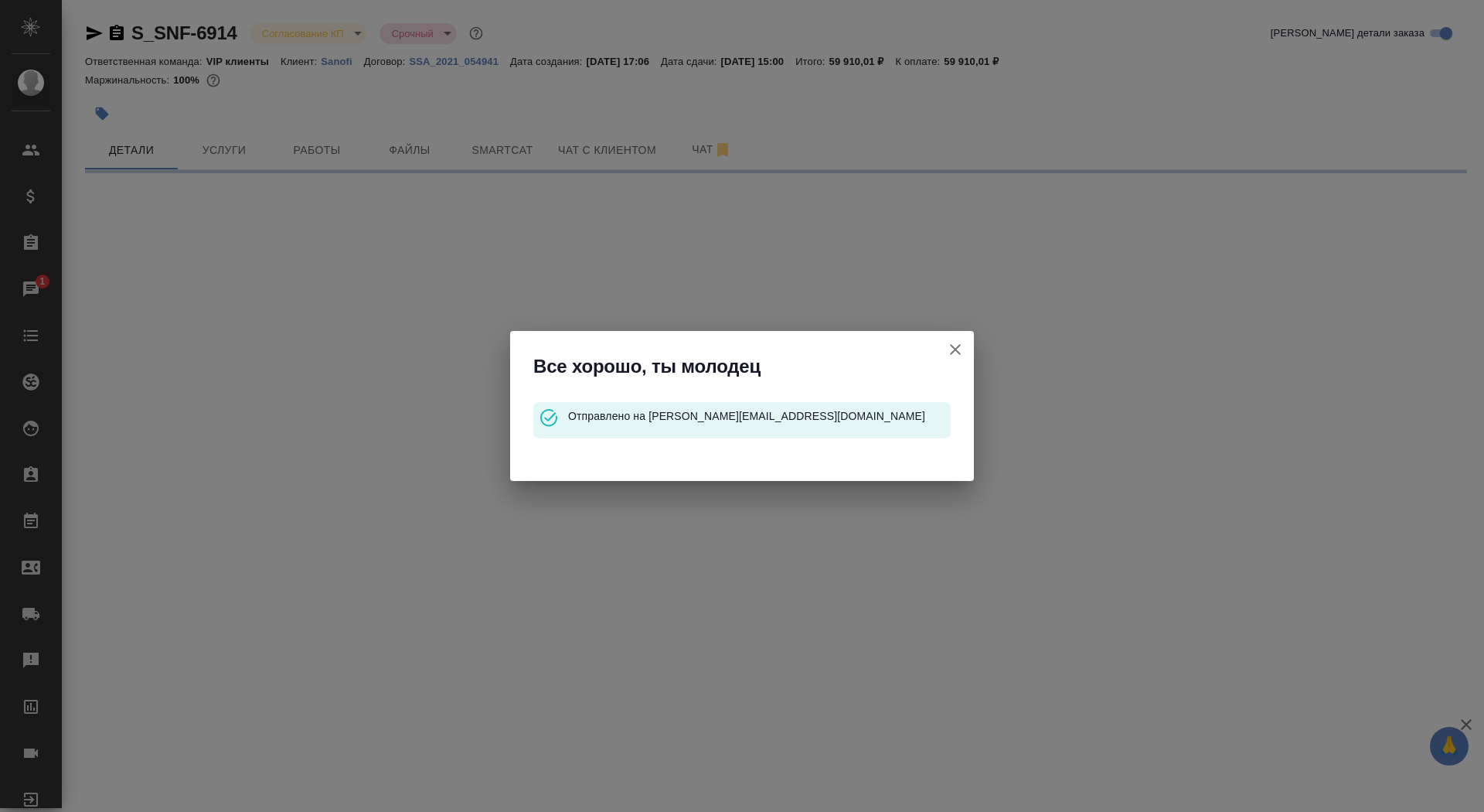
click at [954, 348] on icon "button" at bounding box center [955, 349] width 10 height 10
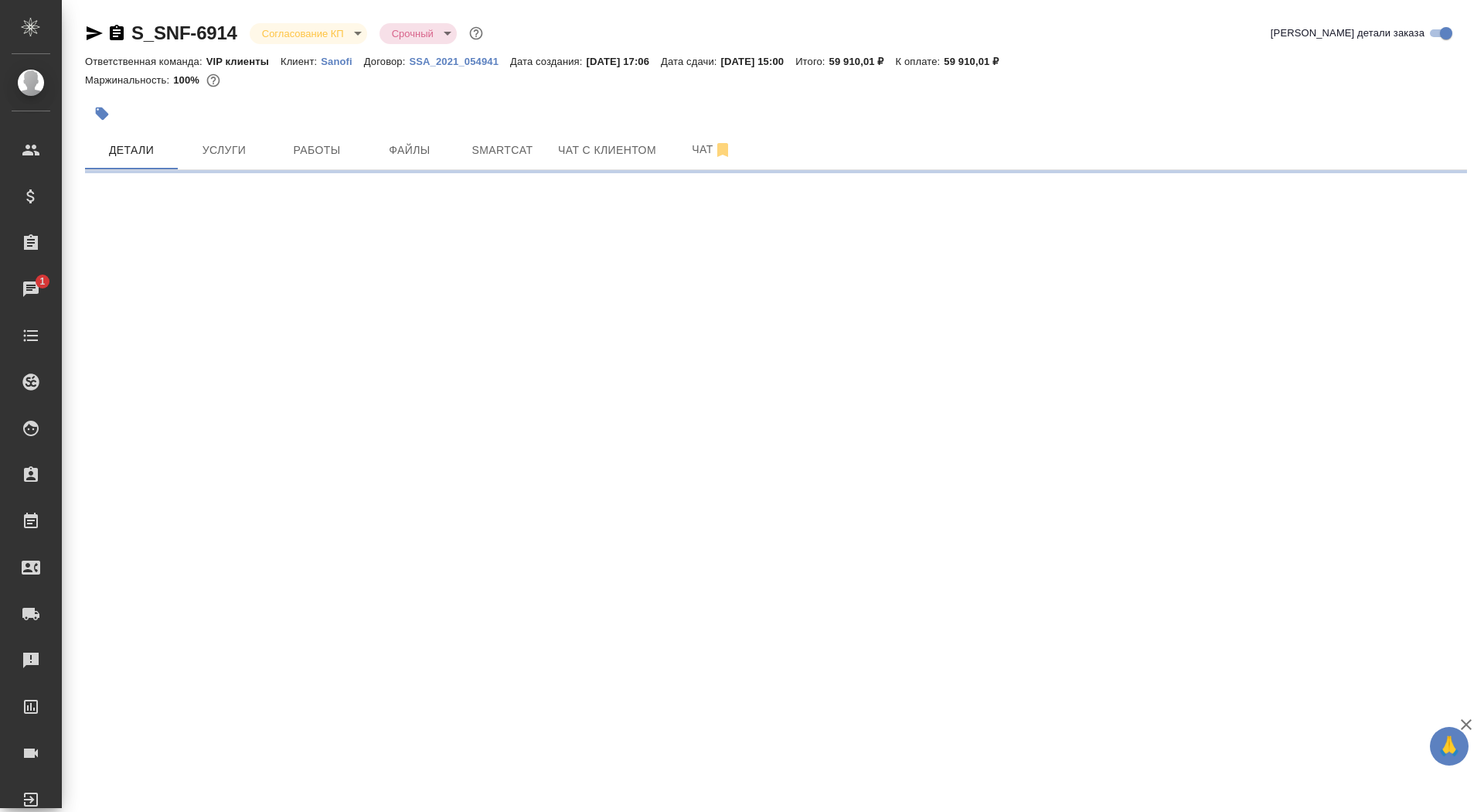
select select "RU"
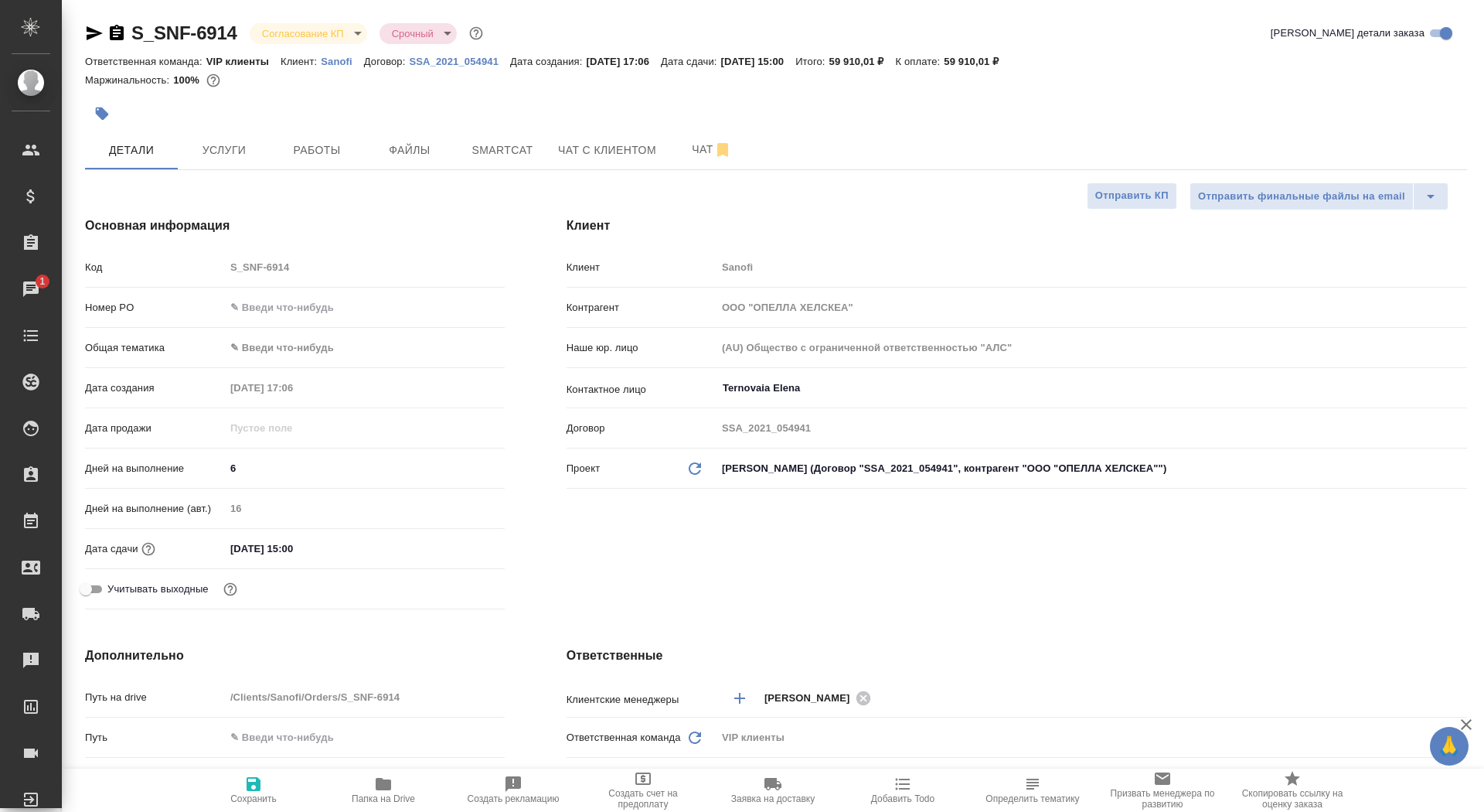
type textarea "x"
click at [104, 129] on button "button" at bounding box center [102, 113] width 34 height 34
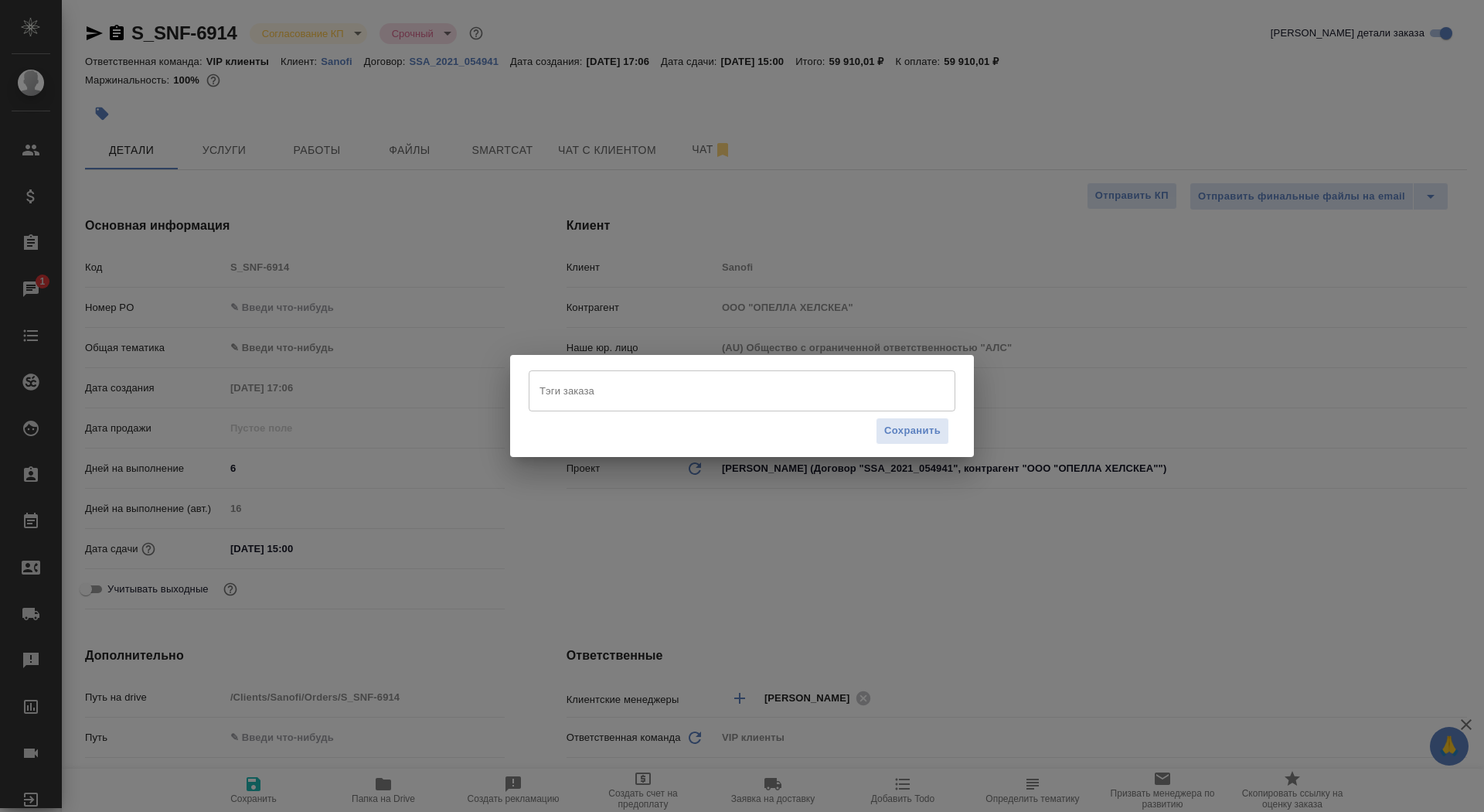
click at [583, 376] on div "Тэги заказа" at bounding box center [742, 390] width 427 height 40
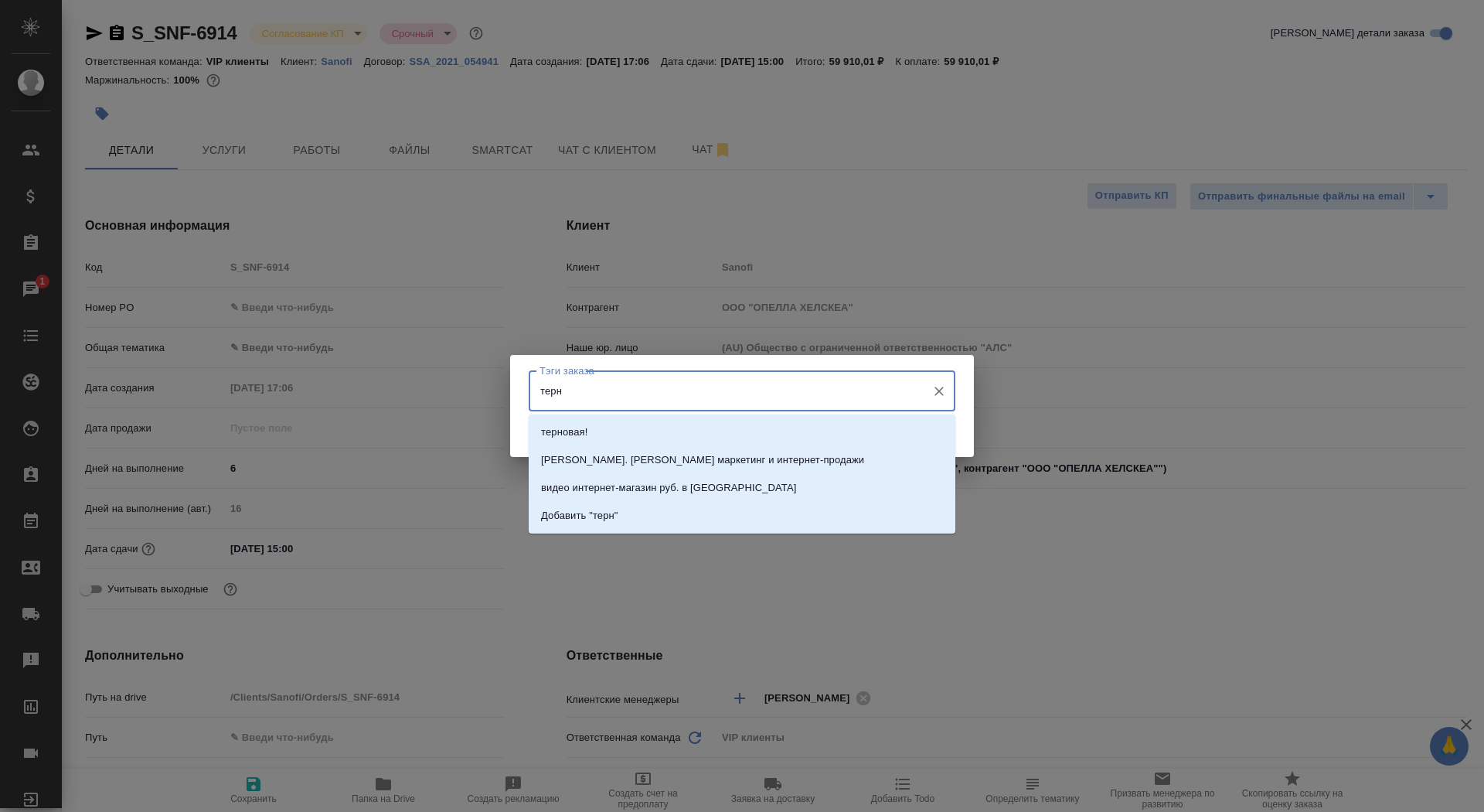
type input "терно"
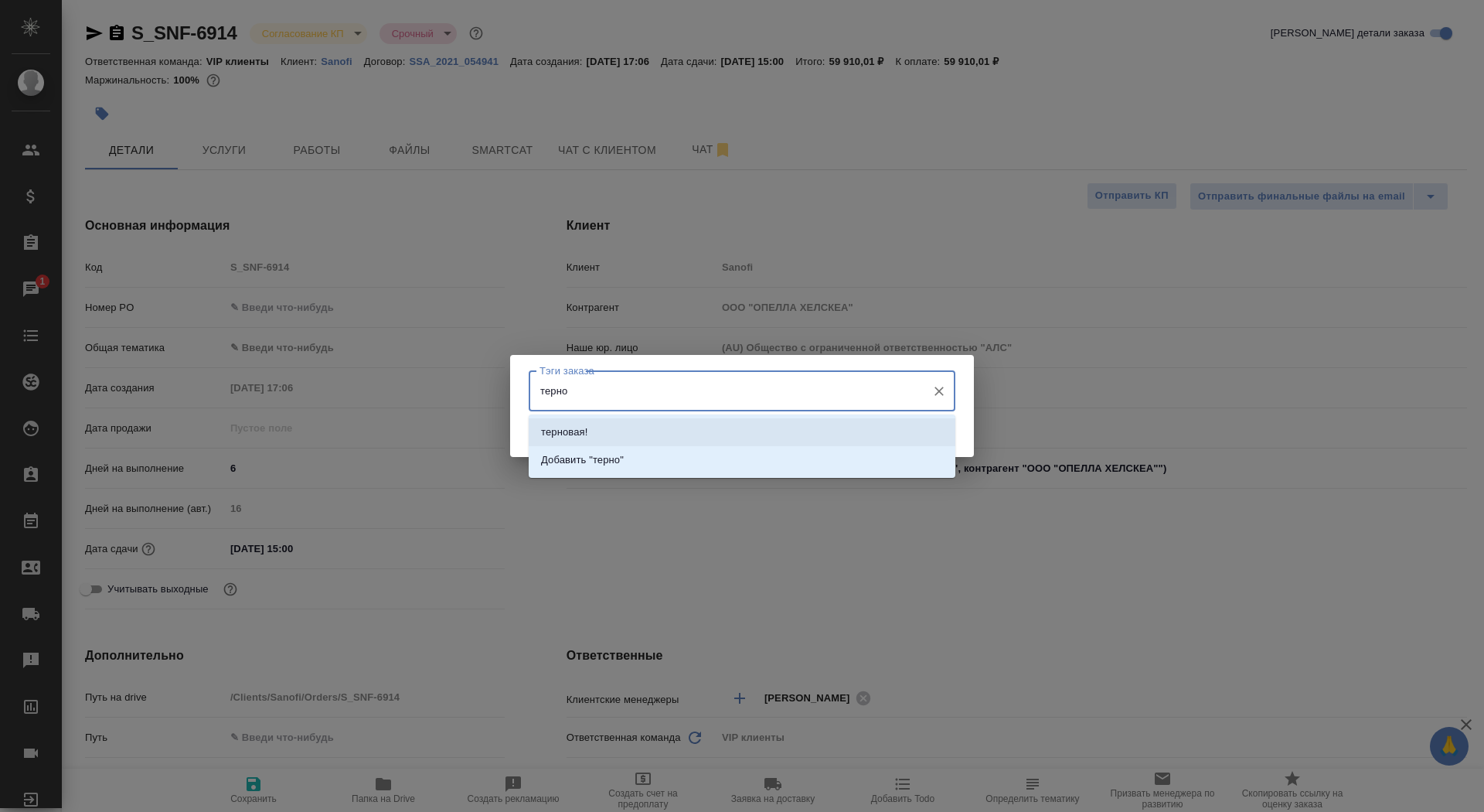
click at [702, 430] on li "терновая!" at bounding box center [742, 432] width 427 height 28
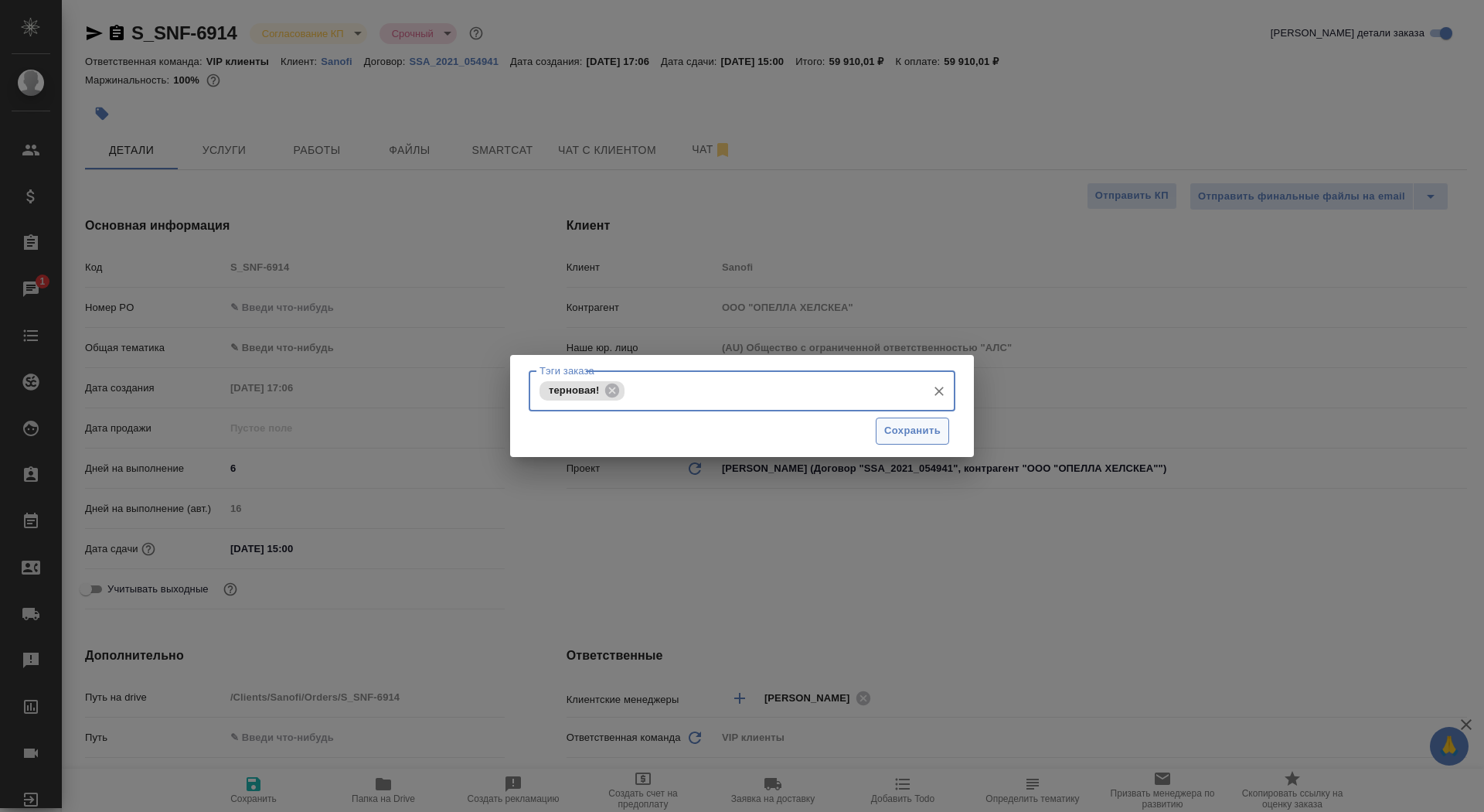
click at [912, 436] on span "Сохранить" at bounding box center [912, 431] width 57 height 17
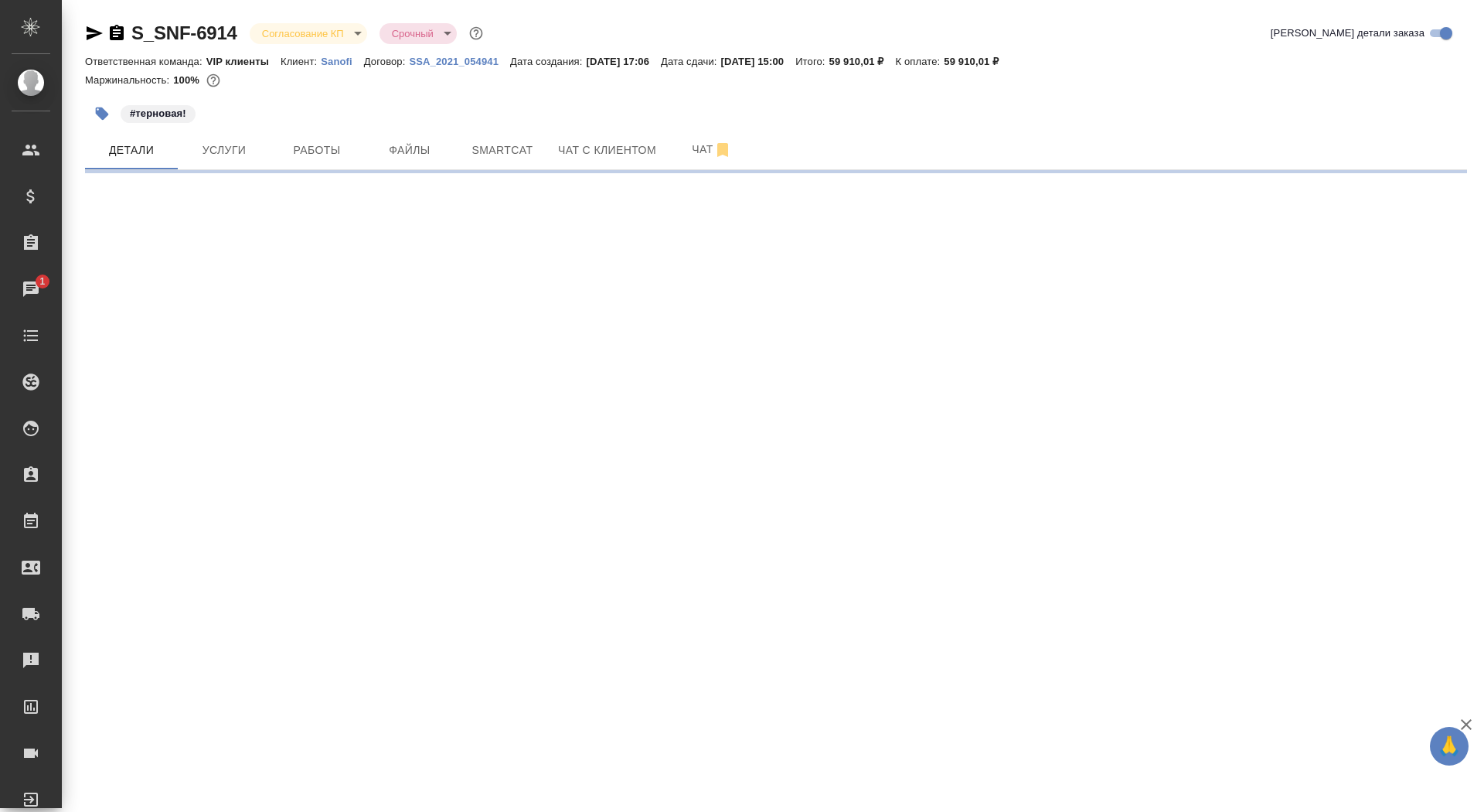
select select "RU"
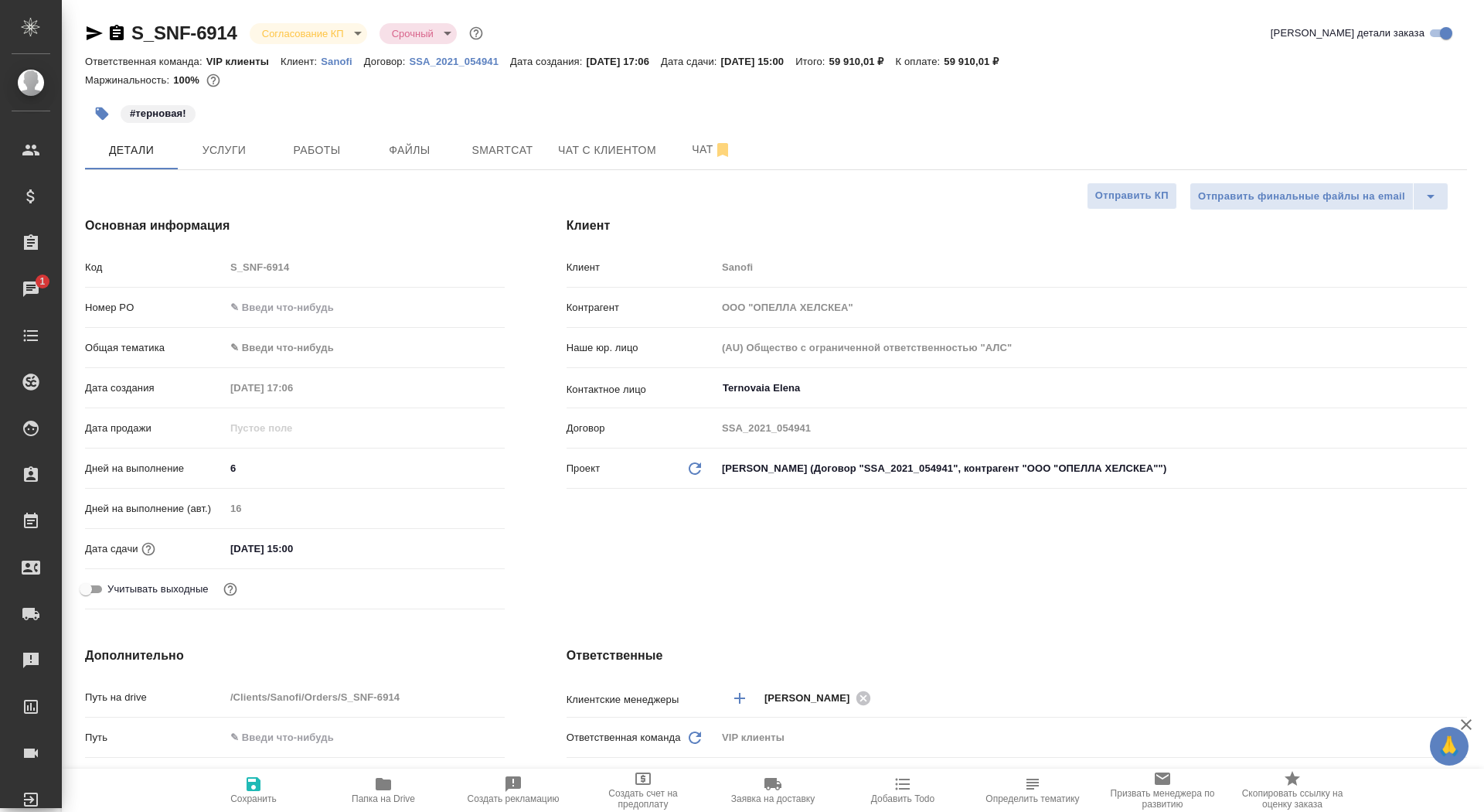
type textarea "x"
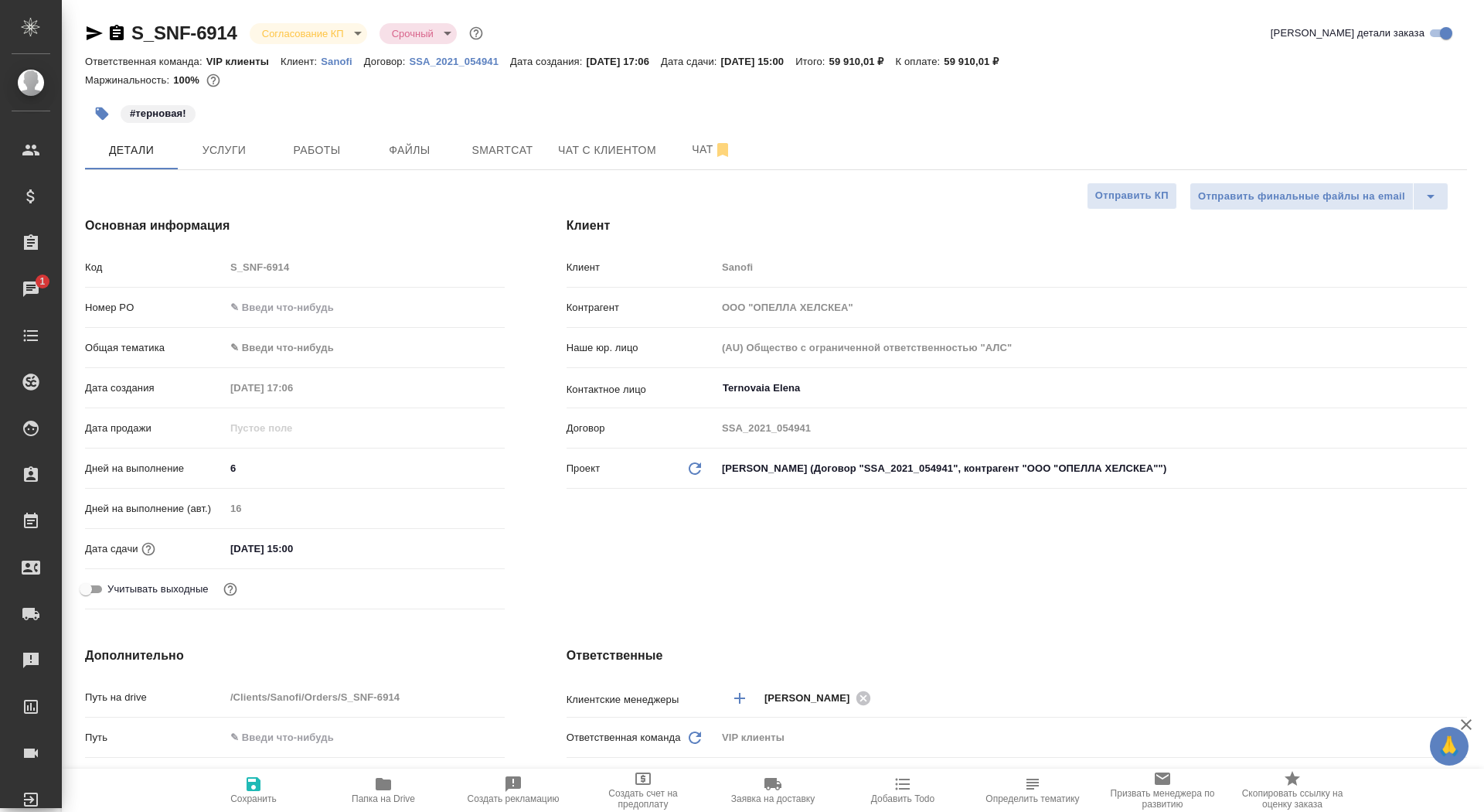
type textarea "x"
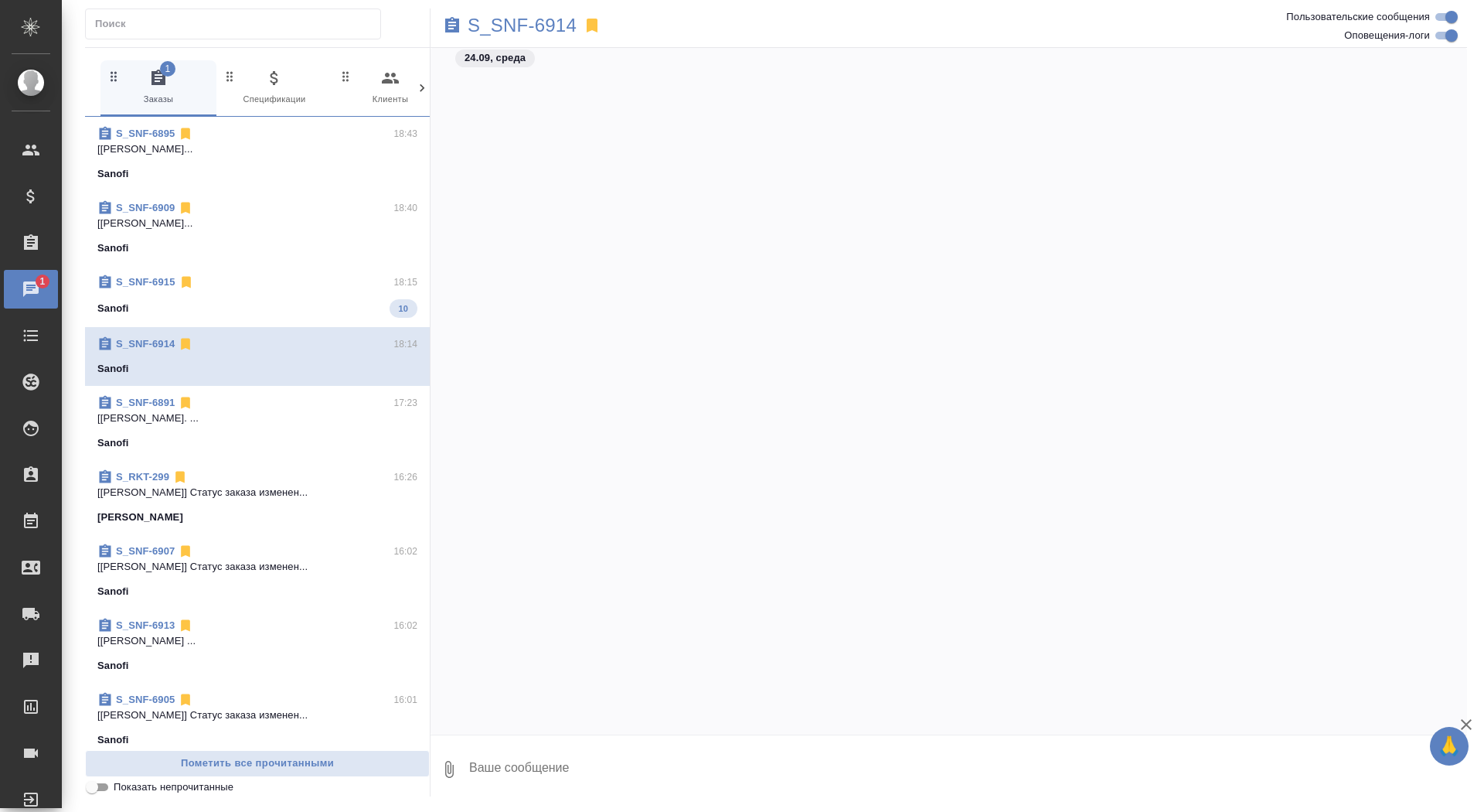
scroll to position [5072, 0]
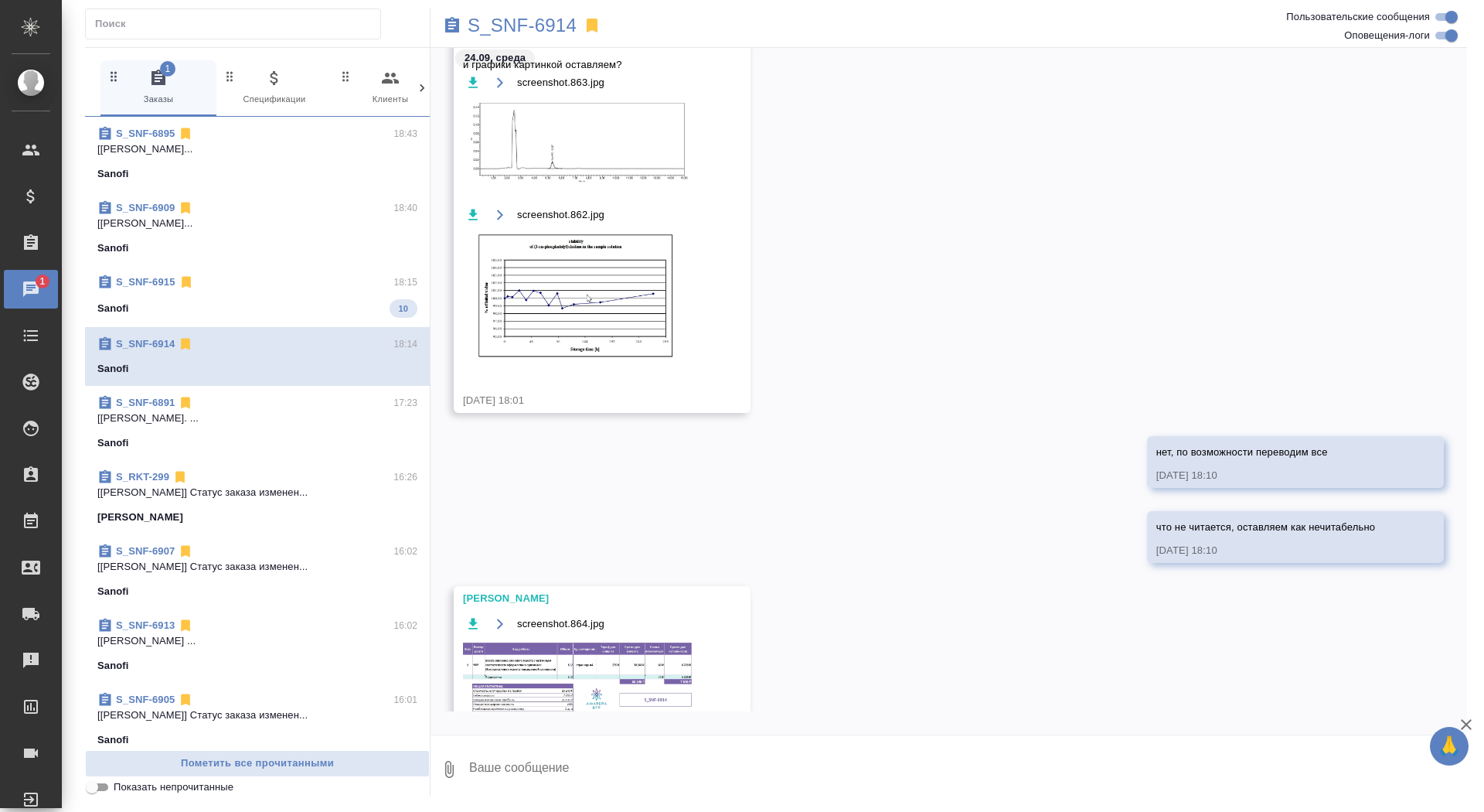
click at [531, 676] on img at bounding box center [579, 680] width 232 height 79
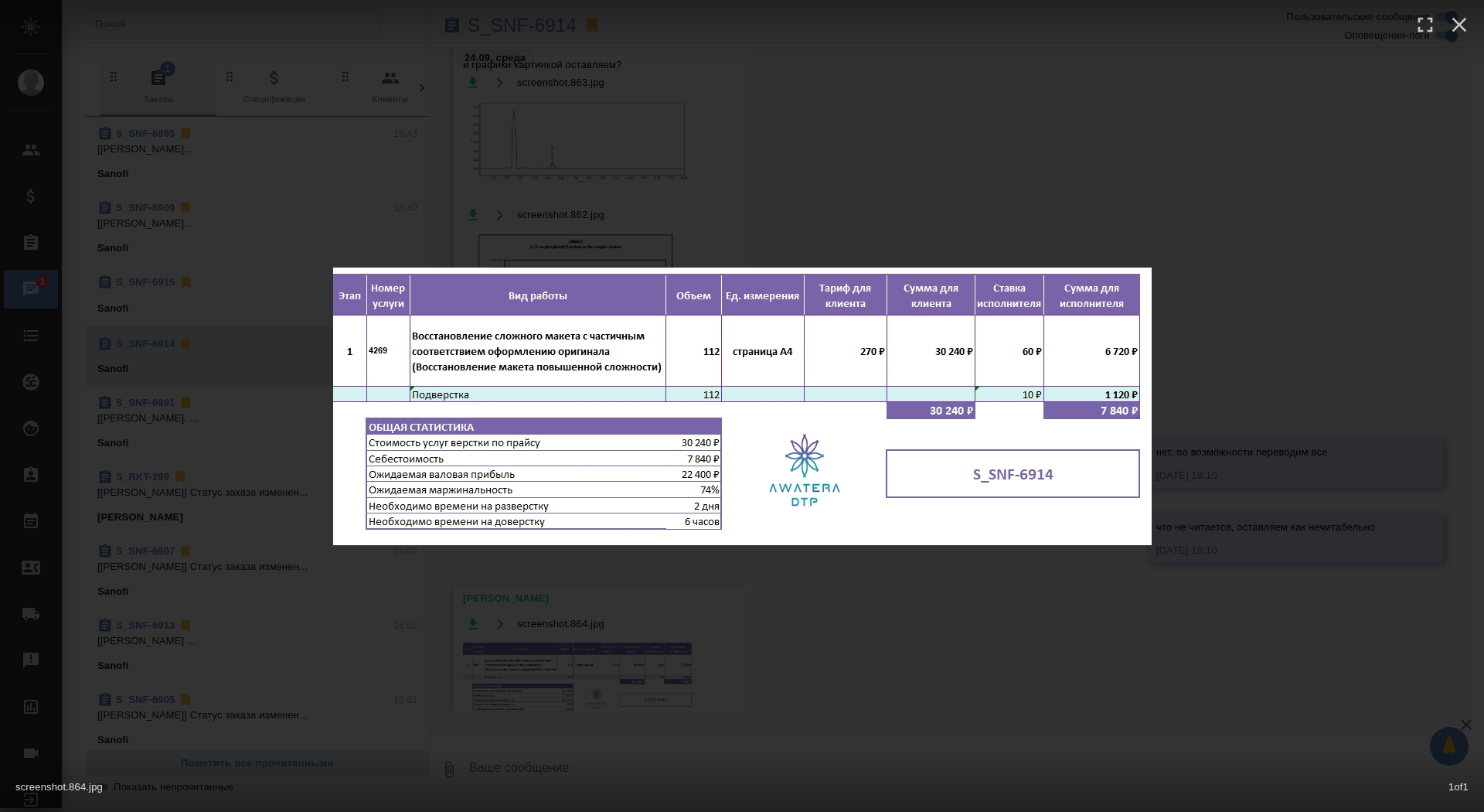
click at [646, 621] on div "screenshot.864.jpg 1 of 1" at bounding box center [742, 406] width 1484 height 812
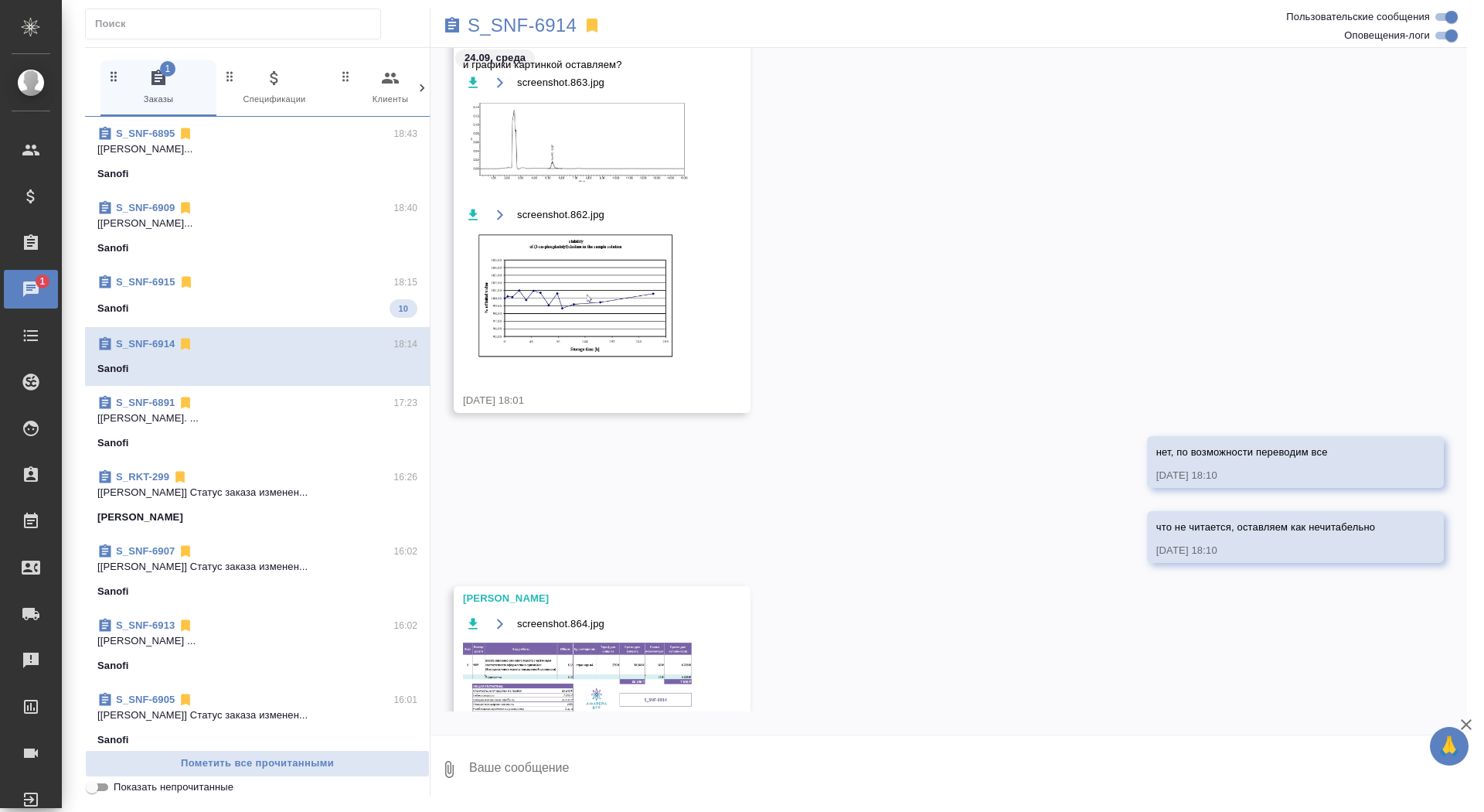
click at [604, 780] on textarea at bounding box center [968, 769] width 1000 height 52
type textarea "спасибо"
